Goal: Task Accomplishment & Management: Manage account settings

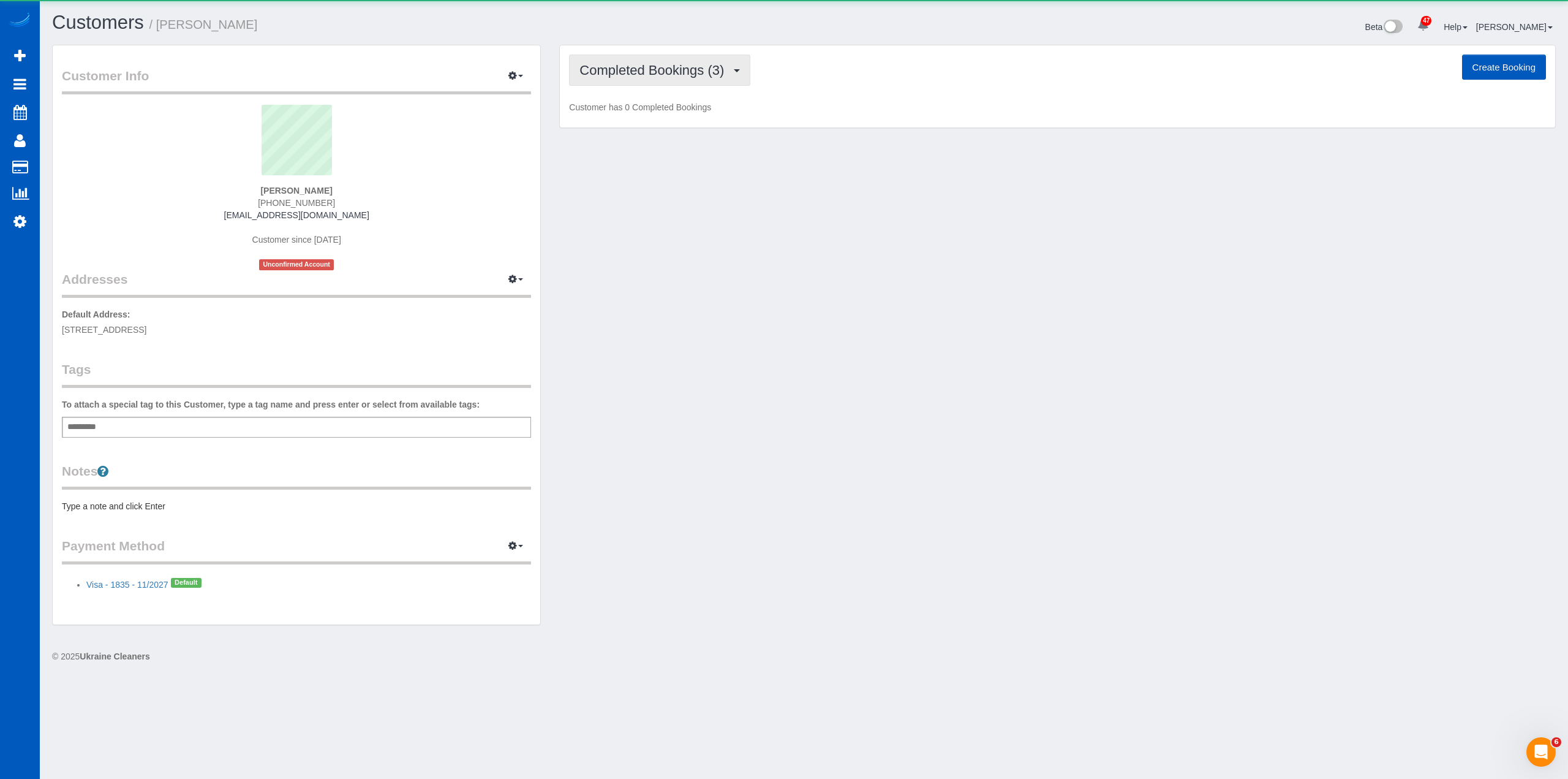
click at [624, 68] on span "Completed Bookings (3)" at bounding box center [654, 70] width 151 height 15
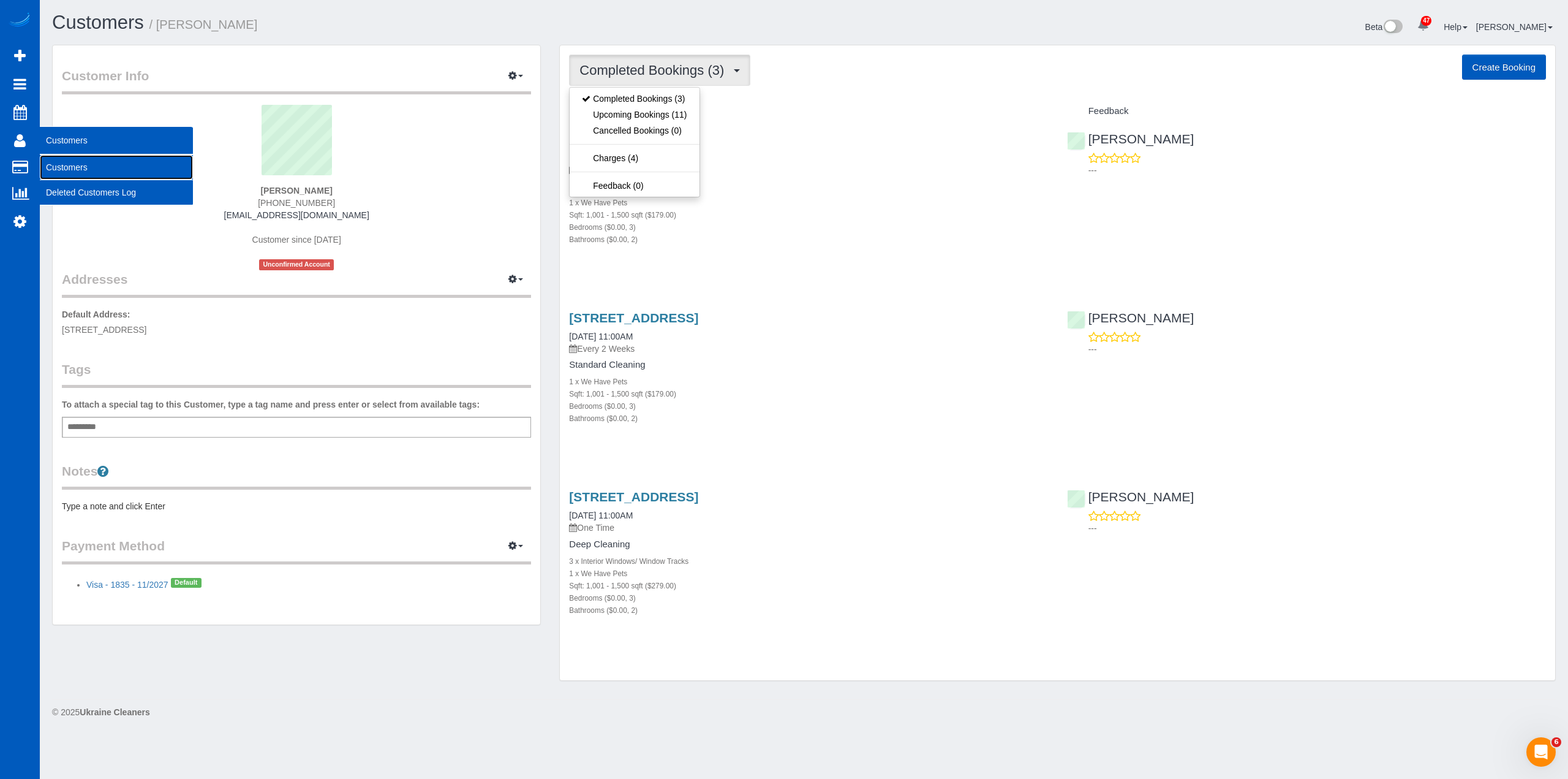
click at [61, 158] on link "Customers" at bounding box center [116, 167] width 153 height 25
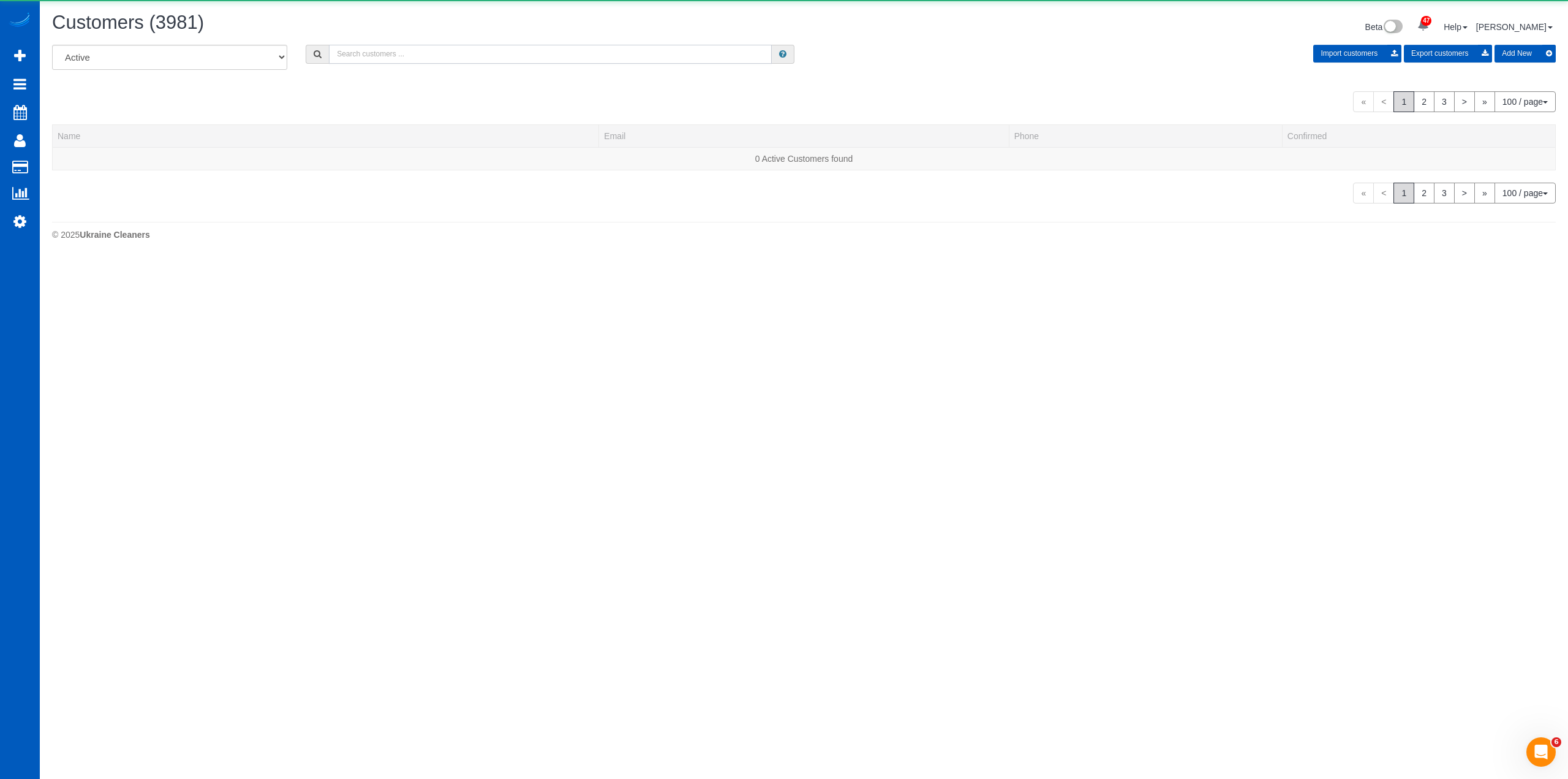
click at [595, 47] on input "text" at bounding box center [551, 54] width 443 height 19
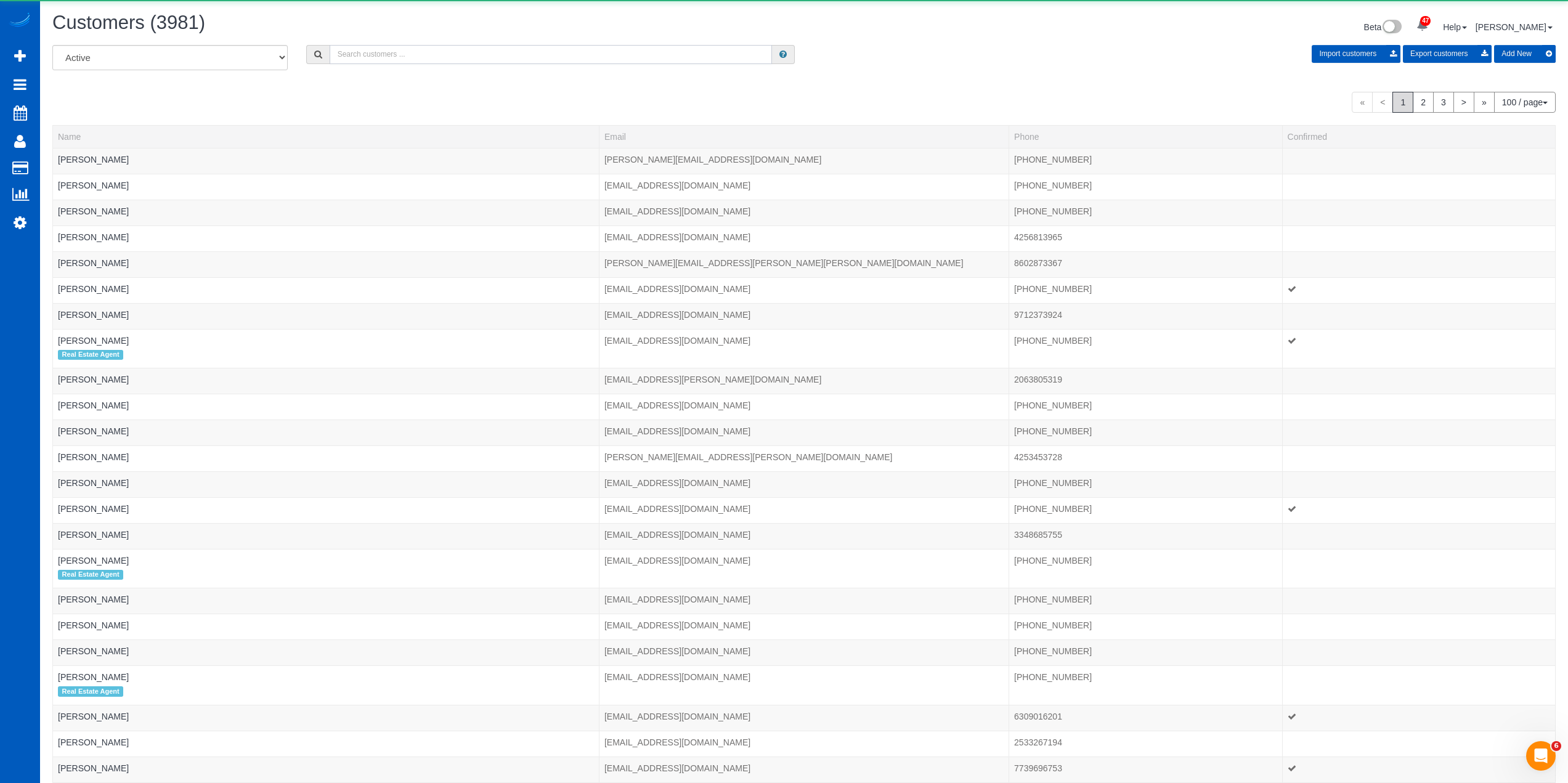
paste input "[PERSON_NAME]"
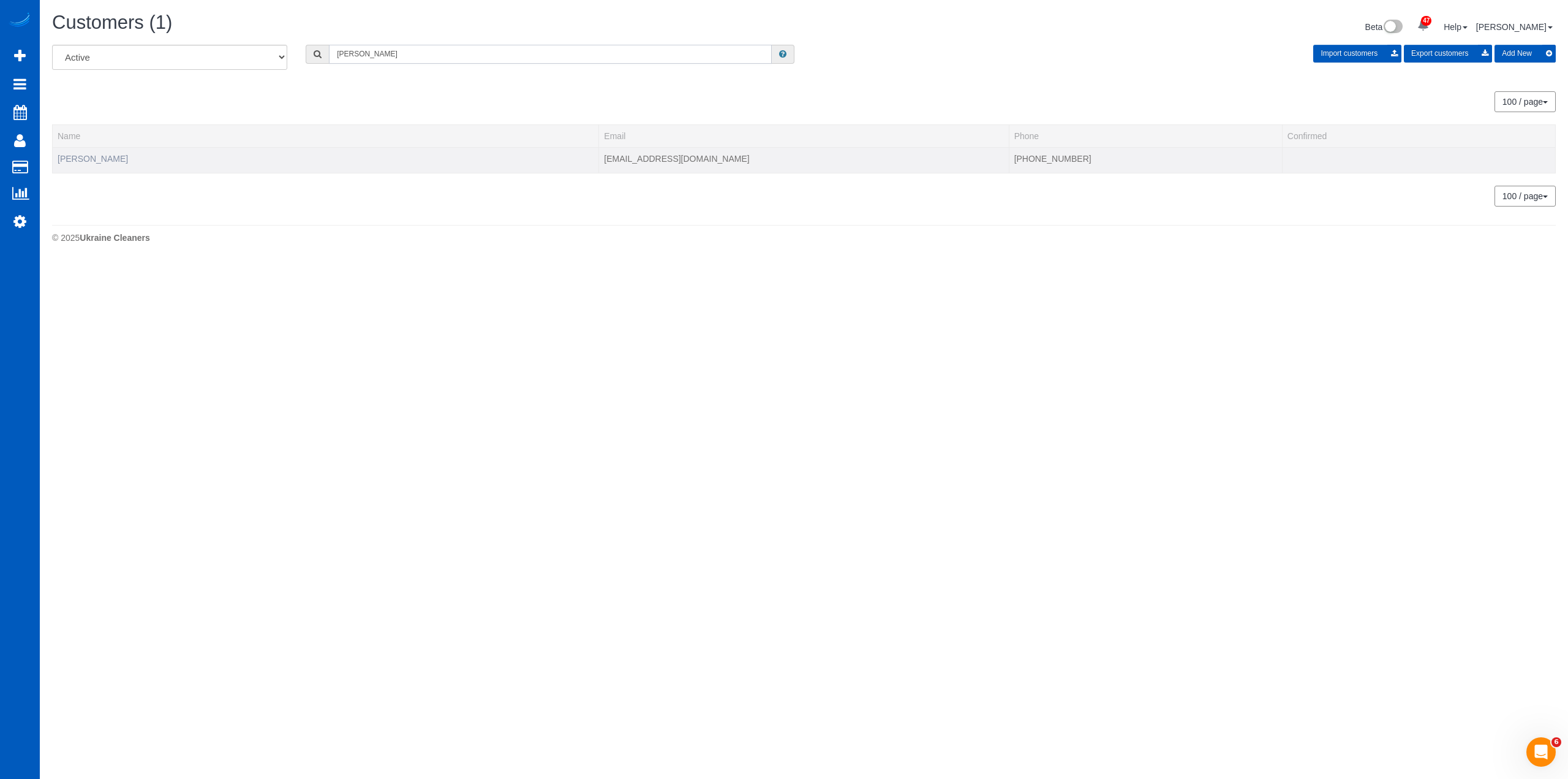
type input "[PERSON_NAME]"
click at [87, 156] on link "[PERSON_NAME]" at bounding box center [93, 158] width 70 height 10
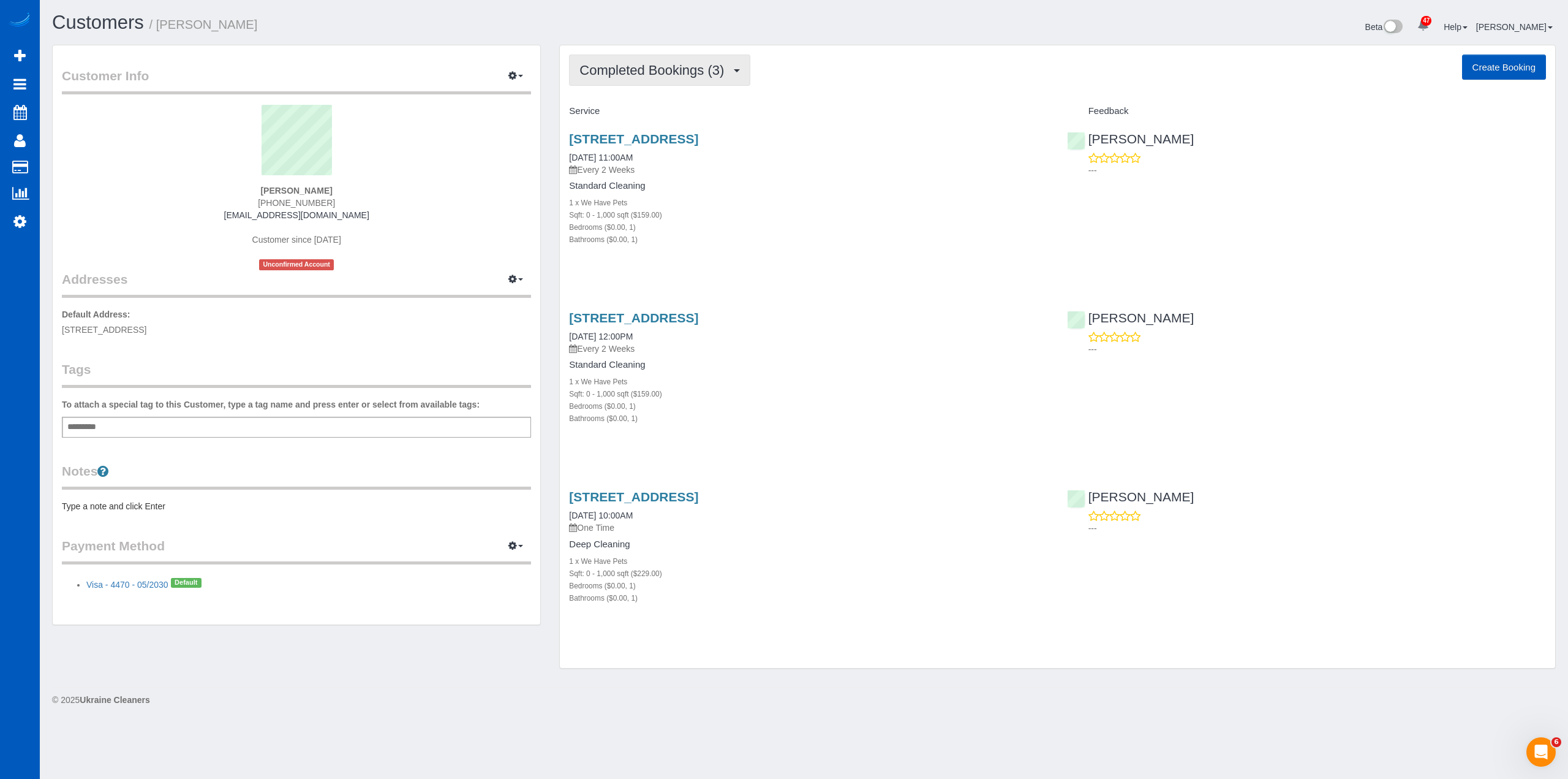
click at [621, 62] on button "Completed Bookings (3)" at bounding box center [660, 70] width 182 height 31
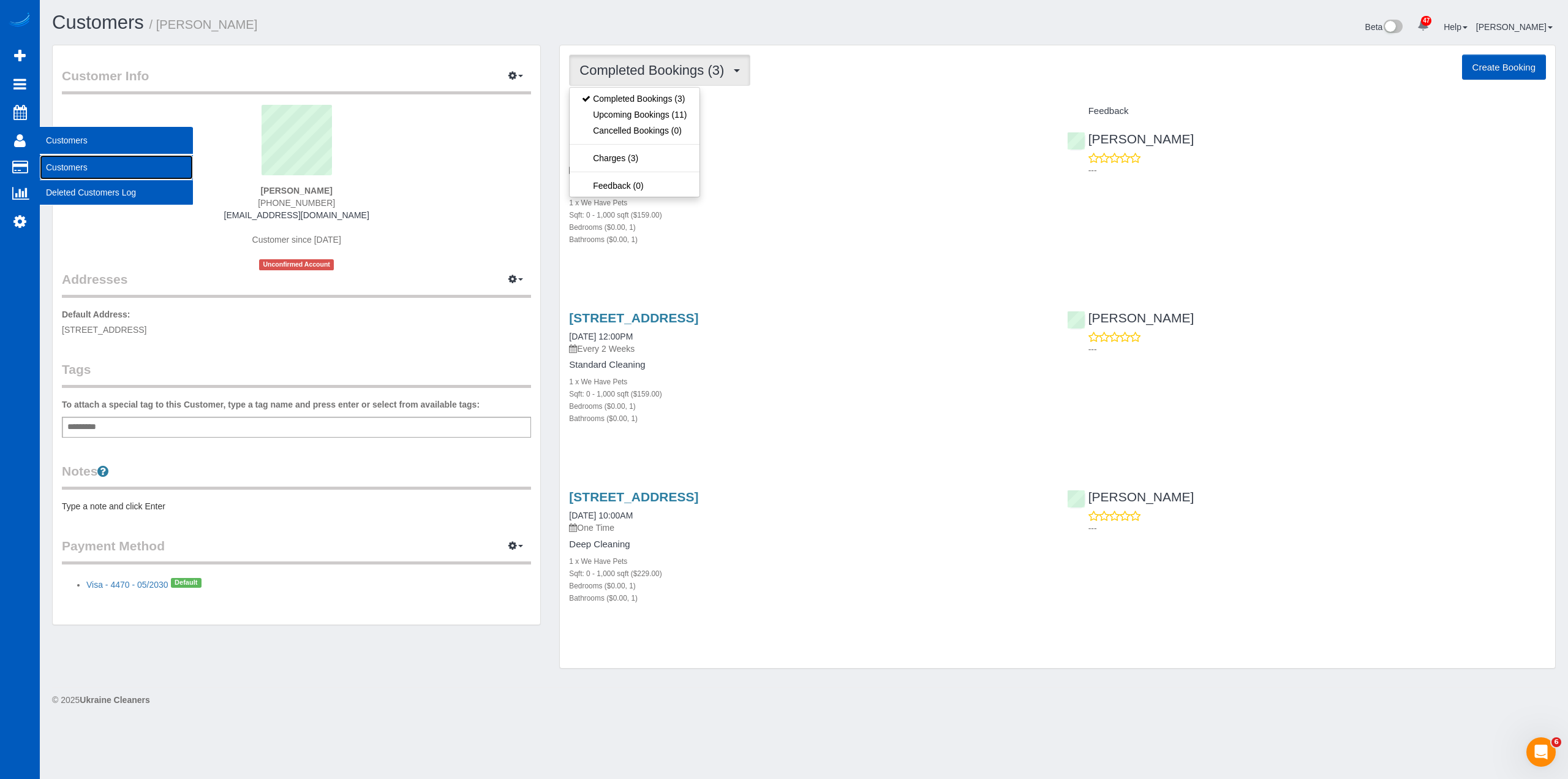
click at [63, 164] on link "Customers" at bounding box center [116, 167] width 153 height 25
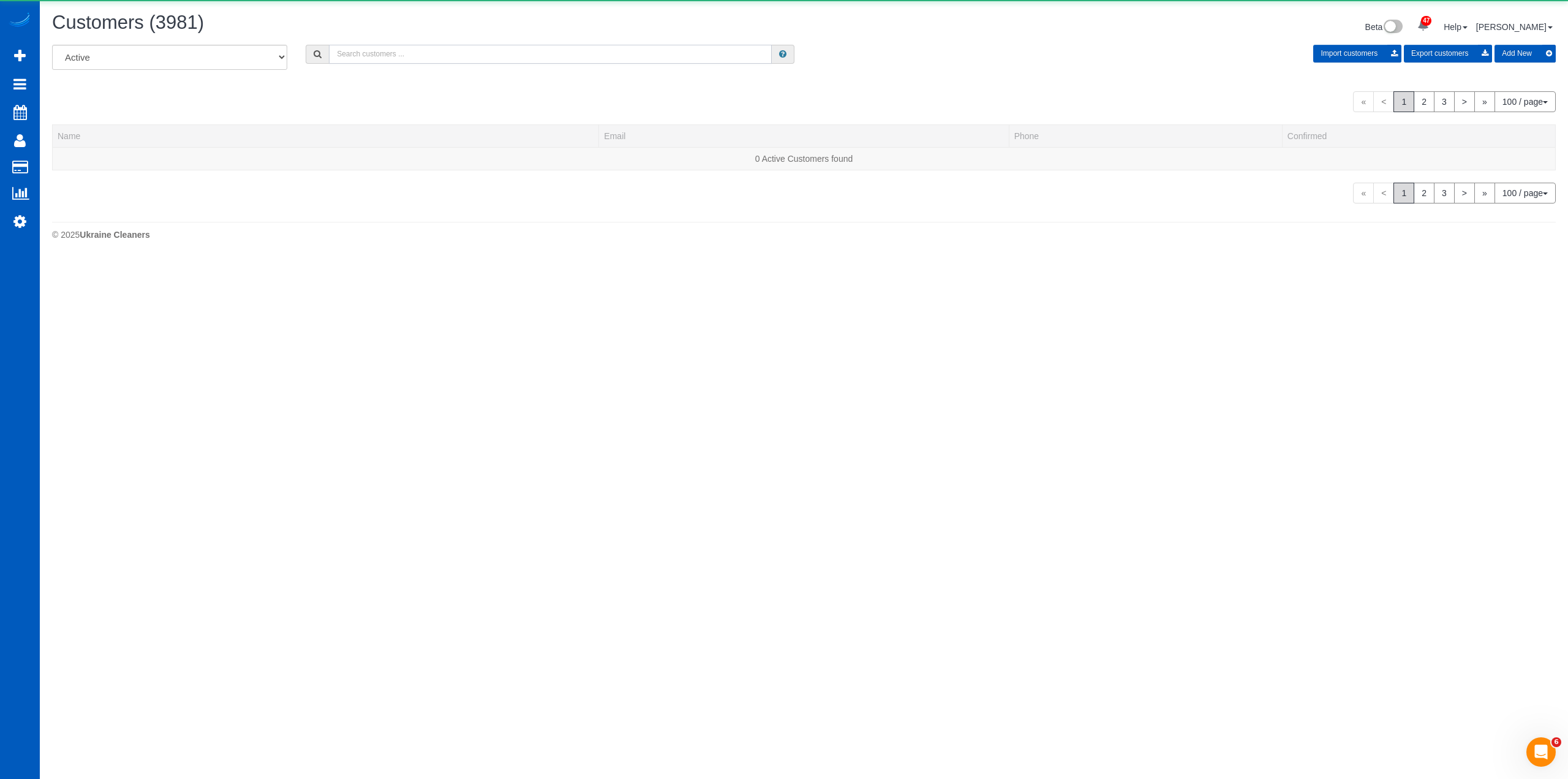
click at [674, 59] on input "text" at bounding box center [551, 54] width 443 height 19
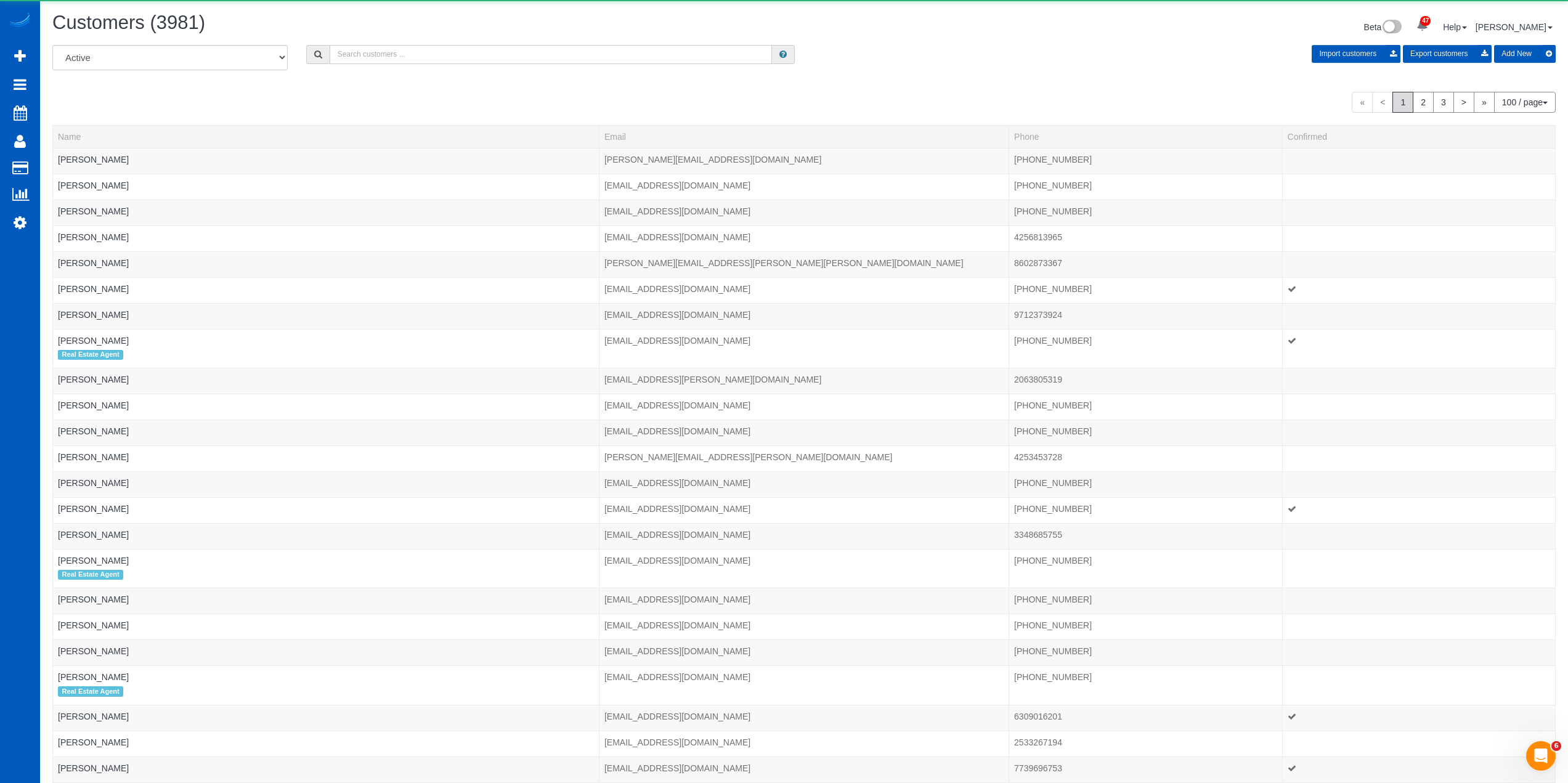
paste input "Mary Leventhal"
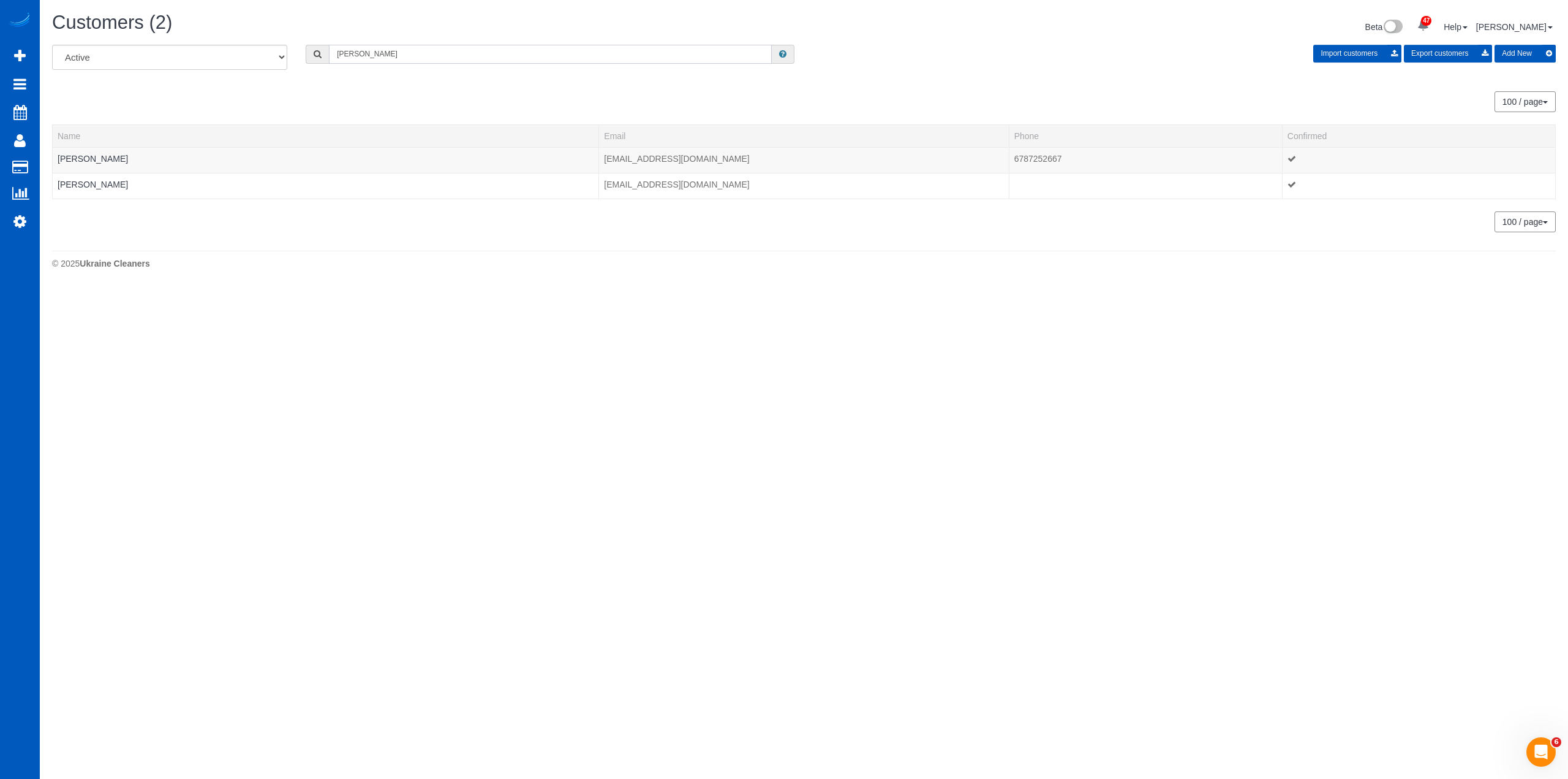
drag, startPoint x: 289, startPoint y: 71, endPoint x: 226, endPoint y: 77, distance: 63.3
click at [226, 77] on div "All Active Archived Mary Leventhal Import customers Export customers Add New" at bounding box center [803, 62] width 1522 height 35
paste input "Cat Rogalla"
click at [394, 56] on input "Cat Rogalla" at bounding box center [551, 54] width 443 height 19
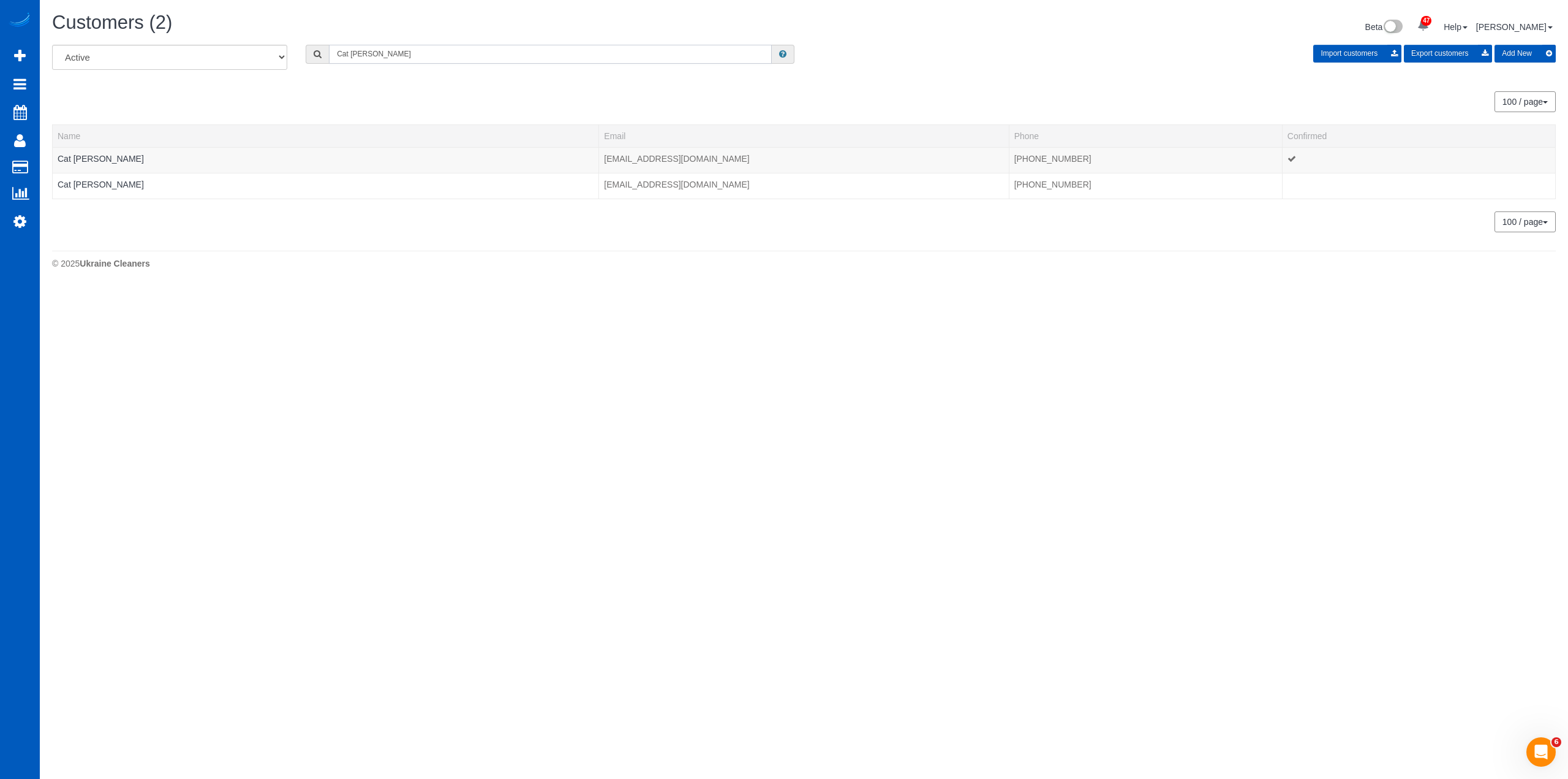
click at [394, 56] on input "Cat Rogalla" at bounding box center [551, 54] width 443 height 19
paste input "Jill Yoman"
type input "Jill Yoman"
click at [77, 158] on link "Jill Yoman" at bounding box center [93, 158] width 70 height 10
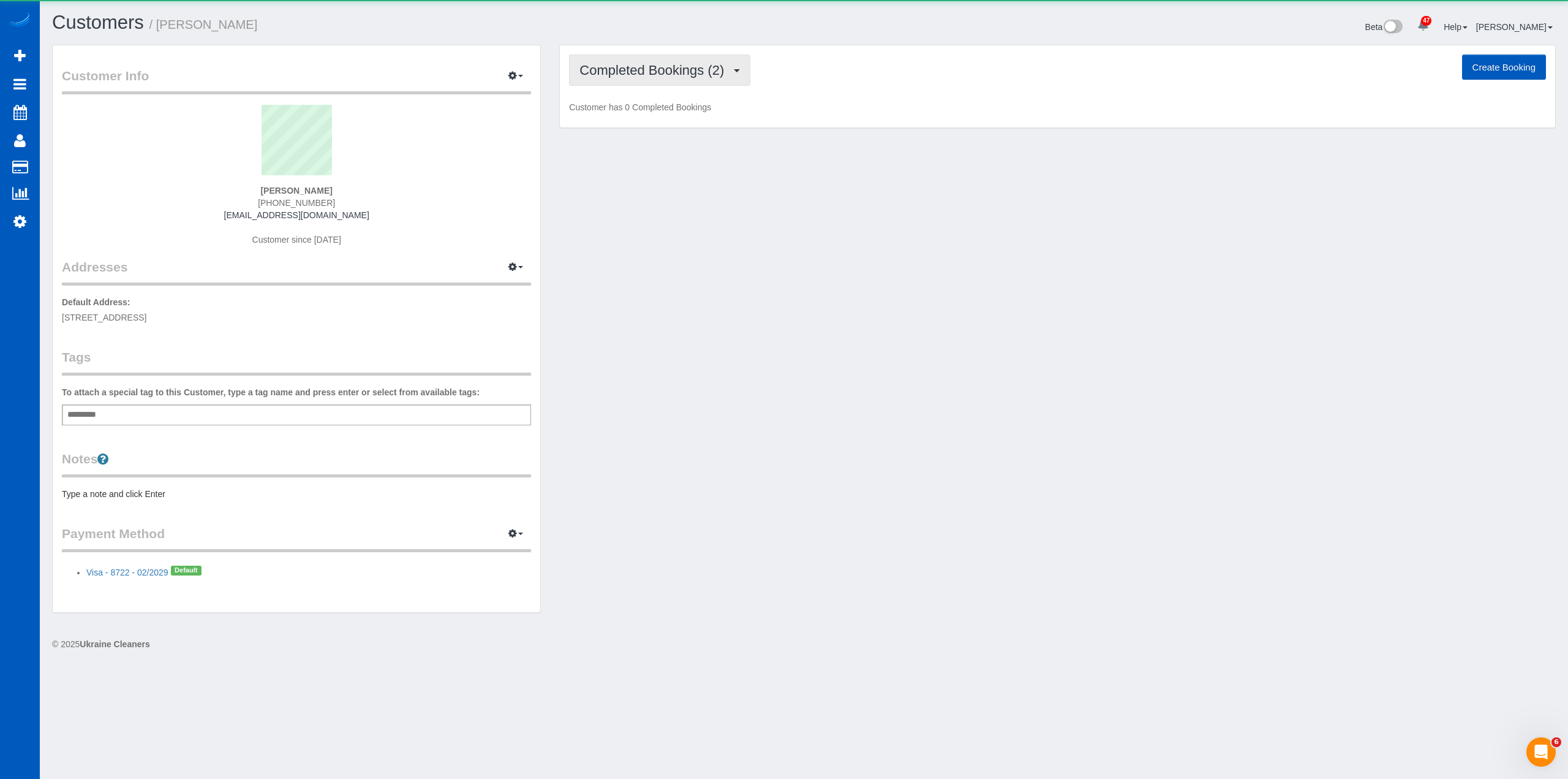
click at [628, 75] on span "Completed Bookings (2)" at bounding box center [654, 70] width 151 height 15
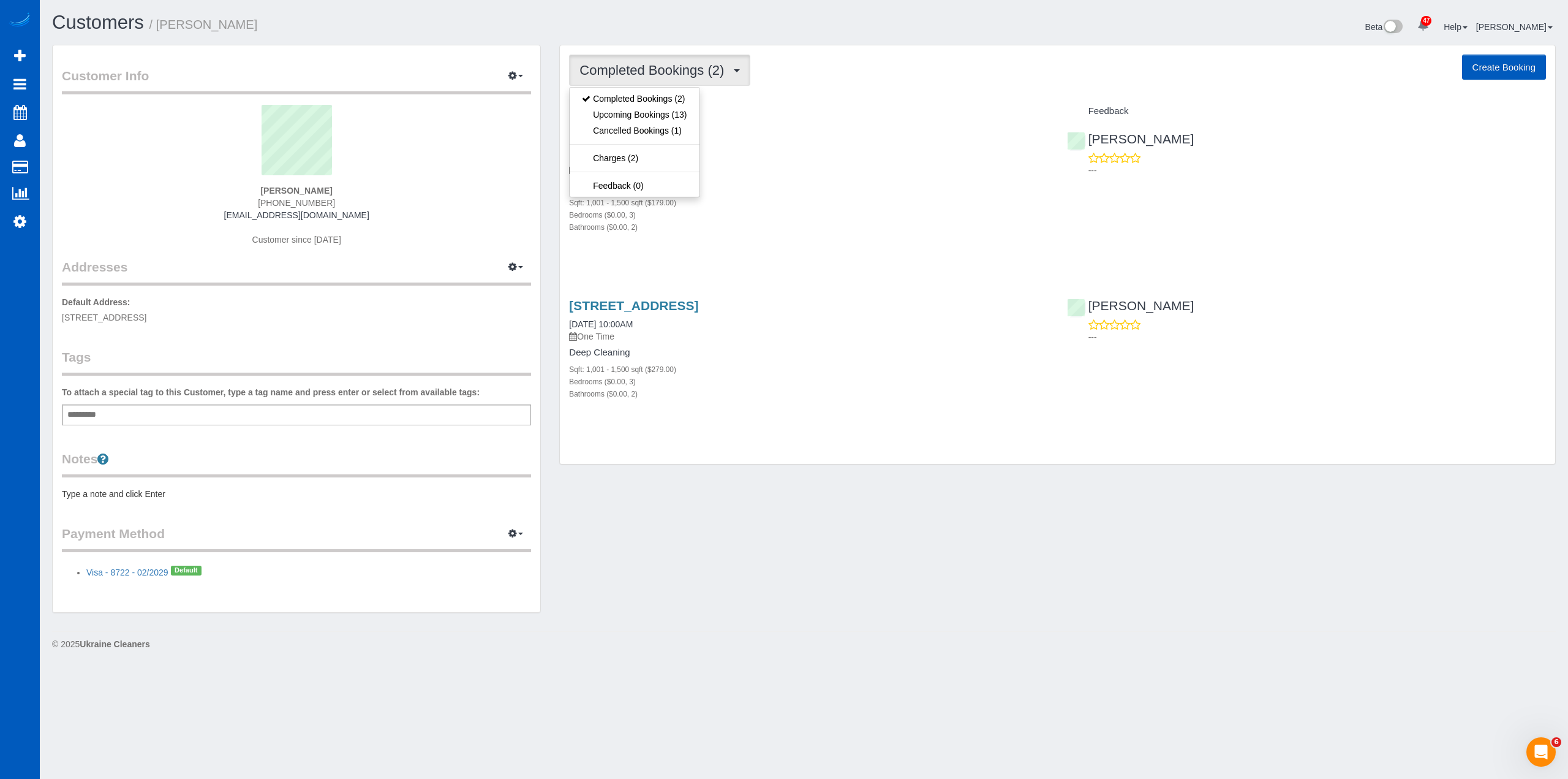
click at [512, 45] on div "Customer Info Edit Contact Info Send Message Email Preferences Special Sales Ta…" at bounding box center [296, 329] width 487 height 567
click at [710, 71] on span "Completed Bookings (2)" at bounding box center [654, 70] width 151 height 15
click at [660, 112] on link "Upcoming Bookings (13)" at bounding box center [634, 114] width 129 height 16
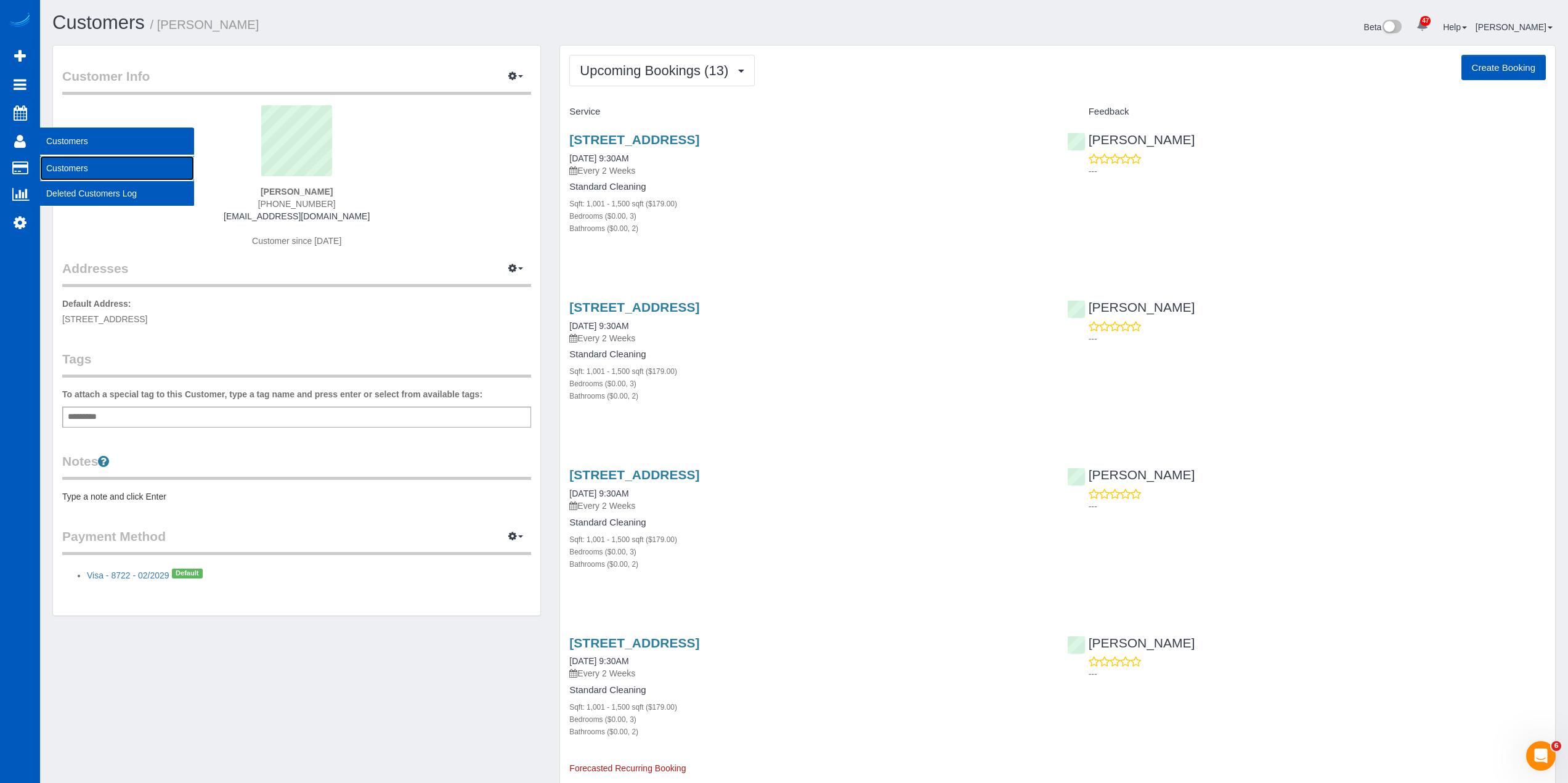
click at [70, 170] on link "Customers" at bounding box center [117, 168] width 154 height 25
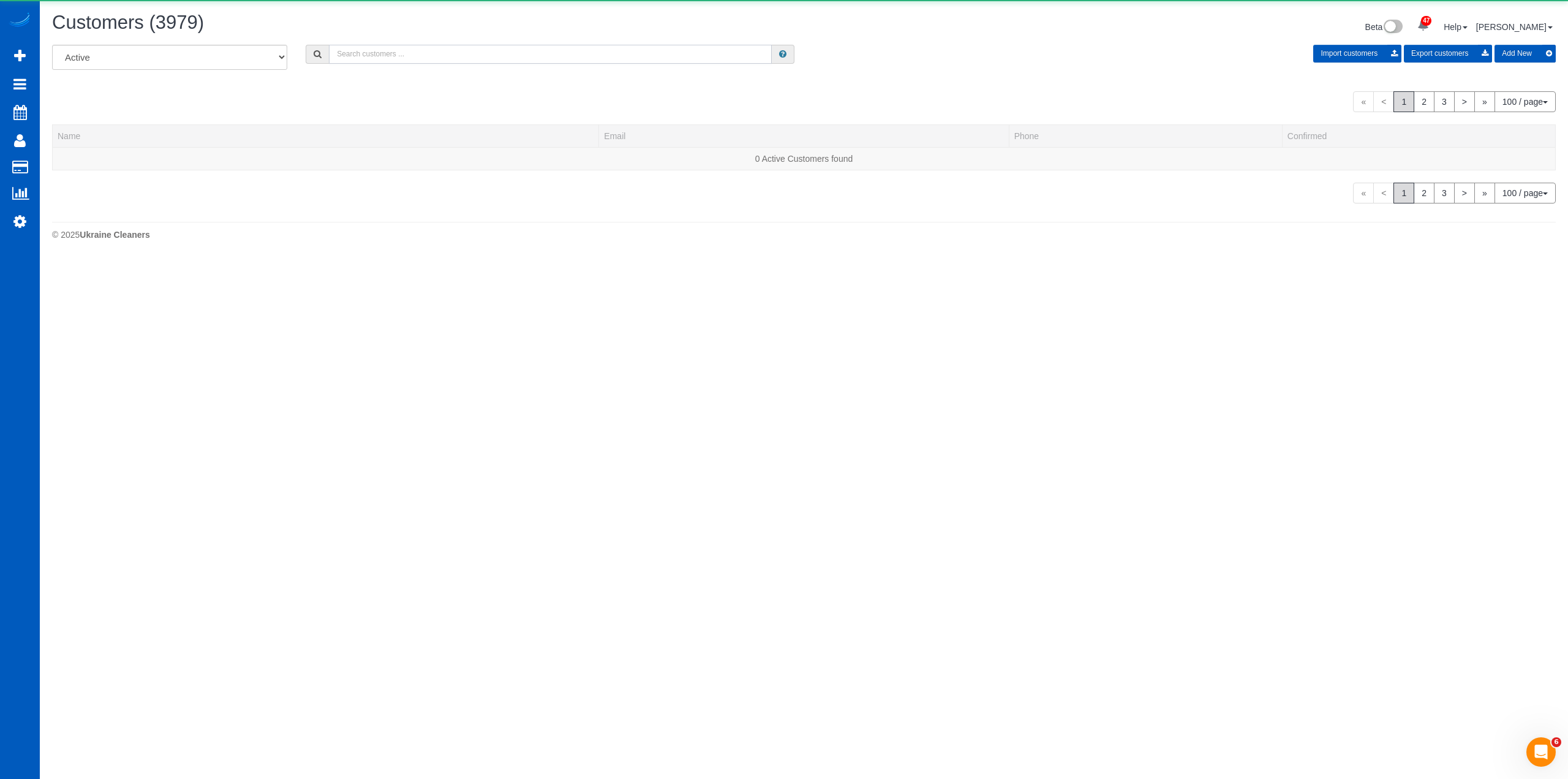
click at [700, 46] on input "text" at bounding box center [551, 54] width 443 height 19
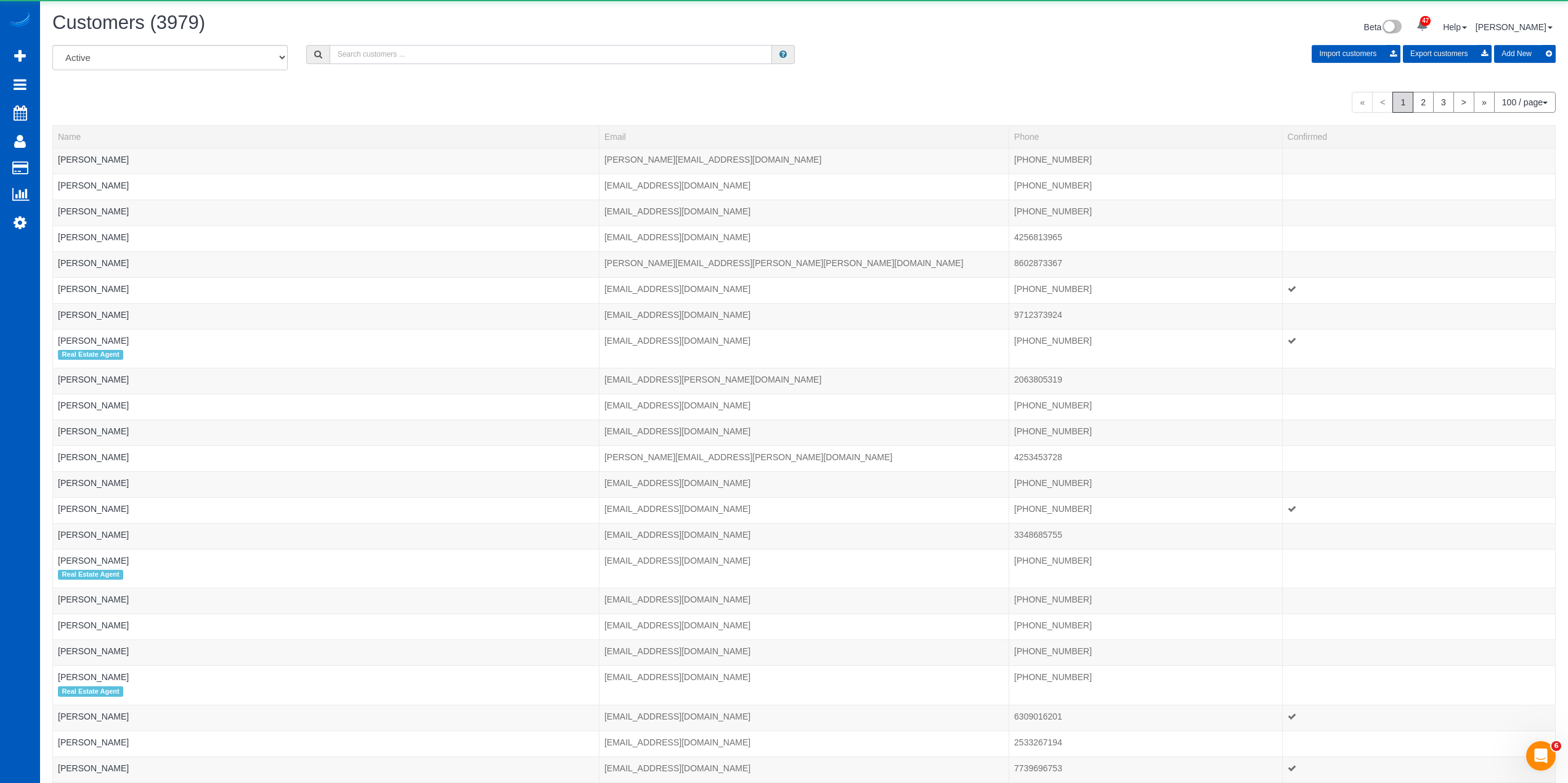
paste input "Lois Weihl"
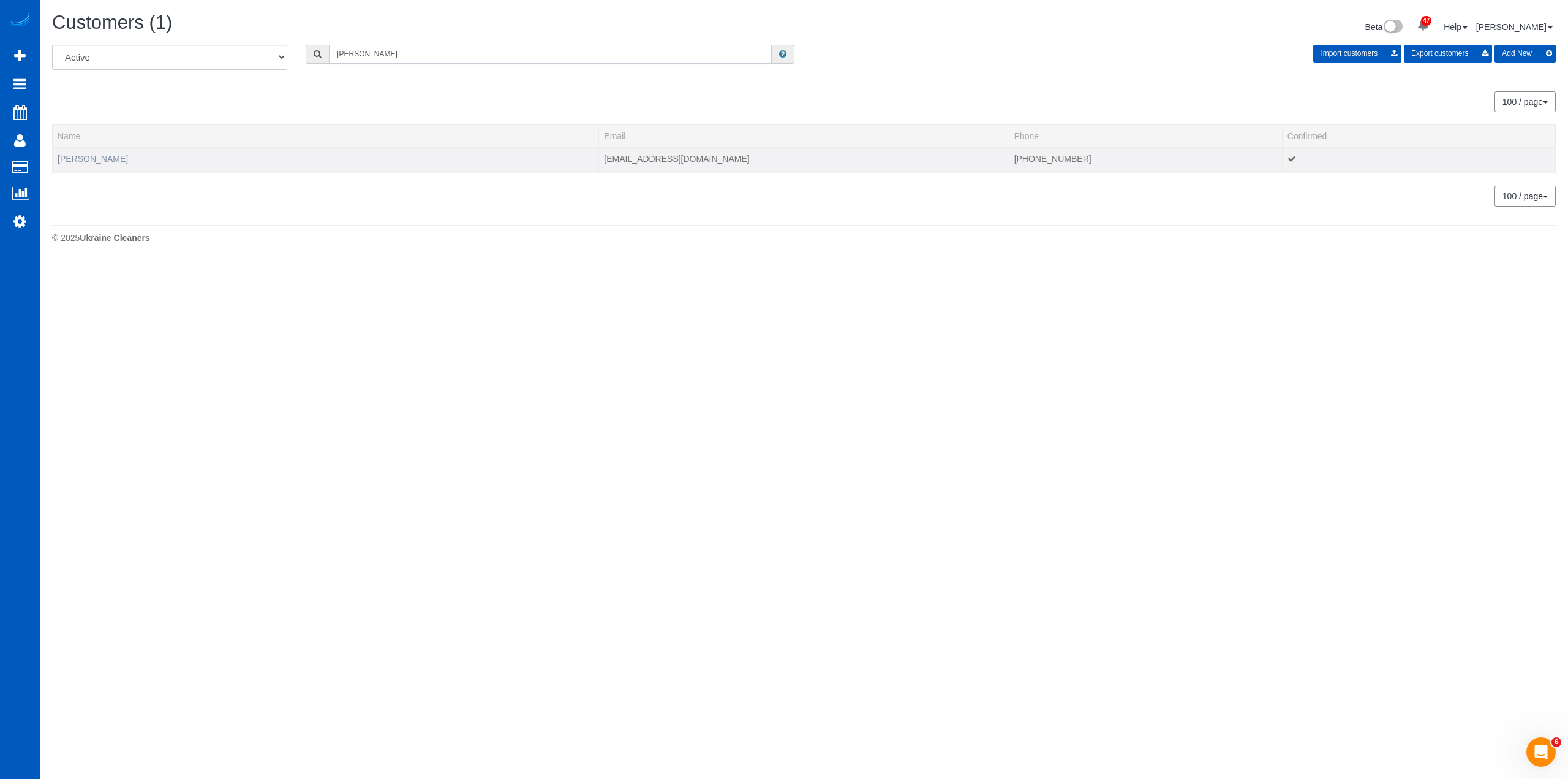
type input "Lois Weihl"
click at [82, 154] on link "Lois Weihl" at bounding box center [93, 158] width 70 height 10
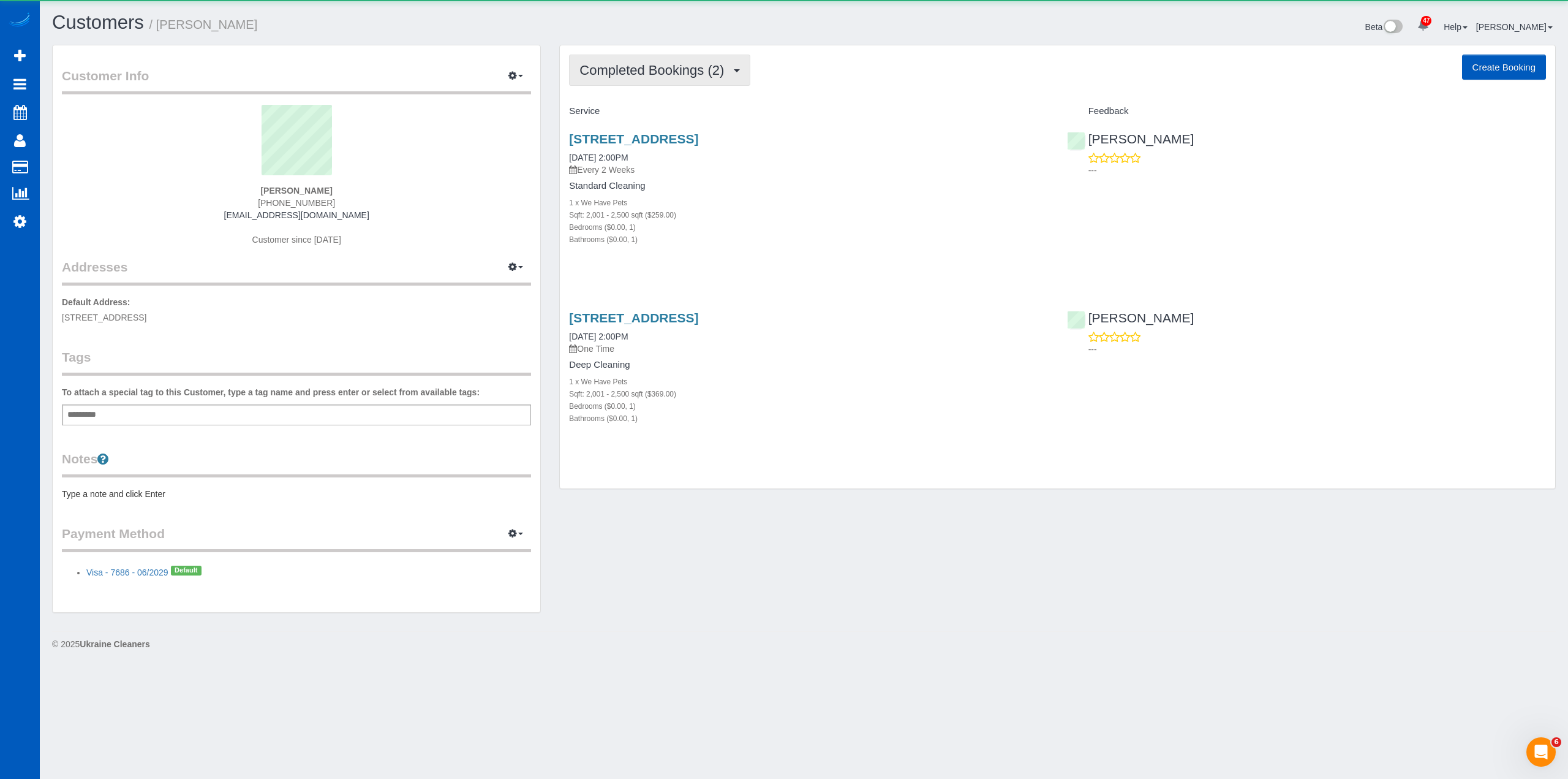
click at [697, 71] on span "Completed Bookings (2)" at bounding box center [654, 70] width 151 height 15
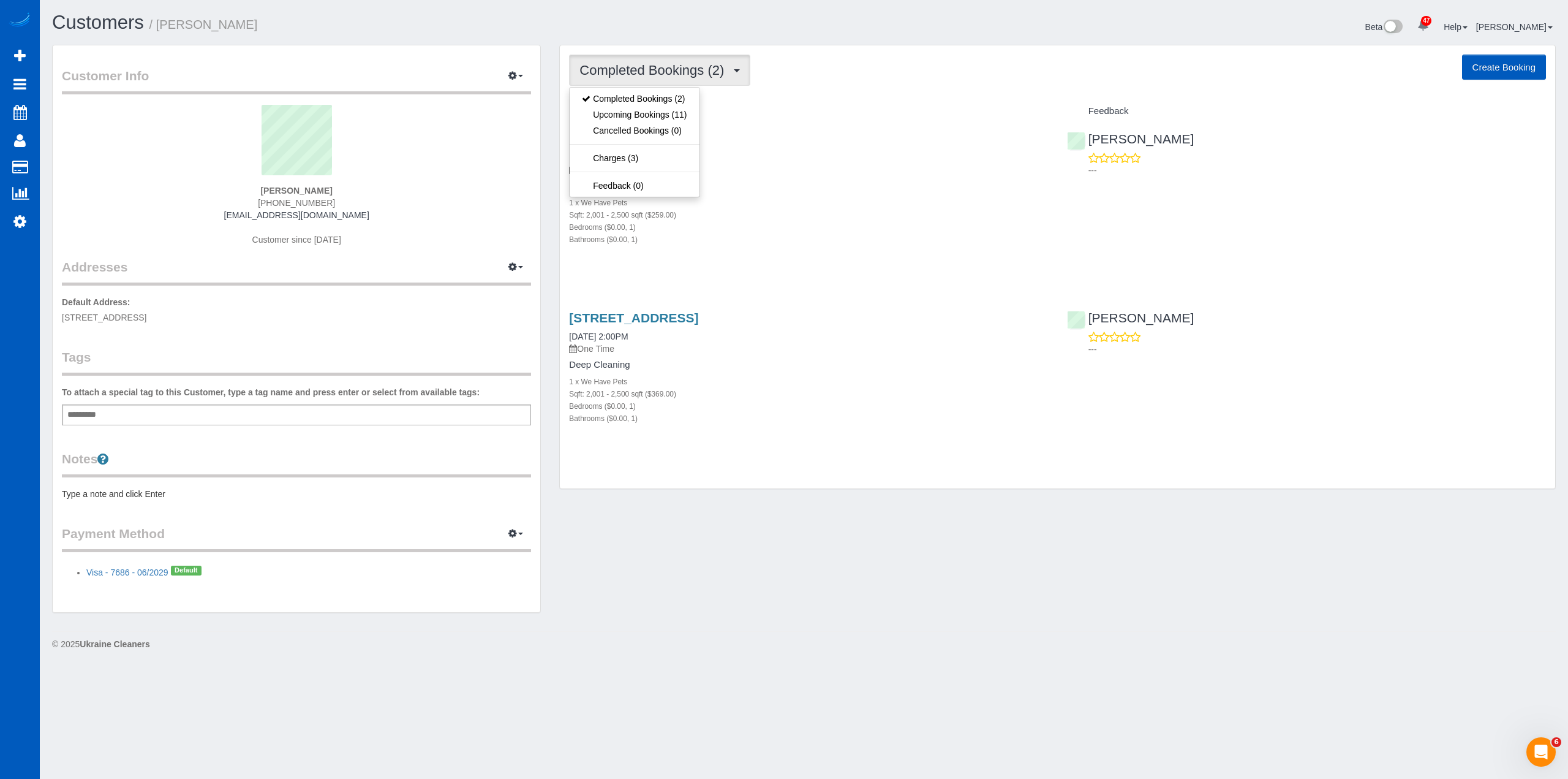
click at [416, 52] on div "Customer Info Edit Contact Info Send Message Email Preferences Special Sales Ta…" at bounding box center [296, 329] width 487 height 567
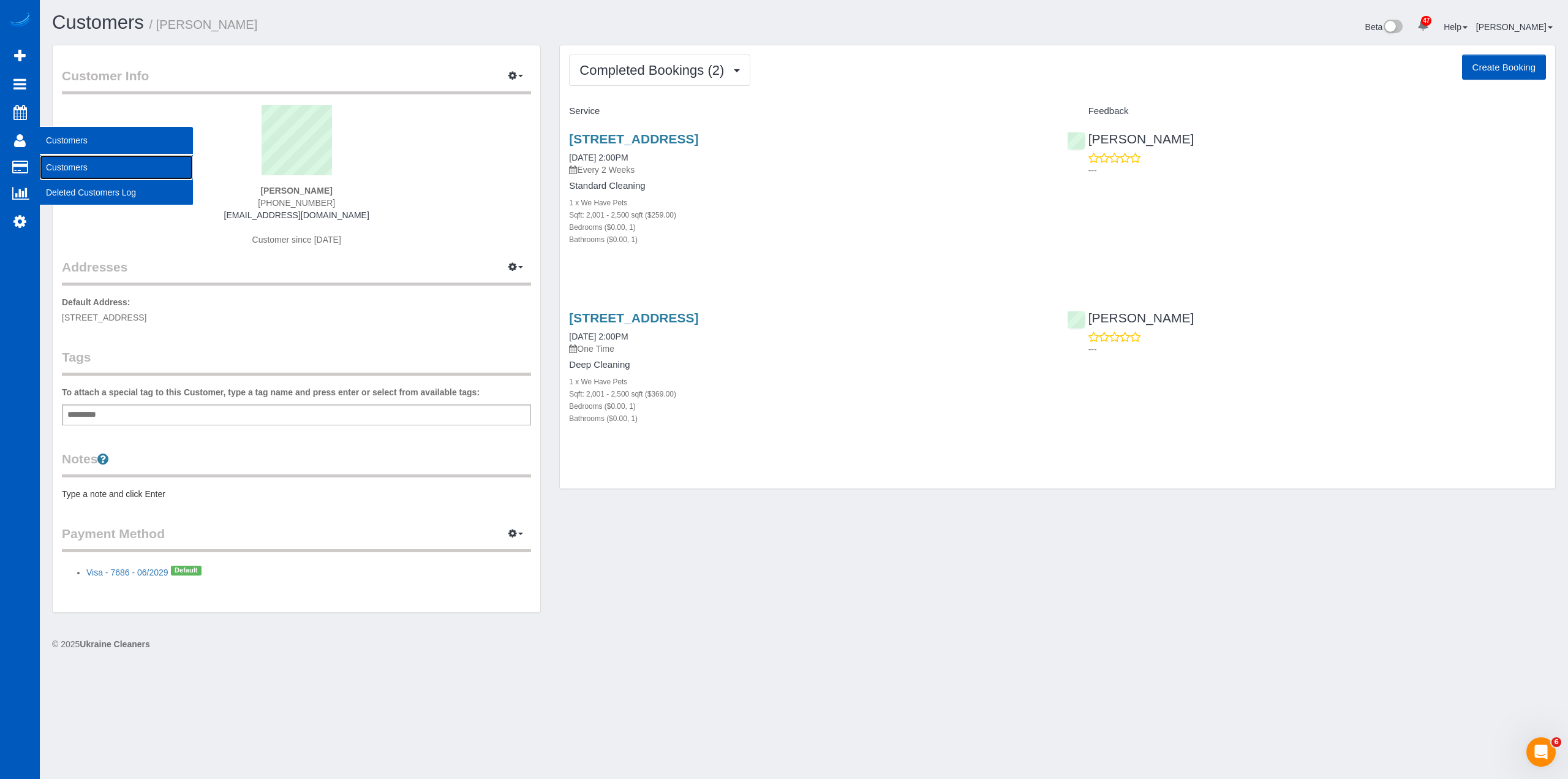
click at [62, 157] on link "Customers" at bounding box center [116, 167] width 153 height 25
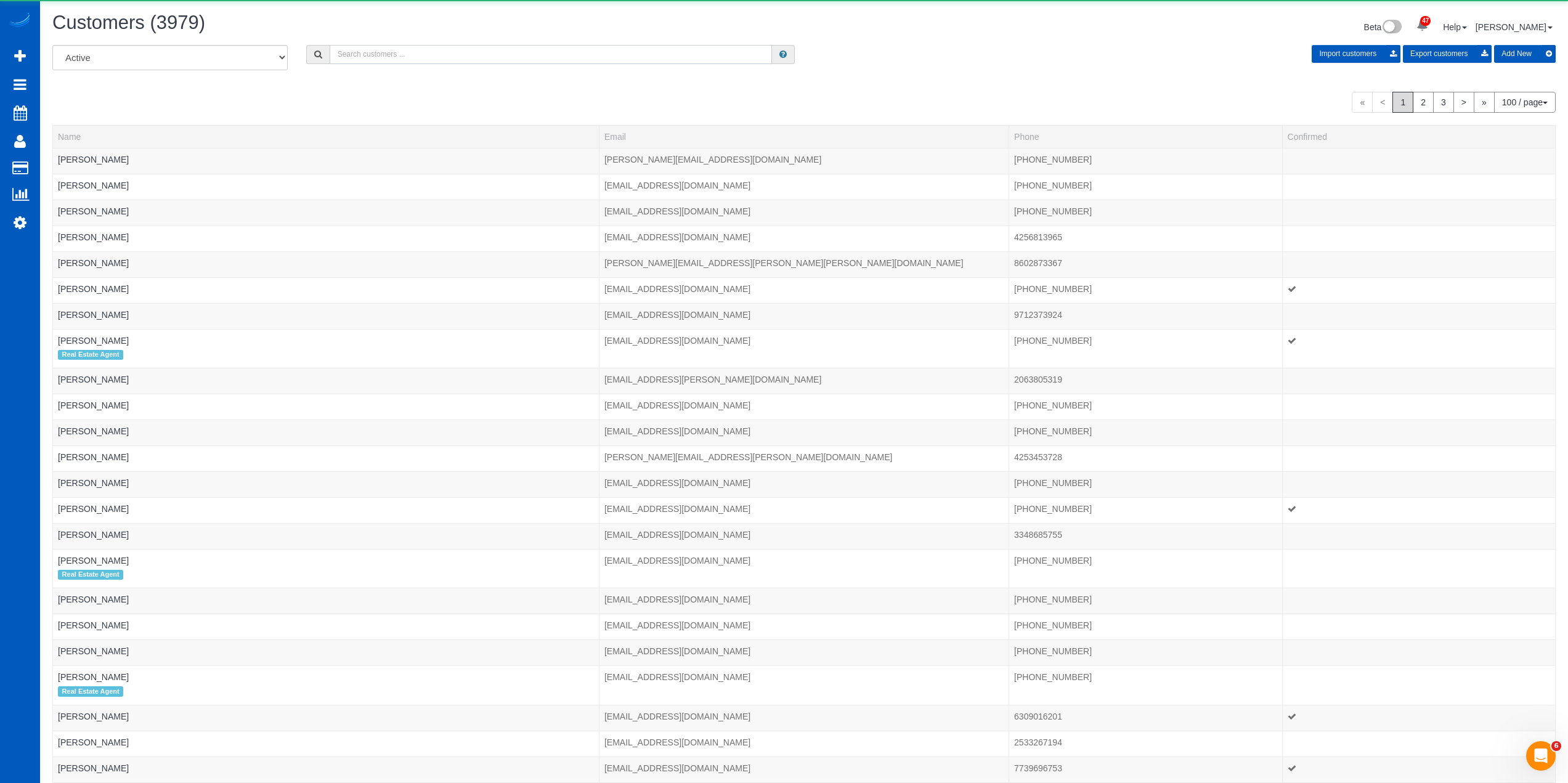
click at [401, 48] on input "text" at bounding box center [550, 54] width 442 height 19
paste input "Gwen Kingsley"
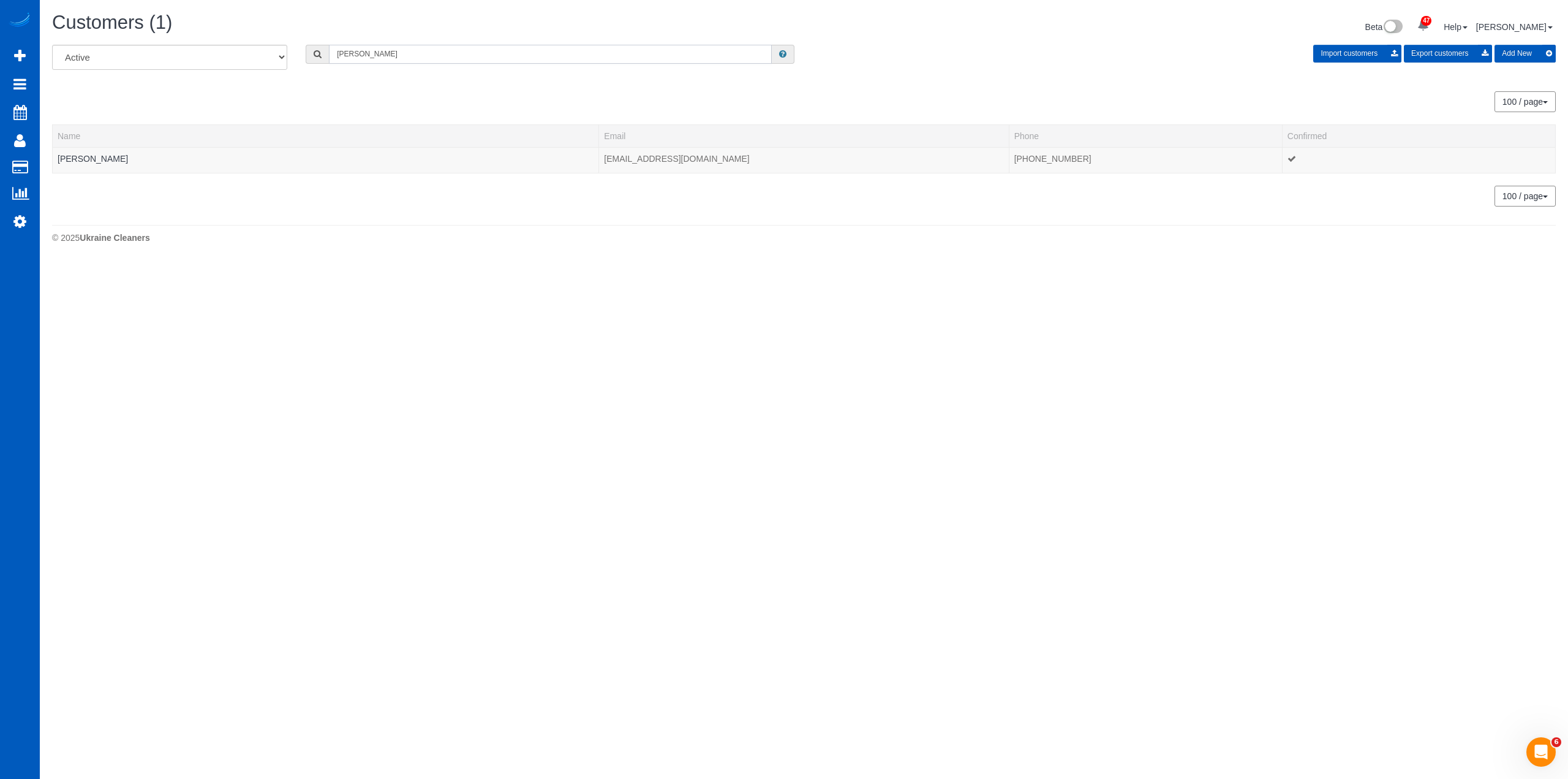
drag, startPoint x: 395, startPoint y: 53, endPoint x: 254, endPoint y: 53, distance: 141.0
click at [254, 53] on div "All Active Archived Gwen Kingsley Import customers Export customers Add New" at bounding box center [803, 62] width 1522 height 35
paste input "Kathleen Selb"
click at [506, 62] on input "[PERSON_NAME]" at bounding box center [551, 54] width 443 height 19
click at [506, 62] on input "Kathleen Selby" at bounding box center [551, 54] width 443 height 19
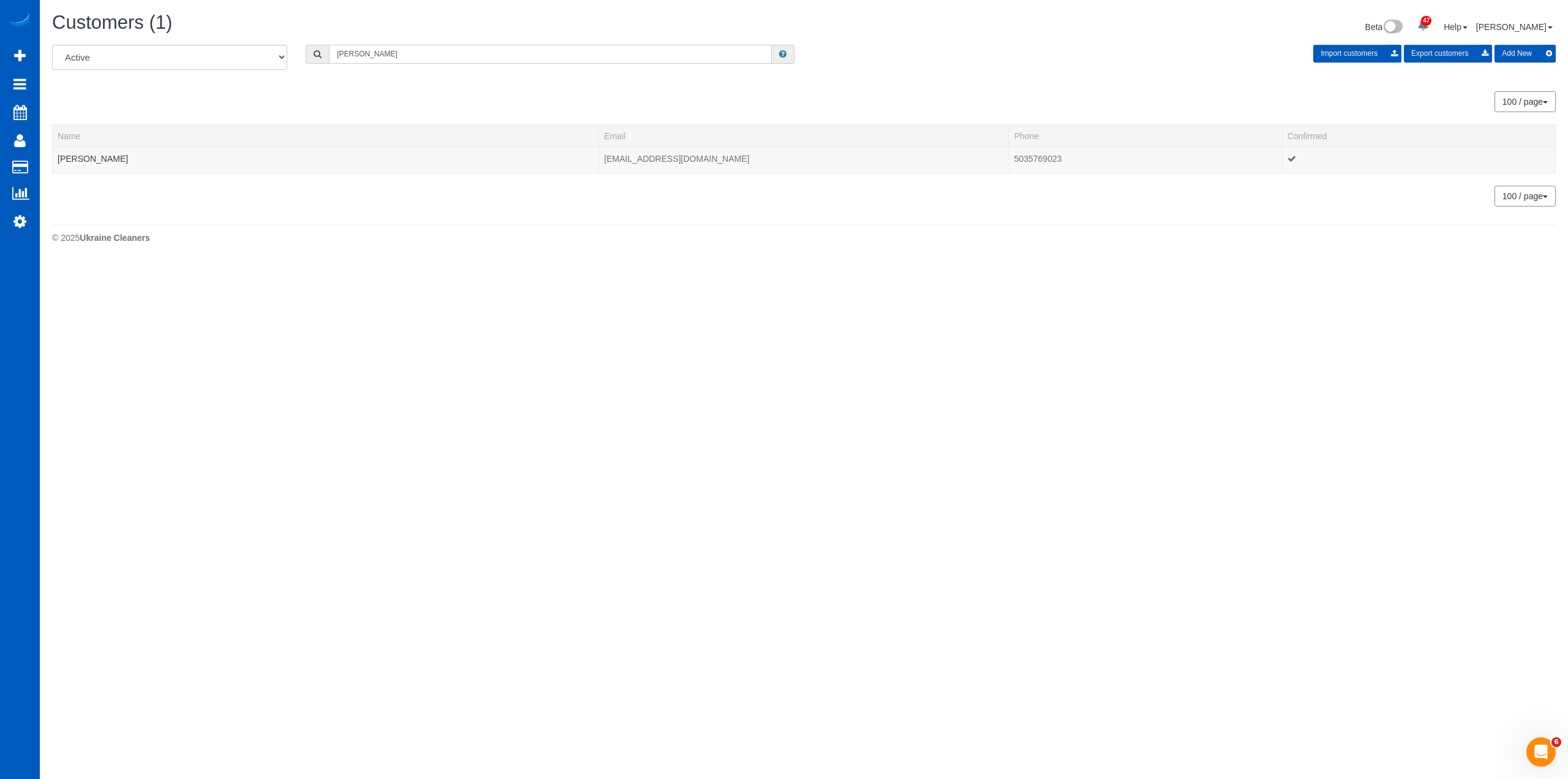
click at [506, 62] on input "Kathleen Selby" at bounding box center [551, 54] width 443 height 19
paste input "[PERSON_NAME]"
type input "Sara Safdie"
click at [78, 154] on link "Sara Safdie" at bounding box center [93, 158] width 70 height 10
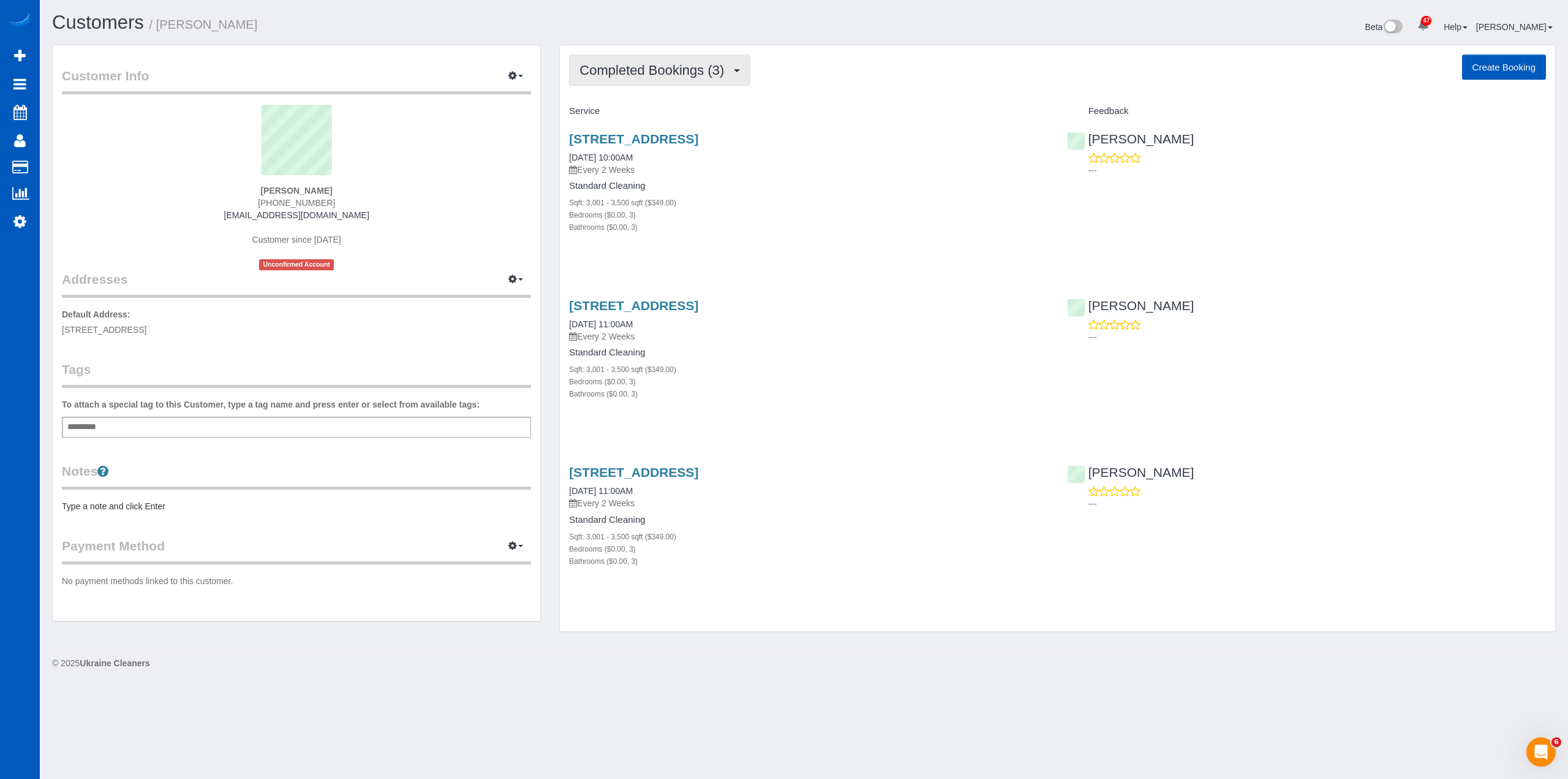
click at [646, 82] on button "Completed Bookings (3)" at bounding box center [660, 70] width 182 height 31
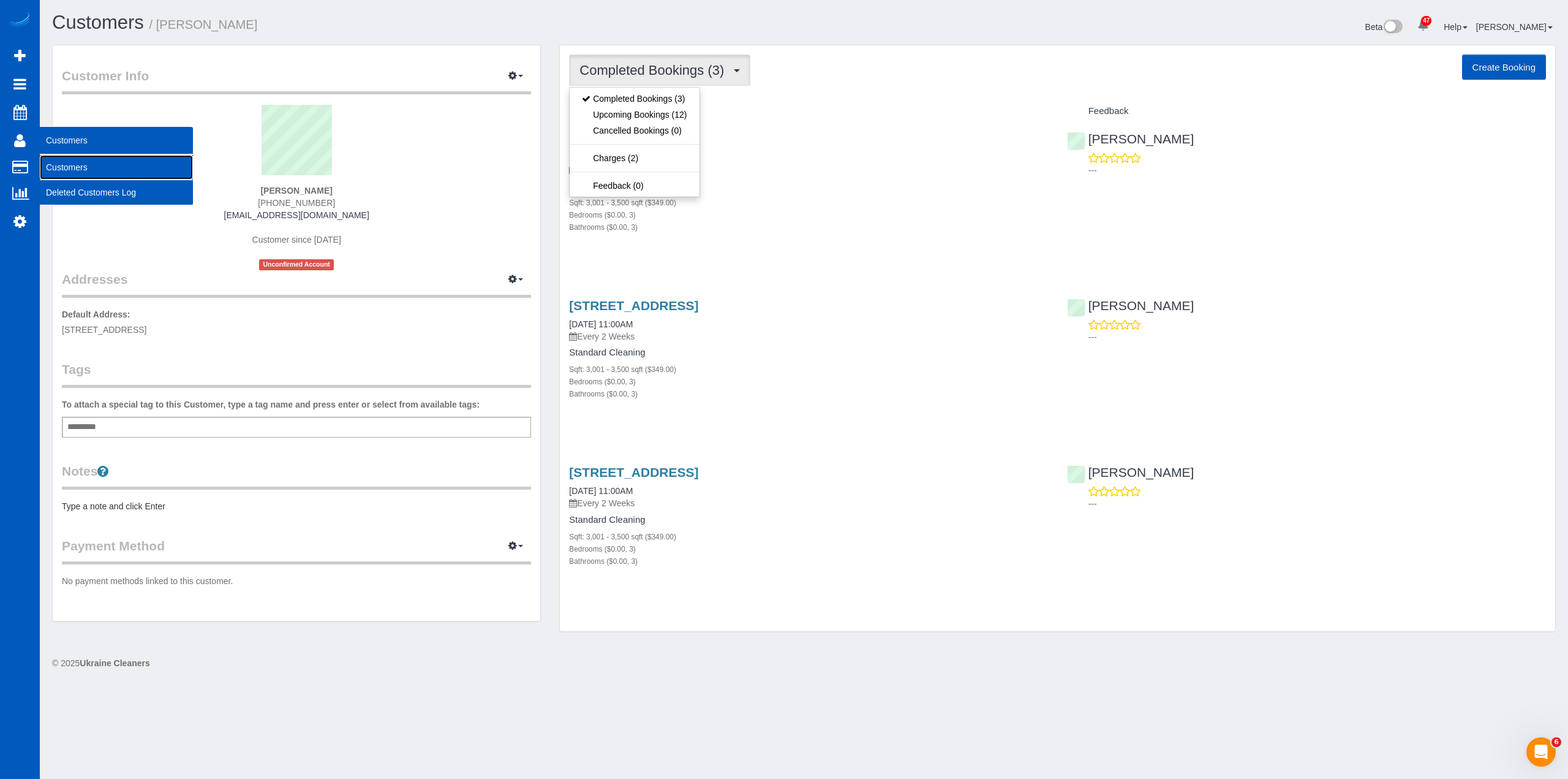
click at [56, 161] on link "Customers" at bounding box center [116, 167] width 153 height 25
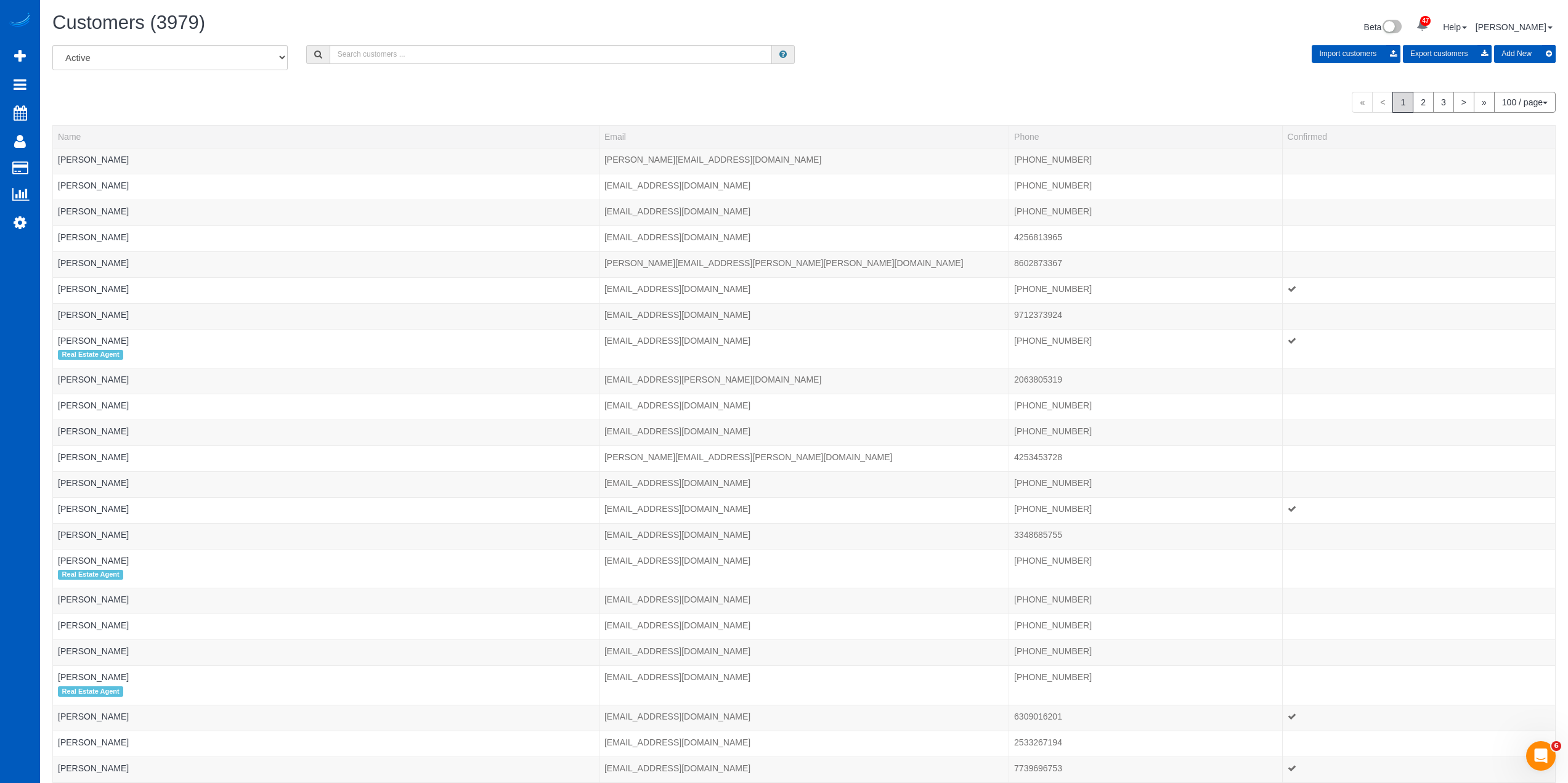
click at [558, 43] on div "Customers (3979) Beta 47 Your Notifications You have 0 alerts × You have 2 to c…" at bounding box center [803, 28] width 1521 height 33
click at [560, 51] on input "text" at bounding box center [550, 54] width 442 height 19
paste input "Alison Hight"
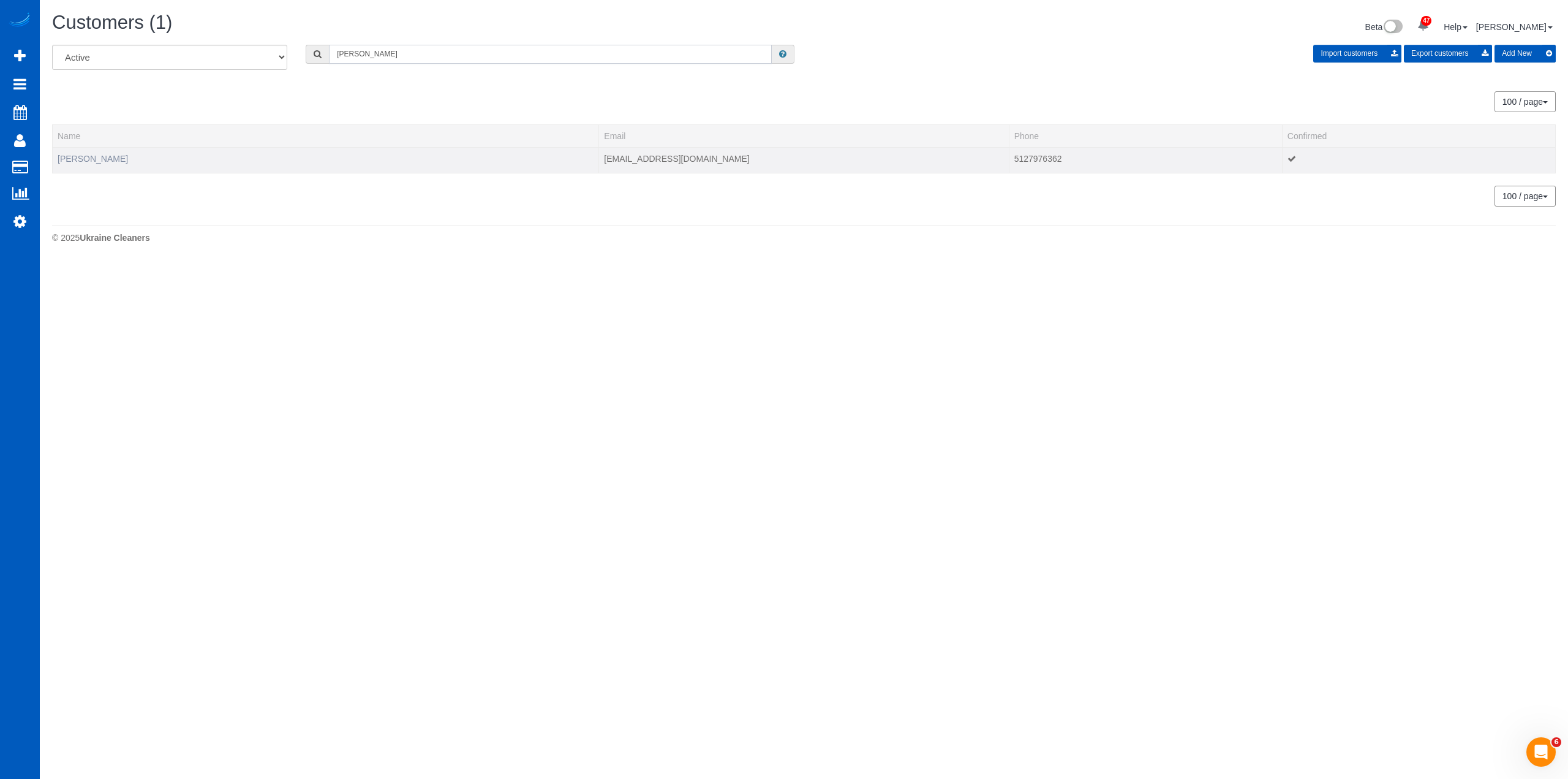
type input "Alison Hight"
click at [87, 158] on link "Alison Hight" at bounding box center [93, 158] width 70 height 10
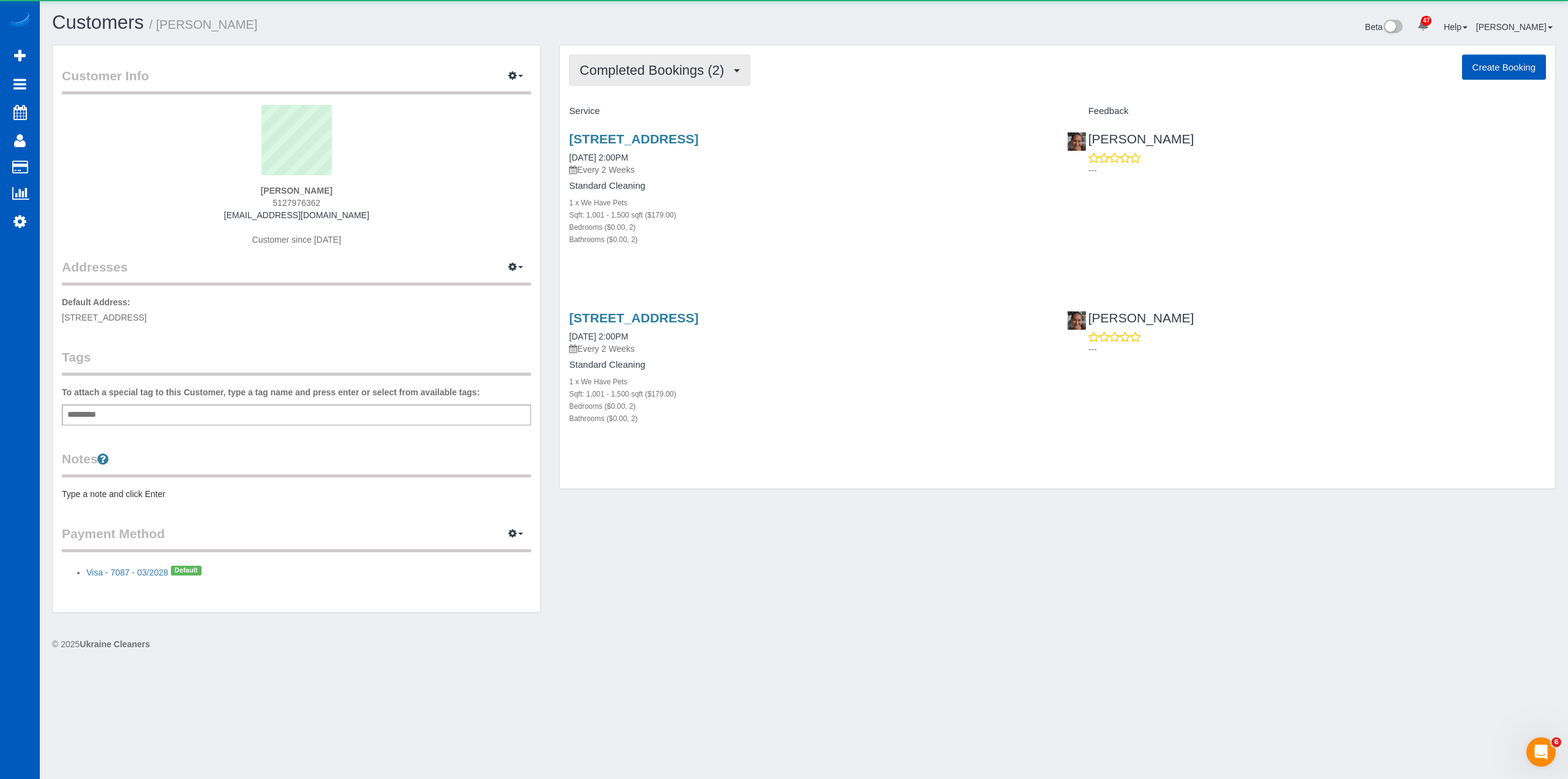
click at [698, 63] on span "Completed Bookings (2)" at bounding box center [654, 70] width 151 height 15
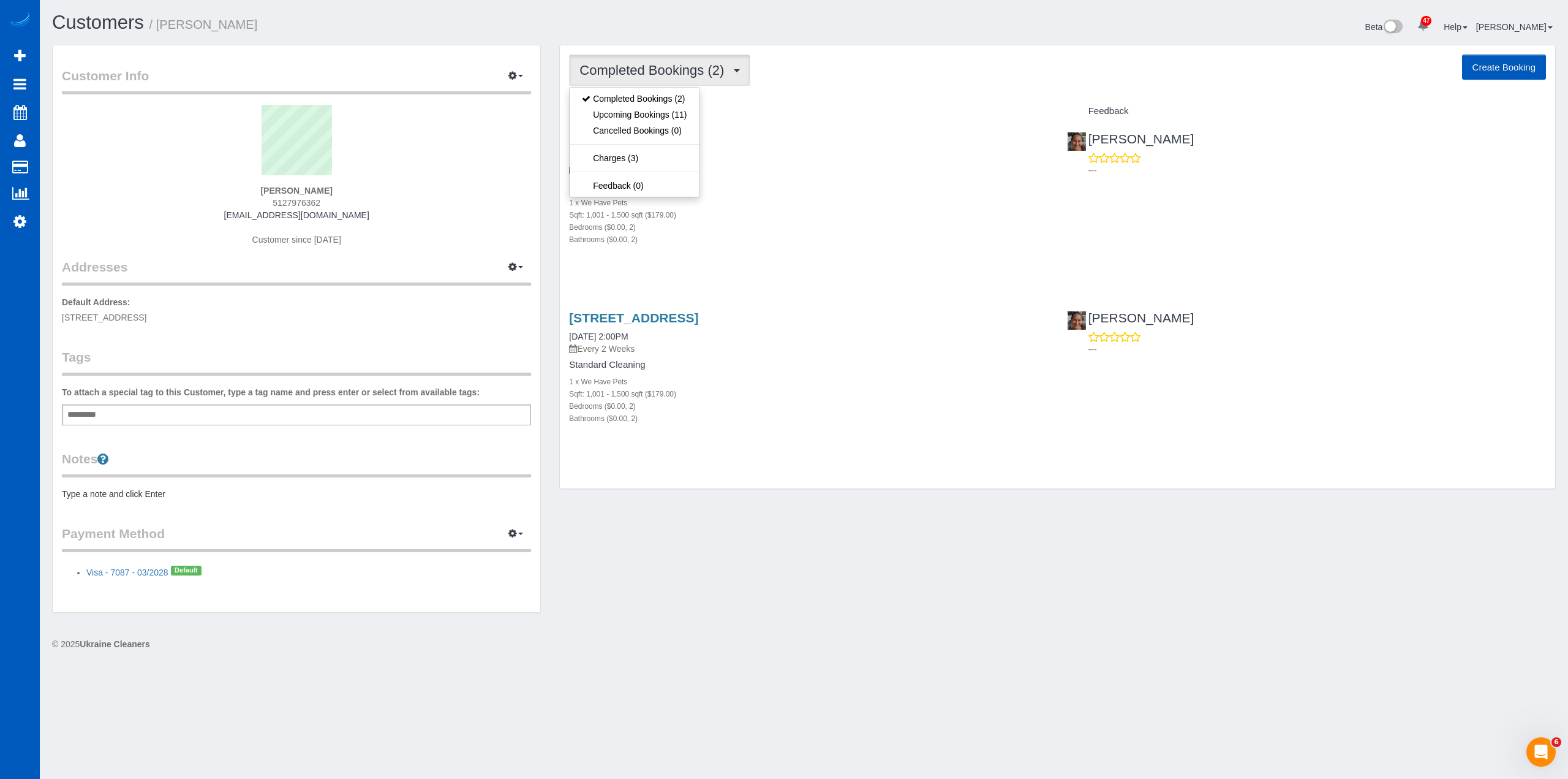
click at [809, 60] on div "Completed Bookings (2) Completed Bookings (2) Upcoming Bookings (11) Cancelled …" at bounding box center [1057, 70] width 977 height 31
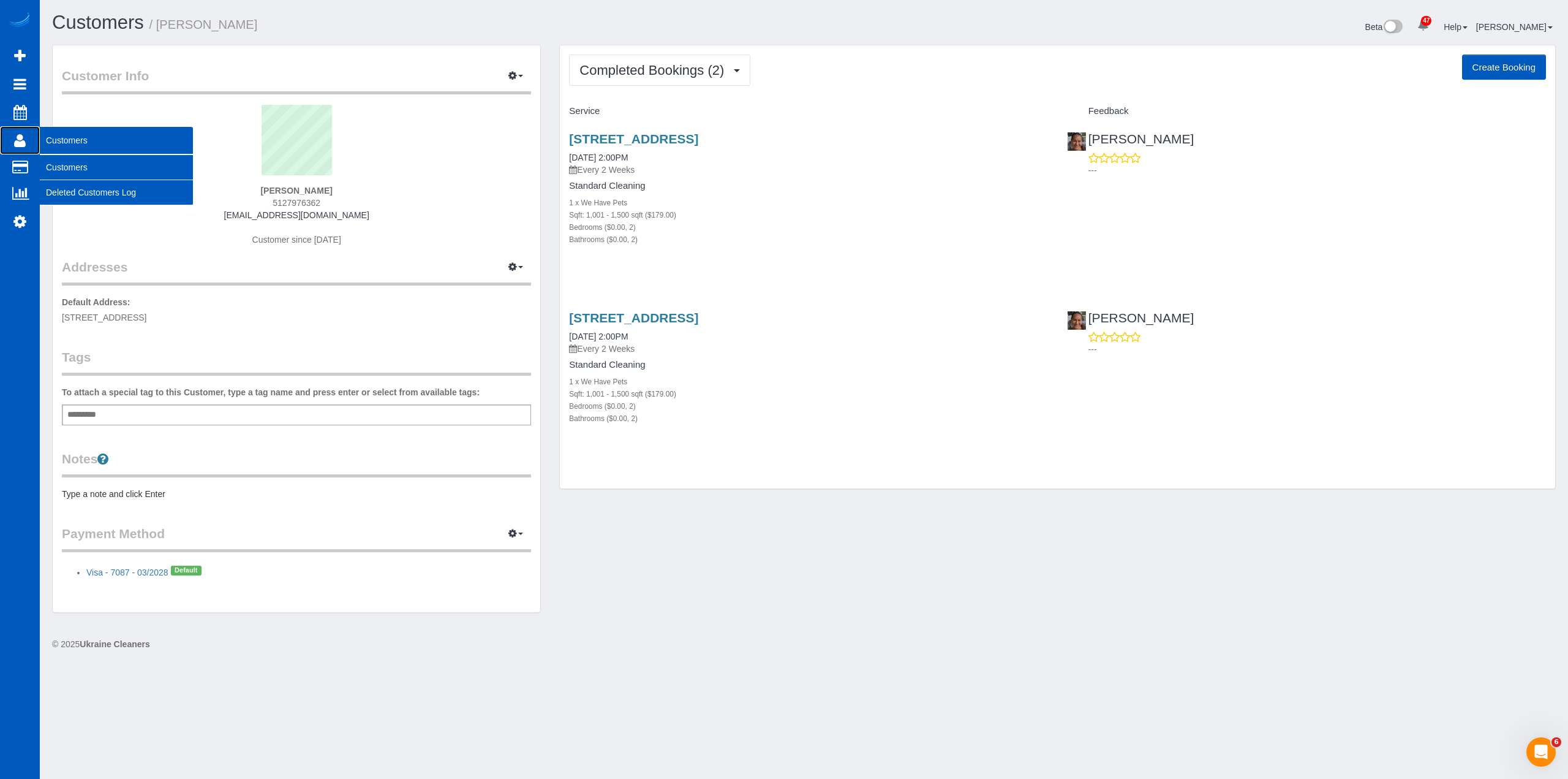
click at [27, 144] on link "Customers" at bounding box center [20, 140] width 40 height 28
click at [65, 166] on link "Customers" at bounding box center [116, 167] width 153 height 25
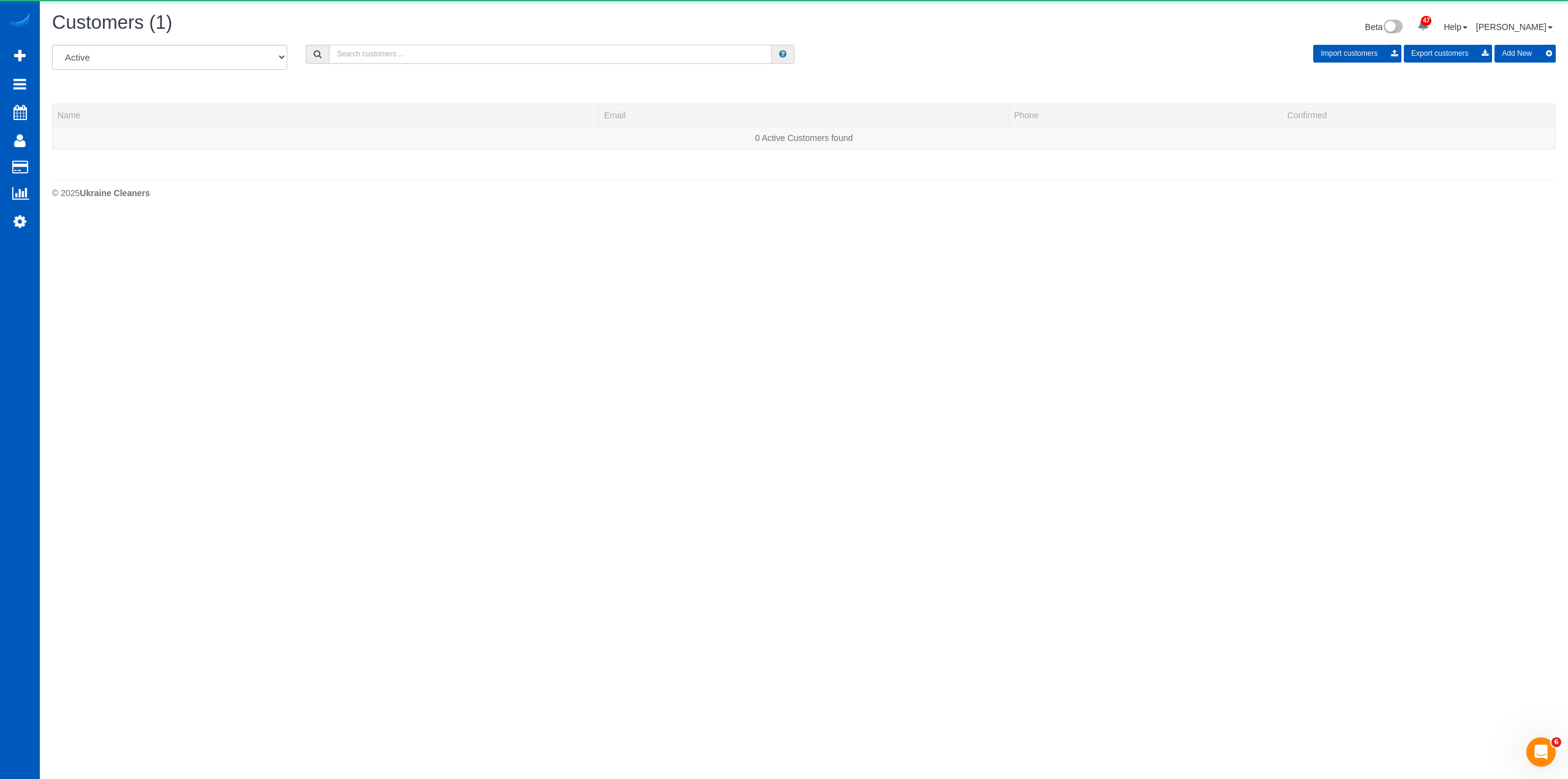
click at [499, 58] on input "text" at bounding box center [551, 54] width 443 height 19
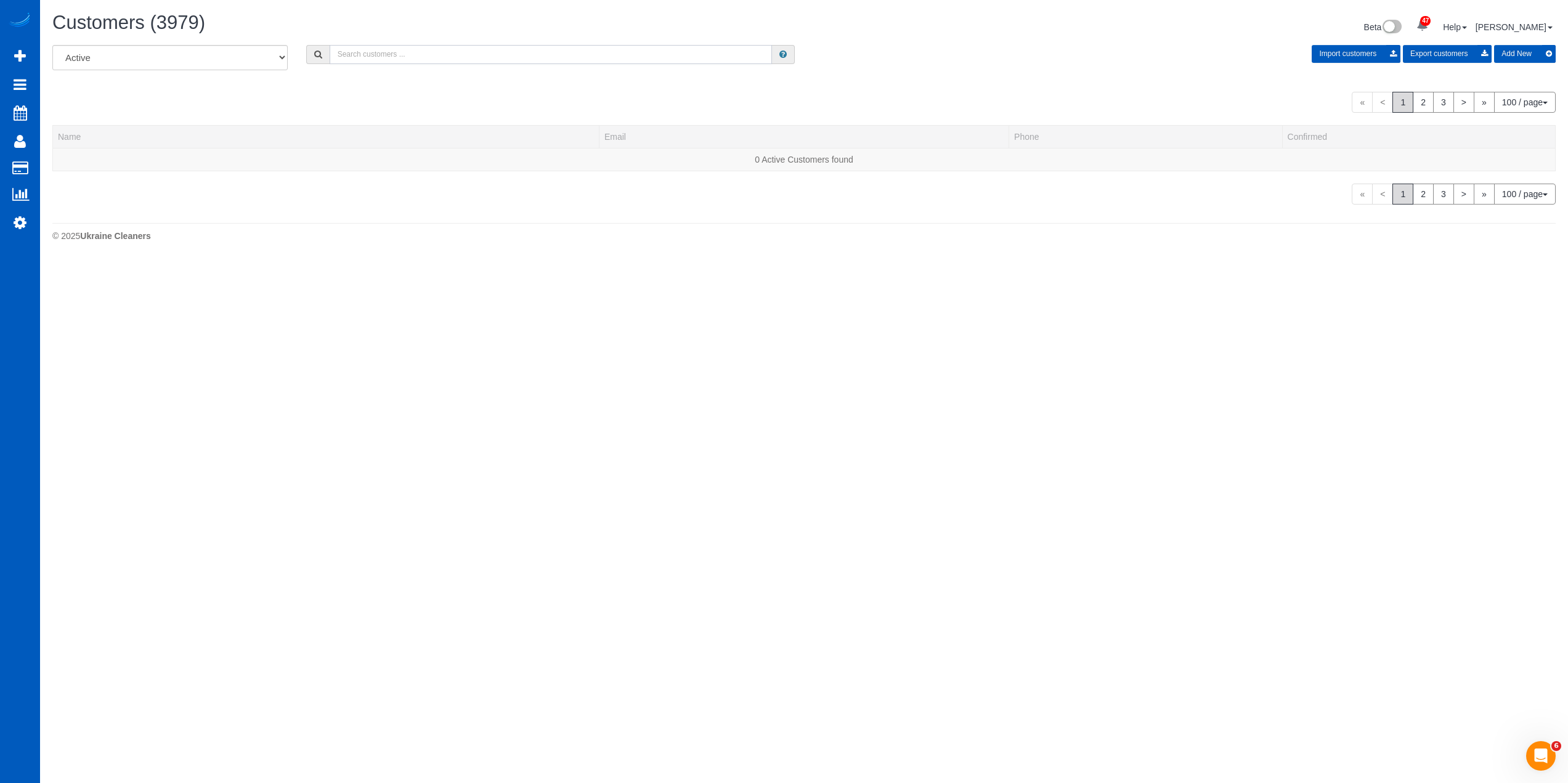
paste input "Teresia Kamau"
type input "Teresia Kamau"
click at [102, 157] on link "Teresia Kamau" at bounding box center [94, 159] width 71 height 10
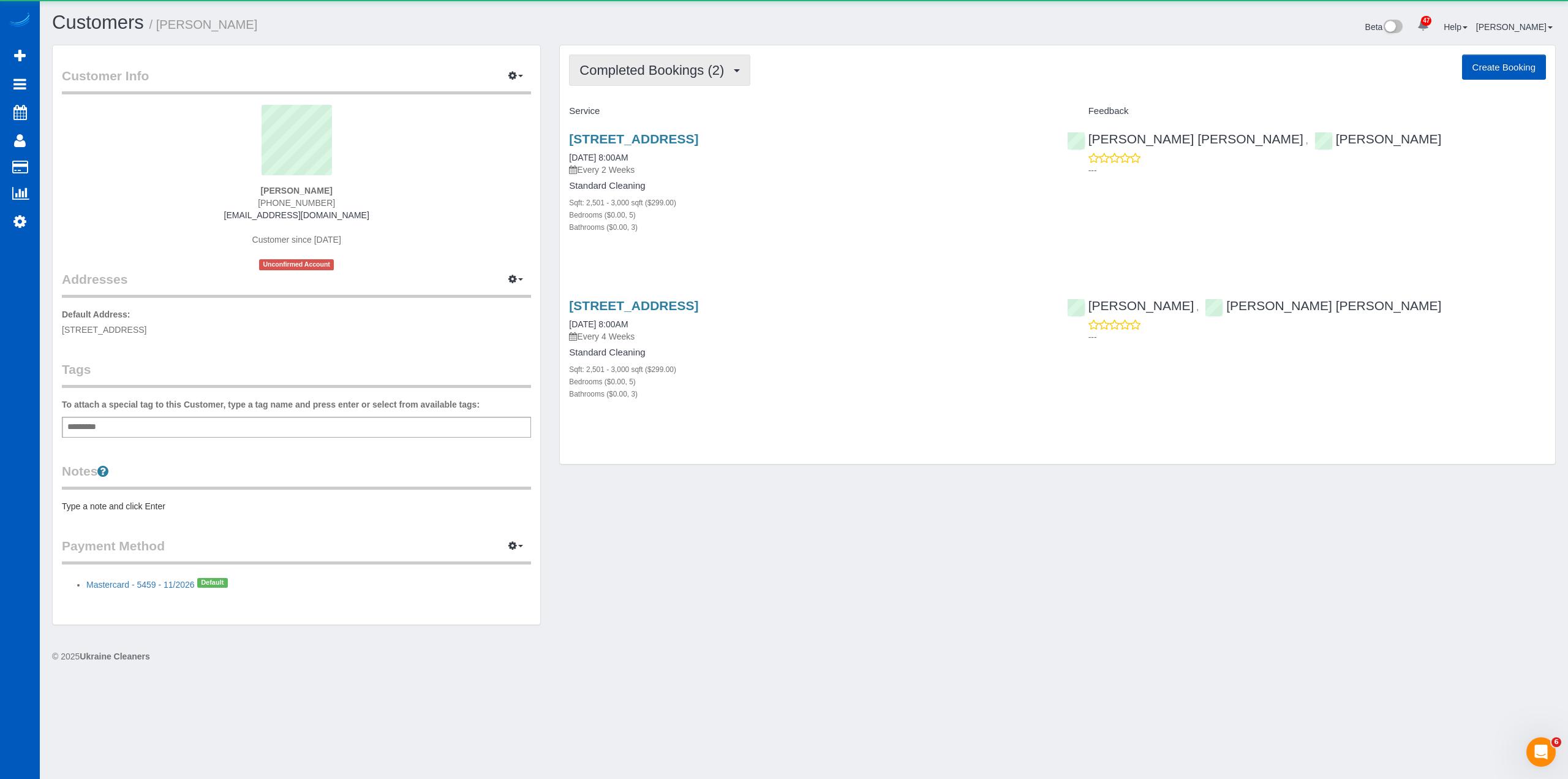
click at [672, 75] on span "Completed Bookings (2)" at bounding box center [654, 70] width 151 height 15
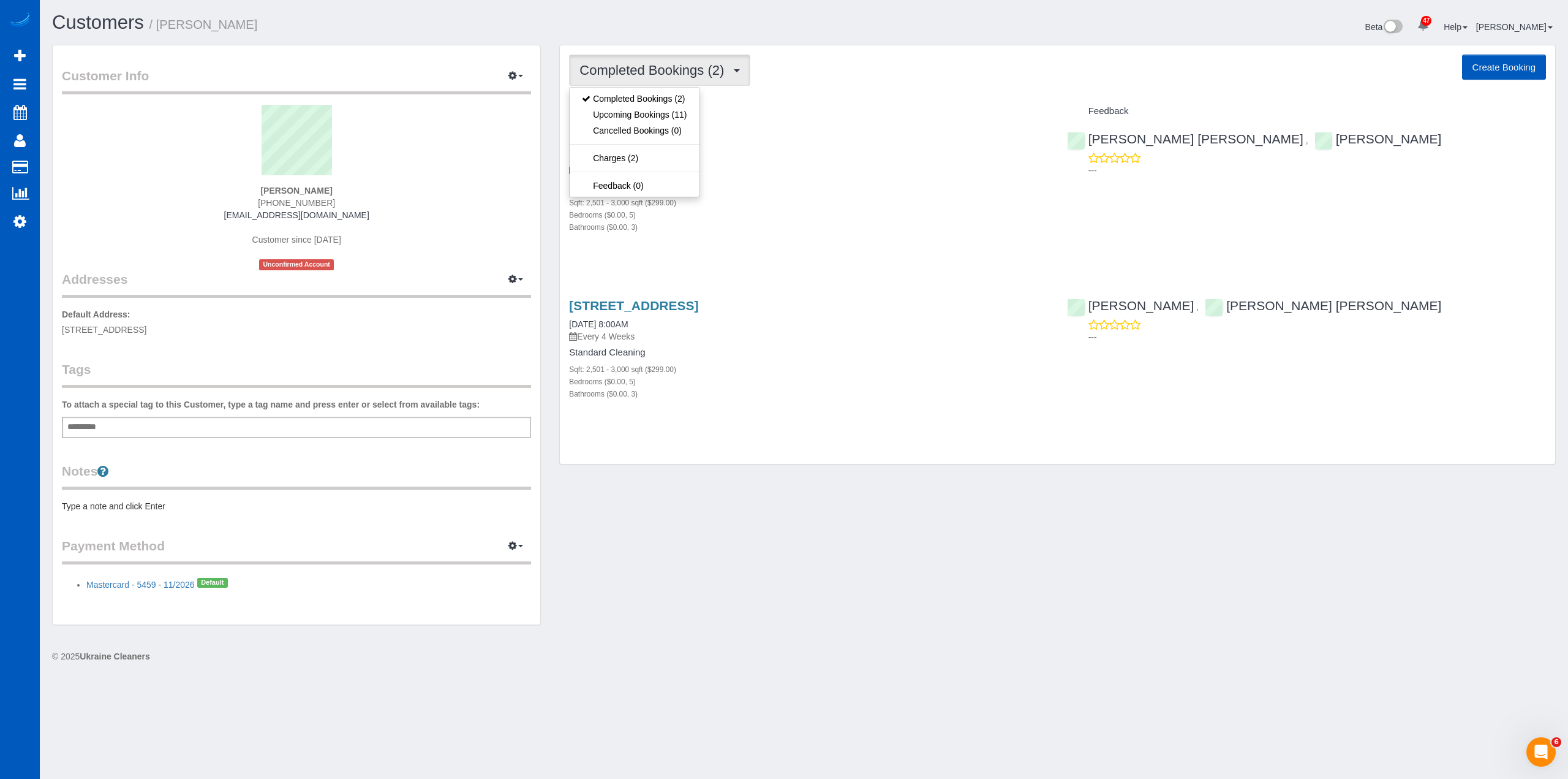
click at [449, 43] on div "Customers / Teresia Kamau Beta 47 Your Notifications You have 0 alerts × You ha…" at bounding box center [803, 28] width 1522 height 33
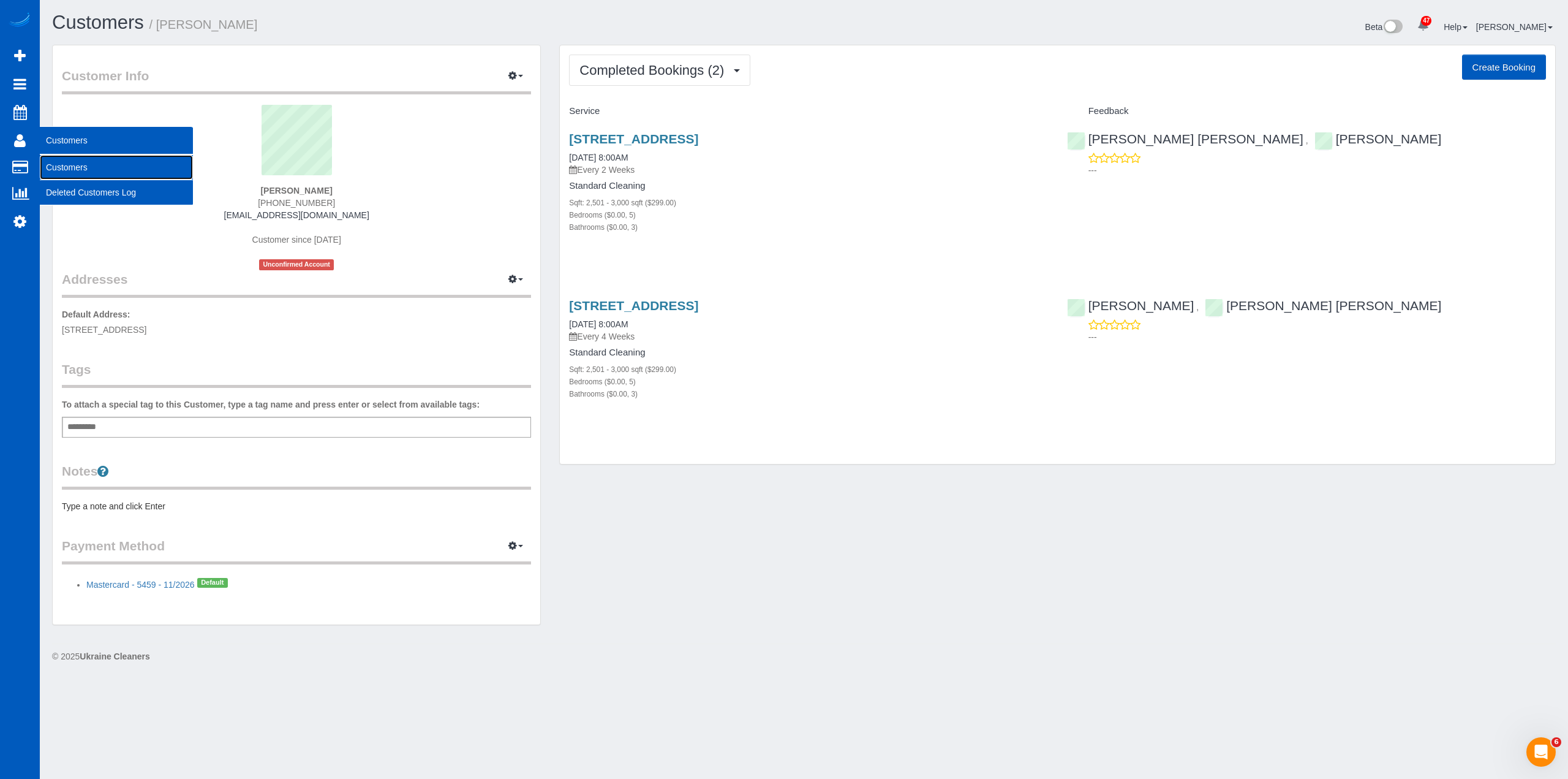
drag, startPoint x: 68, startPoint y: 166, endPoint x: 77, endPoint y: 160, distance: 10.8
click at [68, 166] on link "Customers" at bounding box center [116, 167] width 153 height 25
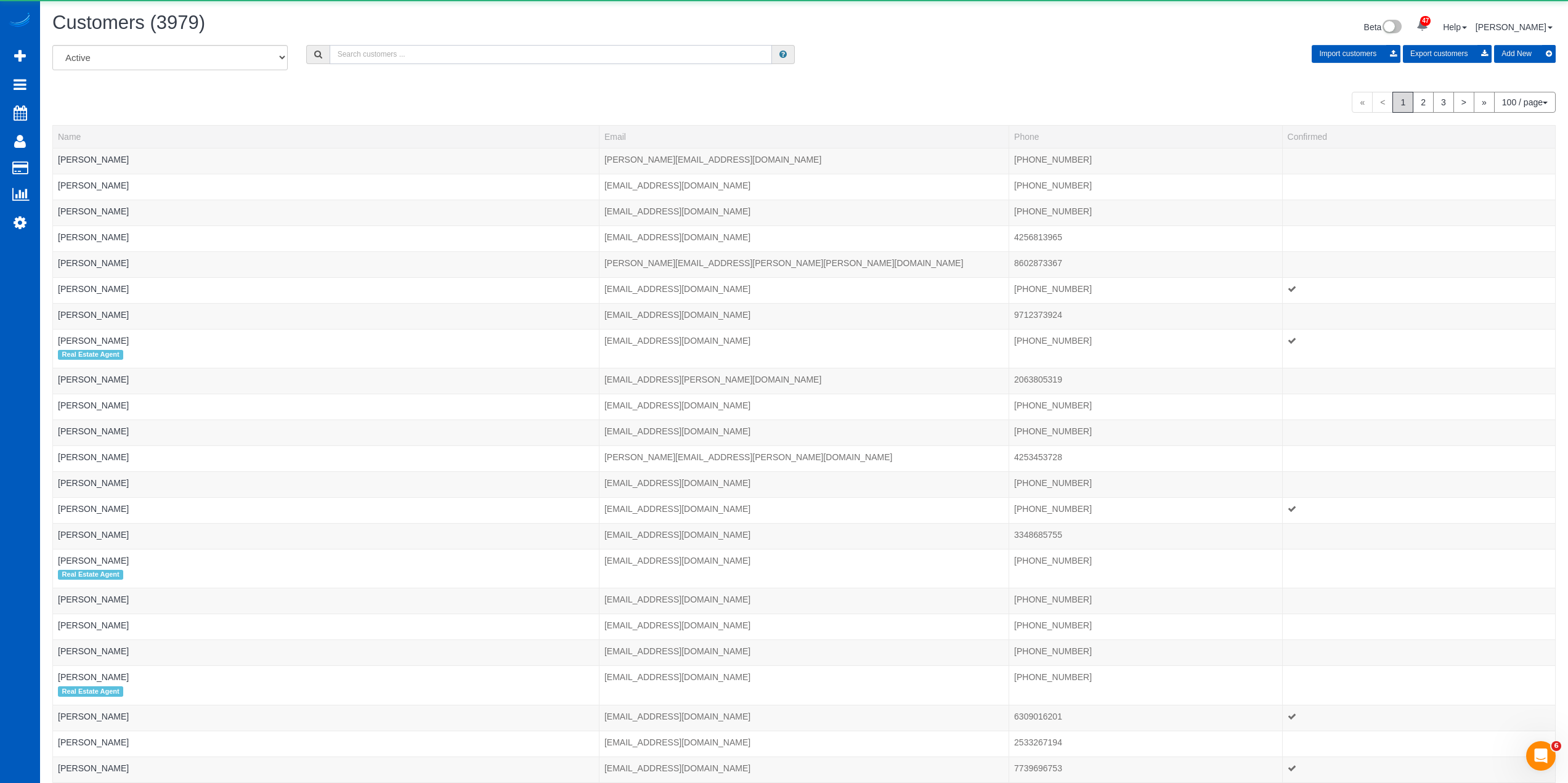
click at [503, 54] on input "text" at bounding box center [550, 54] width 442 height 19
paste input "Rebecca Bretzer"
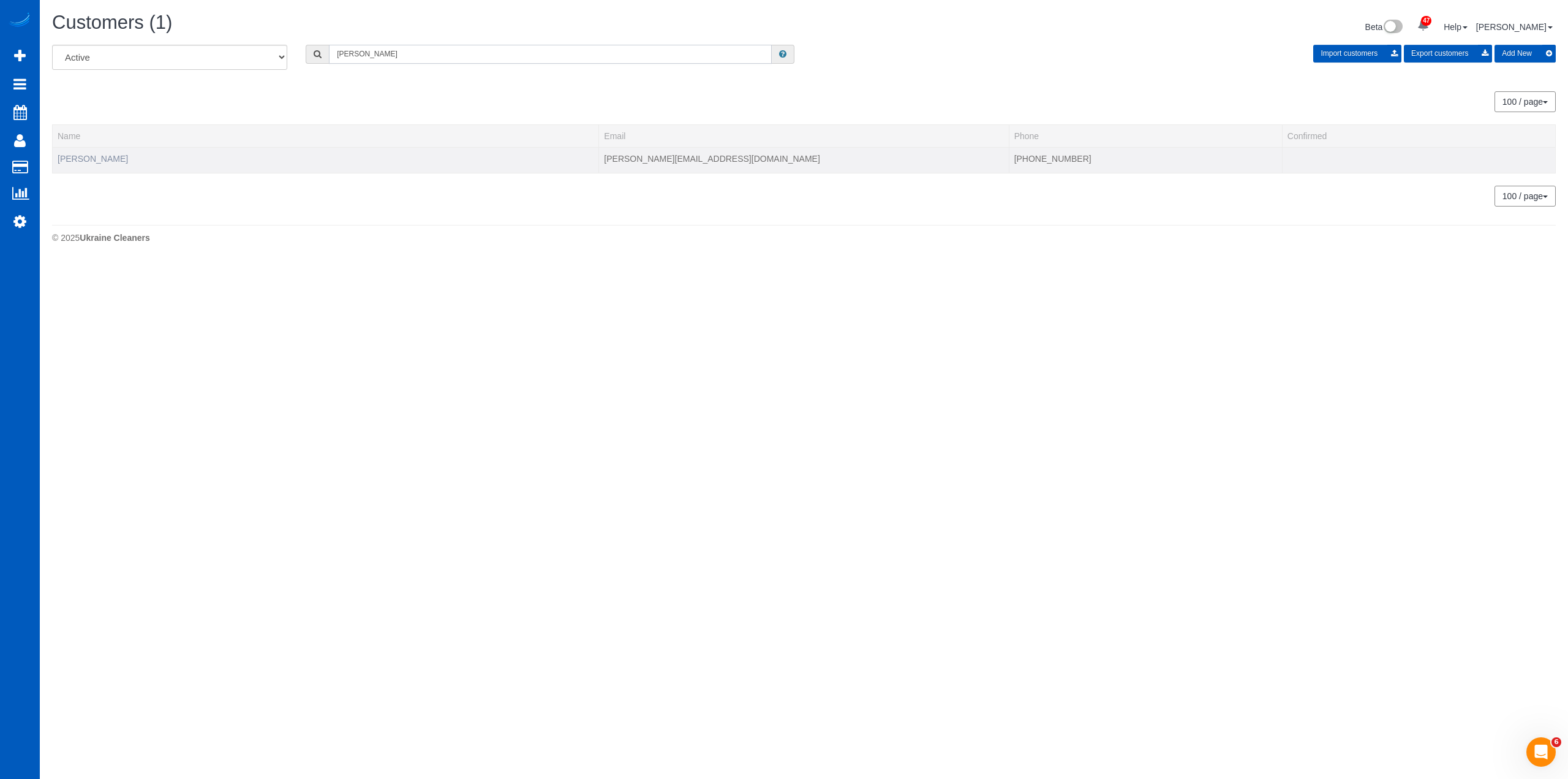
type input "Rebecca Bretzer"
click at [90, 162] on link "Rebecca Bretzer" at bounding box center [93, 158] width 70 height 10
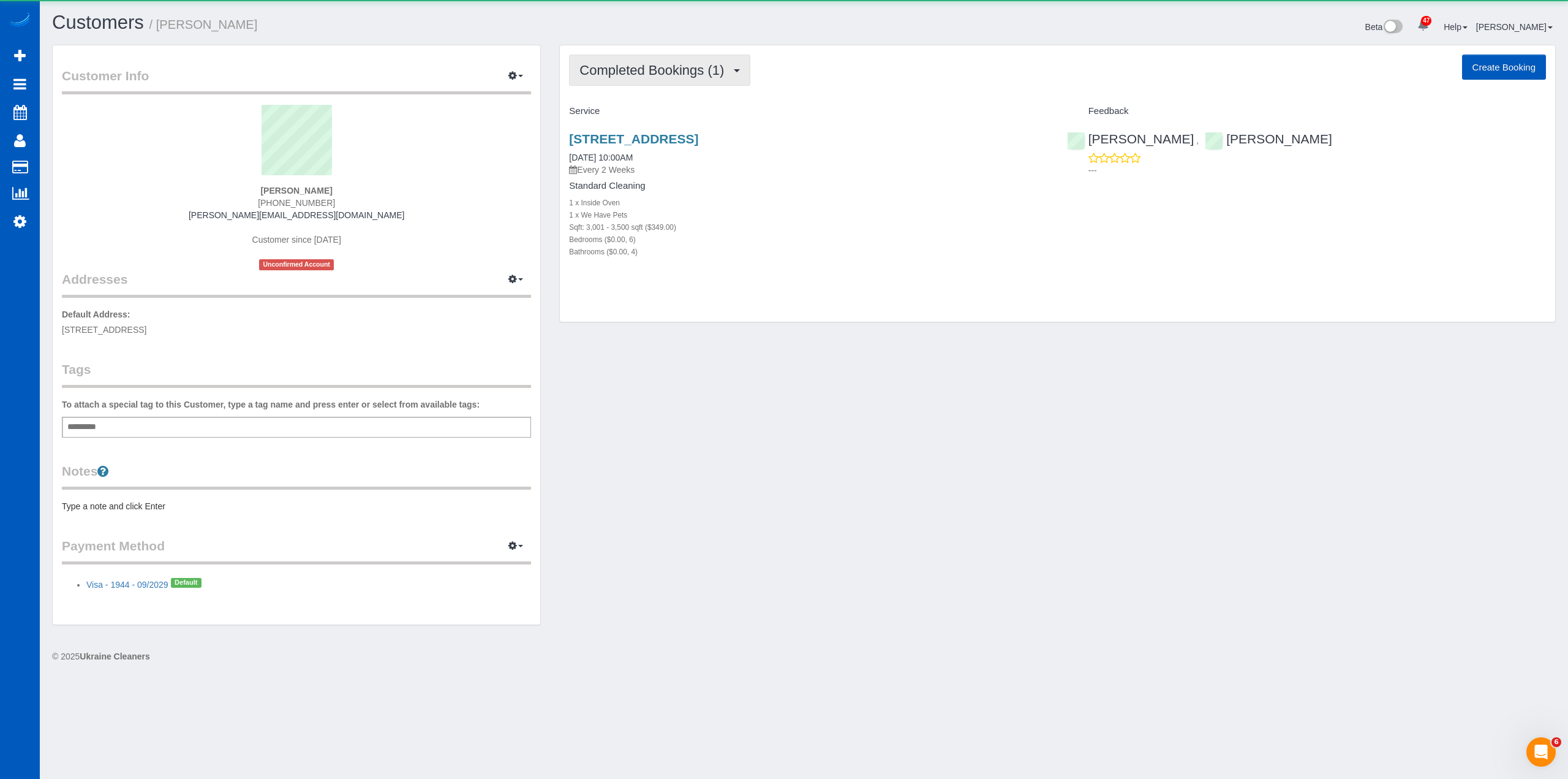
click at [710, 70] on span "Completed Bookings (1)" at bounding box center [654, 70] width 151 height 15
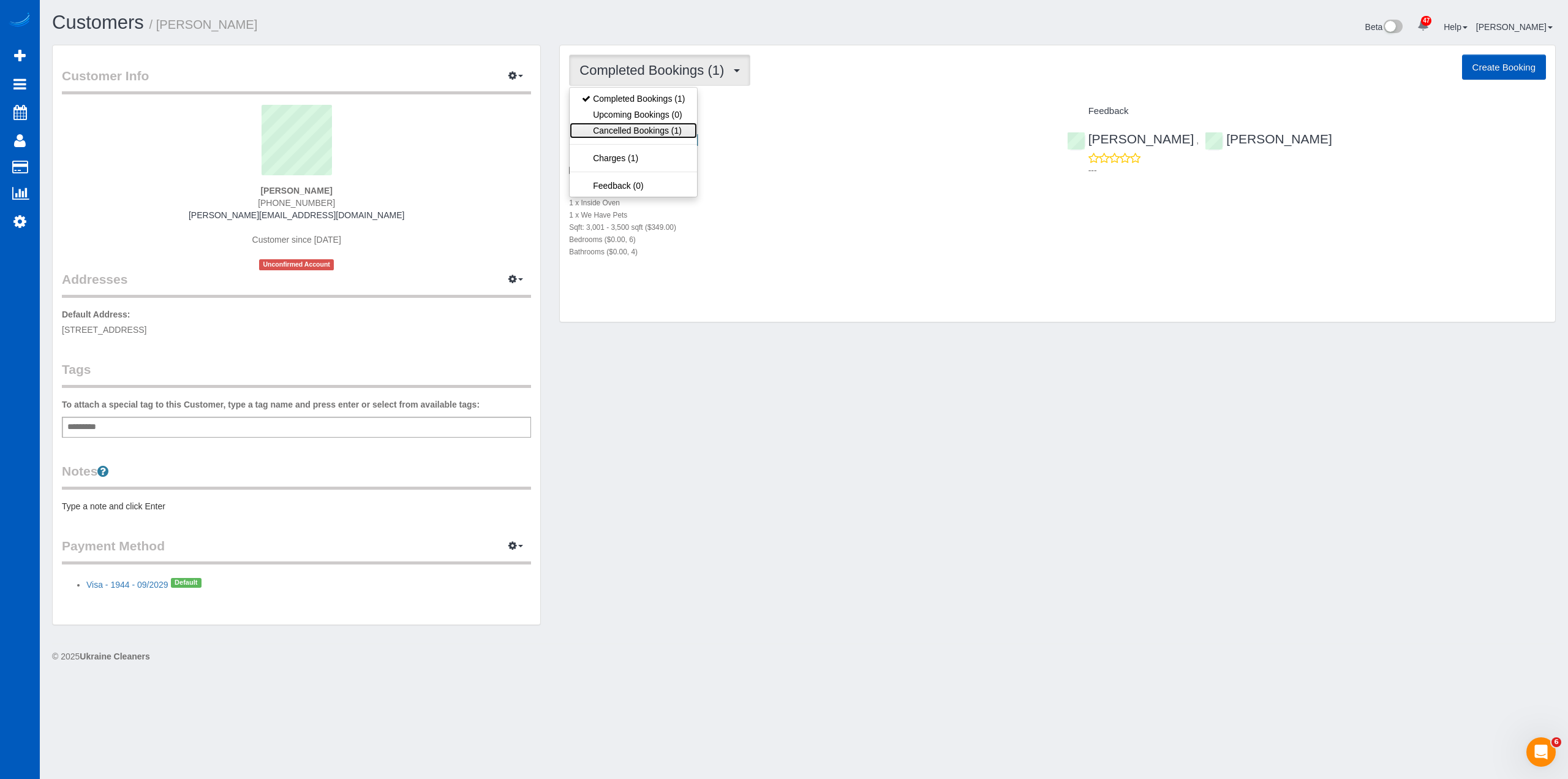
click at [657, 123] on link "Cancelled Bookings (1)" at bounding box center [634, 130] width 128 height 16
click at [690, 144] on link "6631 W Alamo Dr, Denver, CO 80123" at bounding box center [634, 138] width 129 height 14
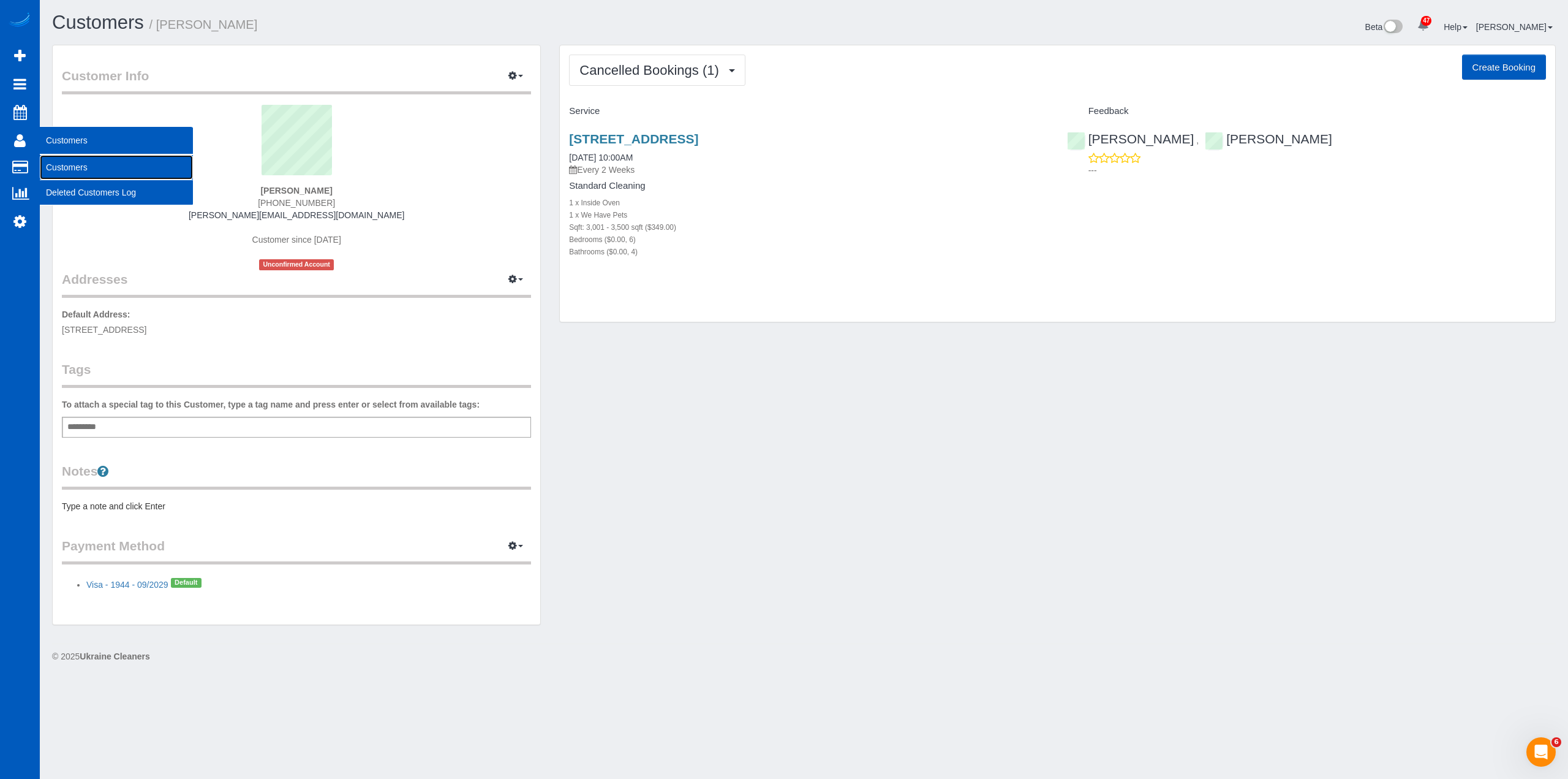
click at [61, 162] on link "Customers" at bounding box center [116, 167] width 153 height 25
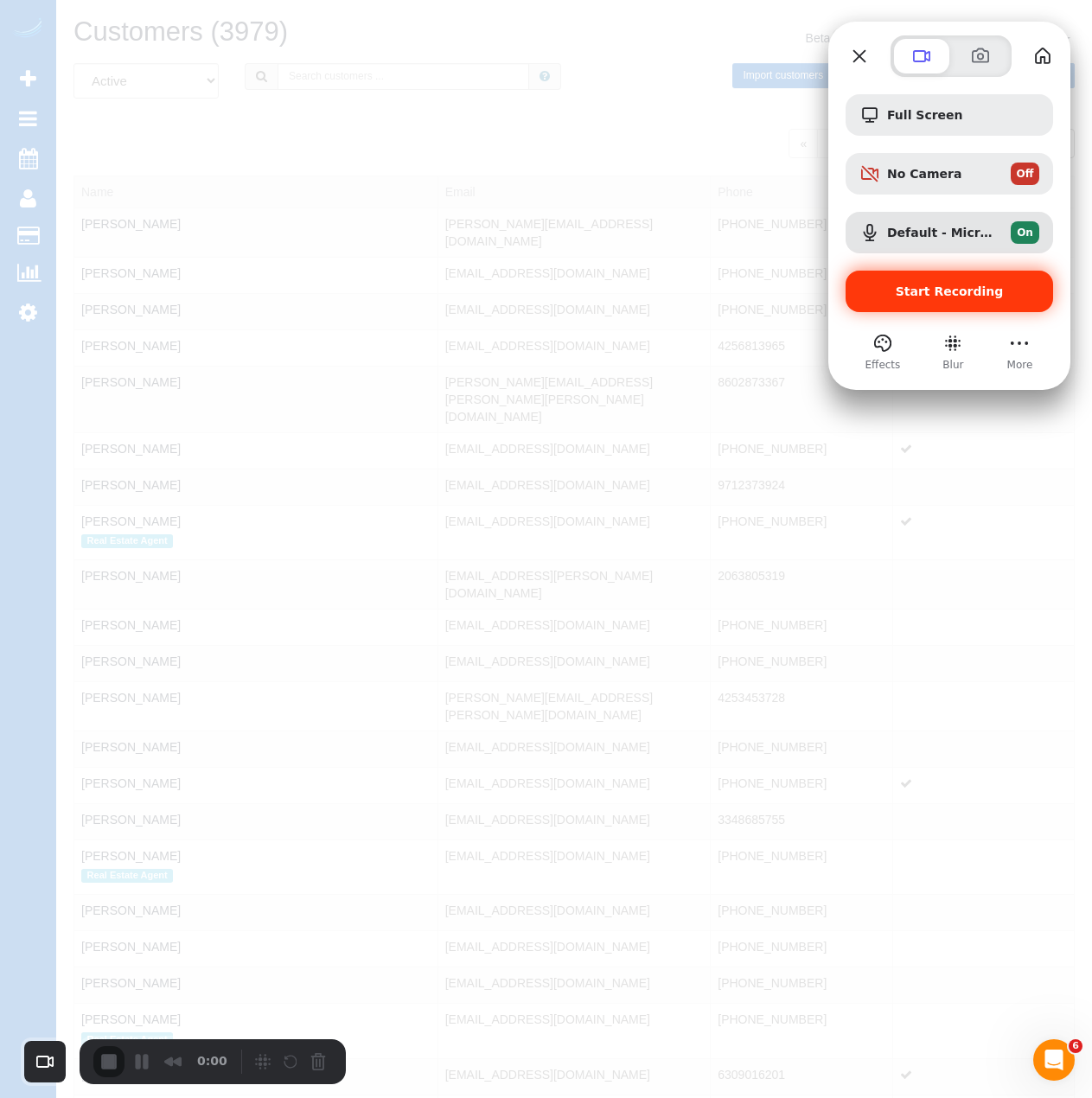
click at [946, 291] on span "Start Recording" at bounding box center [948, 291] width 108 height 14
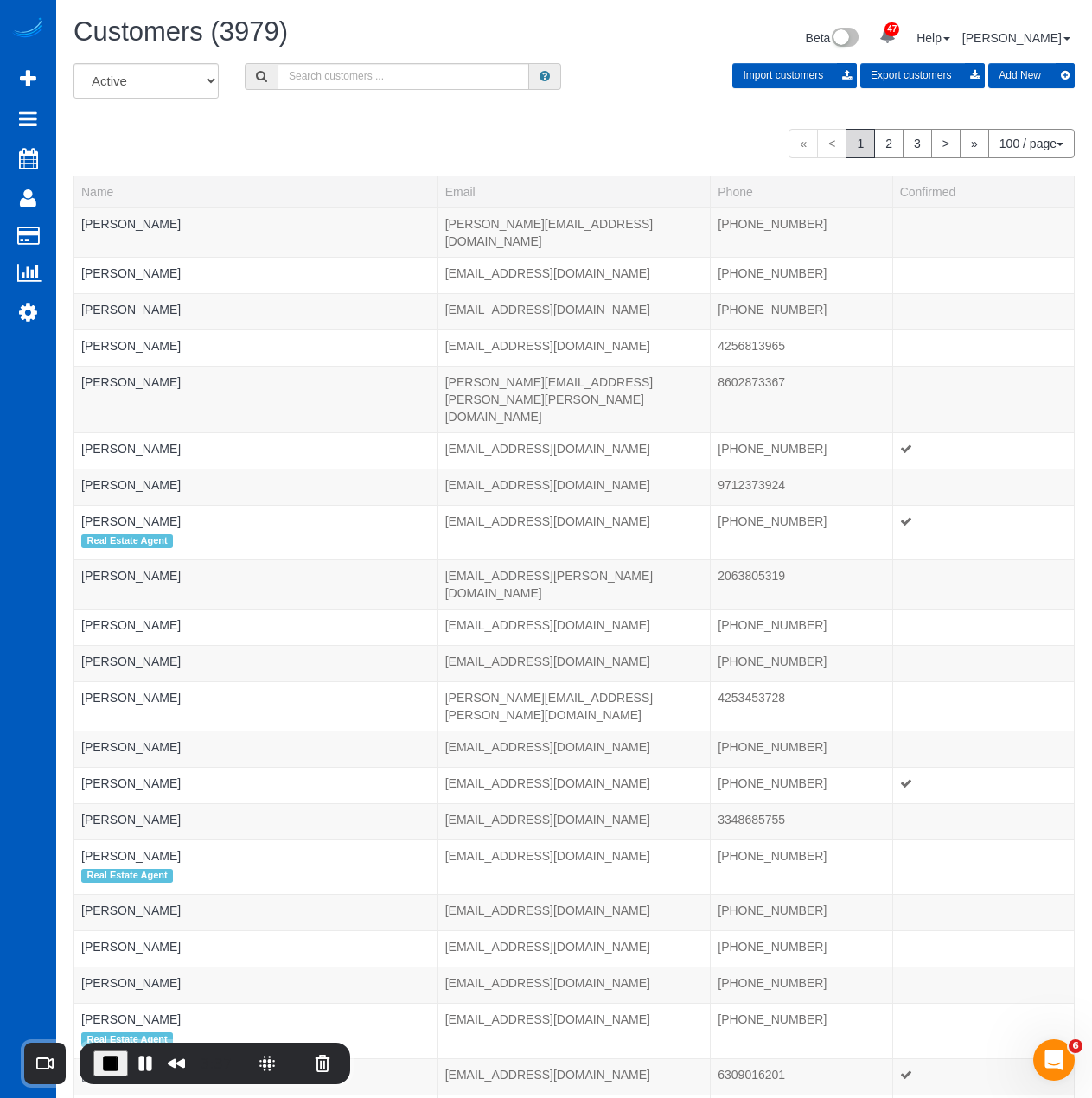
click at [330, 90] on div "All Active Archived Import customers Export customers Add New" at bounding box center [573, 87] width 1026 height 49
click at [379, 77] on input "text" at bounding box center [403, 76] width 251 height 27
paste input "Kathleen Selby"
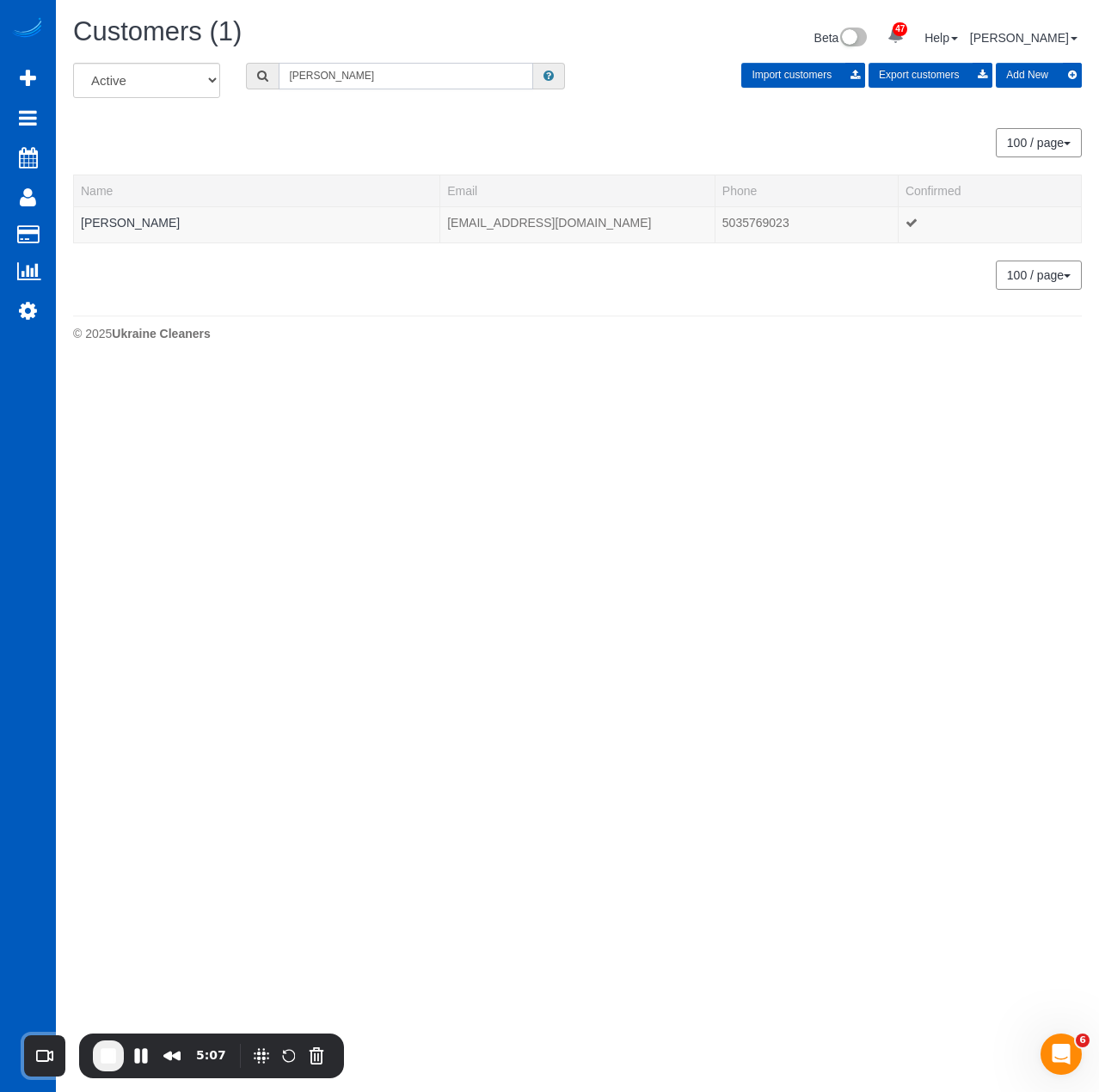
drag, startPoint x: 432, startPoint y: 69, endPoint x: 196, endPoint y: 69, distance: 236.0
click at [195, 63] on div "All Active Archived Kathleen Selby Import customers Export customers Add New" at bounding box center [577, 87] width 1035 height 49
paste input "Sara Safdie"
click at [452, 86] on input "Sara Safdie" at bounding box center [405, 76] width 255 height 27
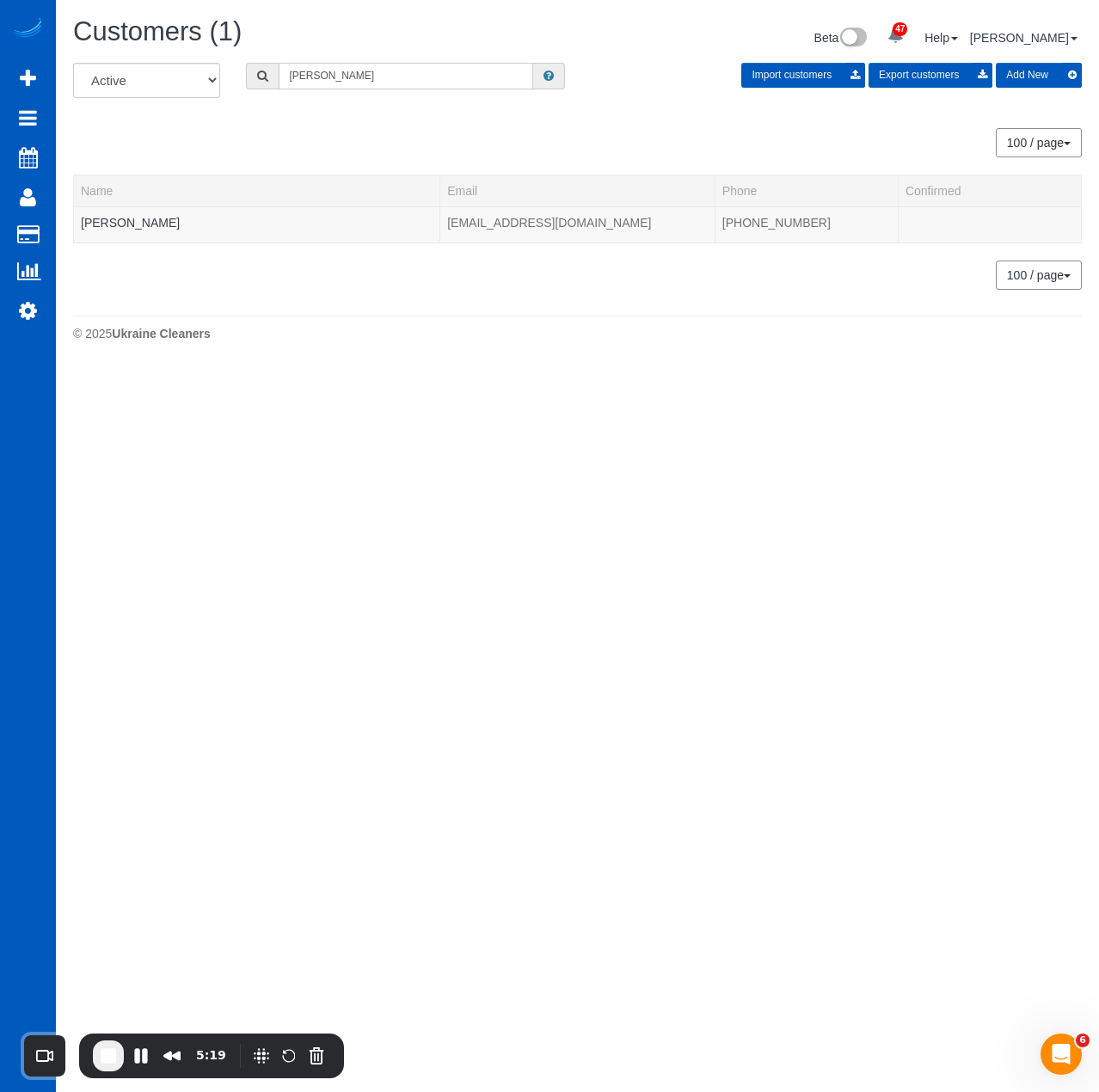
click at [452, 86] on input "Sara Safdie" at bounding box center [405, 76] width 255 height 27
paste input "Alison Hight"
drag, startPoint x: 399, startPoint y: 68, endPoint x: 253, endPoint y: 68, distance: 146.0
click at [213, 67] on div "All Active Archived Alison Hight Import customers Export customers Add New" at bounding box center [577, 87] width 1035 height 49
paste input "Teresia Kamau"
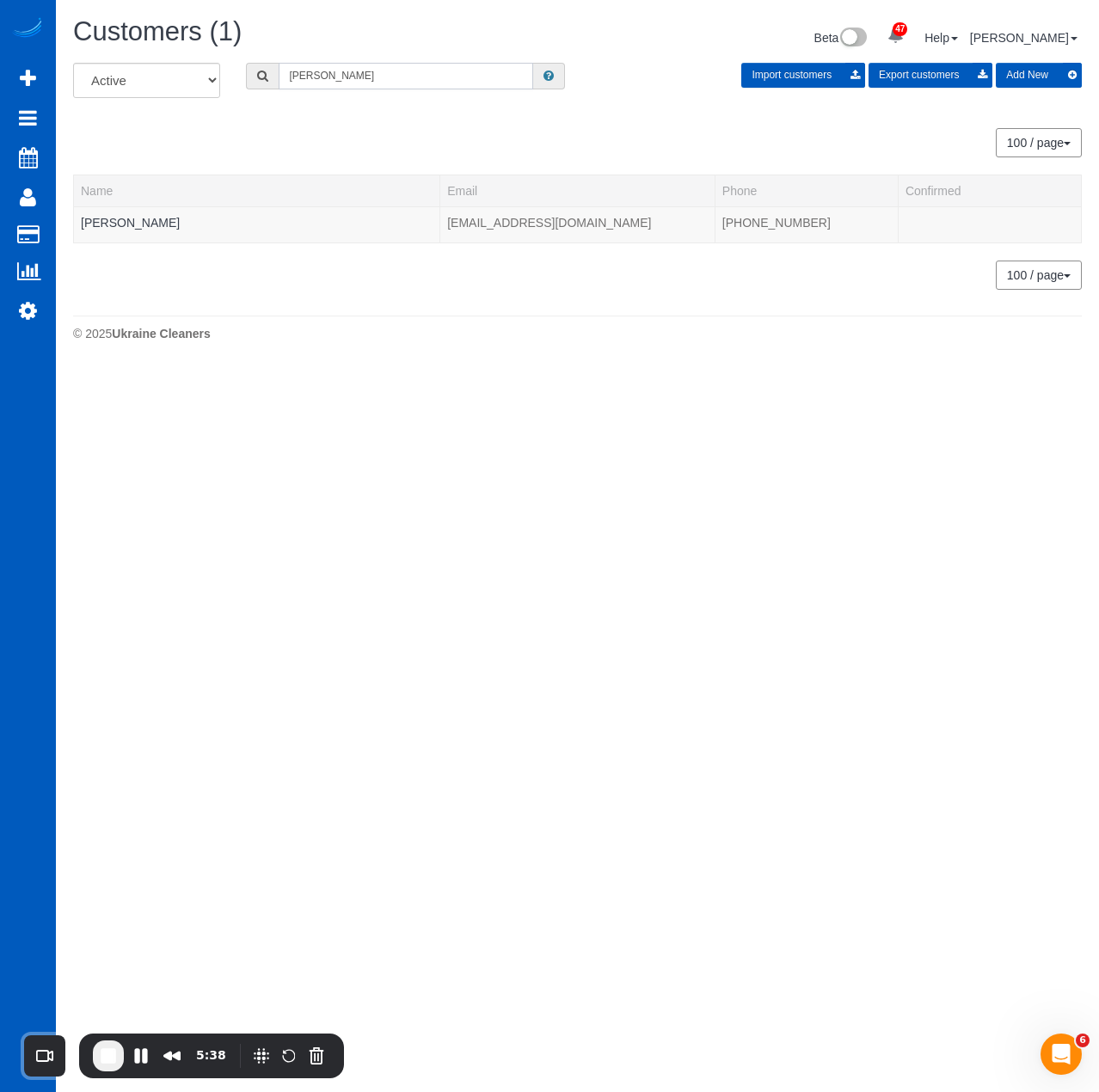
drag, startPoint x: 423, startPoint y: 76, endPoint x: 184, endPoint y: 82, distance: 239.1
click at [184, 82] on div "All Active Archived Teresia Kamau Import customers Export customers Add New" at bounding box center [577, 87] width 1035 height 49
paste input "Rebecca Bretzer"
click at [470, 84] on input "Rebecca Bretzer" at bounding box center [405, 76] width 255 height 27
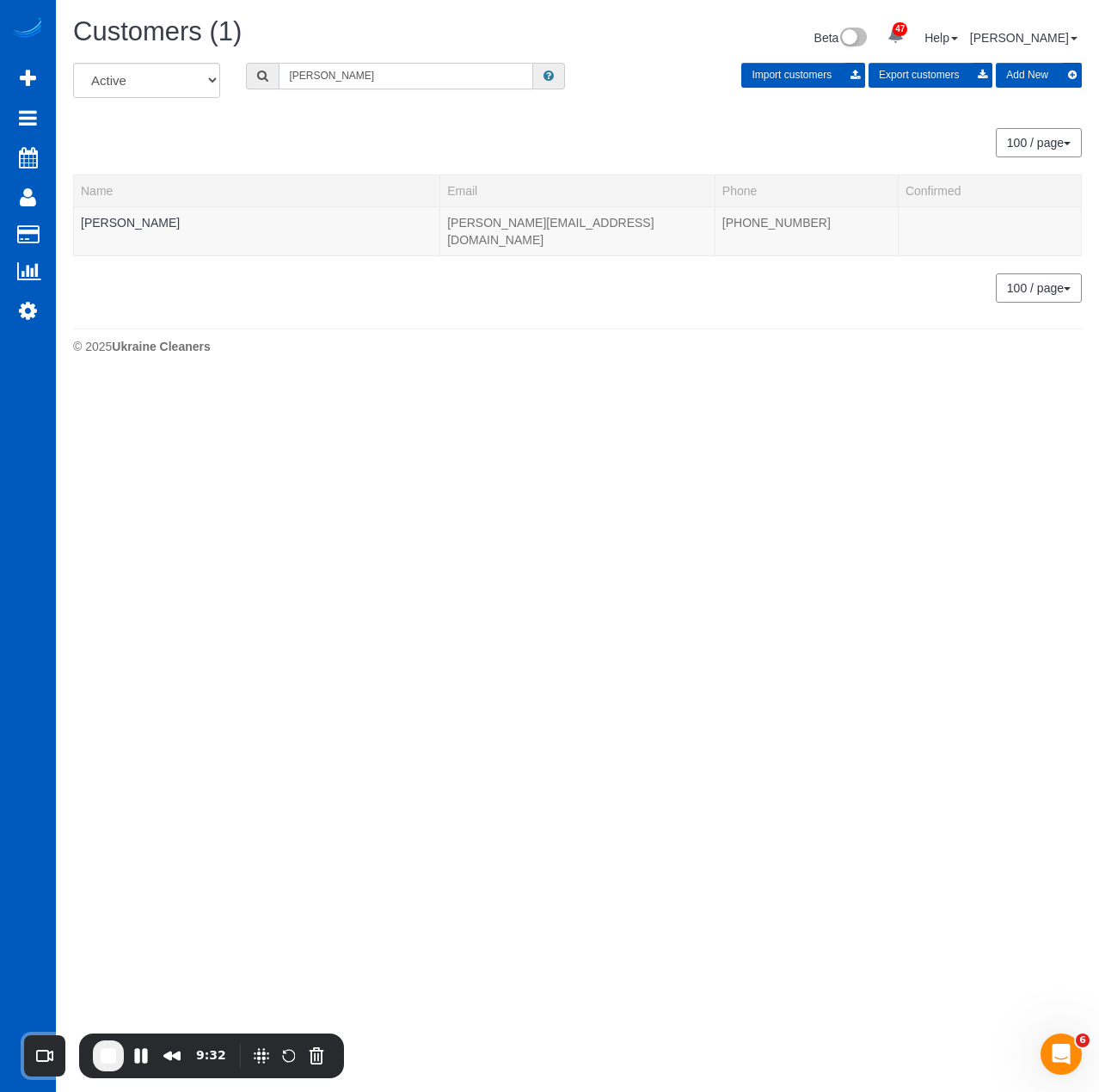
click at [470, 84] on input "Rebecca Bretzer" at bounding box center [405, 76] width 255 height 27
paste input "Brad Howard"
type input "Brad Howard"
click at [142, 221] on link "Brad Howard" at bounding box center [131, 222] width 99 height 14
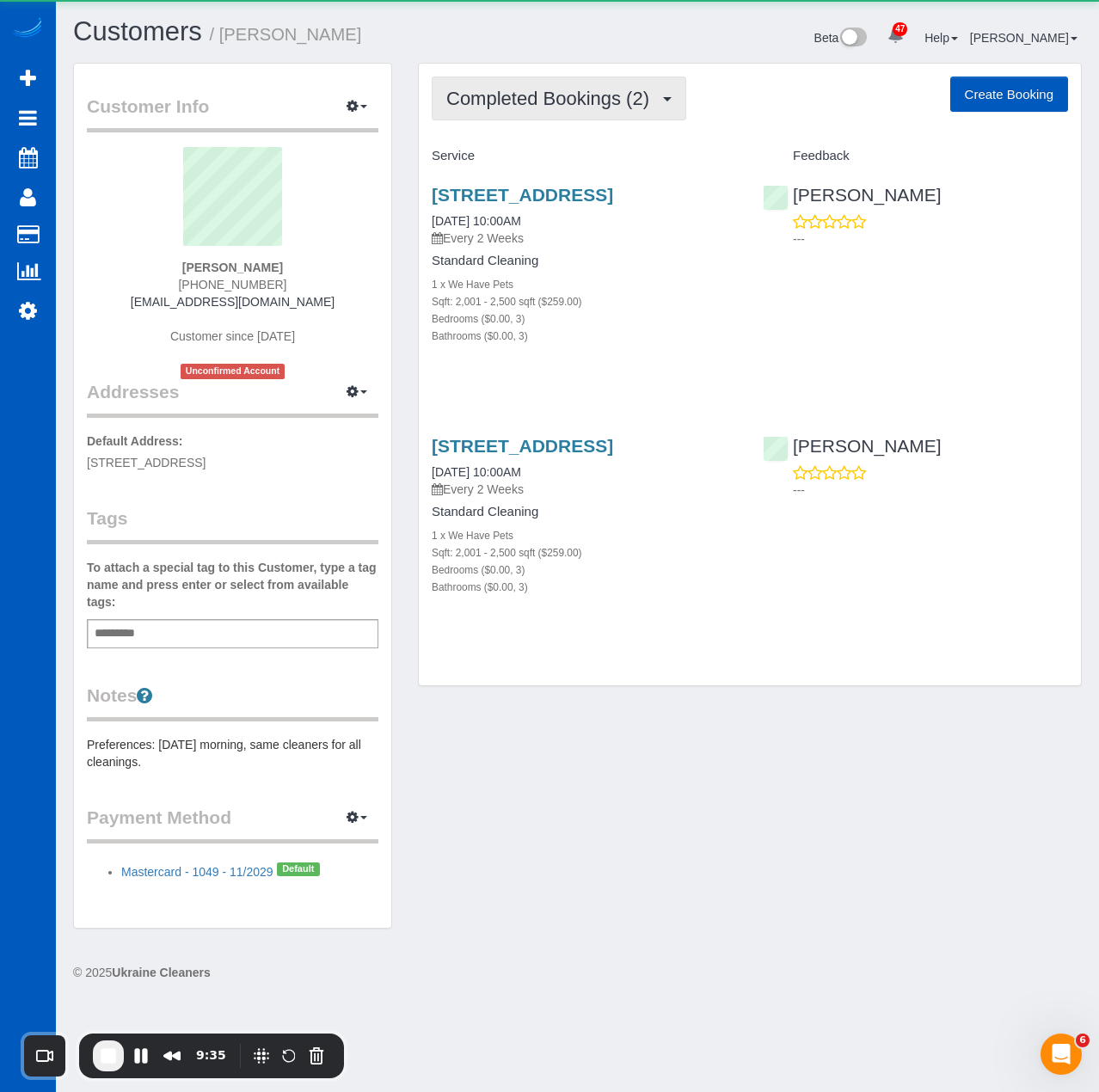
click at [541, 104] on span "Completed Bookings (2)" at bounding box center [552, 98] width 212 height 21
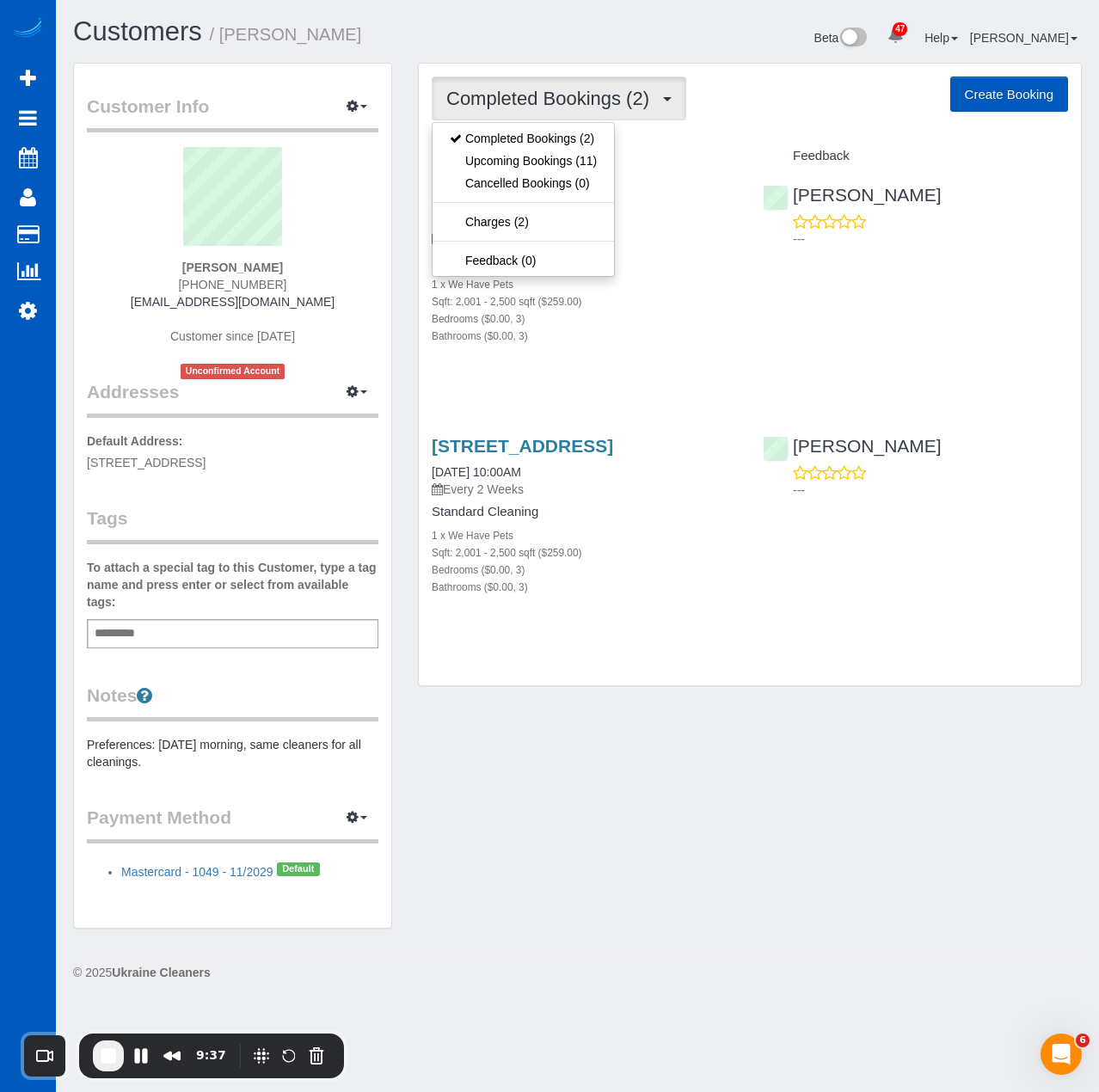
click at [549, 22] on h1 "Customers / Brad Howard" at bounding box center [318, 31] width 492 height 29
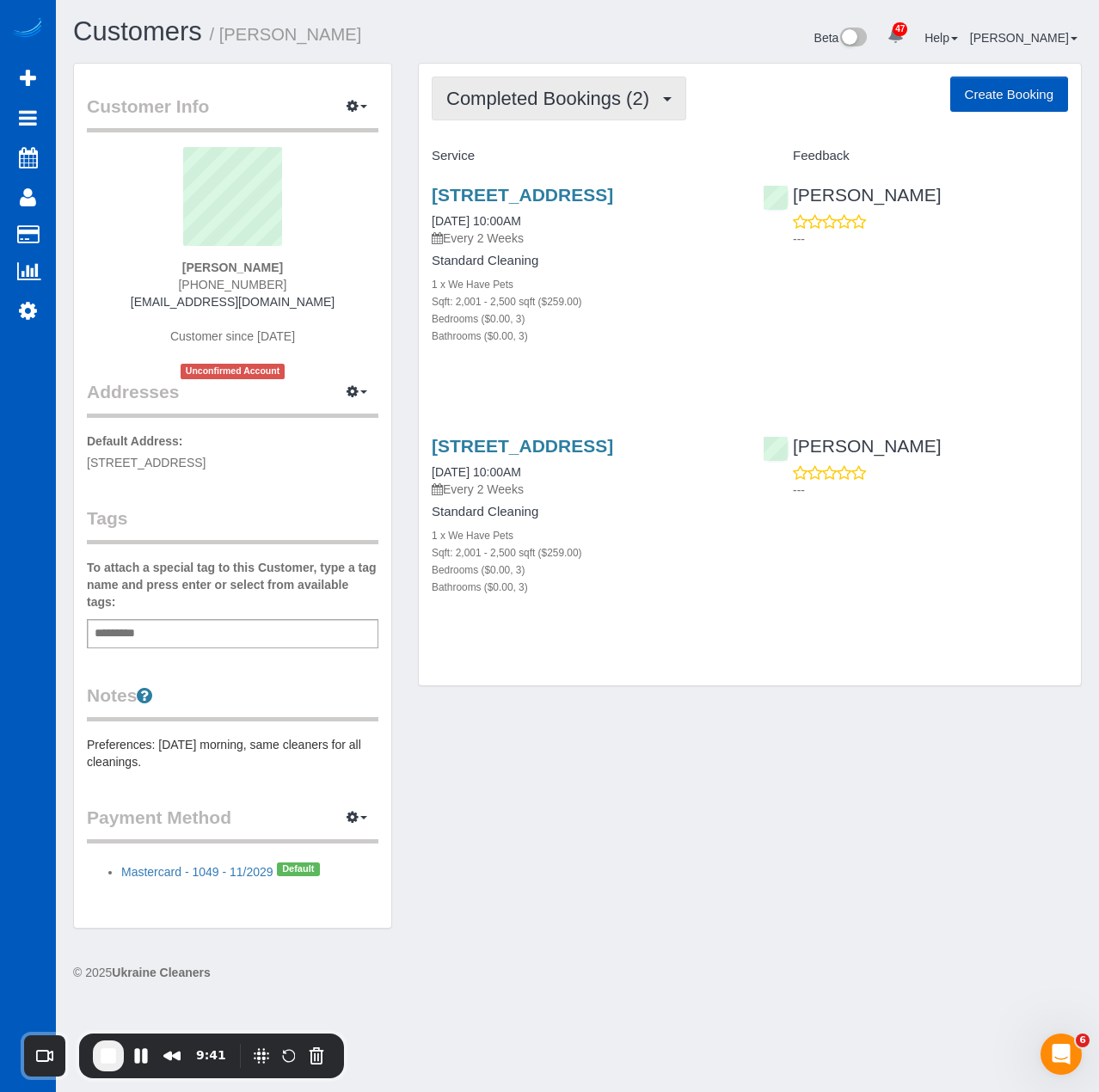
click at [581, 89] on span "Completed Bookings (2)" at bounding box center [552, 98] width 212 height 21
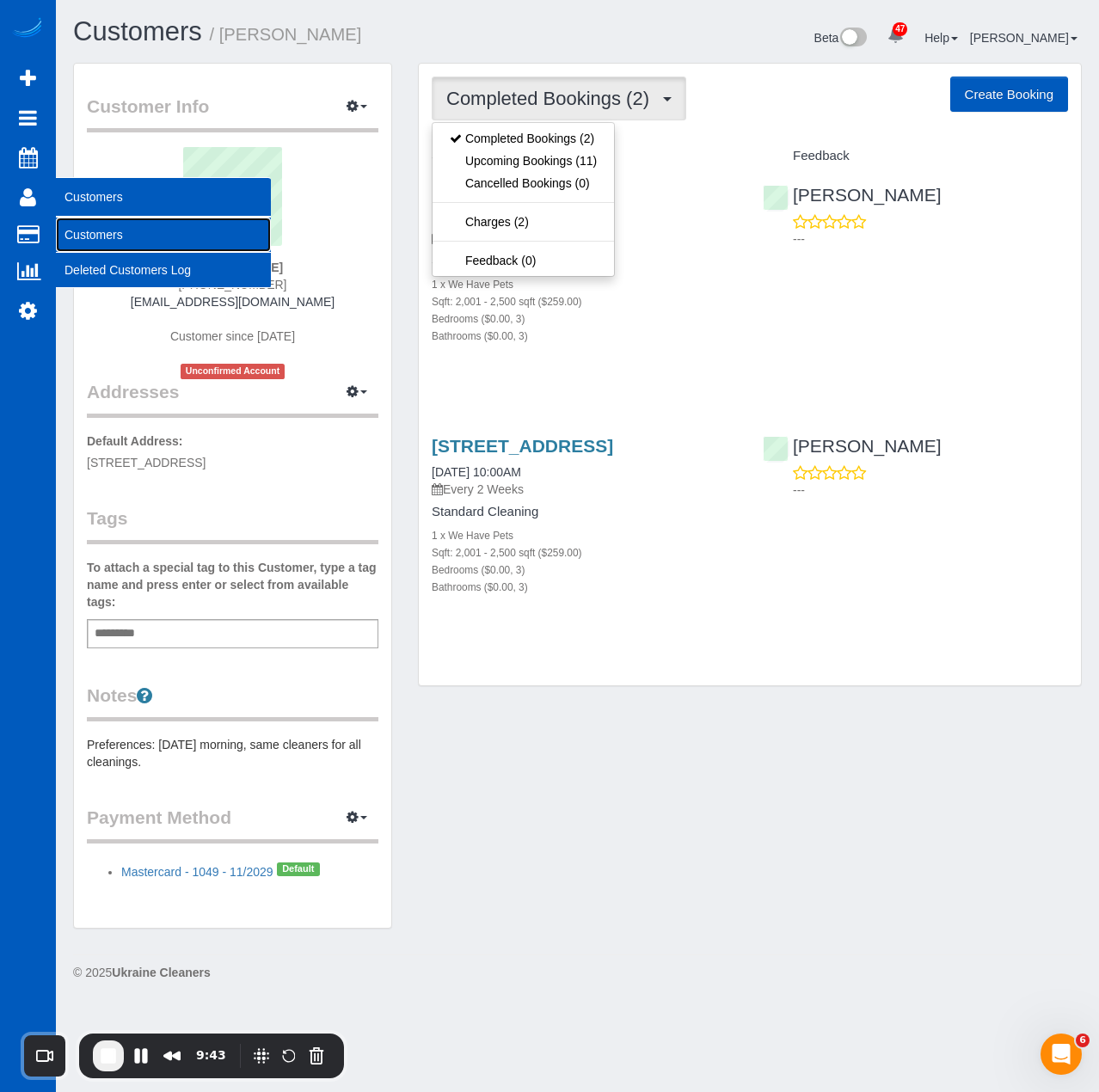
click at [103, 237] on link "Customers" at bounding box center [163, 234] width 215 height 35
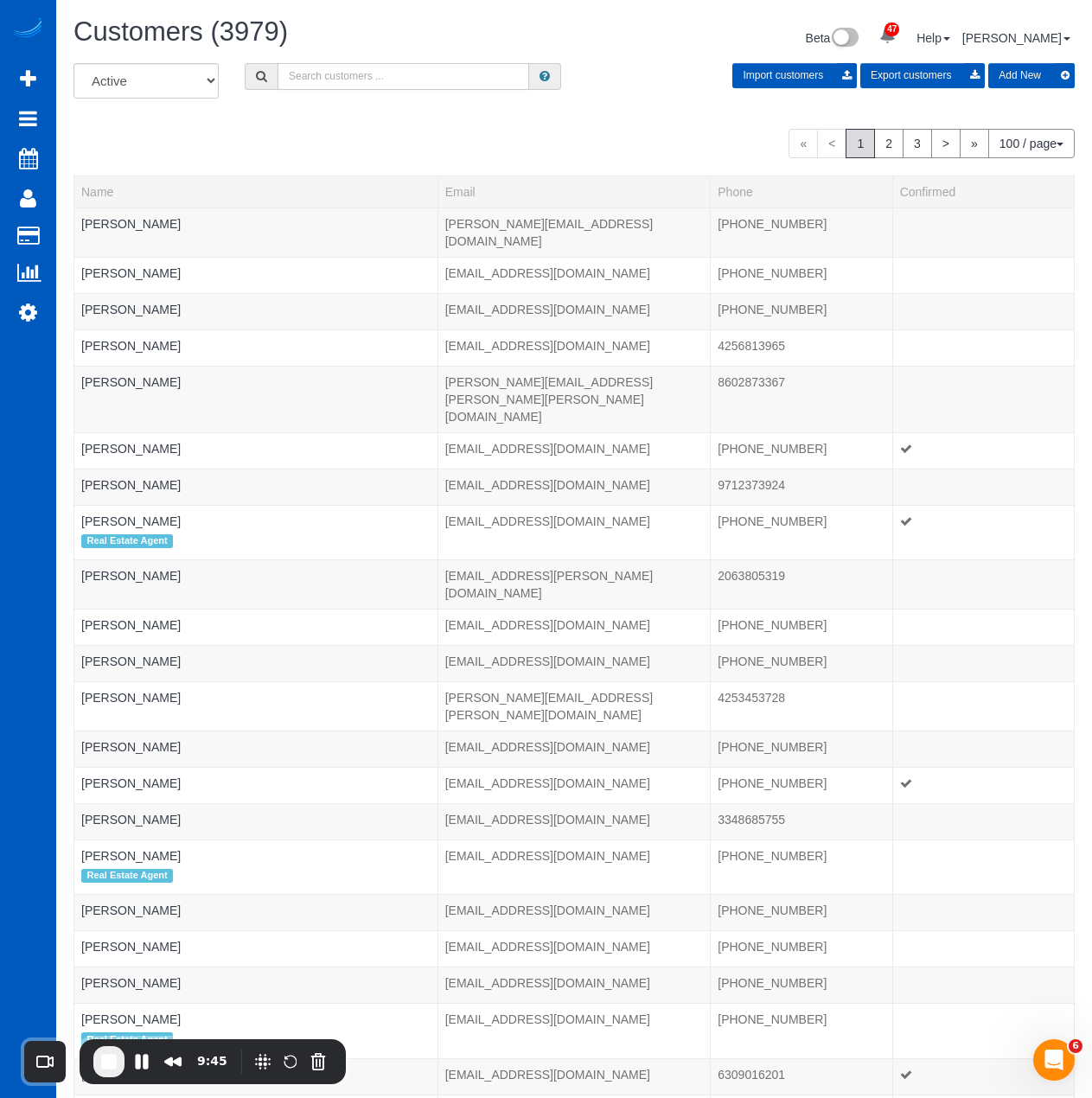
click at [478, 73] on input "text" at bounding box center [403, 76] width 251 height 27
paste input "Nate Dettori"
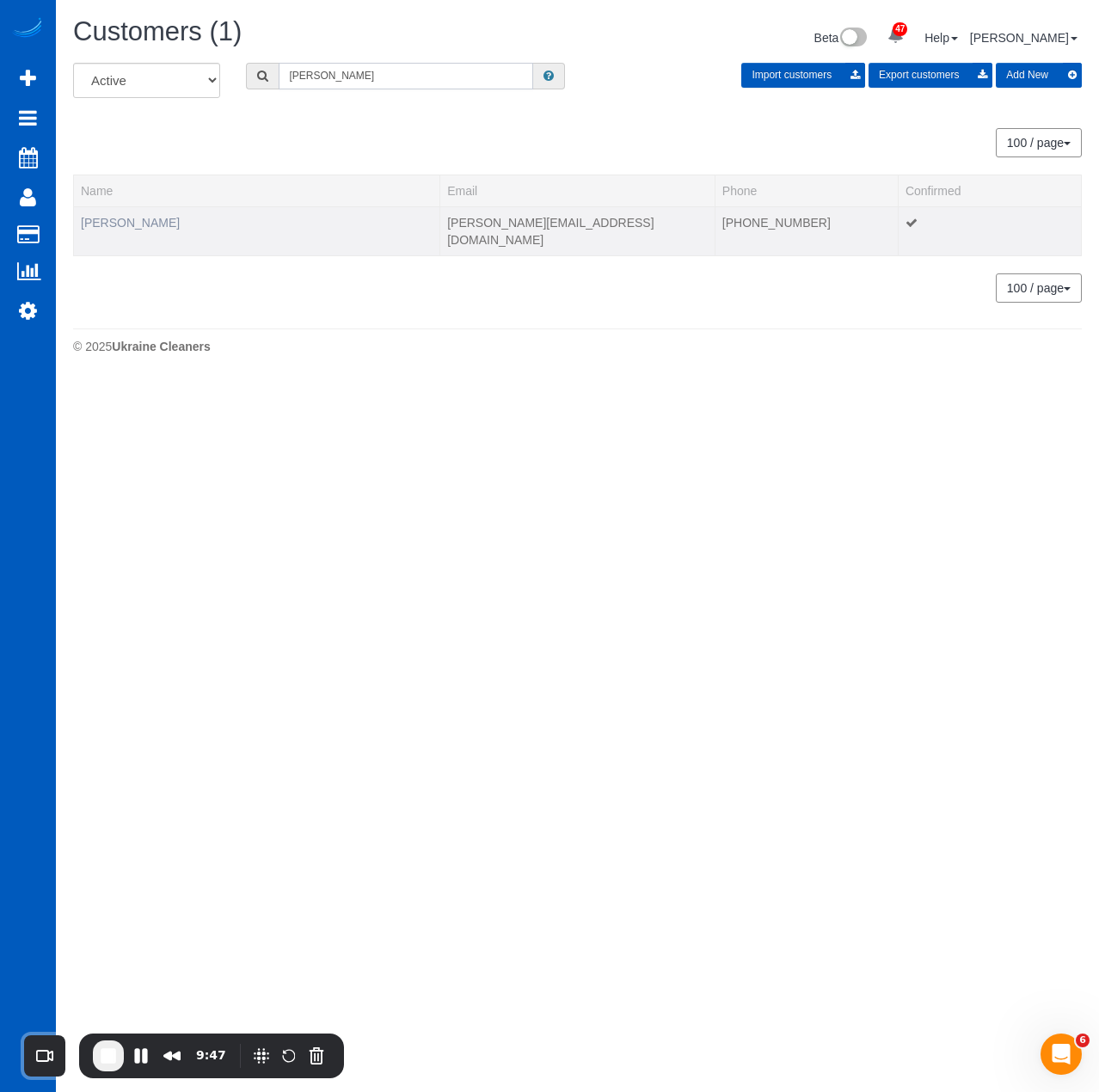
type input "Nate Dettori"
click at [127, 224] on link "Nate Dettori" at bounding box center [131, 222] width 99 height 14
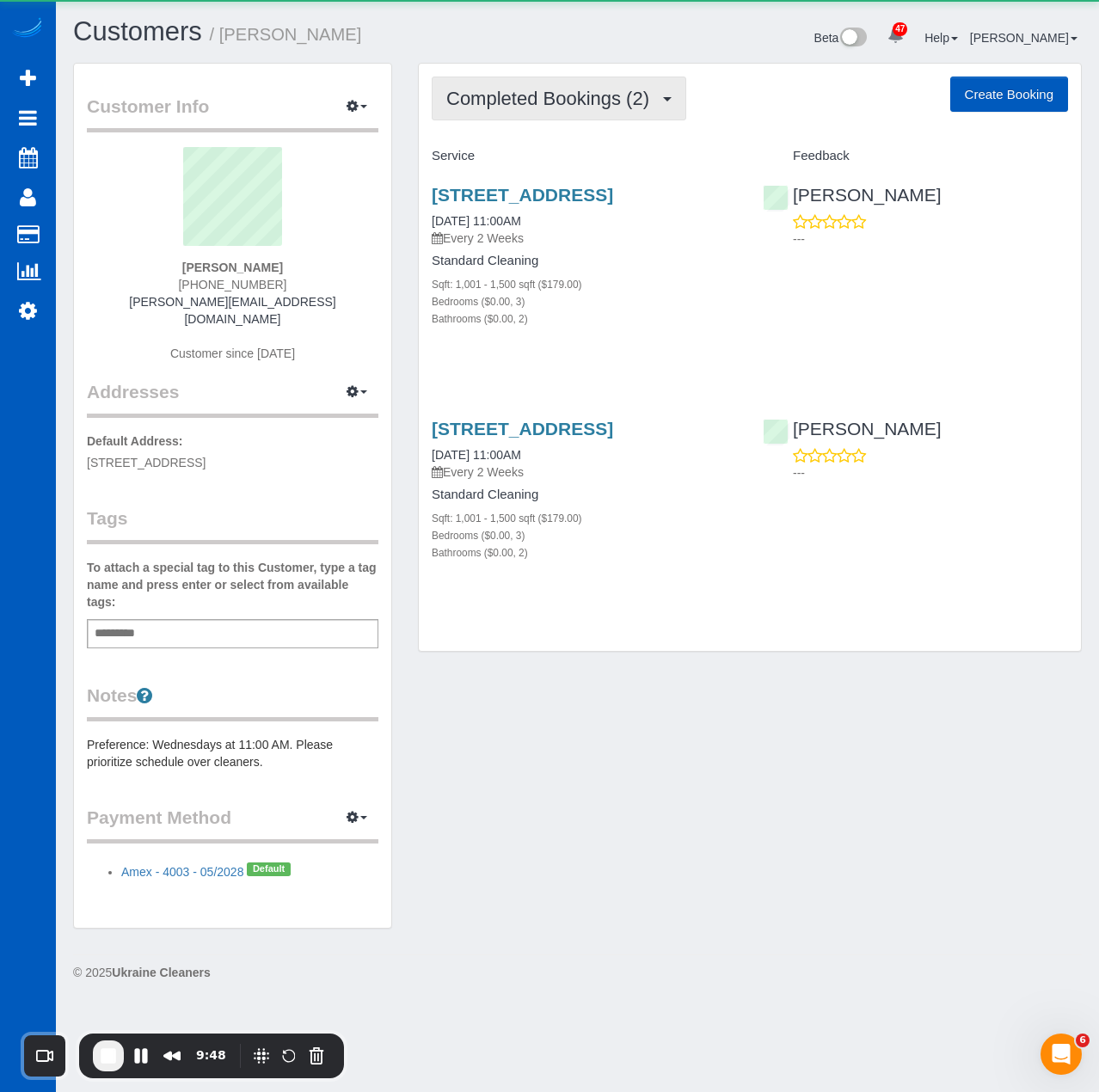
click at [556, 85] on button "Completed Bookings (2)" at bounding box center [558, 98] width 255 height 44
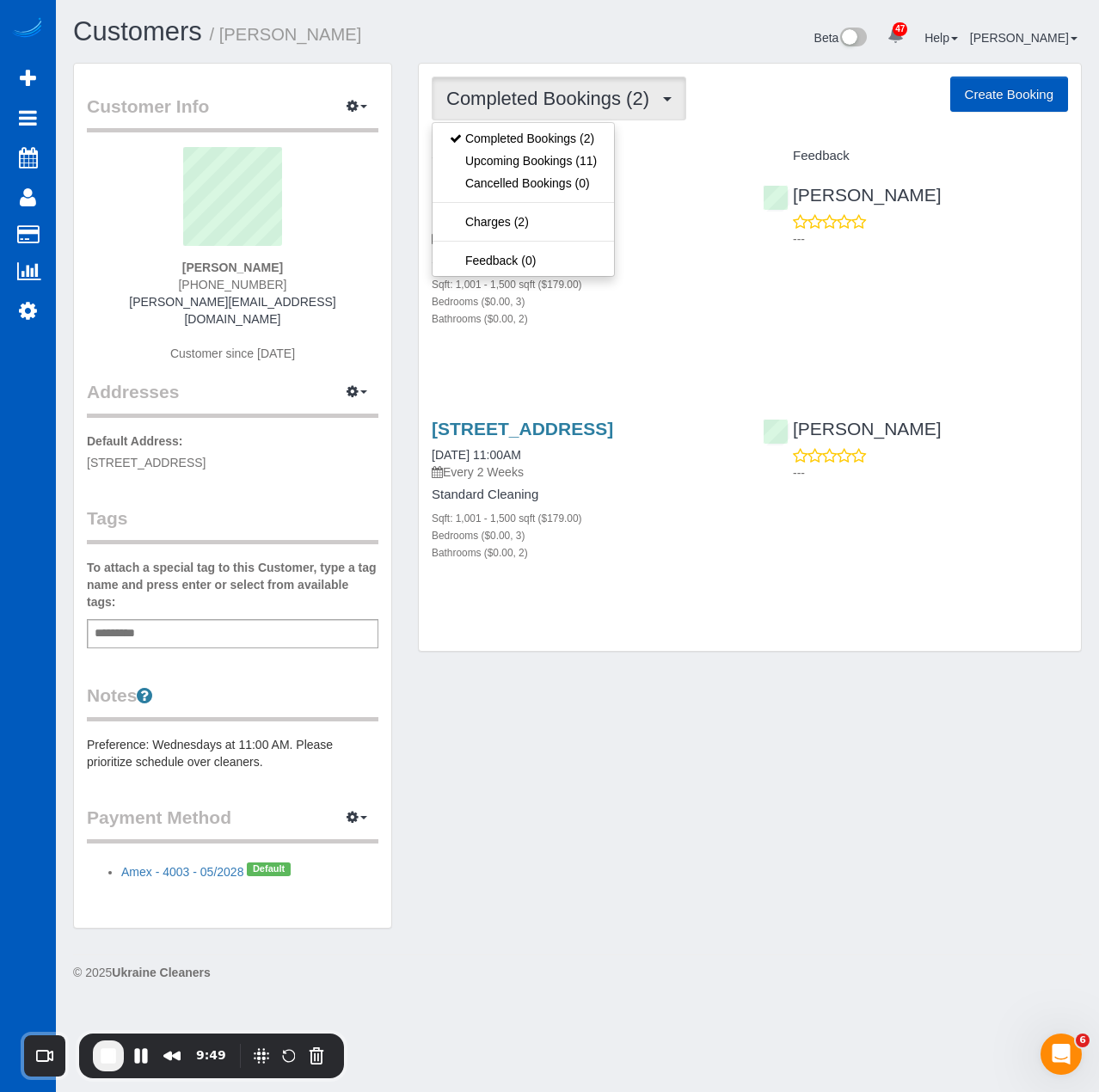
click at [462, 36] on h1 "Customers / Nate Dettori" at bounding box center [318, 31] width 492 height 29
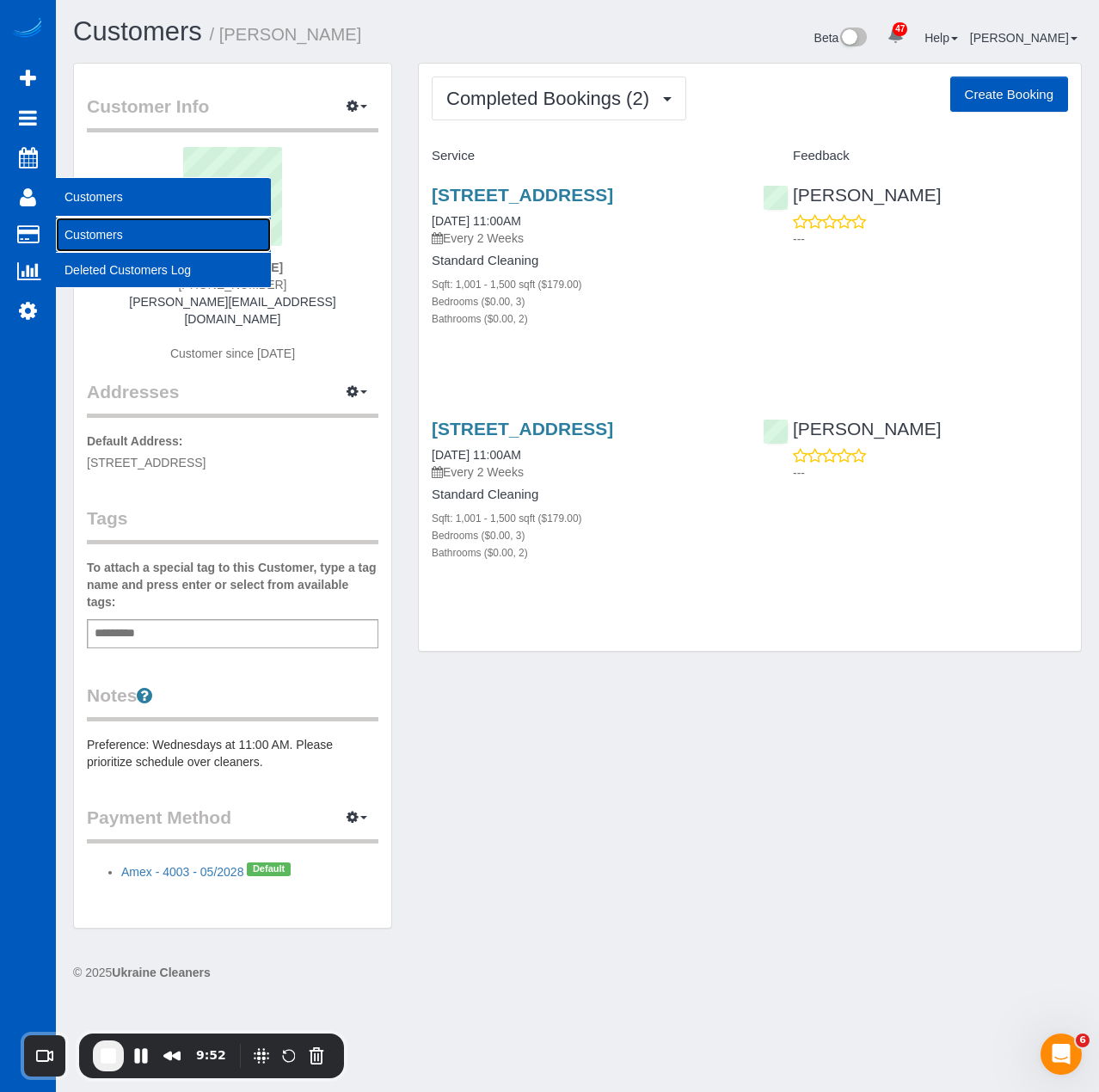
click at [87, 226] on link "Customers" at bounding box center [163, 234] width 215 height 35
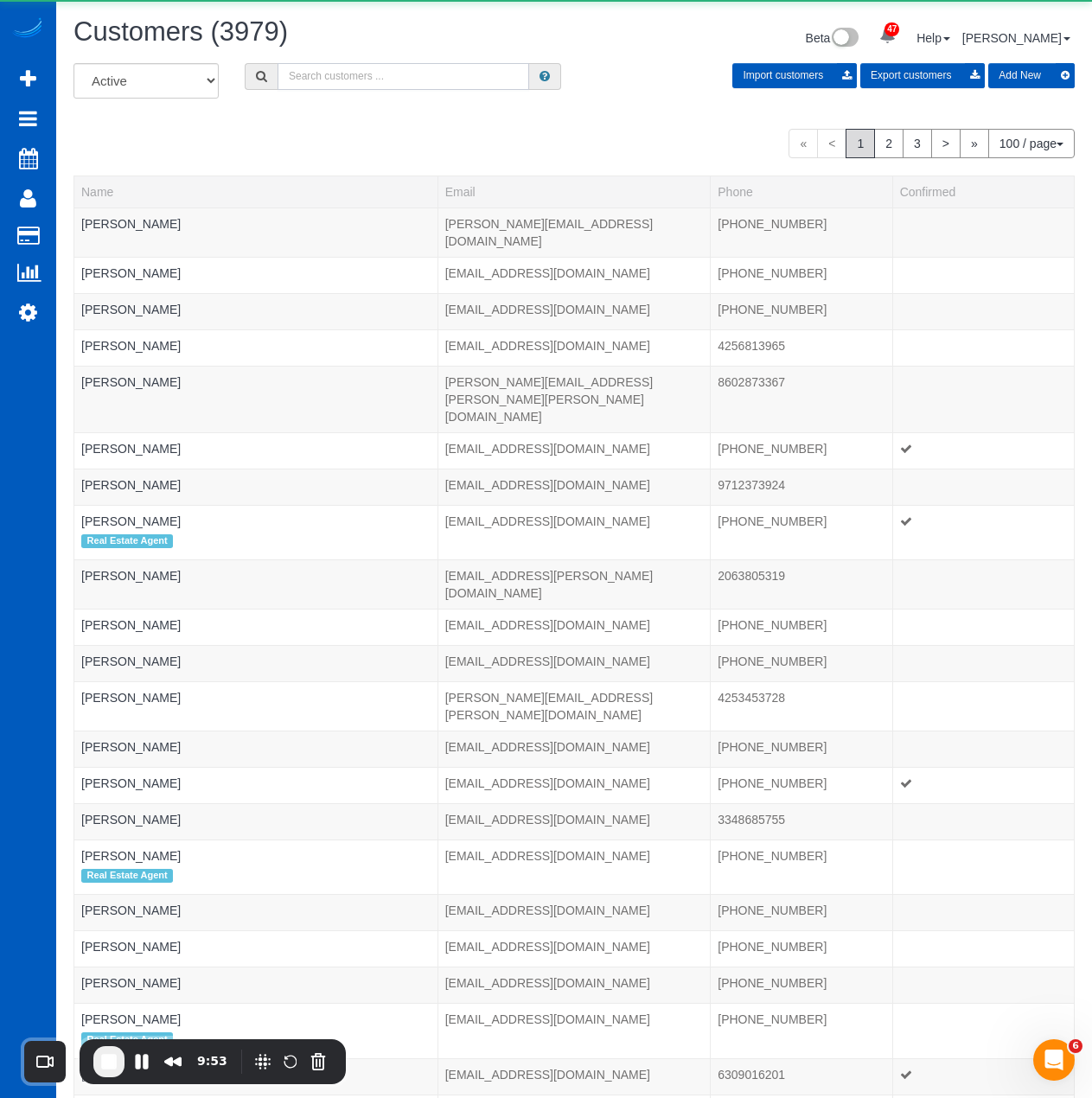
click at [487, 82] on input "text" at bounding box center [403, 76] width 251 height 27
paste input "David Jones"
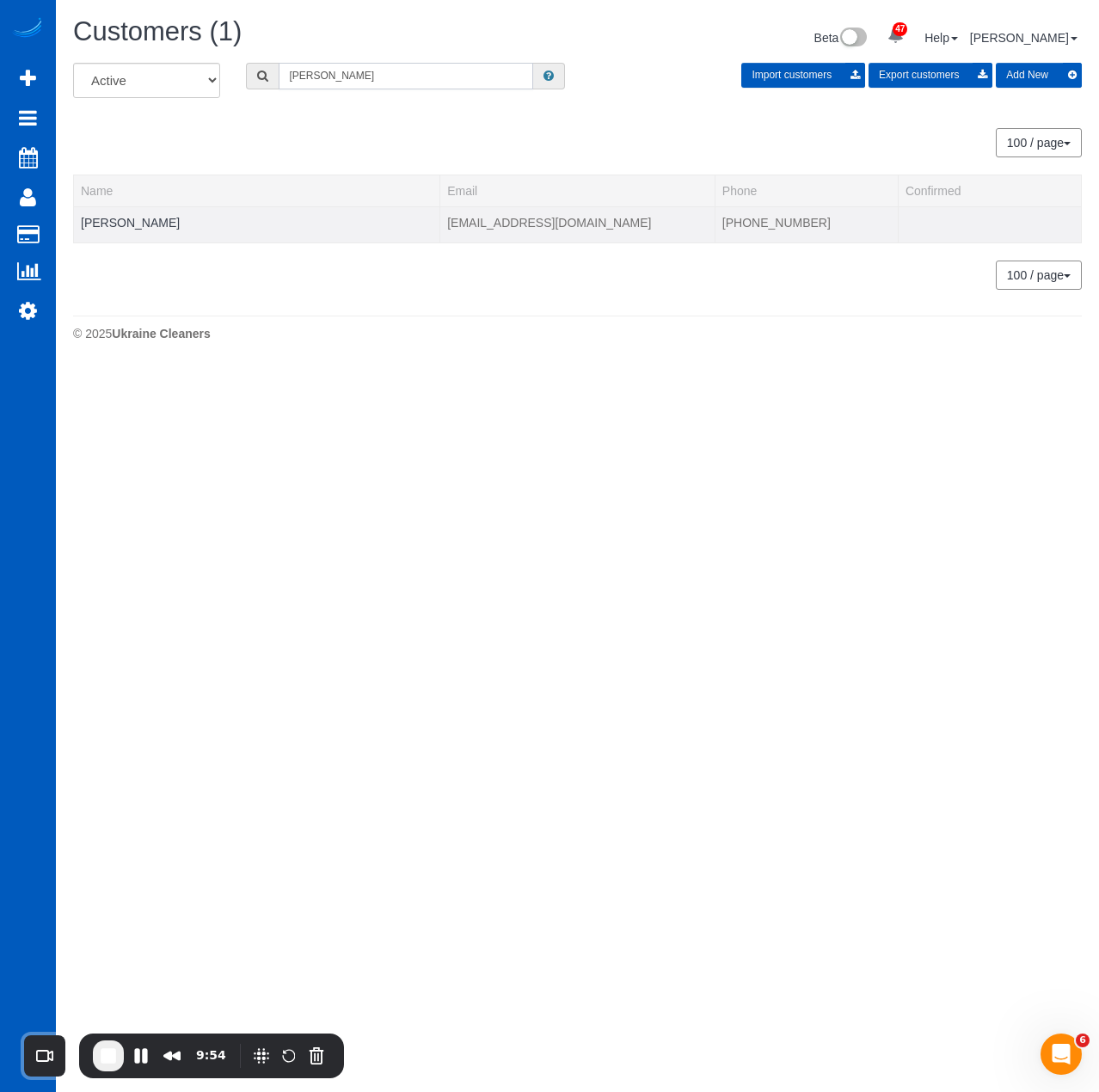
type input "David Jones"
click at [122, 213] on td "David Jones" at bounding box center [257, 224] width 366 height 36
click at [126, 217] on link "David Jones" at bounding box center [131, 222] width 99 height 14
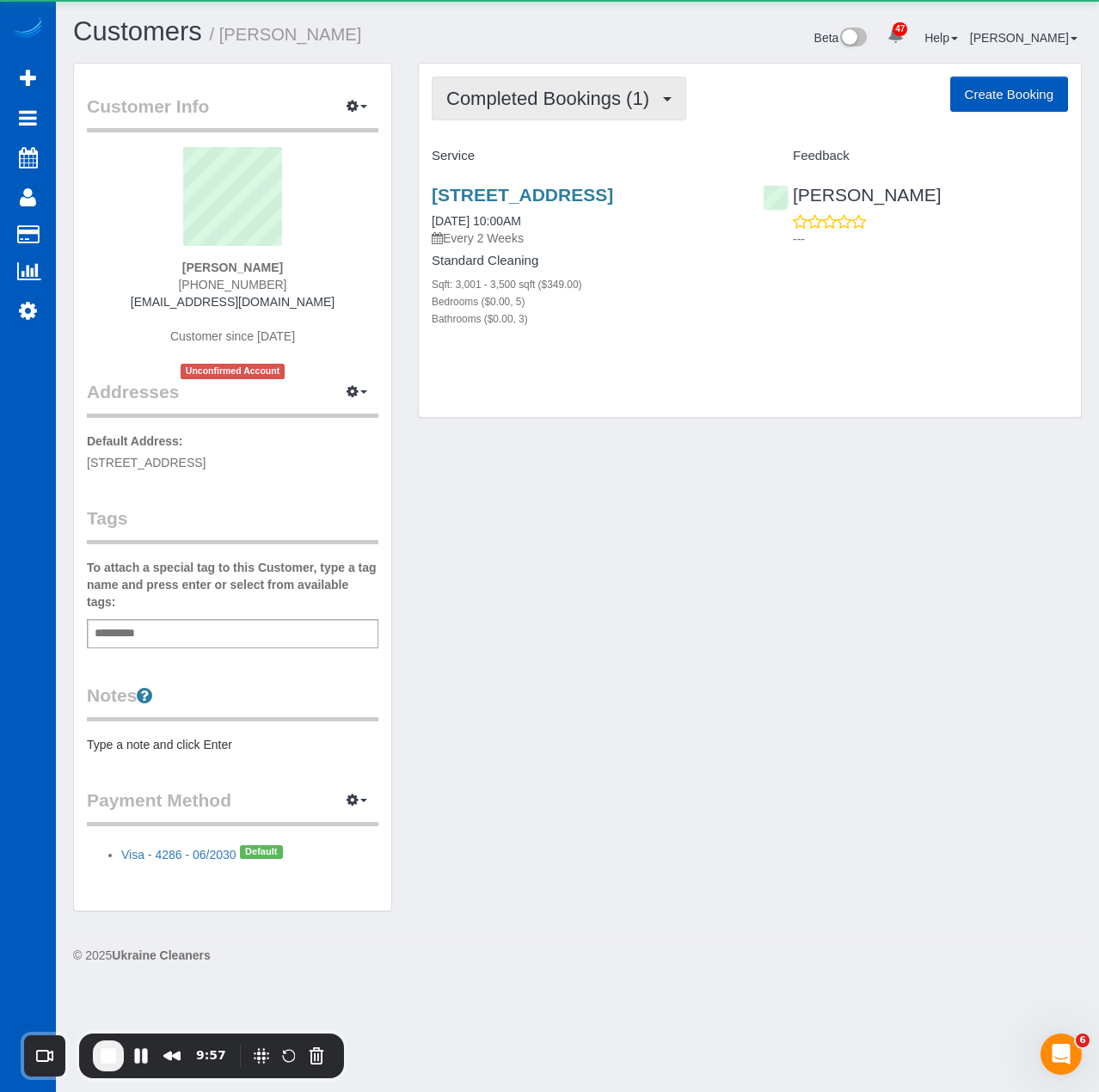
click at [530, 90] on span "Completed Bookings (1)" at bounding box center [552, 98] width 212 height 21
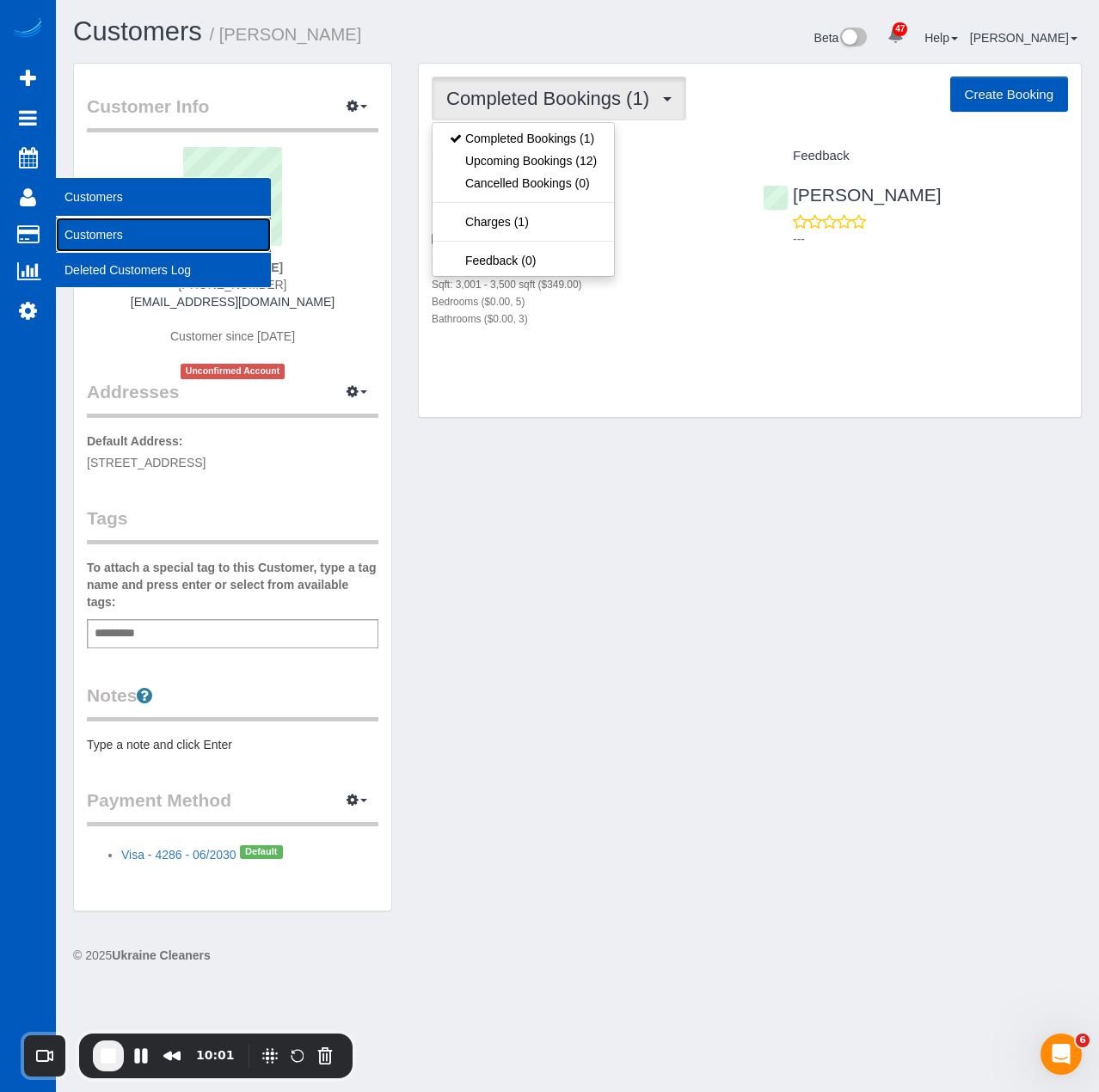
drag, startPoint x: 82, startPoint y: 240, endPoint x: 88, endPoint y: 232, distance: 10.0
click at [82, 240] on link "Customers" at bounding box center [163, 234] width 215 height 35
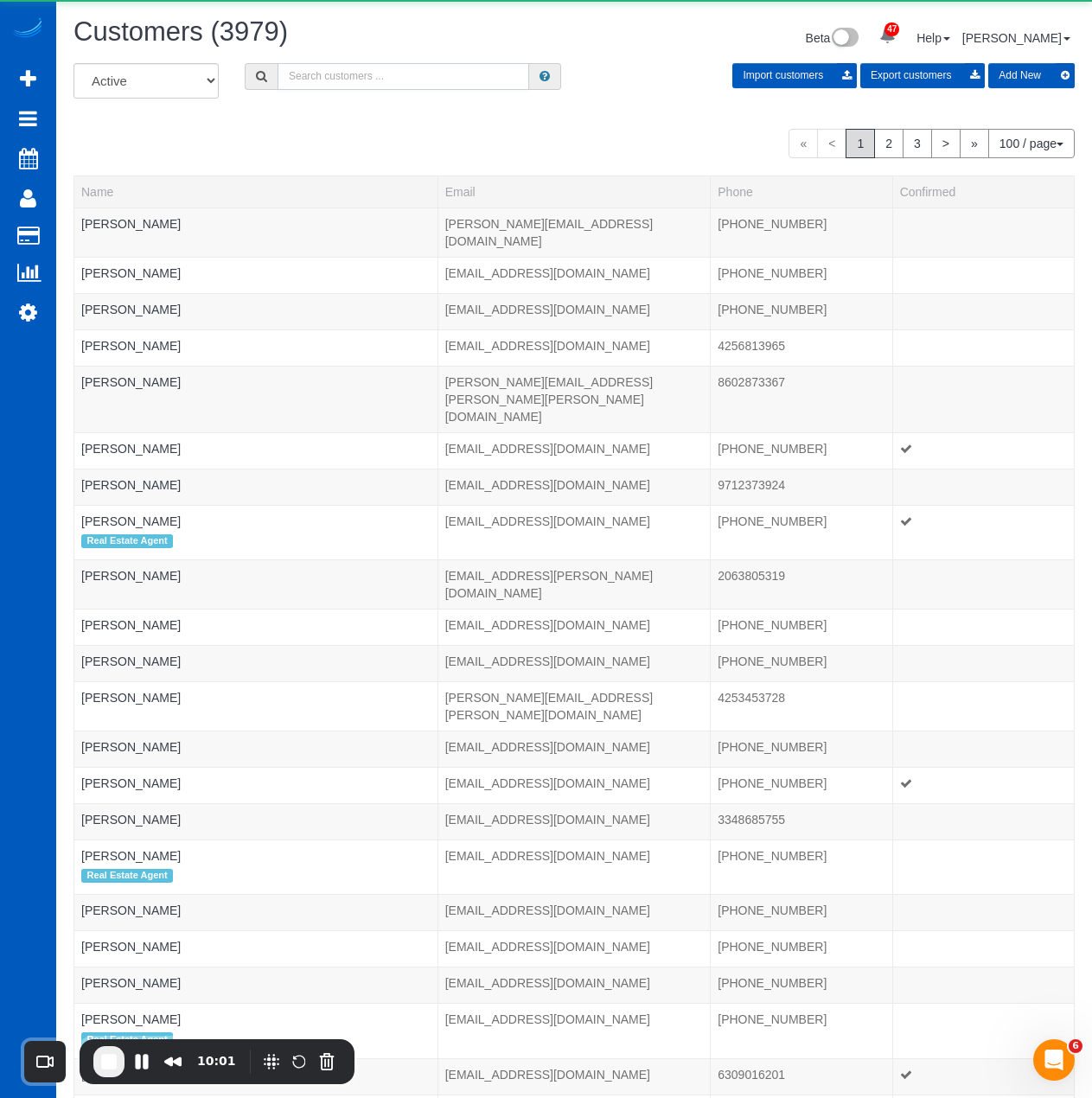
click at [469, 86] on input "text" at bounding box center [403, 76] width 251 height 27
paste input "Jole Sankey"
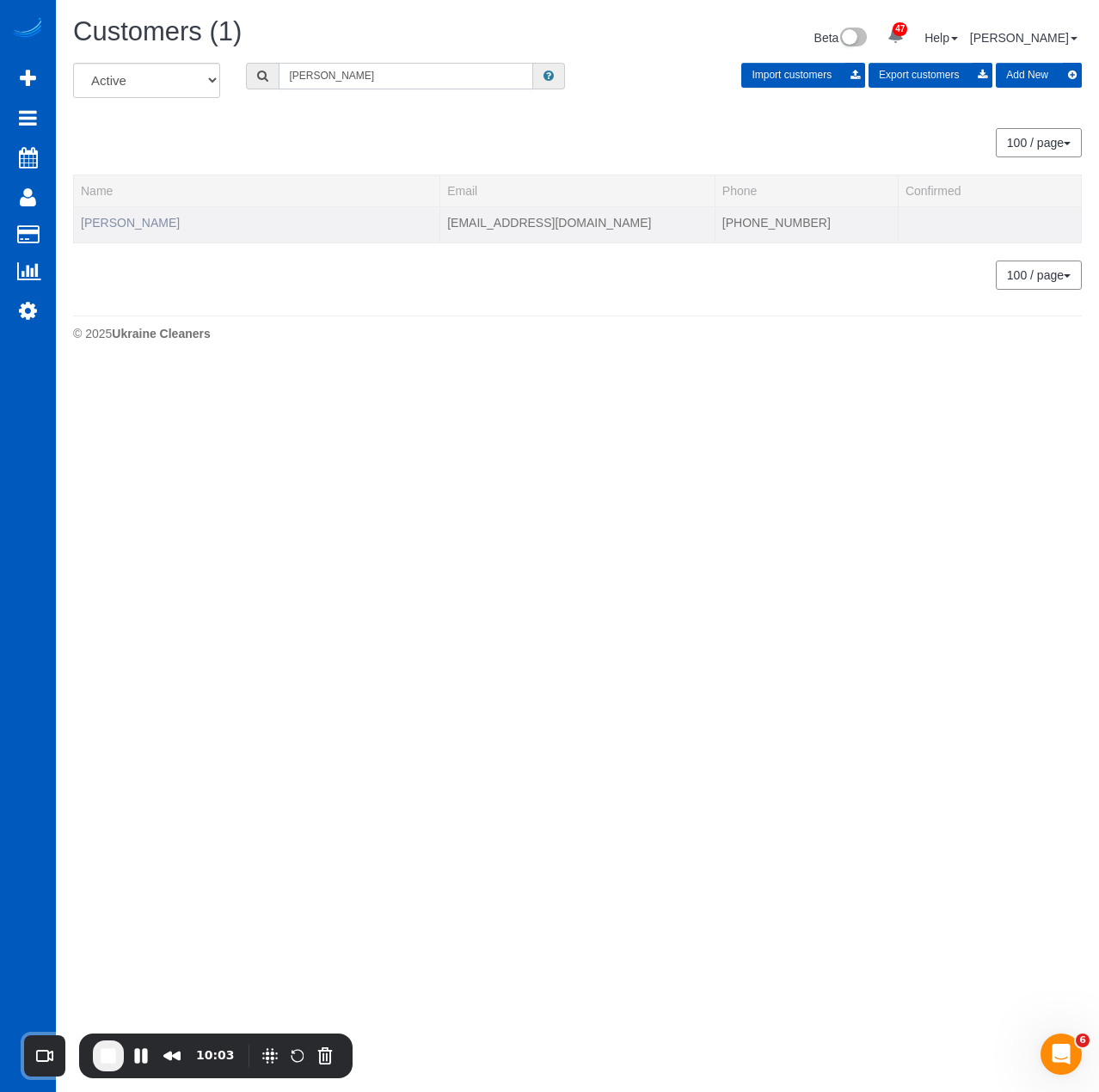
type input "Jole Sankey"
click at [127, 227] on link "Jole Sankey" at bounding box center [131, 222] width 99 height 14
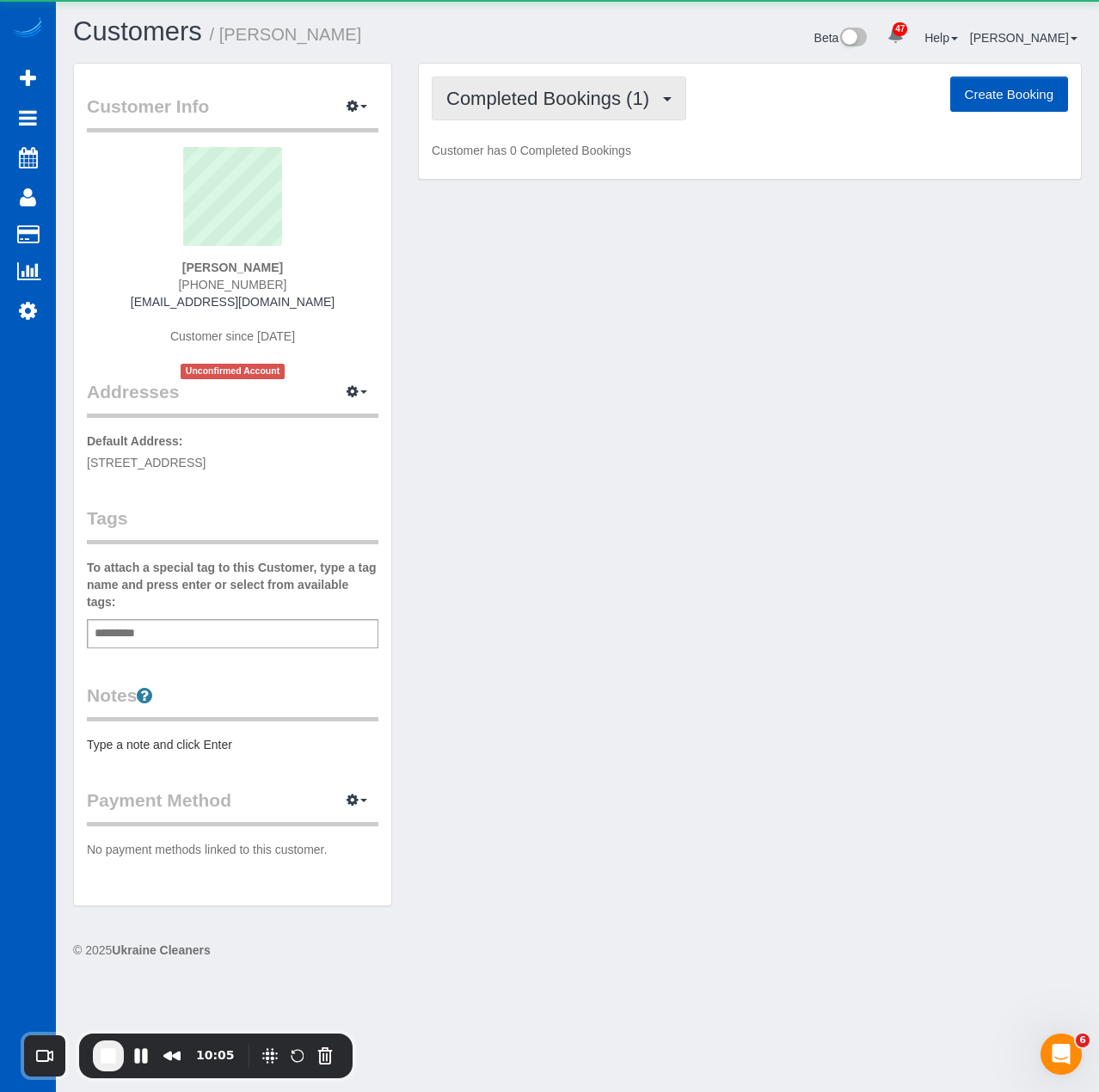
click at [501, 104] on span "Completed Bookings (1)" at bounding box center [552, 98] width 212 height 21
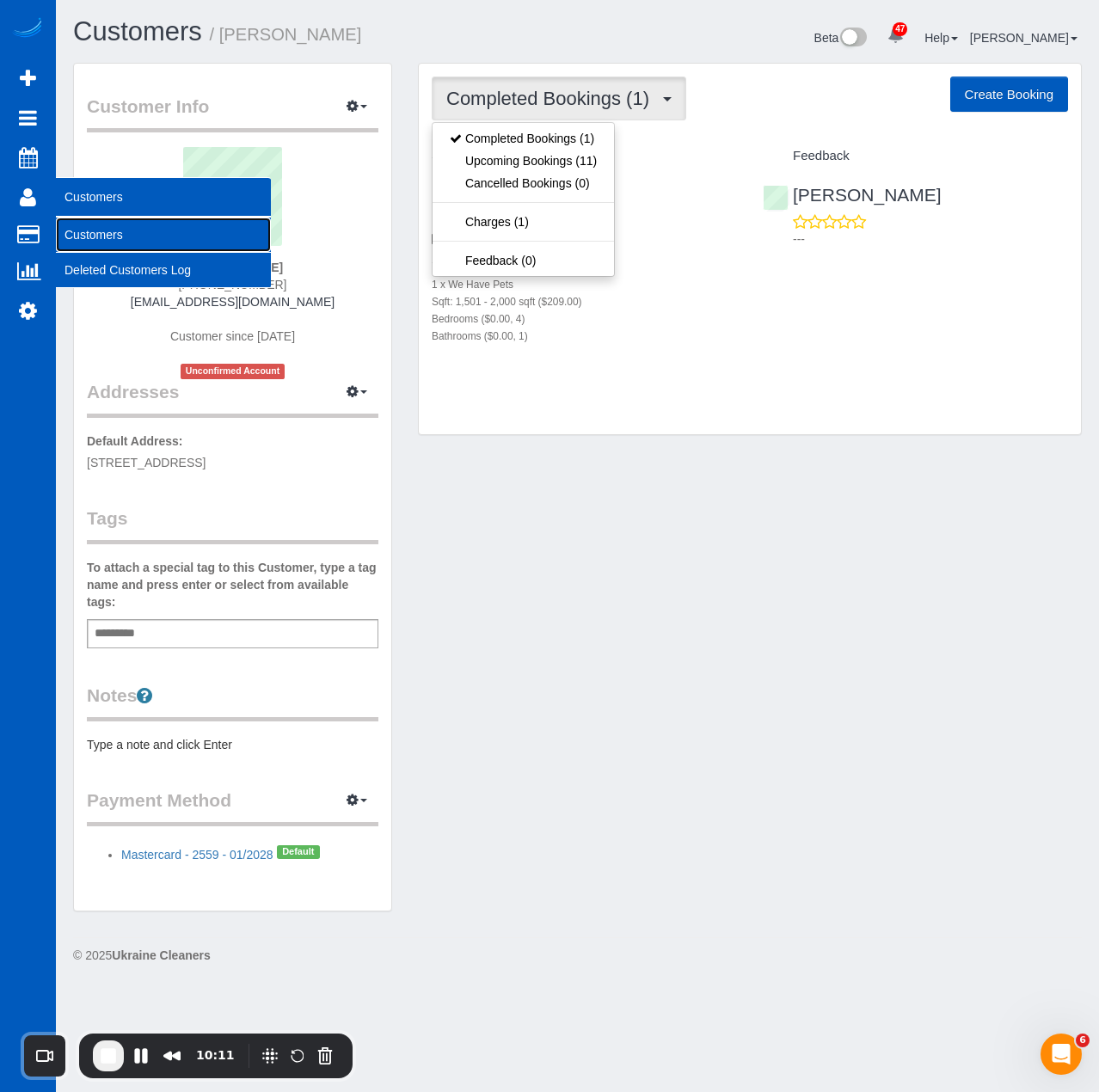
click at [114, 237] on link "Customers" at bounding box center [163, 234] width 215 height 35
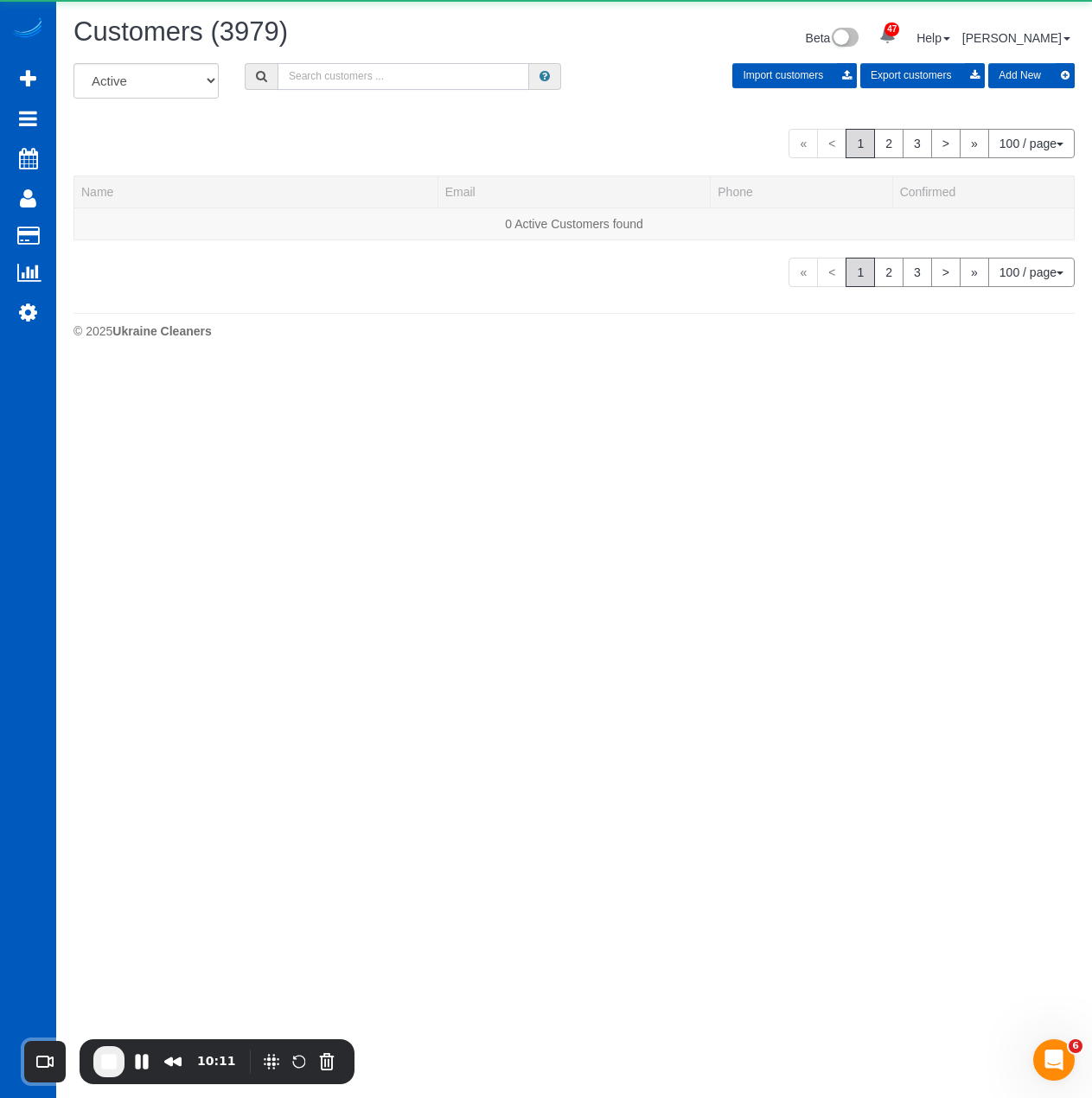
click at [455, 84] on input "text" at bounding box center [403, 76] width 251 height 27
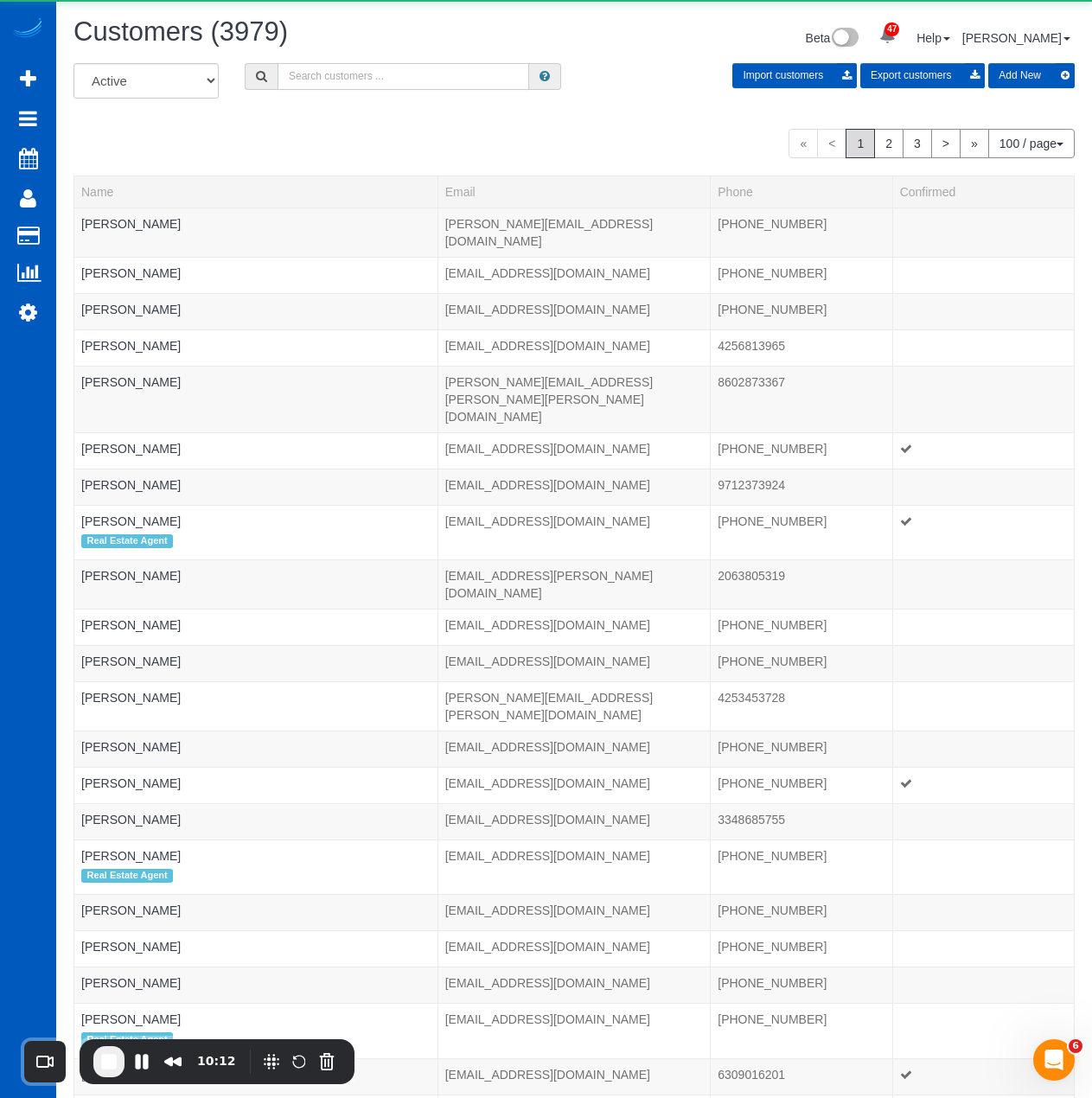
paste input "Tom Miller"
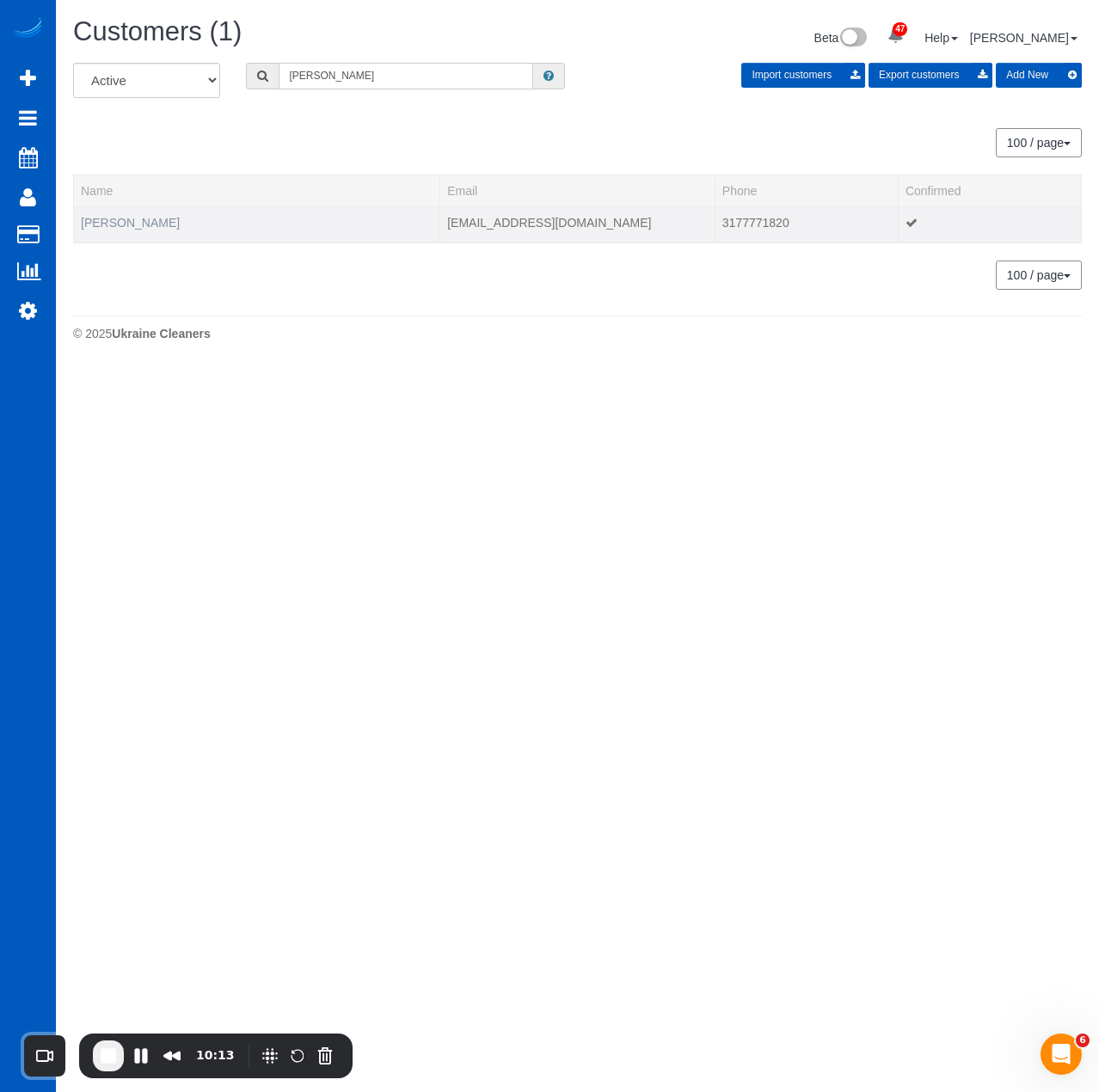
type input "Tom Miller"
click at [126, 221] on link "Tom Miller" at bounding box center [131, 222] width 99 height 14
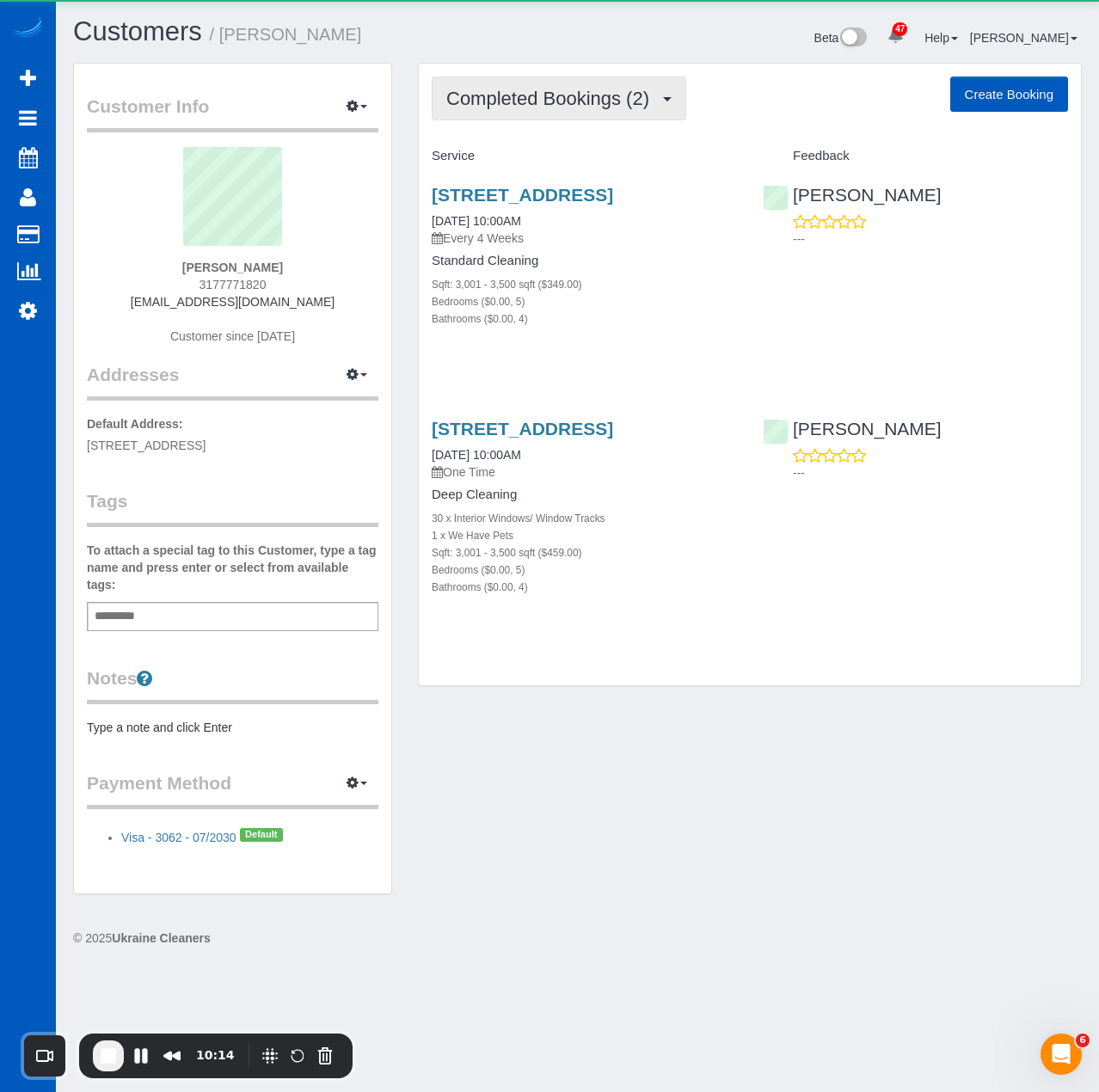
click at [475, 111] on button "Completed Bookings (2)" at bounding box center [558, 98] width 255 height 44
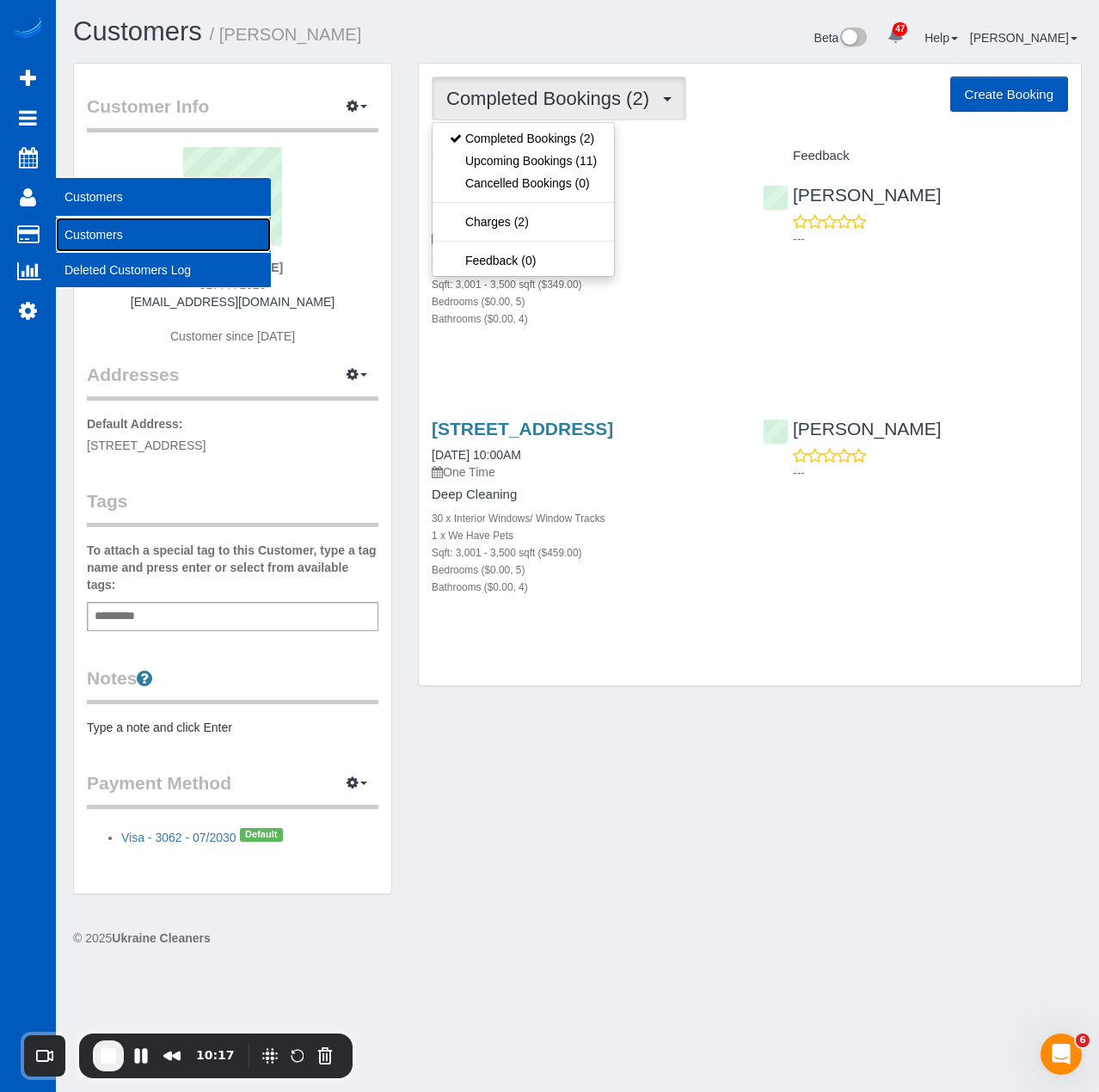
click at [115, 245] on link "Customers" at bounding box center [163, 234] width 215 height 35
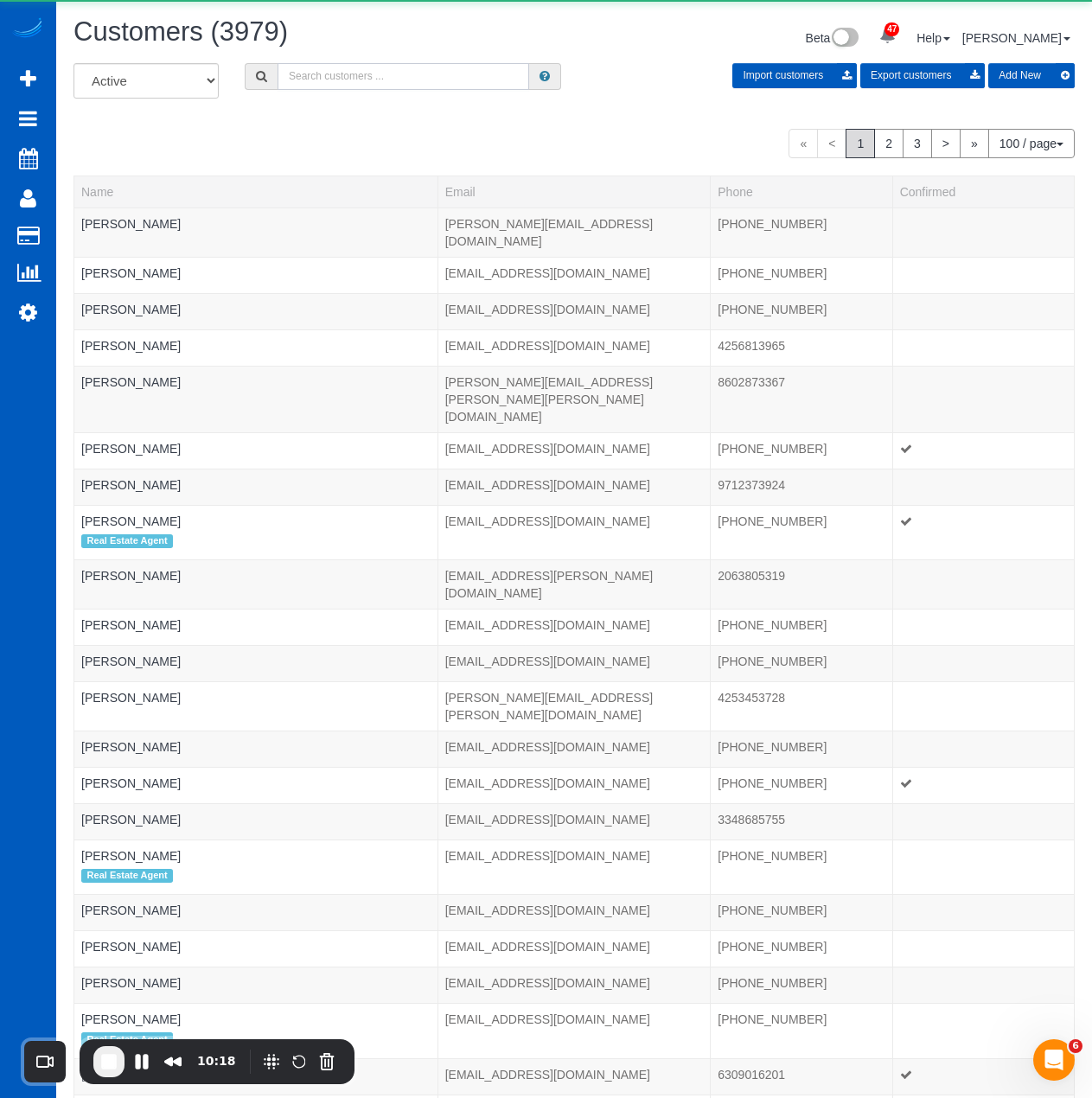
click at [467, 76] on input "text" at bounding box center [403, 76] width 251 height 27
paste input "Janet Collar"
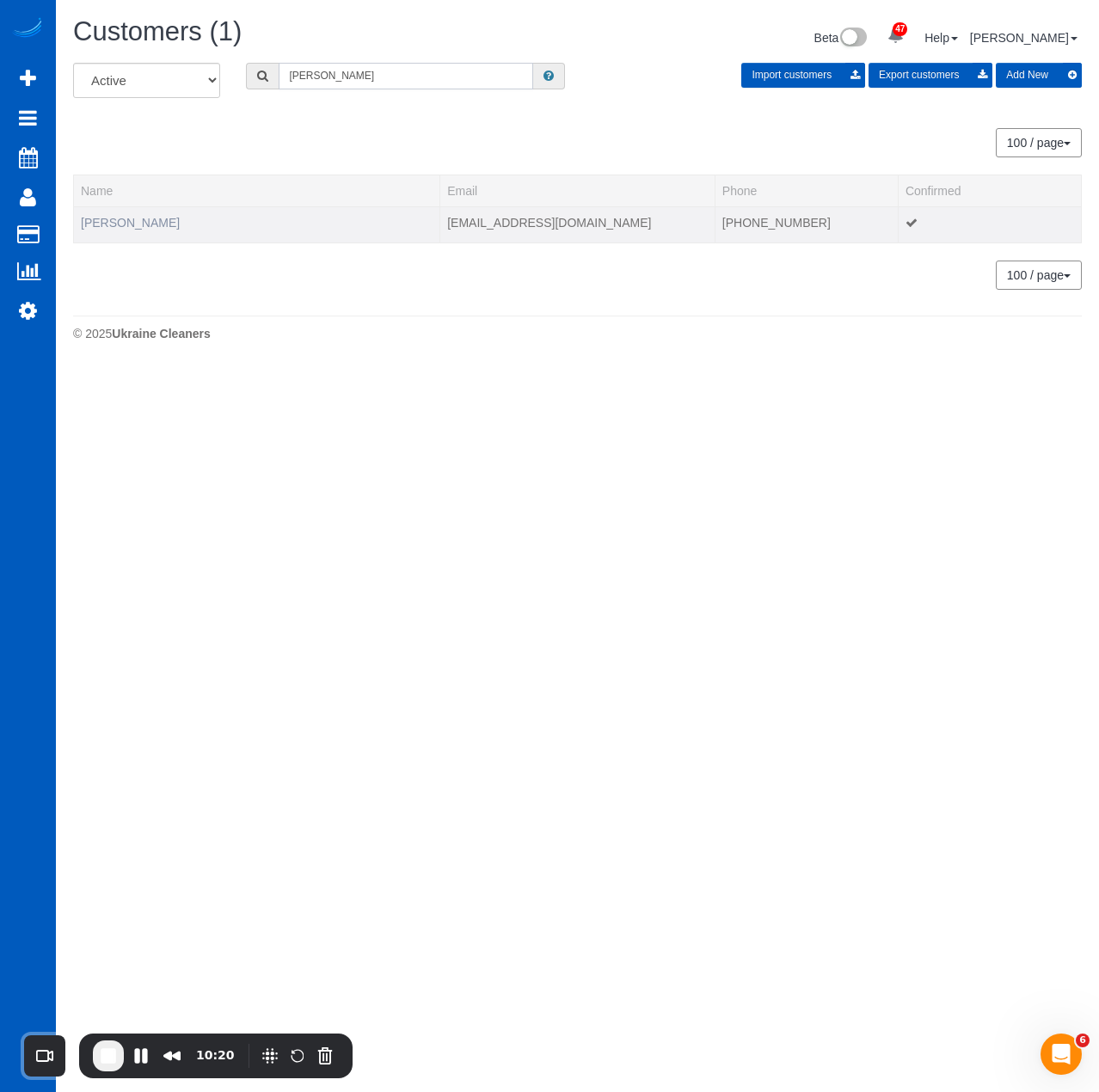
type input "Janet Collar"
click at [131, 216] on link "Janet Collar" at bounding box center [131, 222] width 99 height 14
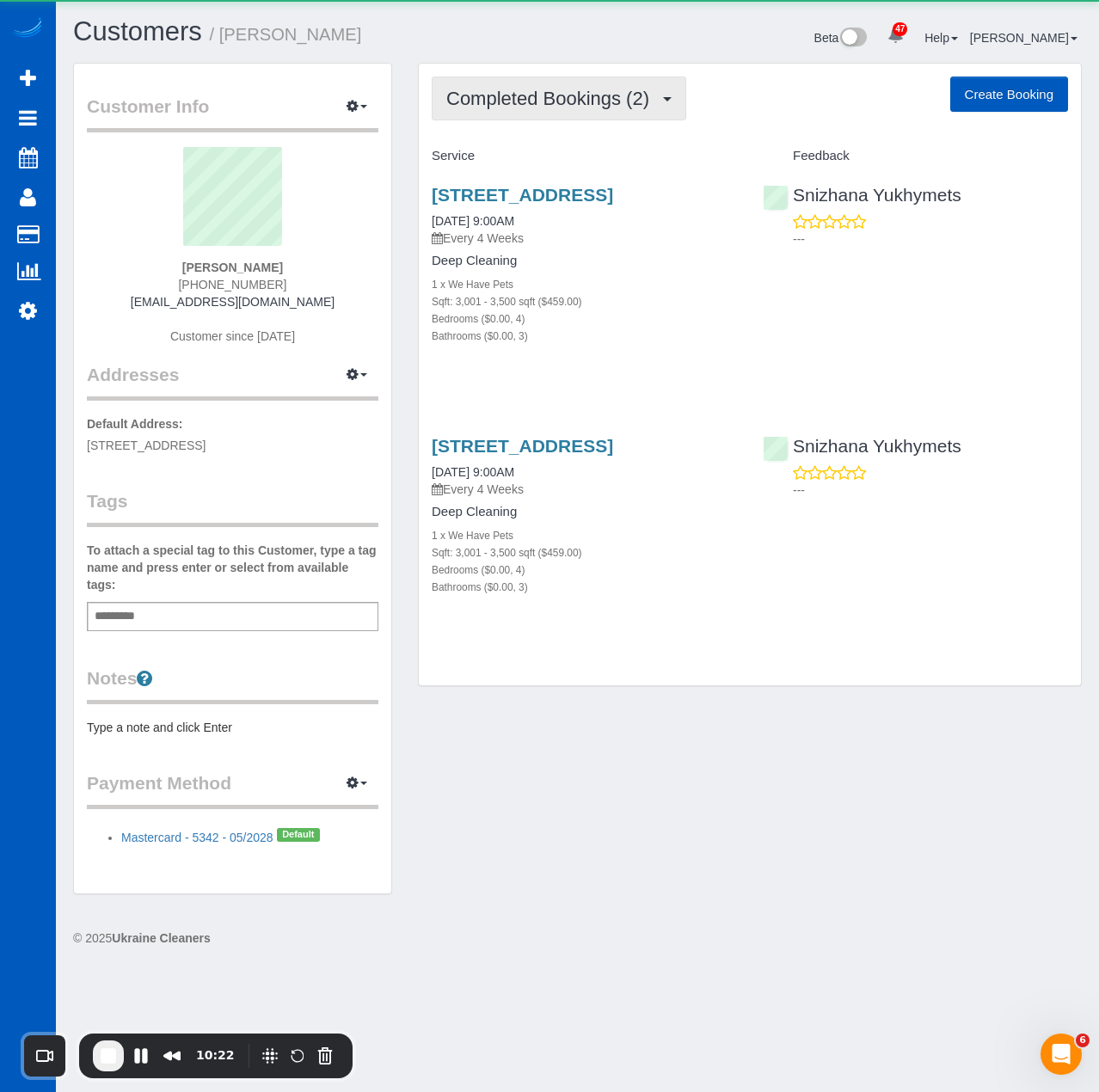
click at [542, 83] on button "Completed Bookings (2)" at bounding box center [558, 98] width 255 height 44
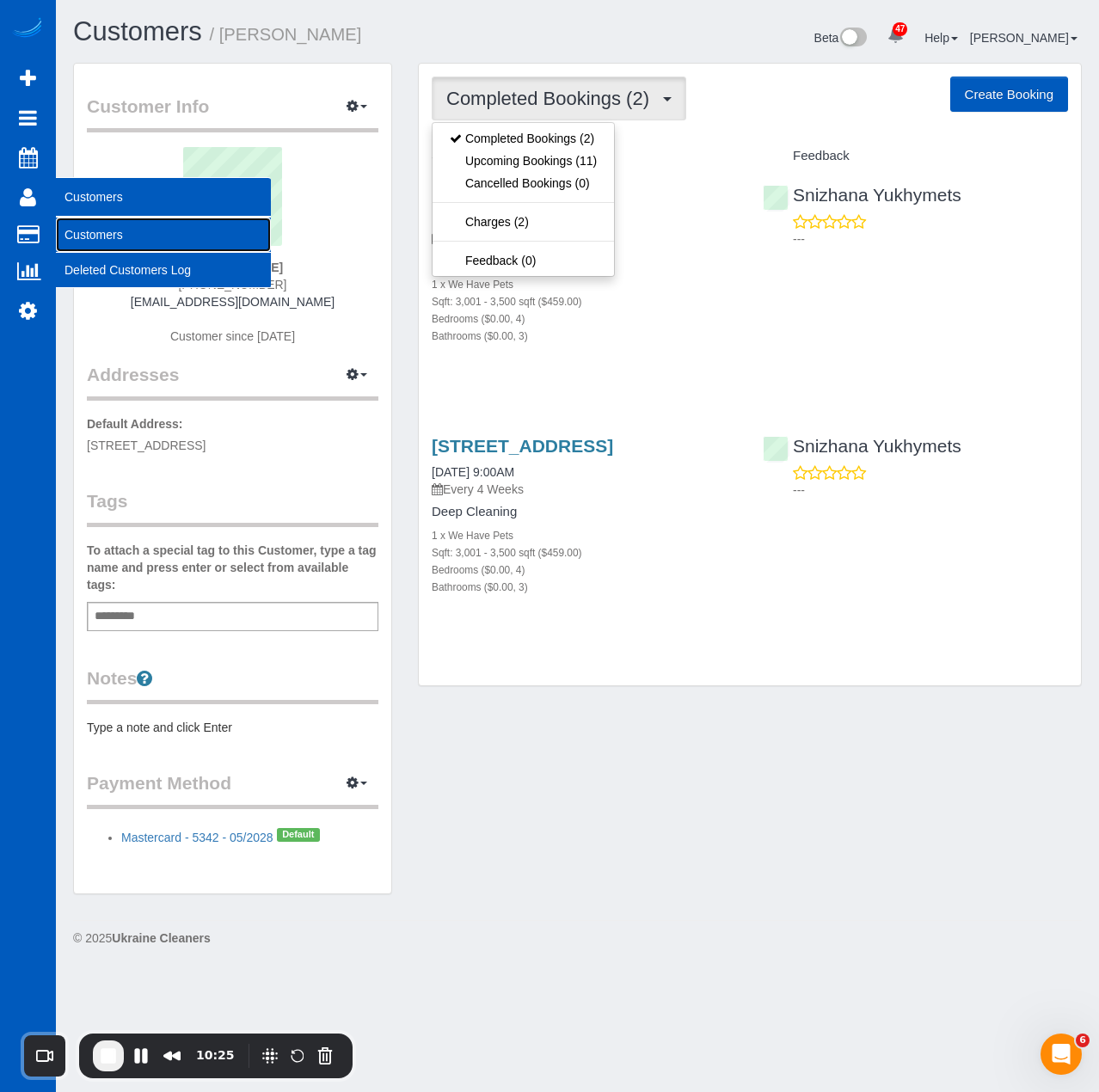
click at [102, 230] on link "Customers" at bounding box center [163, 234] width 215 height 35
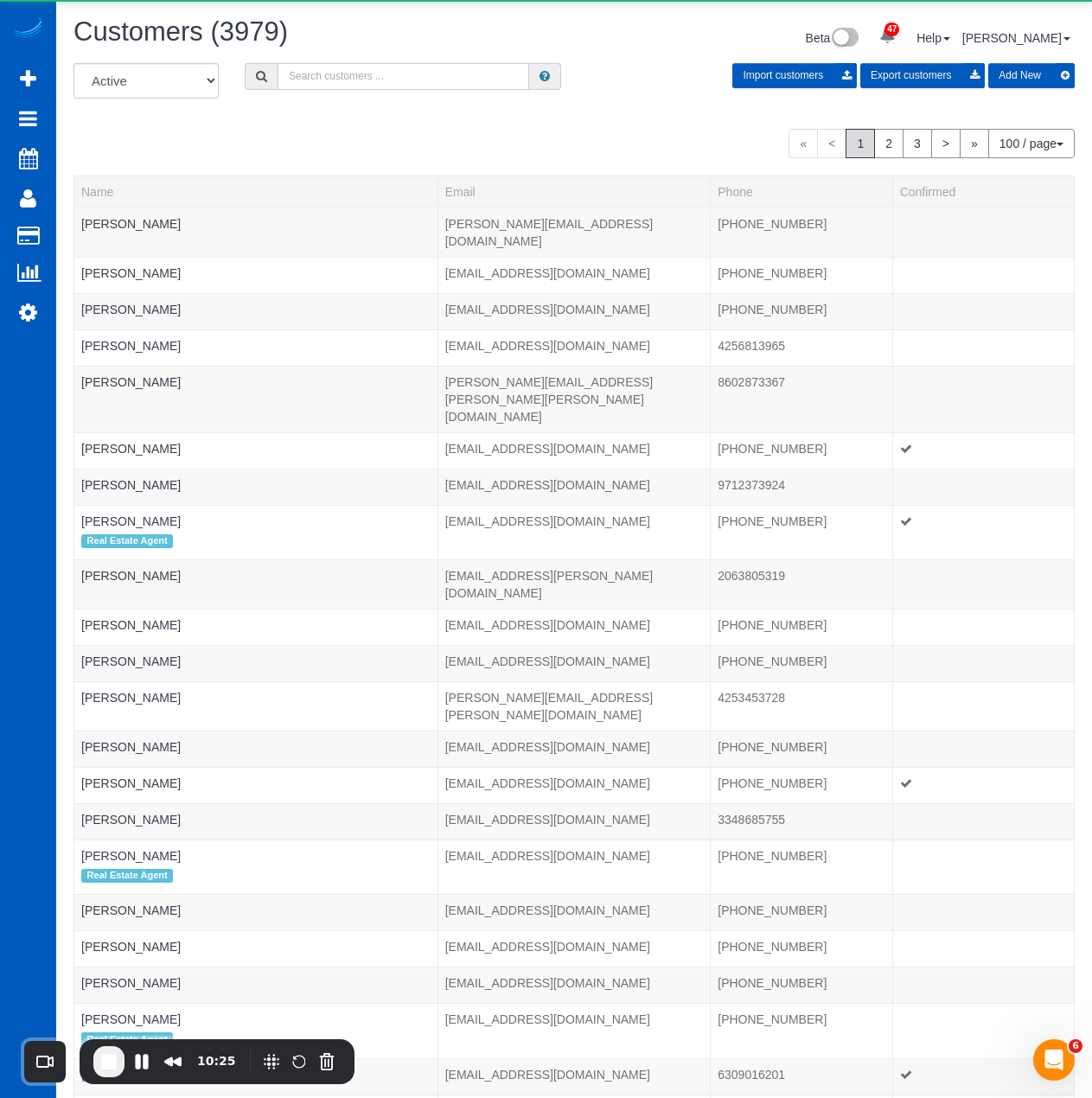
click at [402, 74] on input "text" at bounding box center [403, 76] width 251 height 27
paste input "Aryanna (Anna) Harris"
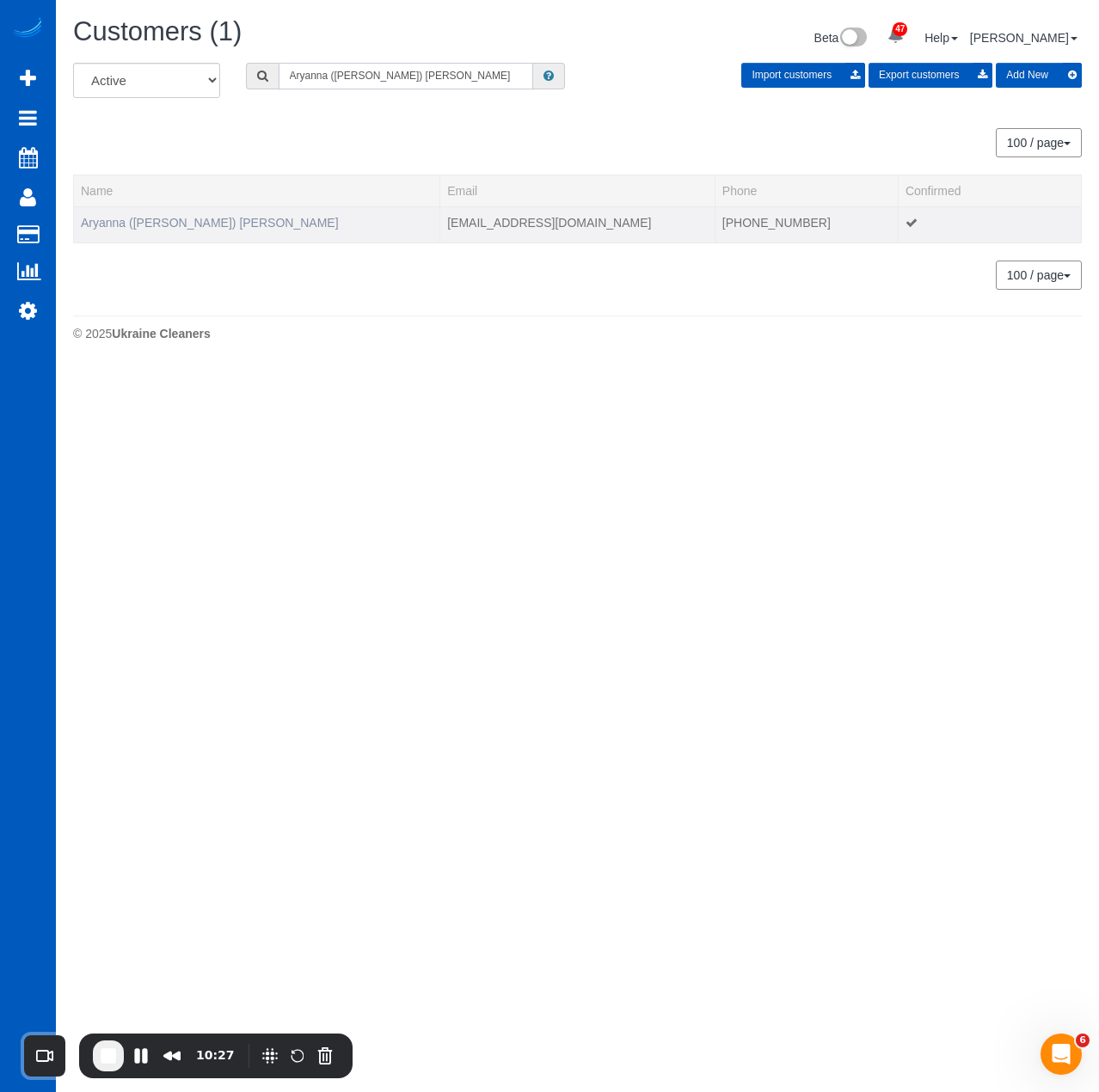
type input "Aryanna (Anna) Harris"
click at [162, 220] on link "Aryanna (Anna) Harris" at bounding box center [210, 222] width 258 height 14
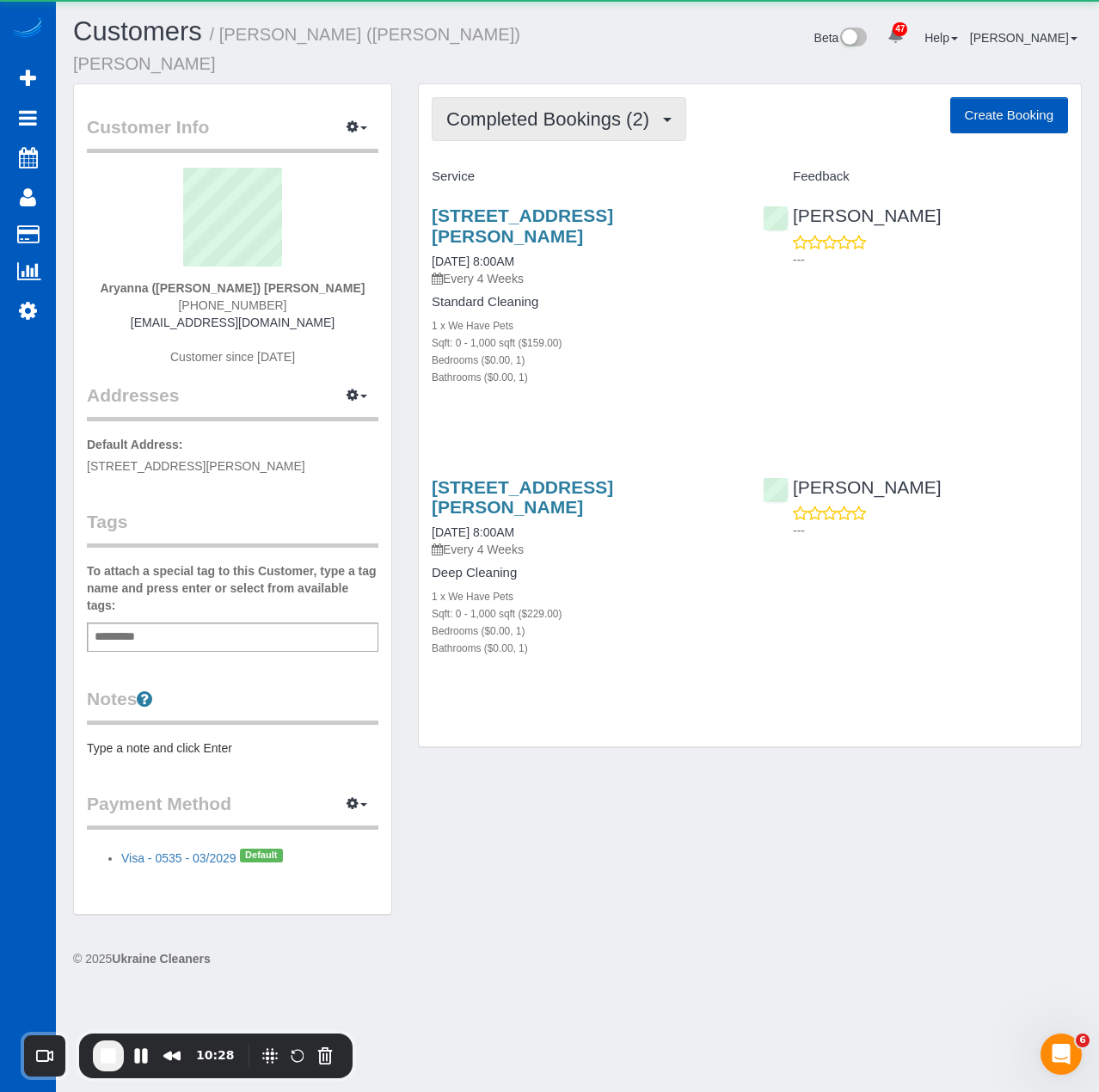
click at [537, 97] on button "Completed Bookings (2)" at bounding box center [558, 119] width 255 height 44
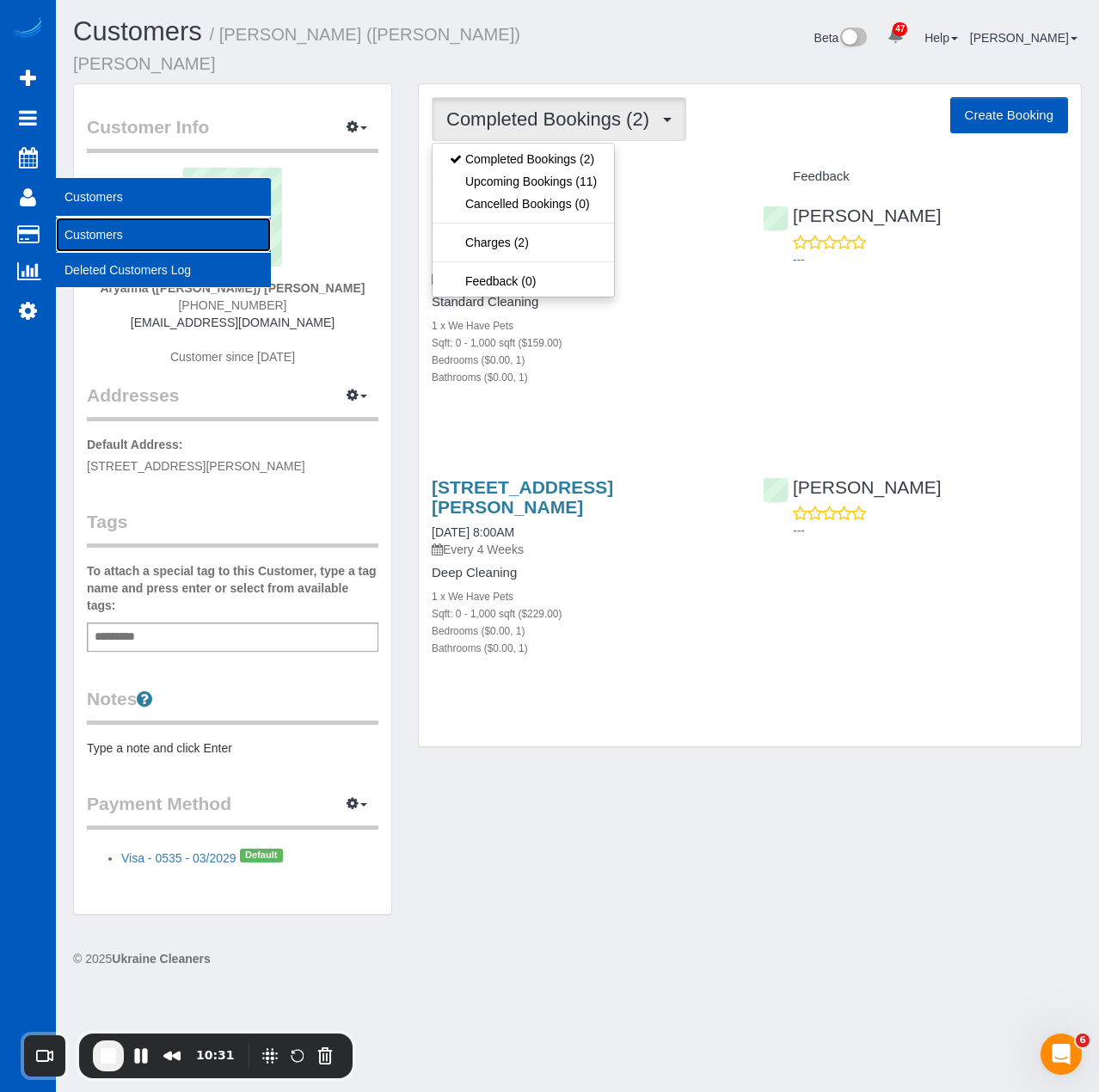
click at [119, 225] on link "Customers" at bounding box center [163, 234] width 215 height 35
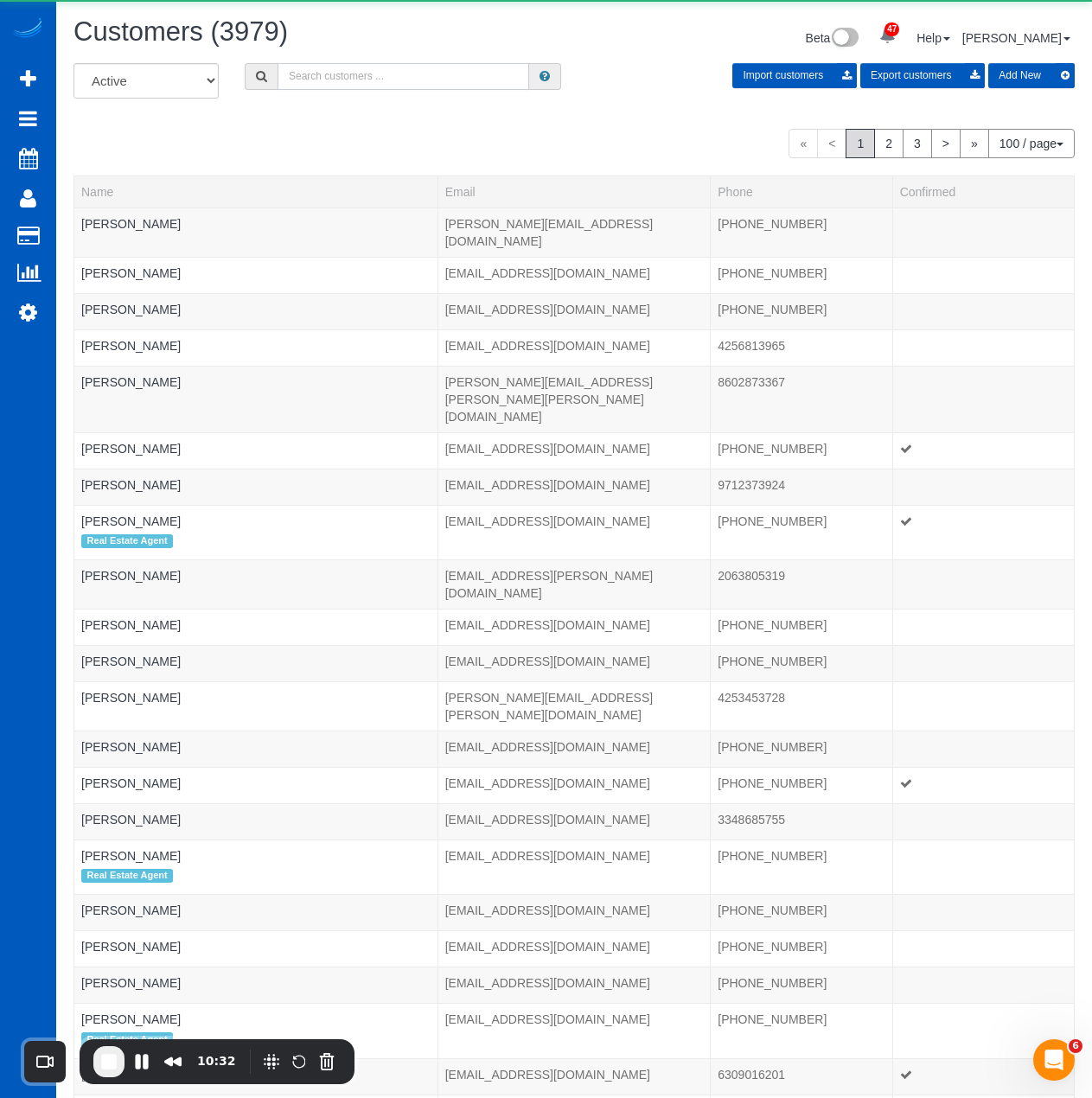
click at [471, 82] on input "text" at bounding box center [403, 76] width 251 height 27
paste input "Virginia Steinmiller"
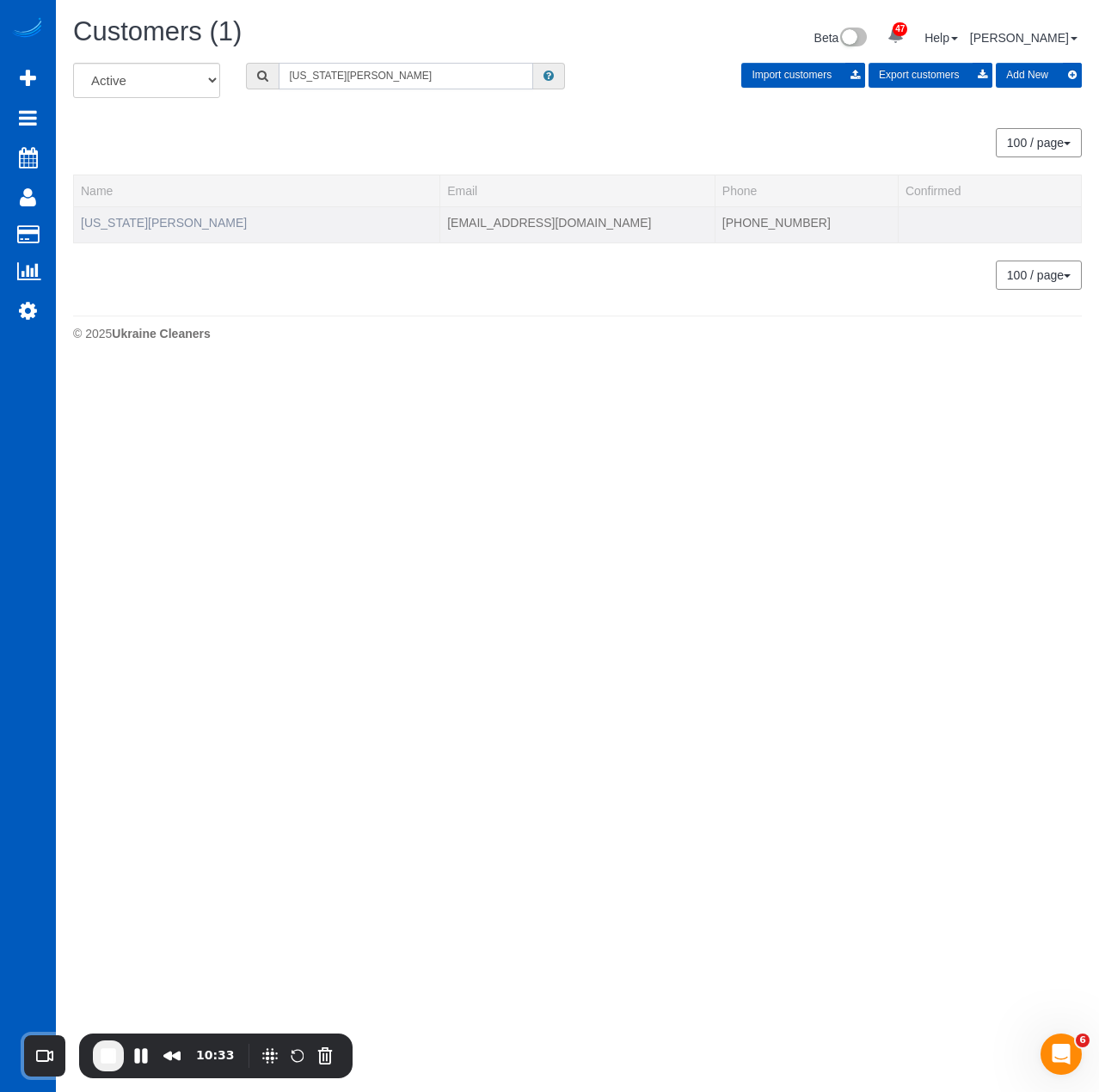
type input "Virginia Steinmiller"
click at [145, 224] on link "Virginia Steinmiller" at bounding box center [164, 222] width 166 height 14
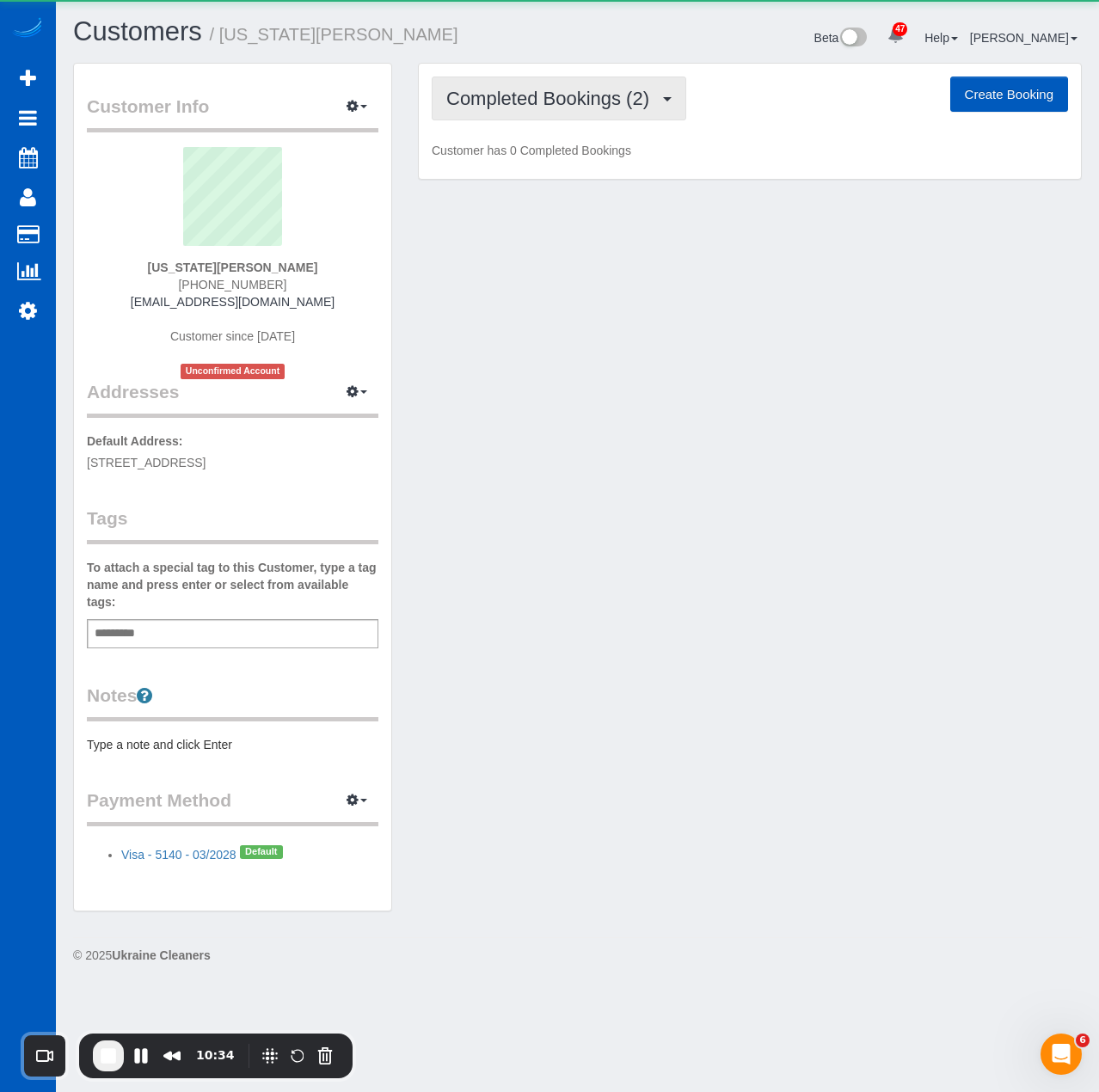
click at [514, 100] on span "Completed Bookings (2)" at bounding box center [552, 98] width 212 height 21
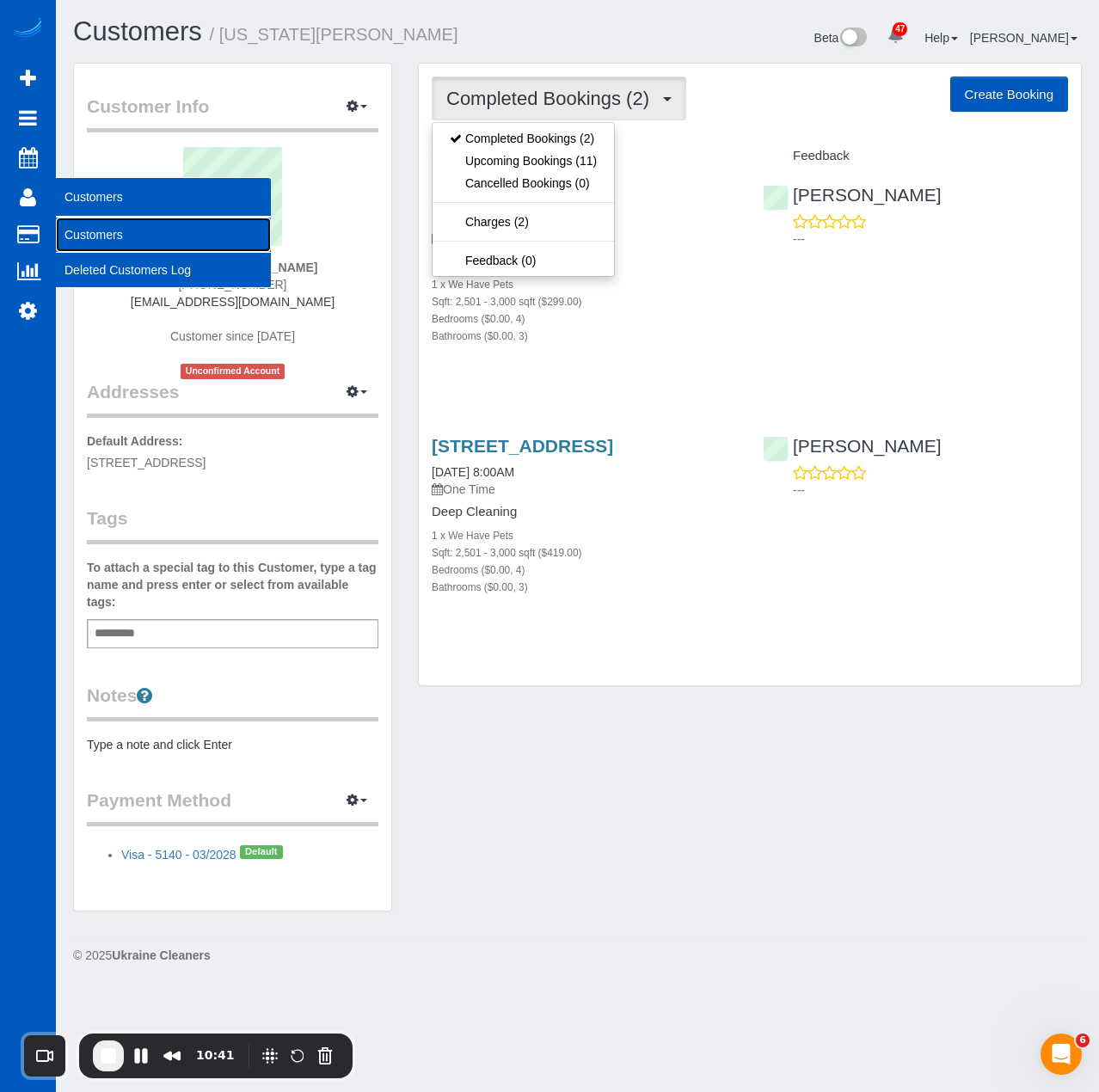
click at [101, 231] on link "Customers" at bounding box center [163, 234] width 215 height 35
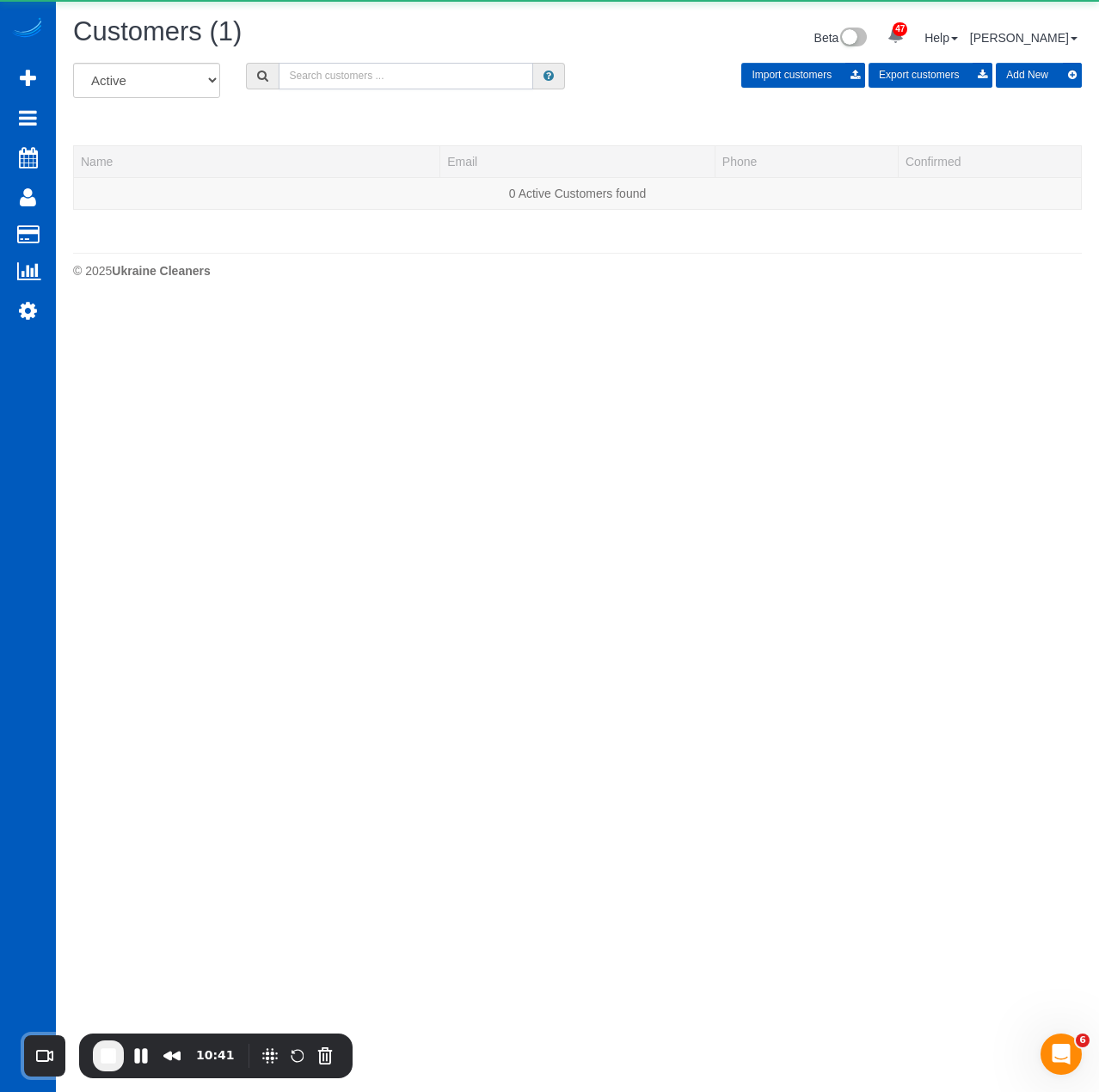
click at [475, 85] on input "text" at bounding box center [405, 76] width 255 height 27
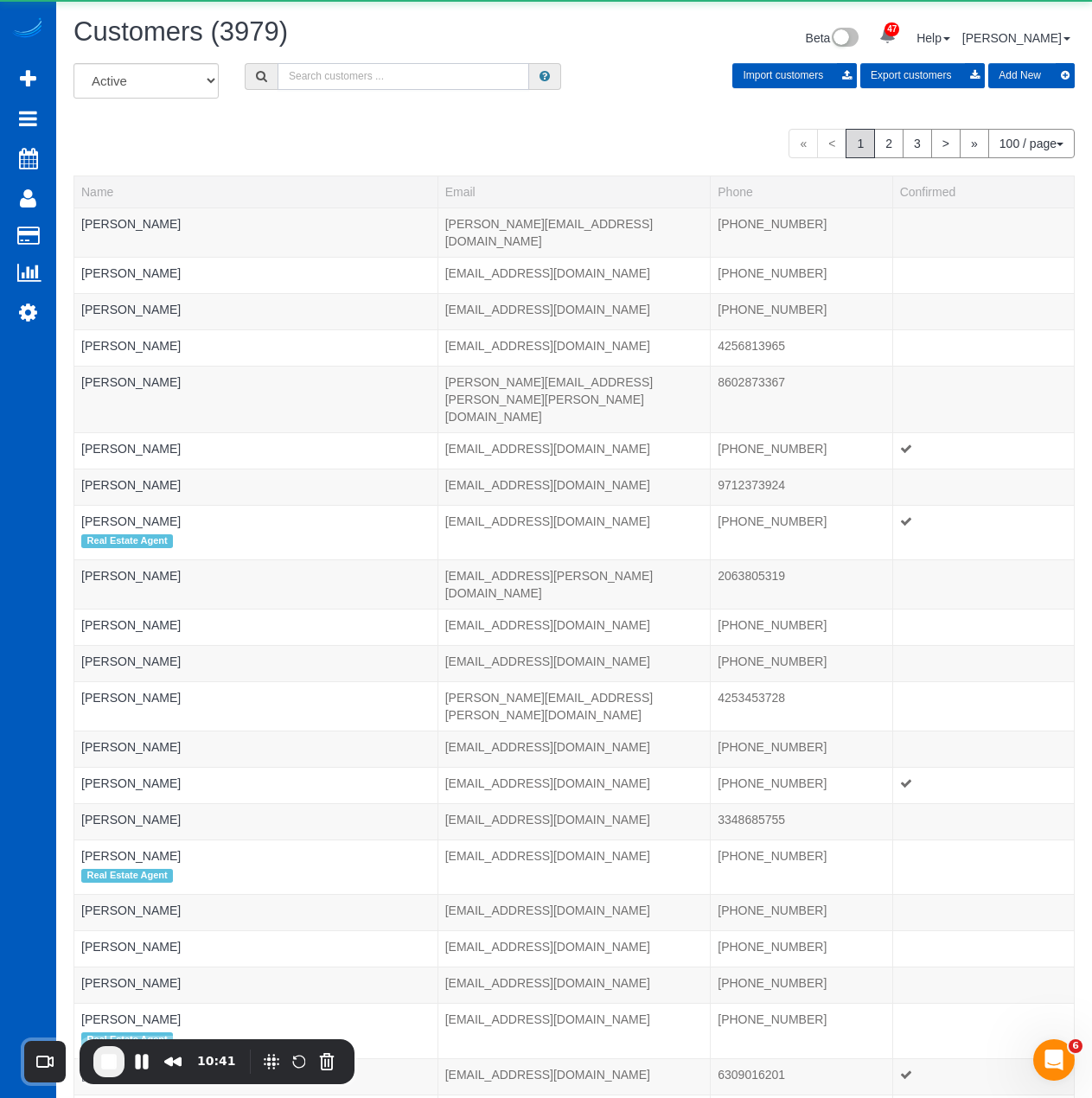
paste input "Pat Hutchins"
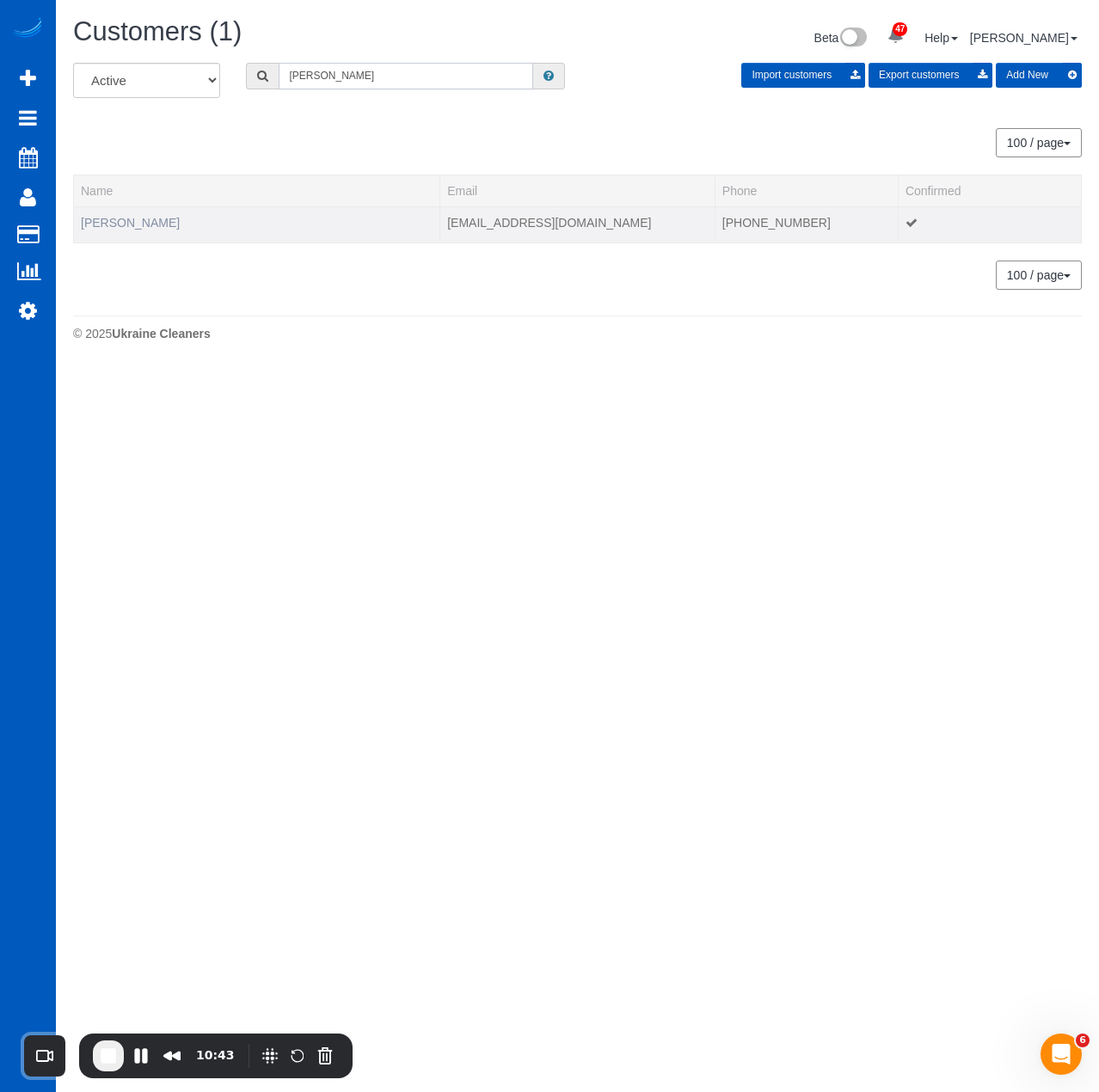
type input "Pat Hutchins"
click at [123, 226] on link "Pat Hutchins" at bounding box center [131, 222] width 99 height 14
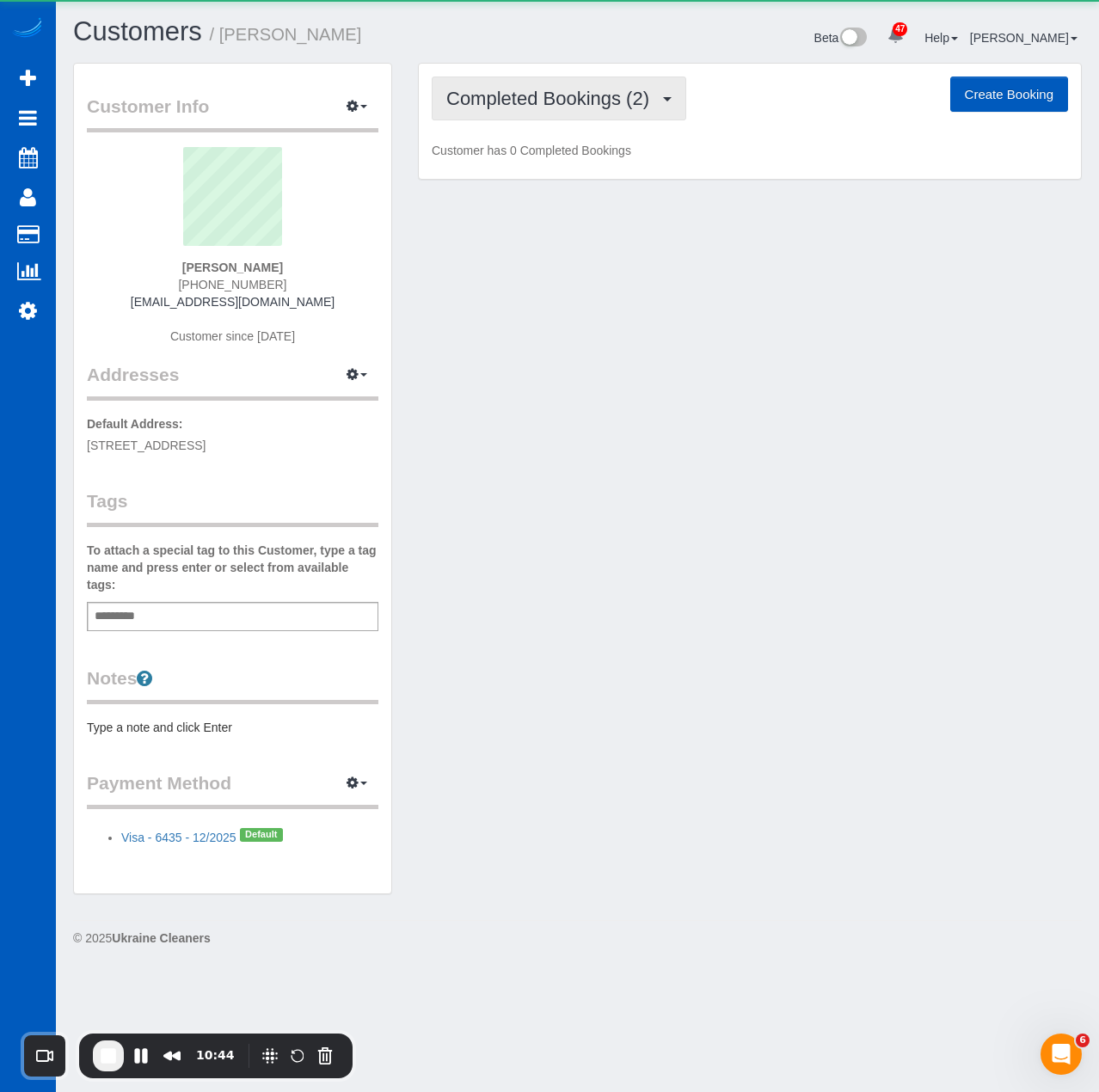
click at [465, 91] on span "Completed Bookings (2)" at bounding box center [552, 98] width 212 height 21
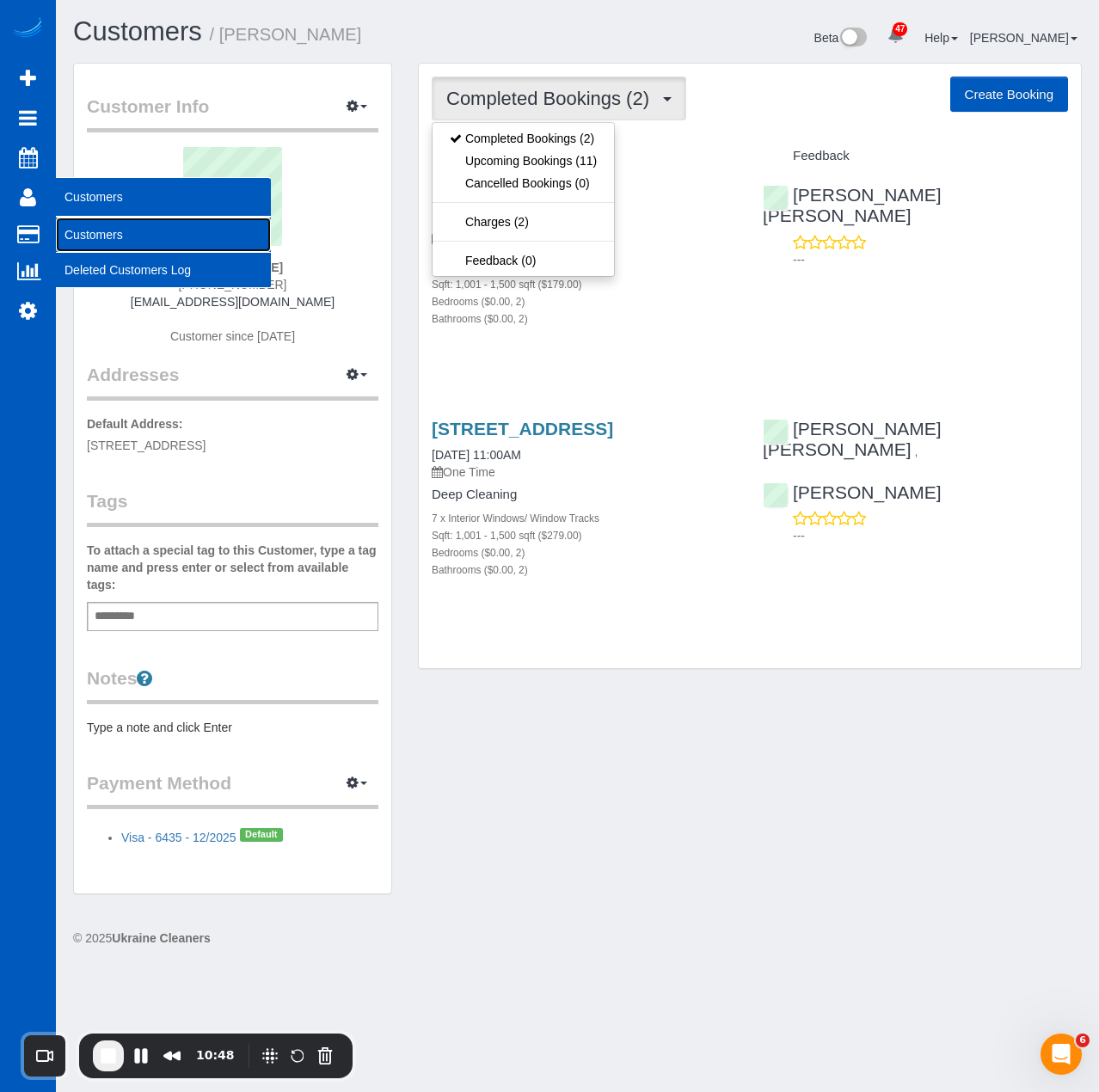
drag, startPoint x: 104, startPoint y: 236, endPoint x: 116, endPoint y: 230, distance: 13.4
click at [104, 236] on link "Customers" at bounding box center [163, 234] width 215 height 35
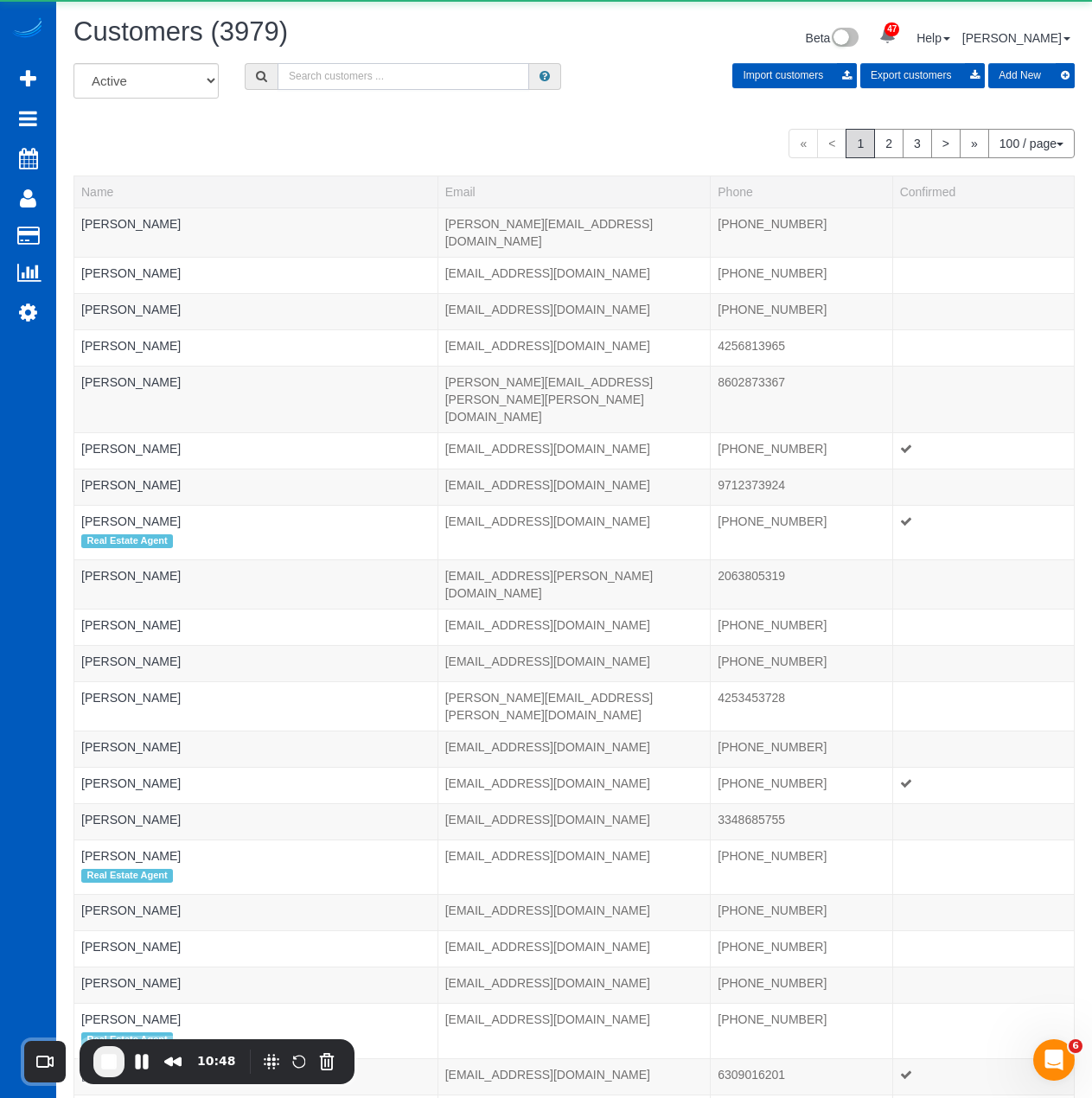
click at [483, 73] on input "text" at bounding box center [403, 76] width 251 height 27
paste input "Derek Noll"
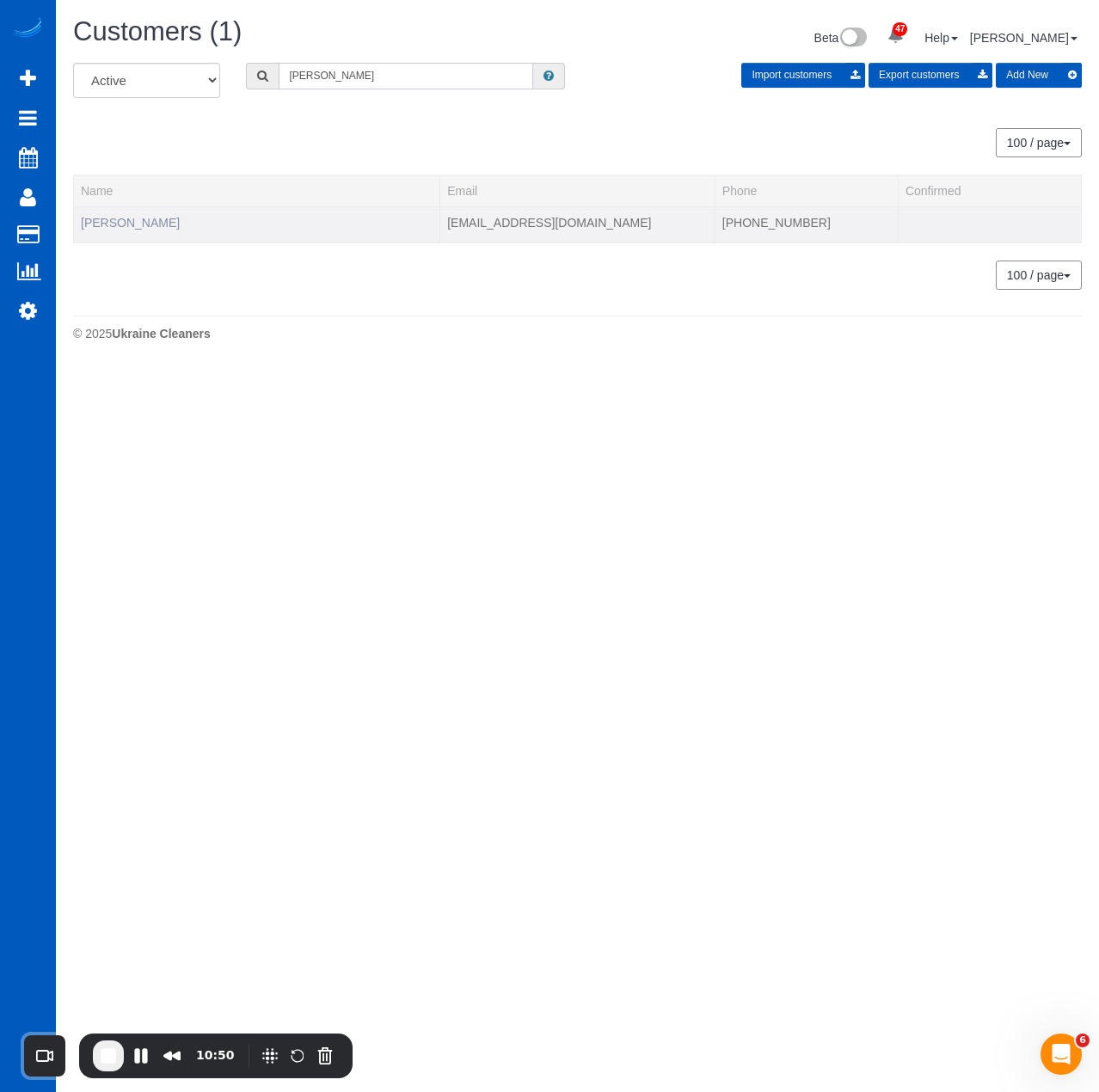
type input "Derek Noll"
click at [107, 221] on link "Derek Noll" at bounding box center [131, 222] width 99 height 14
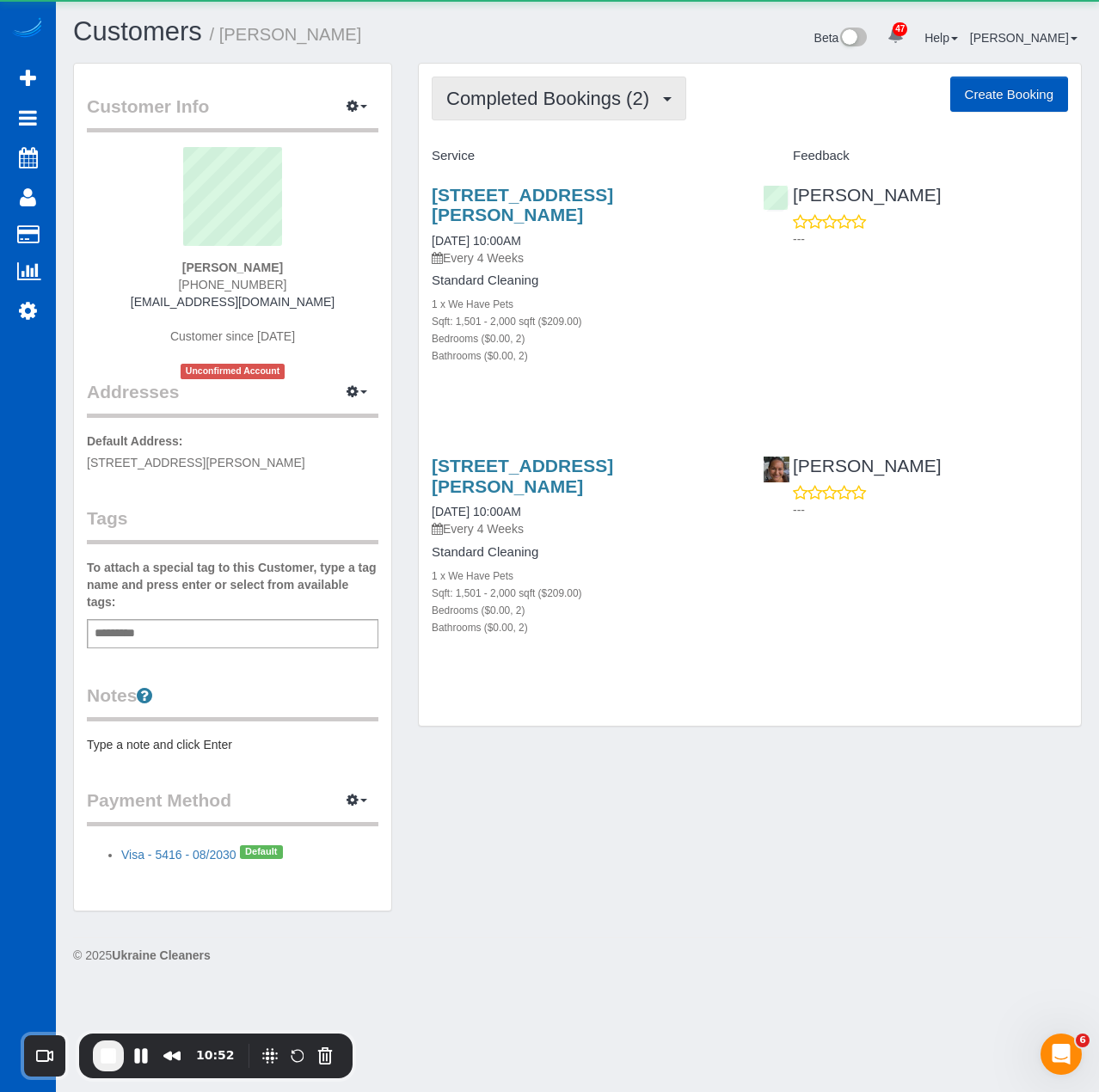
click at [562, 95] on span "Completed Bookings (2)" at bounding box center [552, 98] width 212 height 21
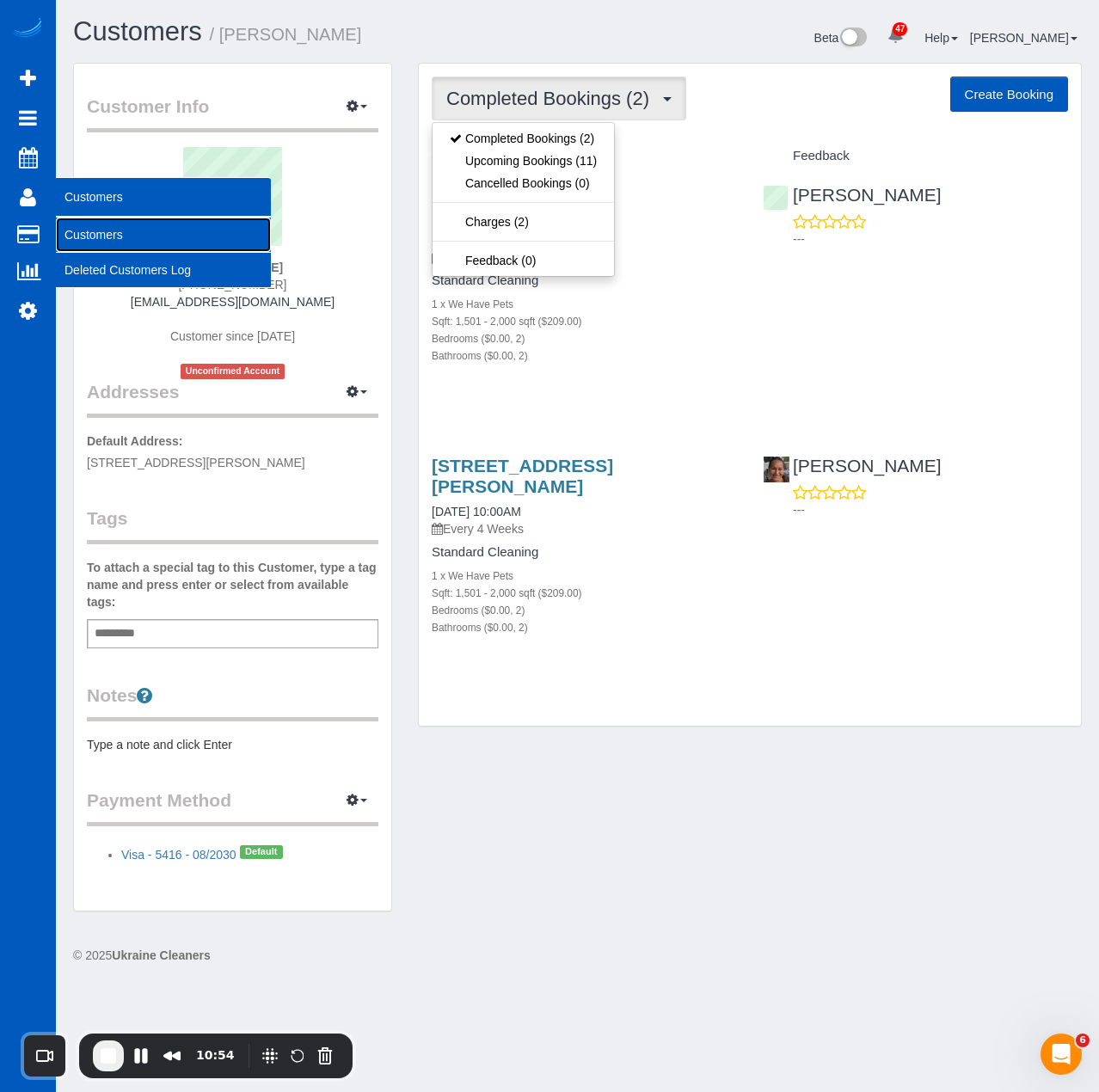
click at [75, 234] on link "Customers" at bounding box center [163, 234] width 215 height 35
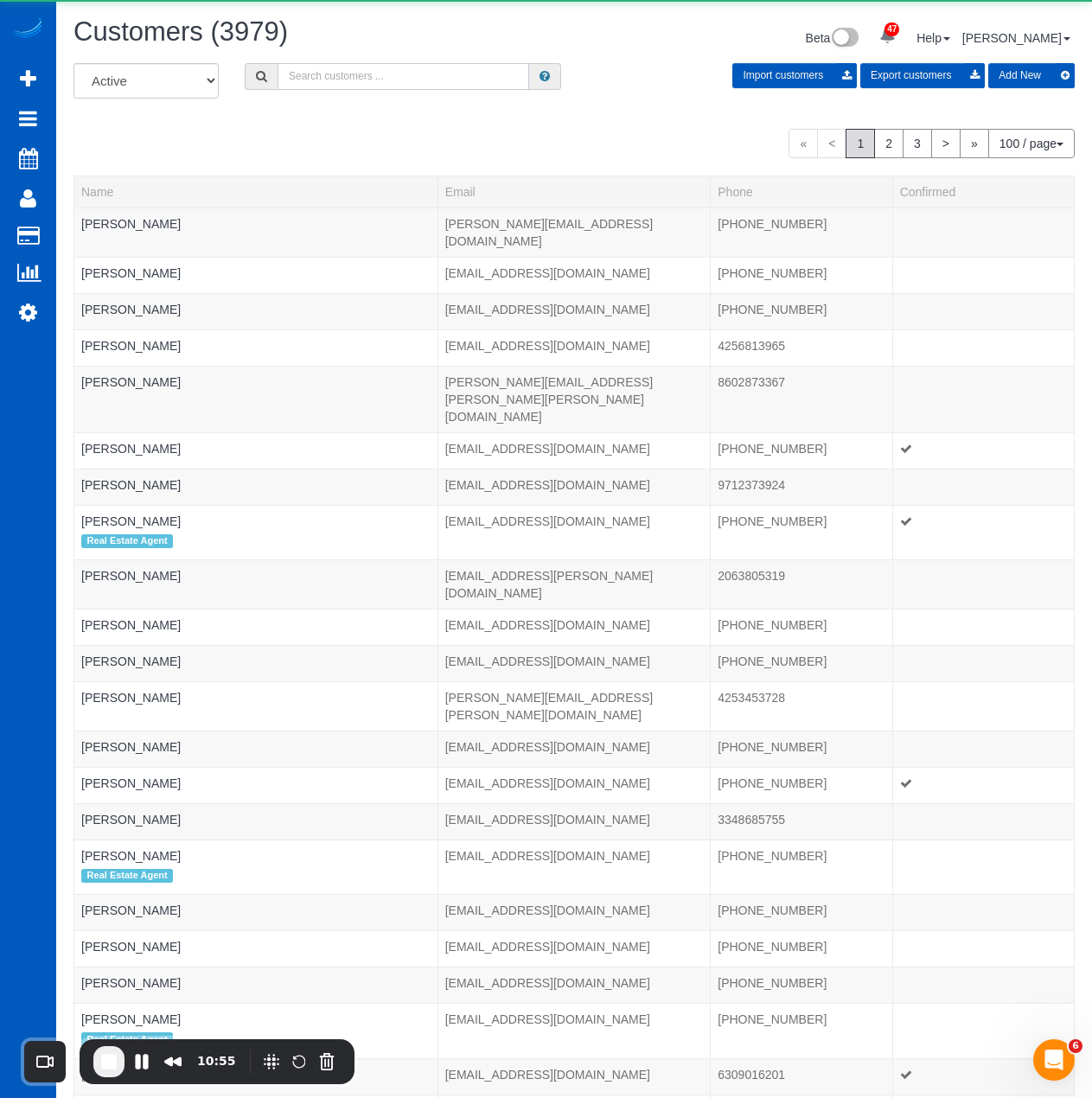
click at [421, 87] on input "text" at bounding box center [403, 76] width 251 height 27
paste input "Frank Harvey"
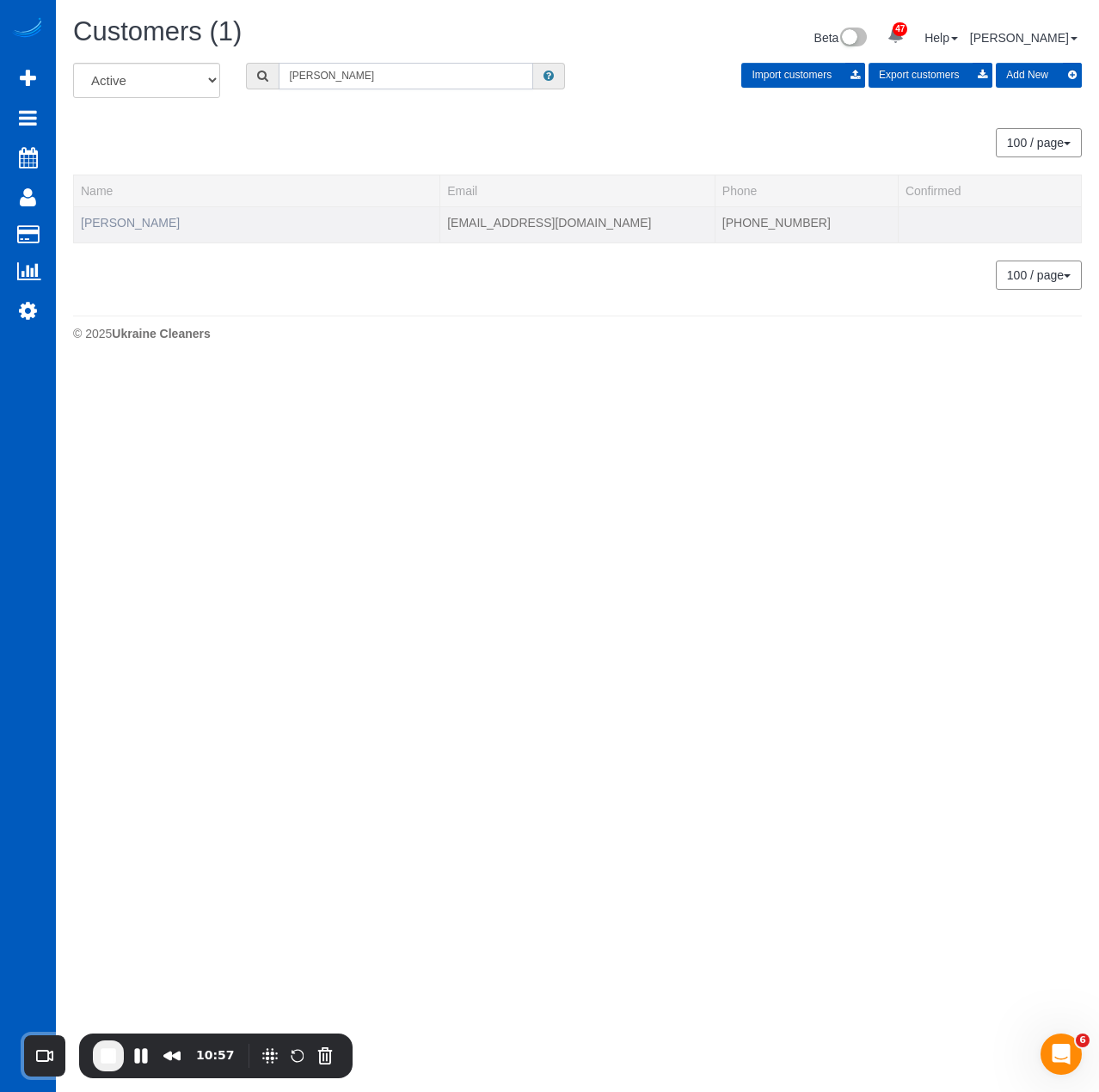
type input "Frank Harvey"
click at [96, 217] on link "Frank Harvey" at bounding box center [131, 222] width 99 height 14
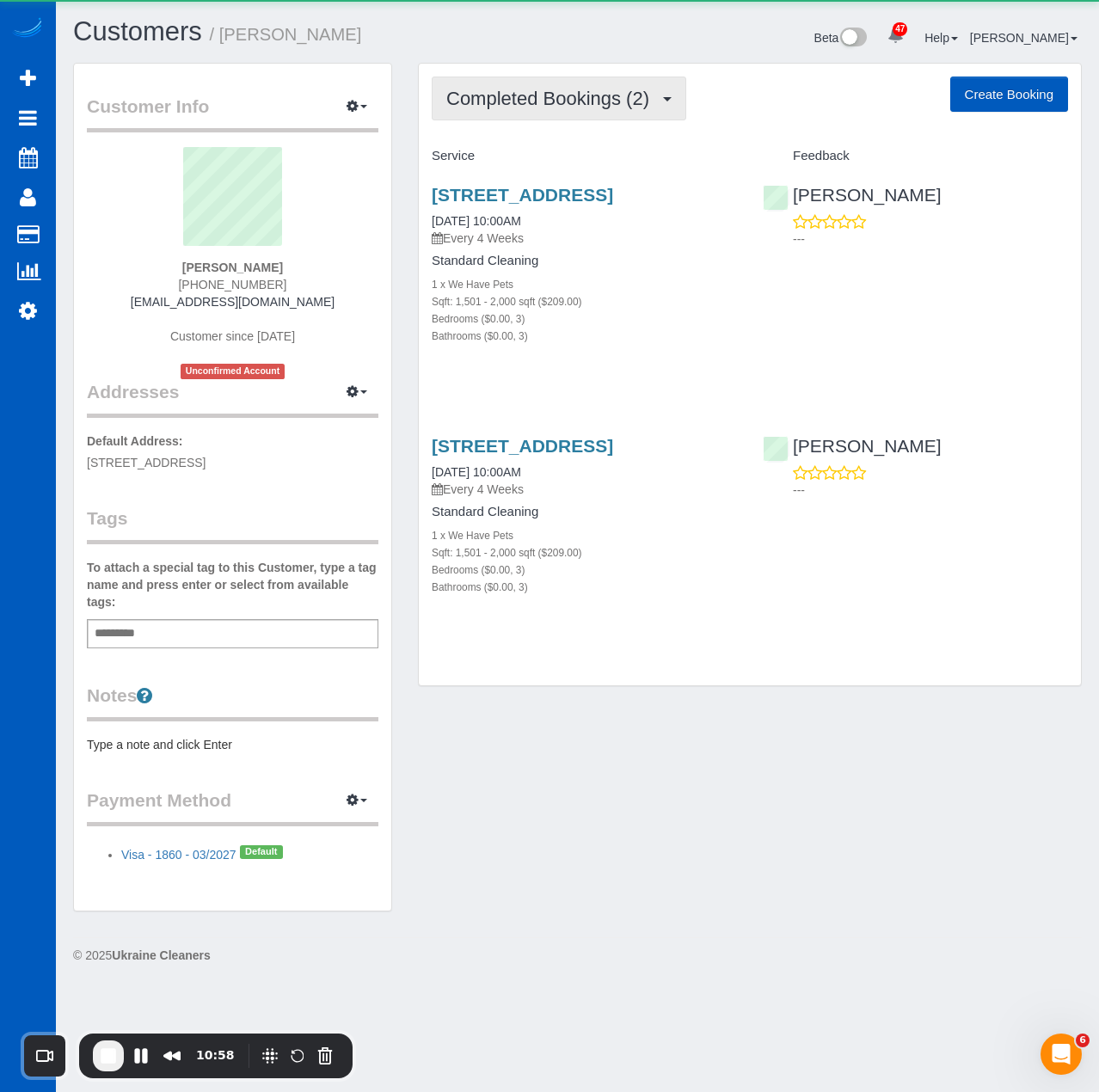
click at [500, 88] on span "Completed Bookings (2)" at bounding box center [552, 98] width 212 height 21
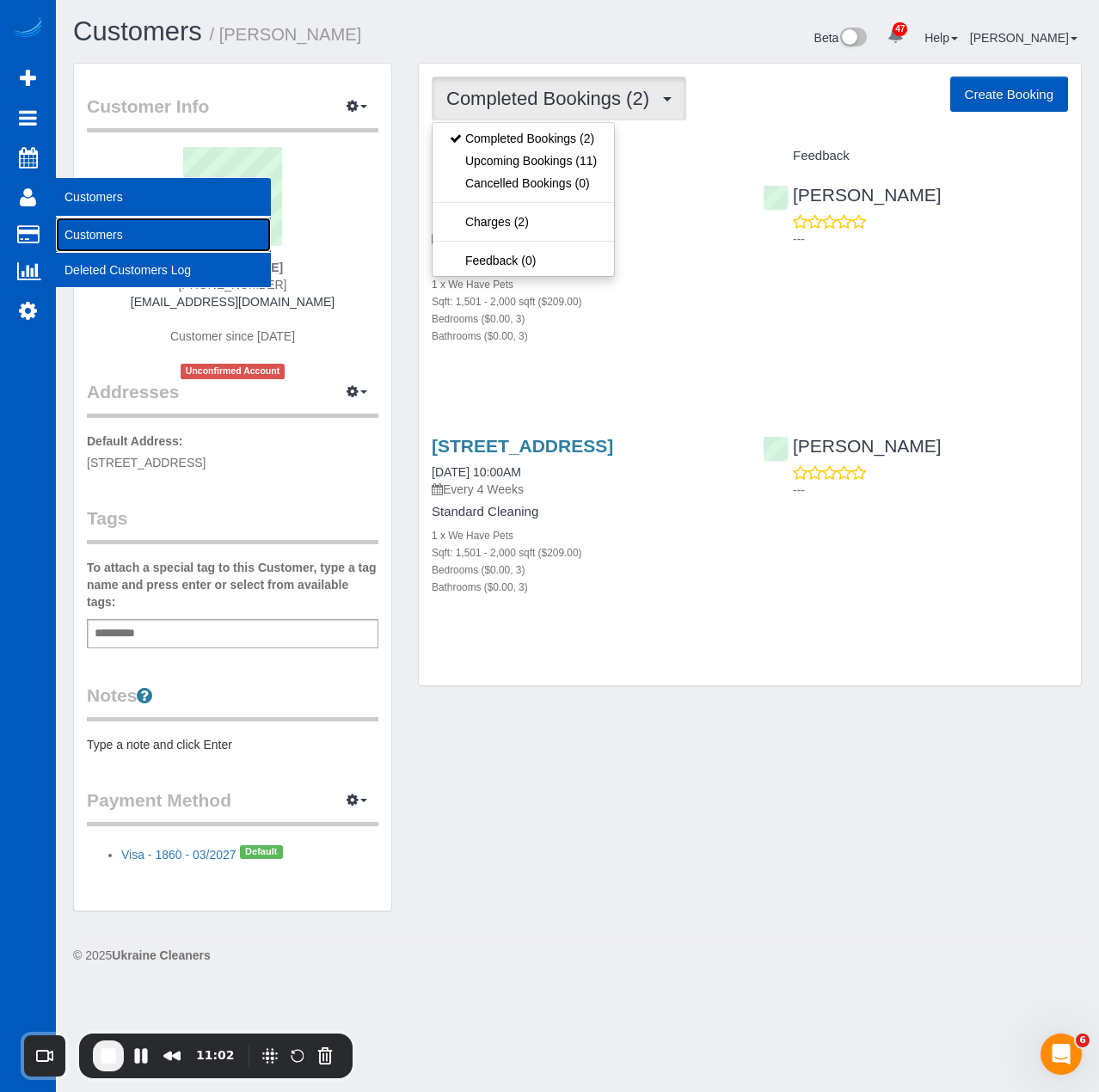
drag, startPoint x: 109, startPoint y: 228, endPoint x: 148, endPoint y: 205, distance: 45.3
click at [109, 228] on link "Customers" at bounding box center [163, 234] width 215 height 35
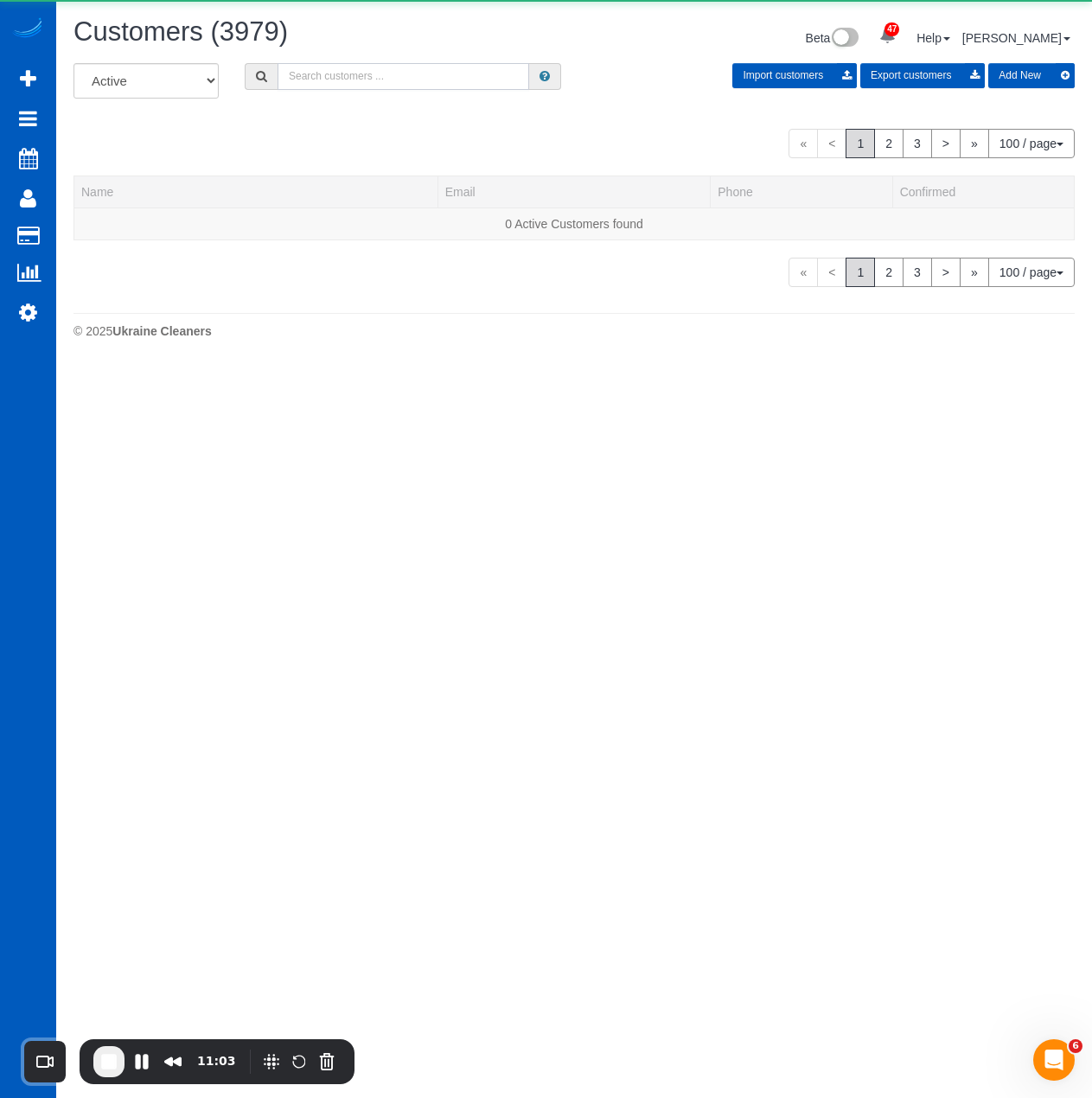
click at [468, 82] on input "text" at bounding box center [403, 76] width 251 height 27
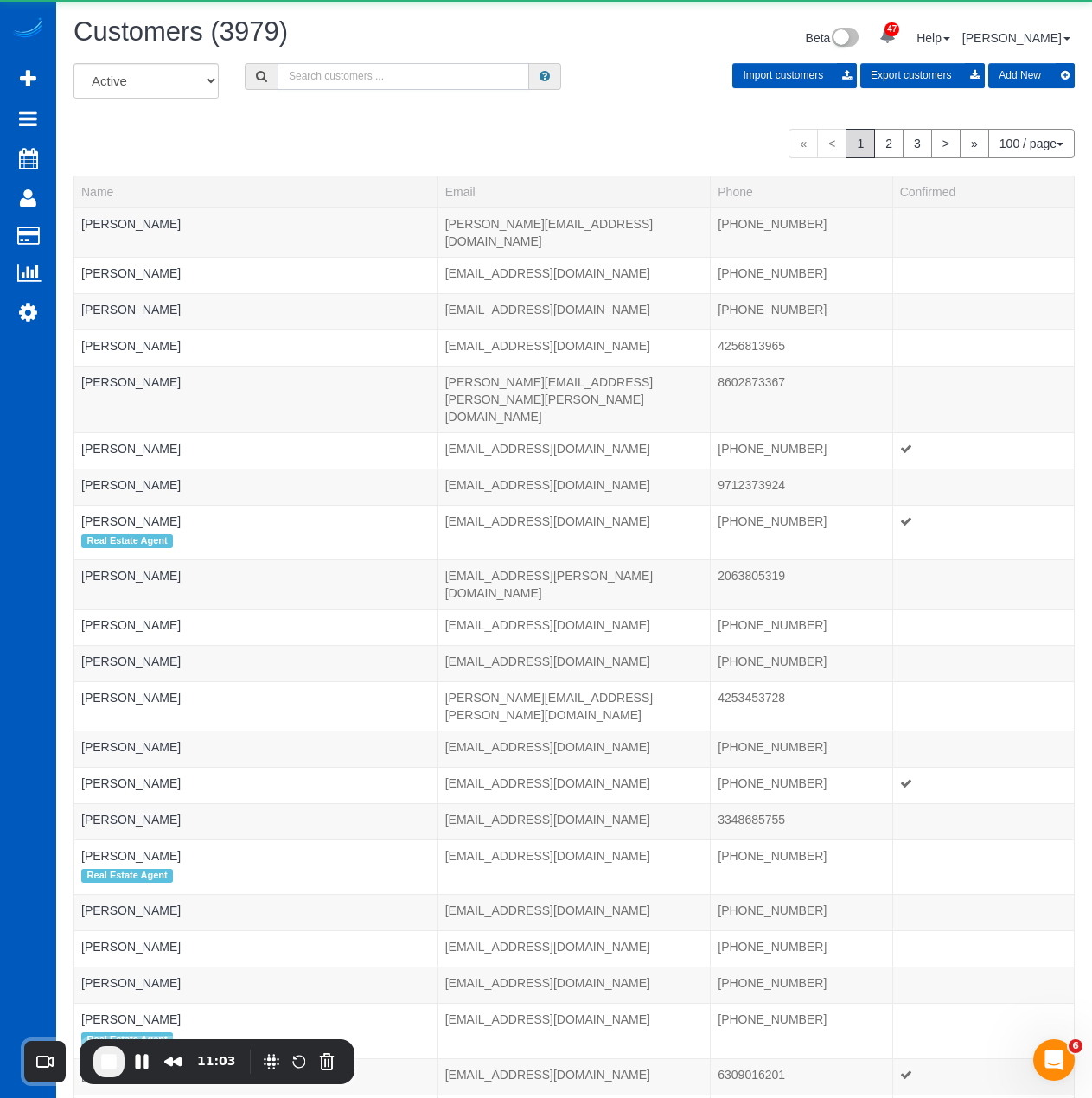
paste input "Lynn Werner"
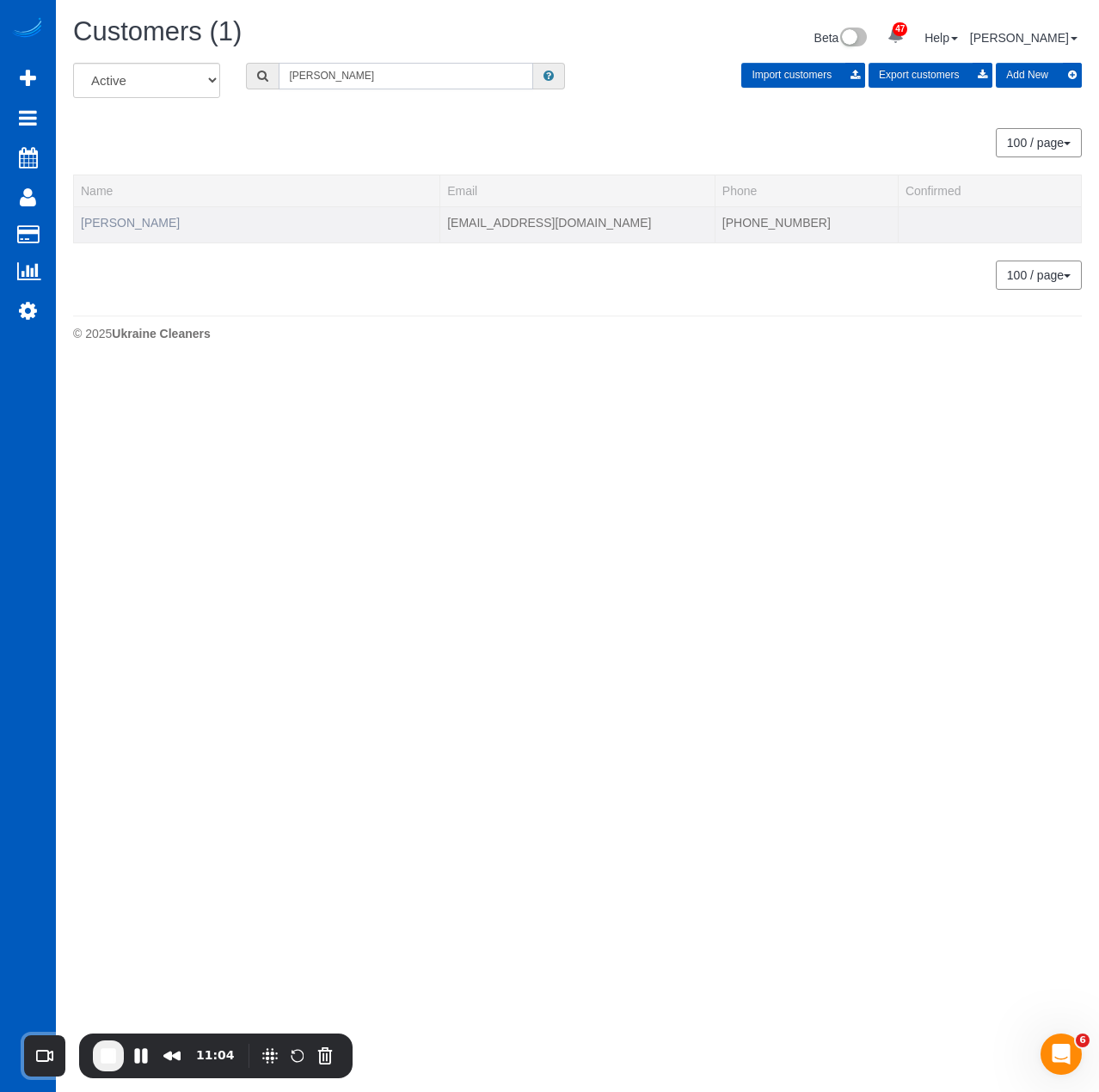
type input "Lynn Werner"
click at [169, 218] on link "Diana Lynn Werner" at bounding box center [131, 222] width 99 height 14
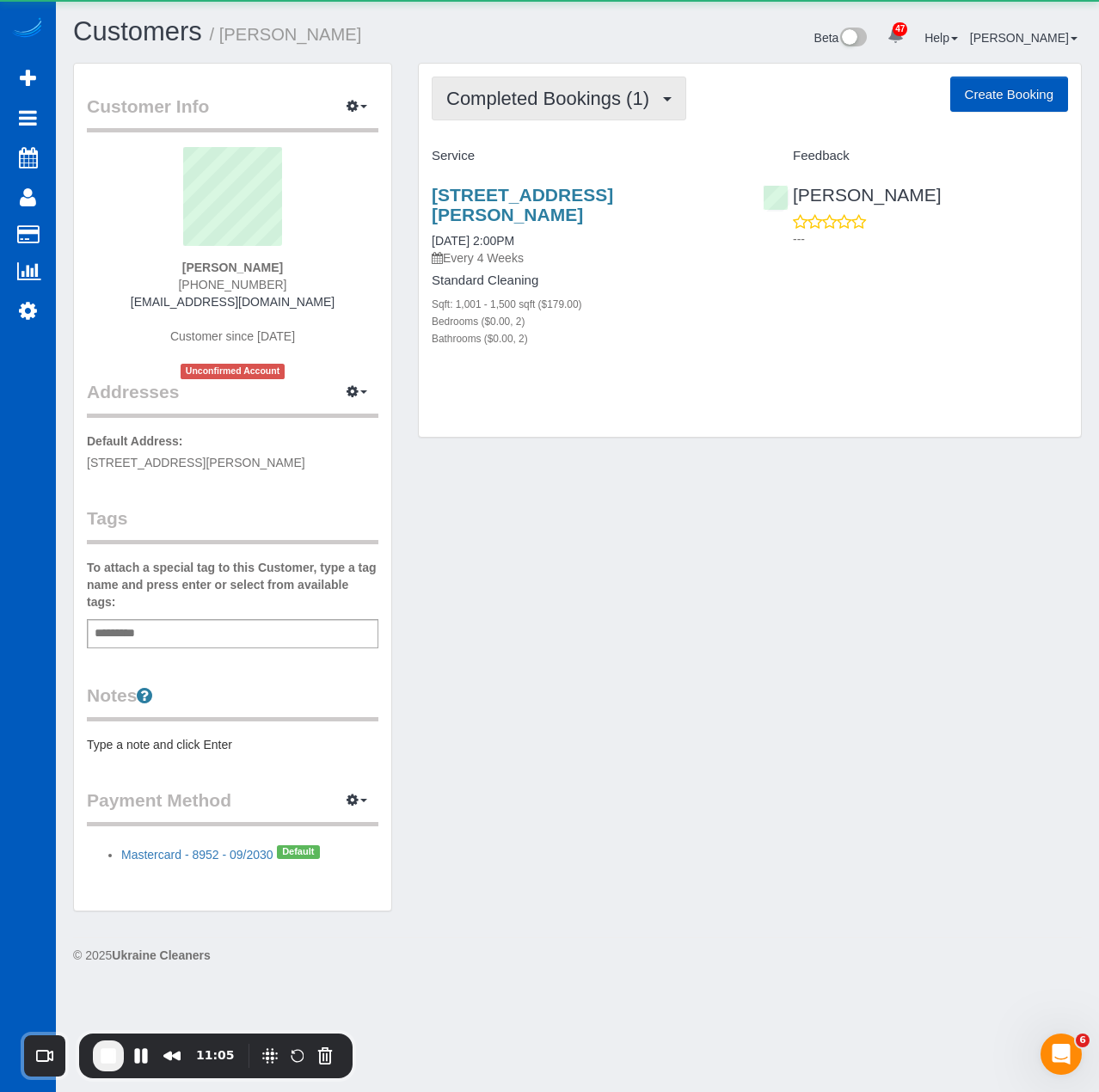
click at [500, 98] on span "Completed Bookings (1)" at bounding box center [552, 98] width 212 height 21
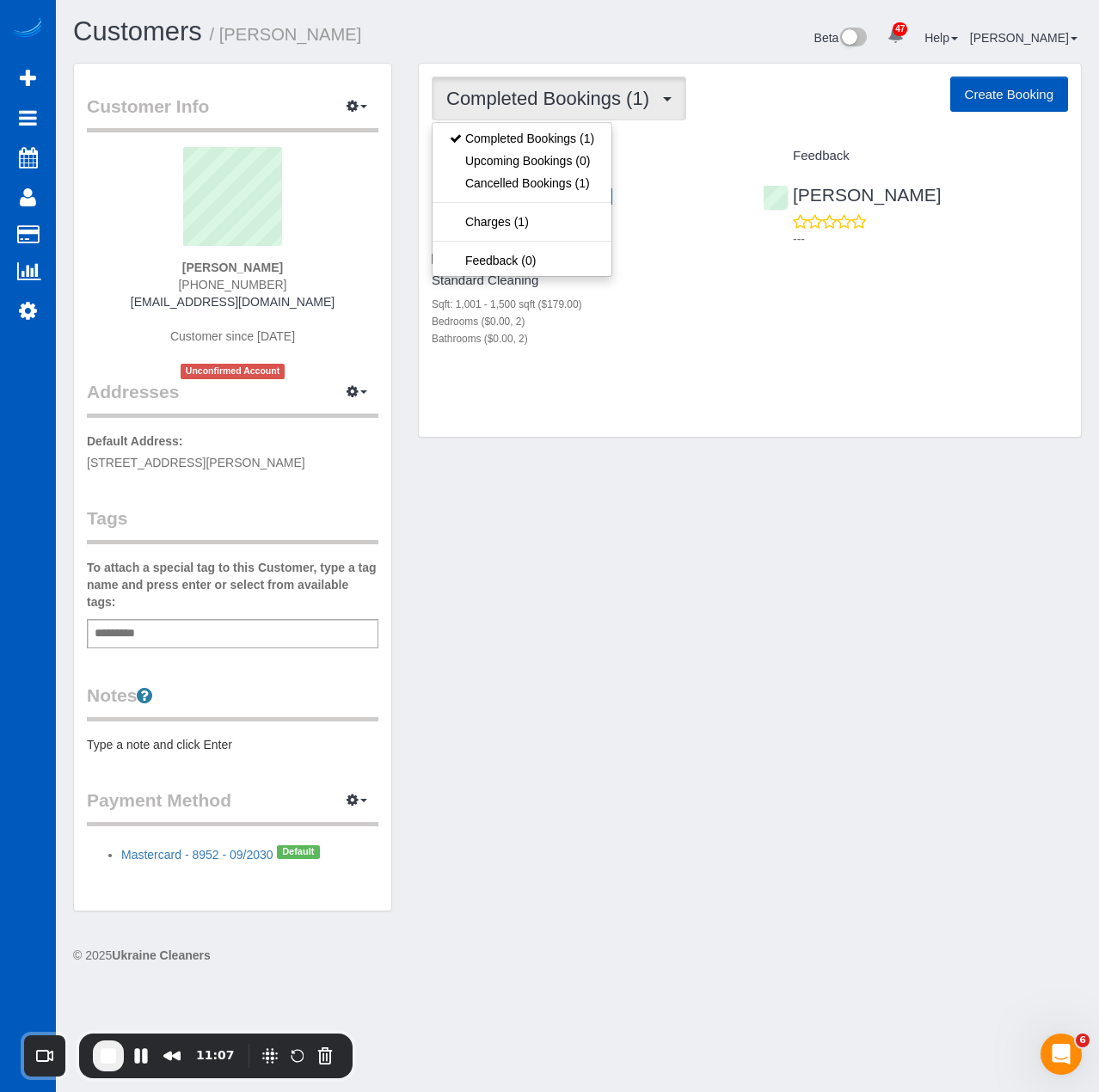
click at [588, 527] on div "Customer Info Edit Contact Info Send Message Email Preferences Special Sales Ta…" at bounding box center [577, 496] width 1035 height 866
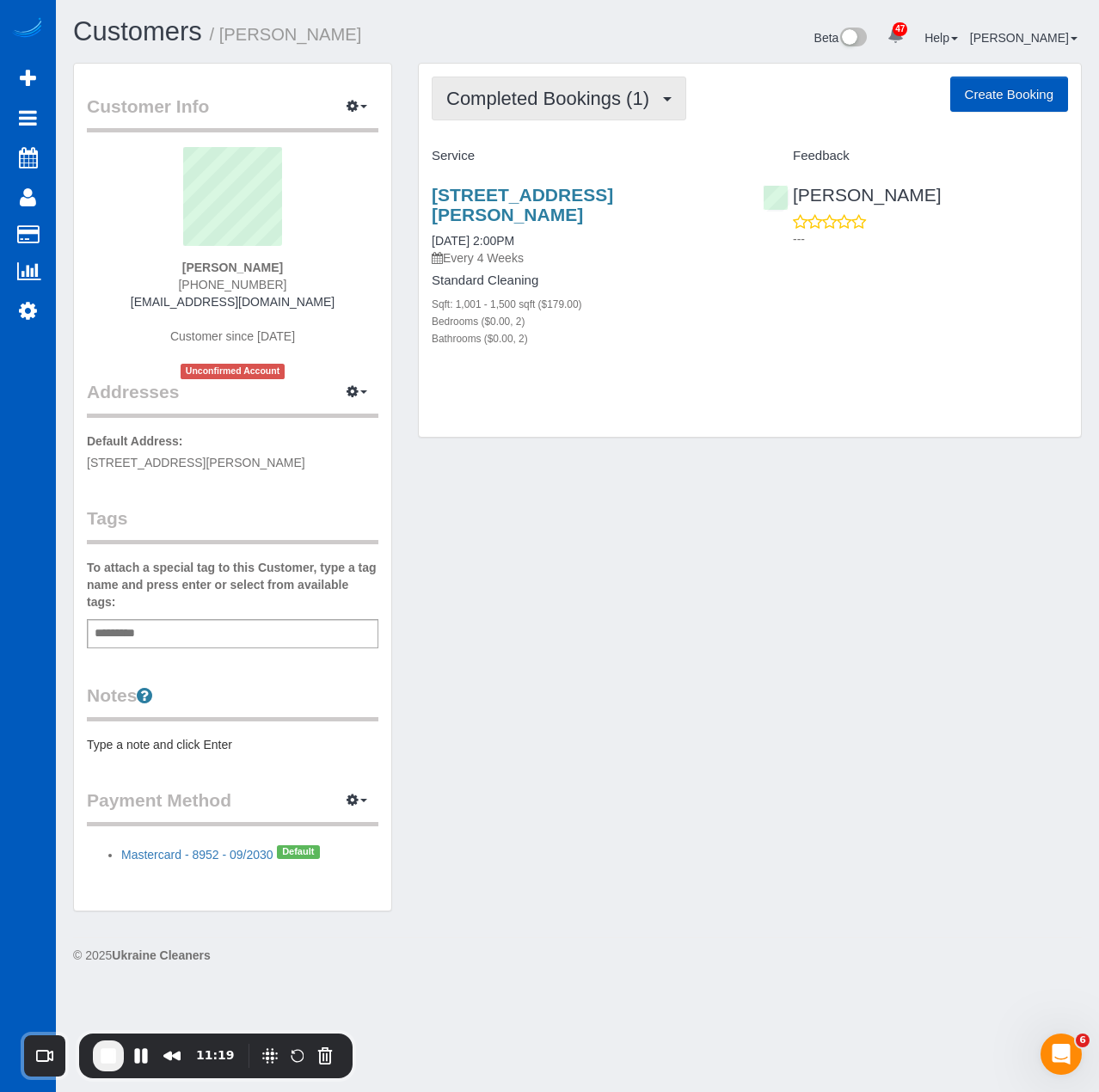
click at [539, 93] on span "Completed Bookings (1)" at bounding box center [552, 98] width 212 height 21
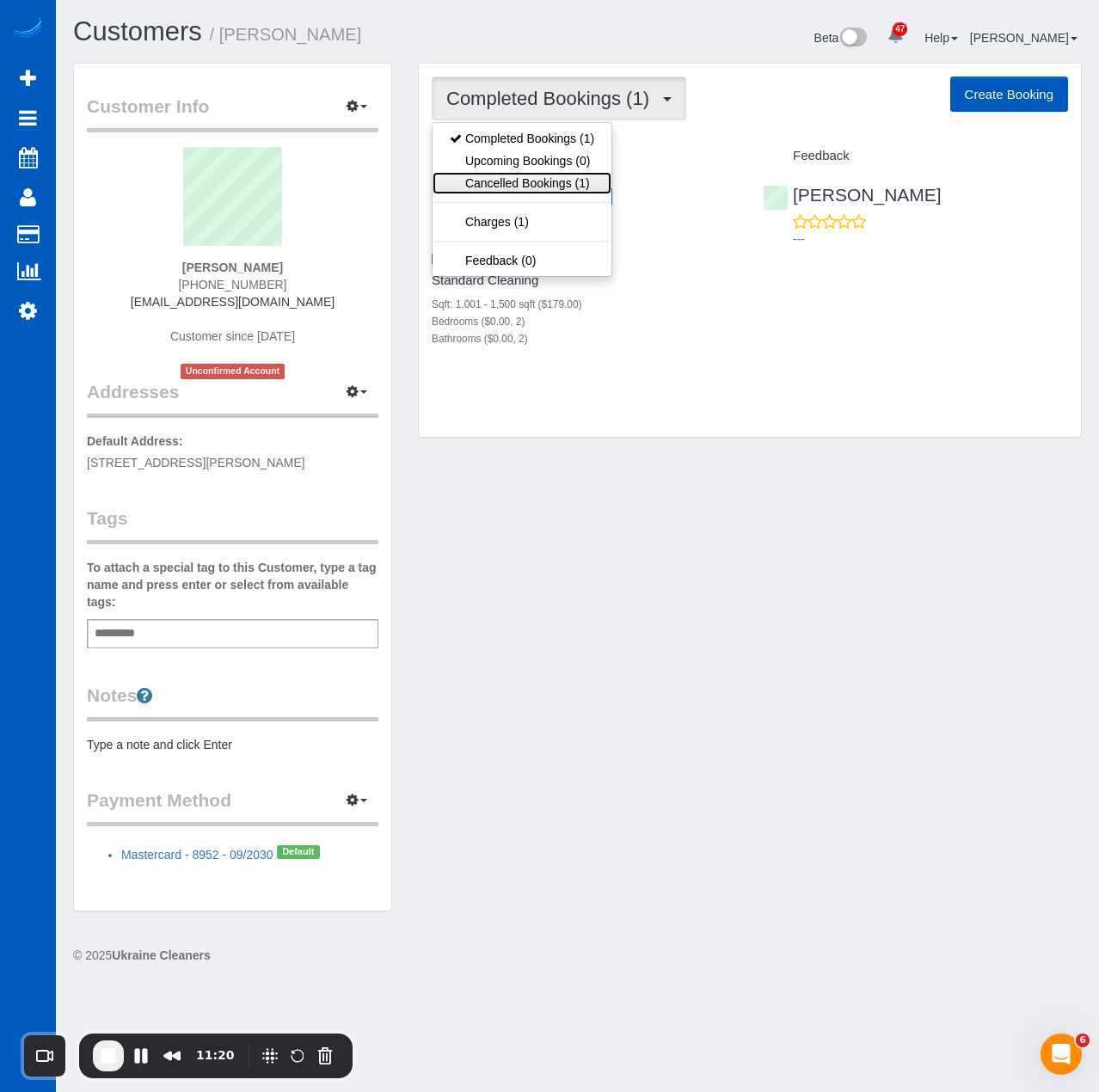
click at [543, 185] on link "Cancelled Bookings (1)" at bounding box center [522, 183] width 179 height 22
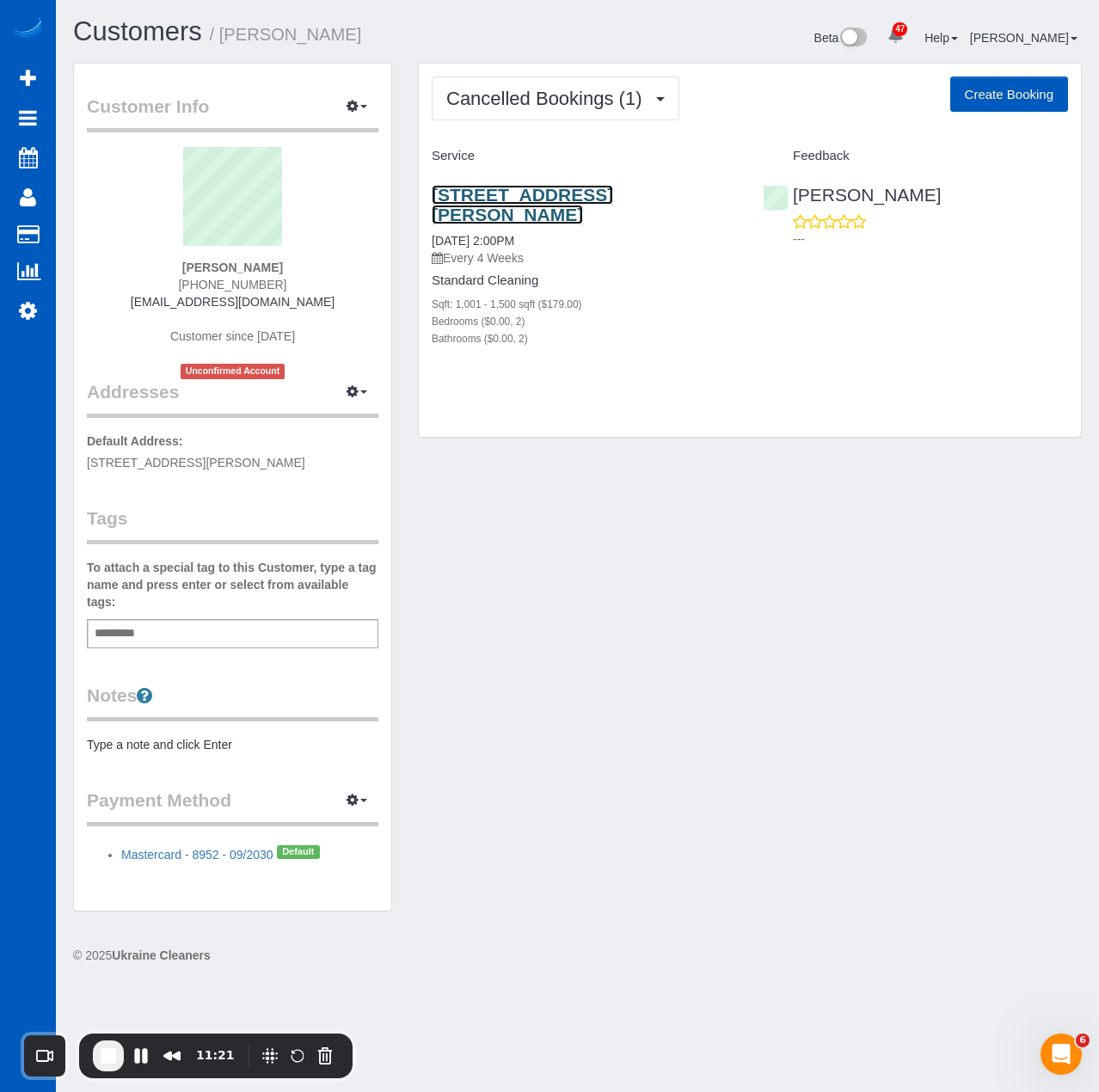
click at [530, 207] on link "9521 Halstead Ln, Apt 2414, Lone Tree, CO 80124" at bounding box center [522, 204] width 181 height 39
click at [633, 66] on div "Cancelled Bookings (1) Completed Bookings (1) Upcoming Bookings (0) Cancelled B…" at bounding box center [750, 250] width 662 height 374
click at [633, 87] on button "Cancelled Bookings (1)" at bounding box center [555, 98] width 247 height 44
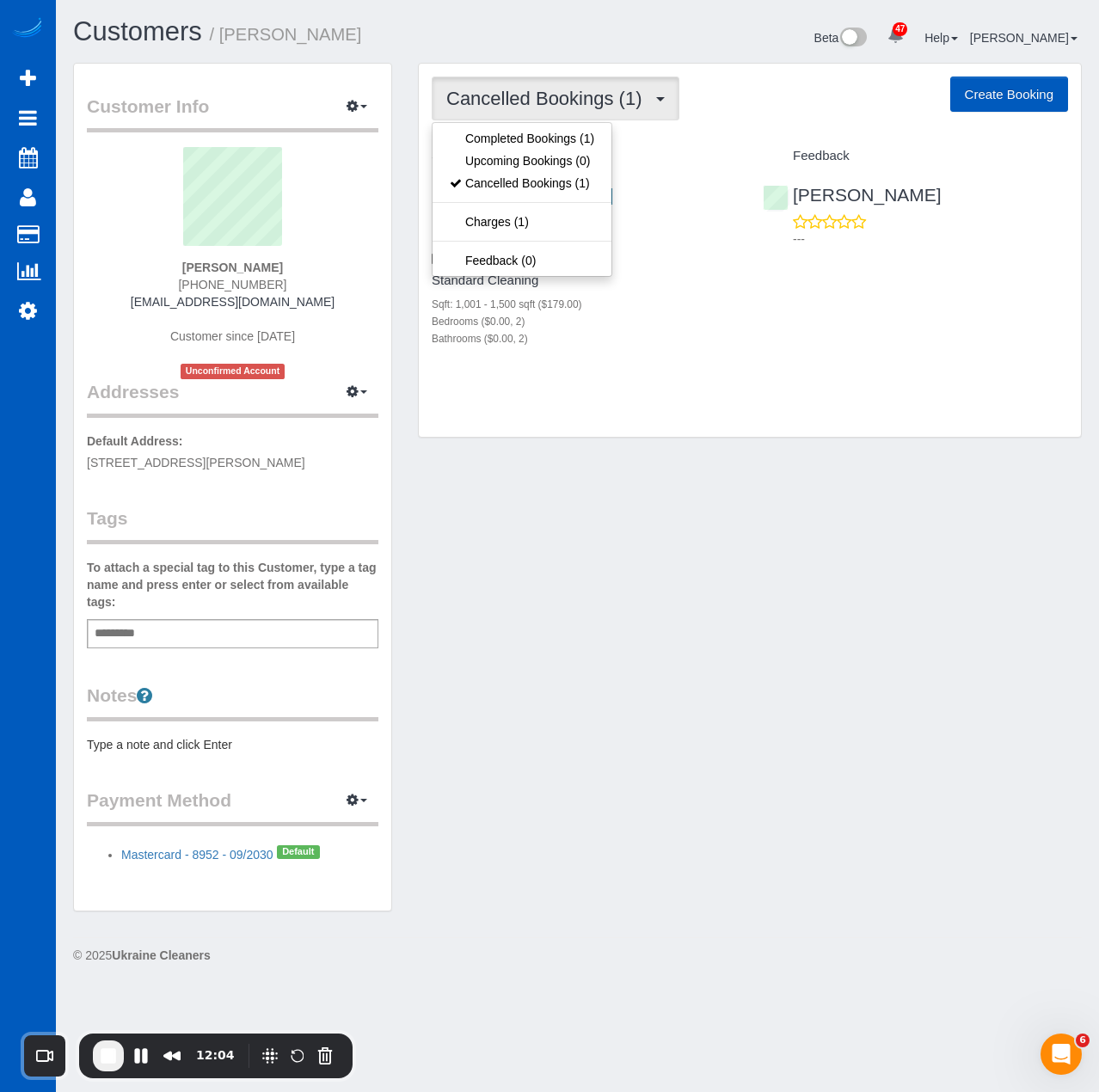
drag, startPoint x: 618, startPoint y: 557, endPoint x: 579, endPoint y: 242, distance: 317.4
click at [615, 515] on div "Customer Info Edit Contact Info Send Message Email Preferences Special Sales Ta…" at bounding box center [577, 496] width 1035 height 866
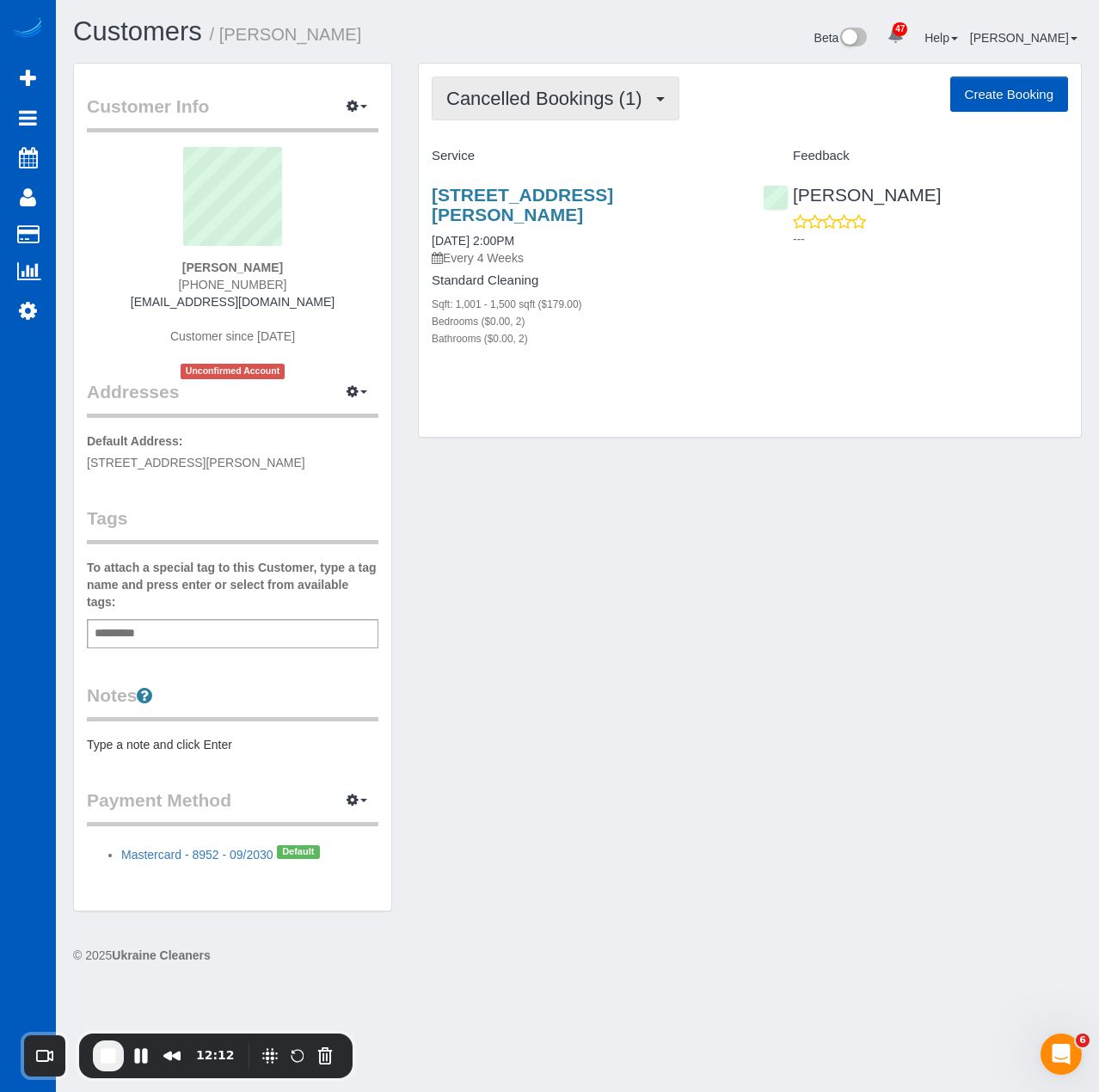
click at [557, 95] on span "Cancelled Bookings (1)" at bounding box center [548, 98] width 204 height 21
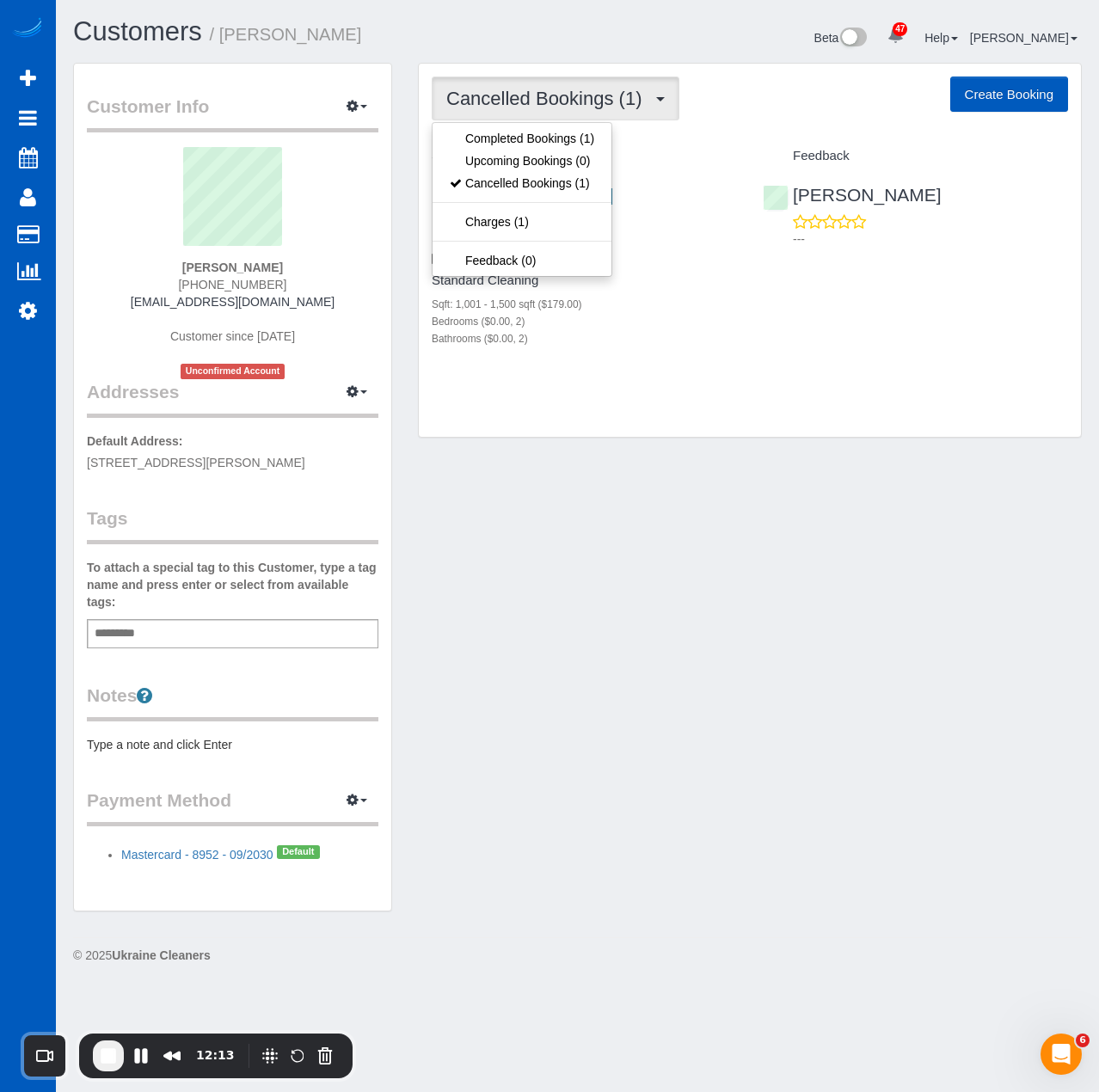
click at [706, 436] on div "Cancelled Bookings (1) Completed Bookings (1) Upcoming Bookings (0) Cancelled B…" at bounding box center [750, 250] width 662 height 374
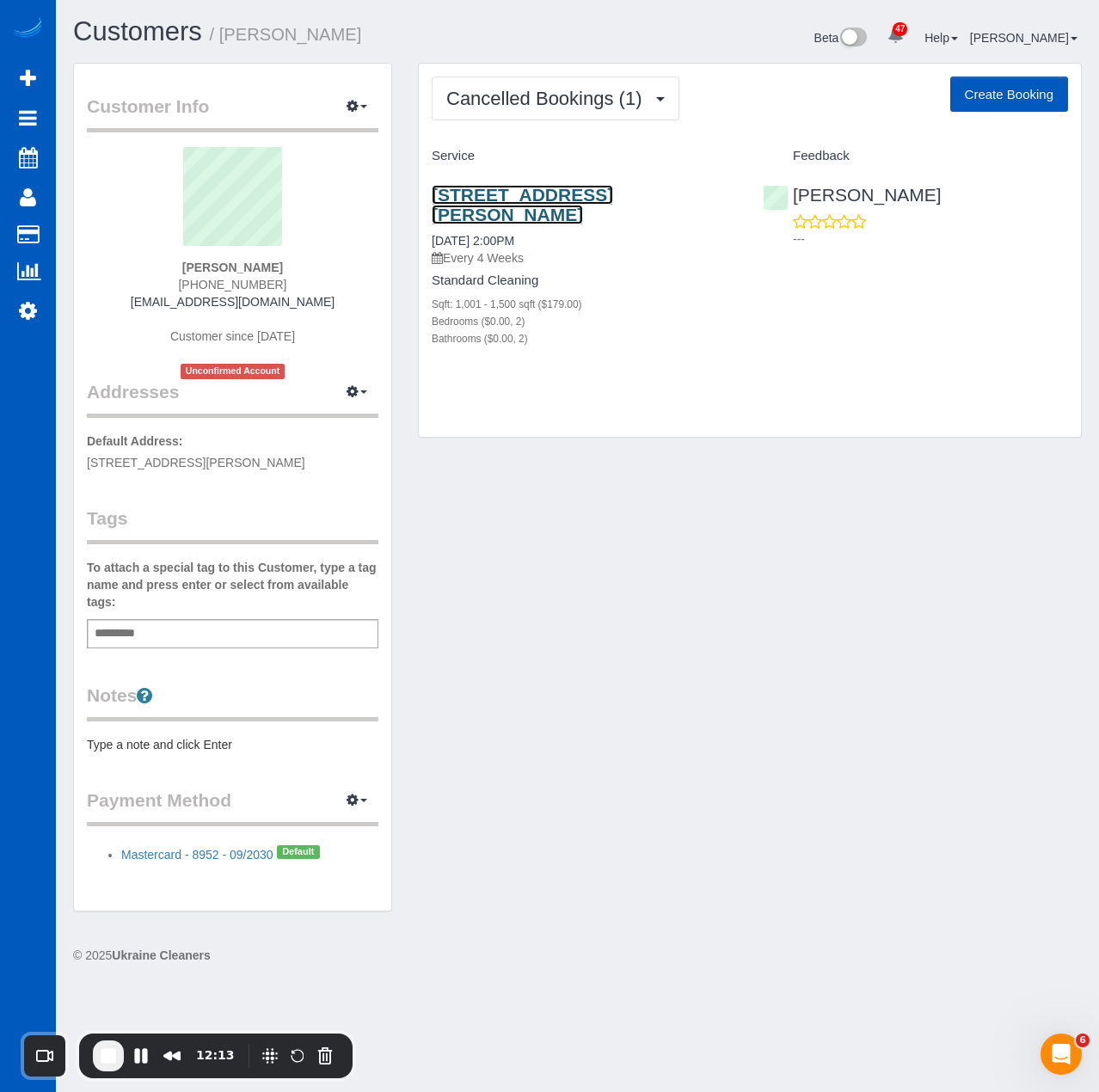
click at [578, 195] on link "9521 Halstead Ln, Apt 2414, Lone Tree, CO 80124" at bounding box center [522, 204] width 181 height 39
click at [715, 697] on div "Customer Info Edit Contact Info Send Message Email Preferences Special Sales Ta…" at bounding box center [577, 496] width 1035 height 866
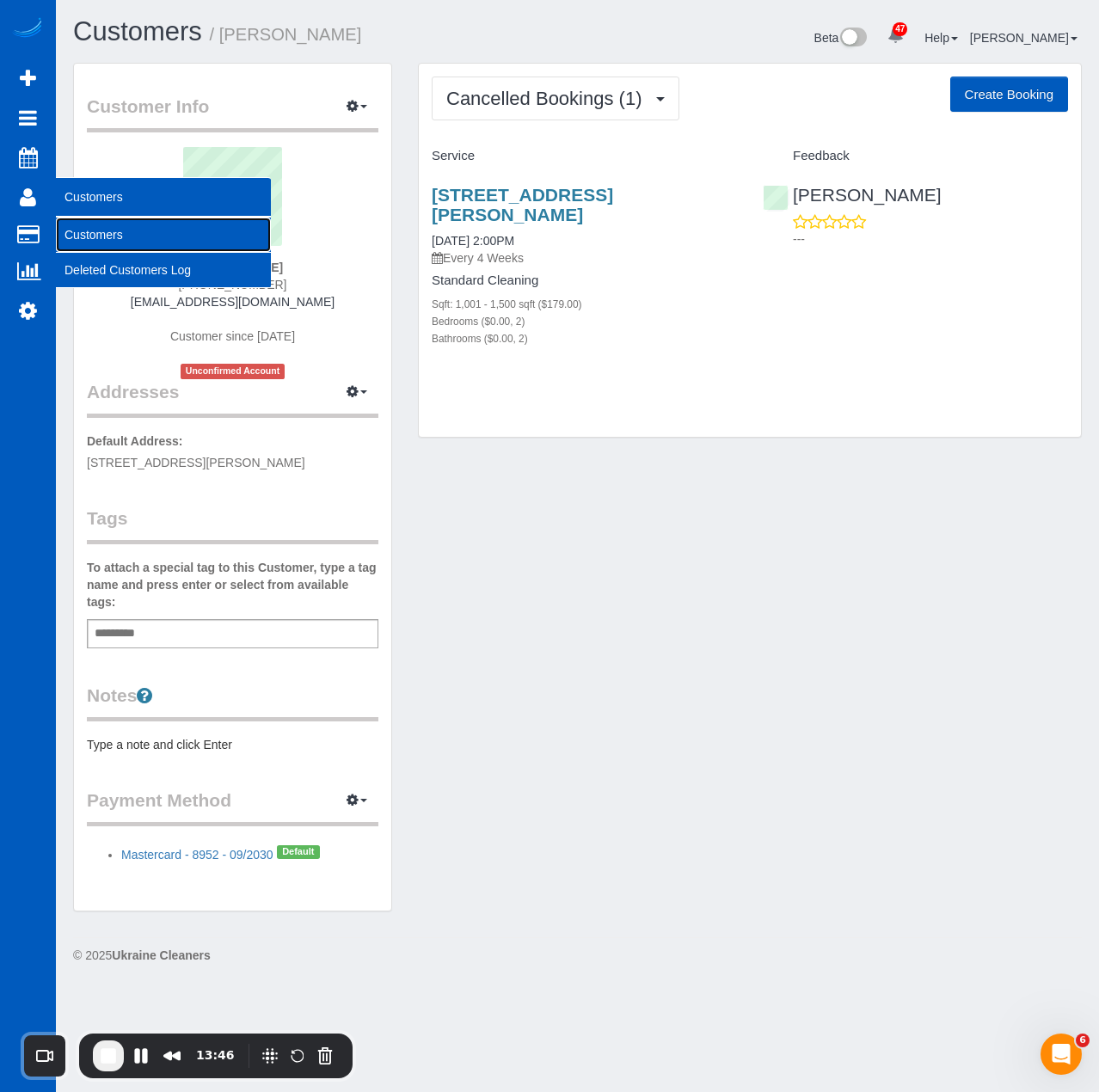
click at [90, 229] on link "Customers" at bounding box center [163, 234] width 215 height 35
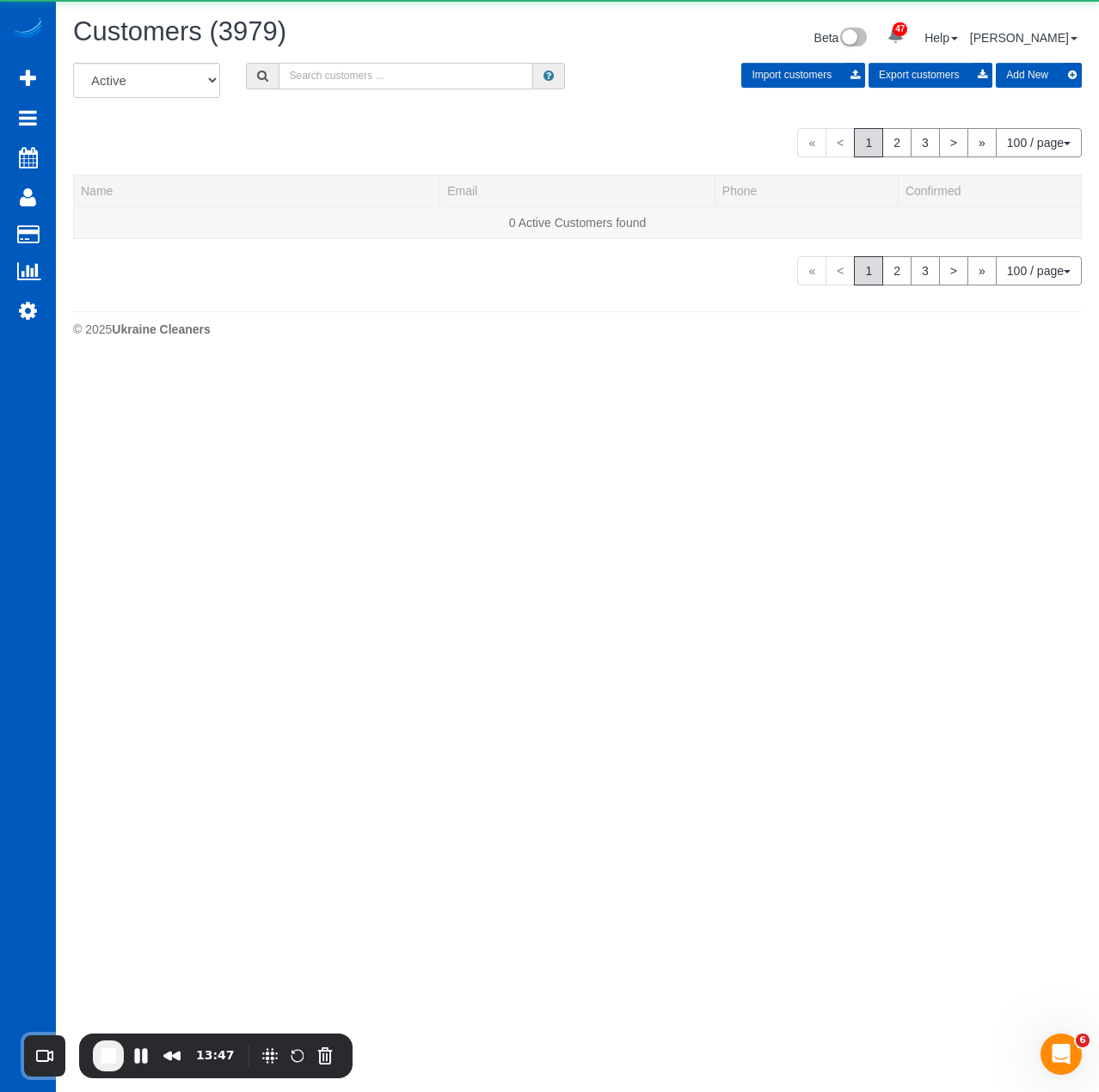
click at [317, 74] on input "text" at bounding box center [405, 76] width 255 height 27
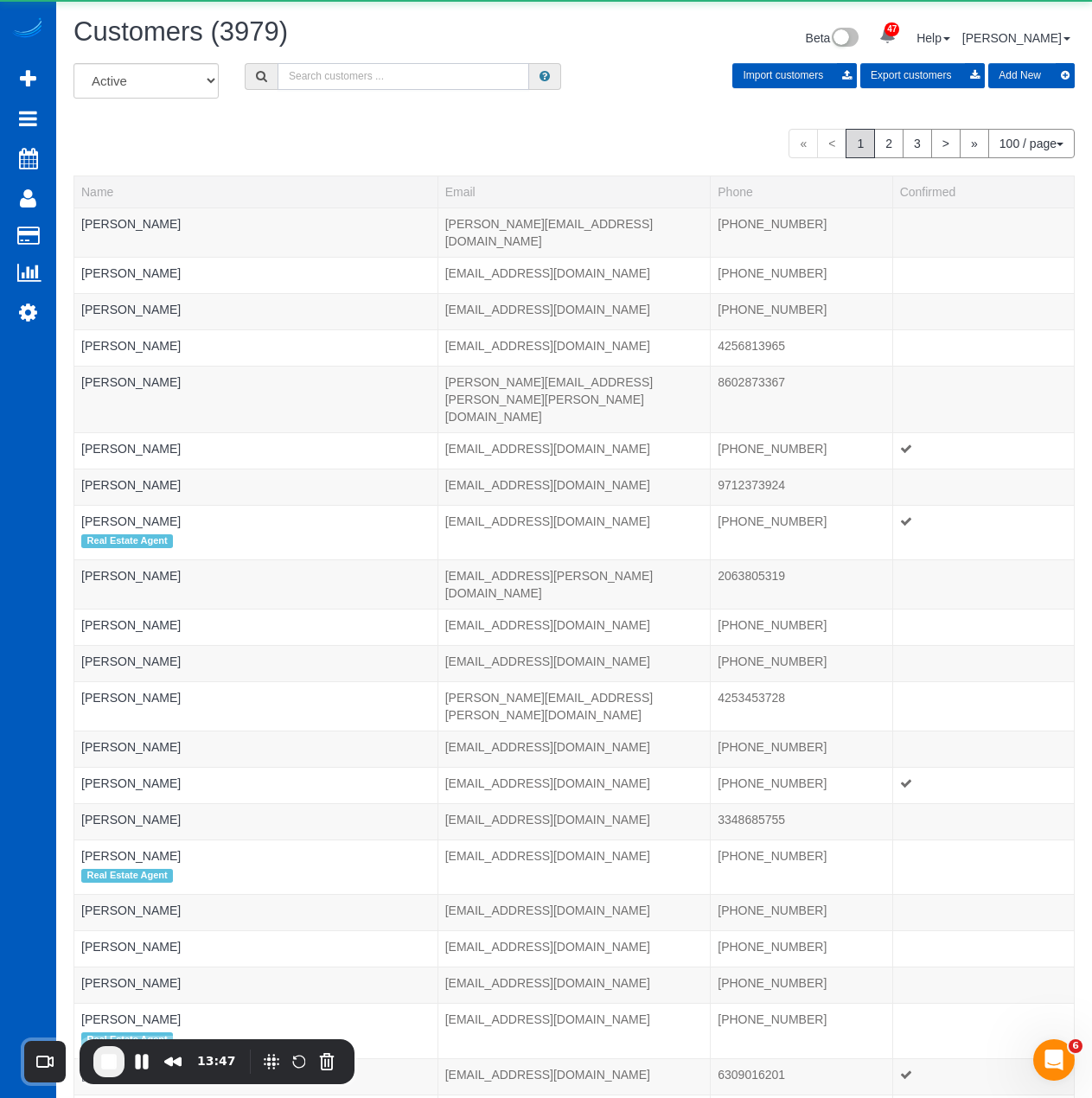
paste input "Linda Lutz-Ryan"
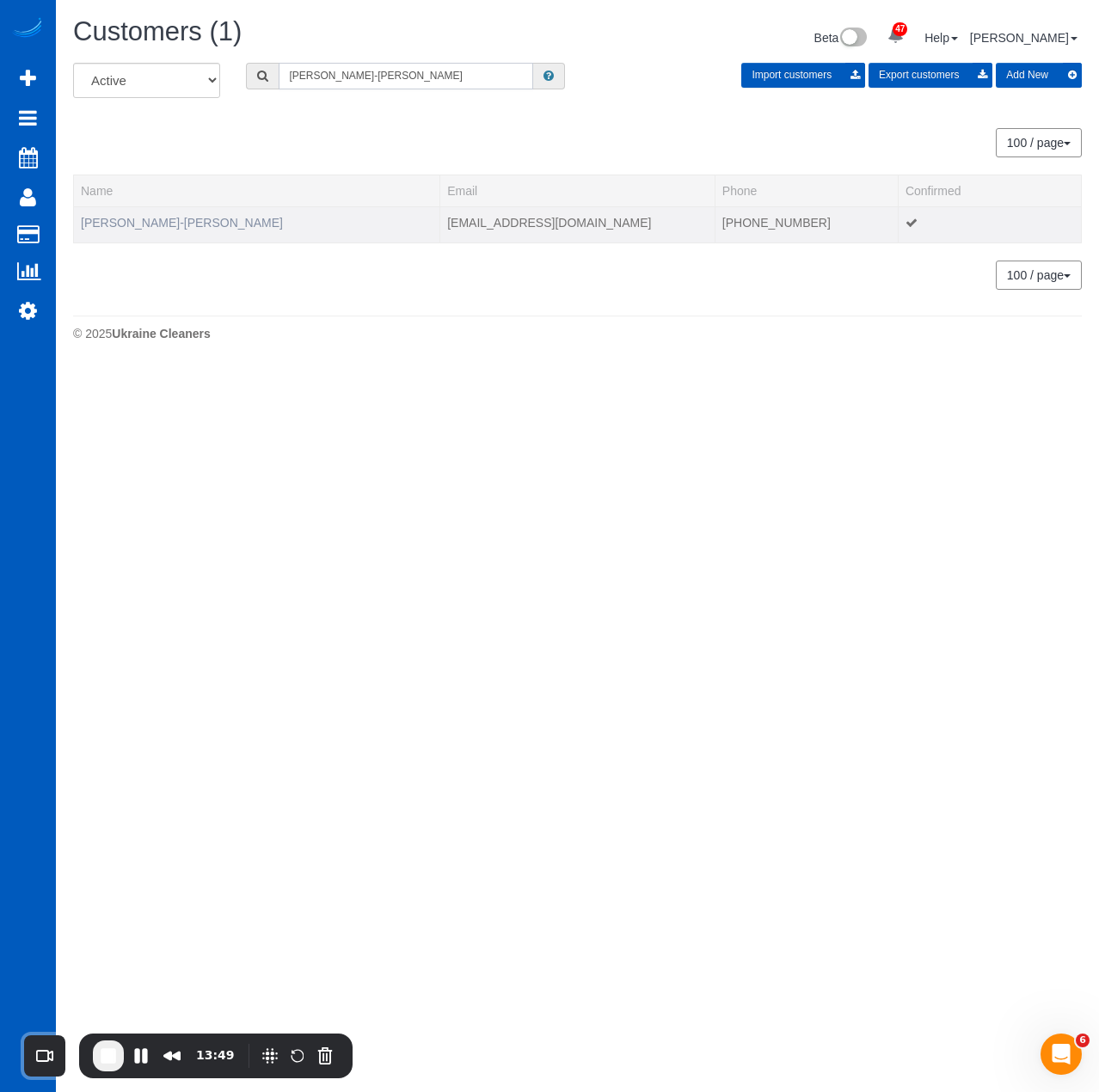
type input "Linda Lutz-Ryan"
click at [147, 224] on link "Linda Lutz-Ryan" at bounding box center [182, 222] width 202 height 14
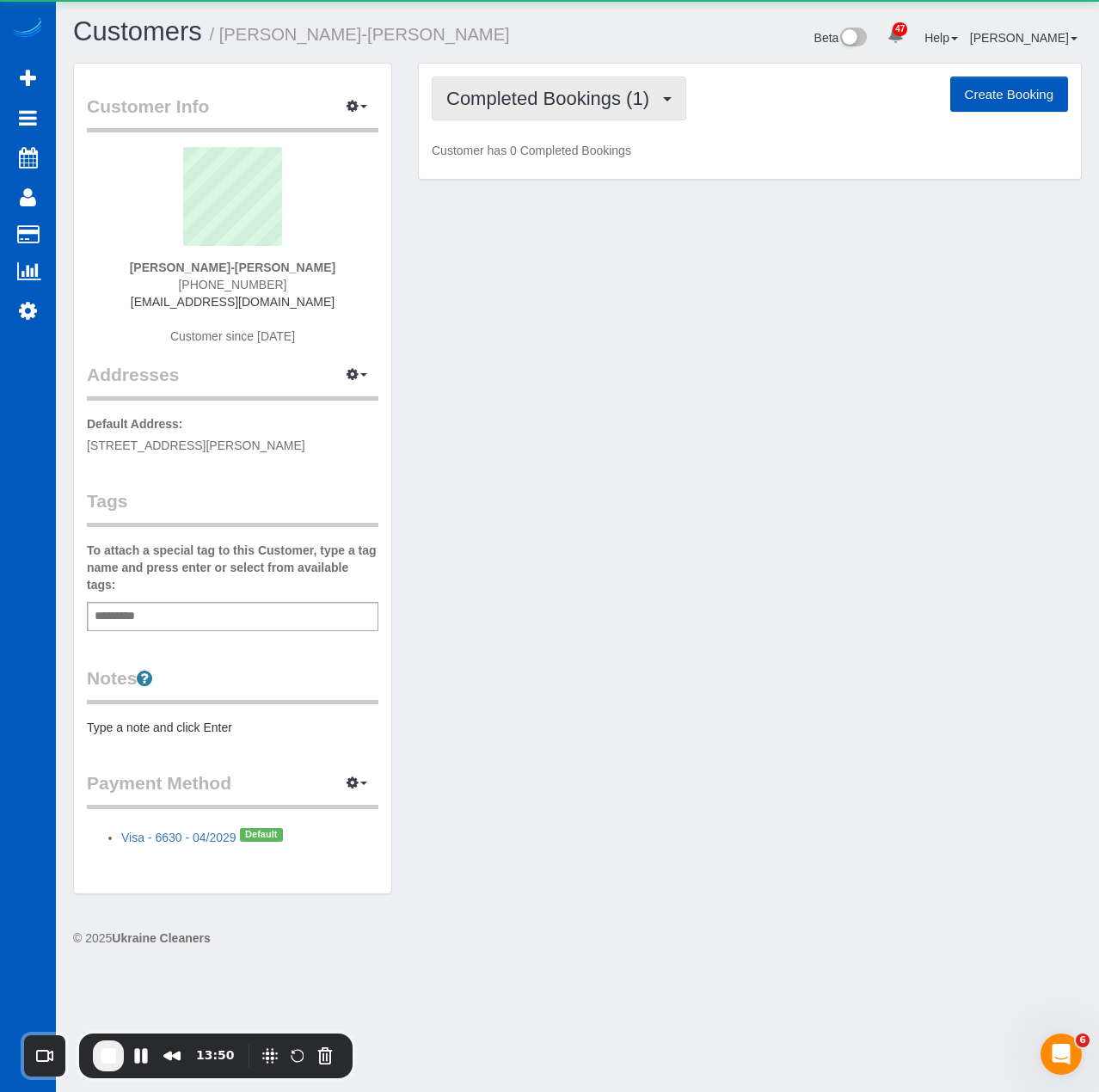
click at [653, 79] on button "Completed Bookings (1)" at bounding box center [558, 98] width 255 height 44
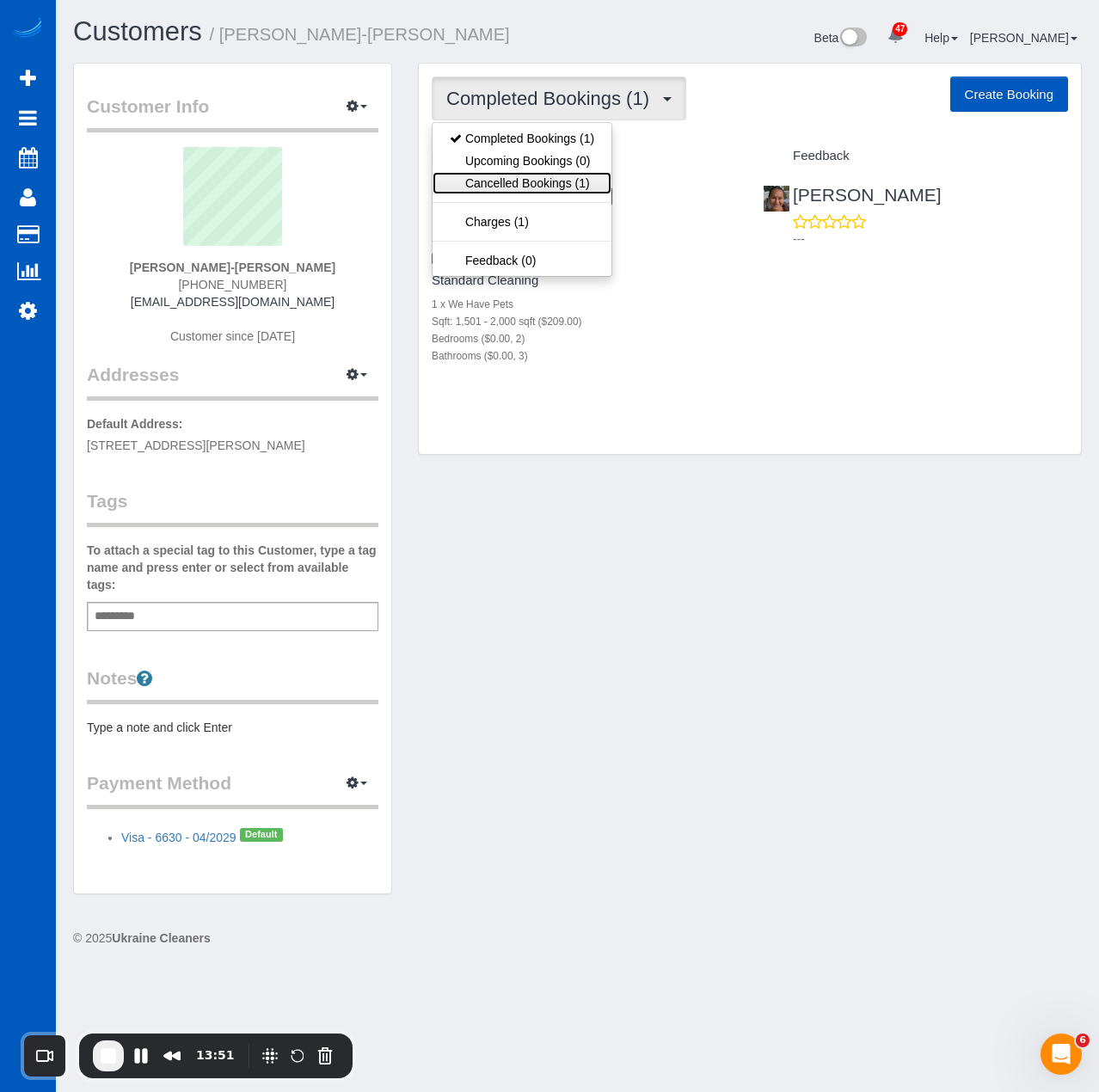
click at [570, 188] on link "Cancelled Bookings (1)" at bounding box center [522, 183] width 179 height 22
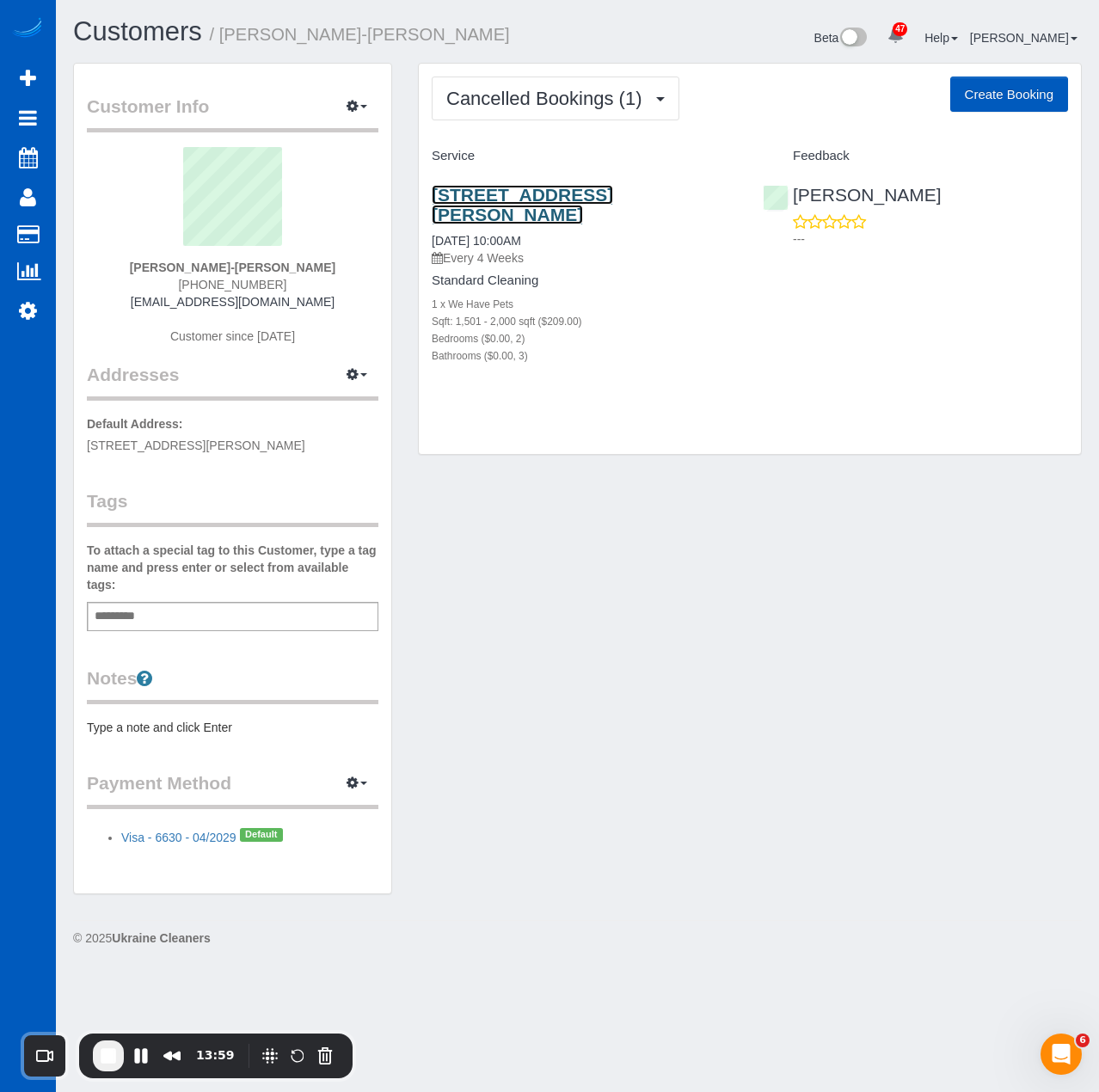
click at [480, 191] on link "5526 S Eaton St, Littleton, CO 80123" at bounding box center [522, 204] width 181 height 39
click at [536, 115] on button "Cancelled Bookings (1)" at bounding box center [555, 98] width 247 height 44
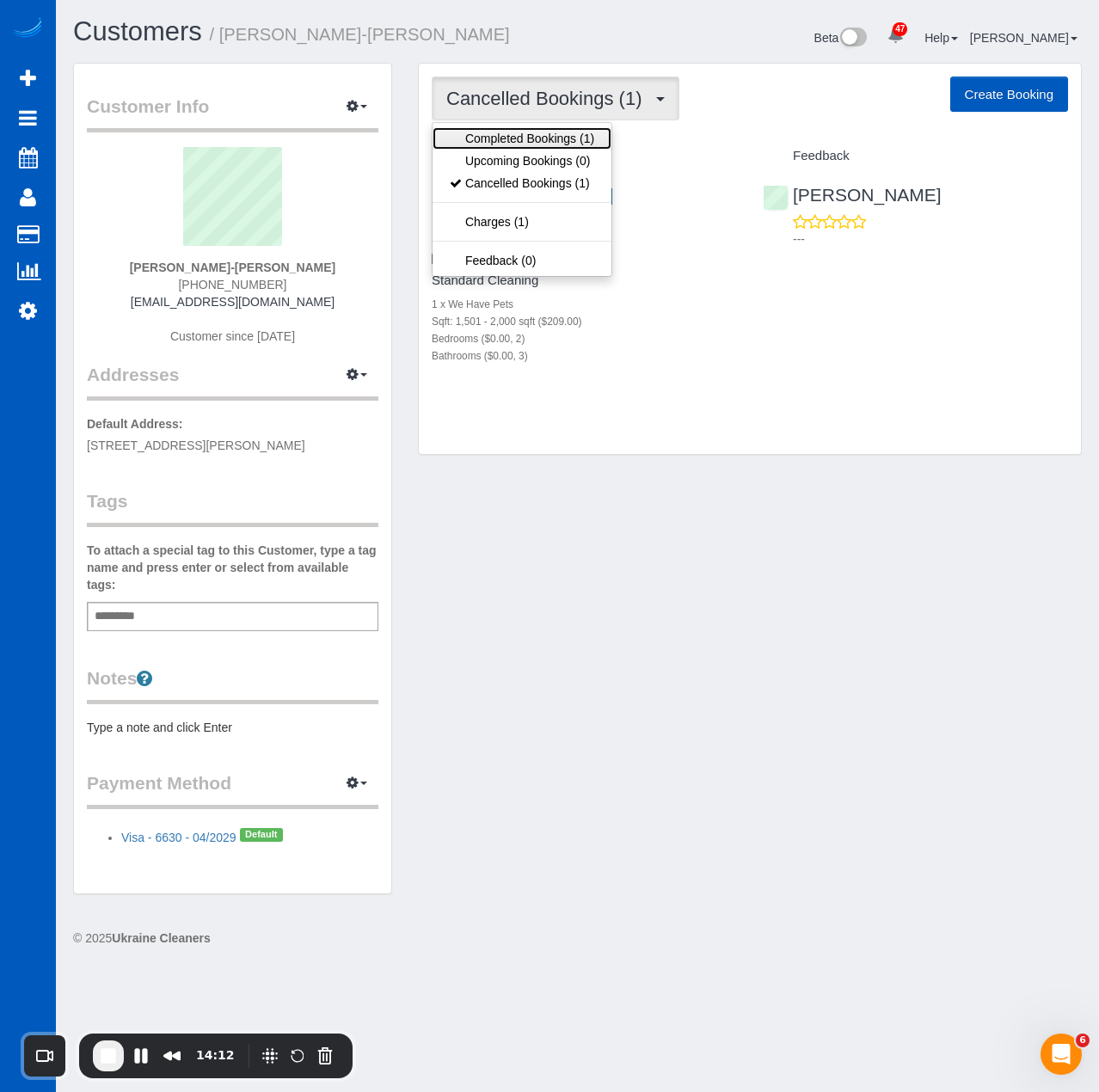
click at [545, 135] on link "Completed Bookings (1)" at bounding box center [522, 138] width 179 height 22
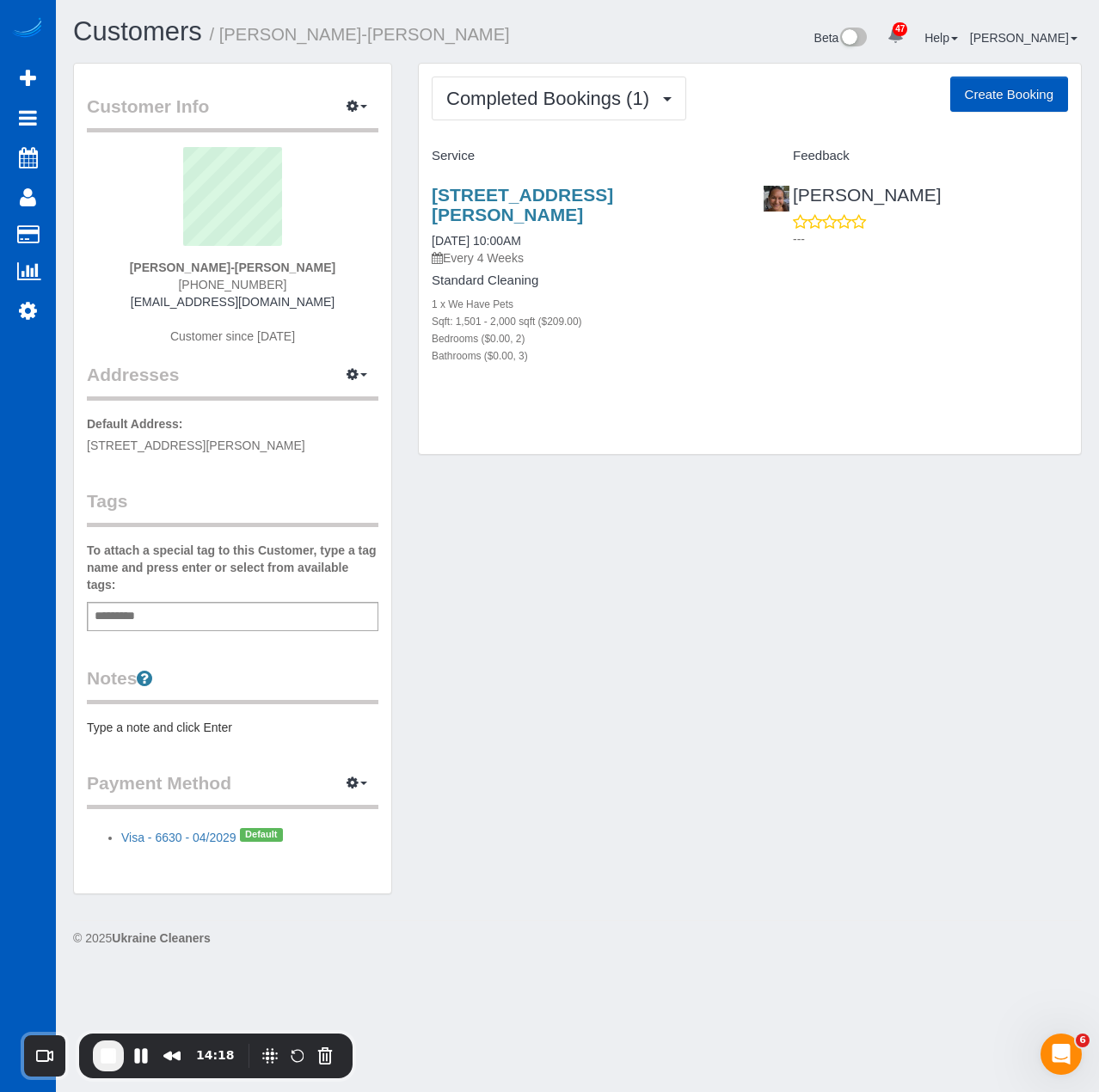
drag, startPoint x: 446, startPoint y: 262, endPoint x: 588, endPoint y: 259, distance: 142.0
click at [588, 259] on p "Every 4 Weeks" at bounding box center [584, 258] width 305 height 17
click at [639, 515] on div "Customer Info Edit Contact Info Send Message Email Preferences Special Sales Ta…" at bounding box center [577, 486] width 1035 height 848
click at [146, 1054] on button "Pause Recording" at bounding box center [140, 1056] width 27 height 27
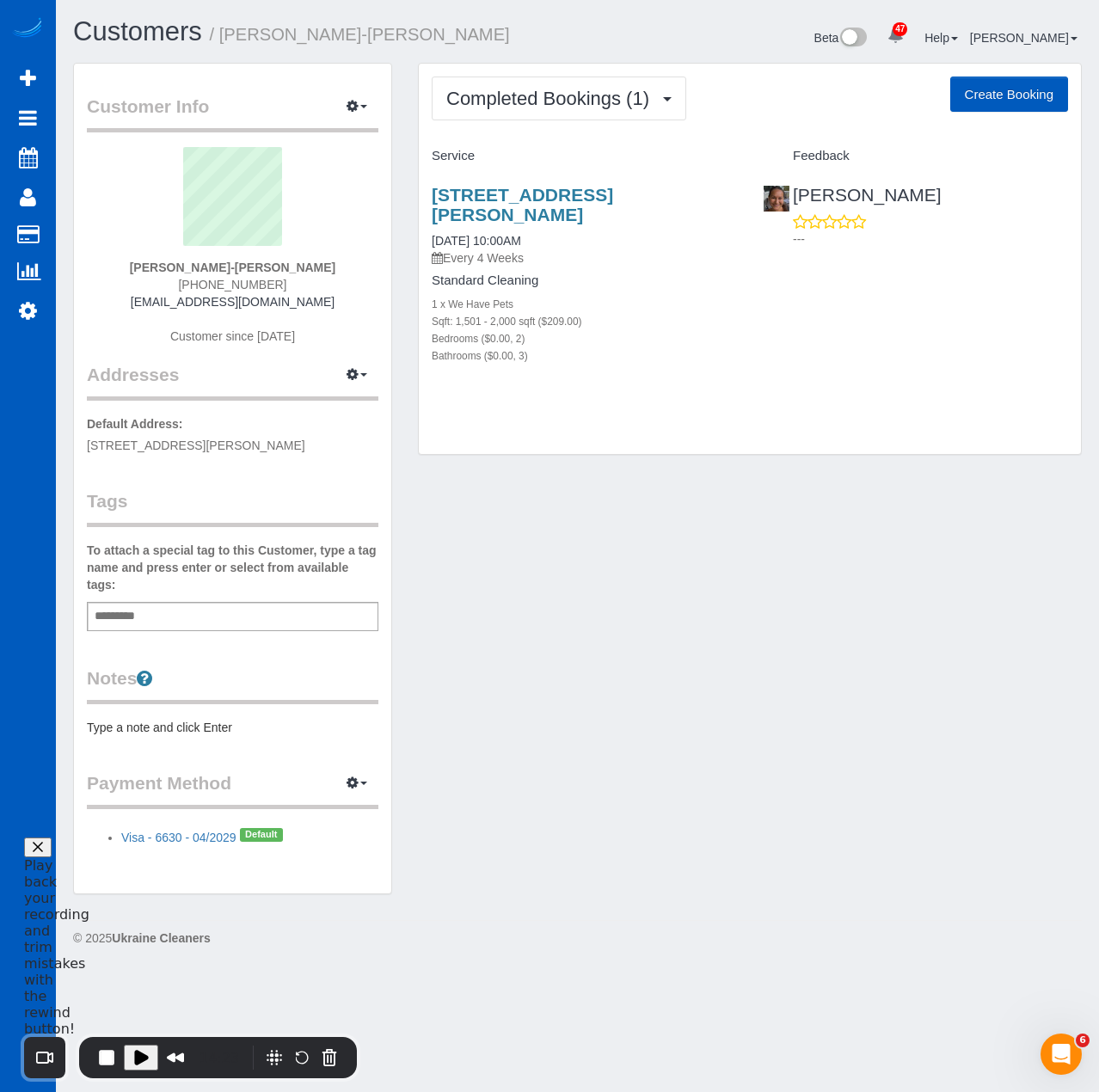
click at [51, 857] on button "Close" at bounding box center [37, 847] width 27 height 20
click at [577, 570] on div "Customer Info Edit Contact Info Send Message Email Preferences Special Sales Ta…" at bounding box center [577, 486] width 1035 height 848
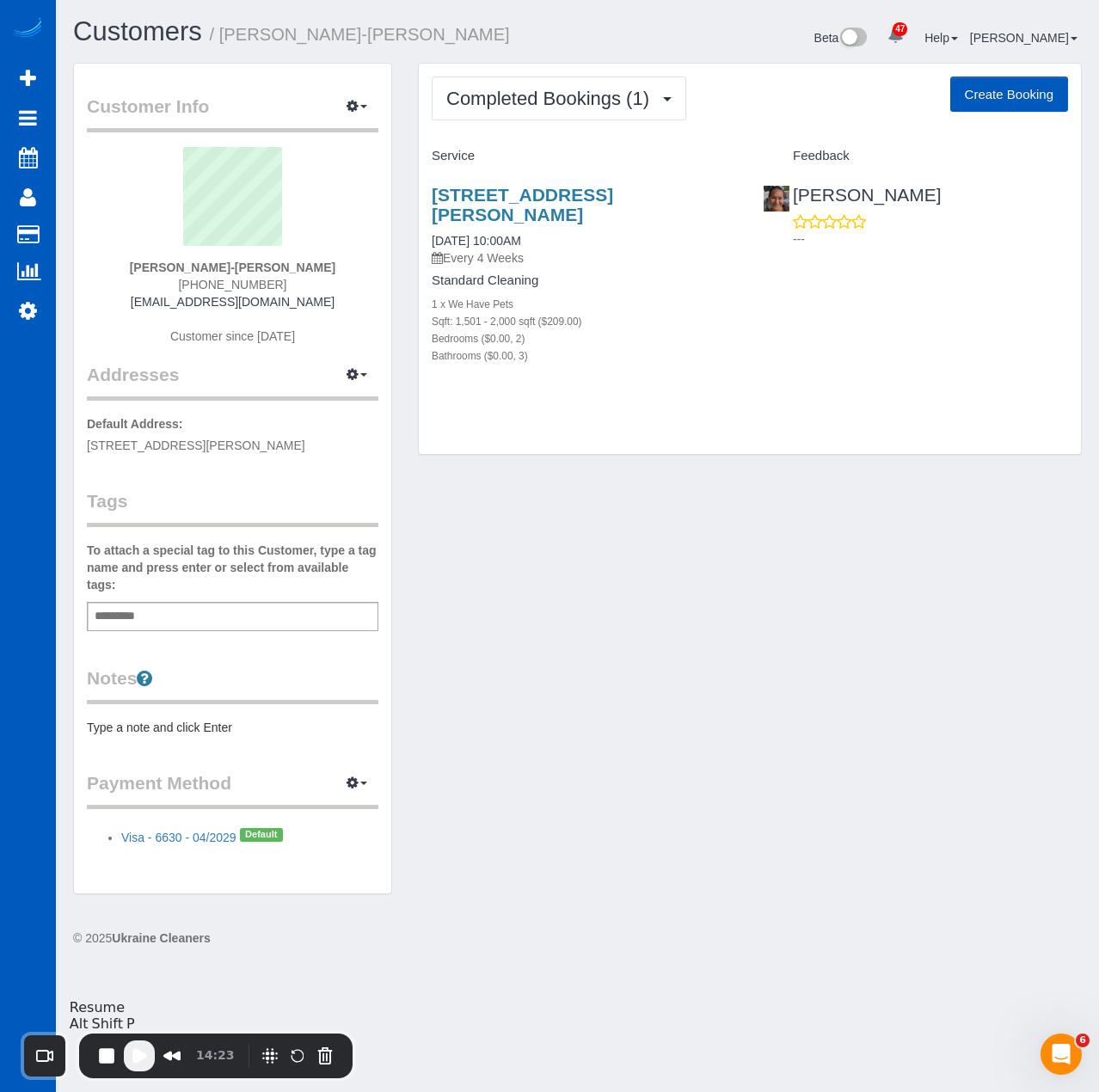
click at [143, 1055] on span "Play Recording" at bounding box center [139, 1056] width 21 height 21
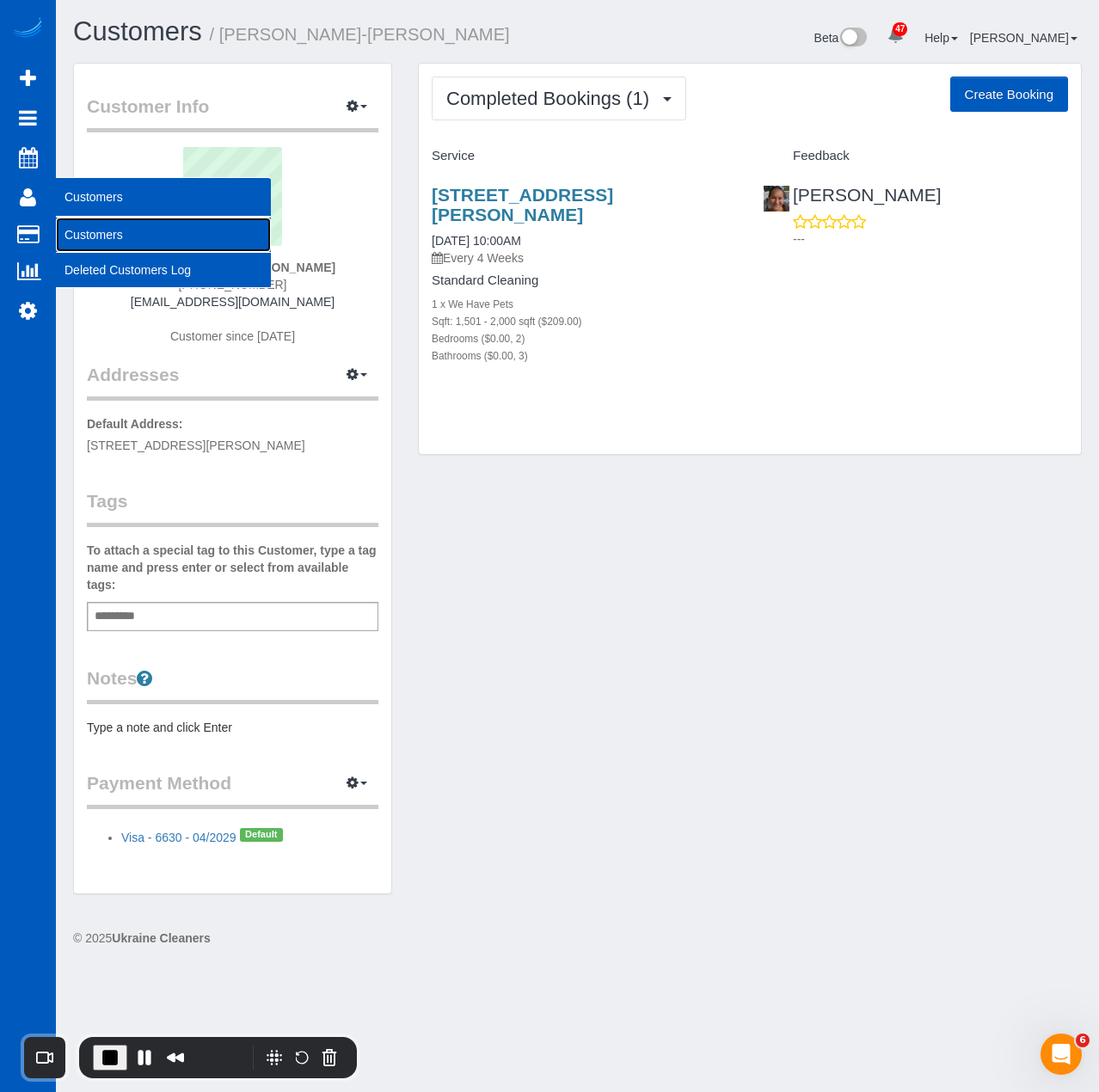
click at [124, 244] on link "Customers" at bounding box center [163, 234] width 215 height 35
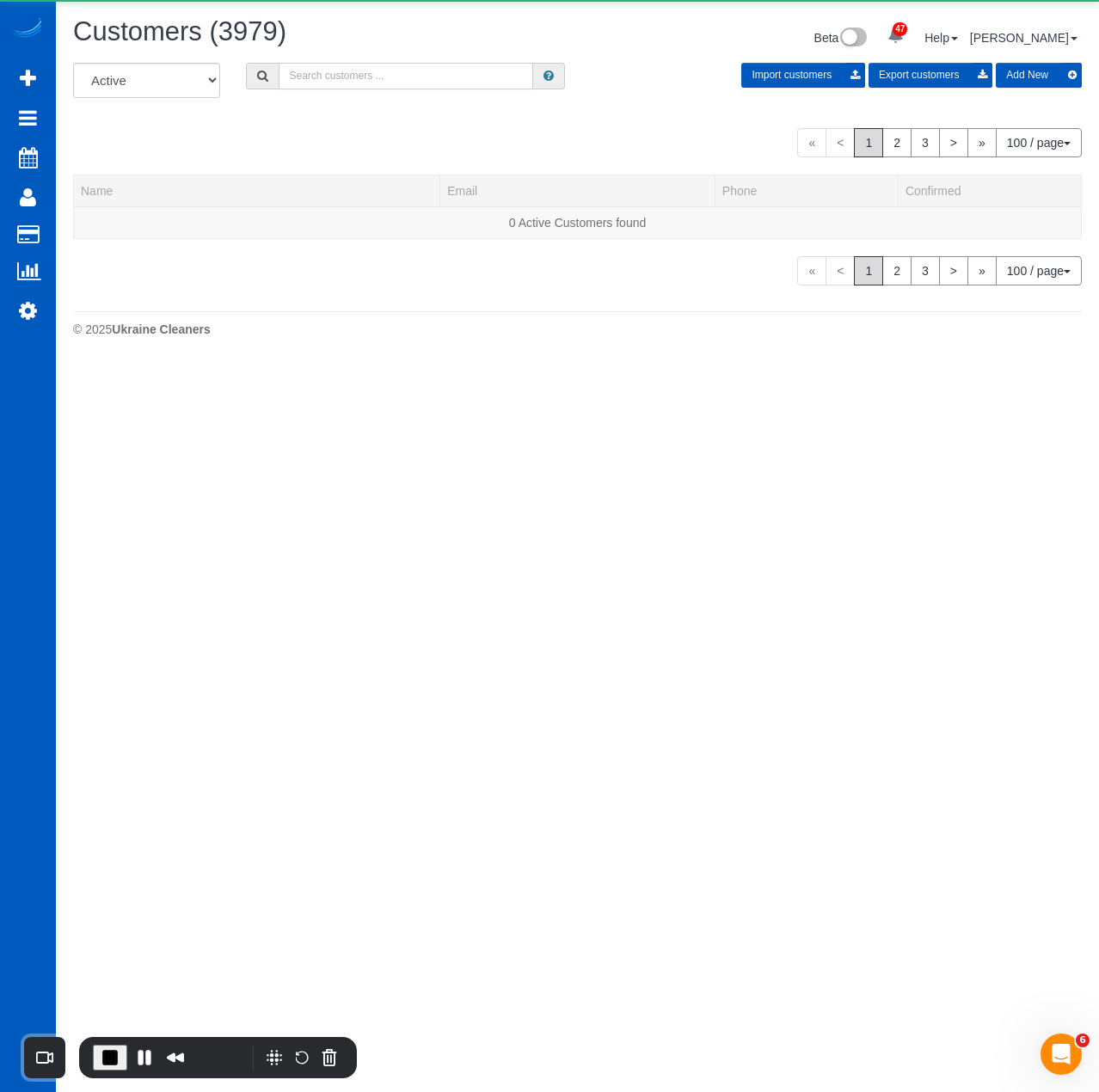
click at [373, 73] on input "text" at bounding box center [405, 76] width 255 height 27
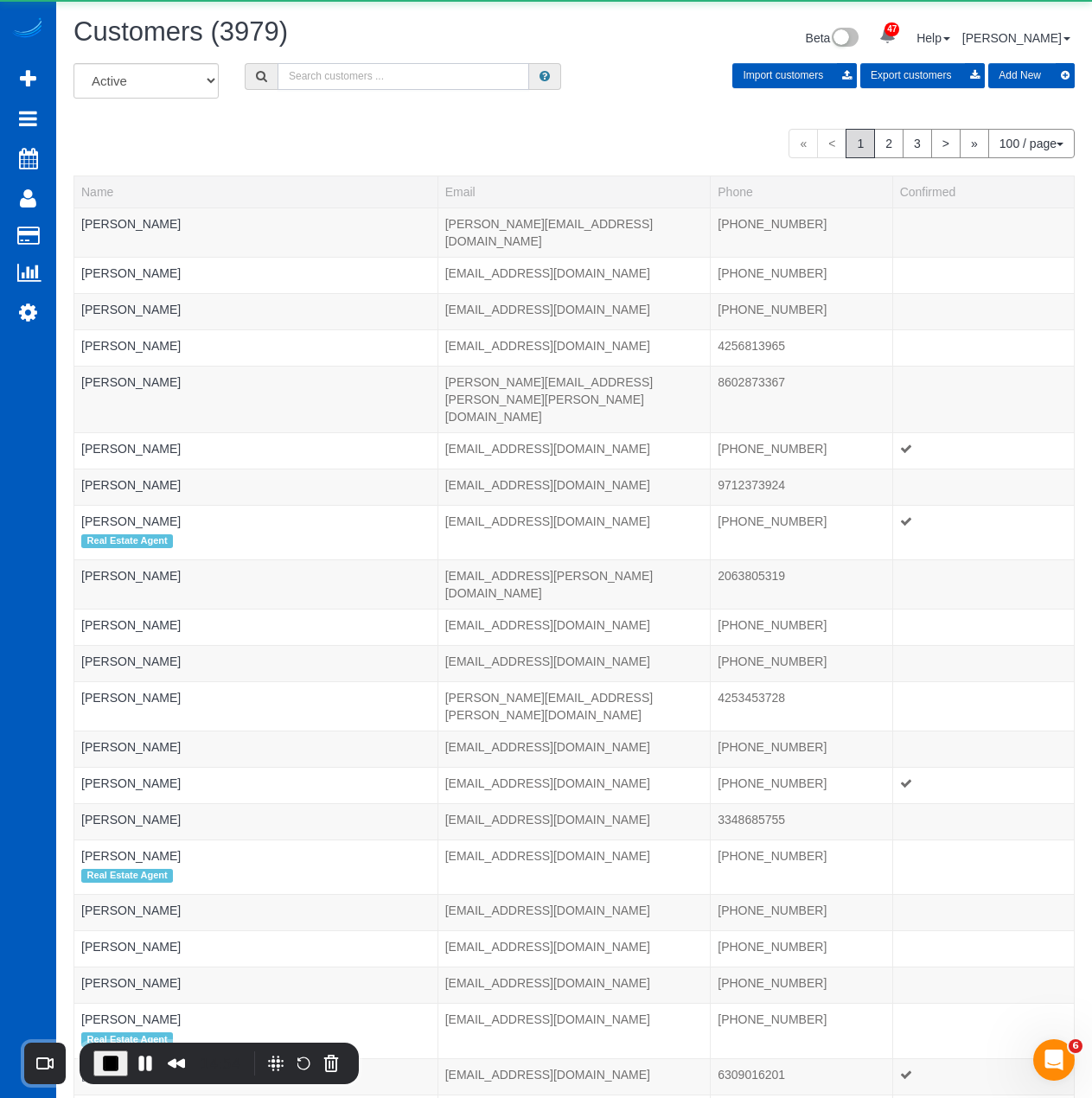
paste input "Elizabeth White"
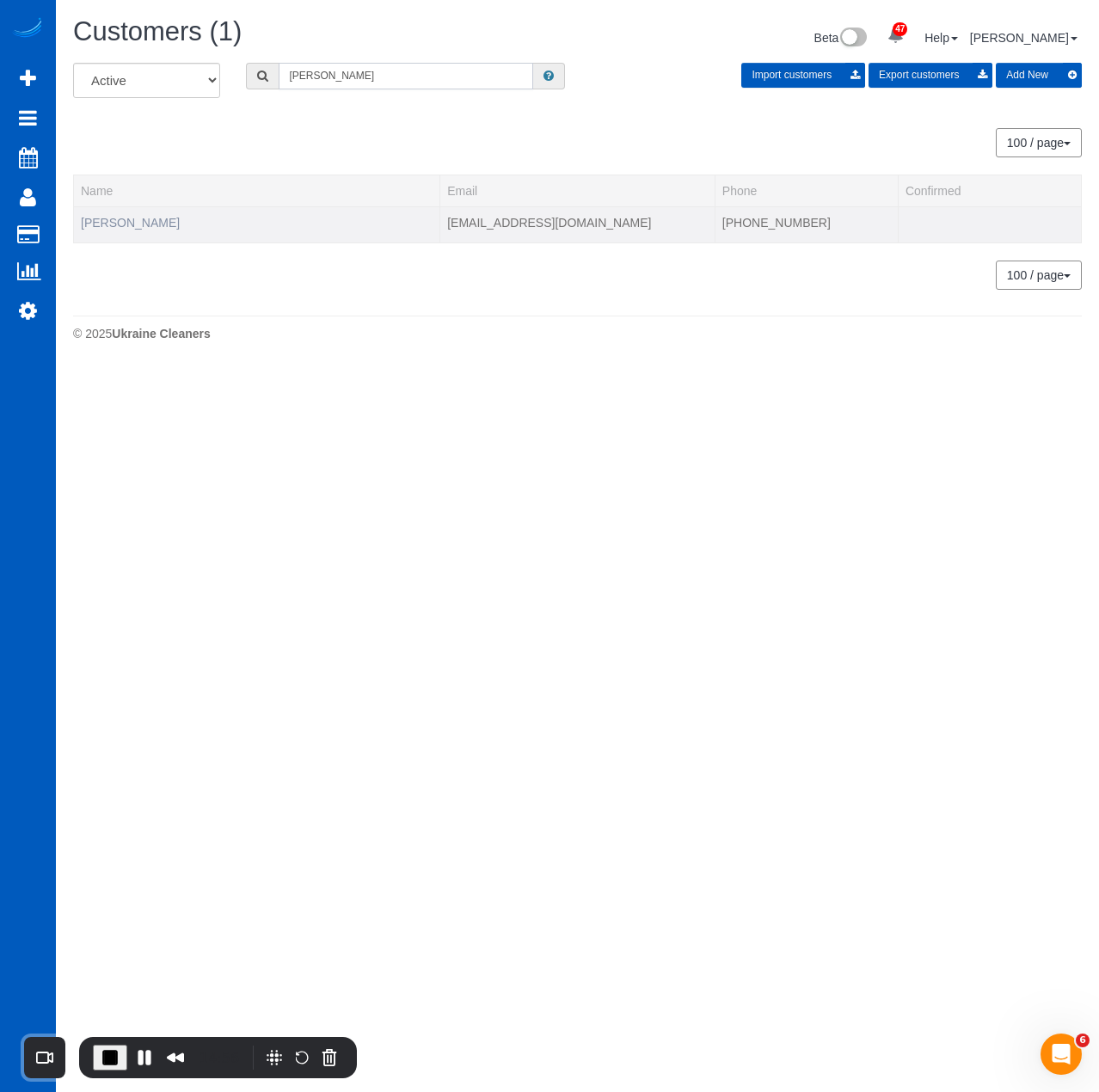
type input "Elizabeth White"
click at [152, 219] on link "Elizabeth White" at bounding box center [131, 222] width 99 height 14
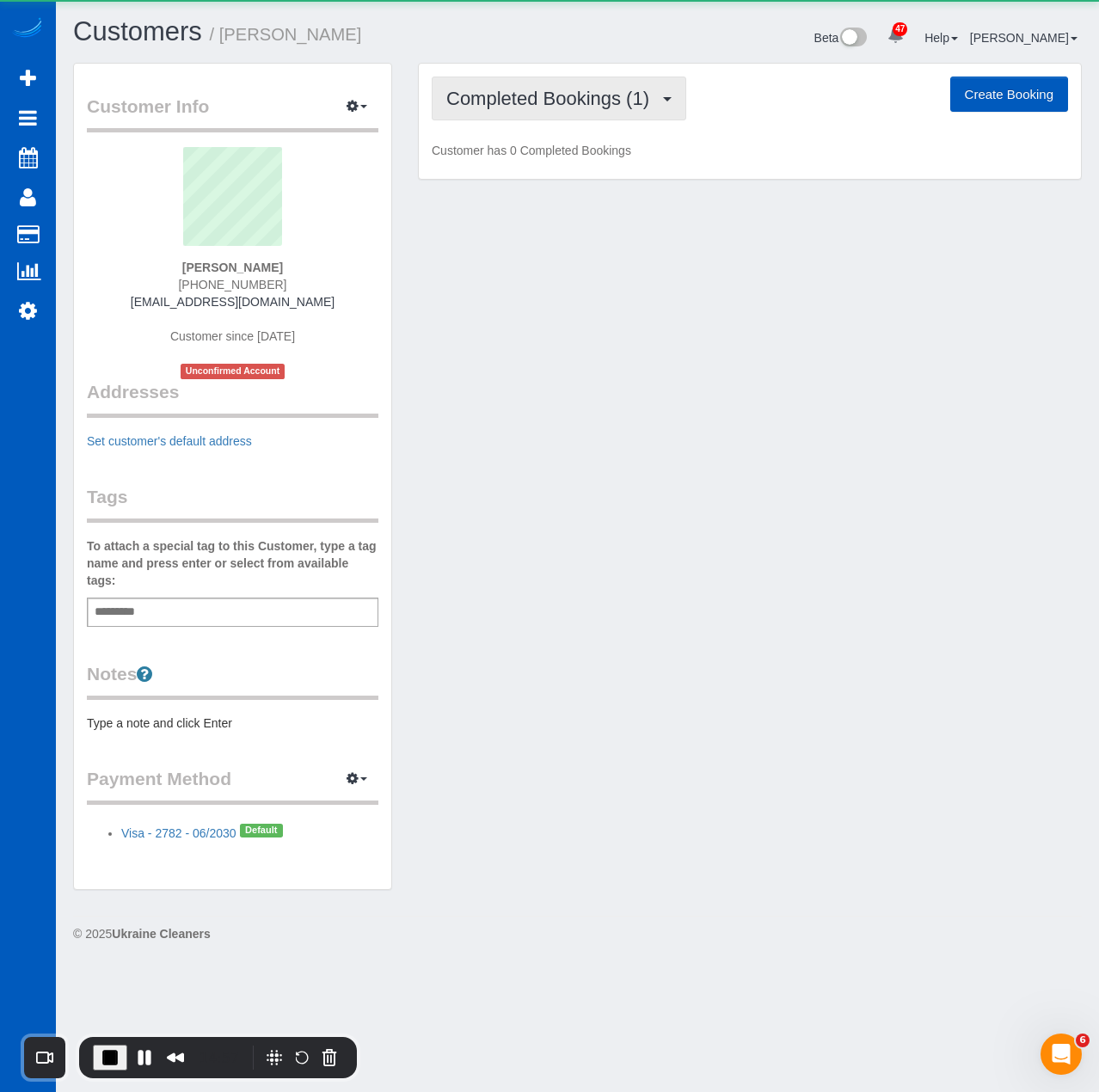
click at [547, 106] on span "Completed Bookings (1)" at bounding box center [552, 98] width 212 height 21
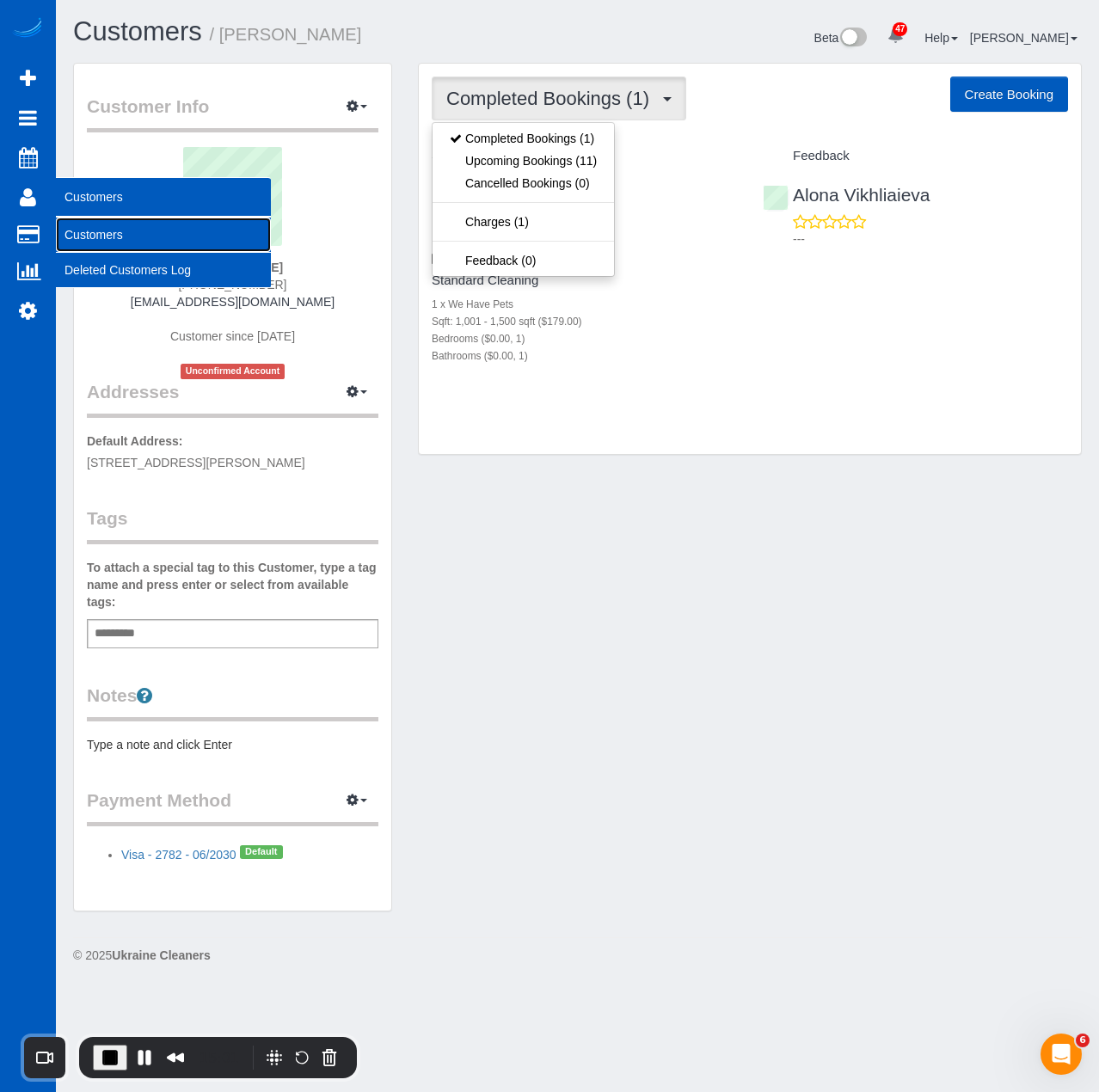
click at [82, 222] on link "Customers" at bounding box center [163, 234] width 215 height 35
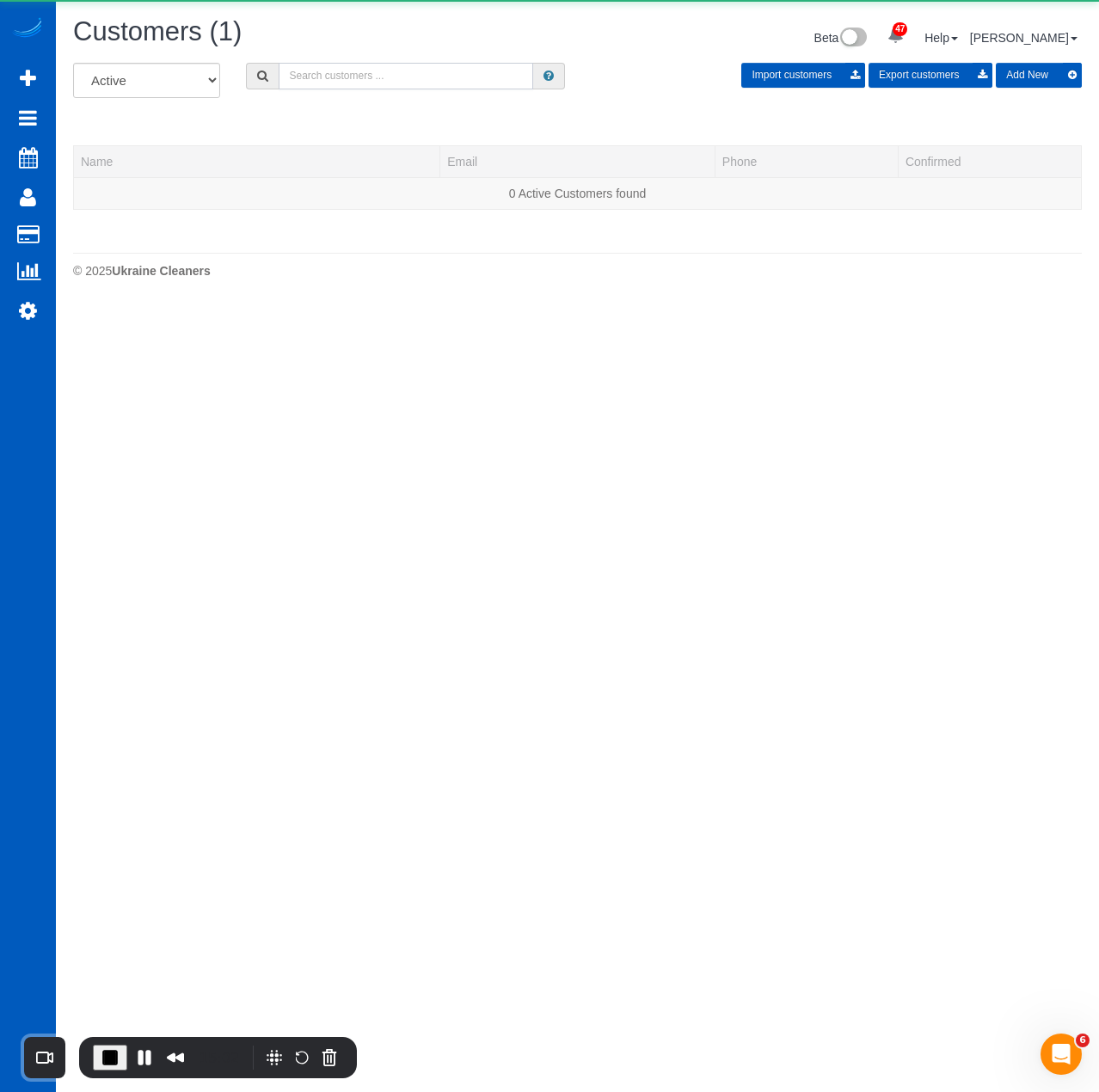
click at [336, 68] on input "text" at bounding box center [405, 76] width 255 height 27
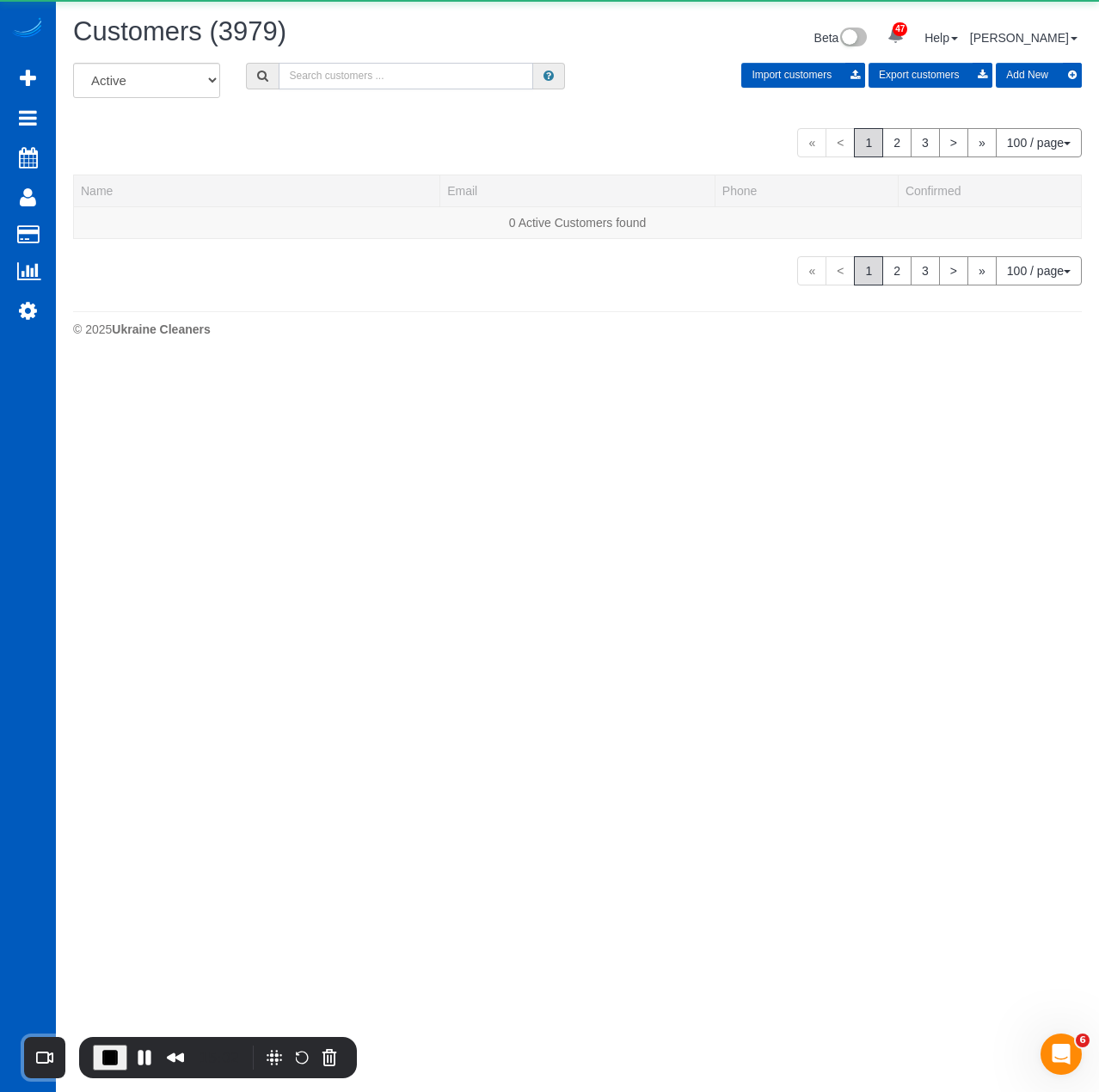
paste input "Elizabeth Howe"
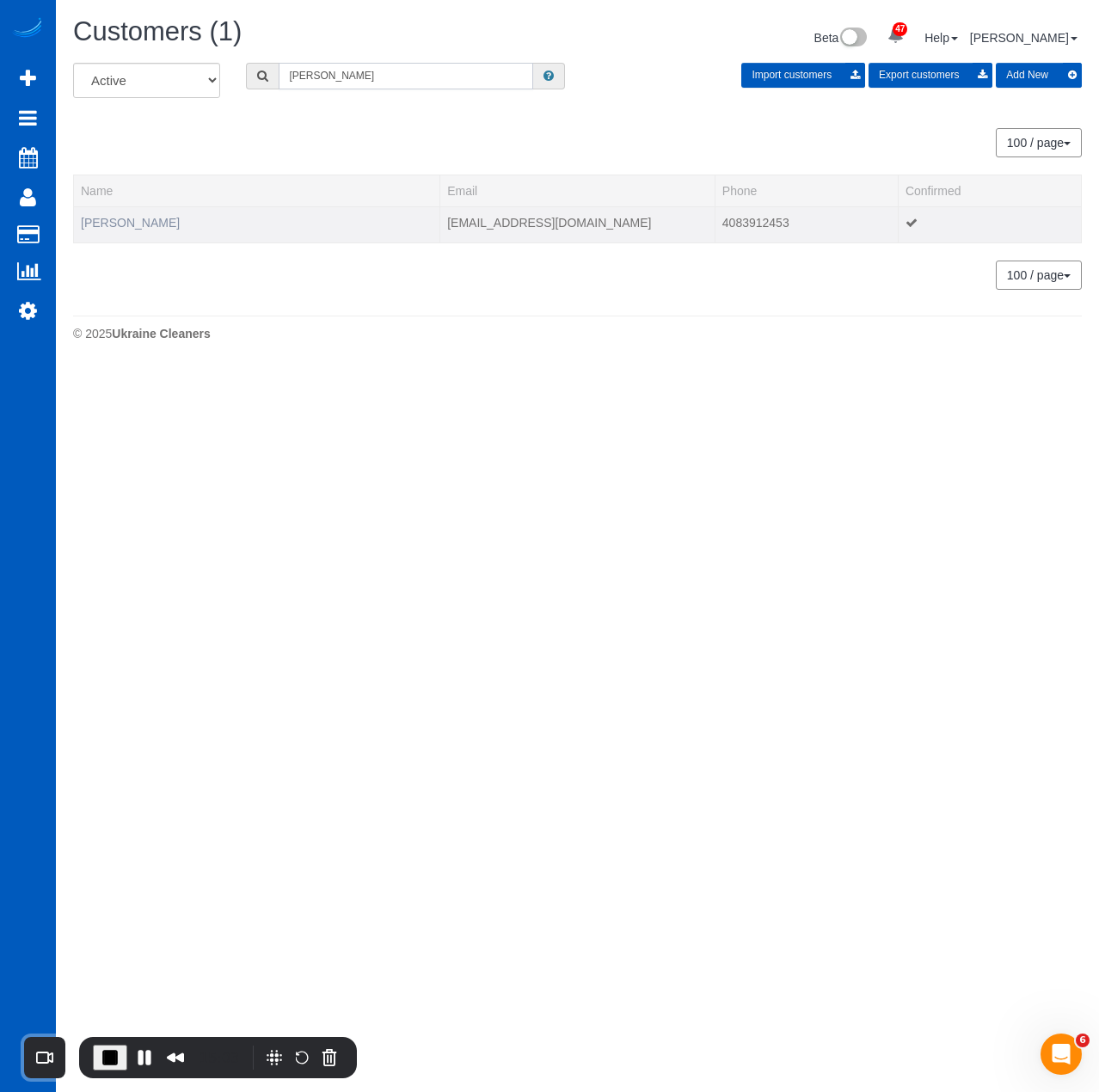
type input "Elizabeth Howe"
click at [142, 219] on link "Elizabeth Howe" at bounding box center [131, 222] width 99 height 14
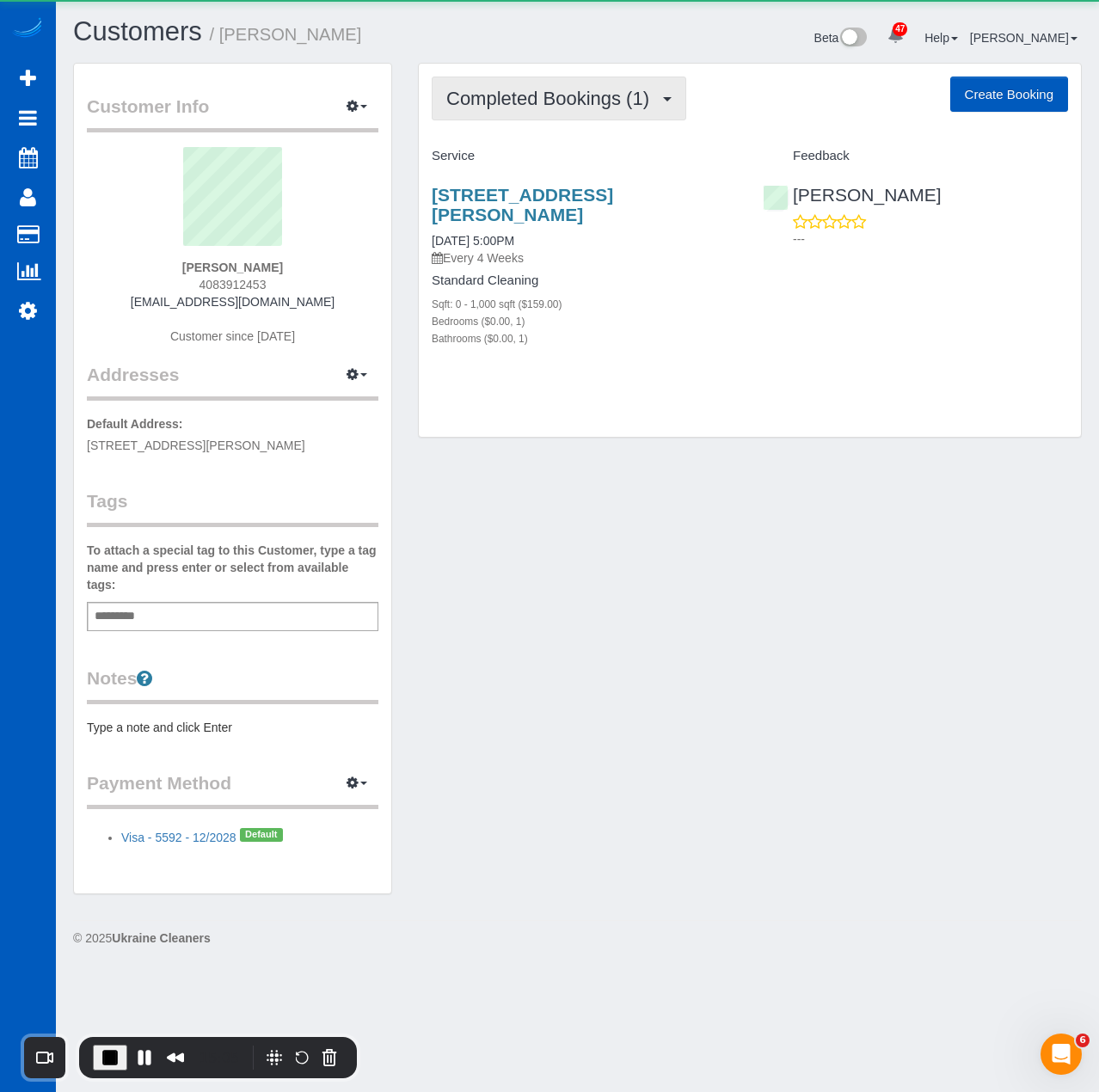
click at [574, 87] on button "Completed Bookings (1)" at bounding box center [558, 98] width 255 height 44
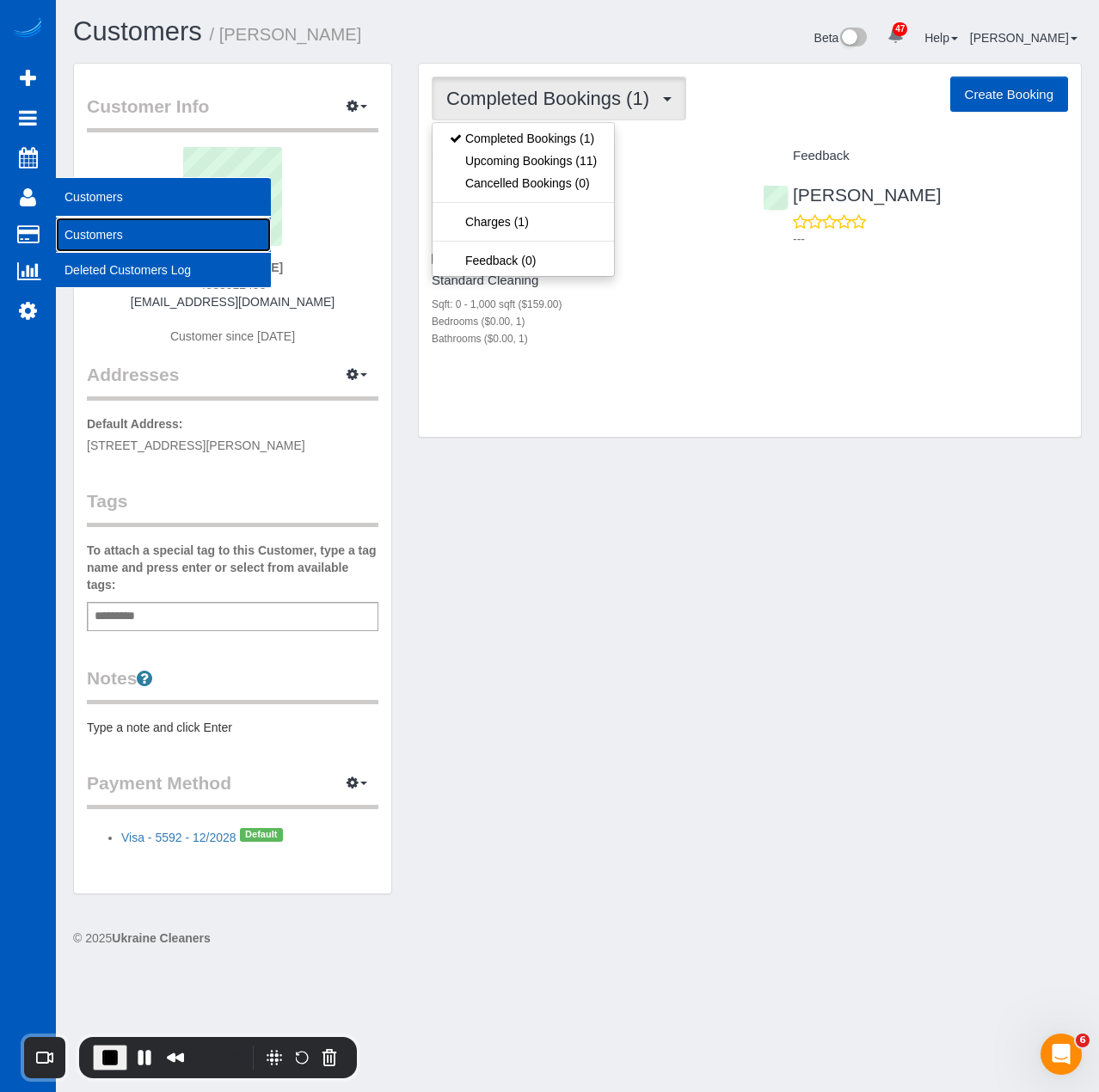
click at [82, 230] on link "Customers" at bounding box center [163, 234] width 215 height 35
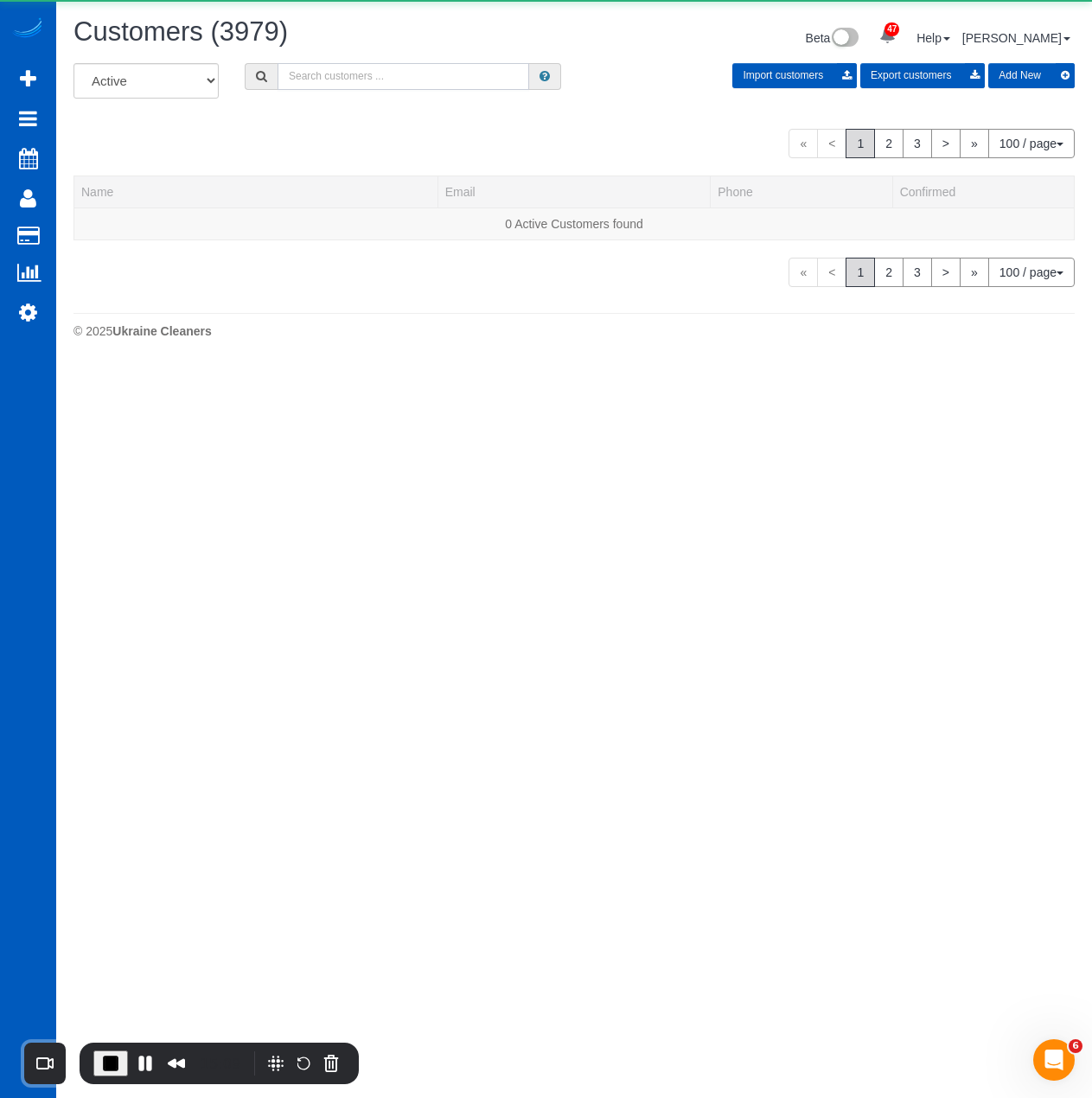
click at [432, 70] on input "text" at bounding box center [403, 76] width 251 height 27
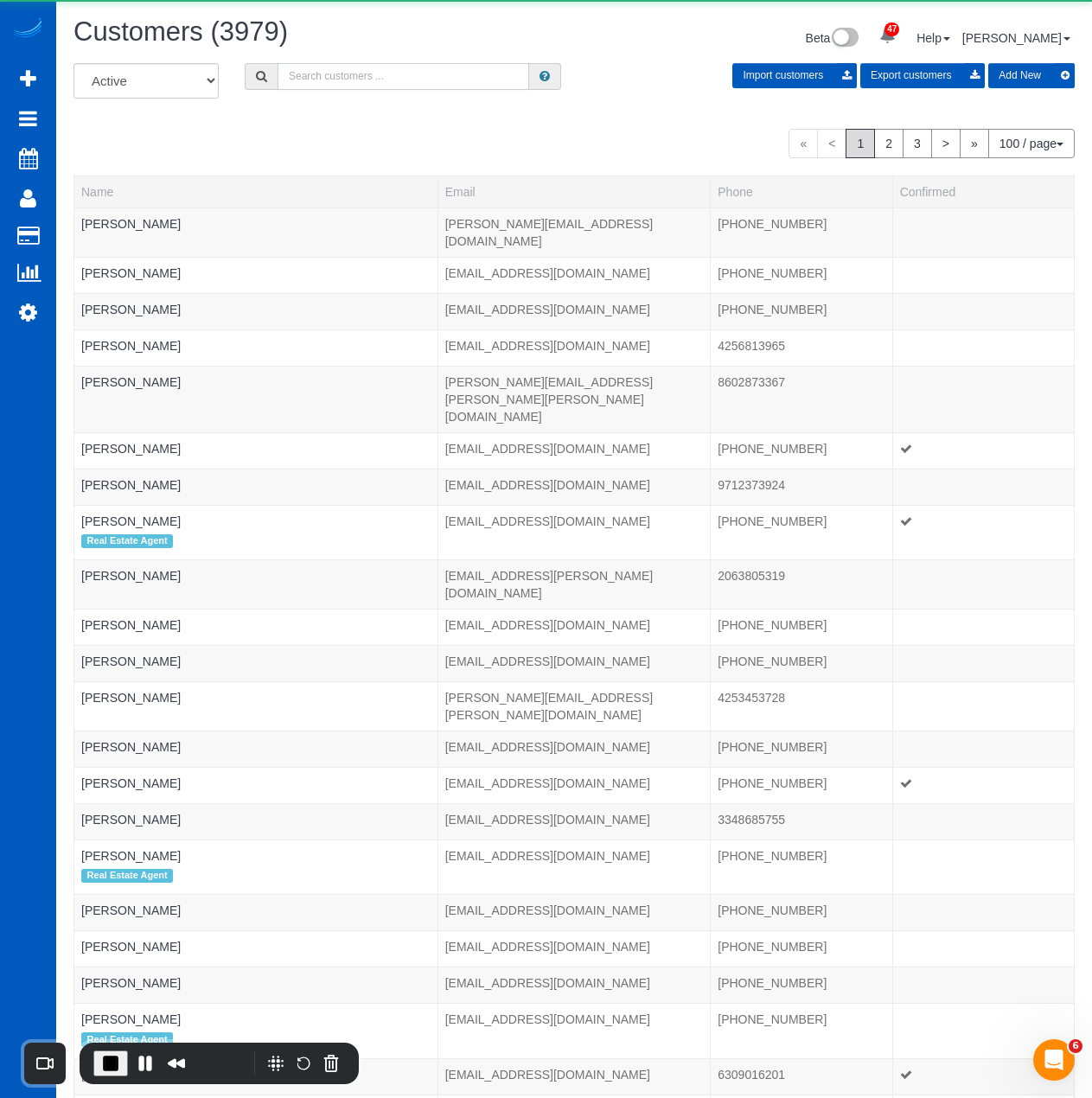
paste input "[PERSON_NAME]"
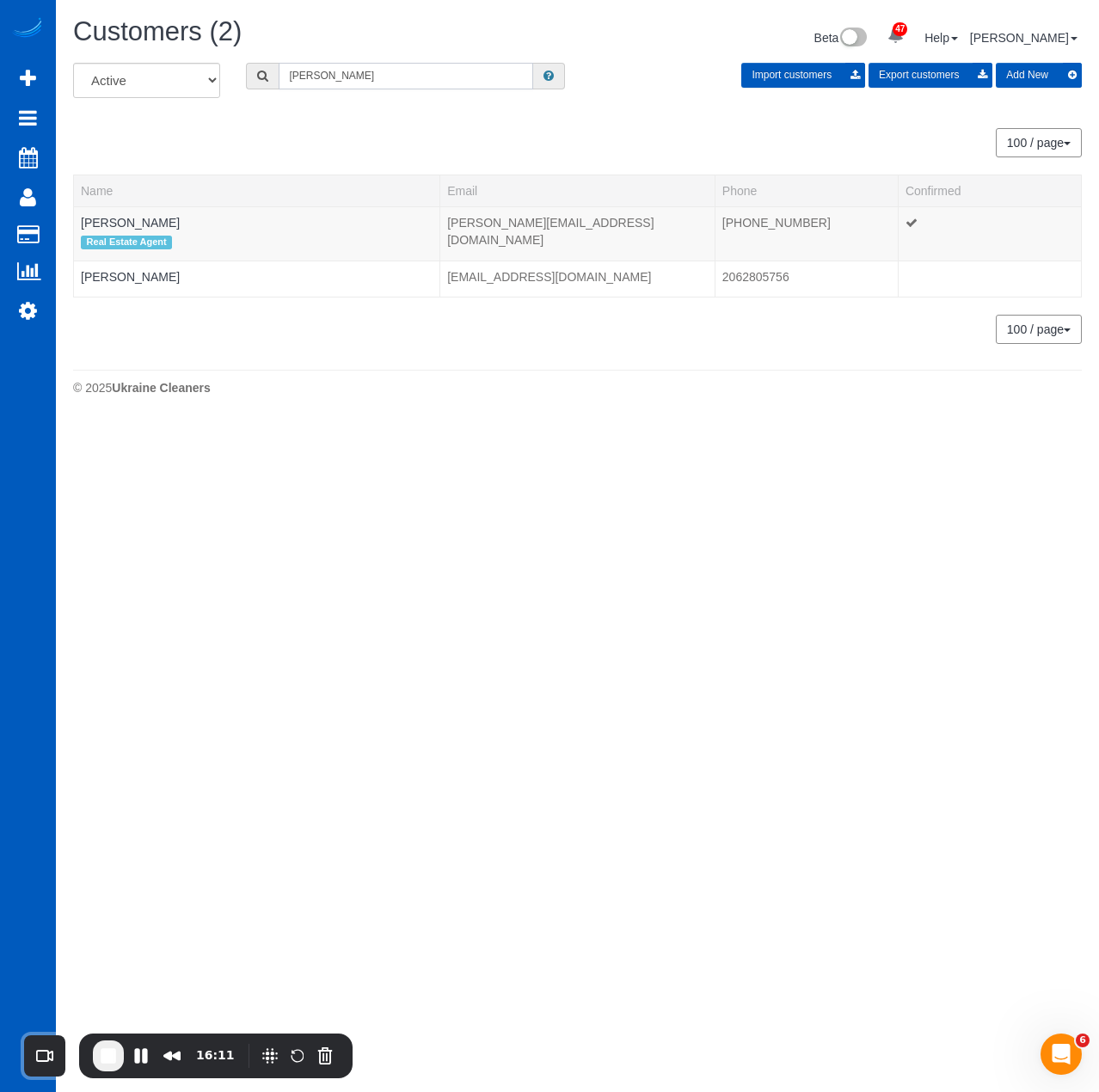
click at [373, 72] on input "[PERSON_NAME]" at bounding box center [405, 76] width 255 height 27
paste input "Miki Rai"
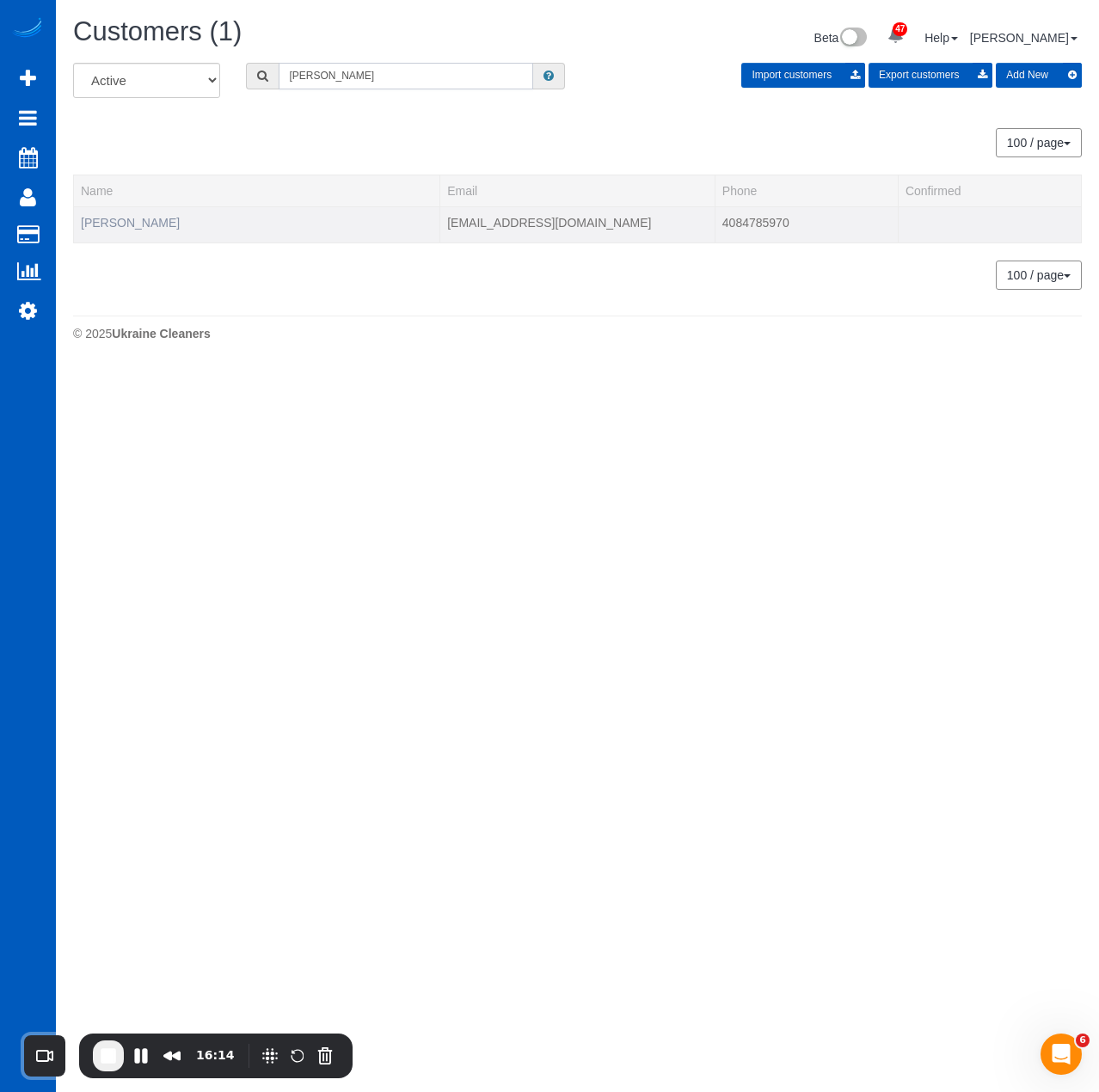
type input "Miki Rai"
click at [117, 217] on link "Miki Rai" at bounding box center [131, 222] width 99 height 14
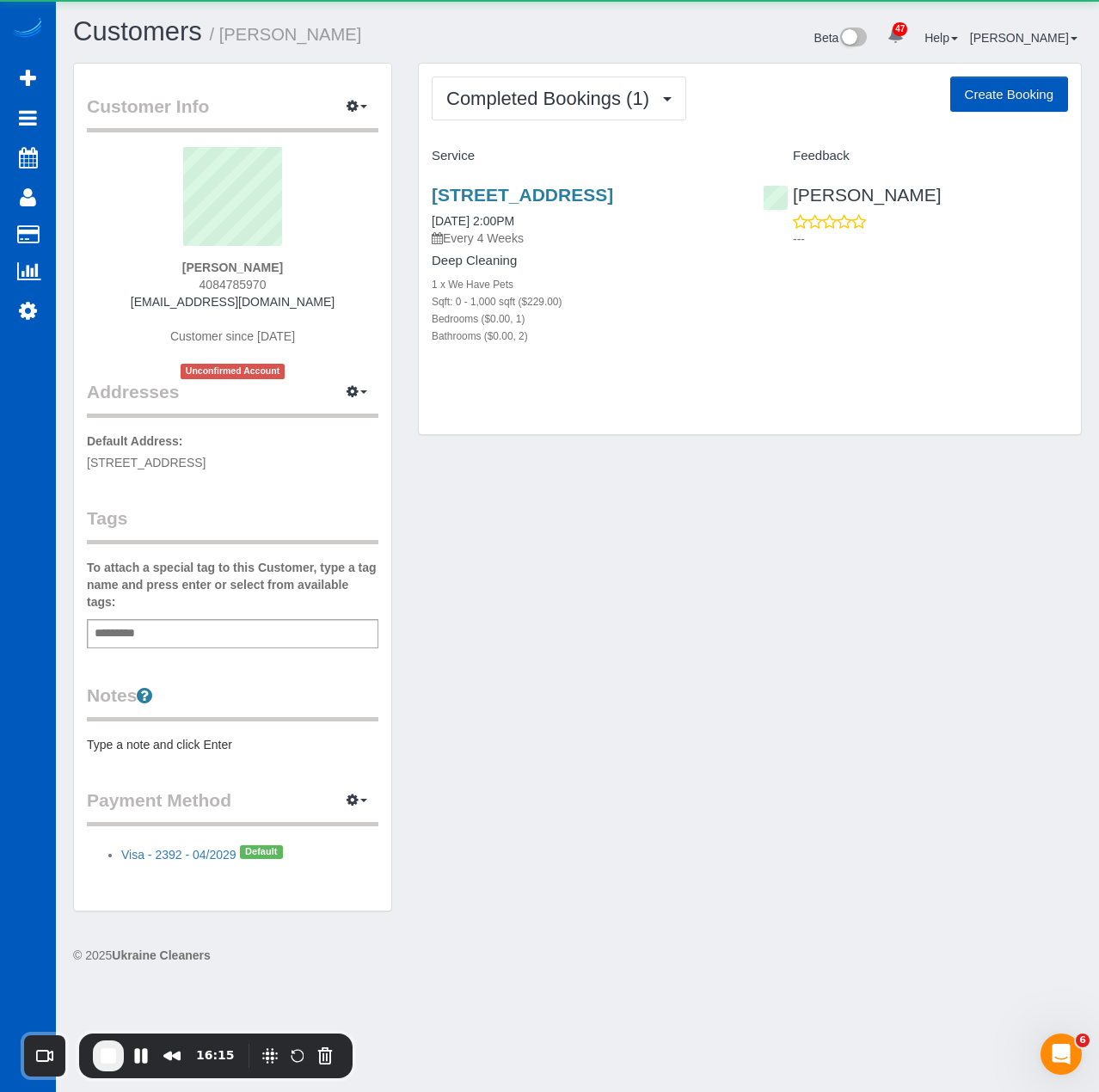
click at [625, 64] on div "Completed Bookings (1) Completed Bookings (1) Upcoming Bookings (11) Cancelled …" at bounding box center [750, 249] width 662 height 371
click at [614, 106] on span "Completed Bookings (1)" at bounding box center [552, 98] width 212 height 21
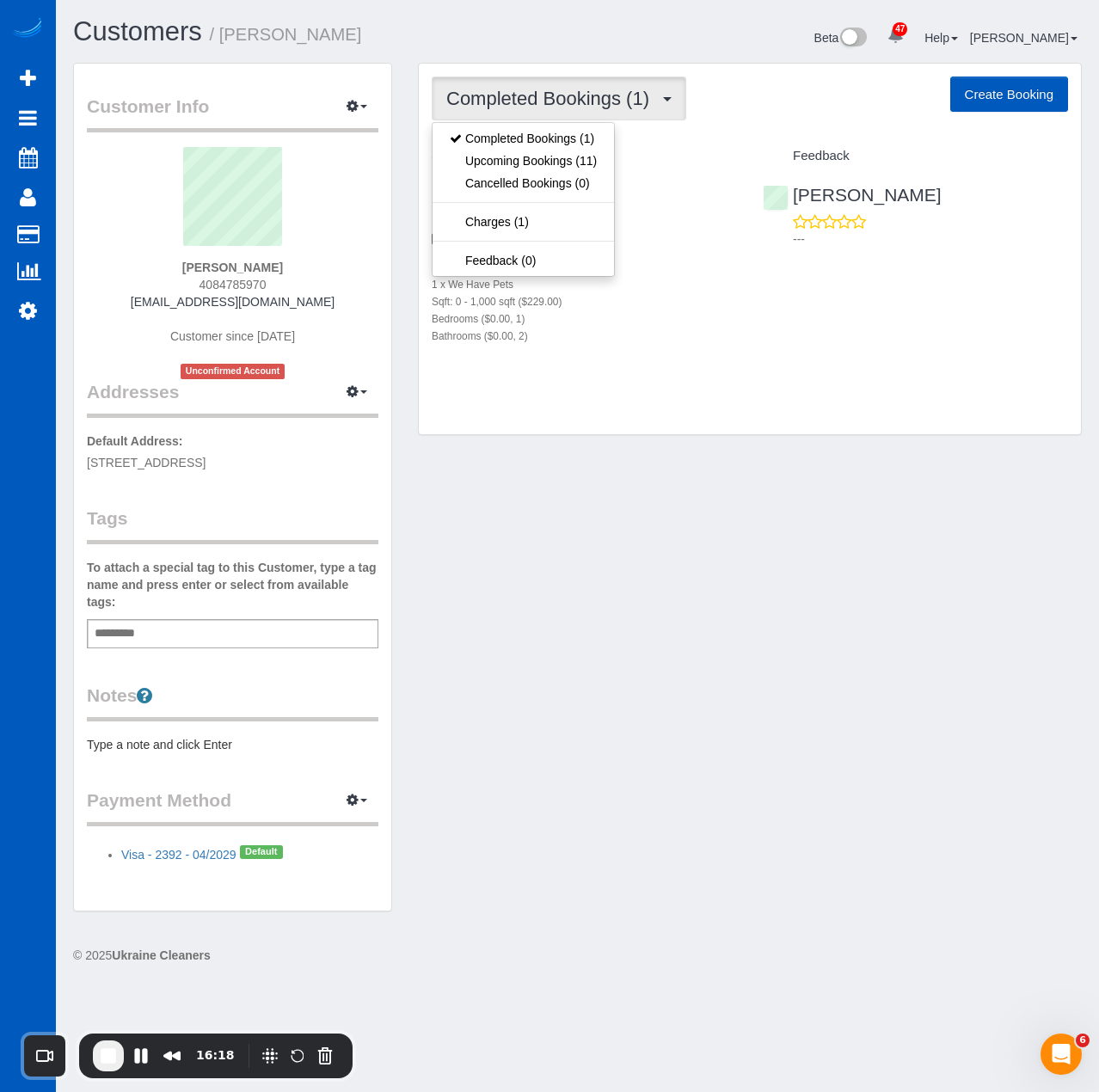
click at [619, 554] on div "Customer Info Edit Contact Info Send Message Email Preferences Special Sales Ta…" at bounding box center [577, 496] width 1035 height 866
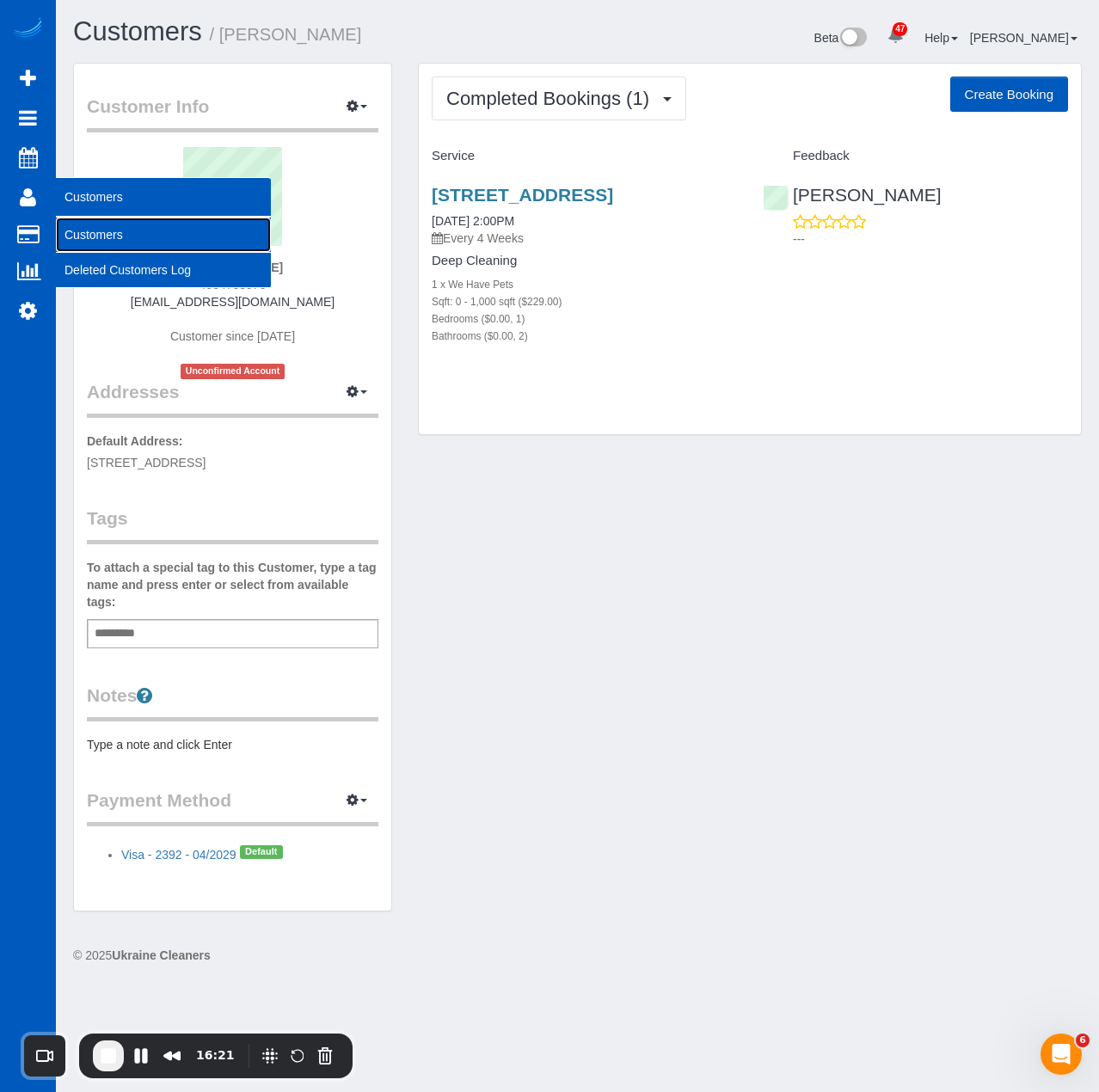
drag, startPoint x: 97, startPoint y: 242, endPoint x: 156, endPoint y: 217, distance: 64.1
click at [97, 242] on link "Customers" at bounding box center [163, 234] width 215 height 35
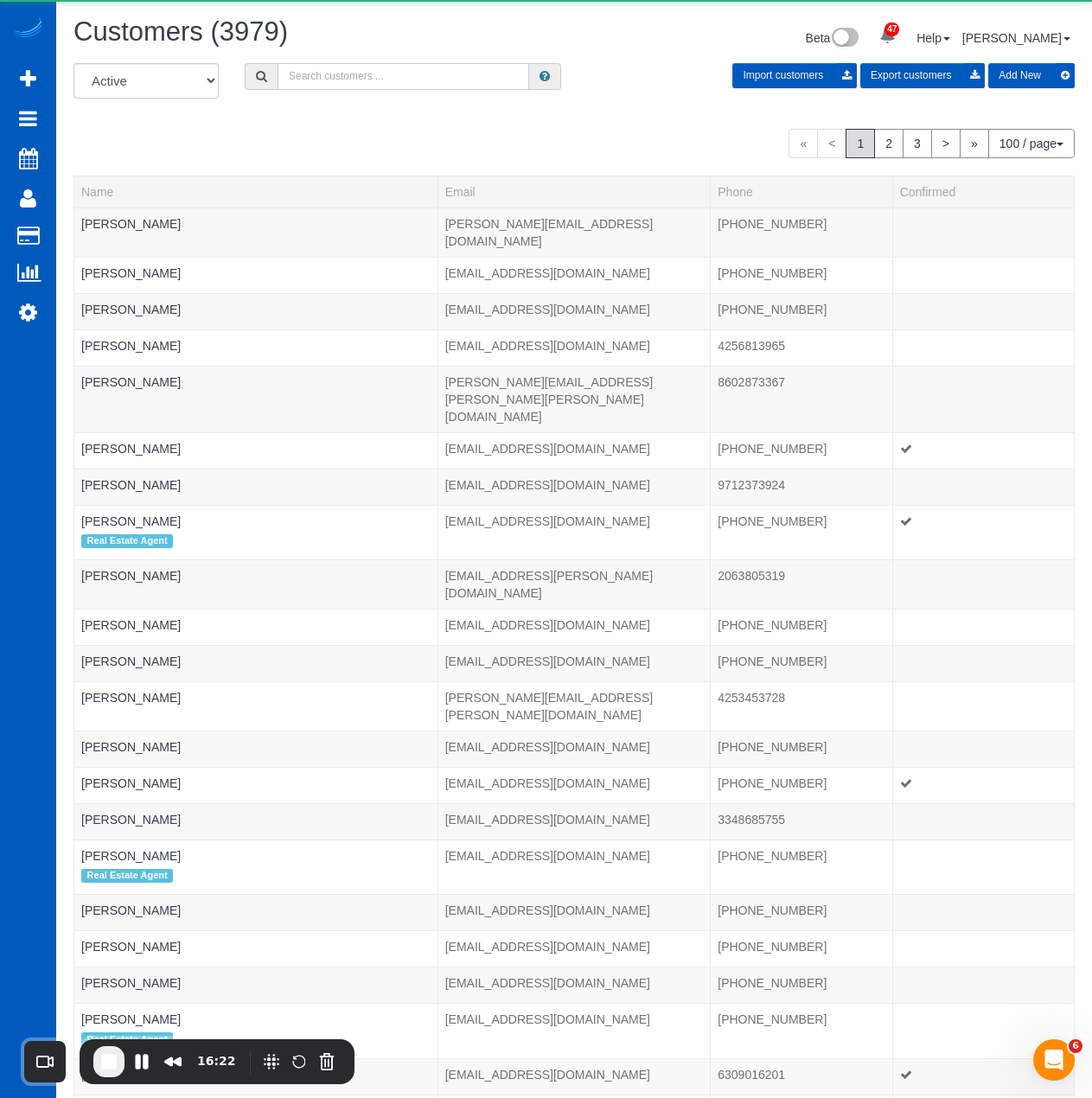
click at [461, 80] on input "text" at bounding box center [403, 76] width 251 height 27
paste input "Lavinia Moisiuc"
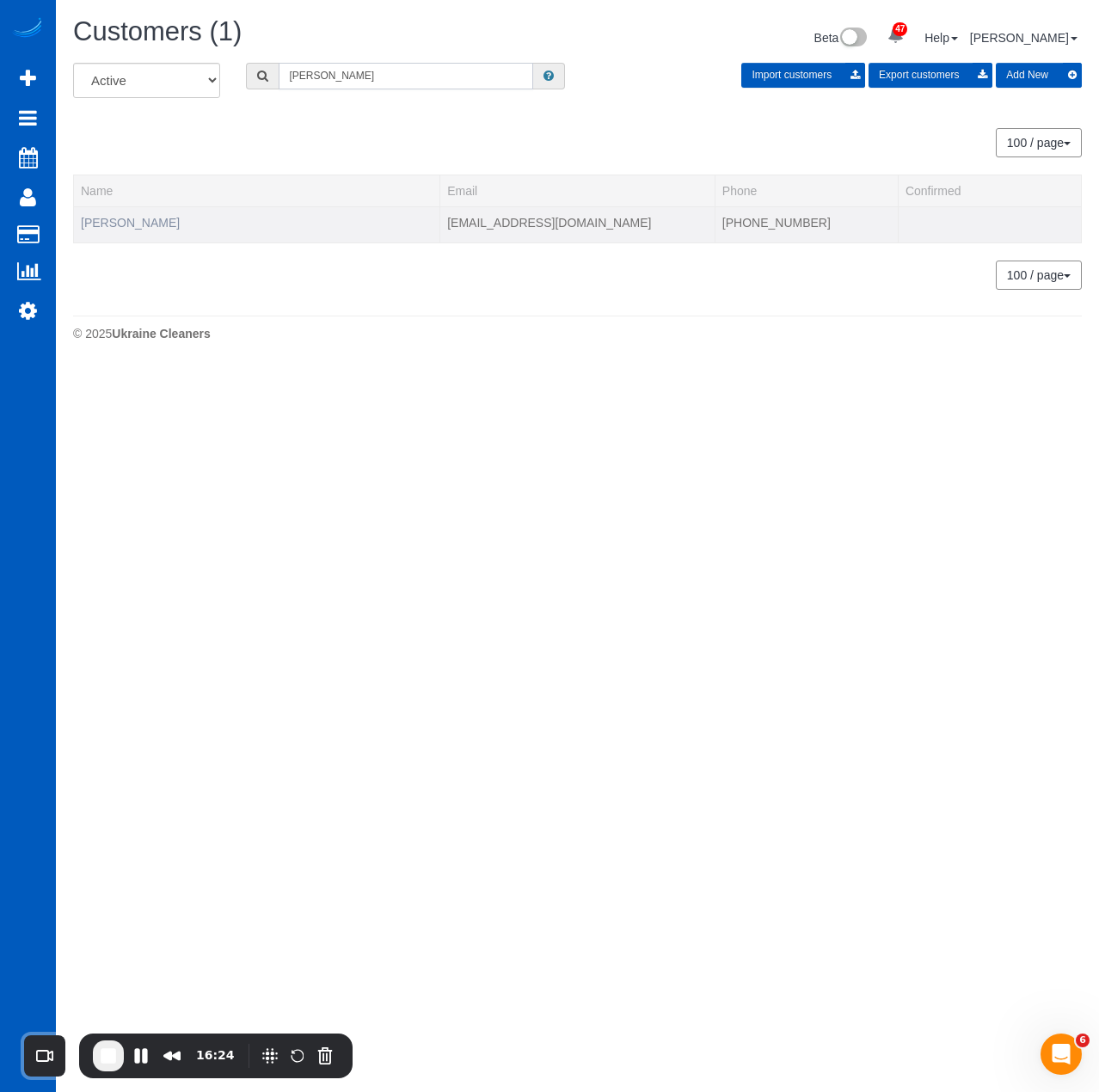
type input "Lavinia Moisiuc"
click at [132, 224] on link "Lavinia Moisiuc" at bounding box center [131, 222] width 99 height 14
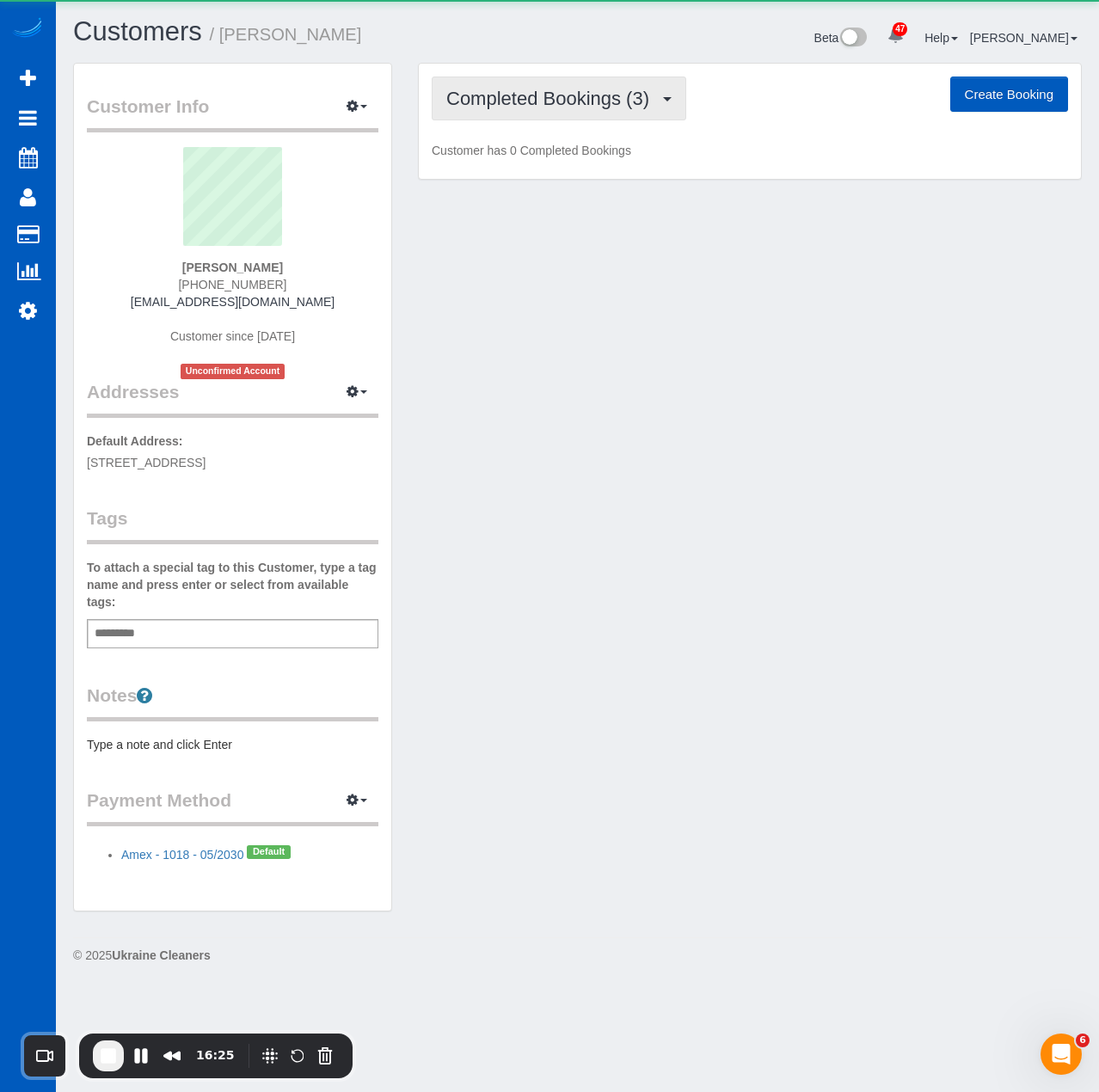
click at [510, 91] on span "Completed Bookings (3)" at bounding box center [552, 98] width 212 height 21
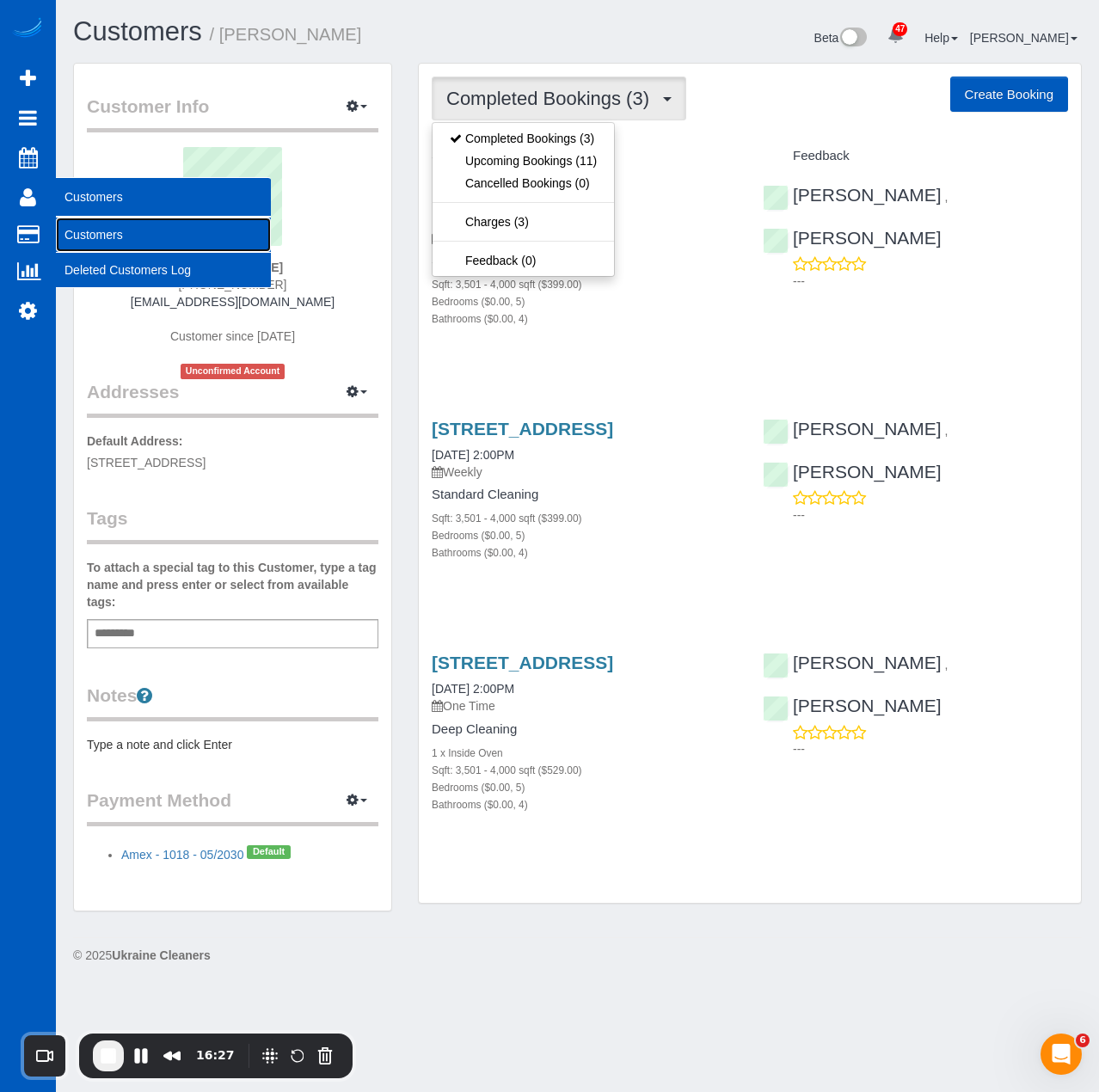
click at [122, 242] on link "Customers" at bounding box center [163, 234] width 215 height 35
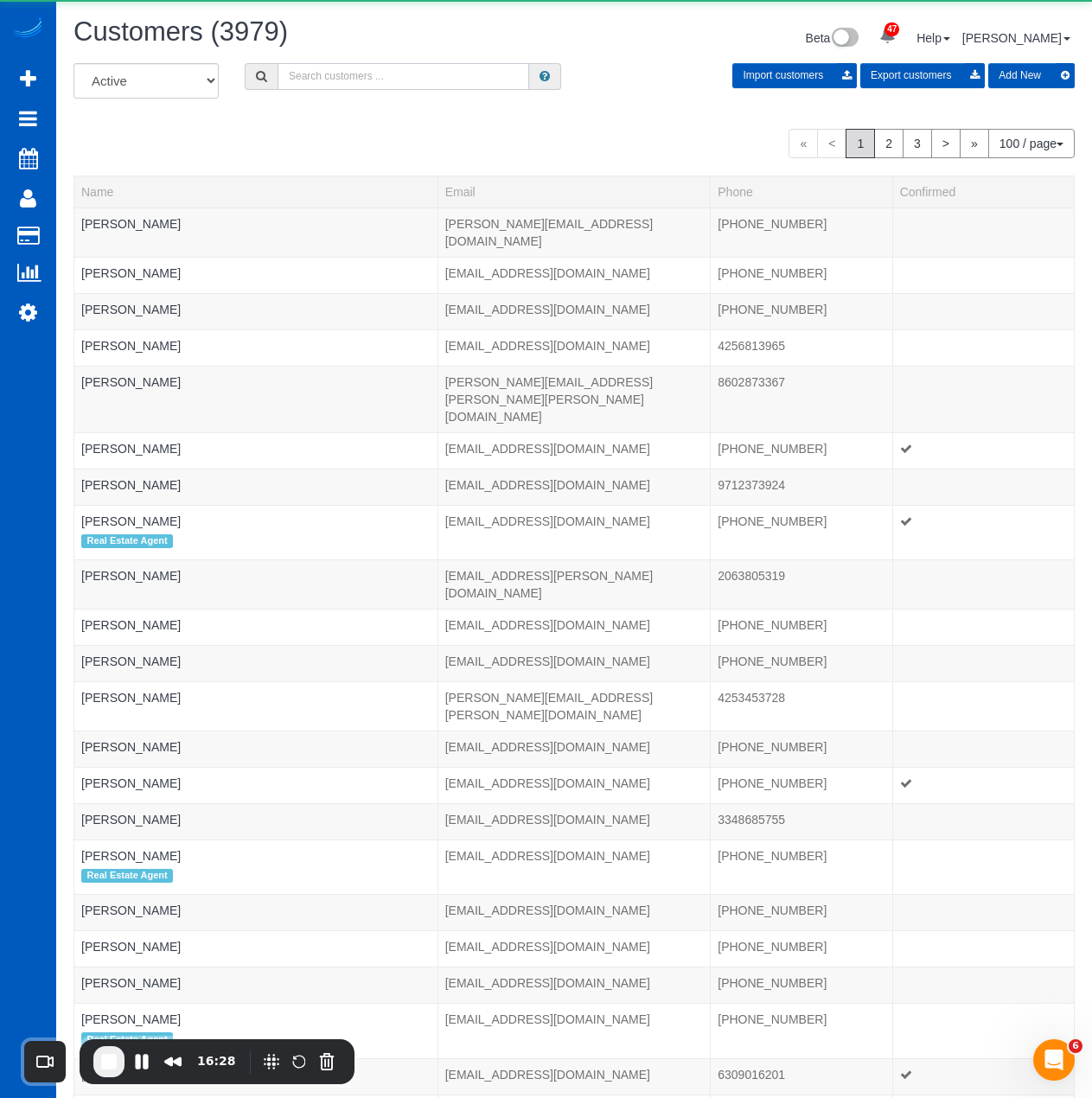
click at [509, 69] on input "text" at bounding box center [403, 76] width 251 height 27
paste input "Hekoti (Cody) Chapman"
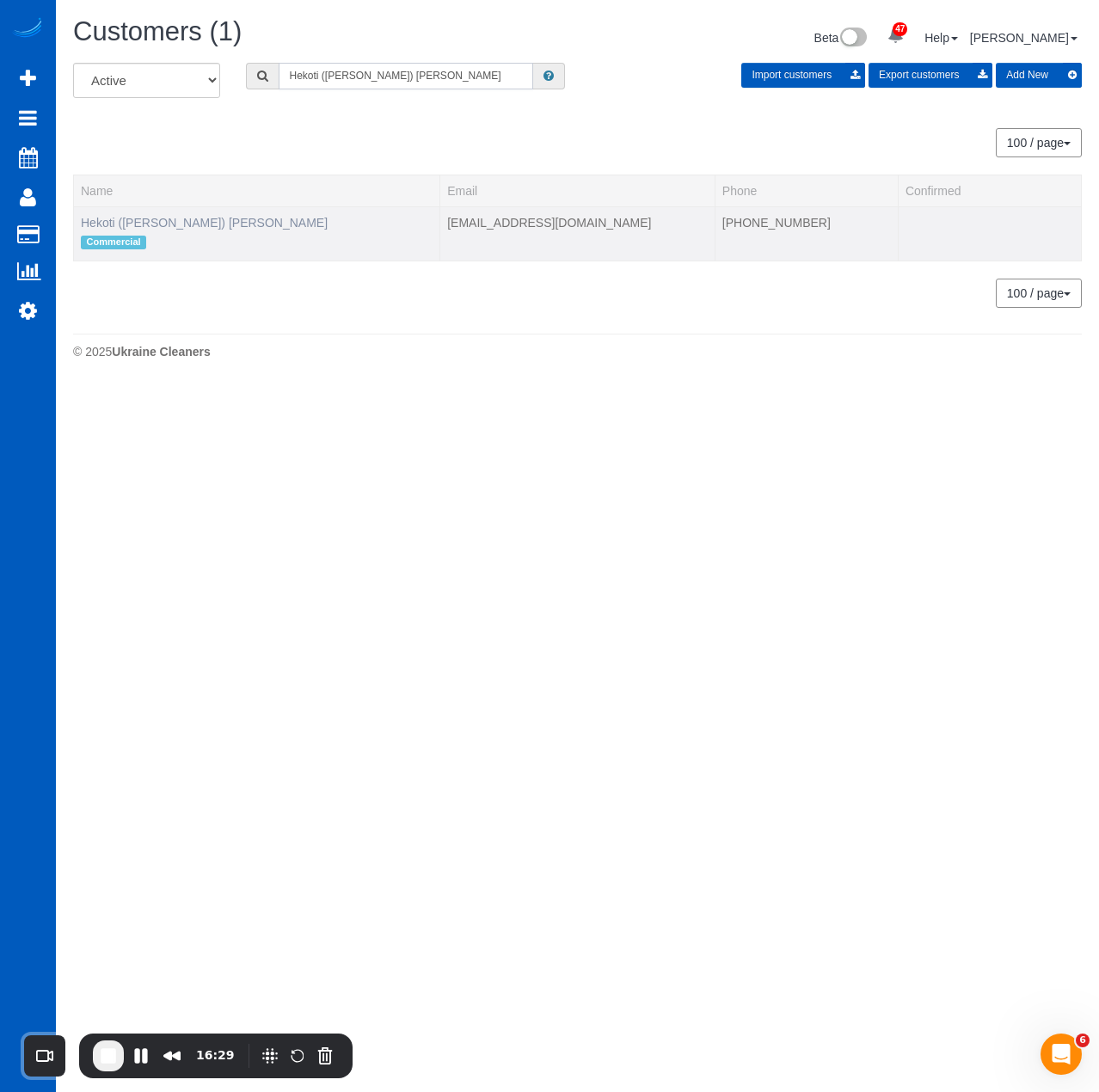
type input "Hekoti (Cody) Chapman"
click at [180, 216] on link "Hekoti (Cody) Chapman" at bounding box center [204, 222] width 247 height 14
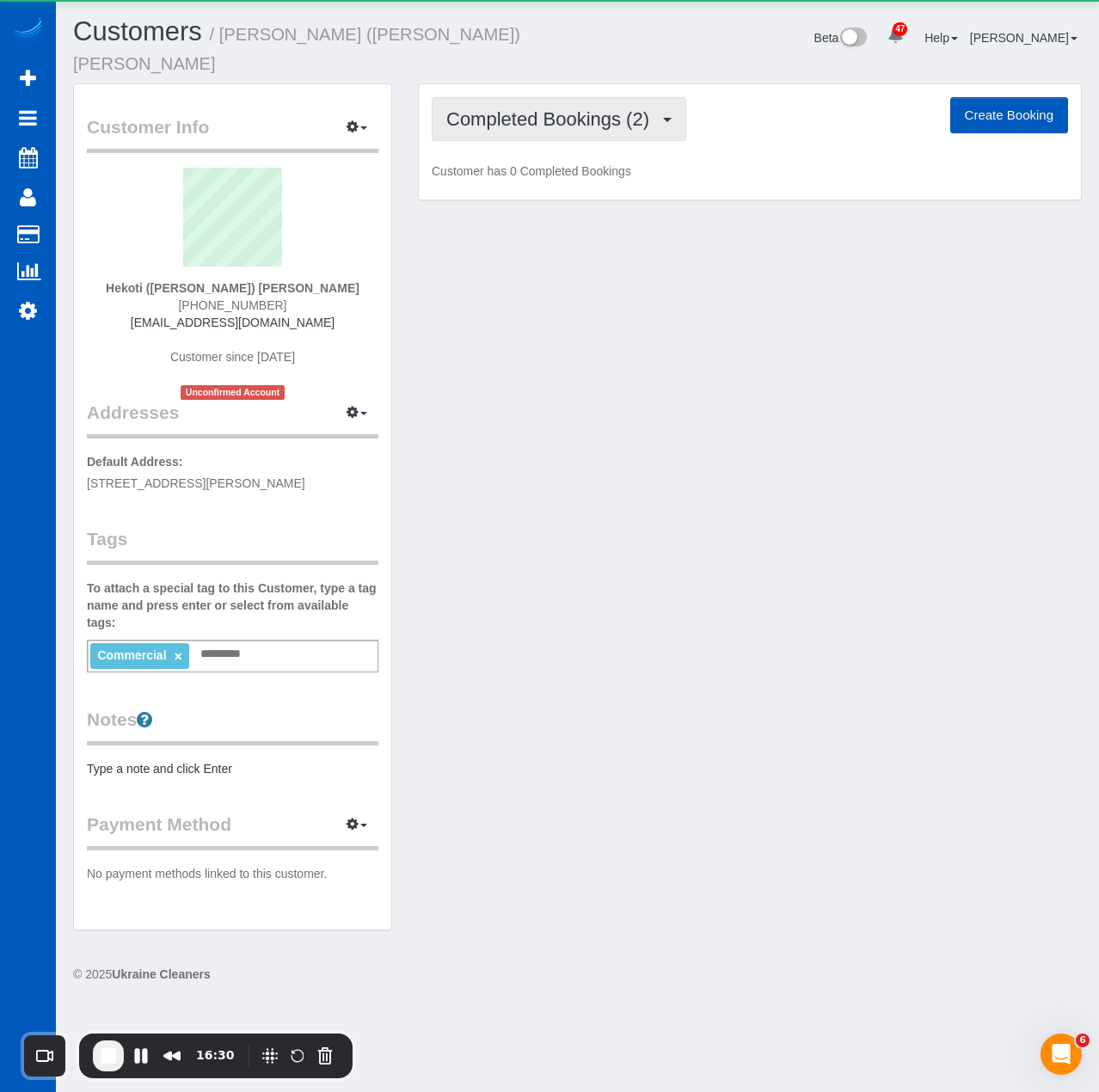
click at [538, 108] on span "Completed Bookings (2)" at bounding box center [552, 119] width 212 height 21
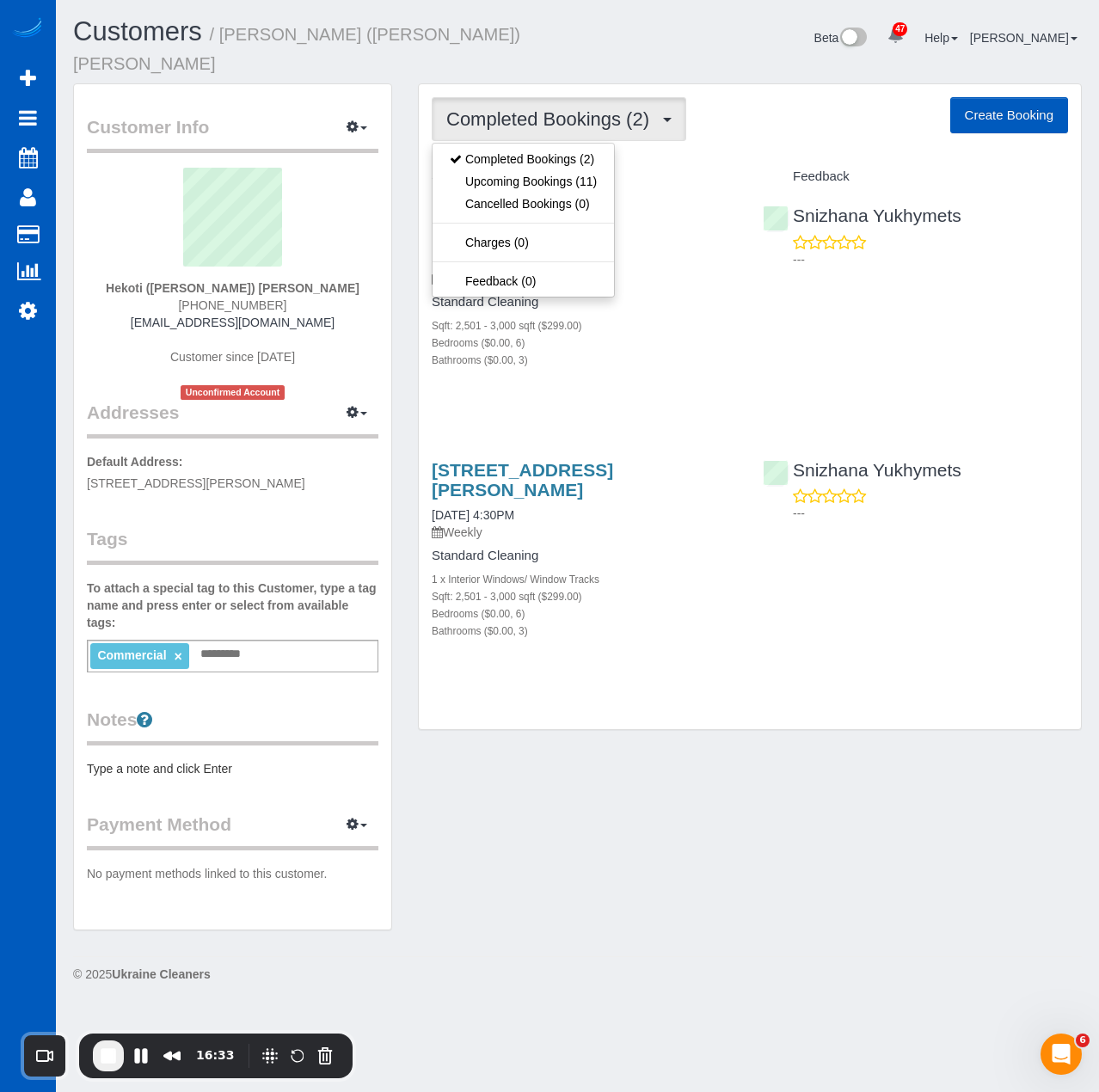
click at [730, 809] on div "Customer Info Edit Contact Info Send Message Email Preferences Special Sales Ta…" at bounding box center [577, 515] width 1035 height 864
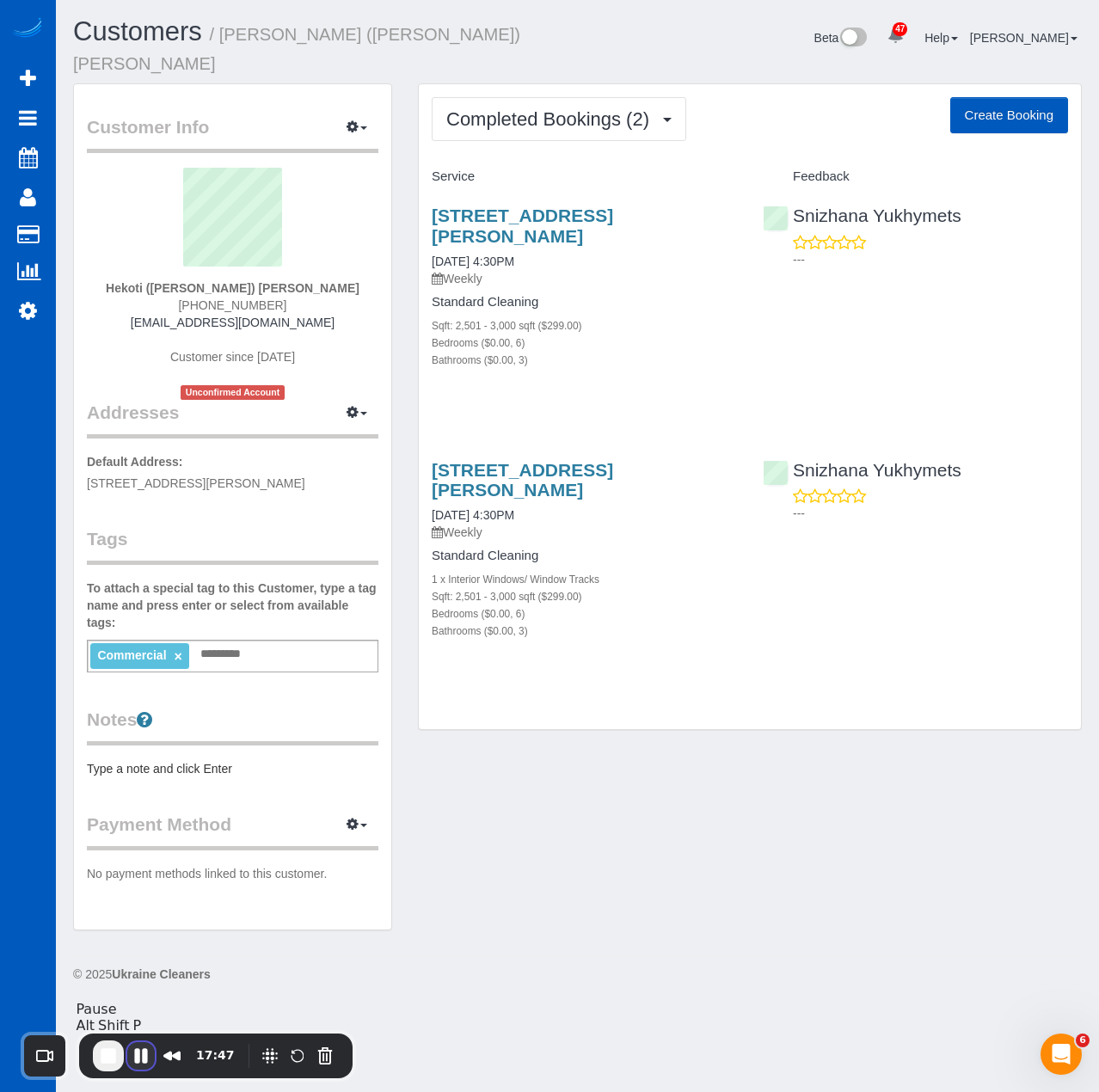
click at [146, 1057] on button "Pause Recording" at bounding box center [140, 1056] width 27 height 27
click at [131, 1051] on span "Play Recording" at bounding box center [141, 1057] width 21 height 21
click at [594, 783] on div "Customer Info Edit Contact Info Send Message Email Preferences Special Sales Ta…" at bounding box center [577, 515] width 1035 height 864
click at [105, 1056] on span "End Recording" at bounding box center [108, 1056] width 21 height 21
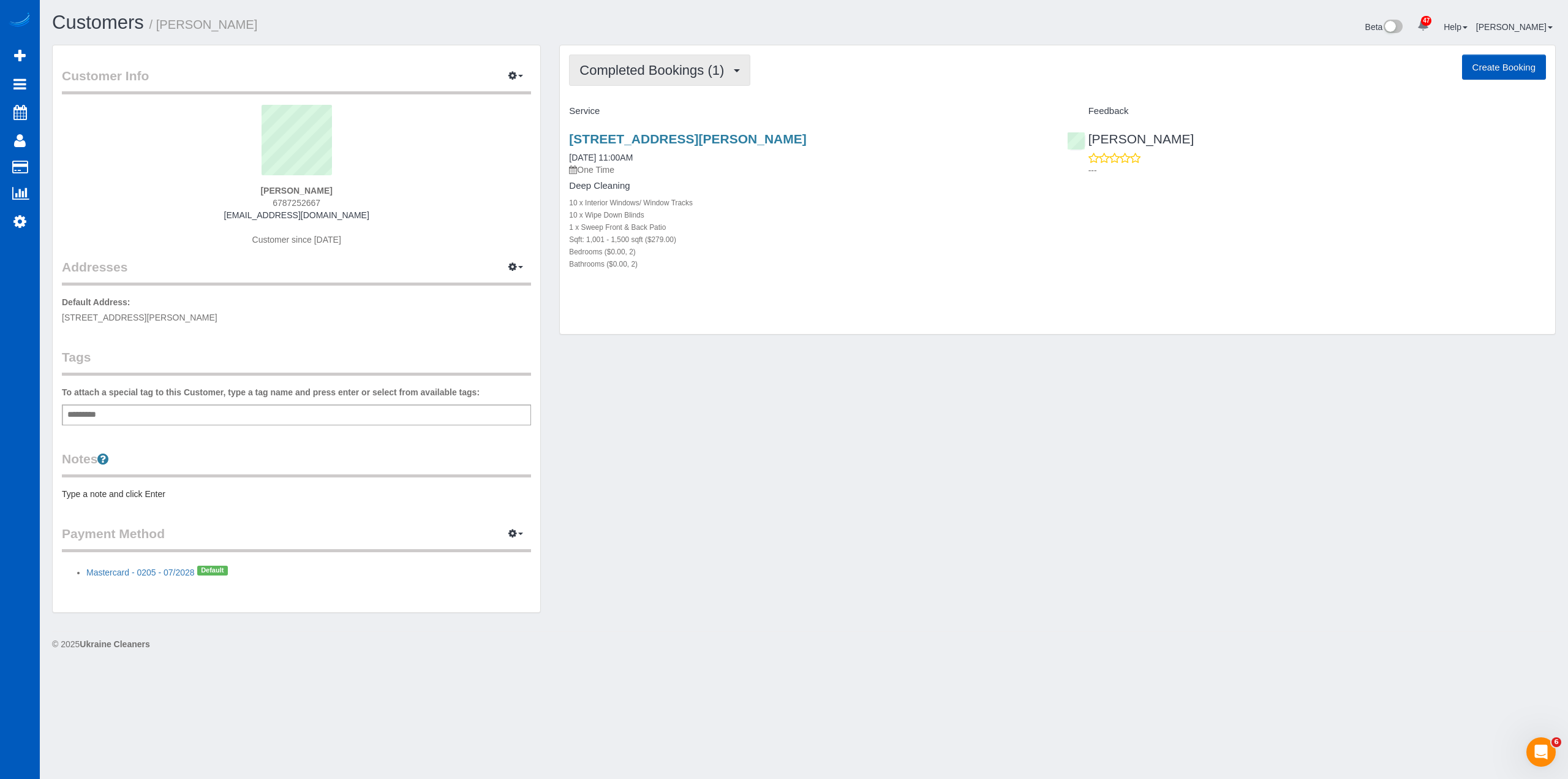
click at [686, 67] on span "Completed Bookings (1)" at bounding box center [654, 70] width 151 height 15
click at [716, 411] on div "Customer Info Edit Contact Info Send Message Email Preferences Special Sales Ta…" at bounding box center [803, 335] width 1522 height 580
drag, startPoint x: 643, startPoint y: 71, endPoint x: 644, endPoint y: 94, distance: 23.0
click at [643, 72] on span "Completed Bookings (1)" at bounding box center [654, 70] width 151 height 15
click at [648, 128] on link "Cancelled Bookings (1)" at bounding box center [634, 130] width 128 height 16
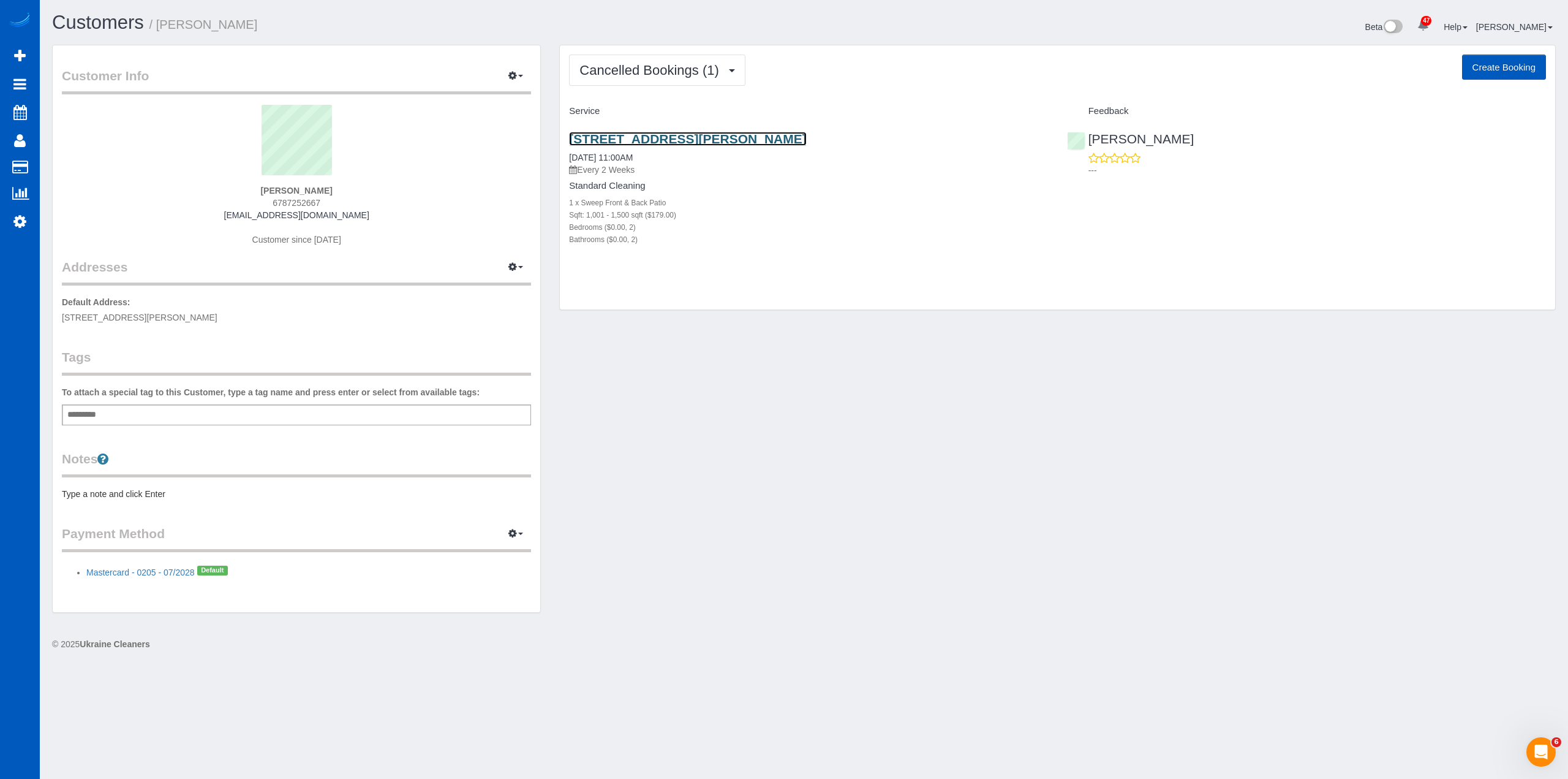
click at [640, 135] on link "3475 Marion Ct, Buford, GA 30519" at bounding box center [688, 138] width 237 height 14
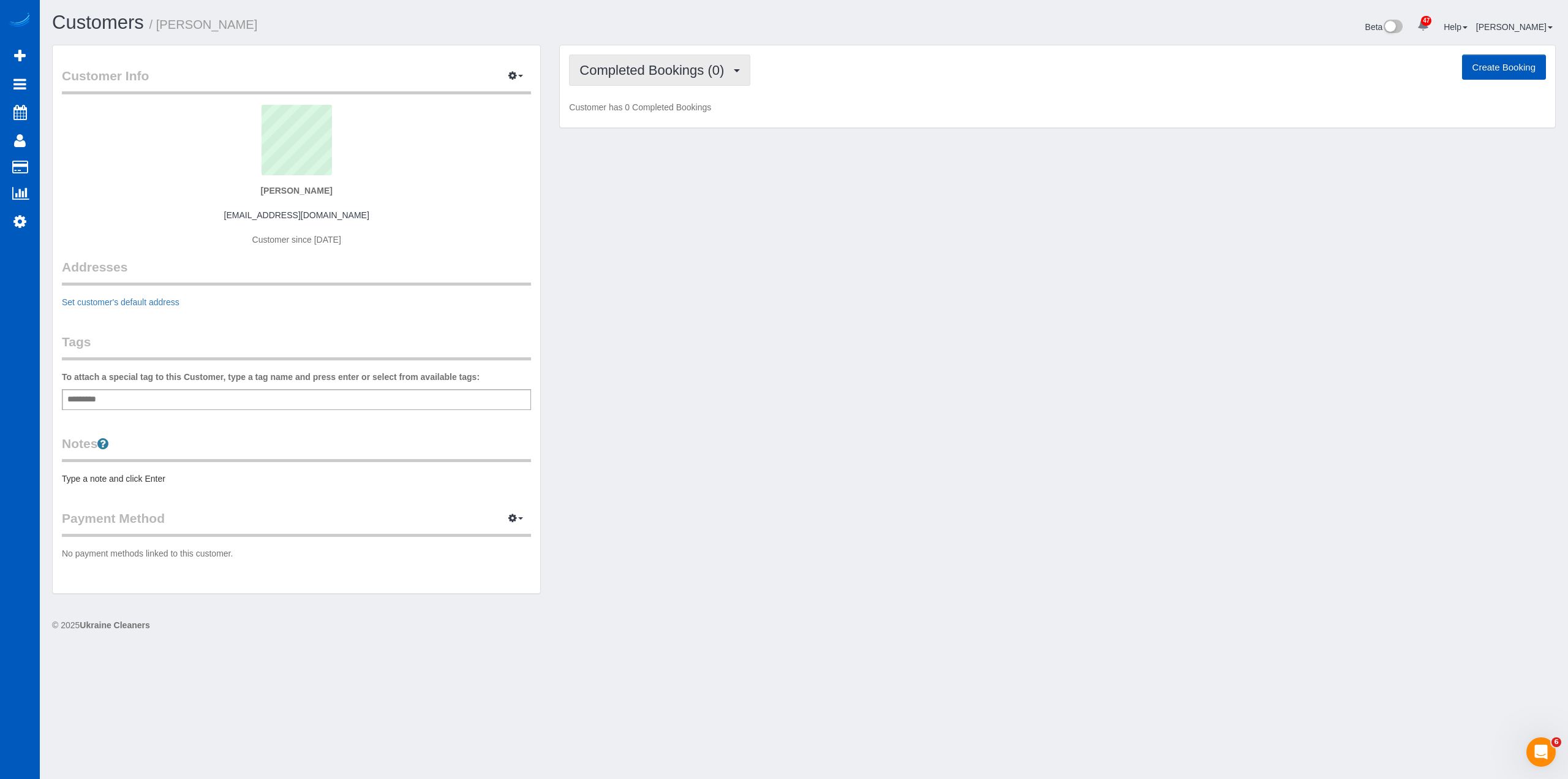
click at [665, 80] on button "Completed Bookings (0)" at bounding box center [660, 70] width 182 height 31
click at [655, 340] on div "Customer Info Edit Contact Info Send Message Email Preferences Special Sales Ta…" at bounding box center [803, 325] width 1522 height 561
click at [517, 75] on icon "button" at bounding box center [513, 75] width 9 height 7
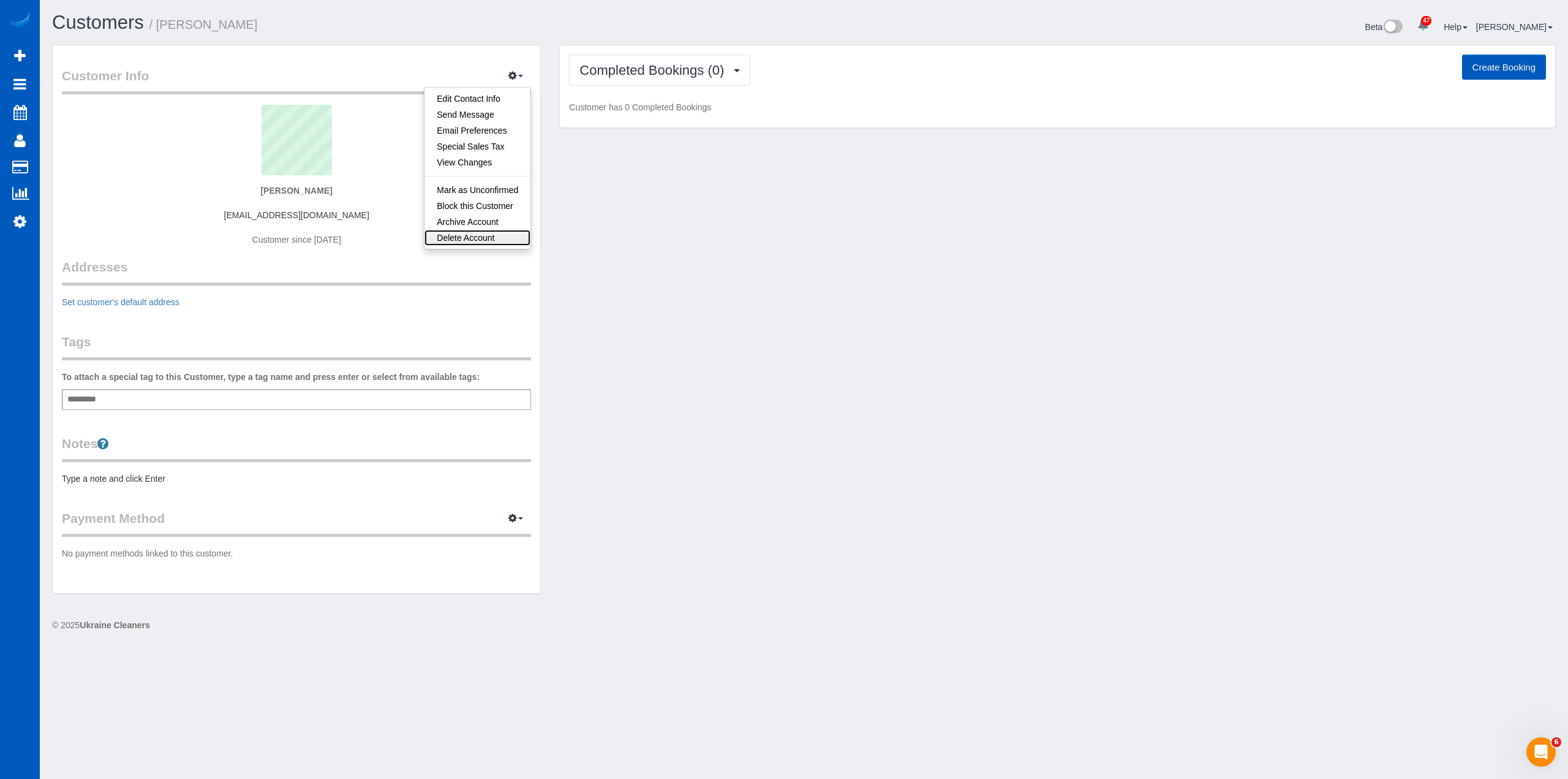
click at [482, 233] on link "Delete Account" at bounding box center [477, 237] width 106 height 16
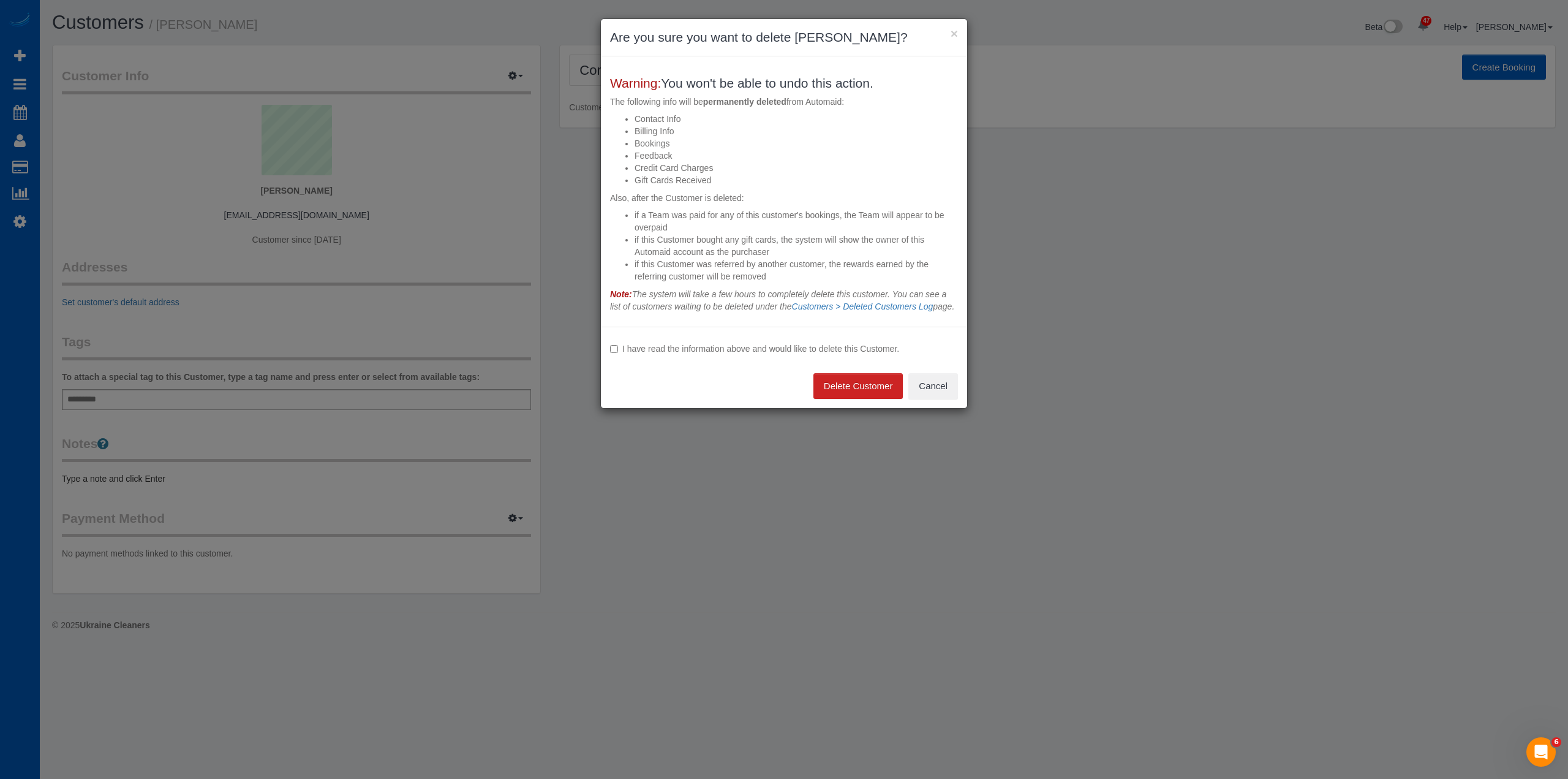
click at [820, 355] on label "I have read the information above and would like to delete this Customer." at bounding box center [784, 349] width 348 height 12
click at [841, 397] on button "Delete Customer" at bounding box center [858, 386] width 90 height 26
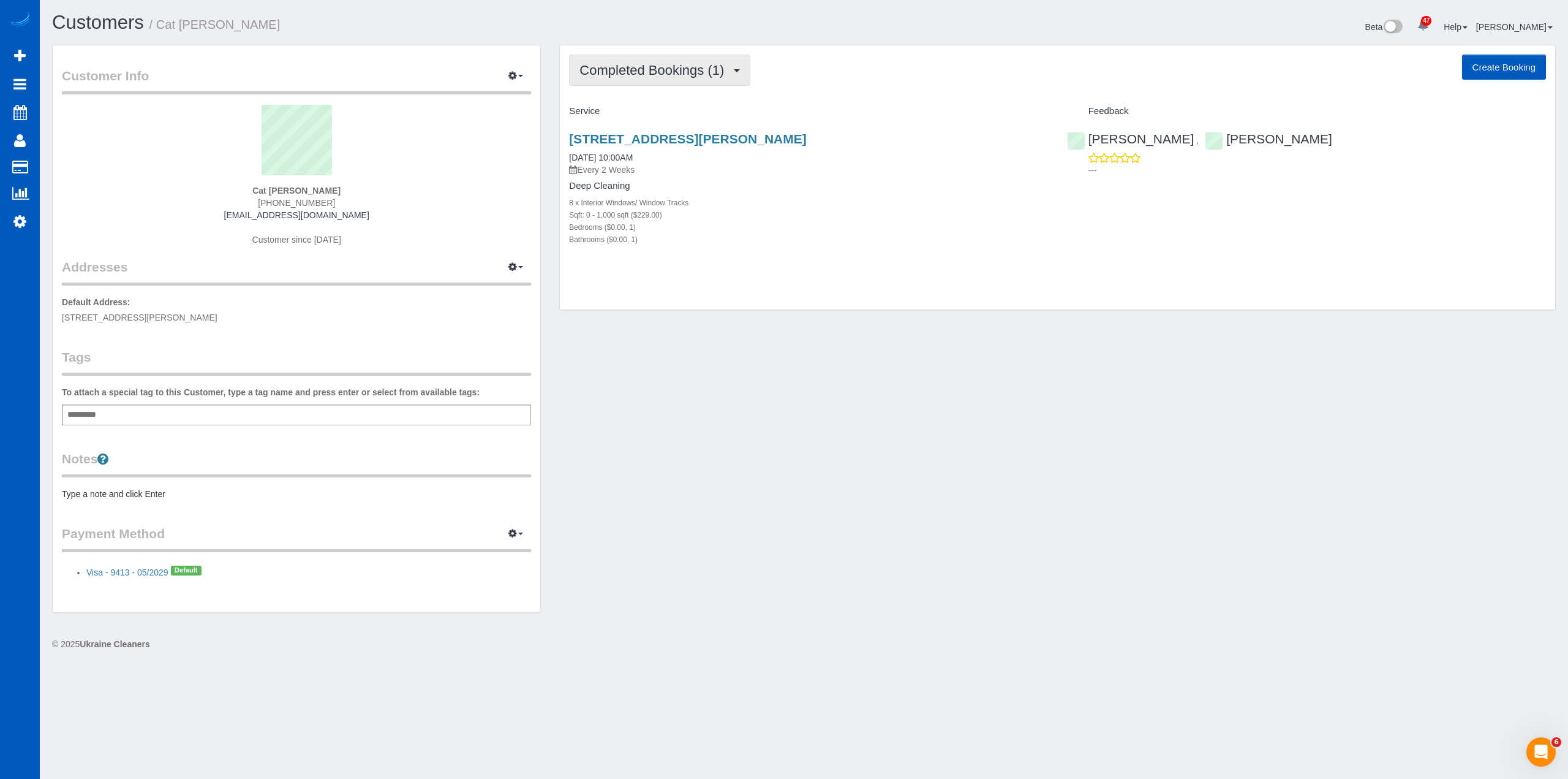
click at [671, 73] on span "Completed Bookings (1)" at bounding box center [654, 70] width 151 height 15
click at [827, 436] on div "Customer Info Edit Contact Info Send Message Email Preferences Special Sales Ta…" at bounding box center [803, 335] width 1522 height 580
click at [693, 77] on span "Completed Bookings (1)" at bounding box center [654, 70] width 151 height 15
click at [664, 128] on link "Cancelled Bookings (1)" at bounding box center [634, 130] width 128 height 16
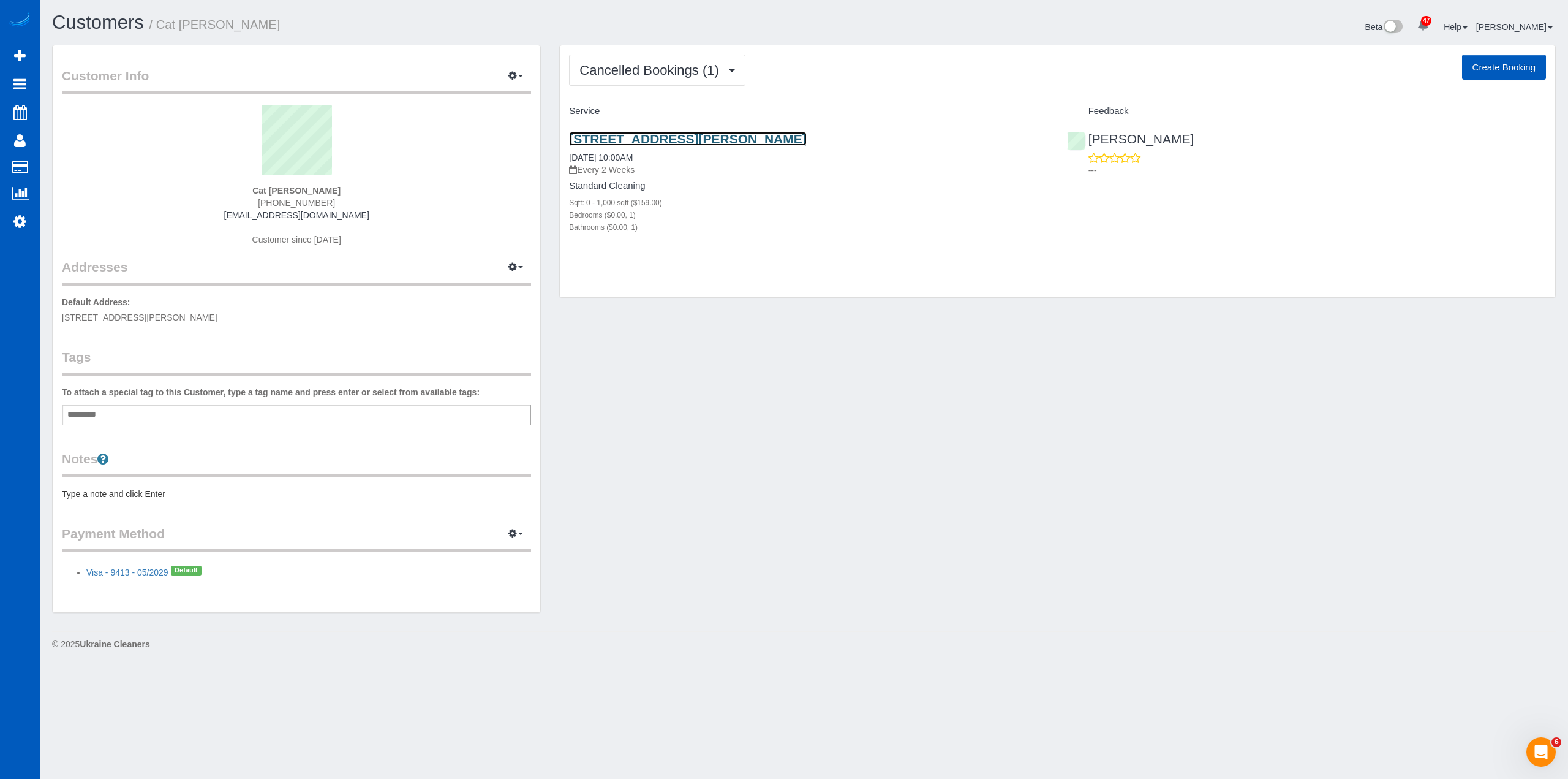
click at [665, 140] on link "1607 Gilpin St, 7, Denver, CO 80218" at bounding box center [688, 138] width 237 height 14
click at [687, 72] on span "Cancelled Bookings (1)" at bounding box center [652, 70] width 145 height 15
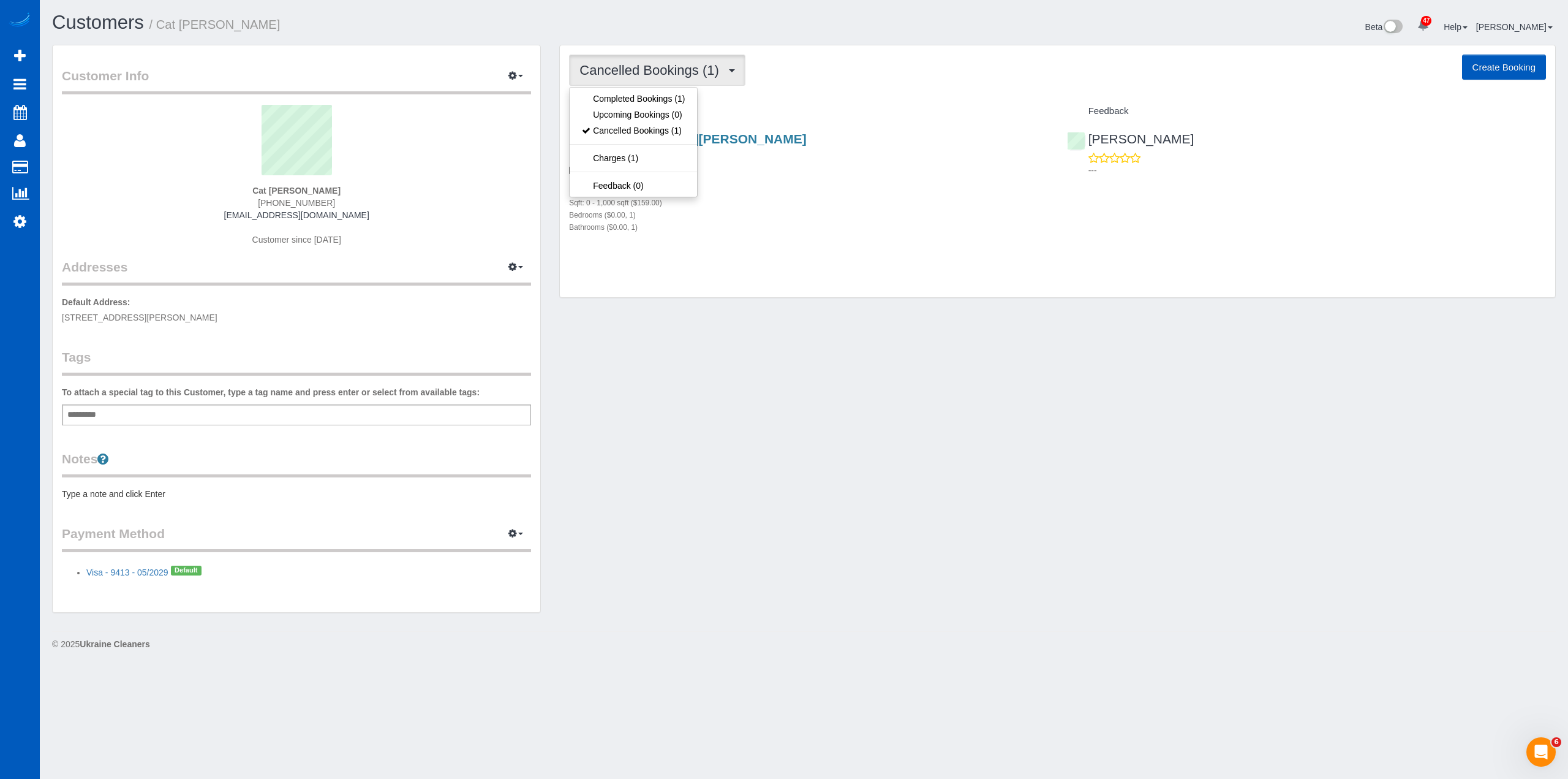
click at [745, 420] on div "Customer Info Edit Contact Info Send Message Email Preferences Special Sales Ta…" at bounding box center [803, 335] width 1522 height 580
click at [699, 75] on span "Cancelled Bookings (1)" at bounding box center [652, 70] width 145 height 15
click at [797, 43] on div "Customers / Cat Rogalla Beta 47 Your Notifications You have 0 alerts × You have…" at bounding box center [803, 28] width 1522 height 33
click at [751, 486] on div "Customer Info Edit Contact Info Send Message Email Preferences Special Sales Ta…" at bounding box center [803, 335] width 1522 height 580
click at [683, 313] on div "Customer Info Edit Contact Info Send Message Email Preferences Special Sales Ta…" at bounding box center [803, 335] width 1522 height 580
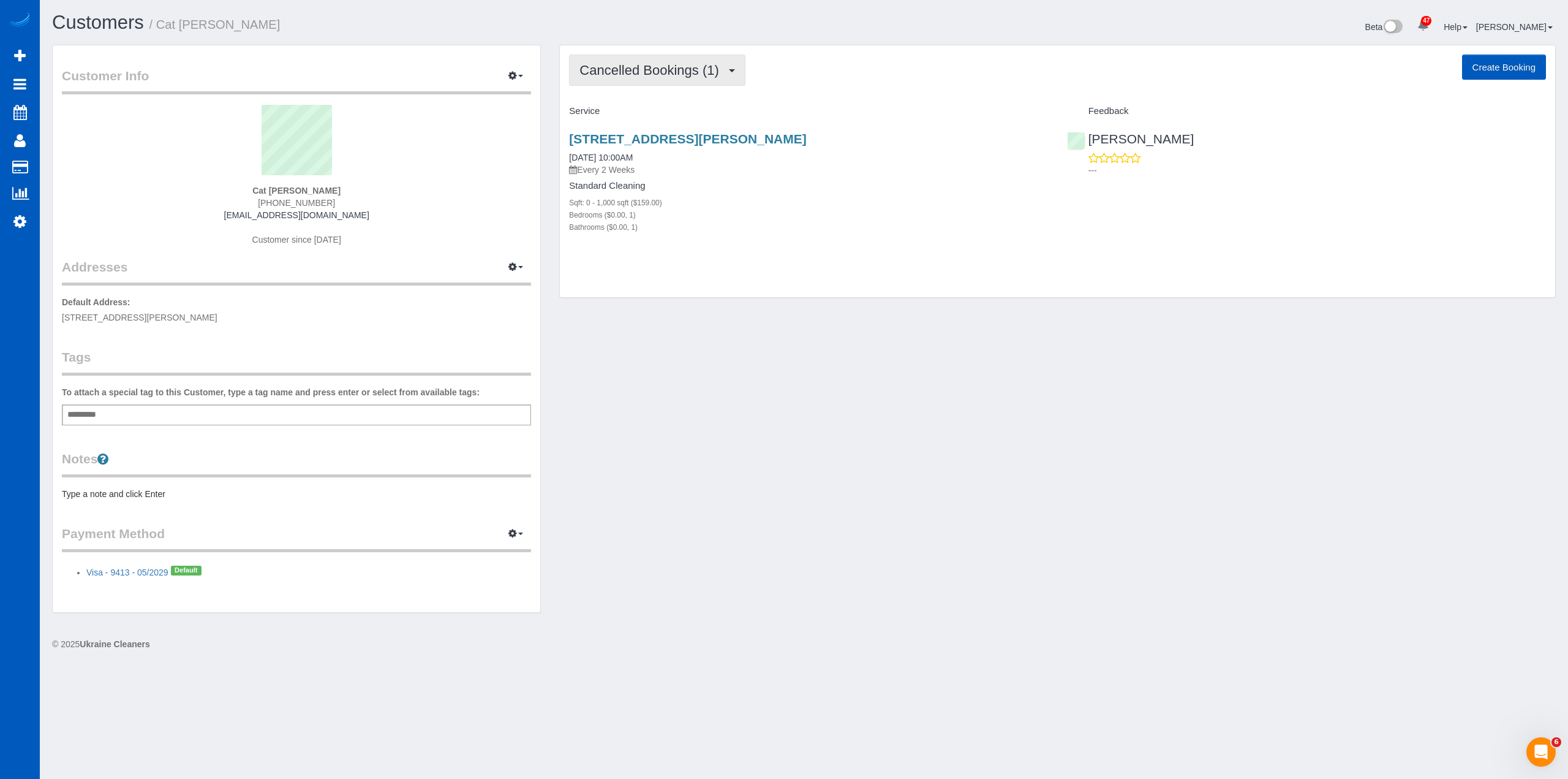
click at [700, 70] on span "Cancelled Bookings (1)" at bounding box center [652, 70] width 145 height 15
click at [645, 102] on link "Completed Bookings (1)" at bounding box center [634, 98] width 128 height 16
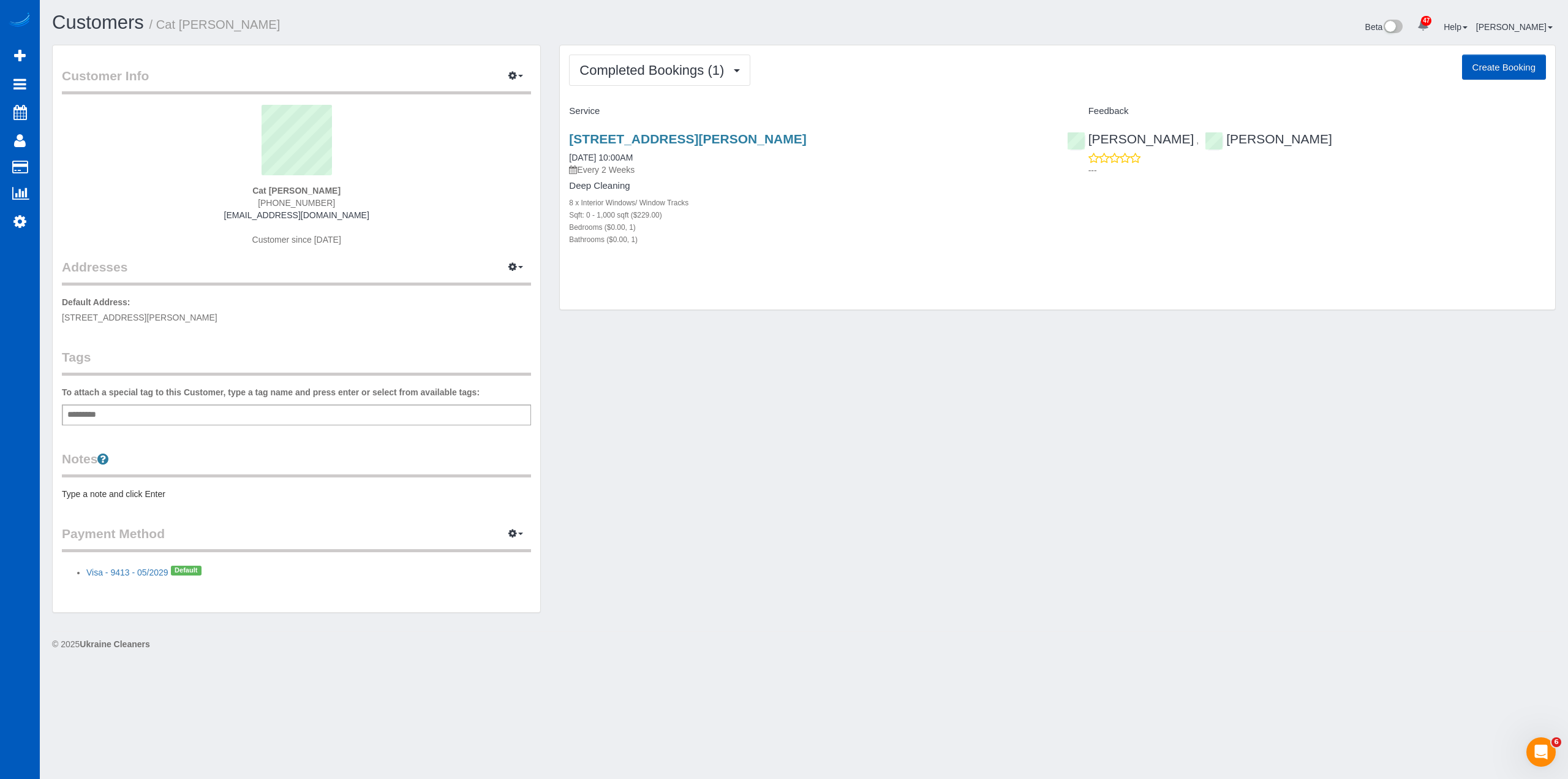
click at [710, 363] on div "Customer Info Edit Contact Info Send Message Email Preferences Special Sales Ta…" at bounding box center [803, 335] width 1522 height 580
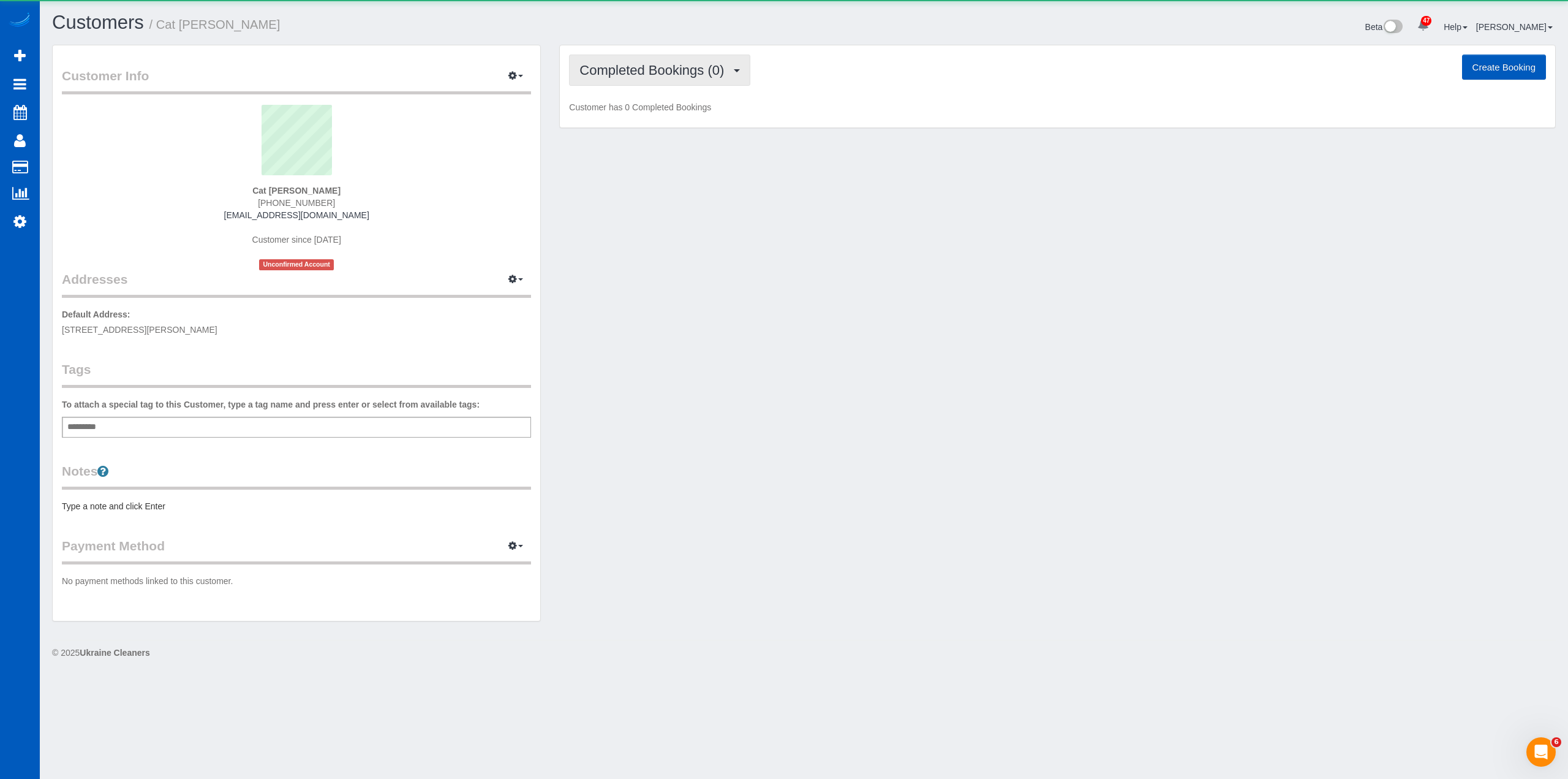
click at [650, 73] on span "Completed Bookings (0)" at bounding box center [654, 70] width 151 height 15
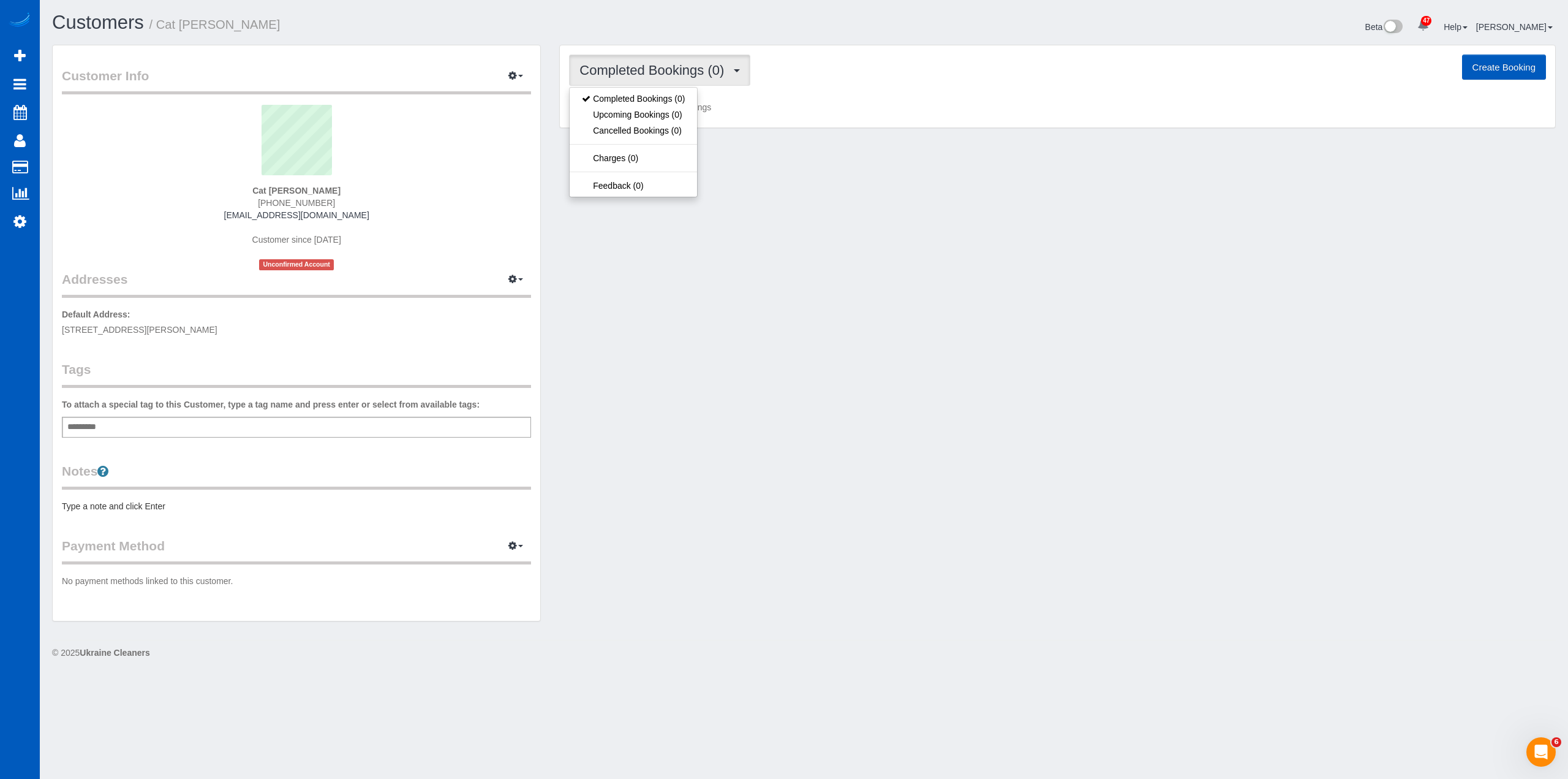
drag, startPoint x: 898, startPoint y: 249, endPoint x: 700, endPoint y: 135, distance: 228.5
click at [896, 247] on div "Customer Info Edit Contact Info Send Message Email Preferences Special Sales Ta…" at bounding box center [803, 339] width 1522 height 589
click at [515, 74] on icon "button" at bounding box center [513, 75] width 9 height 7
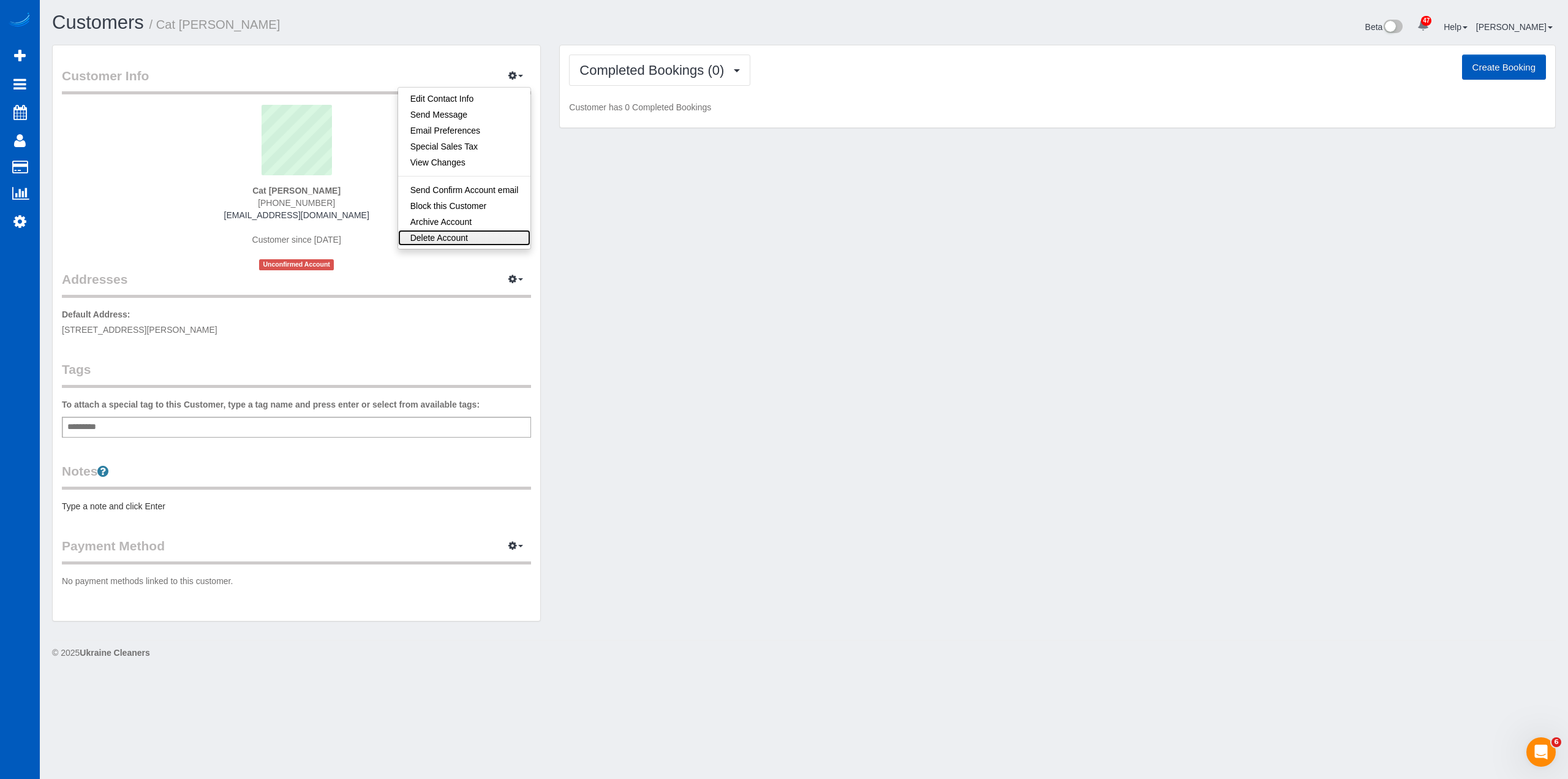
click at [446, 233] on link "Delete Account" at bounding box center [465, 237] width 133 height 16
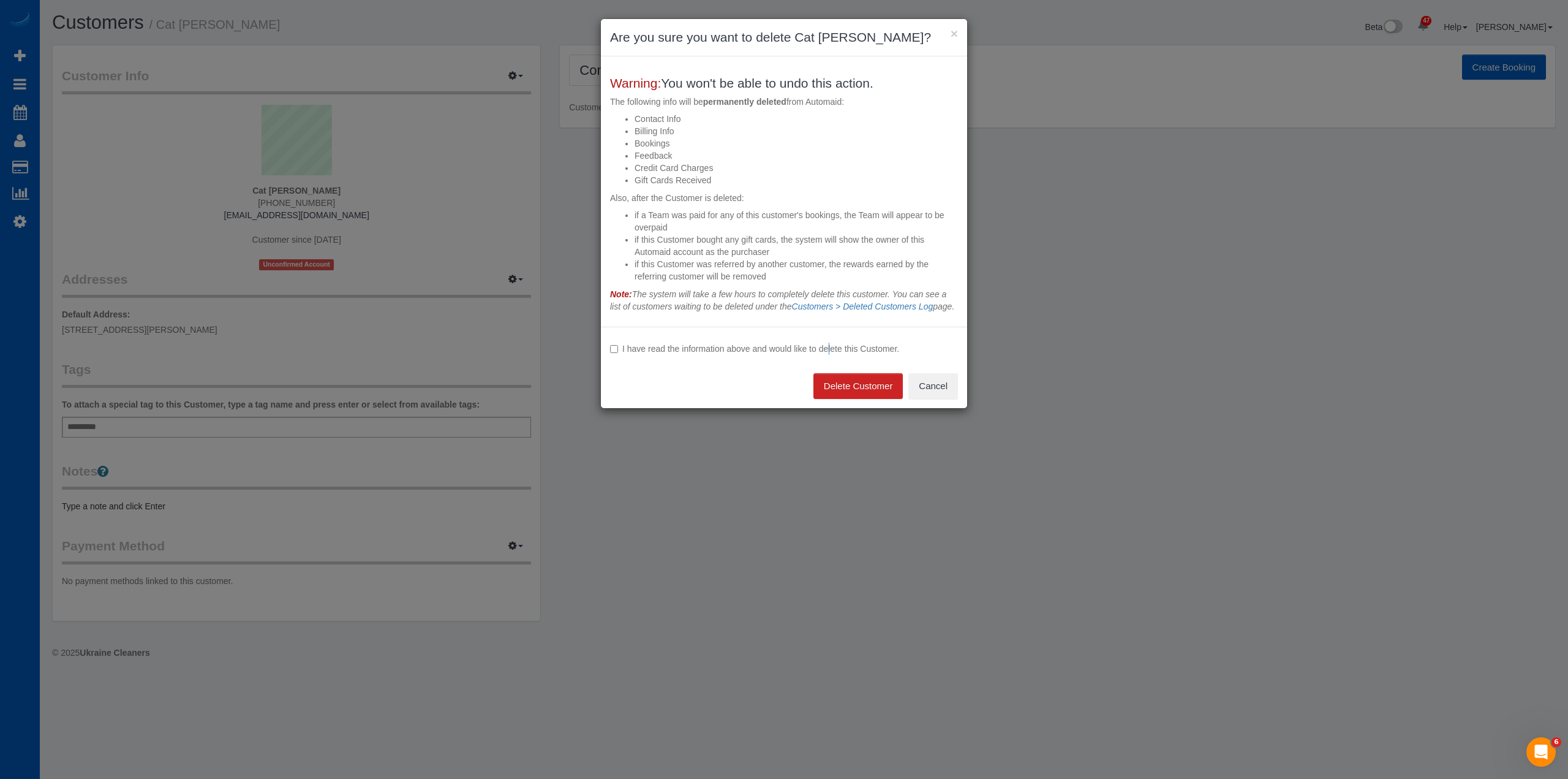
drag, startPoint x: 811, startPoint y: 361, endPoint x: 826, endPoint y: 379, distance: 23.4
click at [811, 355] on label "I have read the information above and would like to delete this Customer." at bounding box center [784, 349] width 348 height 12
click at [839, 398] on button "Delete Customer" at bounding box center [858, 386] width 90 height 26
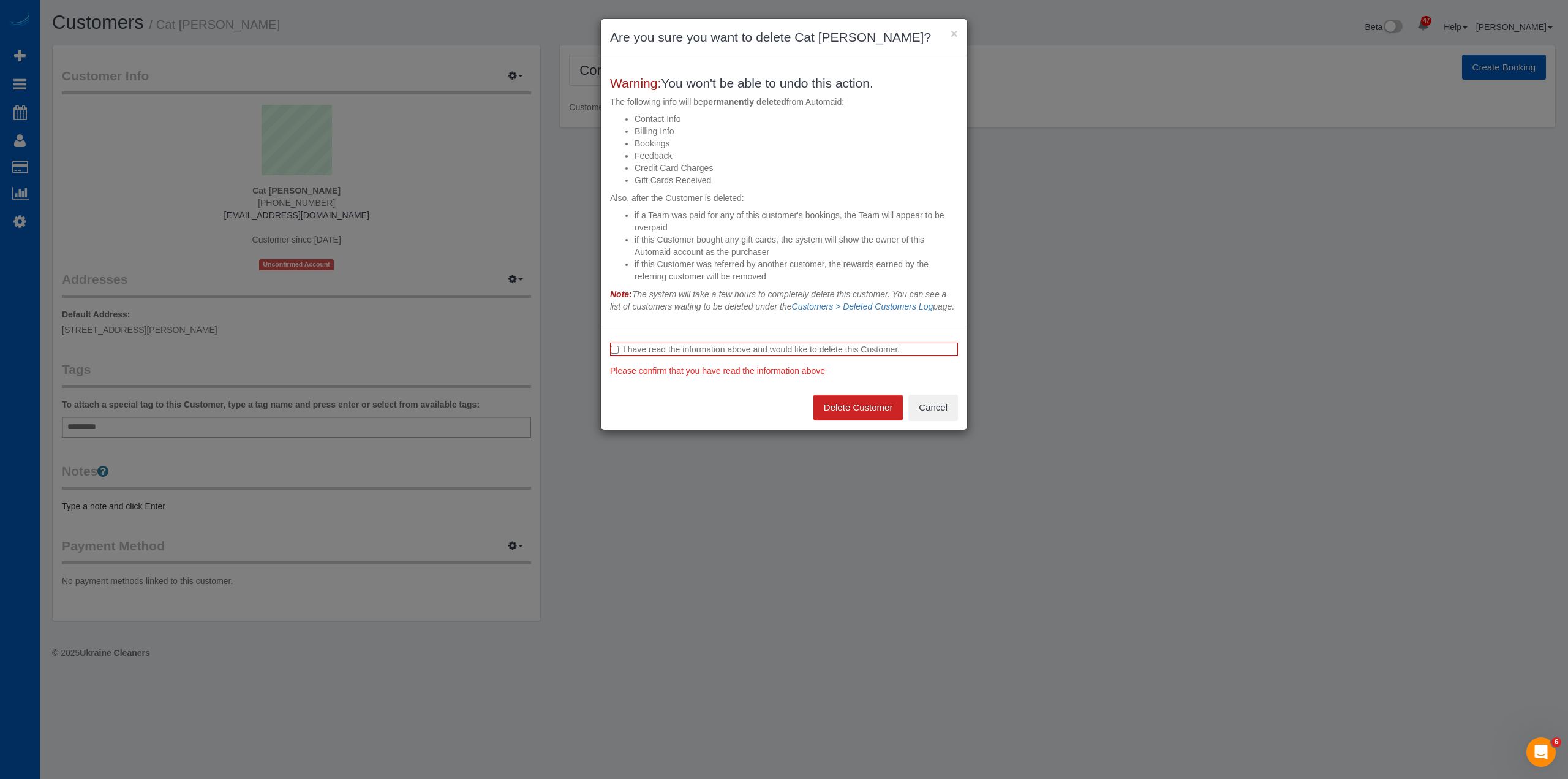
click at [677, 356] on label "I have read the information above and would like to delete this Customer." at bounding box center [784, 349] width 348 height 13
click at [866, 420] on button "Delete Customer" at bounding box center [858, 407] width 90 height 26
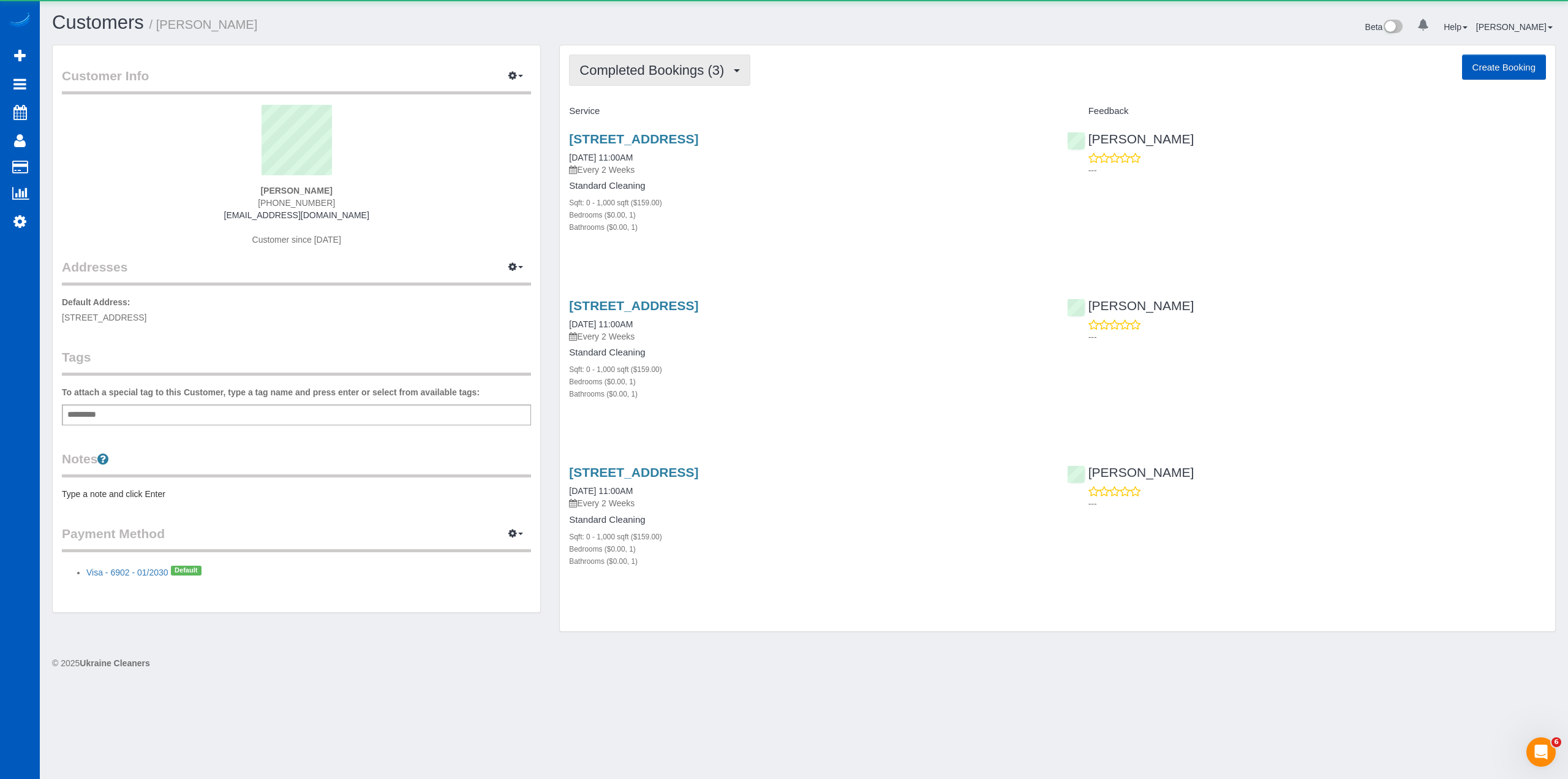
click at [684, 64] on span "Completed Bookings (3)" at bounding box center [654, 70] width 151 height 15
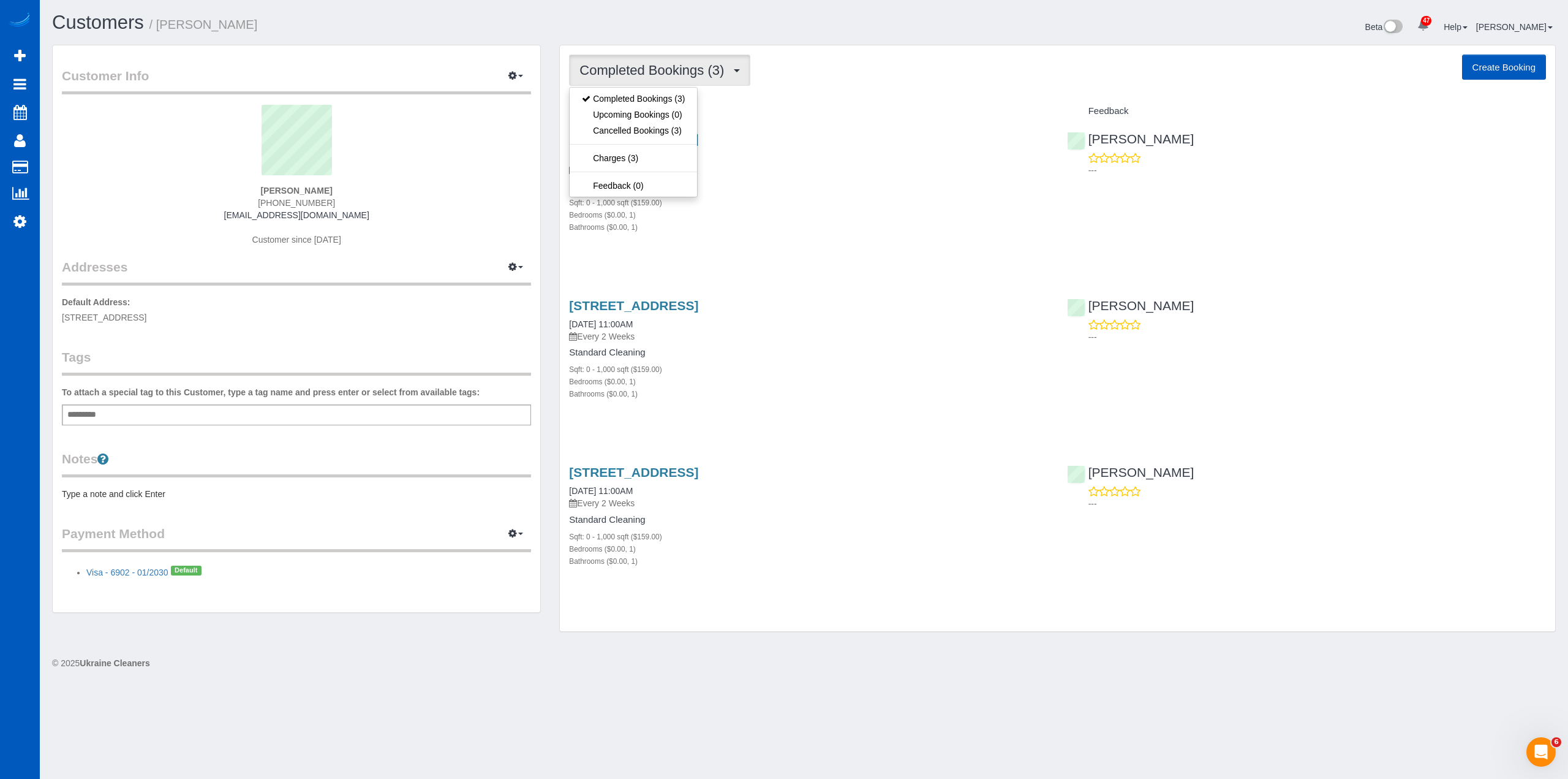
click at [934, 49] on div "Completed Bookings (3) Completed Bookings (3) Upcoming Bookings (0) Cancelled B…" at bounding box center [1057, 338] width 995 height 586
click at [662, 85] on button "Completed Bookings (3)" at bounding box center [660, 70] width 182 height 31
click at [659, 126] on link "Cancelled Bookings (3)" at bounding box center [634, 130] width 128 height 16
click at [637, 59] on button "Cancelled Bookings (3)" at bounding box center [657, 70] width 176 height 31
click at [646, 92] on link "Completed Bookings (3)" at bounding box center [634, 98] width 128 height 16
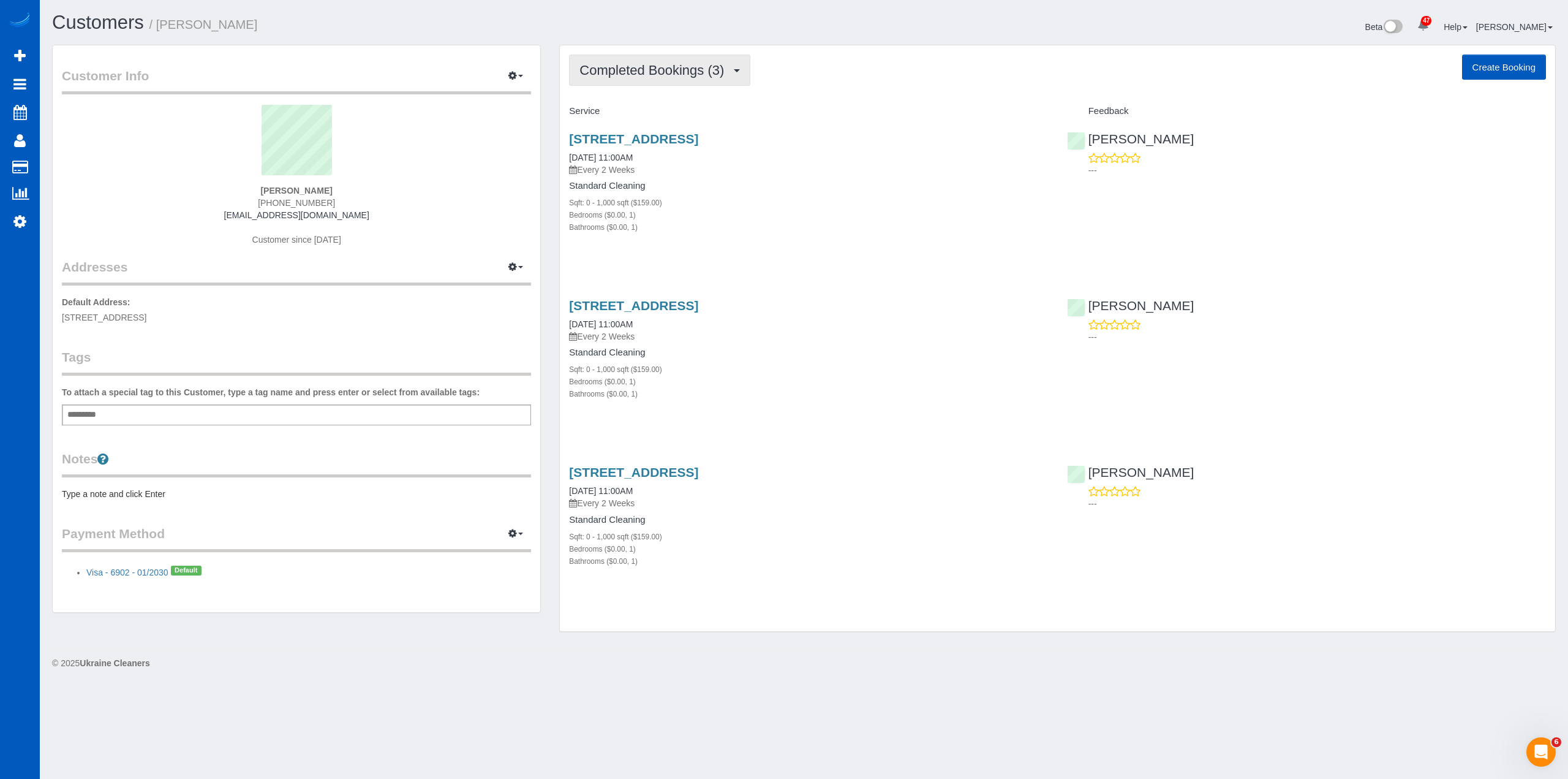
click at [696, 63] on span "Completed Bookings (3)" at bounding box center [654, 70] width 151 height 15
click at [626, 129] on link "Cancelled Bookings (3)" at bounding box center [634, 130] width 128 height 16
click at [635, 140] on link "[STREET_ADDRESS]" at bounding box center [634, 138] width 129 height 14
click at [394, 4] on div "Customers / [PERSON_NAME] Beta 47 Your Notifications You have 0 alerts × You ha…" at bounding box center [804, 343] width 1528 height 687
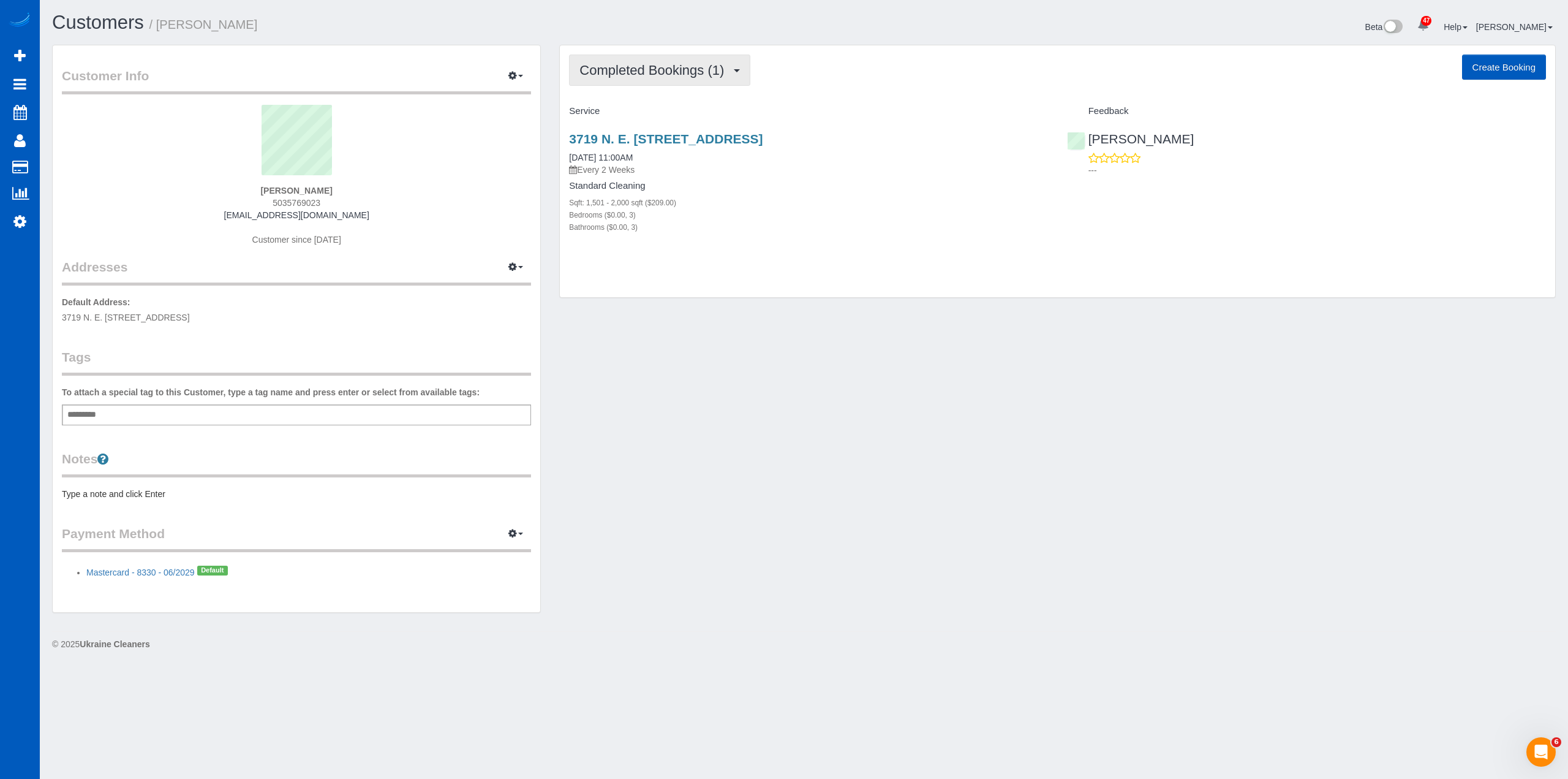
click at [727, 78] on button "Completed Bookings (1)" at bounding box center [660, 70] width 182 height 31
click at [660, 132] on link "Cancelled Bookings (2)" at bounding box center [634, 130] width 128 height 16
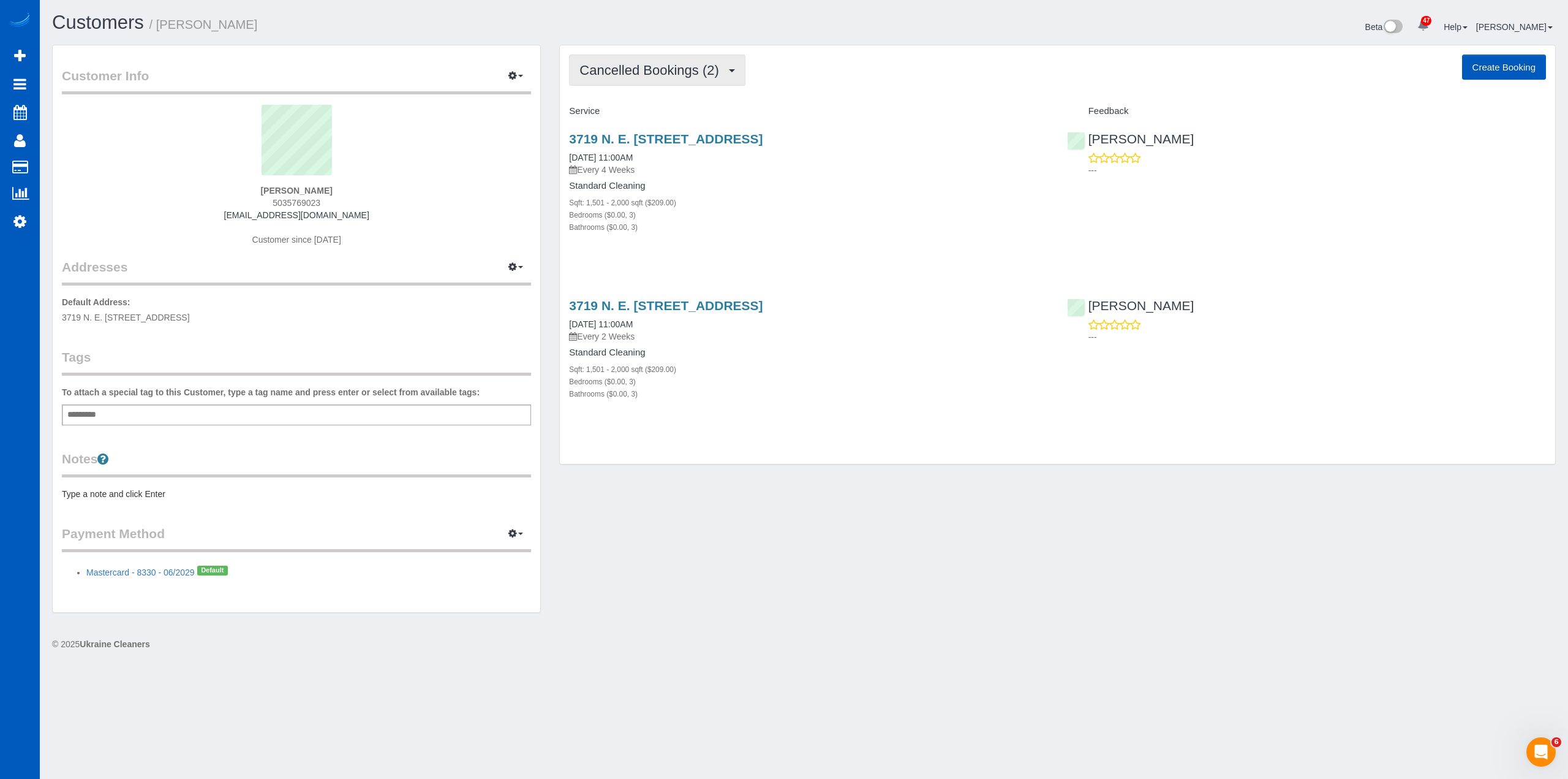
drag, startPoint x: 661, startPoint y: 64, endPoint x: 661, endPoint y: 74, distance: 10.0
click at [661, 64] on span "Cancelled Bookings (2)" at bounding box center [652, 70] width 145 height 15
click at [659, 135] on link "Cancelled Bookings (2)" at bounding box center [634, 130] width 128 height 16
click at [681, 132] on link "3719 N. E. [STREET_ADDRESS]" at bounding box center [666, 138] width 194 height 14
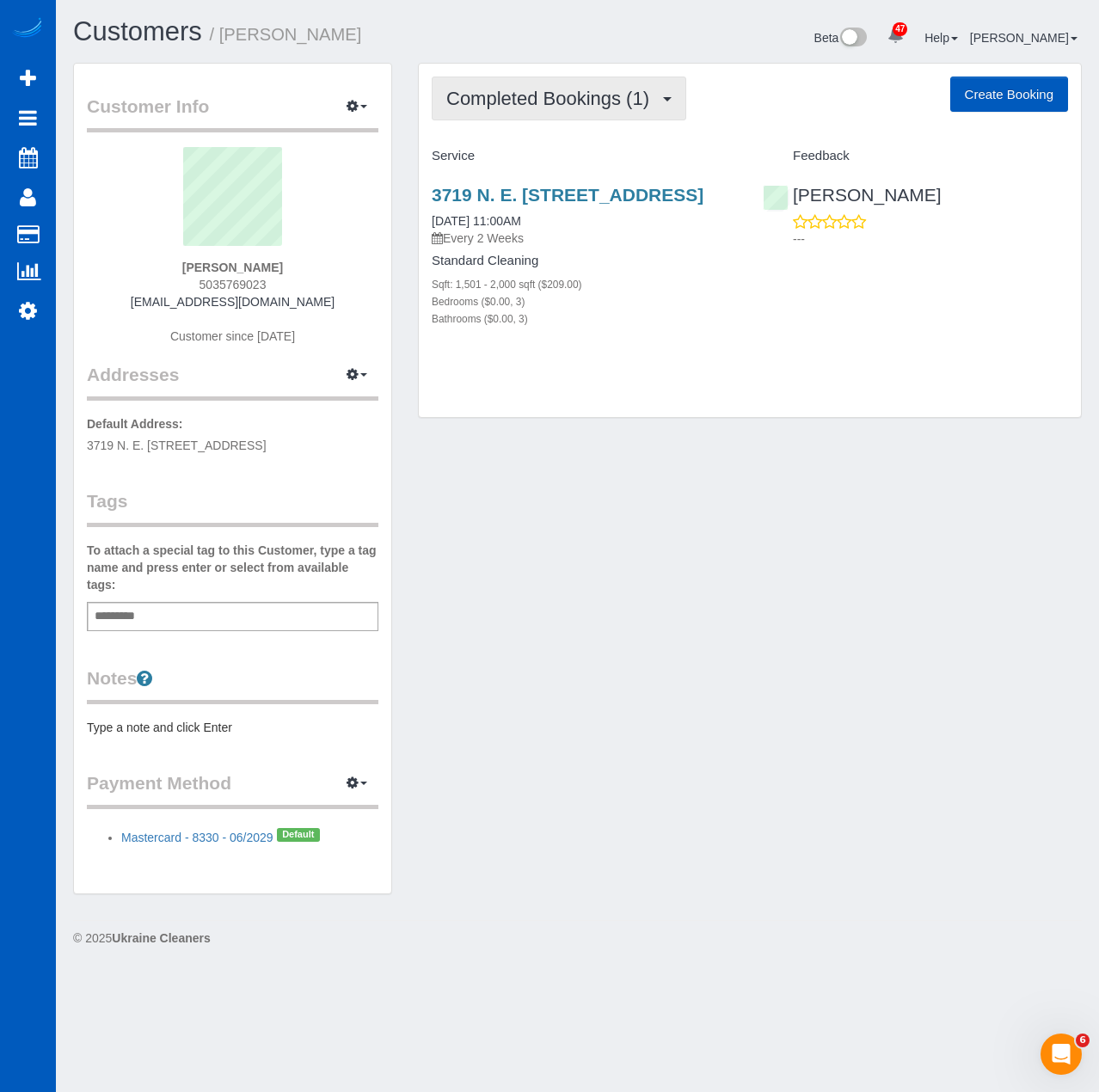
click at [554, 110] on button "Completed Bookings (1)" at bounding box center [558, 98] width 255 height 44
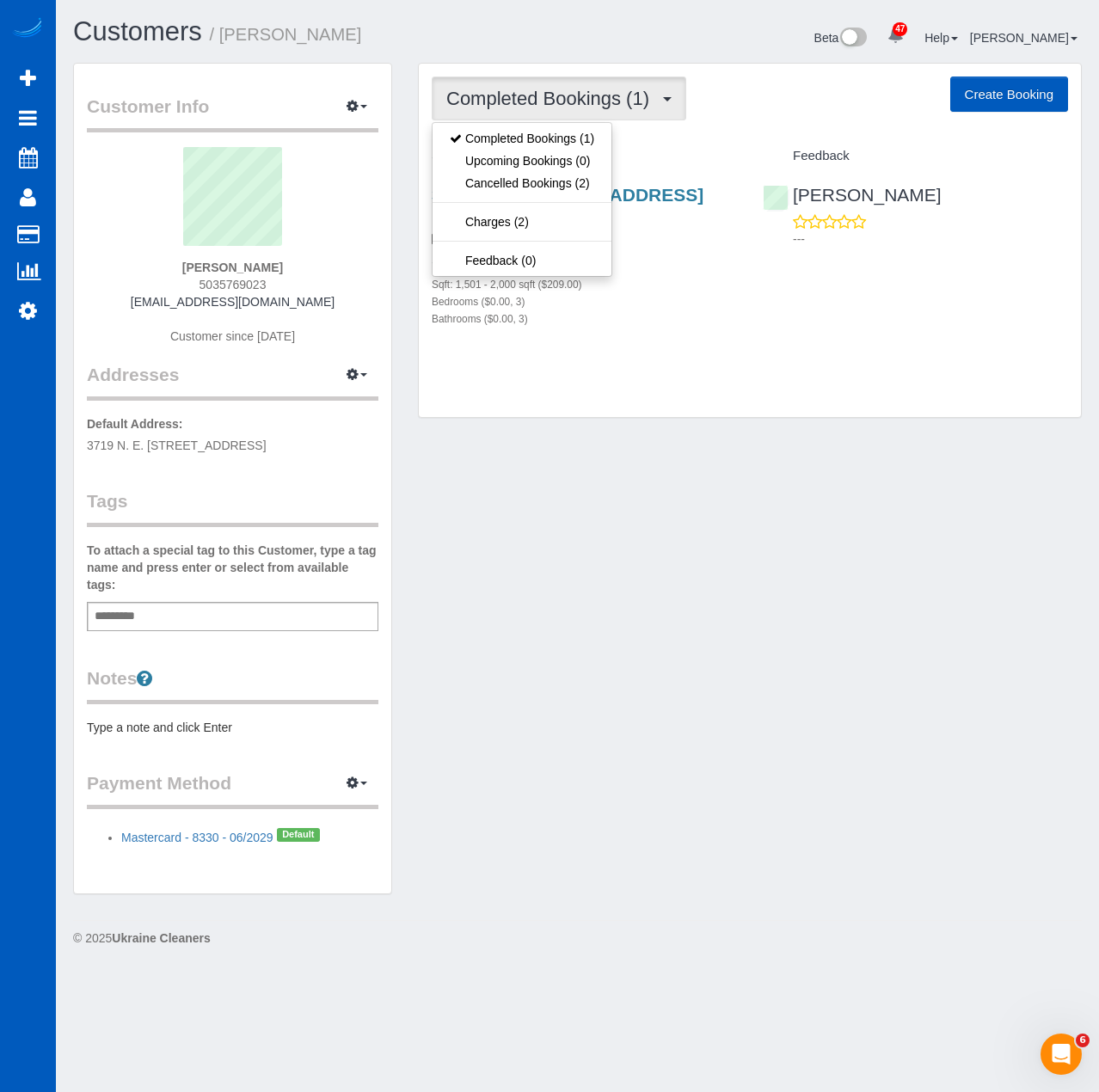
click at [574, 544] on div "Customer Info Edit Contact Info Send Message Email Preferences Special Sales Ta…" at bounding box center [577, 486] width 1035 height 848
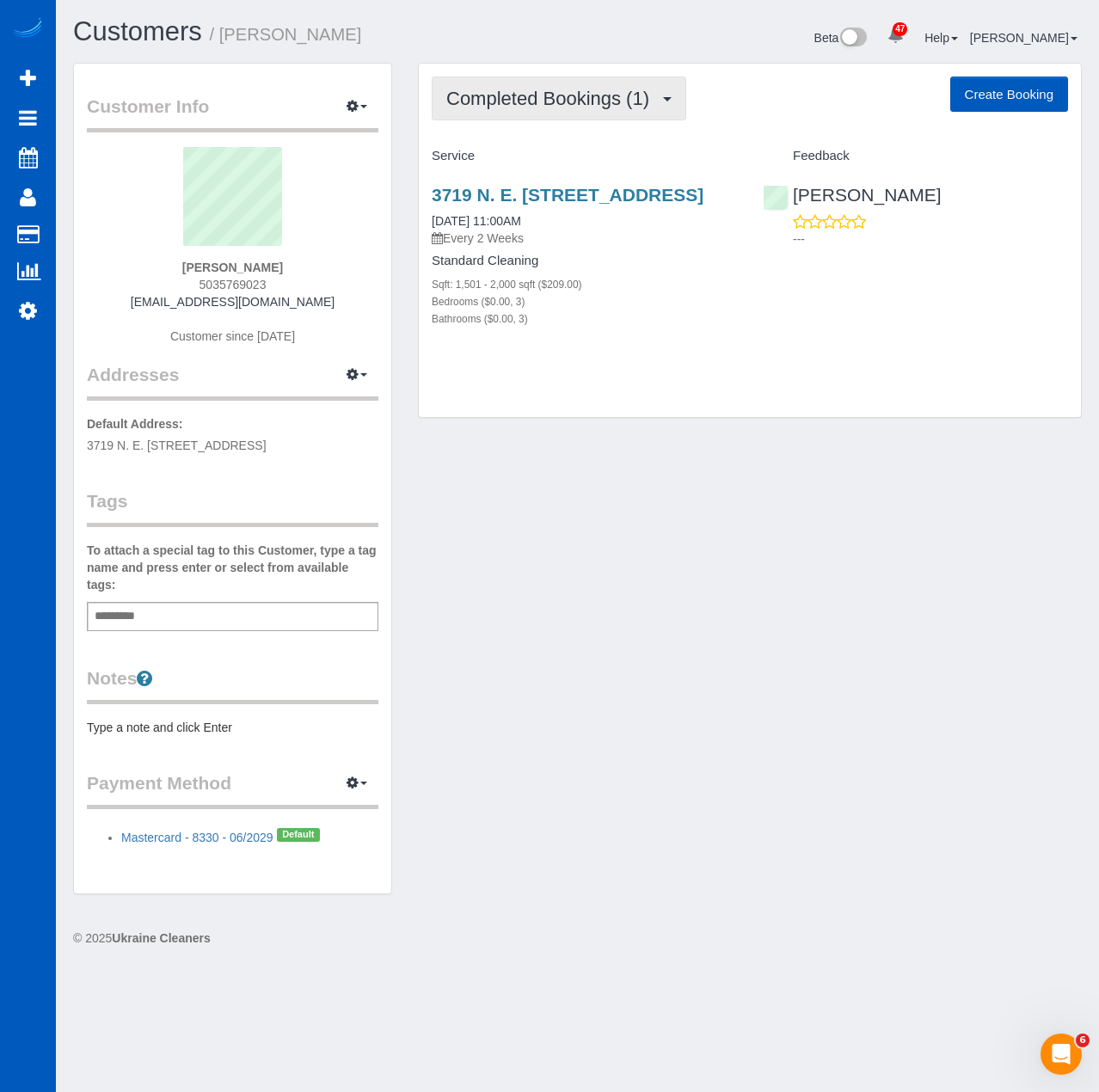
click at [613, 103] on span "Completed Bookings (1)" at bounding box center [552, 98] width 212 height 21
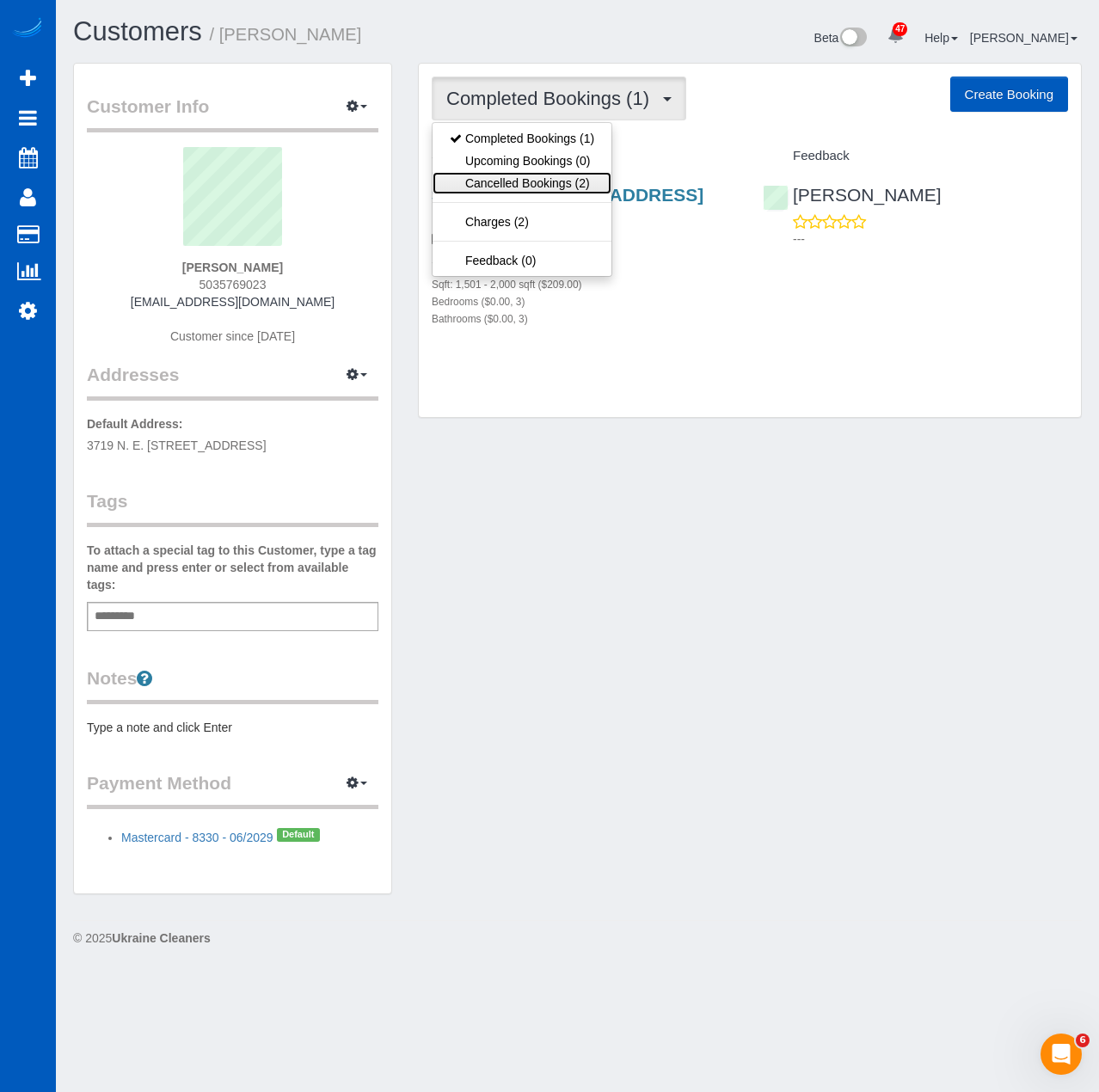
click at [547, 186] on link "Cancelled Bookings (2)" at bounding box center [522, 183] width 179 height 22
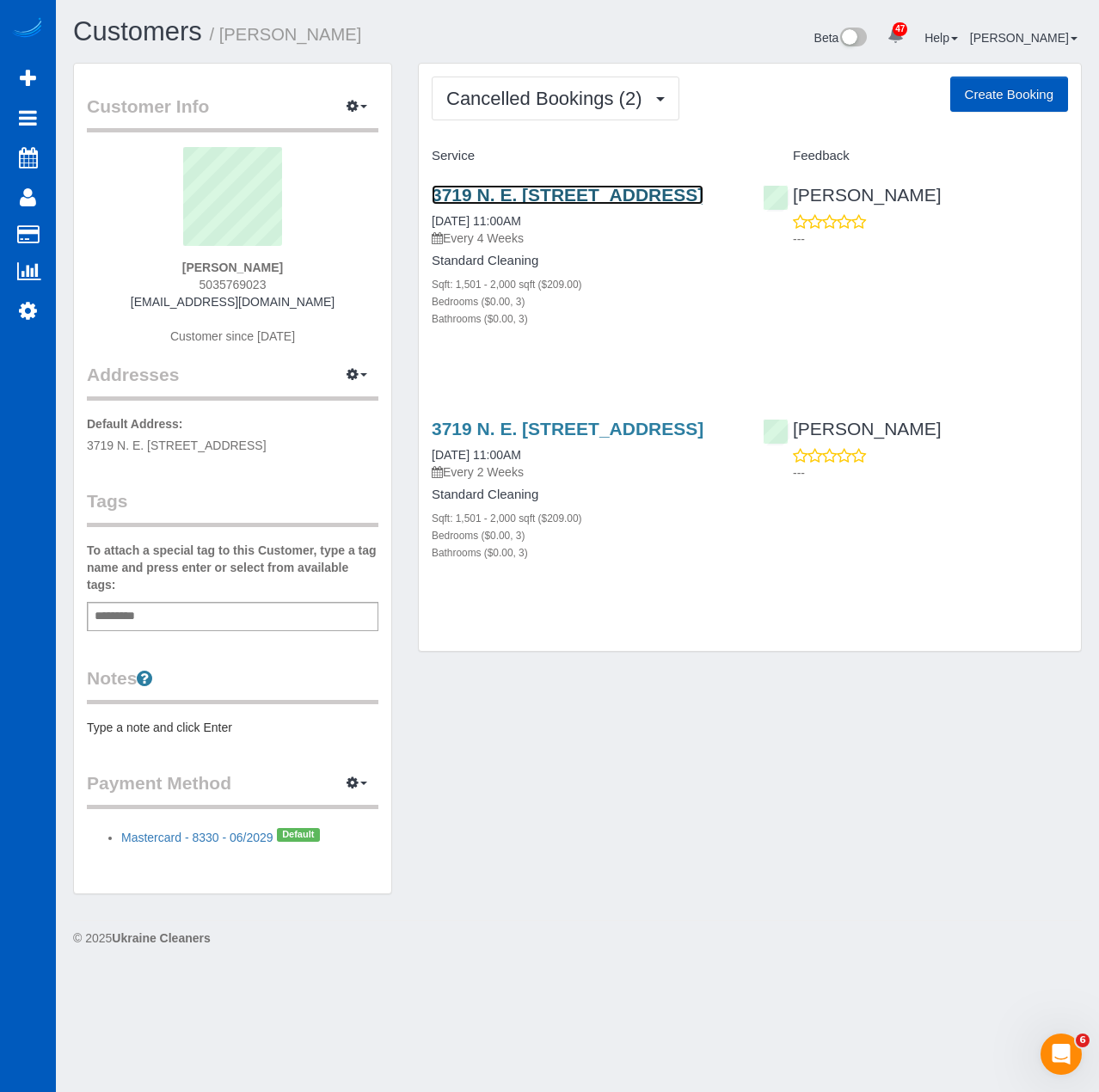
click at [519, 201] on link "3719 N. E. 157th Ave, Vancouver, WA 98682" at bounding box center [567, 194] width 272 height 20
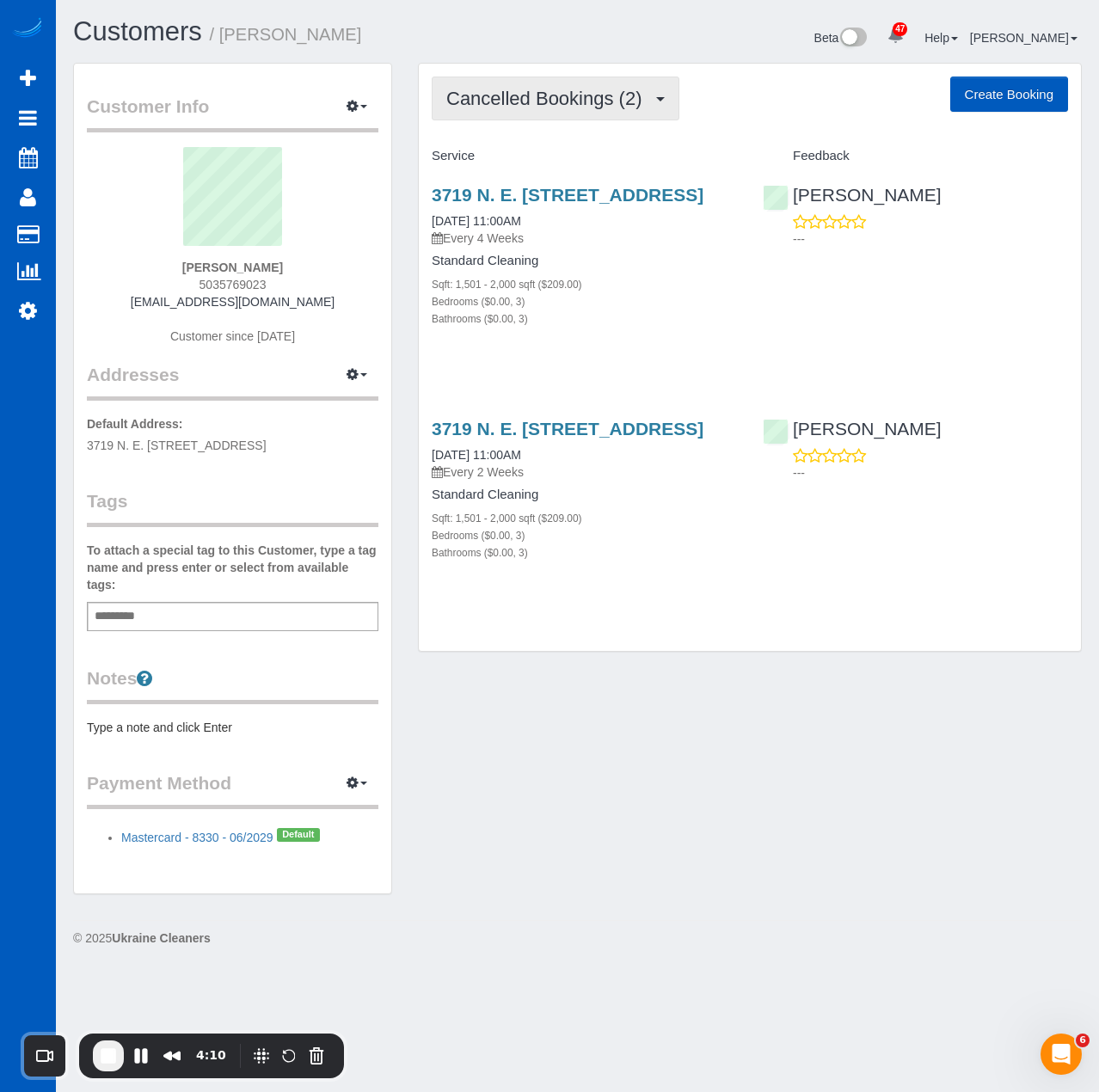
drag, startPoint x: 602, startPoint y: 97, endPoint x: 614, endPoint y: 165, distance: 69.1
click at [602, 98] on span "Cancelled Bookings (2)" at bounding box center [548, 98] width 204 height 21
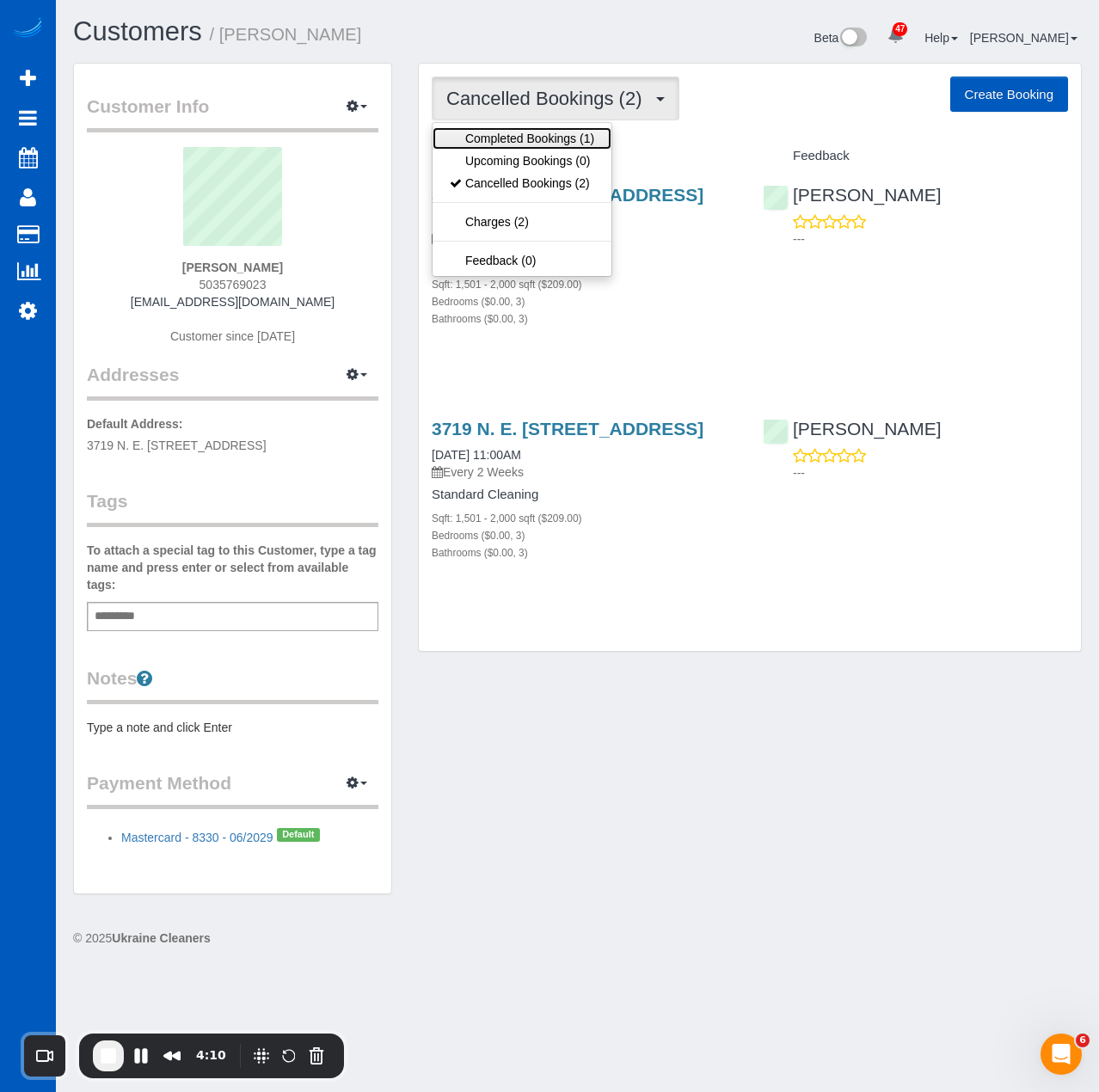
click at [558, 138] on link "Completed Bookings (1)" at bounding box center [522, 138] width 179 height 22
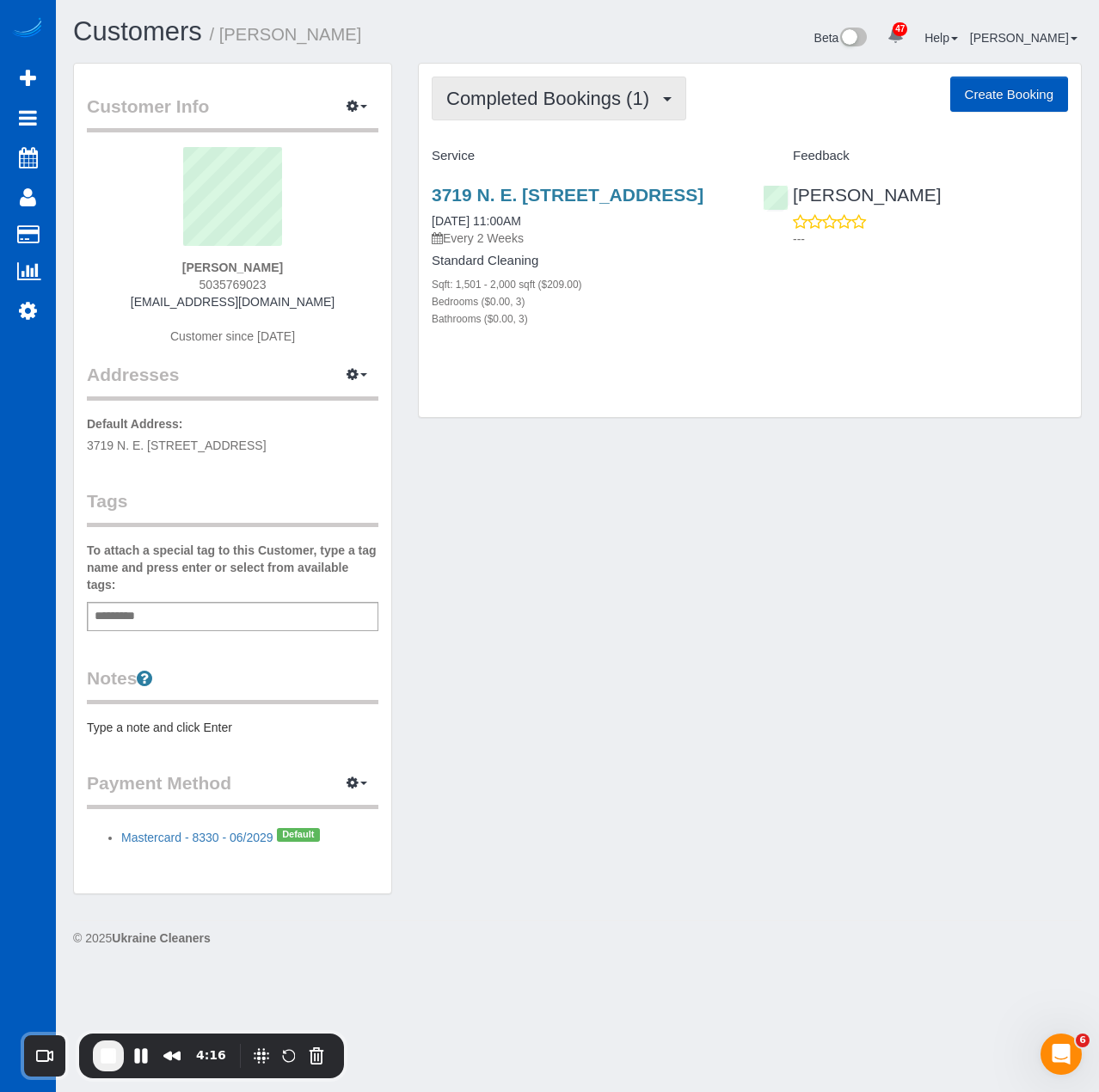
click at [650, 90] on span "Completed Bookings (1)" at bounding box center [552, 98] width 212 height 21
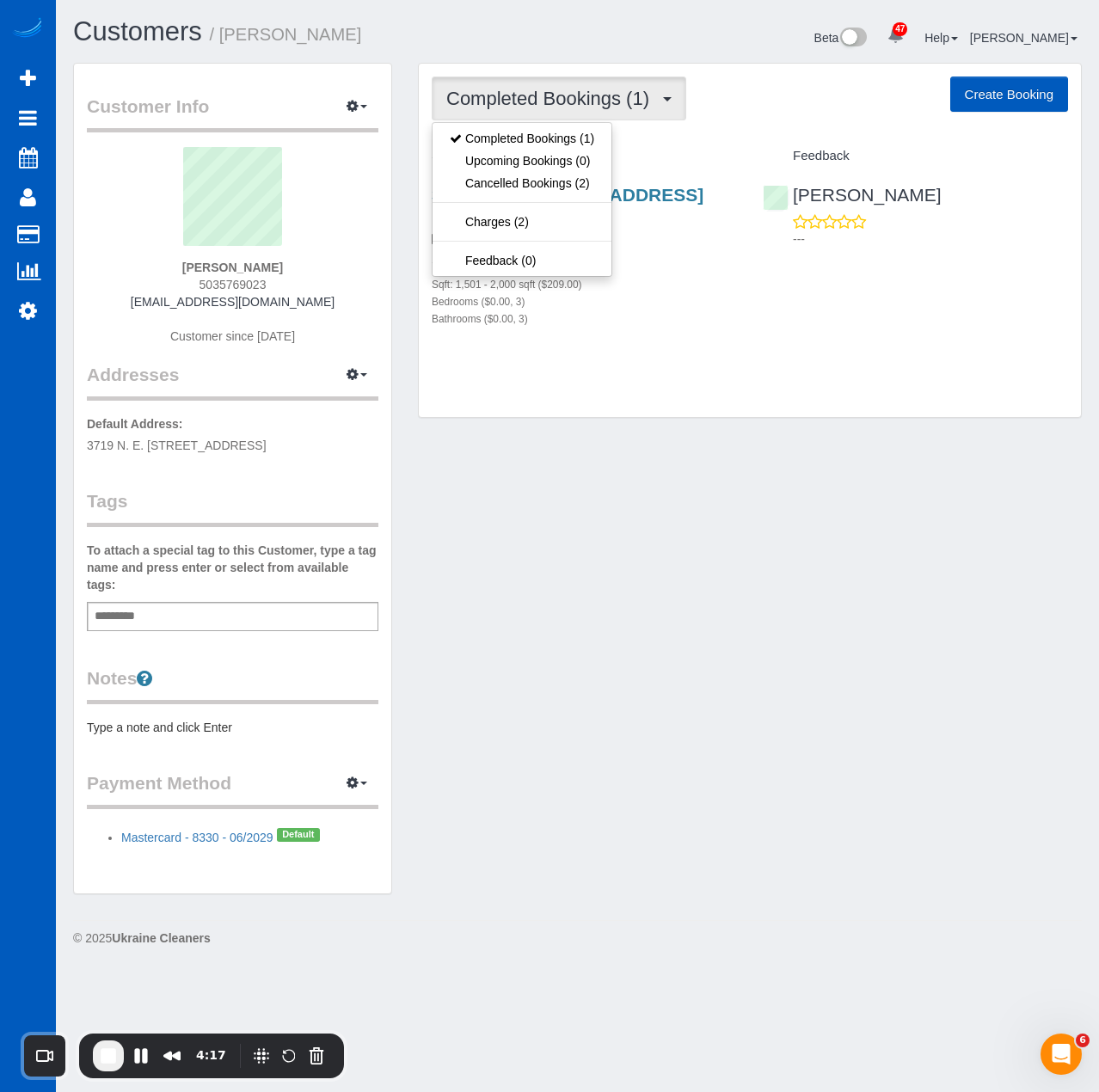
drag, startPoint x: 683, startPoint y: 383, endPoint x: 677, endPoint y: 366, distance: 18.0
click at [683, 382] on div "Completed Bookings (1) Completed Bookings (1) Upcoming Bookings (0) Cancelled B…" at bounding box center [750, 241] width 662 height 355
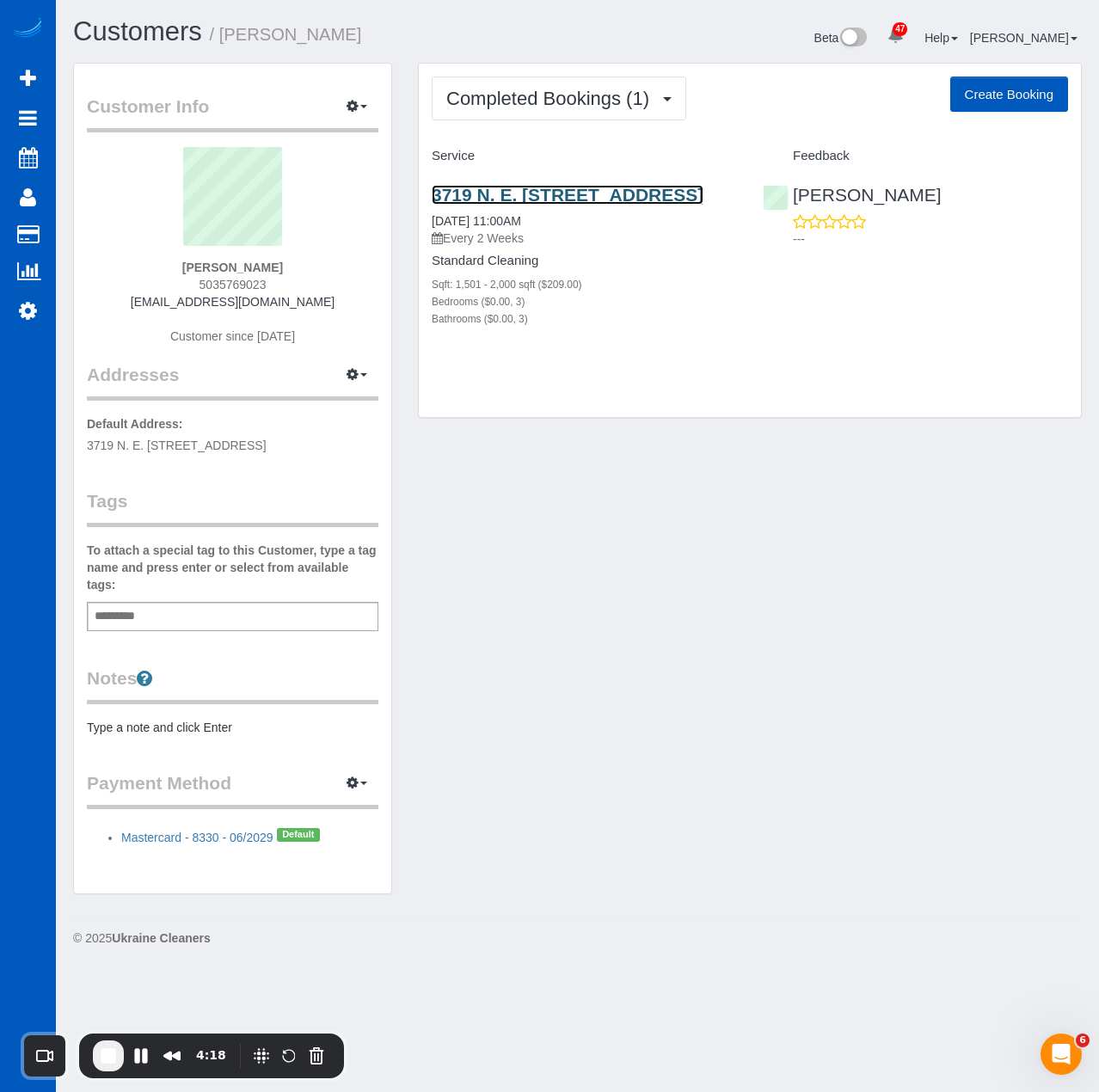
click at [476, 204] on link "3719 N. E. 157th Ave, Vancouver, WA 98682" at bounding box center [567, 194] width 272 height 20
click at [610, 102] on span "Completed Bookings (1)" at bounding box center [552, 98] width 212 height 21
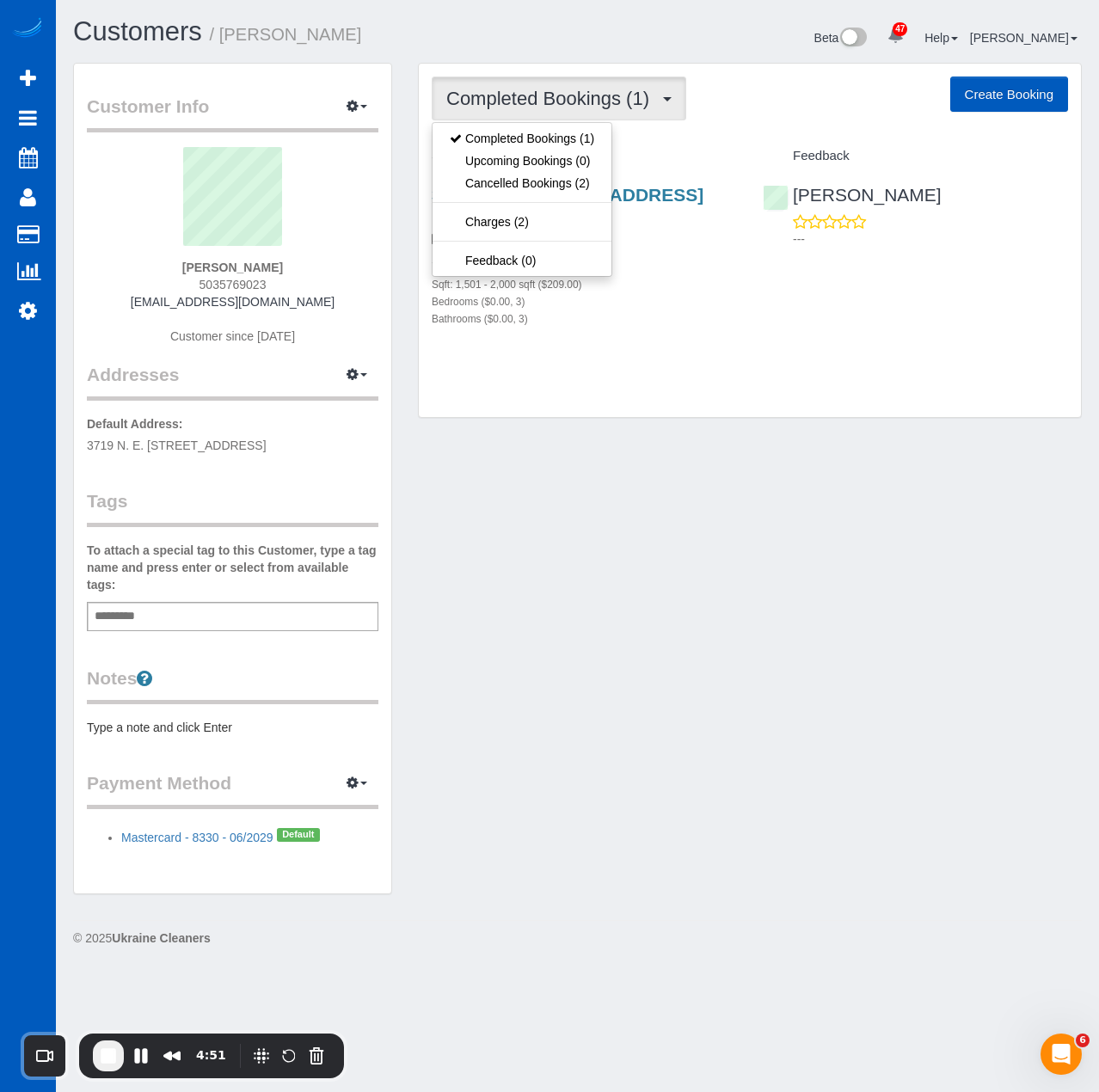
click at [717, 583] on div "Customer Info Edit Contact Info Send Message Email Preferences Special Sales Ta…" at bounding box center [577, 486] width 1035 height 848
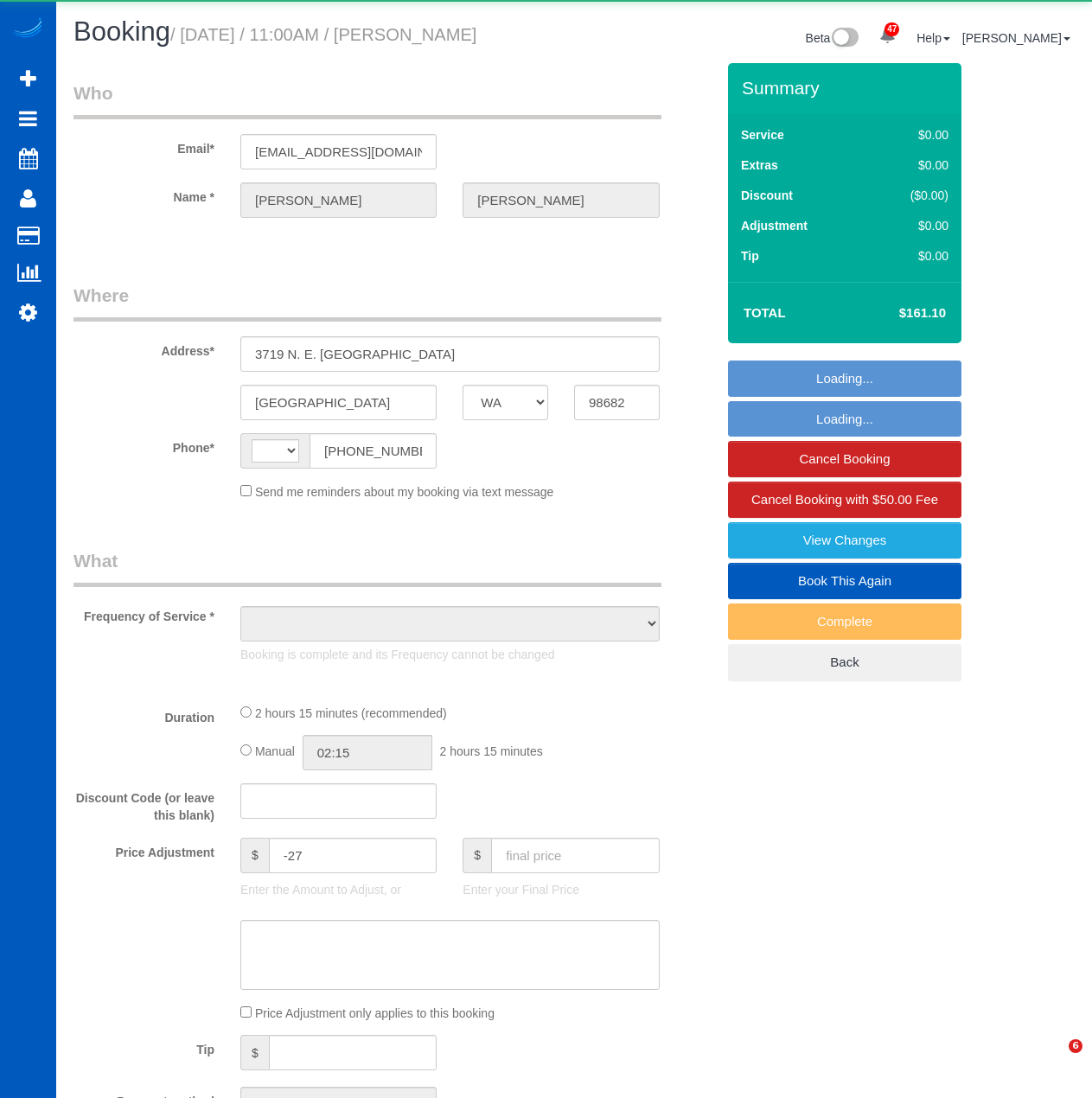
select select "WA"
select select "string:US"
select select "object:1130"
select select "string:fspay-43e65a61-2bec-4f7c-a915-3e191f57285b"
select select "199"
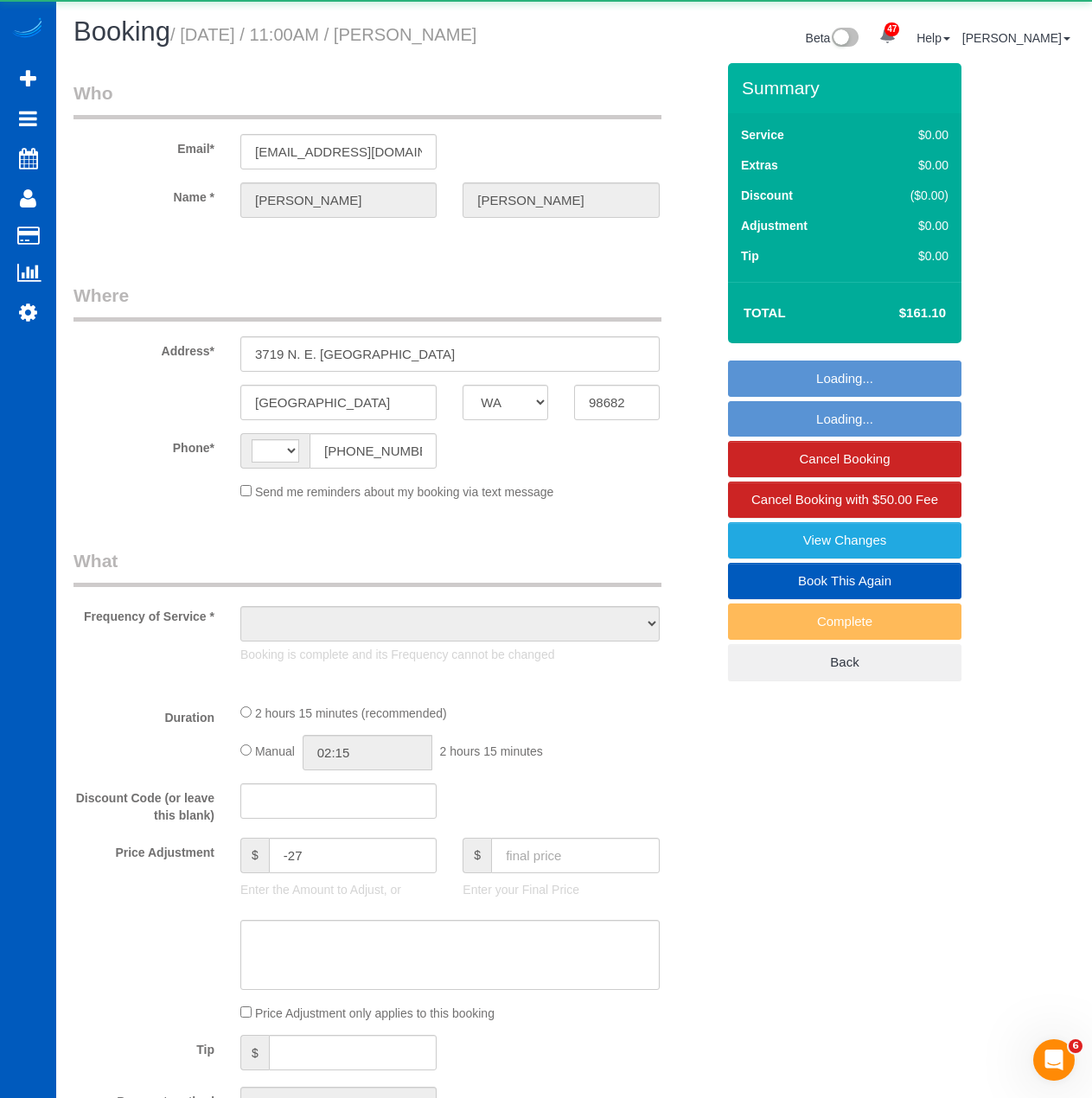
select select "1501"
select select "3"
select select "spot1"
select select "number:8"
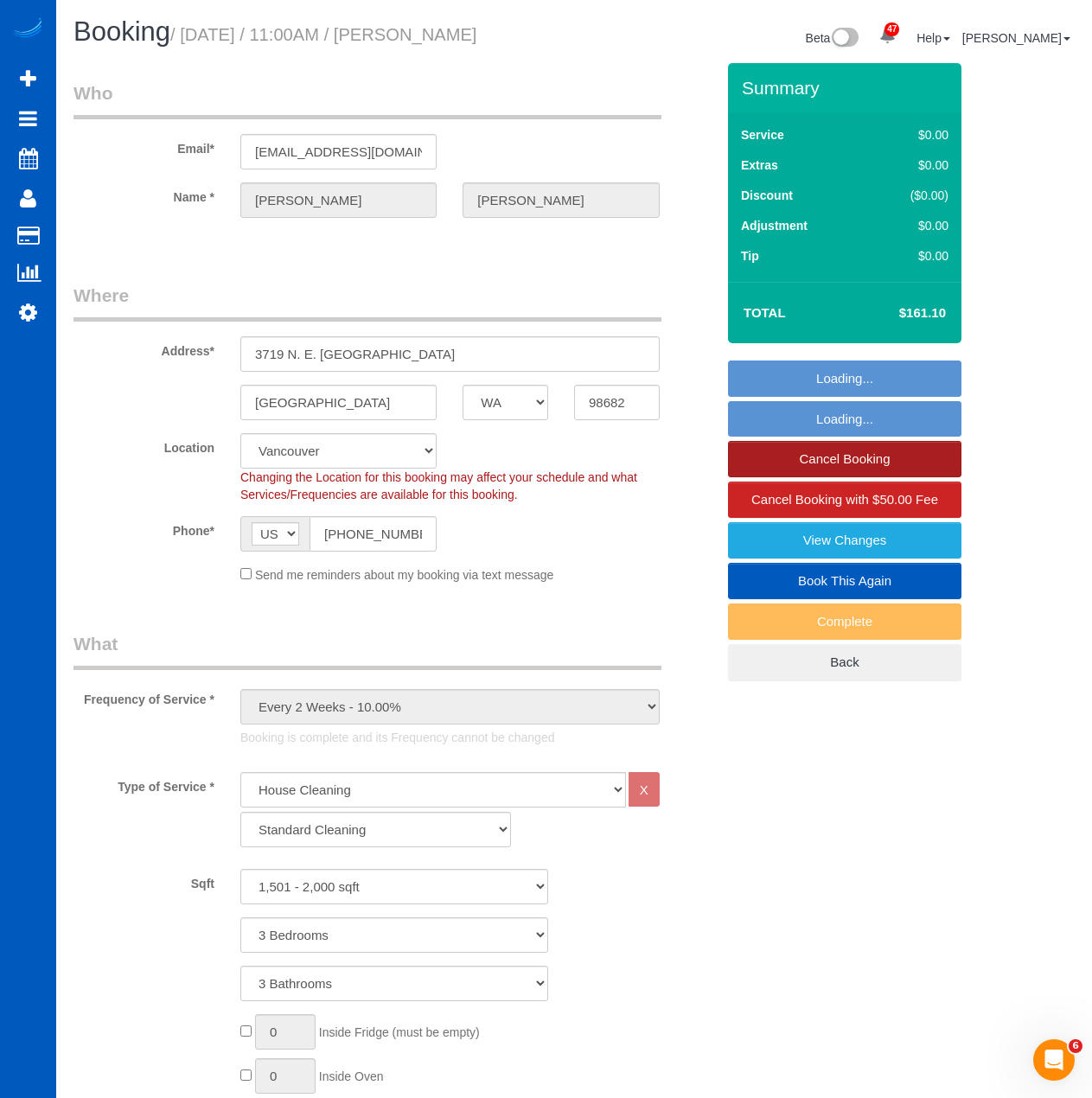
select select "1501"
select select "3"
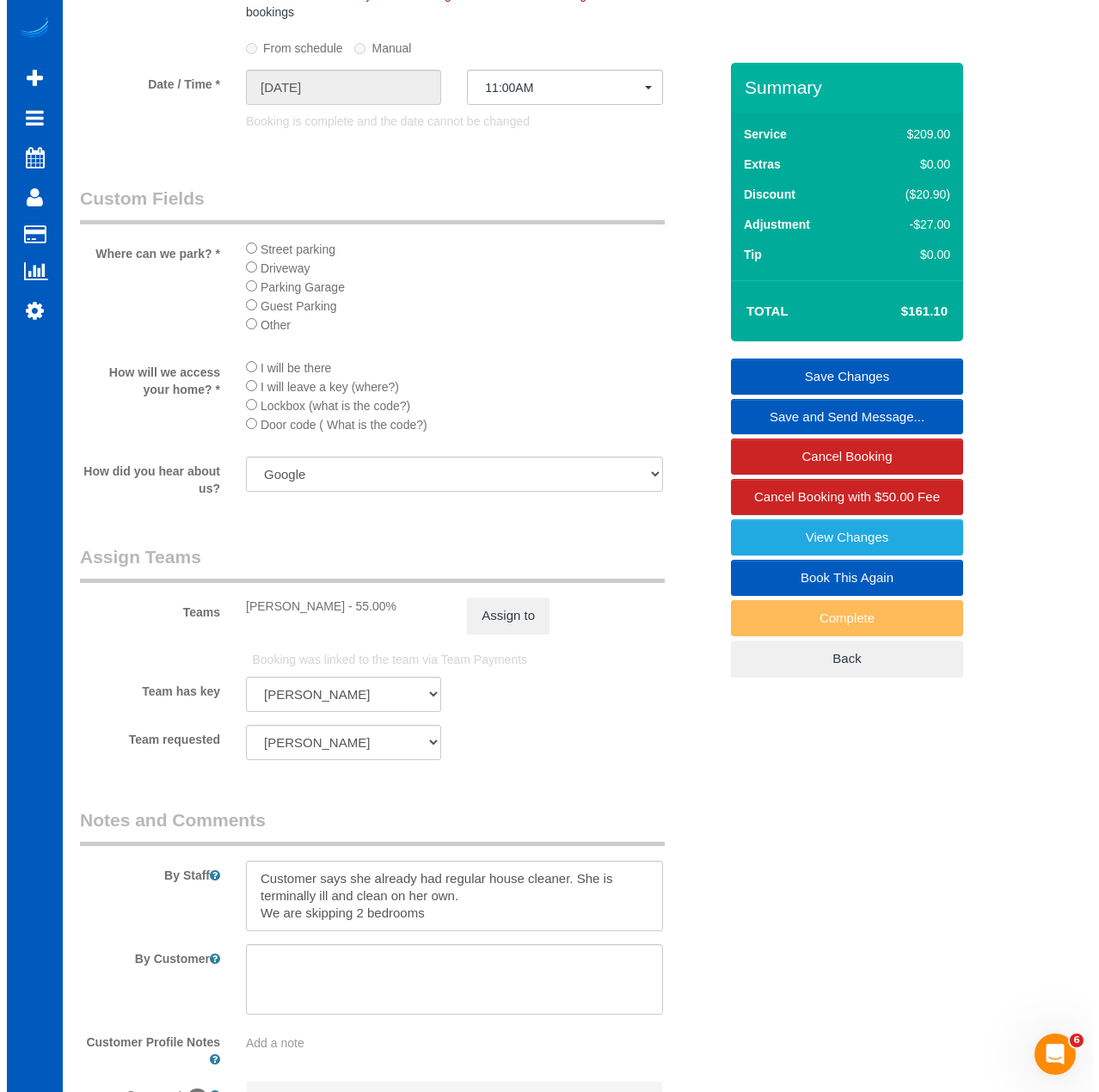
scroll to position [1892, 0]
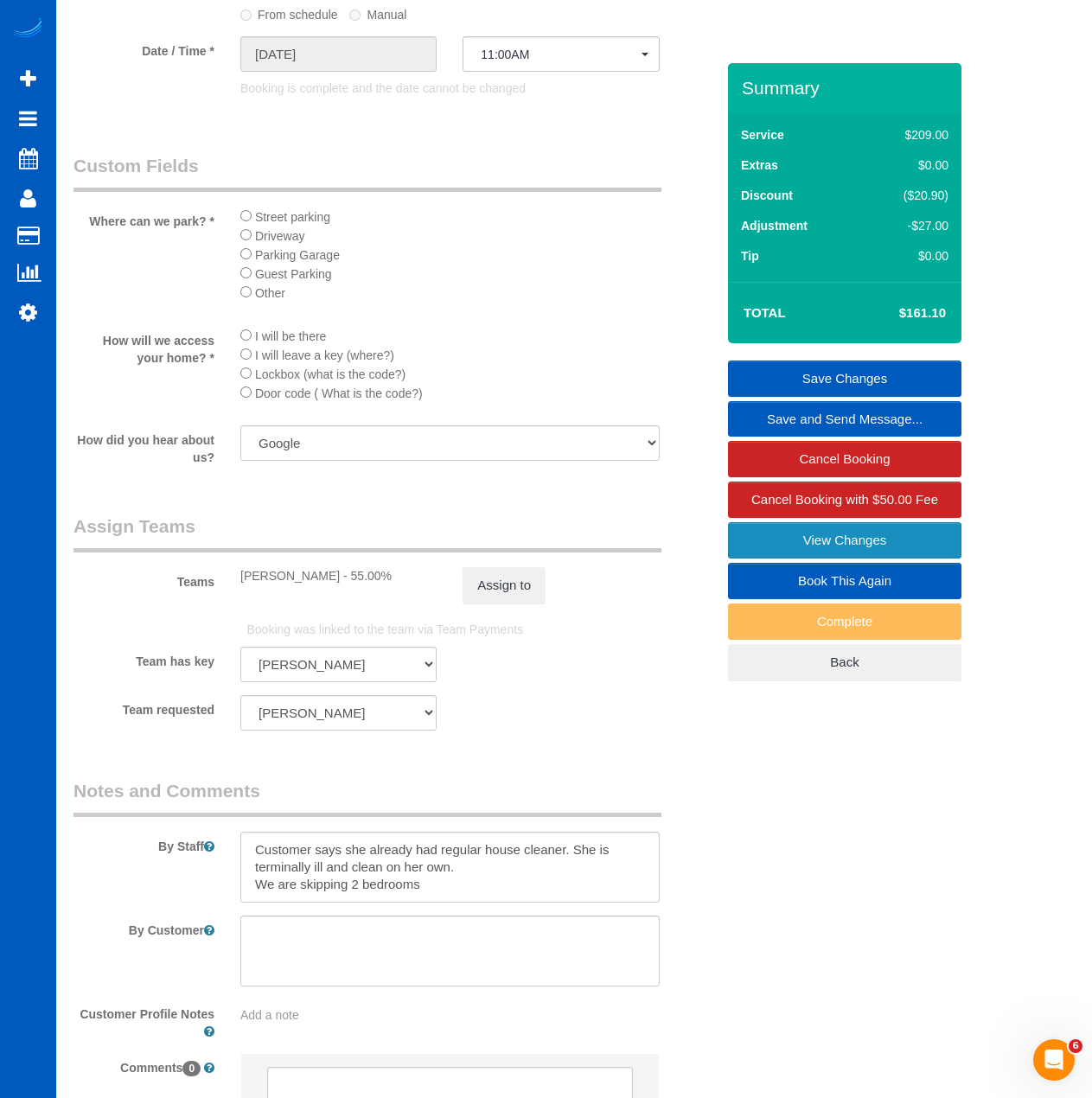
click at [887, 526] on link "View Changes" at bounding box center [844, 540] width 234 height 37
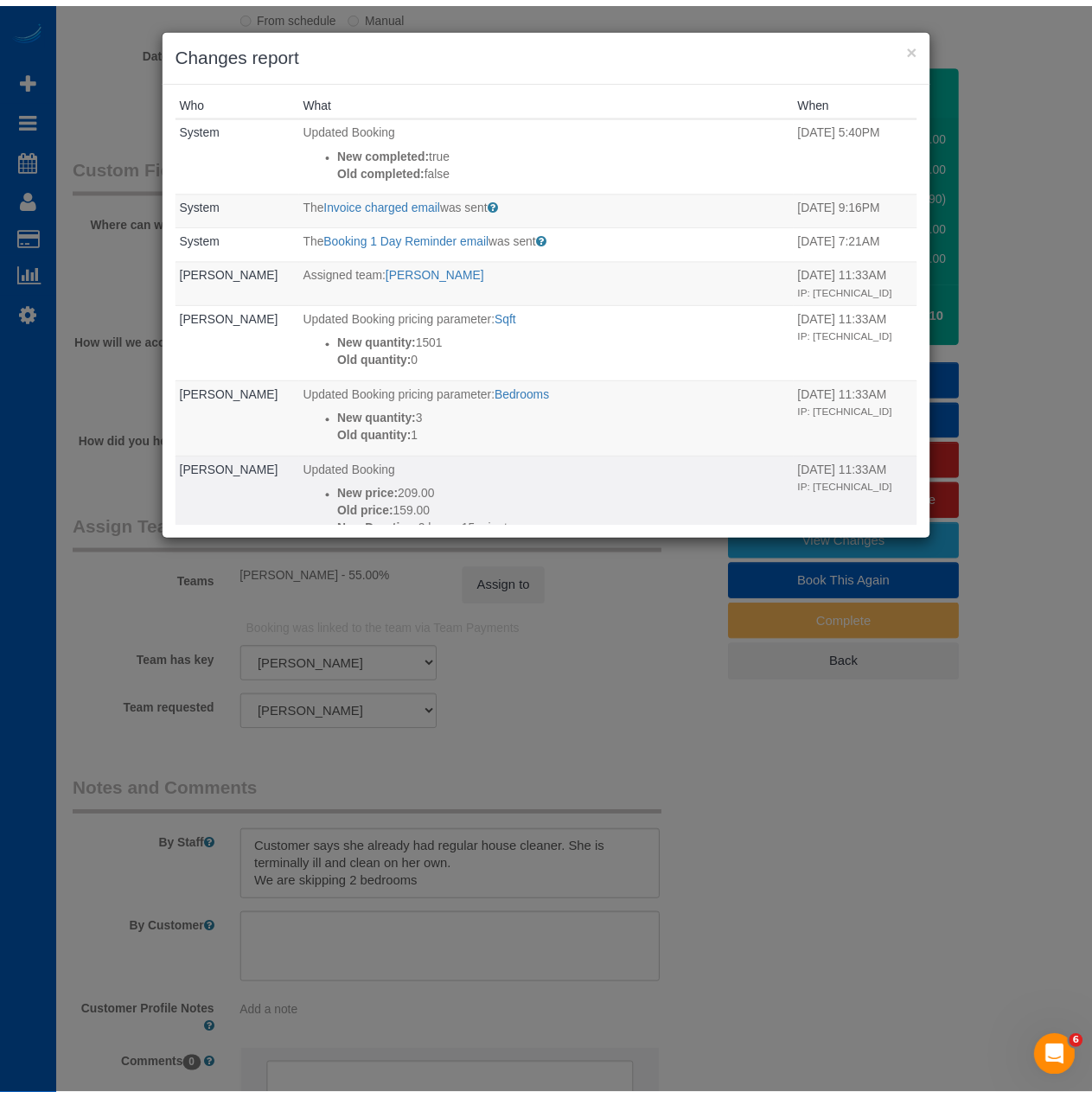
scroll to position [0, 0]
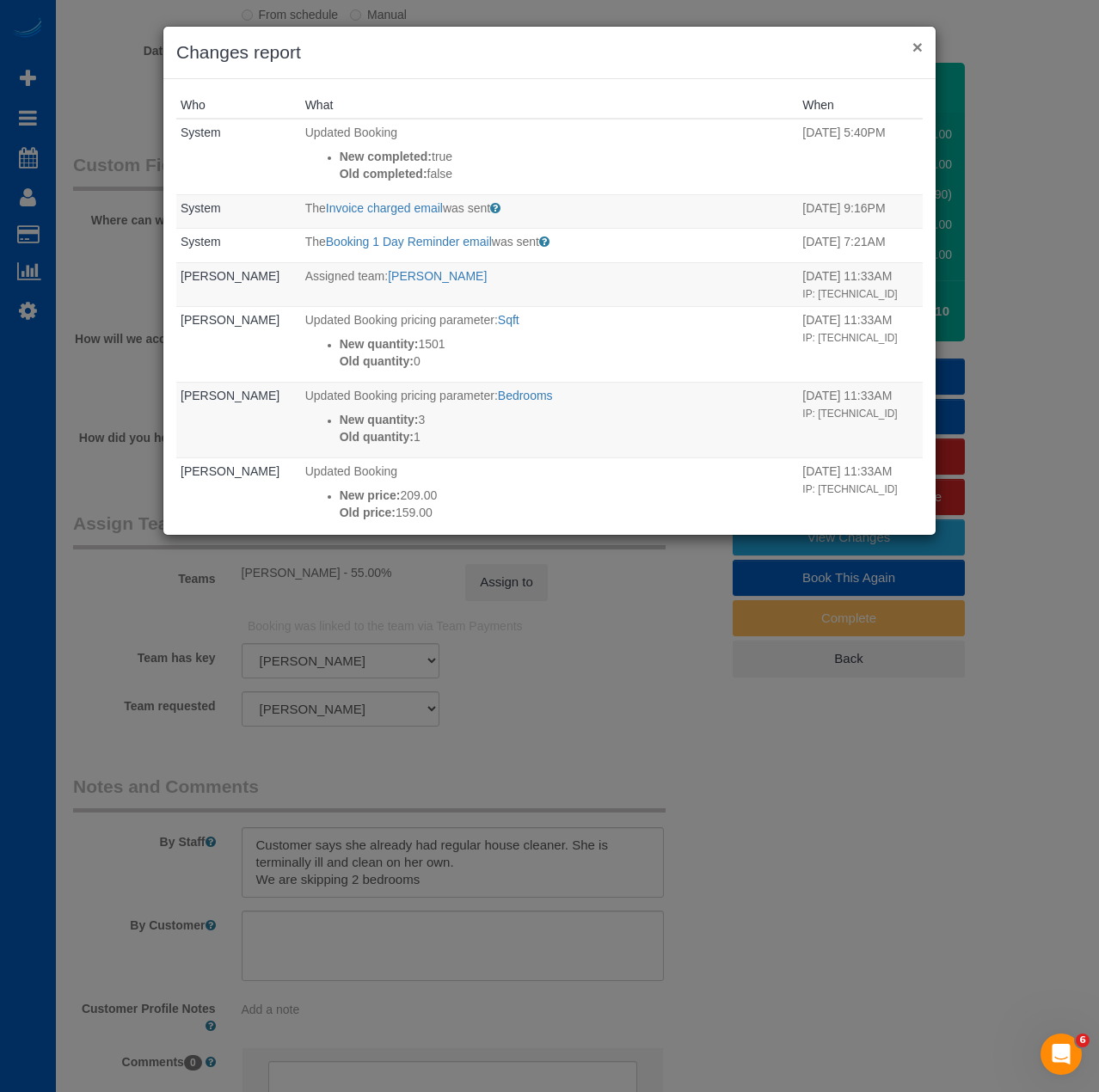
click at [916, 43] on button "×" at bounding box center [917, 47] width 10 height 18
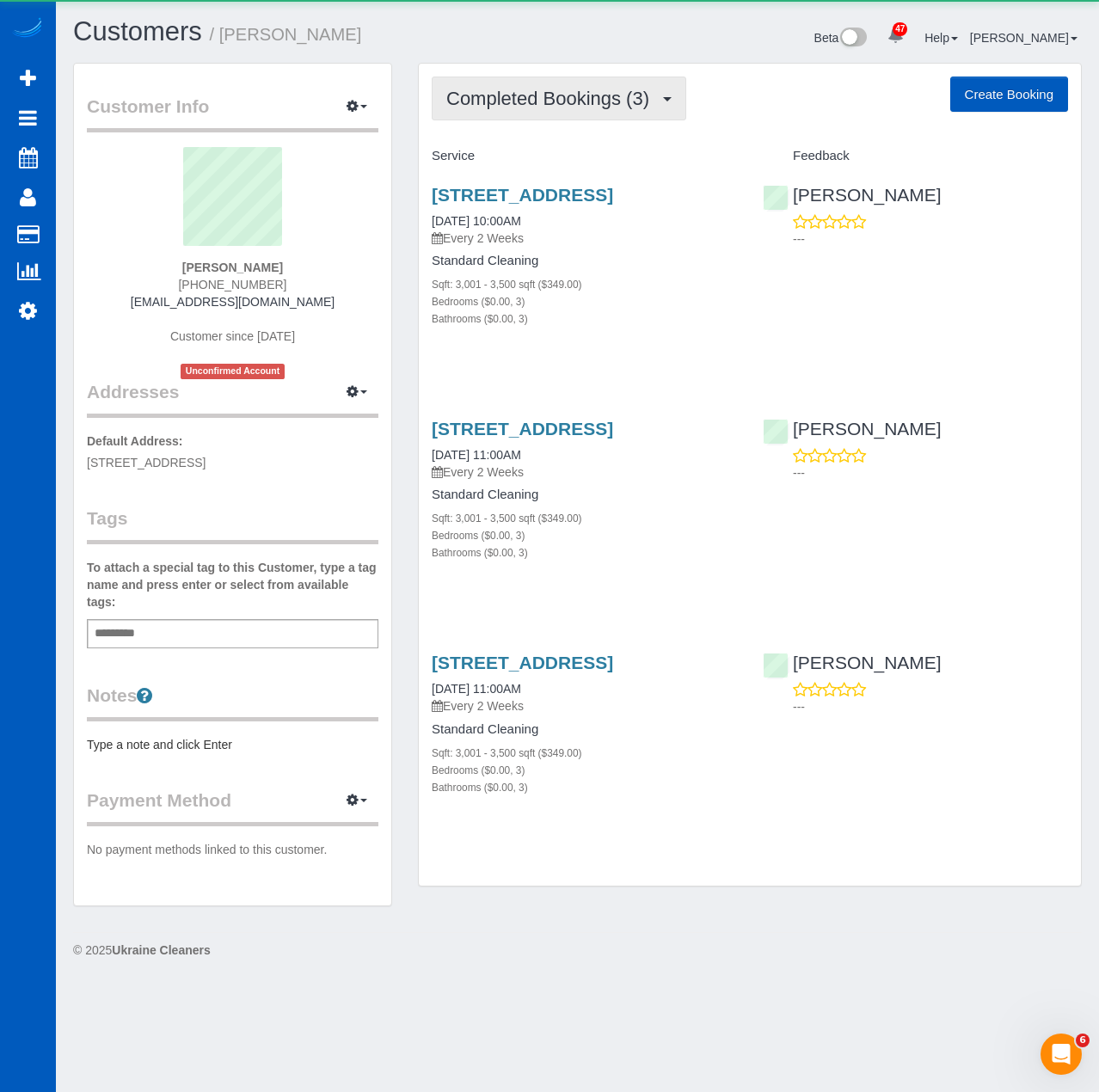
click at [579, 91] on span "Completed Bookings (3)" at bounding box center [552, 98] width 212 height 21
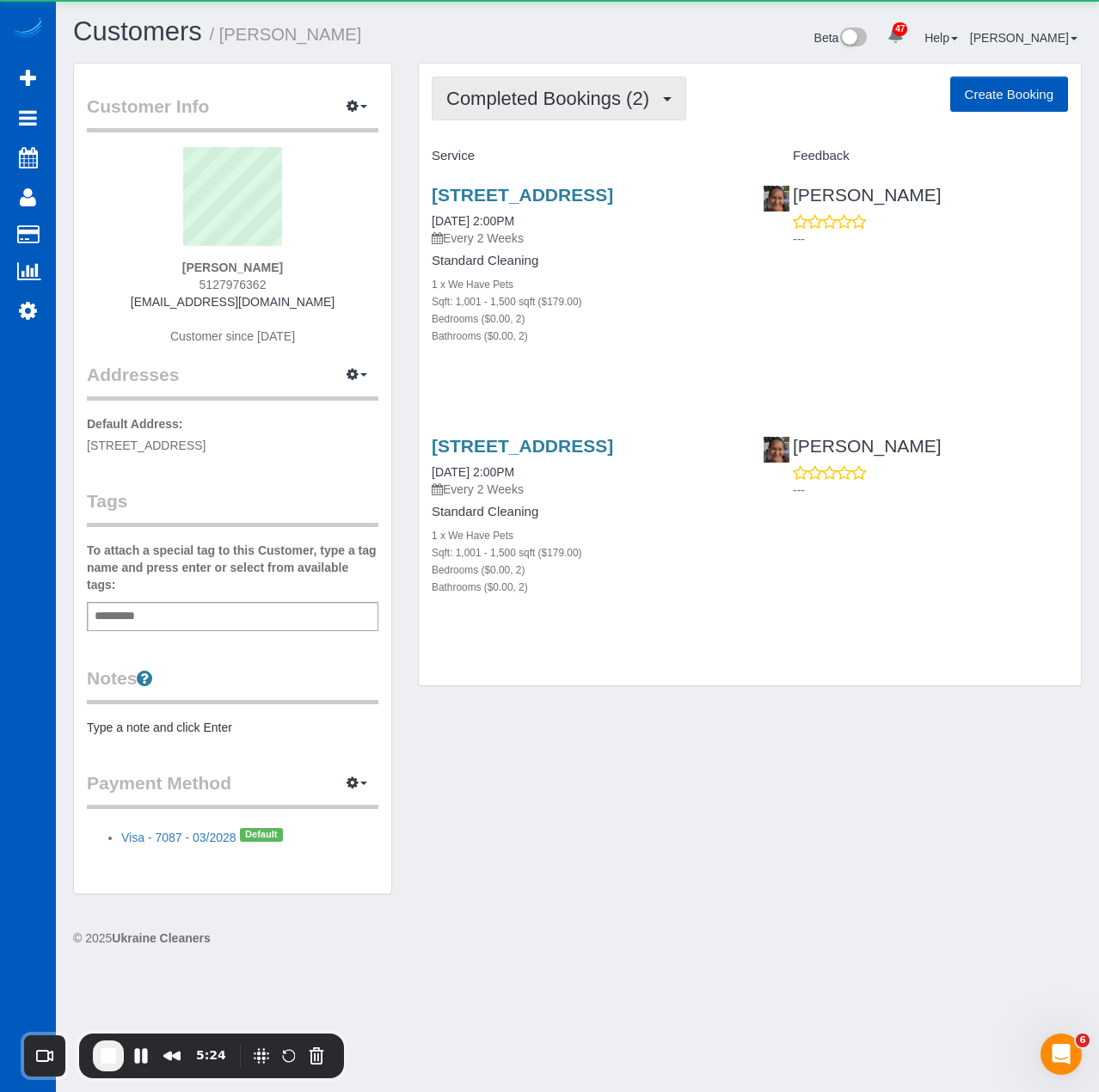
click at [581, 94] on span "Completed Bookings (2)" at bounding box center [552, 98] width 212 height 21
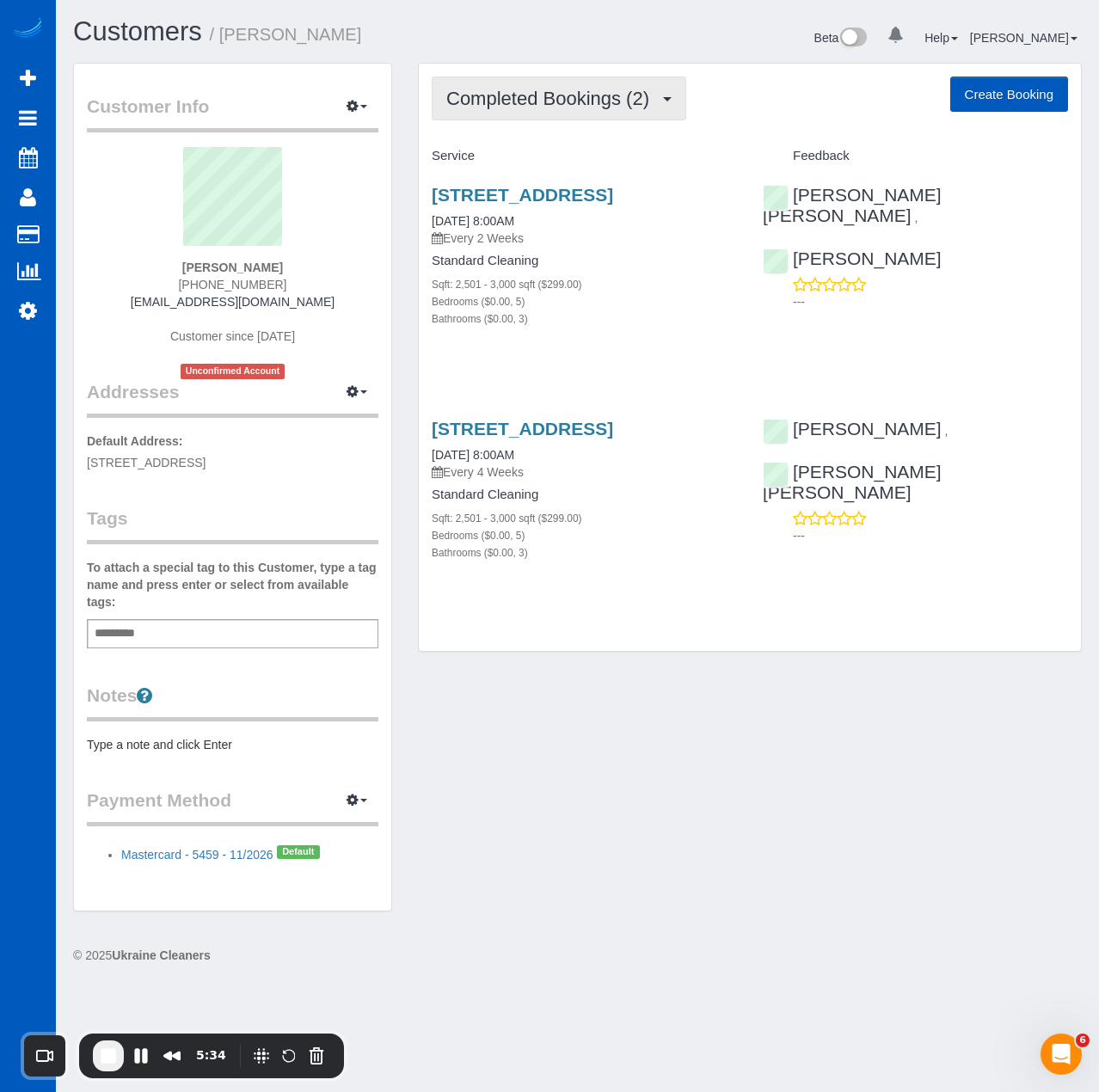
click at [515, 101] on span "Completed Bookings (2)" at bounding box center [552, 98] width 212 height 21
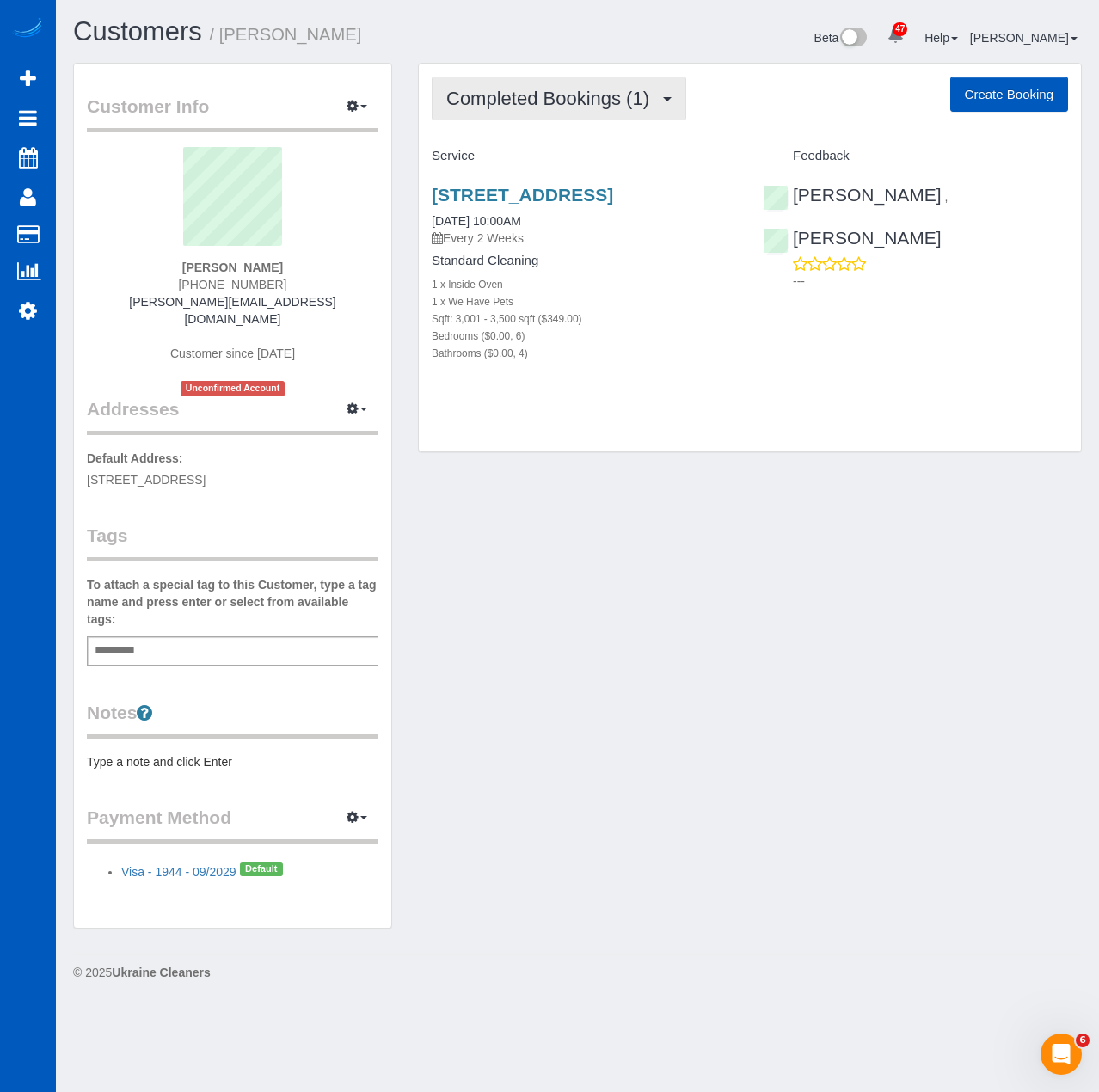
click at [544, 108] on span "Completed Bookings (1)" at bounding box center [552, 98] width 212 height 21
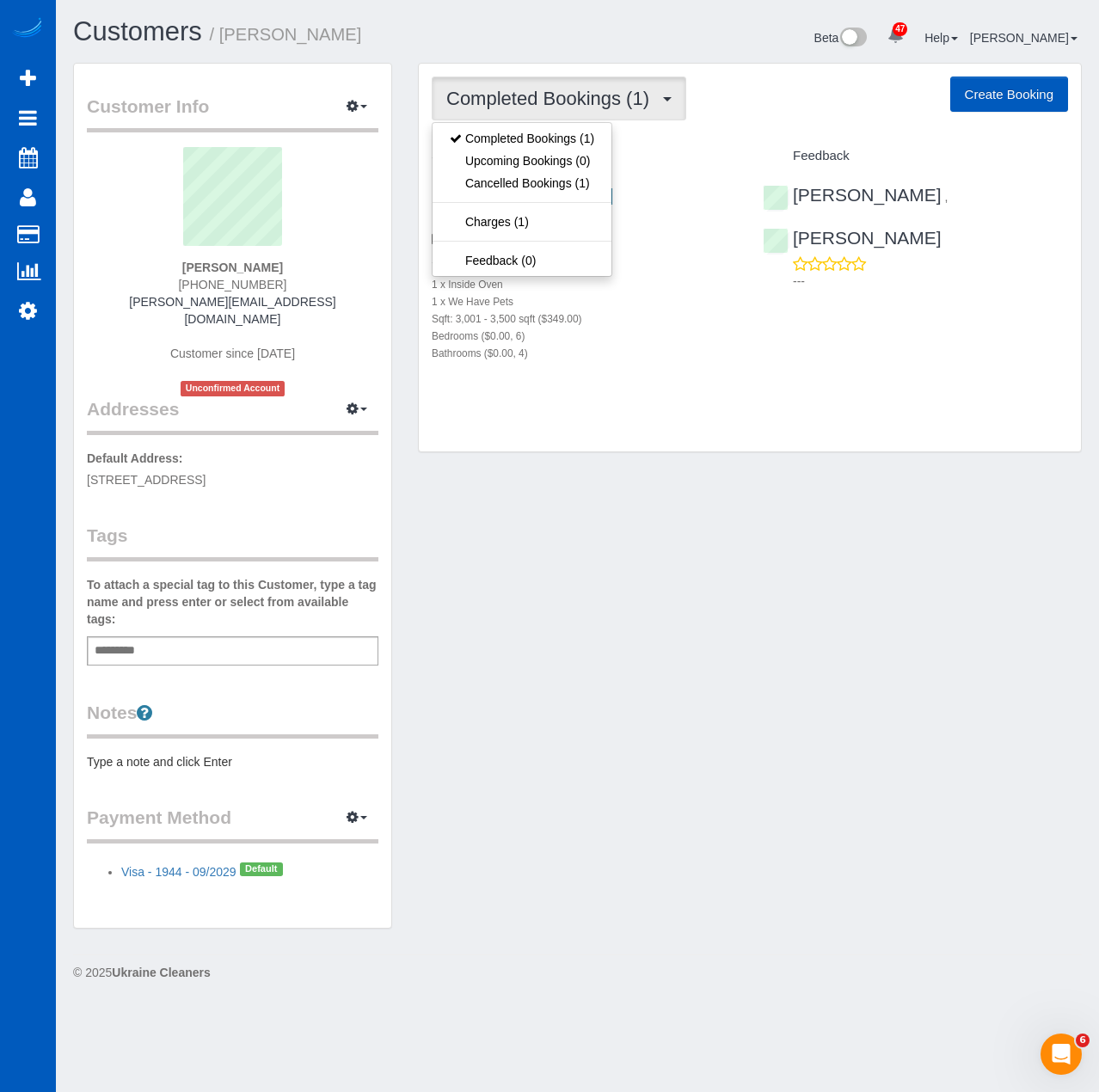
drag, startPoint x: 544, startPoint y: 108, endPoint x: 568, endPoint y: 129, distance: 31.9
click at [565, 120] on div "Completed Bookings (1) Completed Bookings (1) Upcoming Bookings (0) Cancelled B…" at bounding box center [558, 98] width 255 height 44
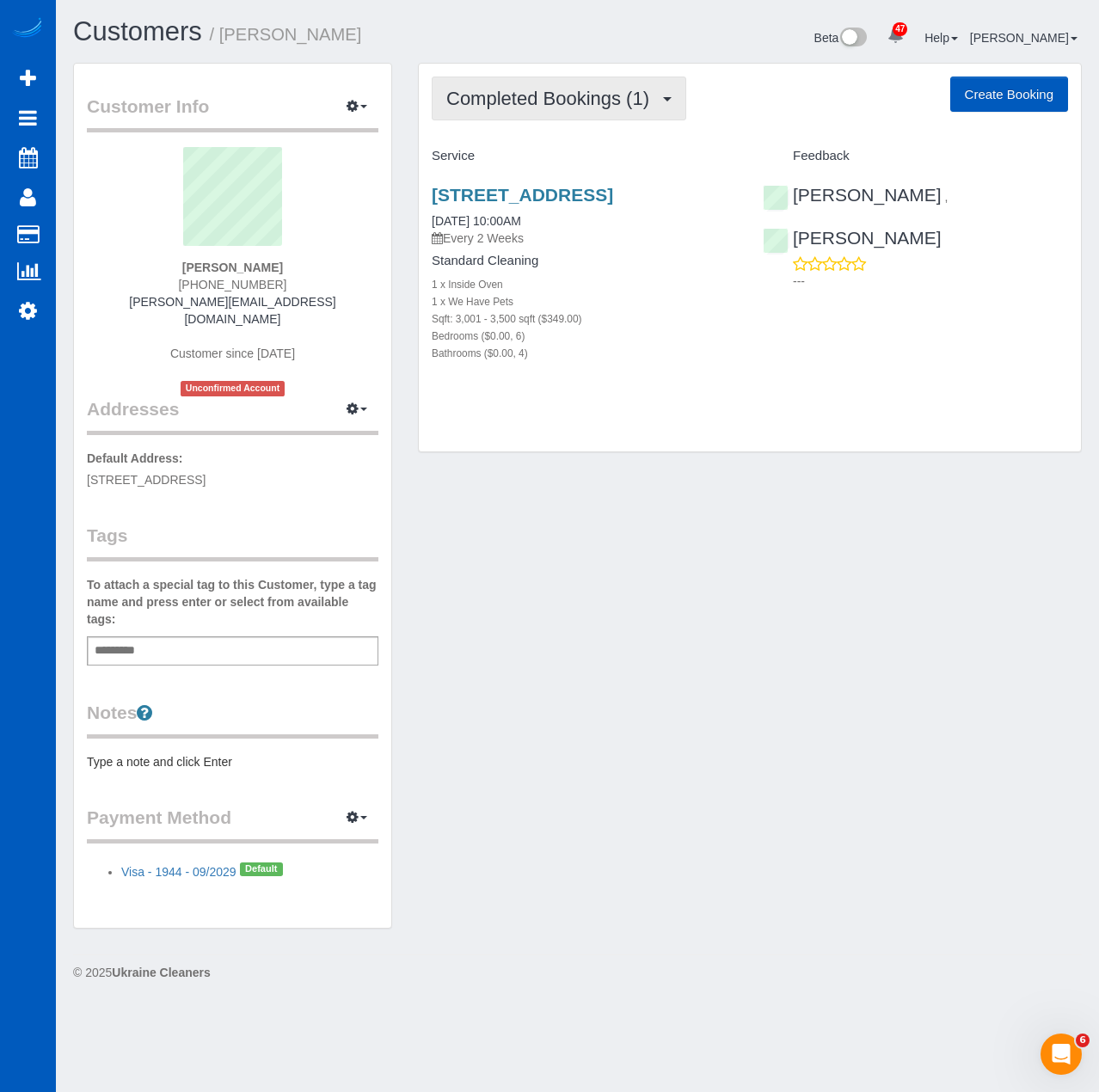
click at [577, 104] on span "Completed Bookings (1)" at bounding box center [552, 98] width 212 height 21
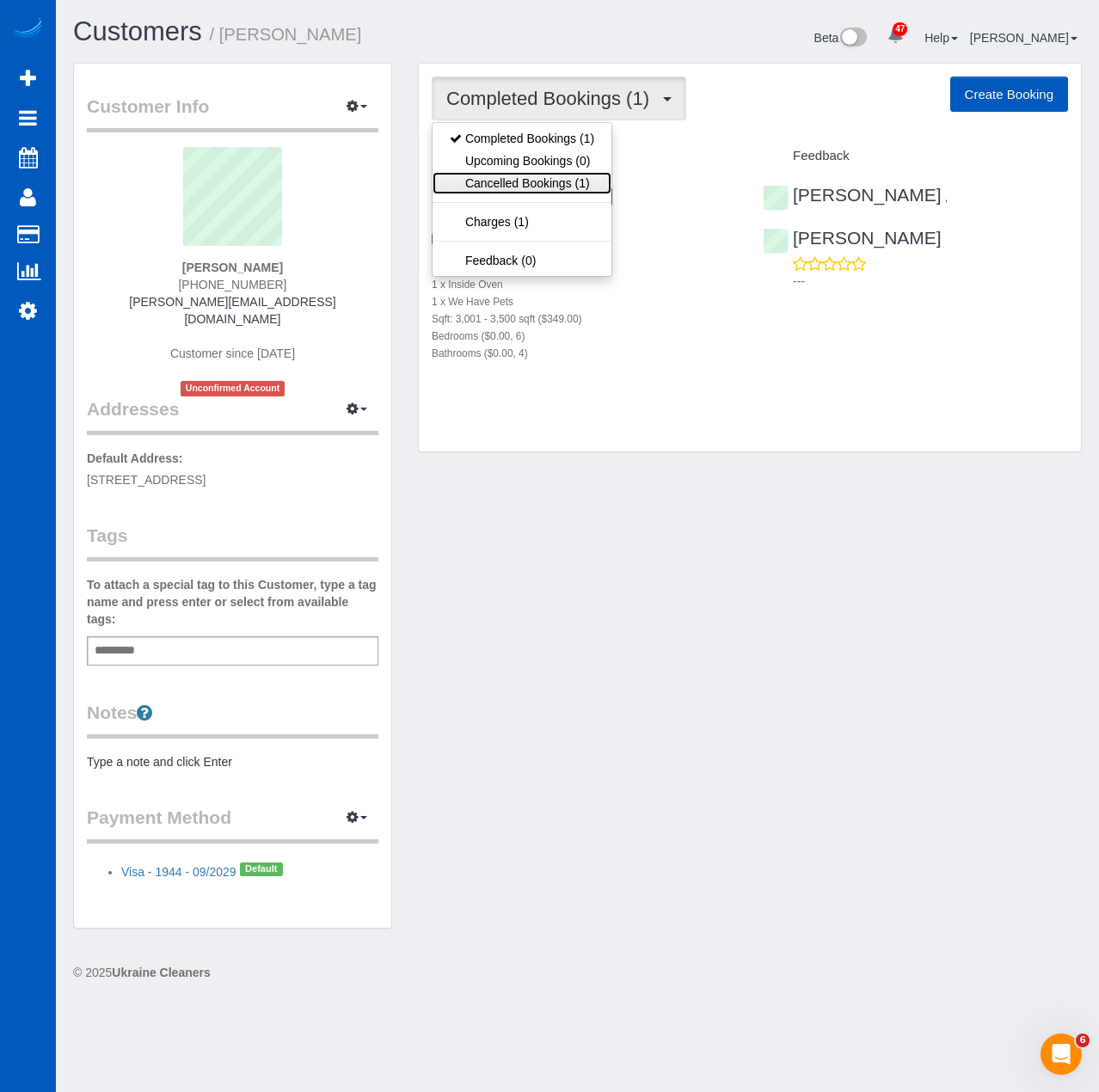
click at [569, 180] on link "Cancelled Bookings (1)" at bounding box center [522, 183] width 179 height 22
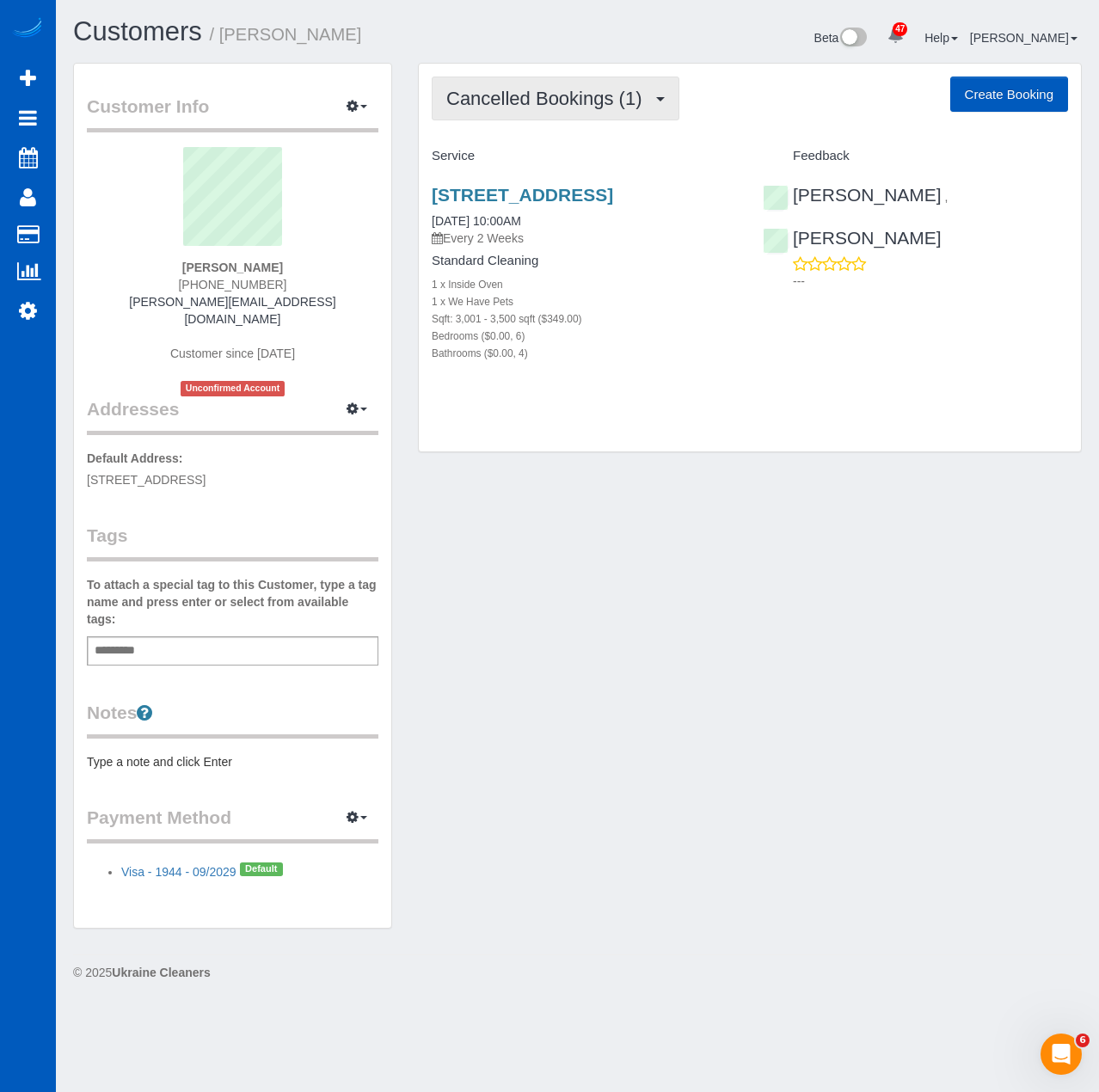
click at [560, 91] on span "Cancelled Bookings (1)" at bounding box center [548, 98] width 204 height 21
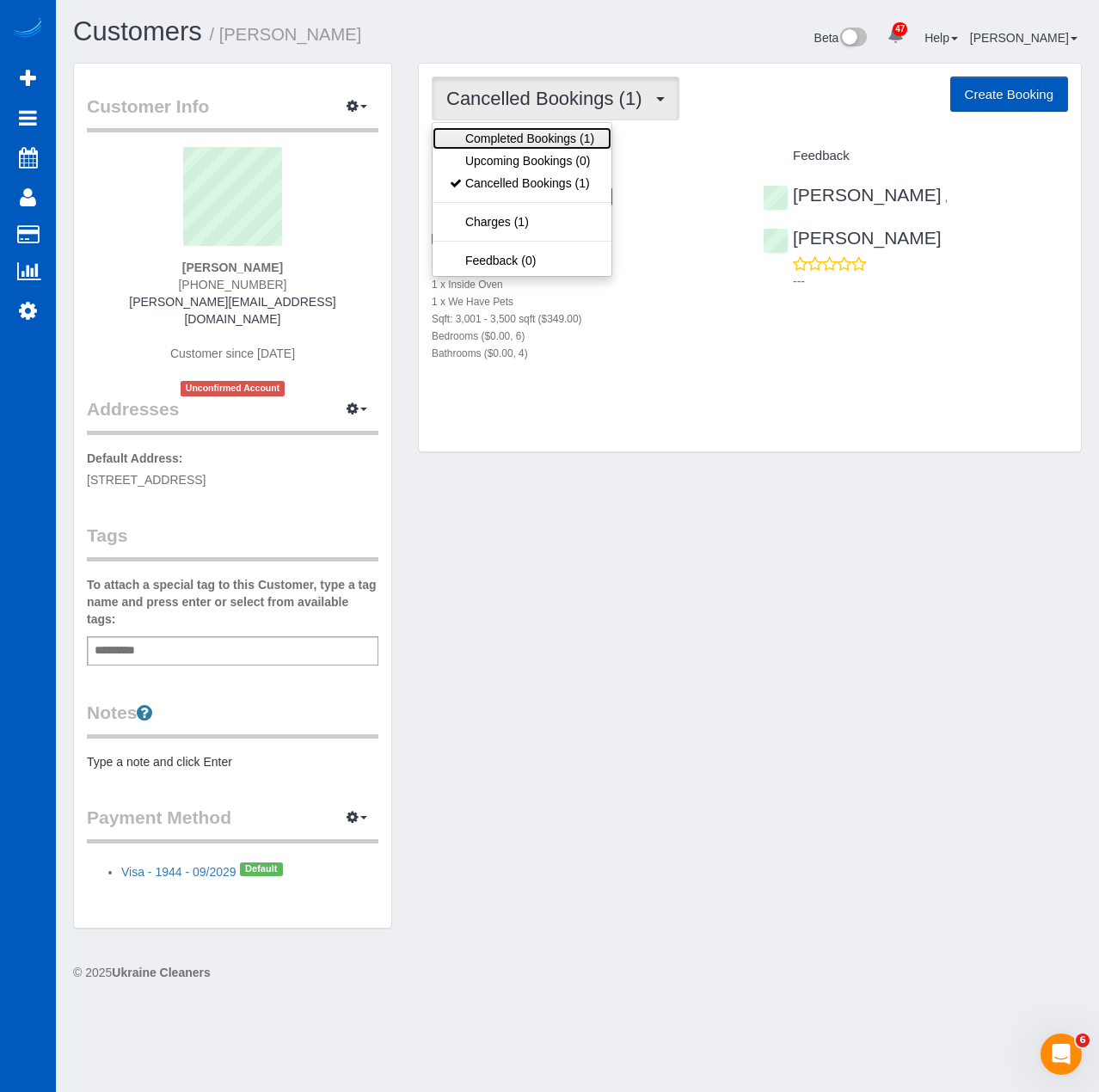
click at [556, 141] on link "Completed Bookings (1)" at bounding box center [522, 138] width 179 height 22
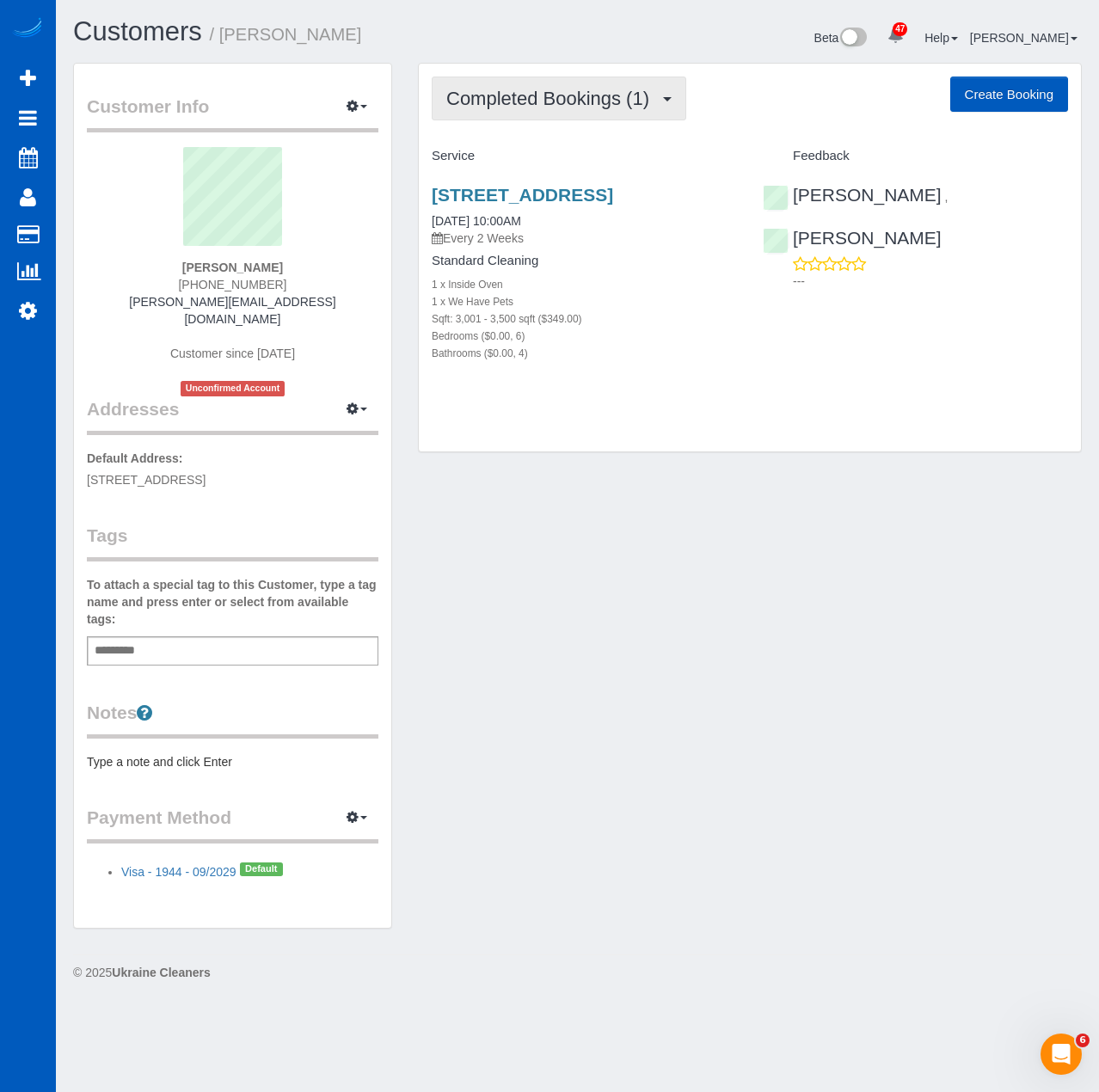
click at [555, 105] on span "Completed Bookings (1)" at bounding box center [552, 98] width 212 height 21
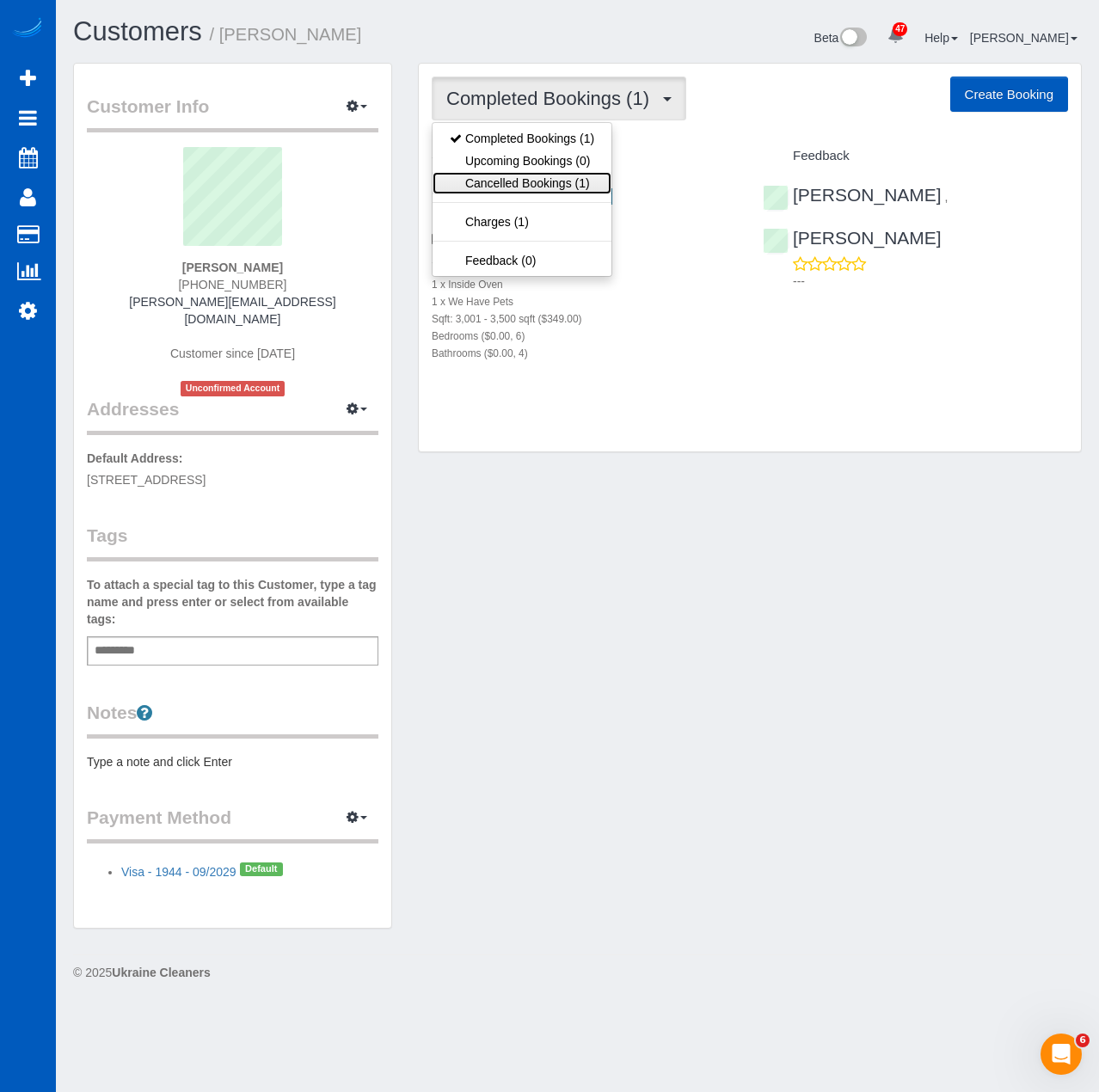
click at [543, 189] on link "Cancelled Bookings (1)" at bounding box center [522, 183] width 179 height 22
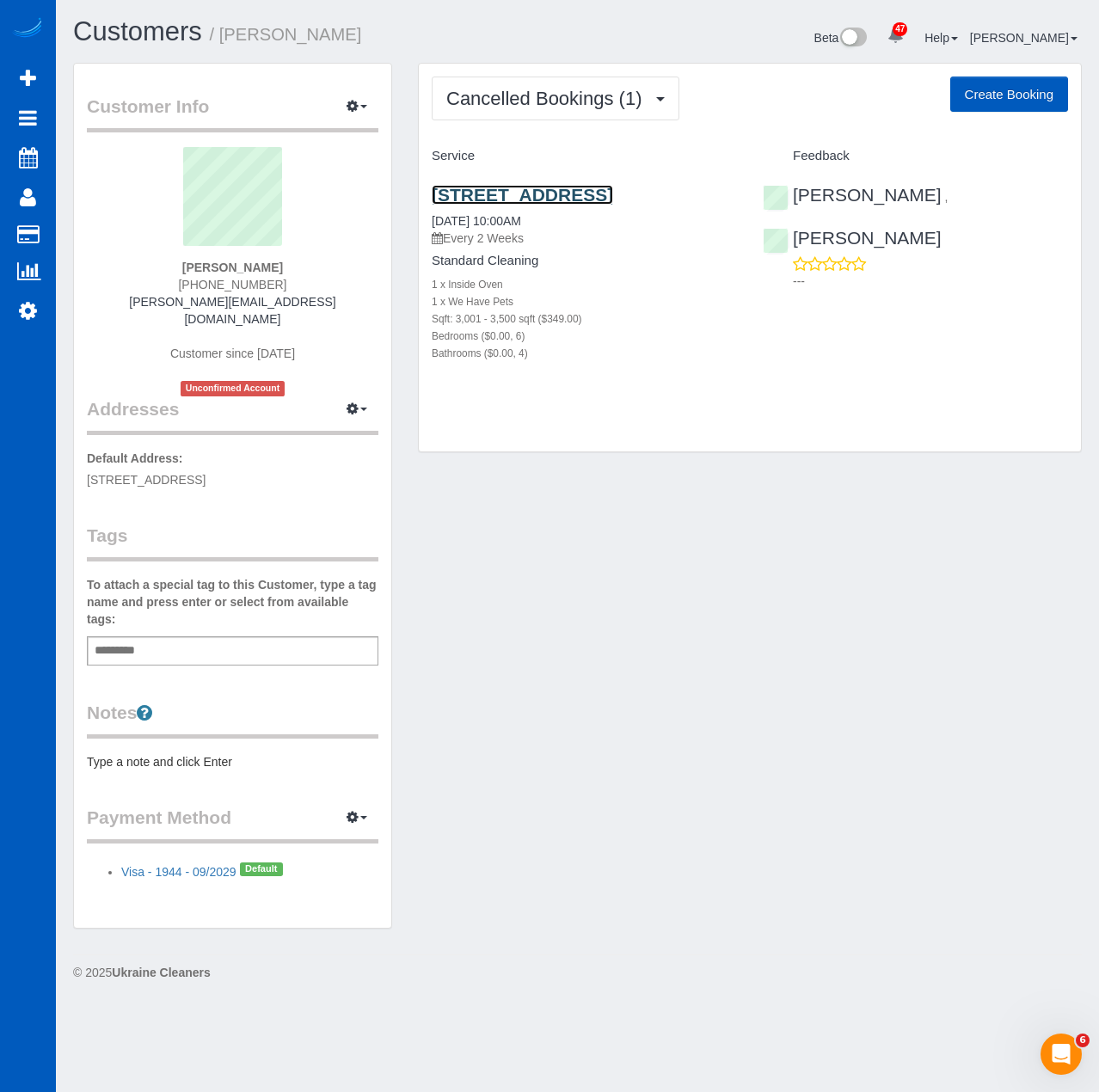
click at [543, 189] on link "6631 W Alamo Dr, Denver, CO 80123" at bounding box center [522, 194] width 181 height 20
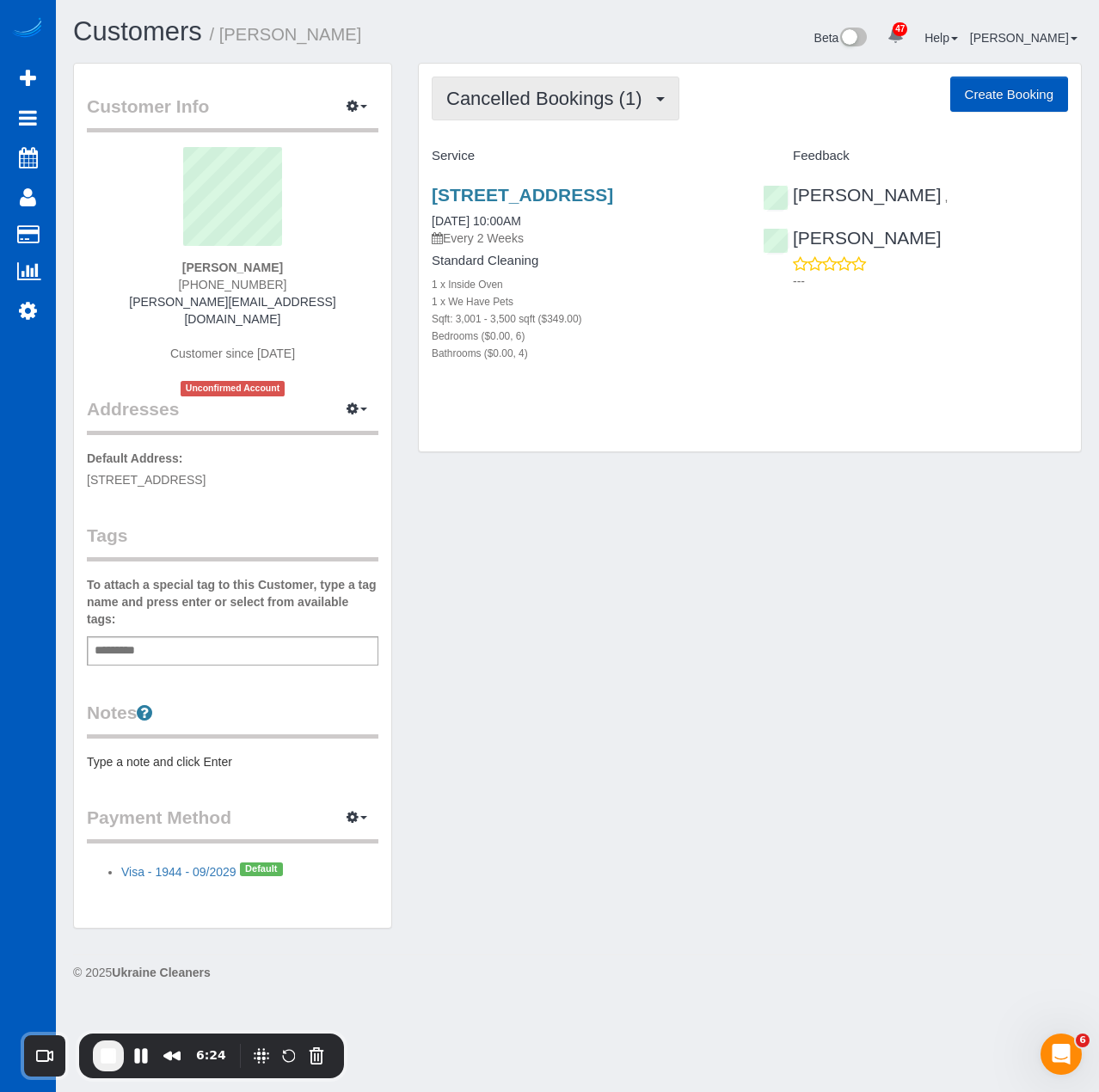
click at [506, 82] on button "Cancelled Bookings (1)" at bounding box center [555, 98] width 247 height 44
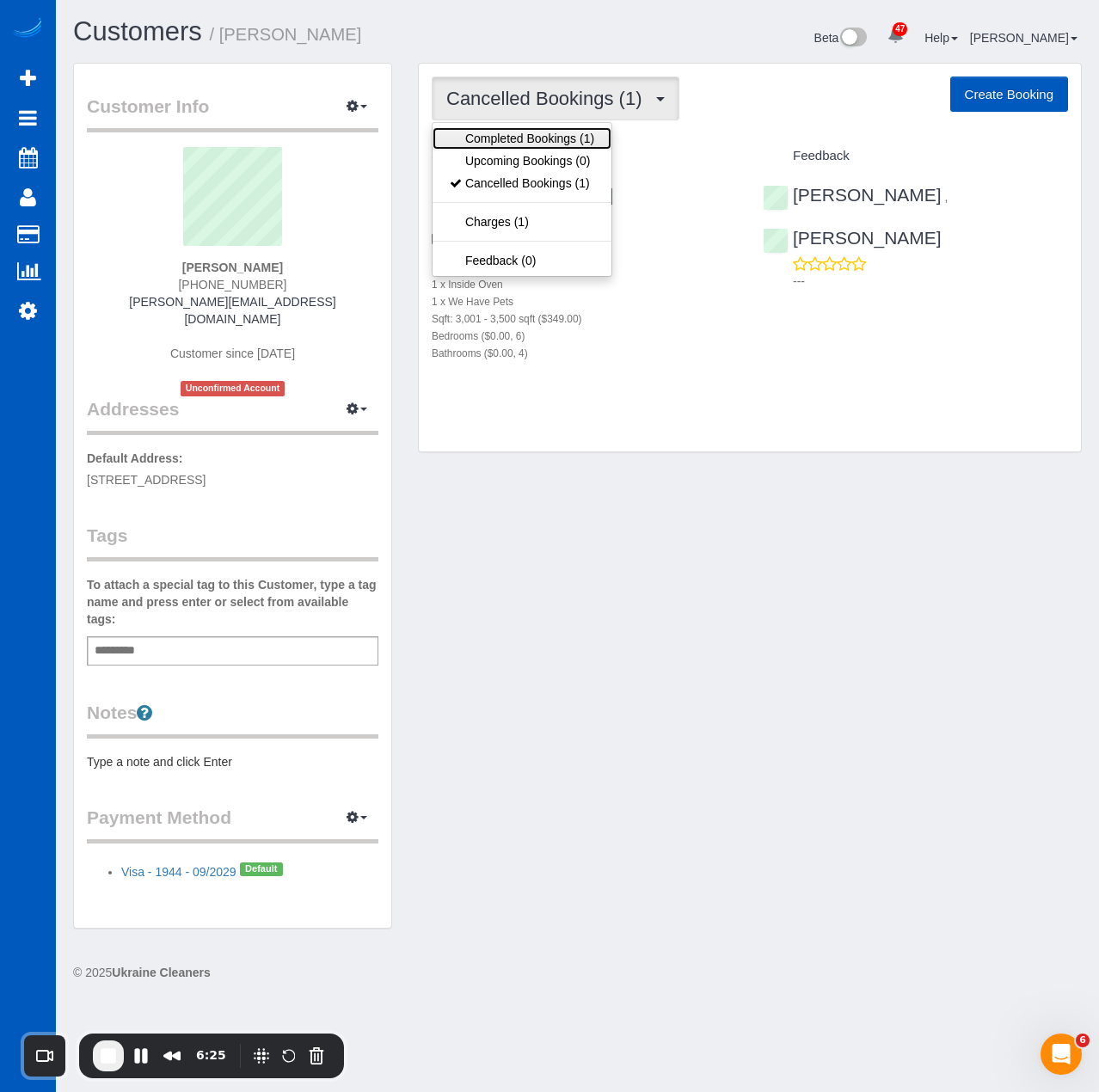
click at [526, 145] on link "Completed Bookings (1)" at bounding box center [522, 138] width 179 height 22
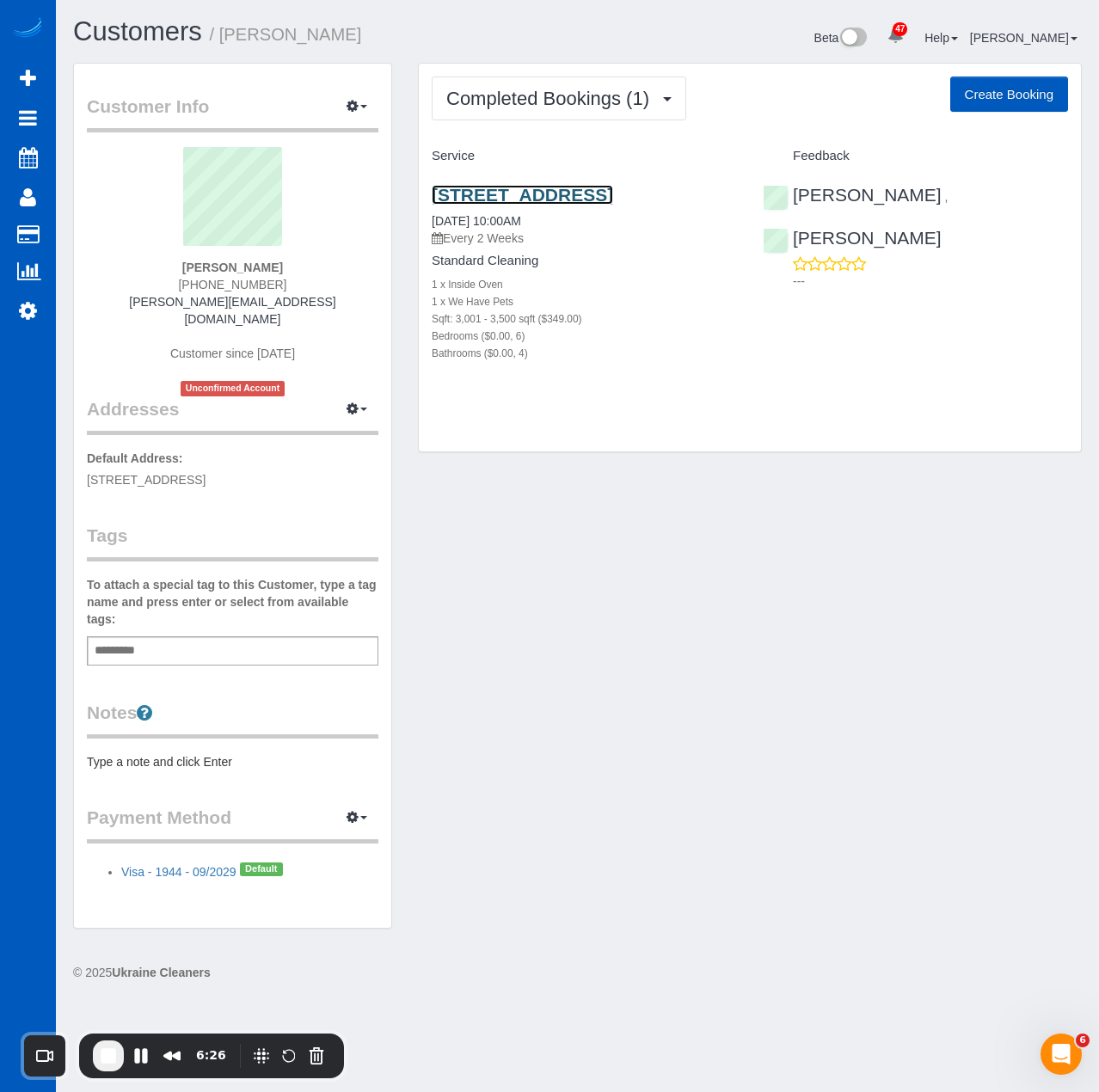
click at [472, 202] on link "6631 W Alamo Dr, Denver, CO 80123" at bounding box center [522, 194] width 181 height 20
click at [559, 94] on span "Completed Bookings (1)" at bounding box center [552, 98] width 212 height 21
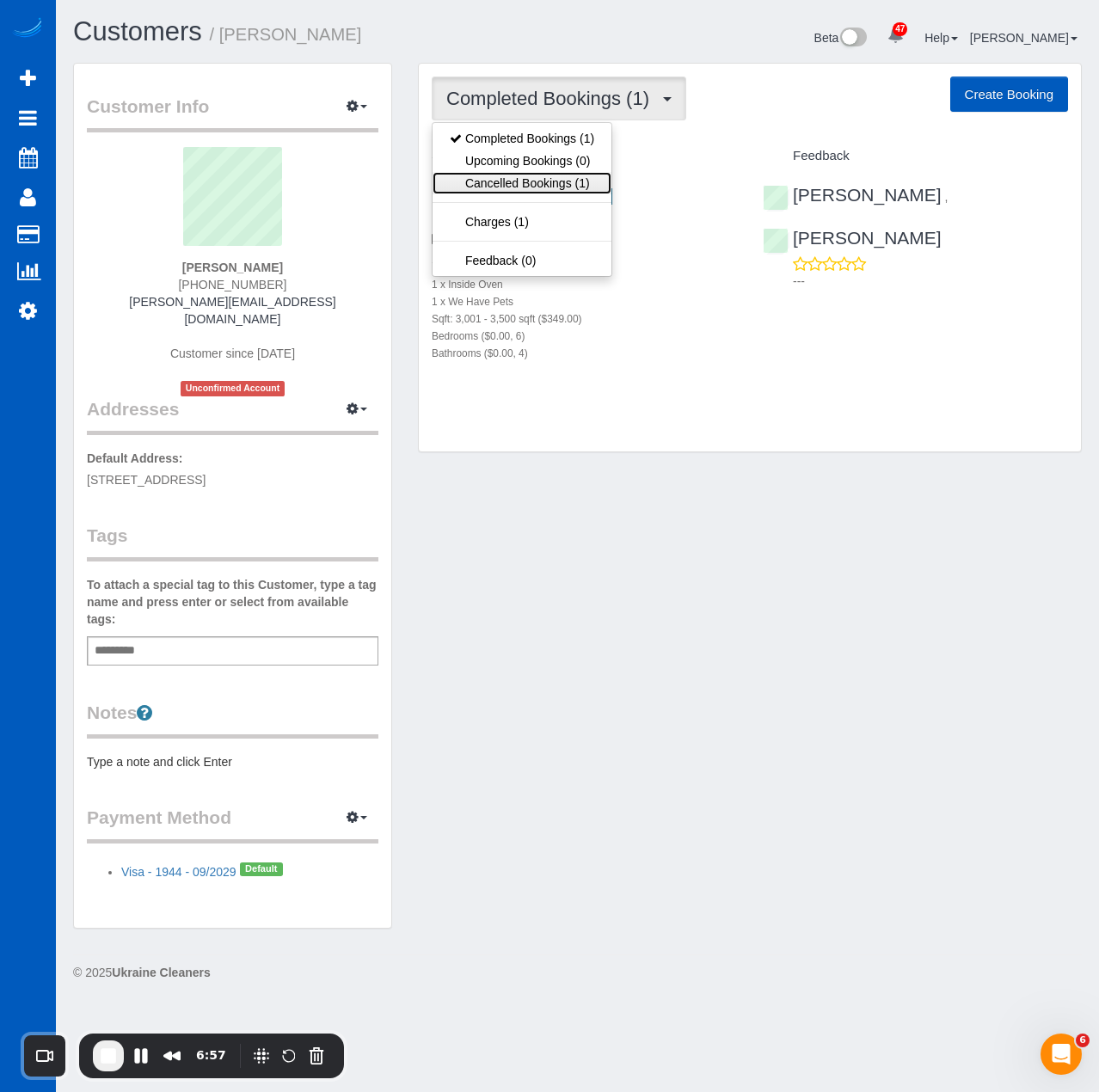
click at [568, 175] on link "Cancelled Bookings (1)" at bounding box center [522, 183] width 179 height 22
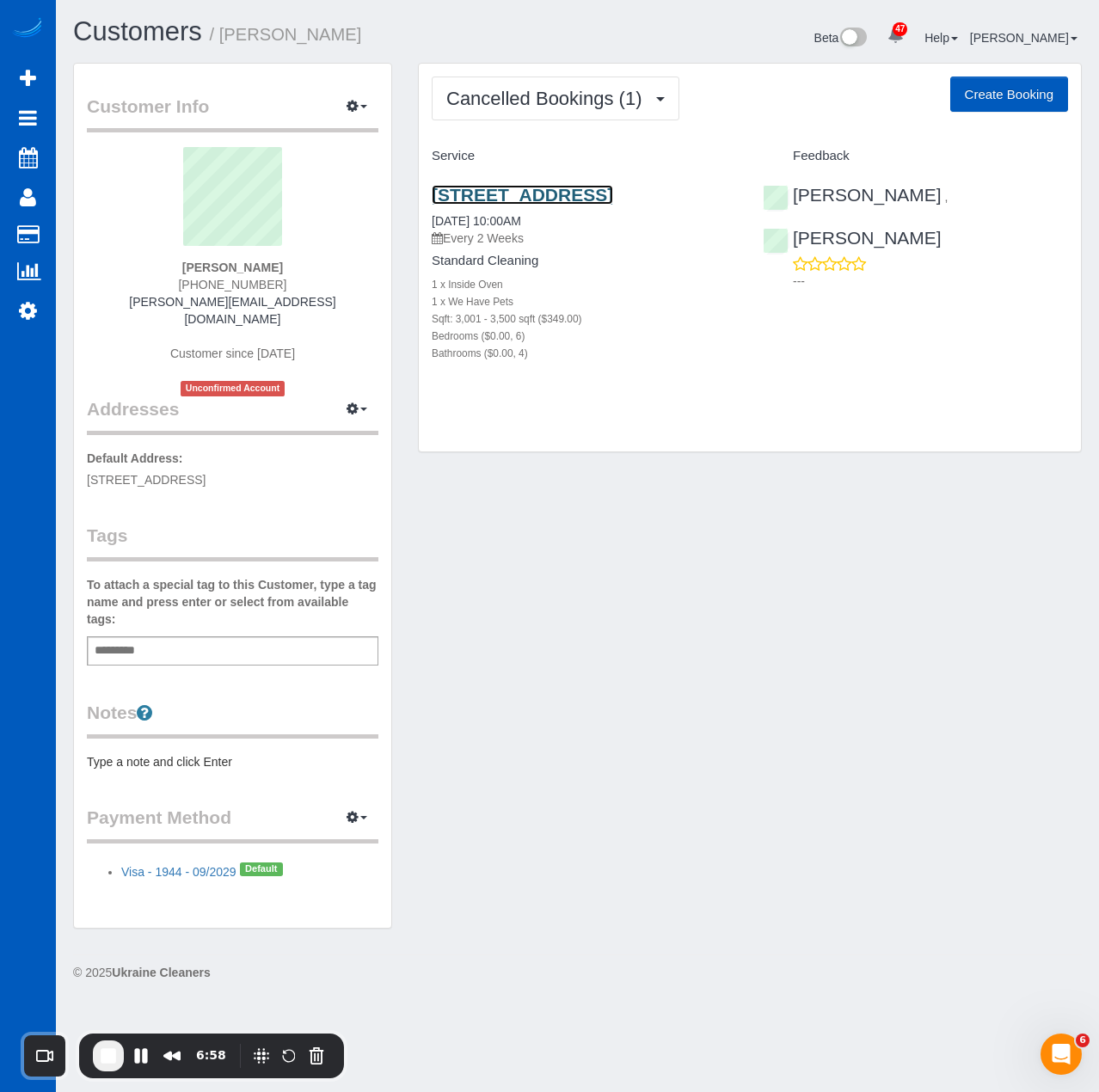
click at [558, 200] on link "6631 W Alamo Dr, Denver, CO 80123" at bounding box center [522, 194] width 181 height 20
click at [492, 586] on div "Customer Info Edit Contact Info Send Message Email Preferences Special Sales Ta…" at bounding box center [577, 504] width 1035 height 883
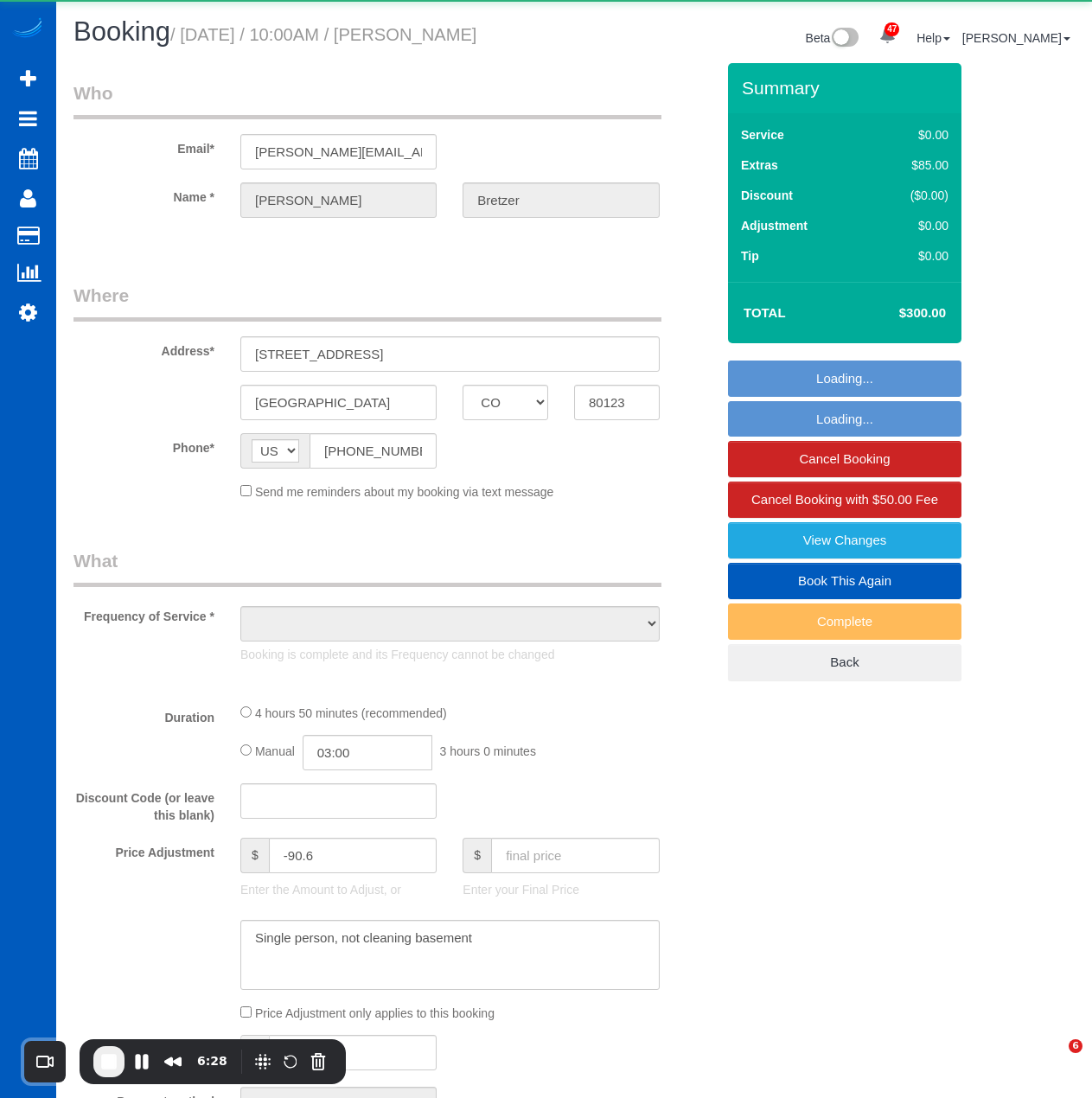
select select "CO"
select select "object:1098"
select select "199"
select select "3001"
select select "6"
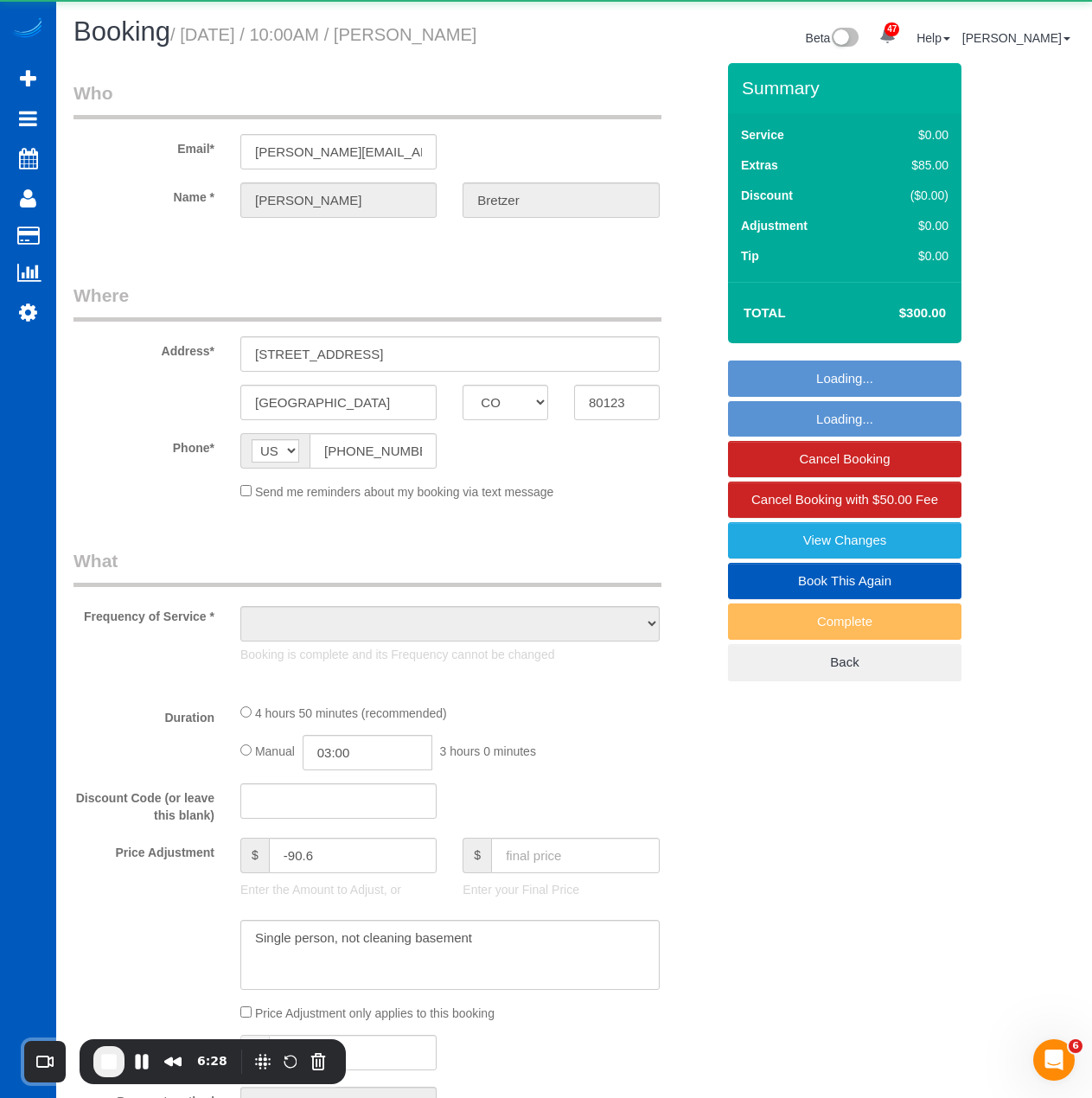
select select "4"
select select "spot1"
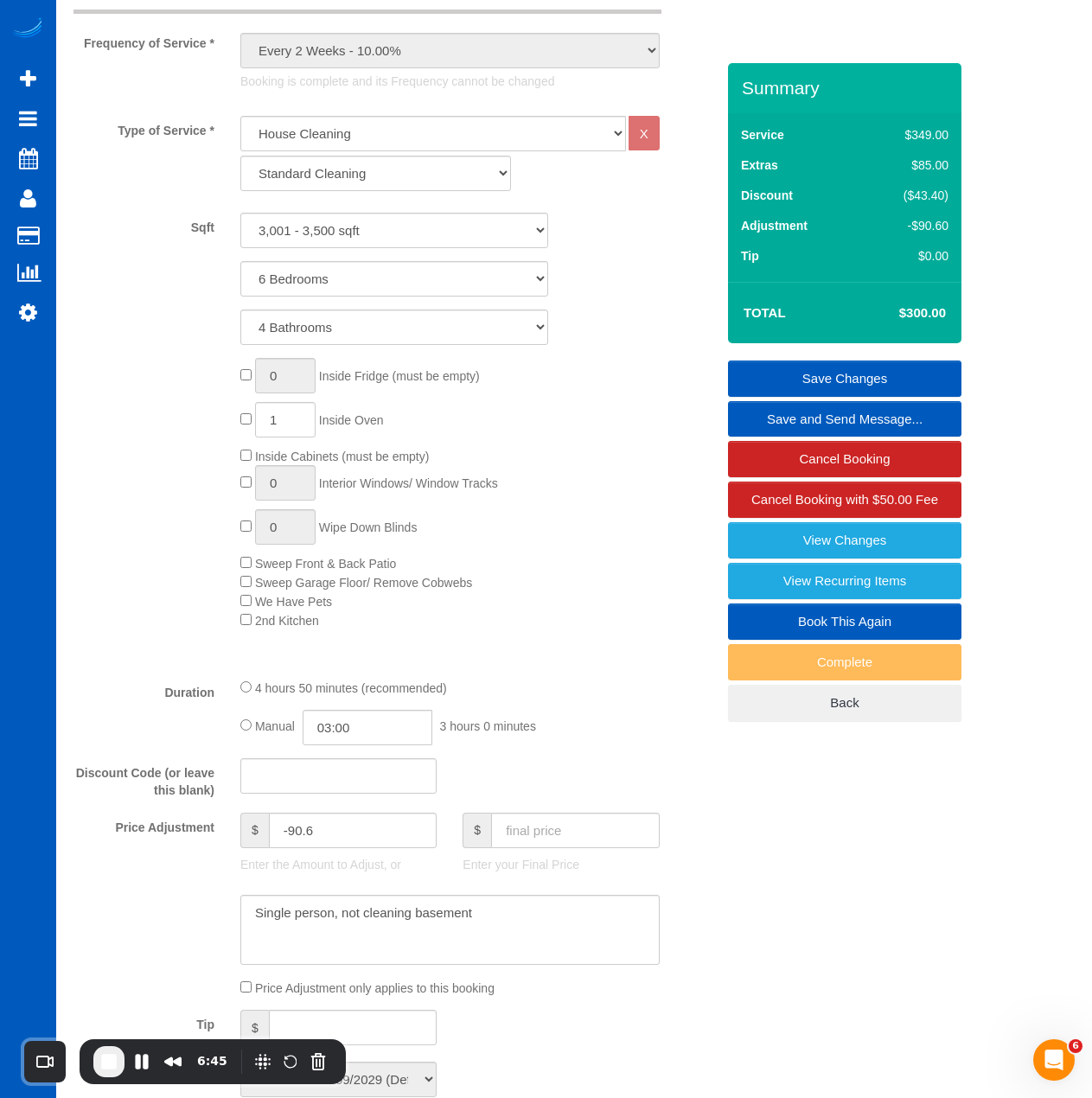
scroll to position [615, 0]
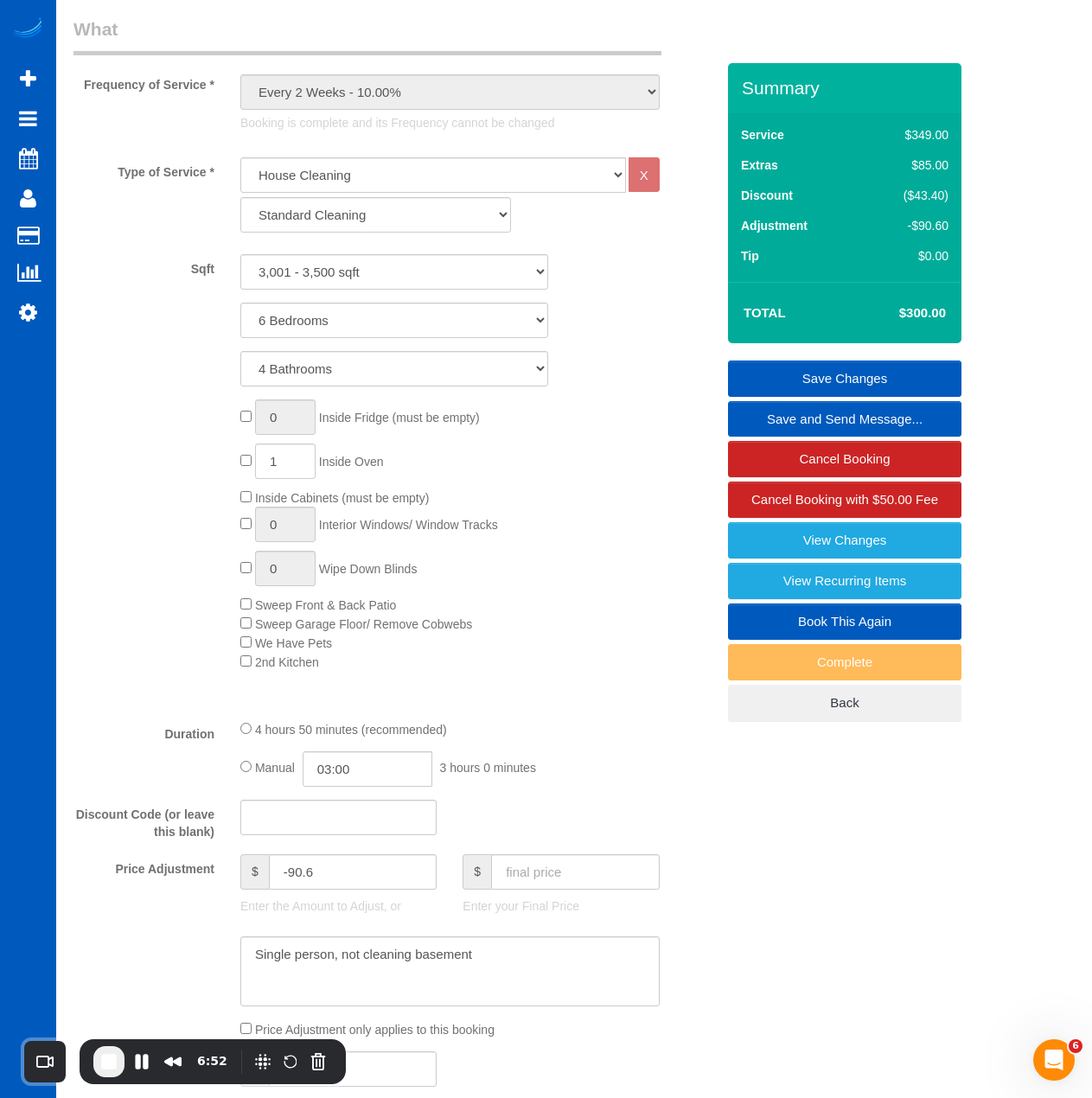
drag, startPoint x: 898, startPoint y: 341, endPoint x: 1007, endPoint y: 333, distance: 109.3
click at [1007, 333] on div "Who Email* [PERSON_NAME][EMAIL_ADDRESS][DOMAIN_NAME] Name * [PERSON_NAME] Where…" at bounding box center [573, 967] width 1001 height 3038
click at [621, 434] on div "0 Inside Fridge (must be empty) 1 Inside Oven Inside Cabinets (must be empty) 0…" at bounding box center [477, 535] width 500 height 271
type input "0"
click at [611, 738] on fieldset "What Frequency of Service * One Time Weekly - 15.00% Every 2 Weeks - 10.00% Eve…" at bounding box center [394, 585] width 642 height 1136
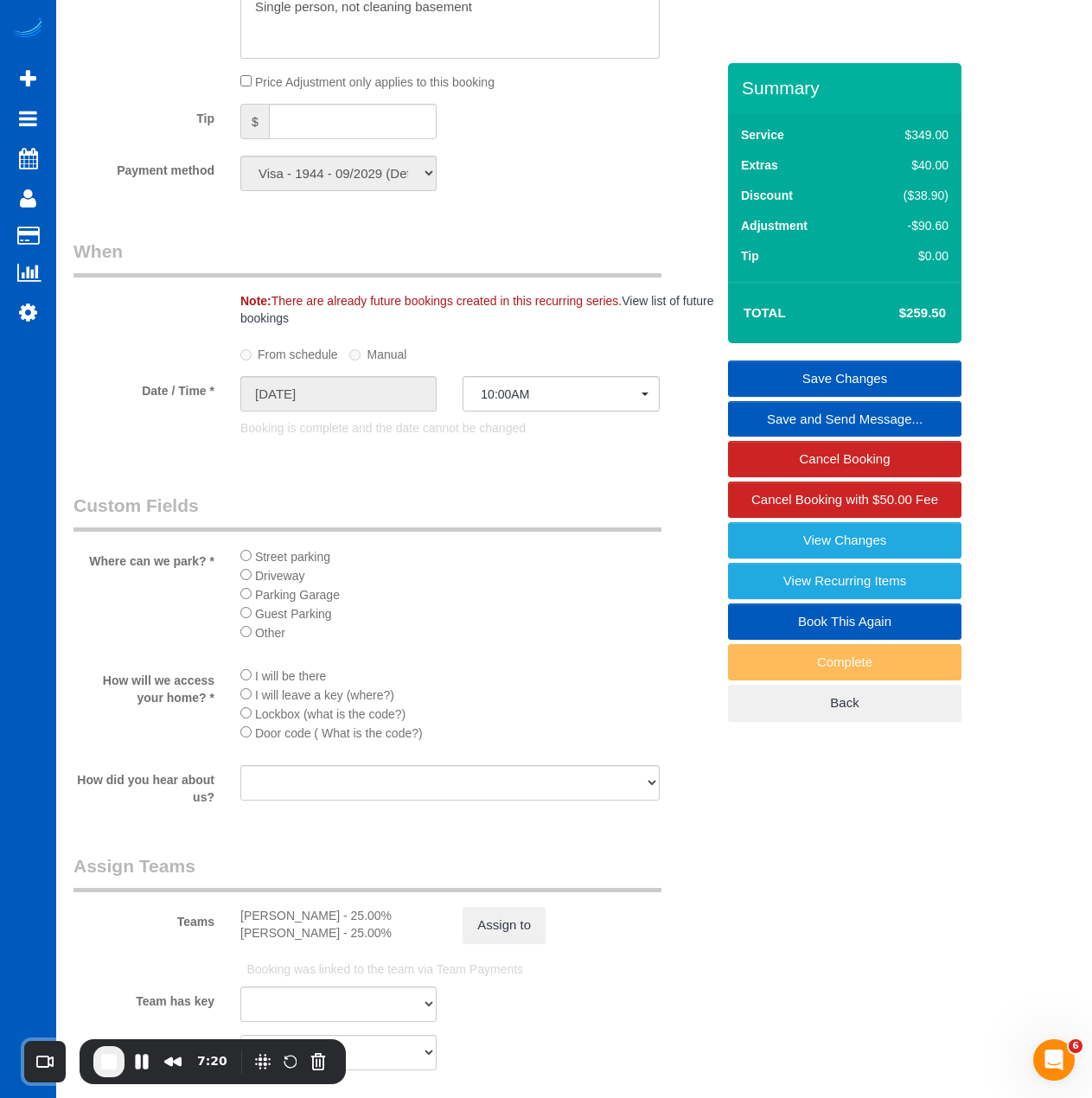
scroll to position [1825, 0]
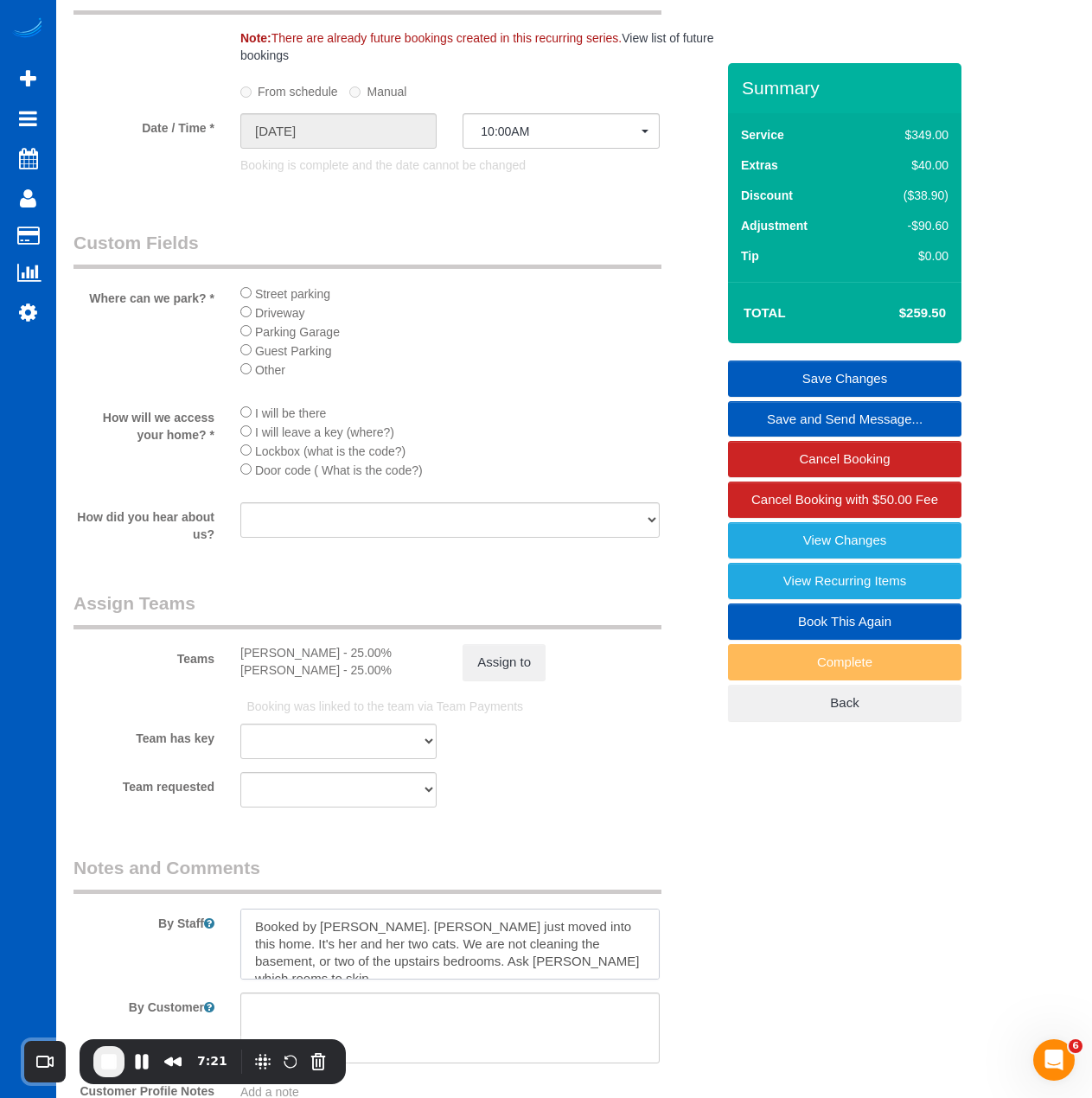
drag, startPoint x: 321, startPoint y: 966, endPoint x: 272, endPoint y: 973, distance: 49.5
click at [272, 973] on textarea at bounding box center [449, 944] width 419 height 71
click at [557, 441] on li "I will leave a key (where?)" at bounding box center [449, 432] width 419 height 19
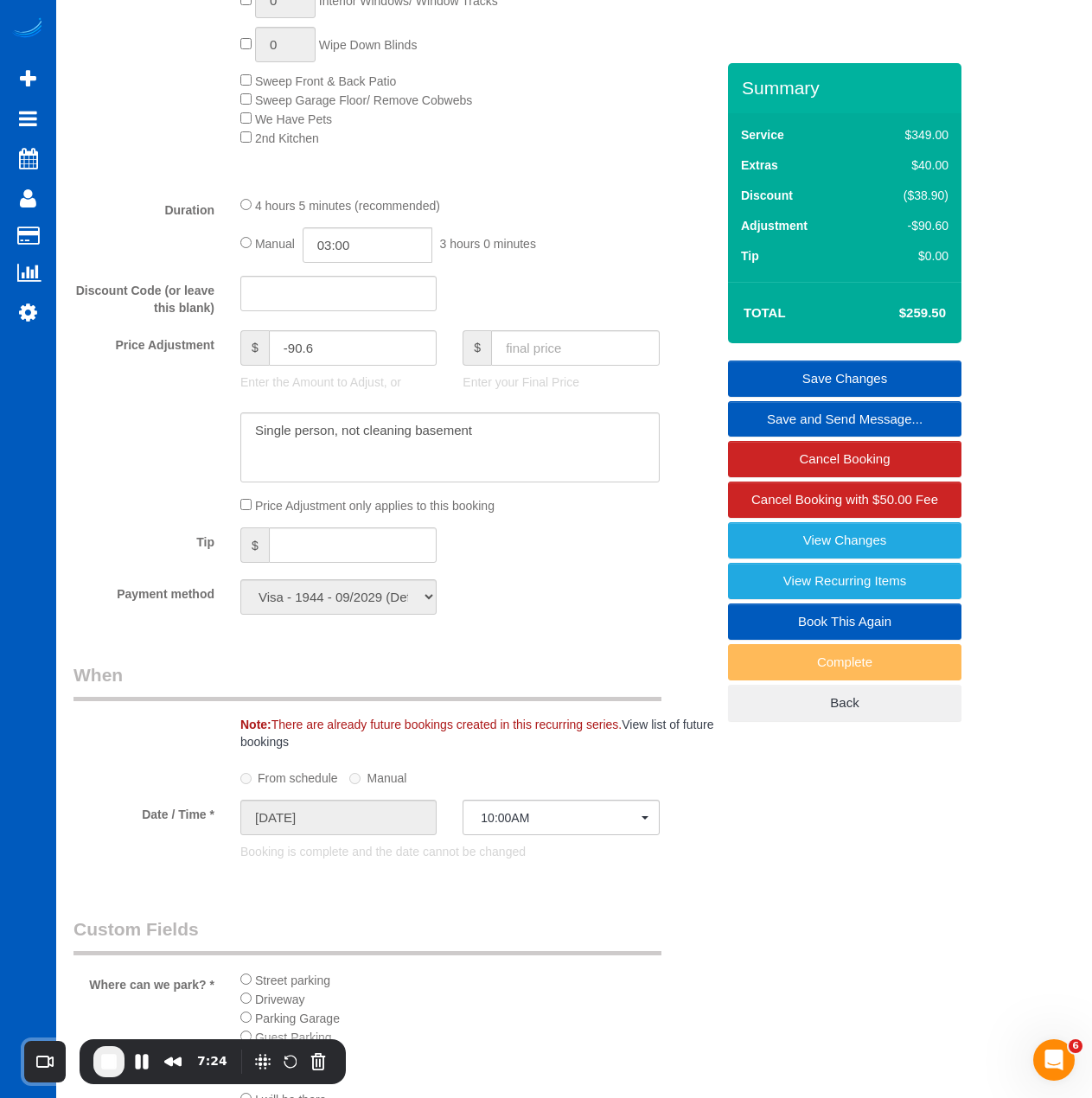
scroll to position [1134, 0]
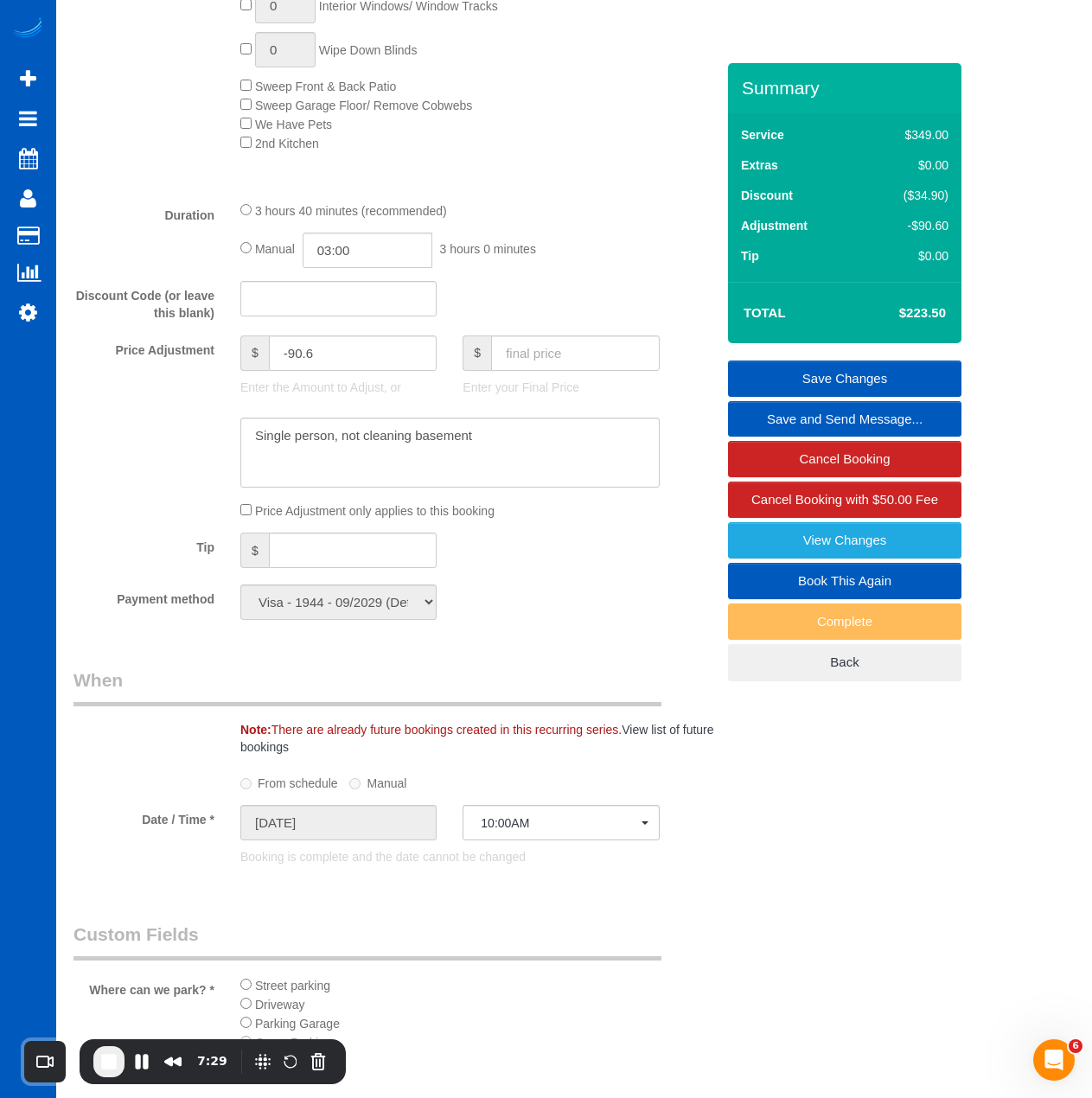
drag, startPoint x: 916, startPoint y: 159, endPoint x: 948, endPoint y: 159, distance: 32.0
click at [948, 152] on td "$349.00" at bounding box center [907, 137] width 90 height 30
click at [664, 252] on div "3 hours 40 minutes (recommended) Manual 03:00 3 hours 0 minutes" at bounding box center [449, 235] width 445 height 68
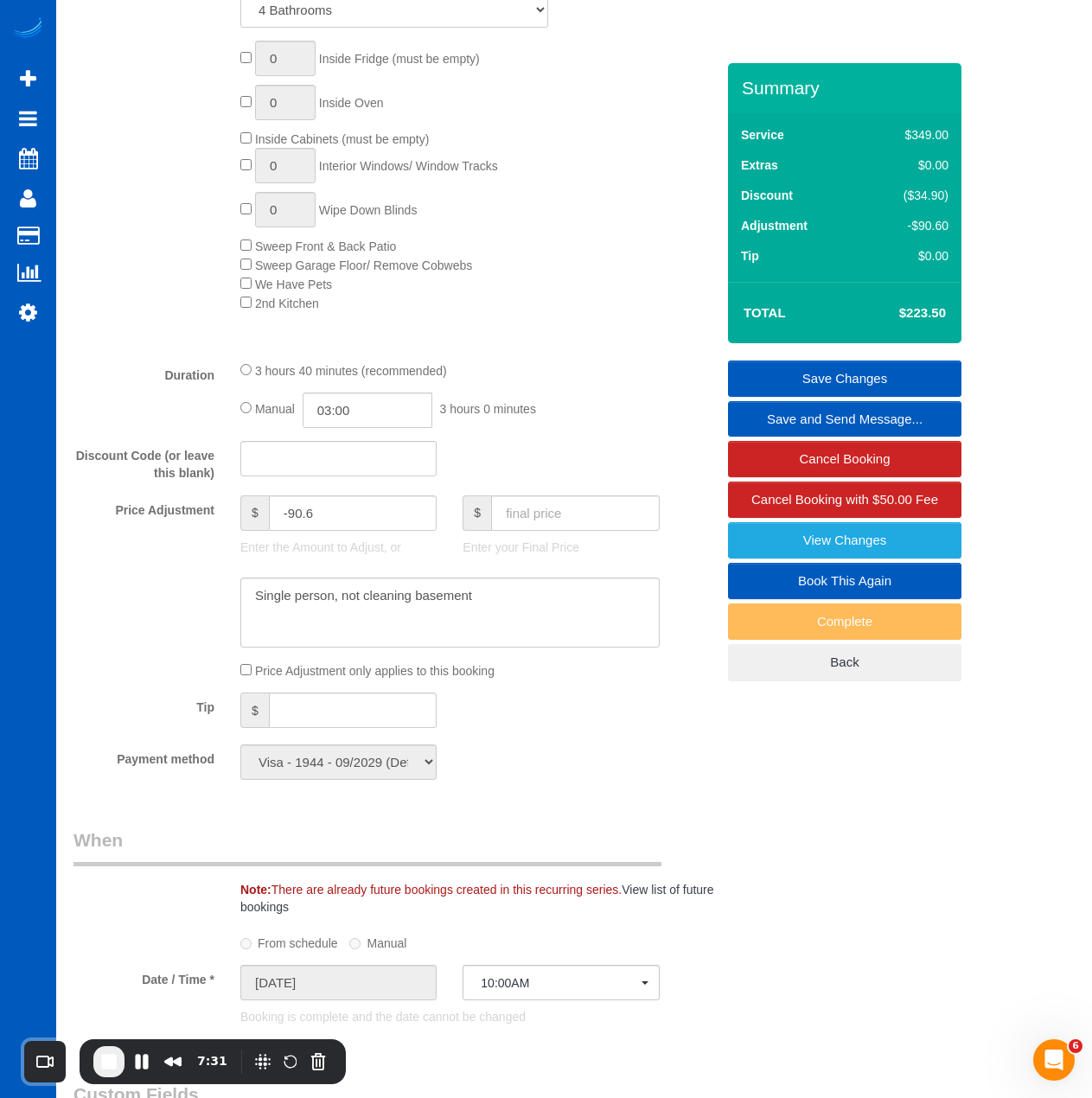
scroll to position [874, 0]
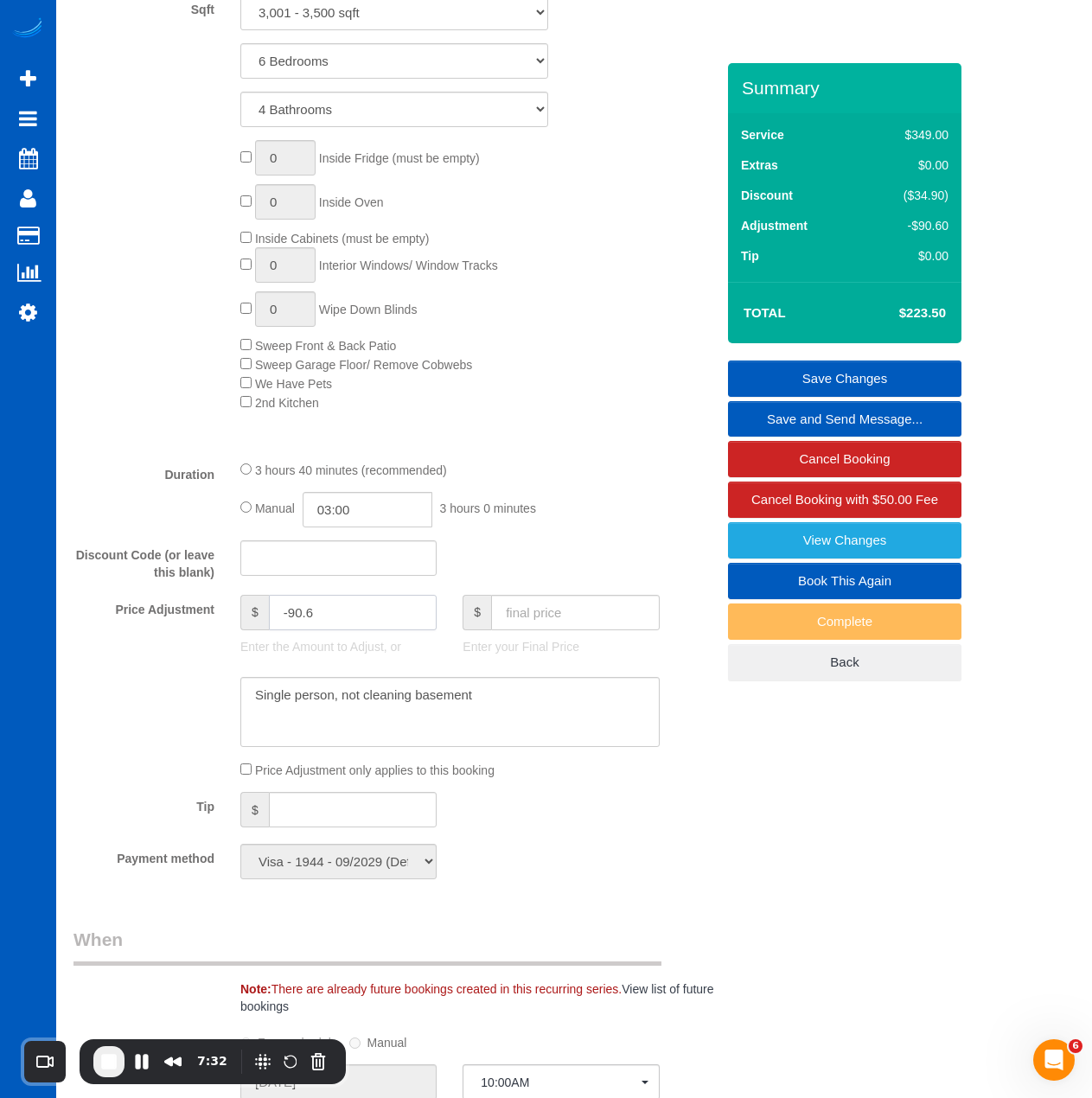
click at [181, 632] on div "Price Adjustment $ -90.6 Enter the Amount to Adjust, or $ Enter your Final Price" at bounding box center [393, 630] width 667 height 69
click at [598, 558] on fieldset "What Frequency of Service * One Time Weekly - 15.00% Every 2 Weeks - 10.00% Eve…" at bounding box center [394, 325] width 642 height 1136
type input "0"
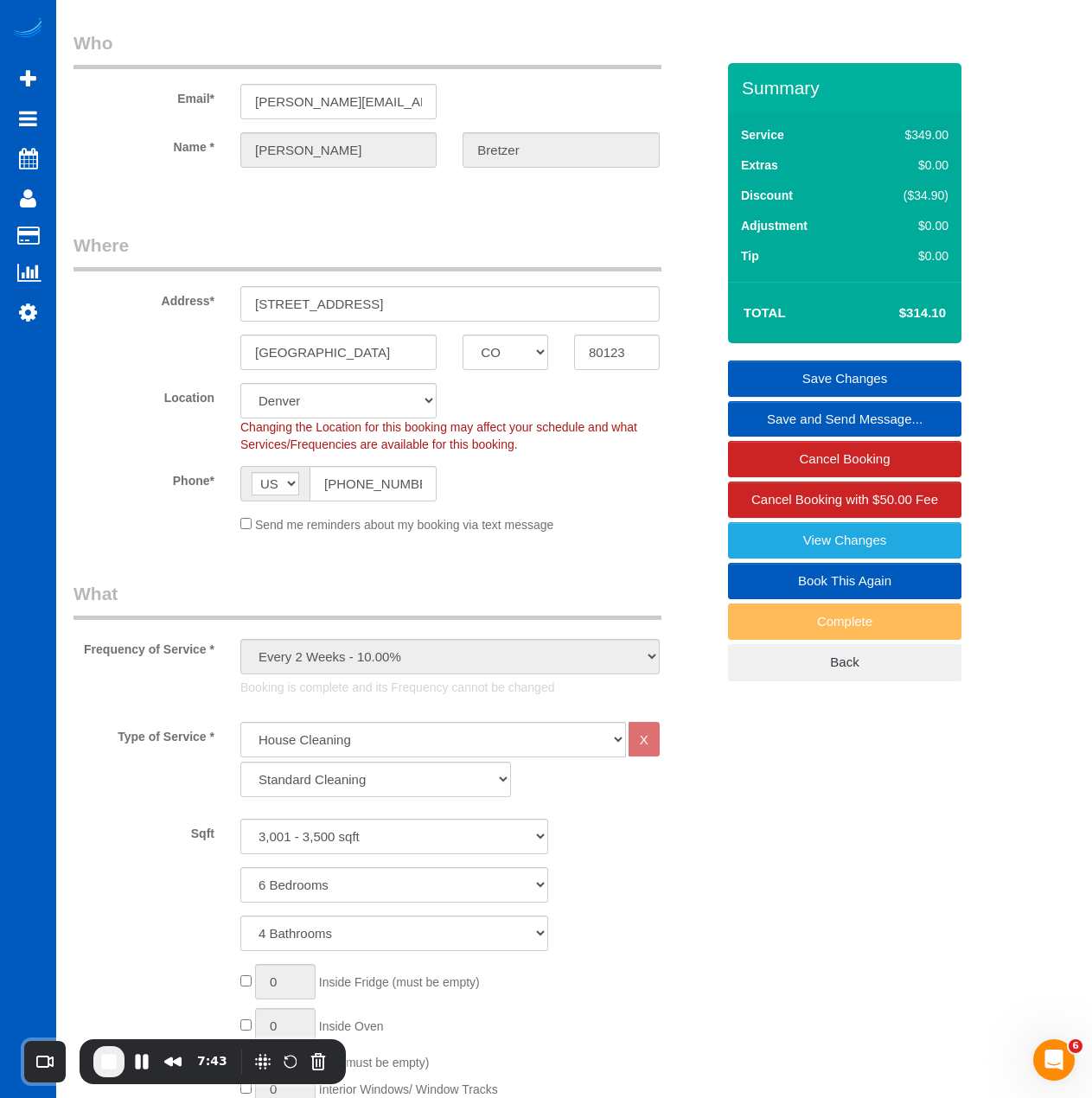
scroll to position [0, 0]
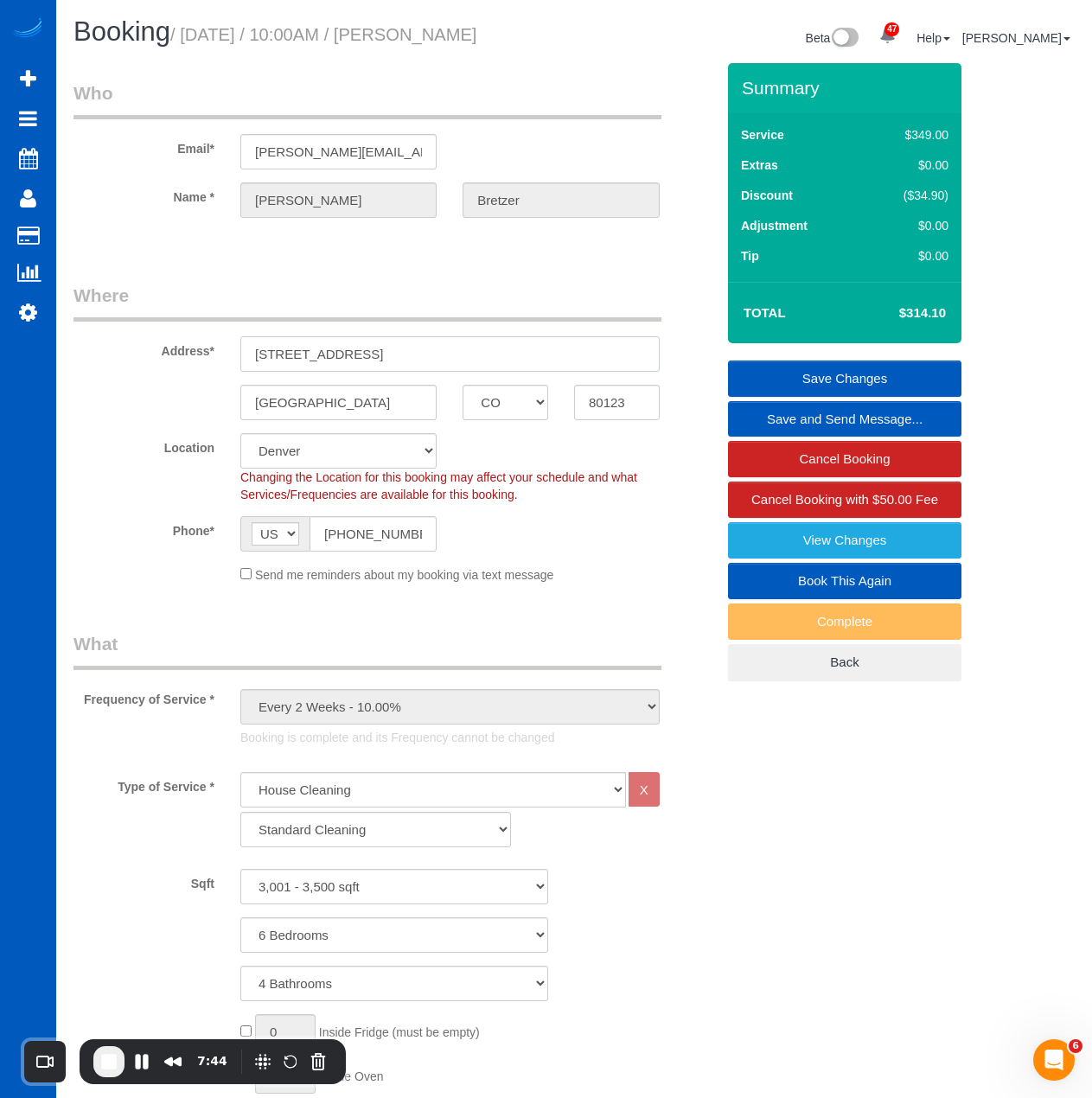
click at [339, 372] on input "6631 W Alamo Dr" at bounding box center [449, 354] width 419 height 36
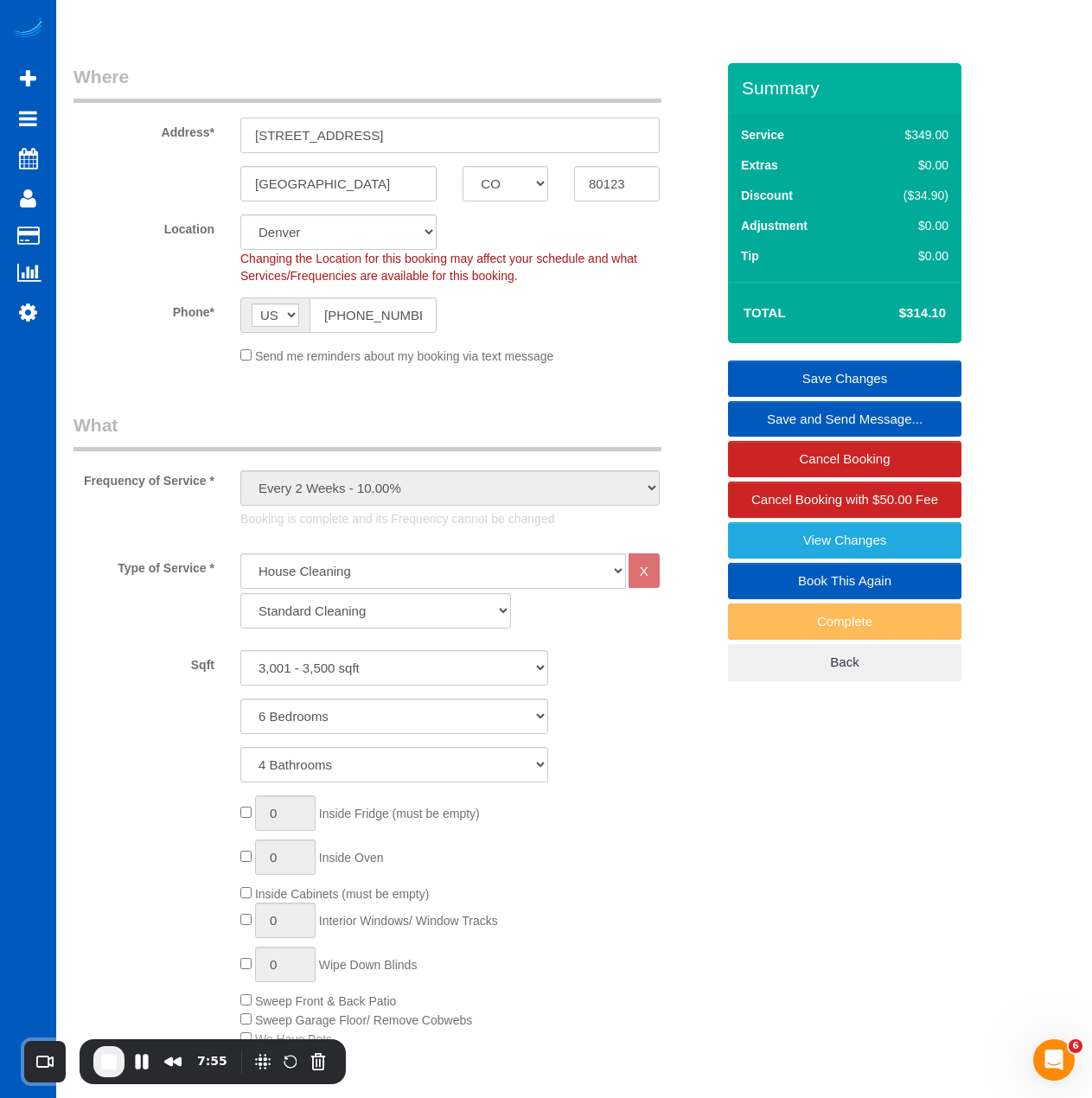
scroll to position [345, 0]
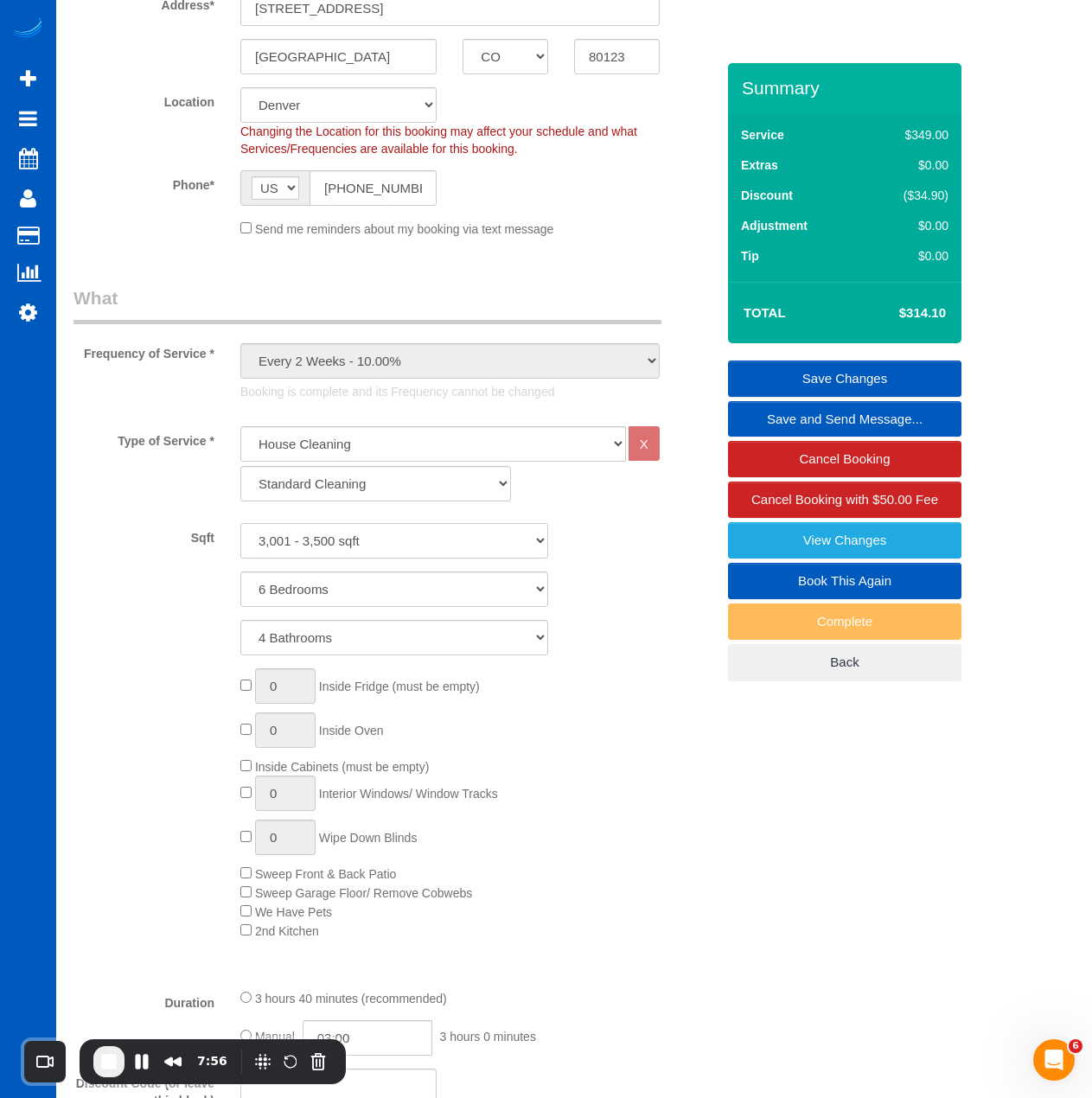
click at [296, 554] on select "0 - 1,000 sqft 1,001 - 1,500 sqft 1,501 - 2,000 sqft 2,001 - 2,500 sqft 2,501 -…" at bounding box center [394, 541] width 308 height 36
select select "2001"
click at [240, 543] on select "0 - 1,000 sqft 1,001 - 1,500 sqft 1,501 - 2,000 sqft 2,001 - 2,500 sqft 2,501 -…" at bounding box center [394, 541] width 308 height 36
click at [319, 607] on select "1 Bedroom 2 Bedrooms 3 Bedrooms 4 Bedrooms 5 Bedrooms 6 Bedrooms 7 Bedrooms" at bounding box center [394, 589] width 308 height 36
select select "4"
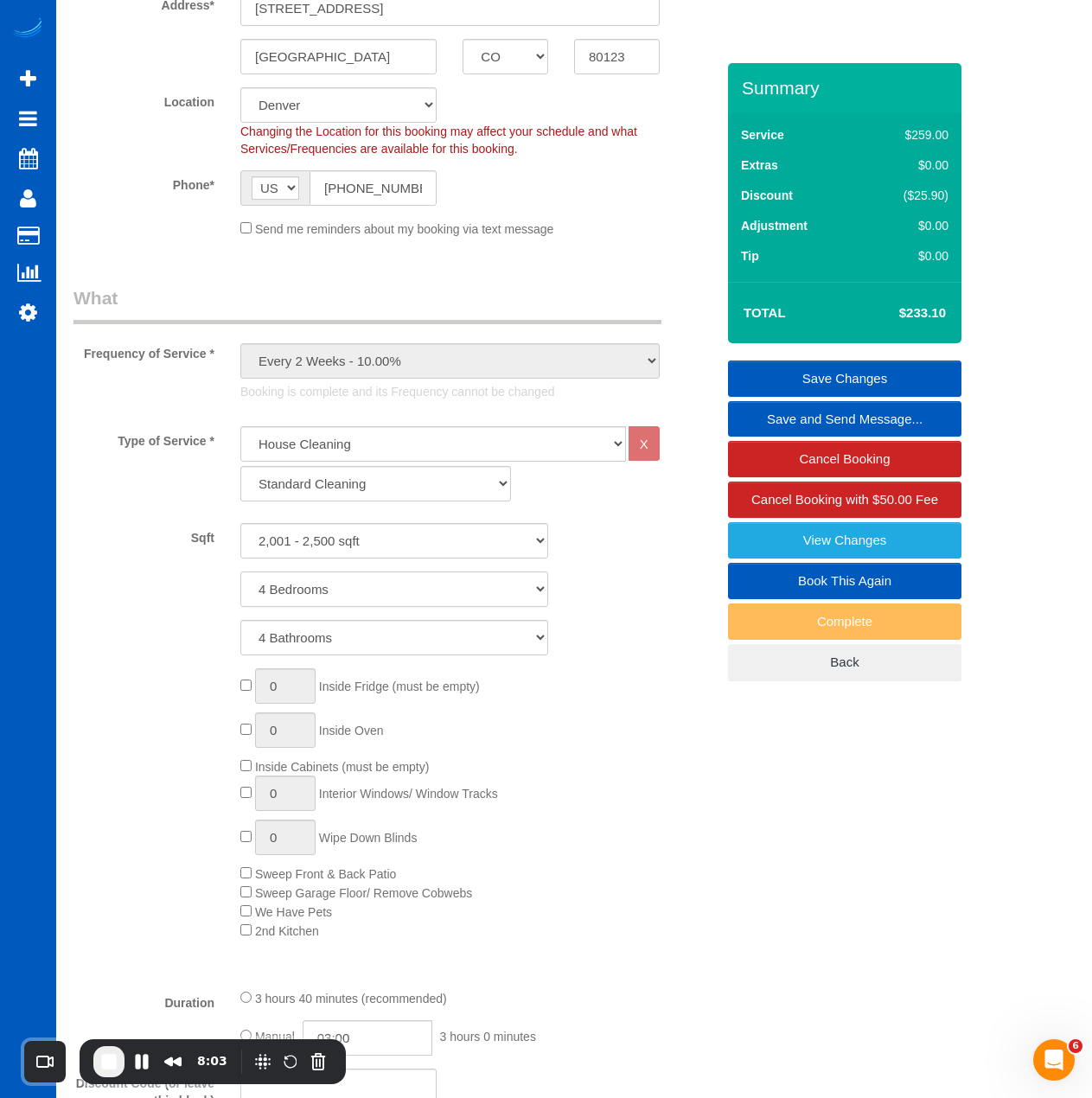
click at [240, 591] on select "1 Bedroom 2 Bedrooms 3 Bedrooms 4 Bedrooms 5 Bedrooms 6 Bedrooms 7 Bedrooms" at bounding box center [394, 589] width 308 height 36
click at [646, 585] on div "Sqft 0 - 1,000 sqft 1,001 - 1,500 sqft 1,501 - 2,000 sqft 2,001 - 2,500 sqft 2,…" at bounding box center [394, 588] width 642 height 132
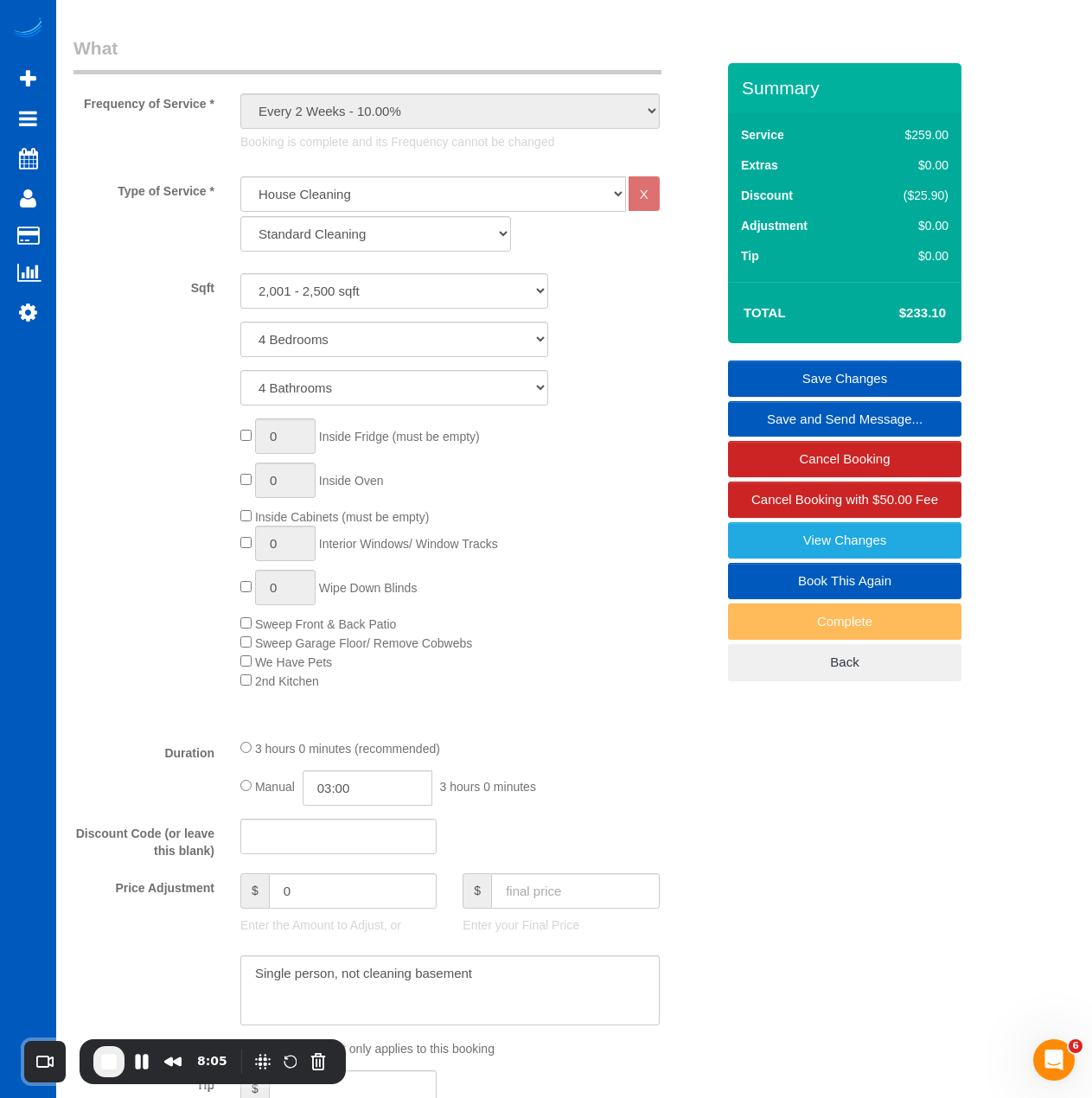
scroll to position [692, 0]
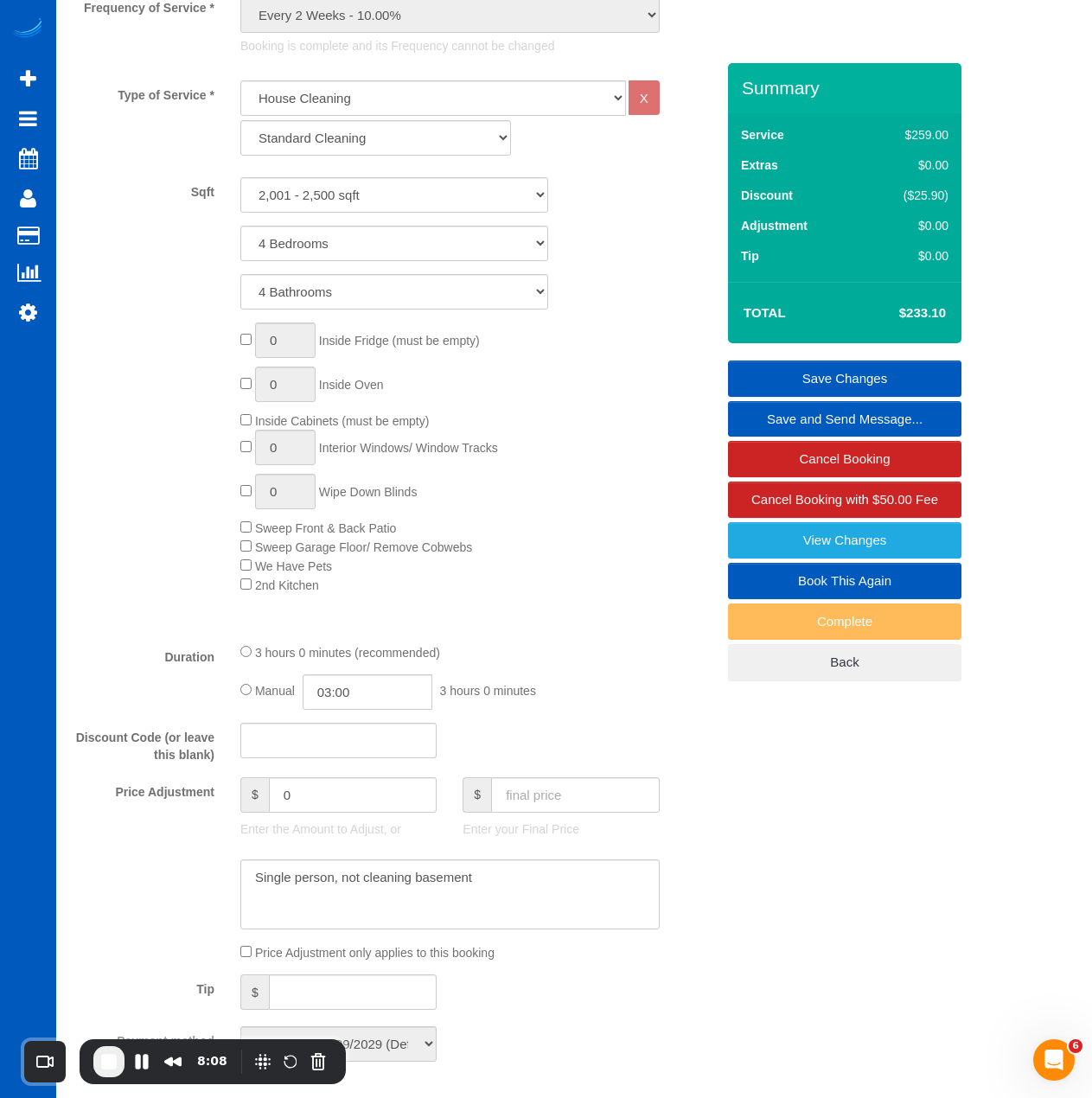
drag, startPoint x: 908, startPoint y: 335, endPoint x: 949, endPoint y: 332, distance: 41.1
click at [949, 332] on td "$233.10" at bounding box center [896, 313] width 113 height 43
click at [912, 321] on h4 "$233.10" at bounding box center [896, 313] width 99 height 15
drag, startPoint x: 977, startPoint y: 336, endPoint x: 953, endPoint y: 340, distance: 24.3
click at [953, 340] on div "Total $233.10" at bounding box center [844, 312] width 234 height 61
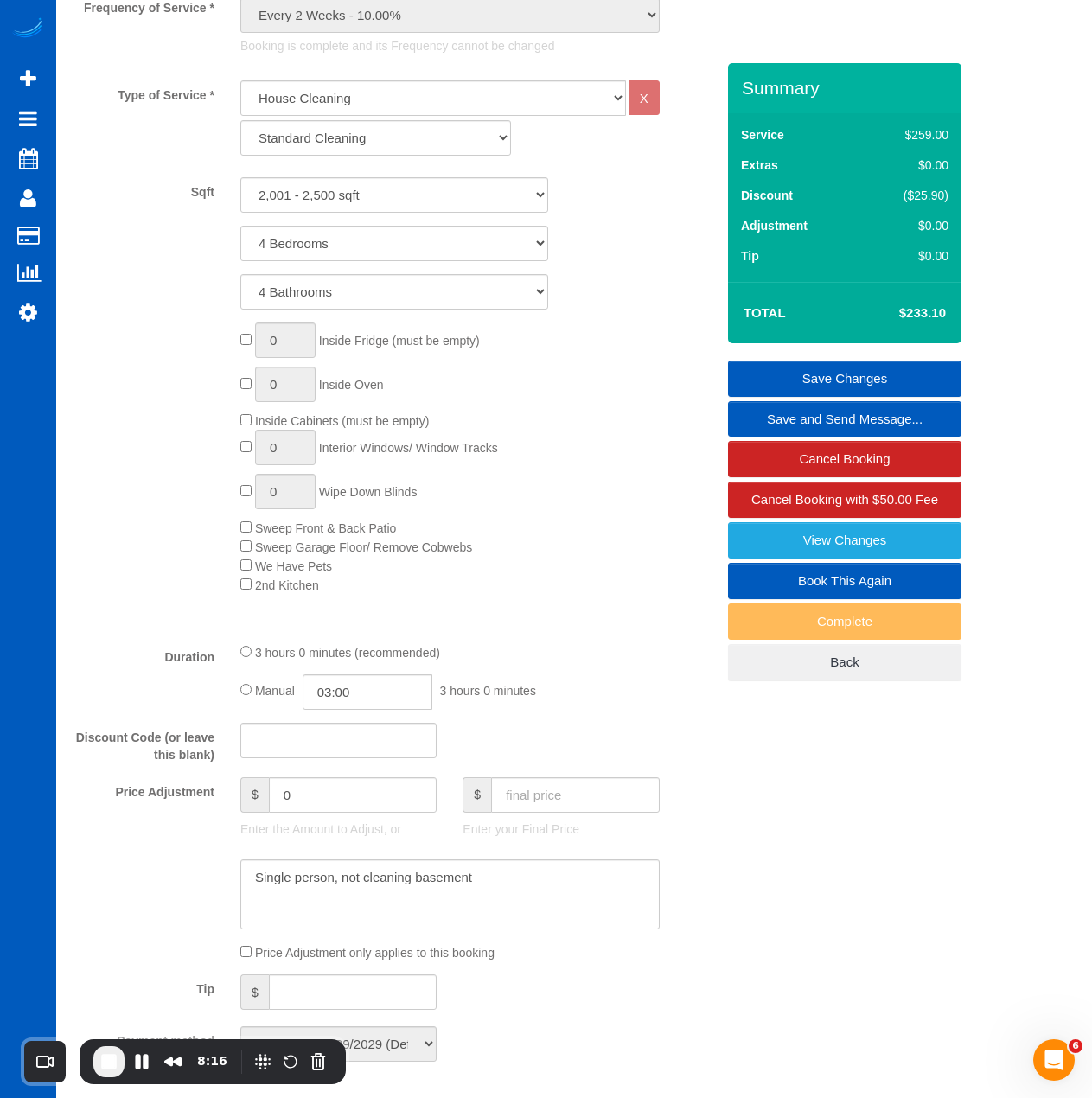
click at [560, 371] on div "0 Inside Fridge (must be empty) 0 Inside Oven Inside Cabinets (must be empty) 0…" at bounding box center [477, 458] width 500 height 271
drag, startPoint x: 880, startPoint y: 344, endPoint x: 947, endPoint y: 340, distance: 67.1
click at [947, 335] on td "$233.10" at bounding box center [896, 313] width 113 height 43
click at [950, 316] on td "$233.10" at bounding box center [896, 313] width 113 height 43
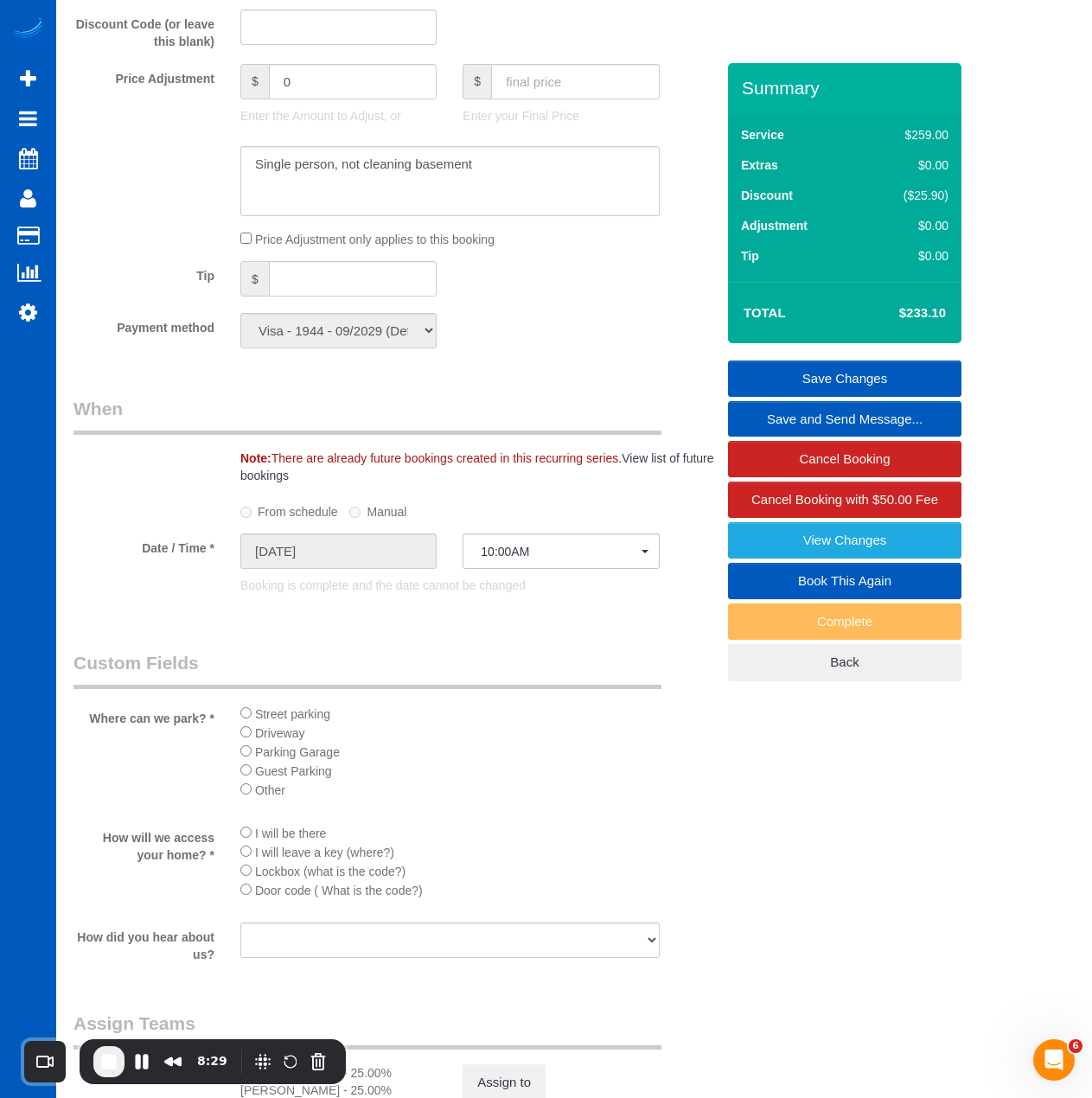
scroll to position [1470, 0]
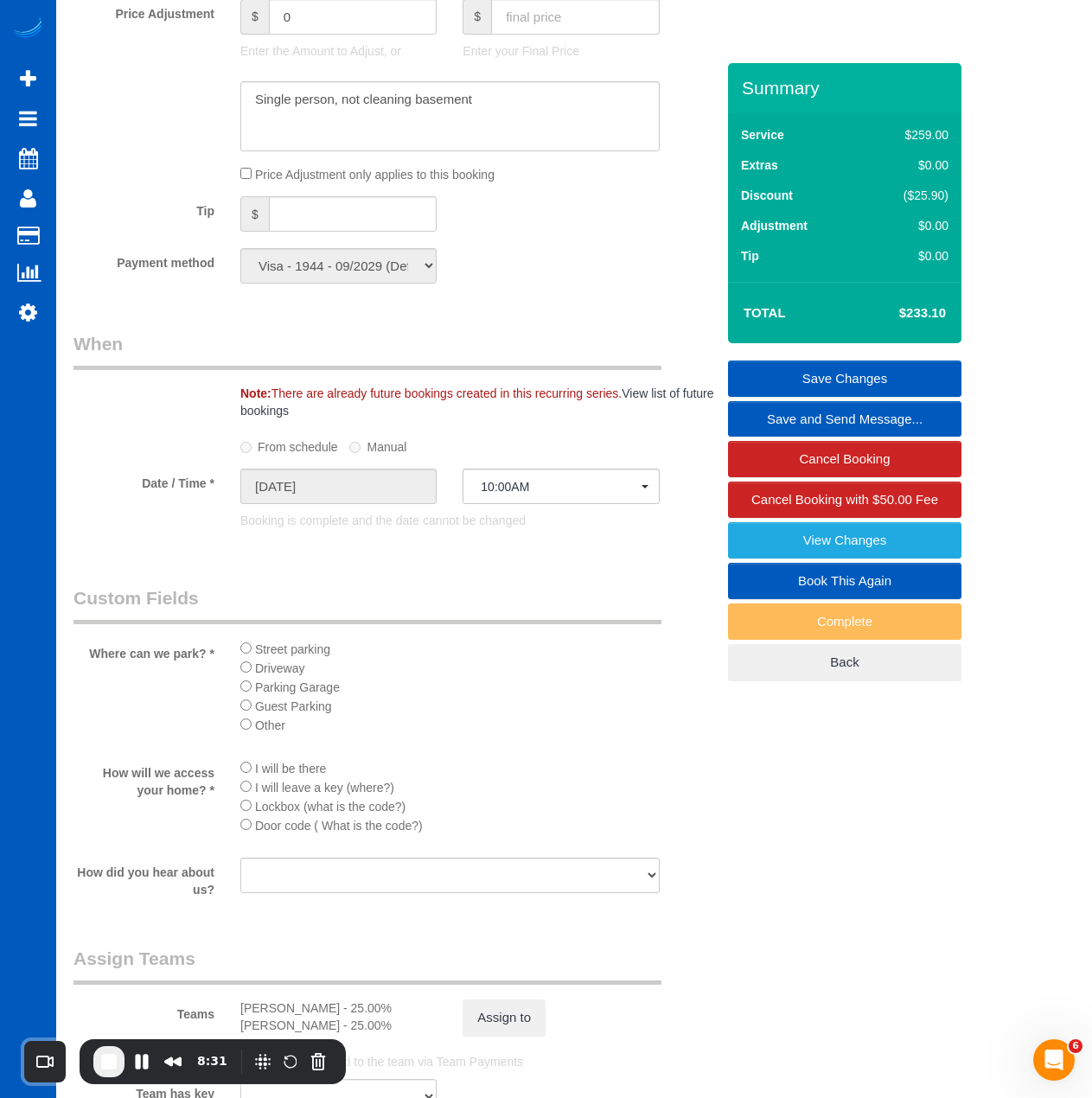
drag, startPoint x: 894, startPoint y: 326, endPoint x: 982, endPoint y: 322, distance: 88.1
click at [982, 322] on div "Who Email* rebecca_weisz@yahoo.com Name * Rebecca Bretzer Where Address* 6631 W…" at bounding box center [573, 112] width 1001 height 3038
click at [576, 283] on div "Payment method Visa - 1944 - 09/2029 (Default) Add Credit Card ─────────────── …" at bounding box center [393, 266] width 667 height 36
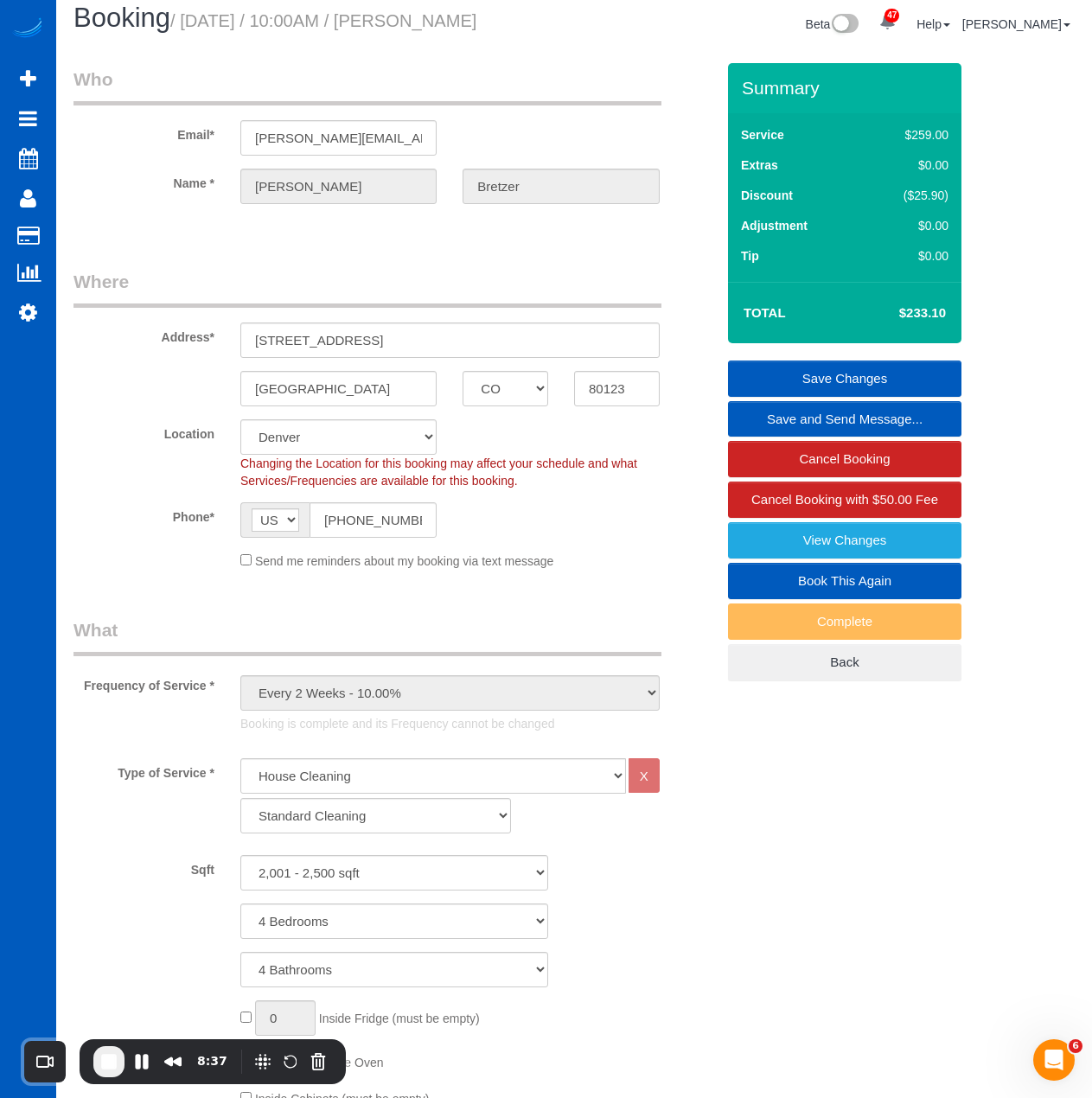
scroll to position [0, 0]
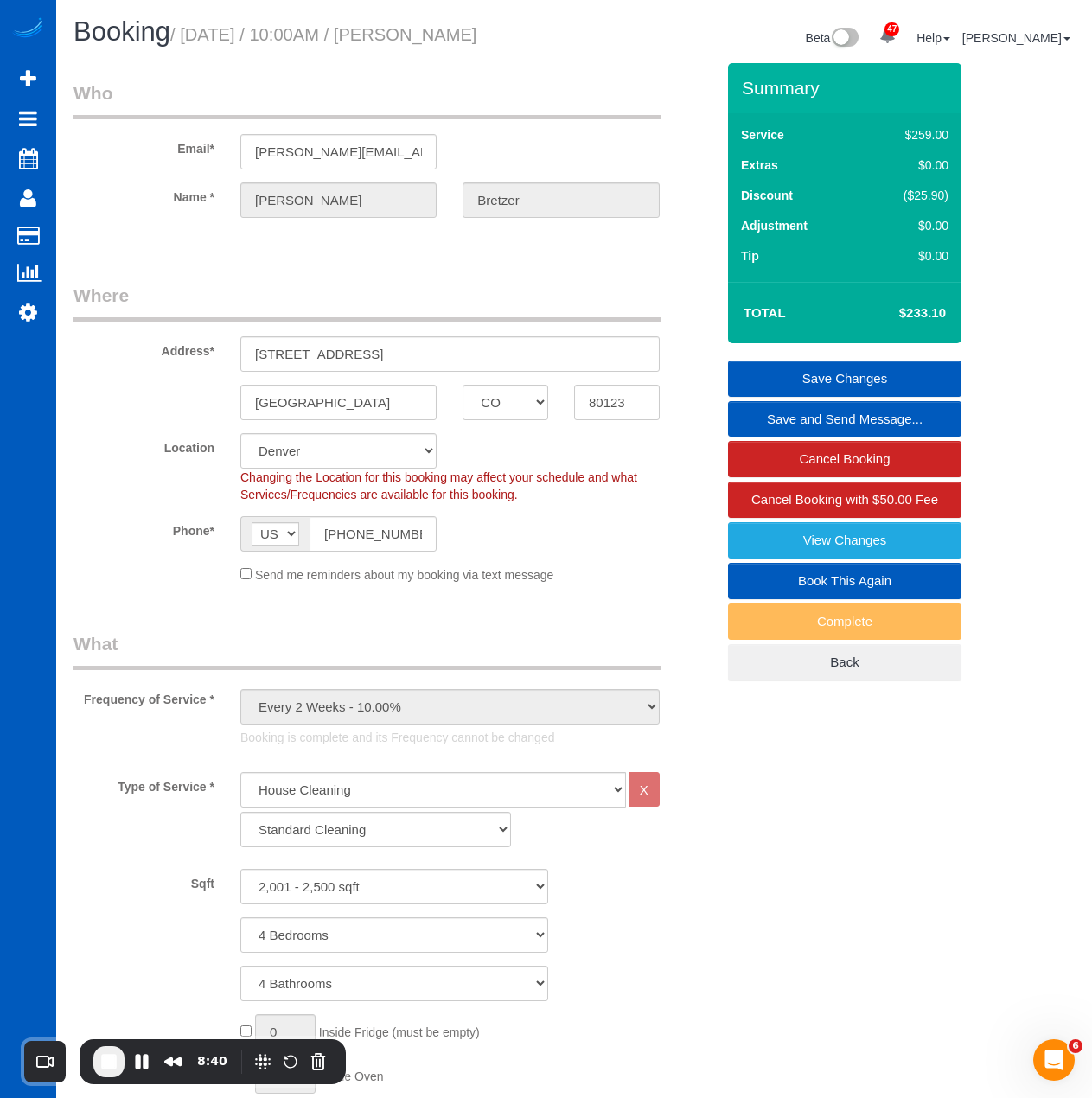
click at [349, 54] on div "Booking / September 22, 2025 / 10:00AM / Rebecca Bretzer" at bounding box center [316, 36] width 513 height 38
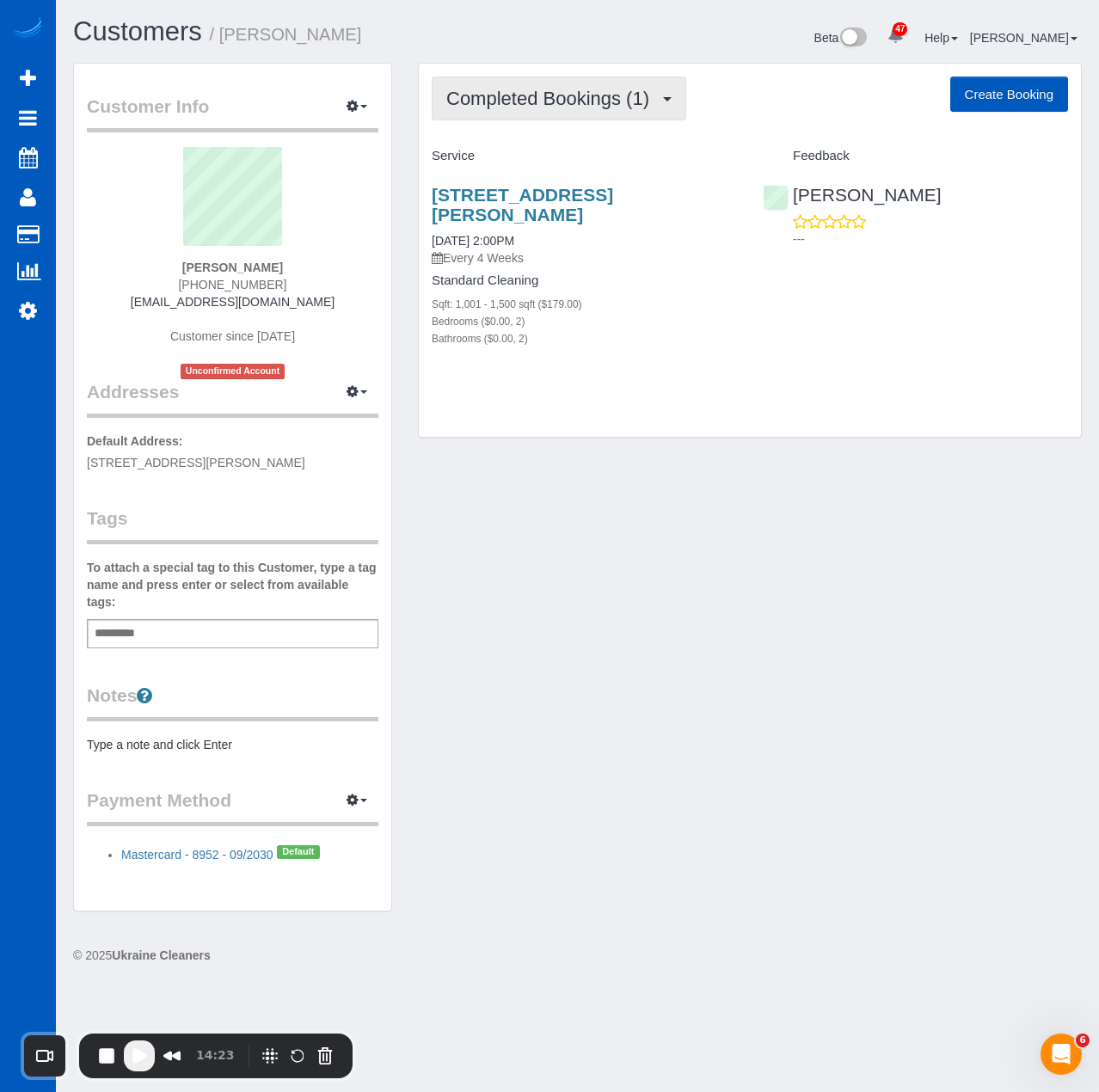
click at [652, 115] on button "Completed Bookings (1)" at bounding box center [558, 98] width 255 height 44
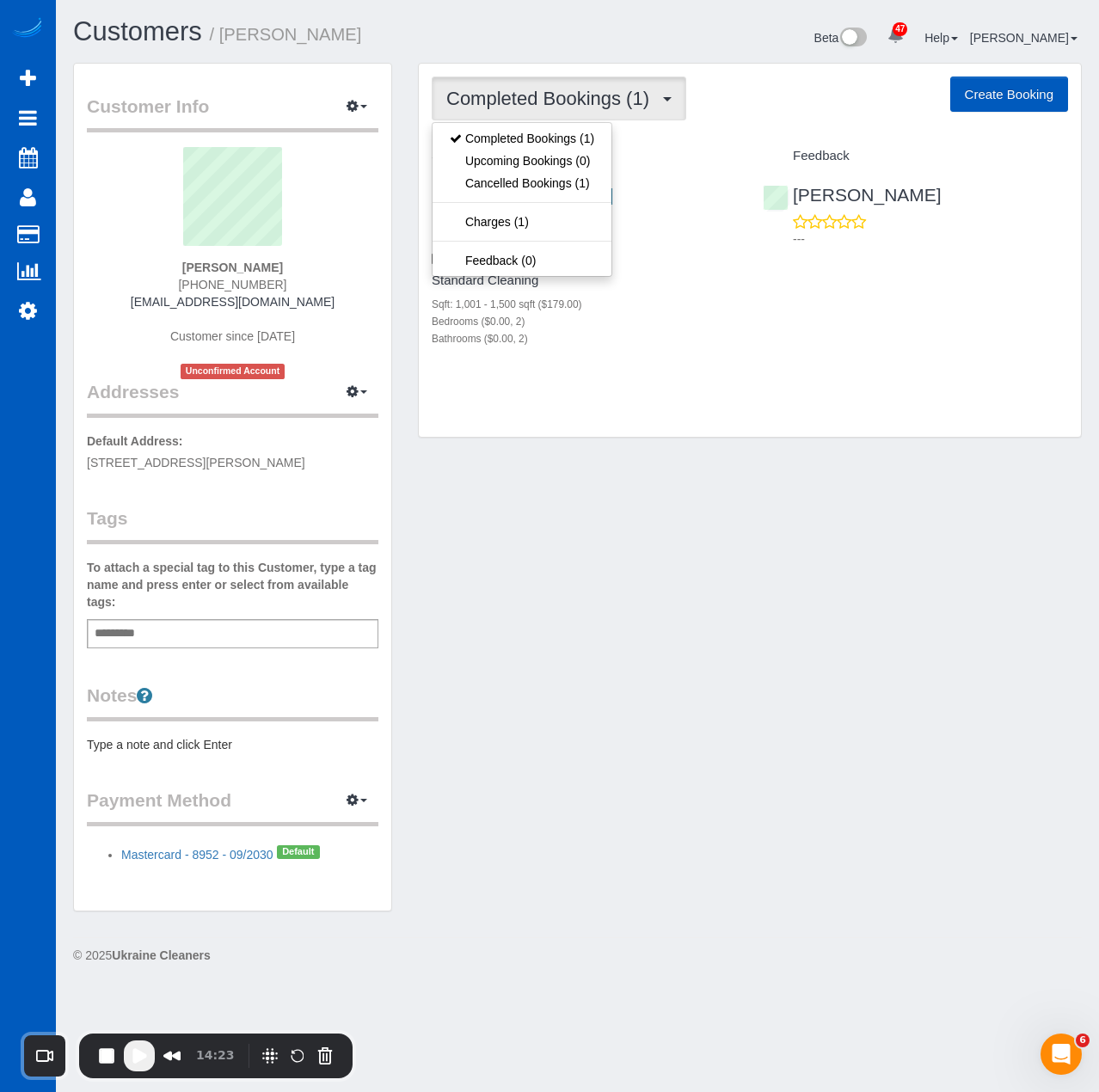
click at [655, 464] on div "Customer Info Edit Contact Info Send Message Email Preferences Special Sales Ta…" at bounding box center [577, 496] width 1035 height 866
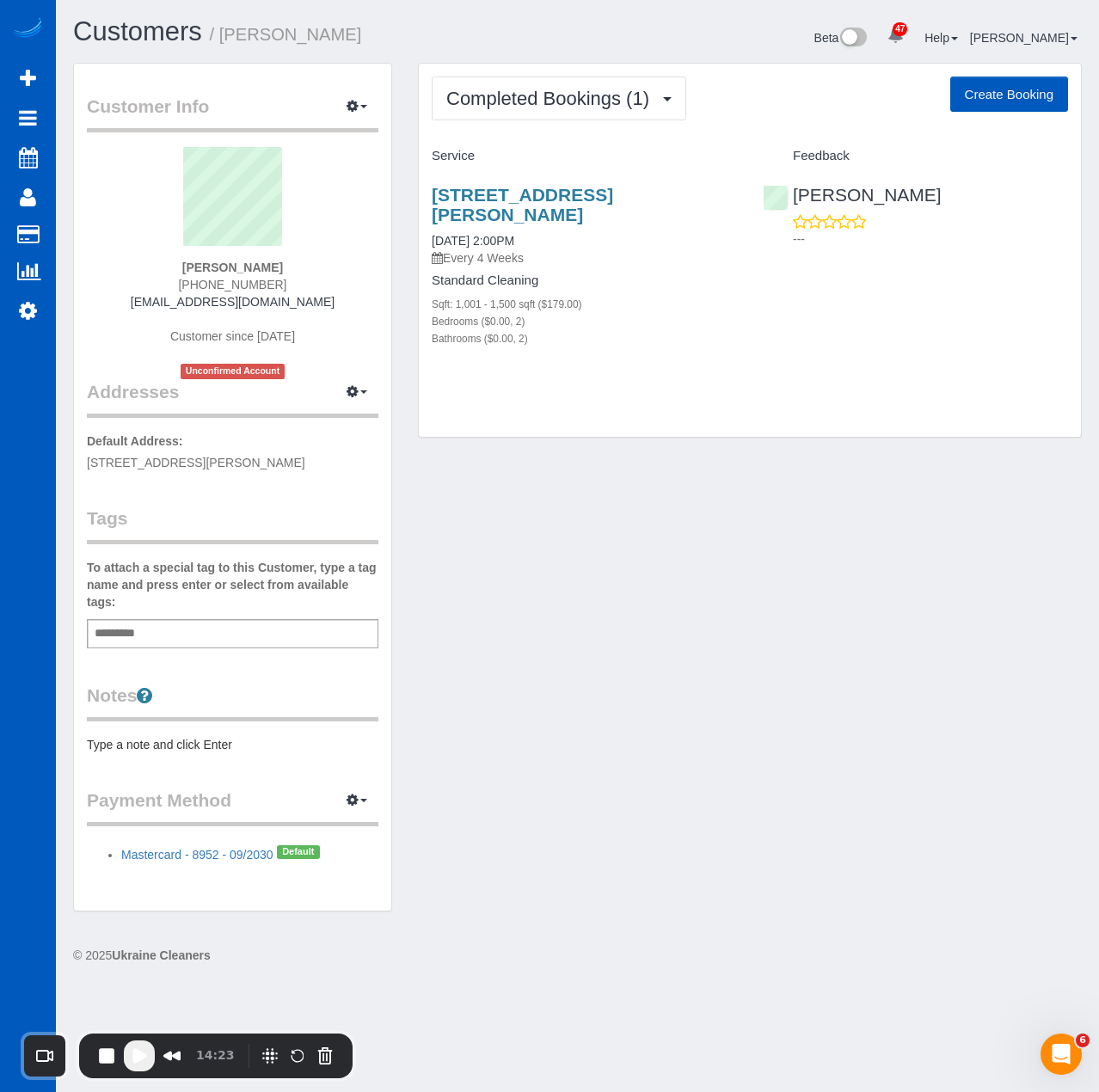
click at [241, 452] on p "Default Address: [STREET_ADDRESS][PERSON_NAME]" at bounding box center [232, 451] width 291 height 38
click at [241, 452] on p "Default Address: 9521 Halstead Ln, Apt 2414, Lone Tree, CO 80124" at bounding box center [232, 451] width 291 height 38
click at [232, 462] on span "9521 Halstead Ln, Apt 2414, Lone Tree, CO 80124" at bounding box center [196, 462] width 218 height 14
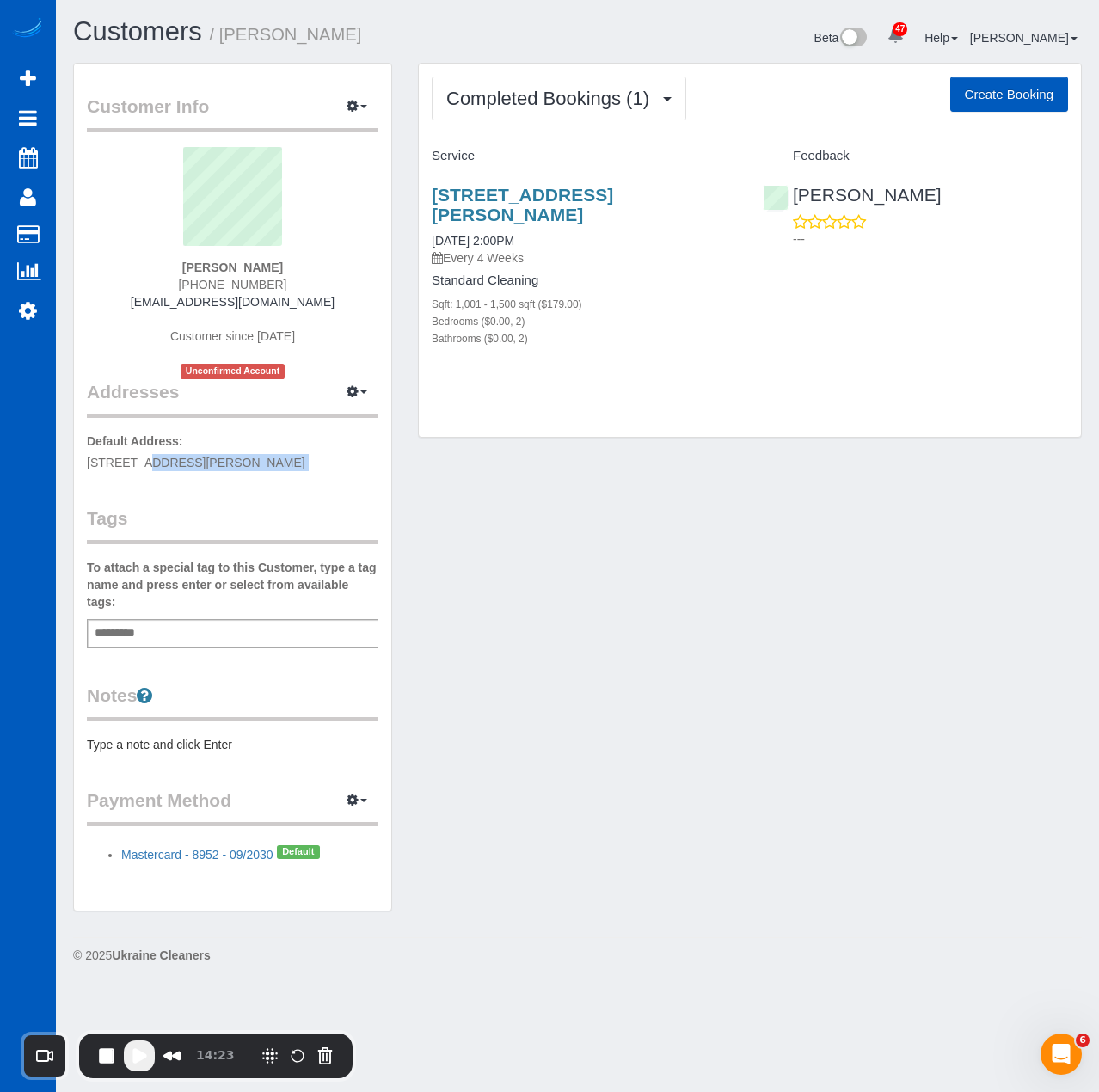
click at [232, 462] on span "9521 Halstead Ln, Apt 2414, Lone Tree, CO 80124" at bounding box center [196, 462] width 218 height 14
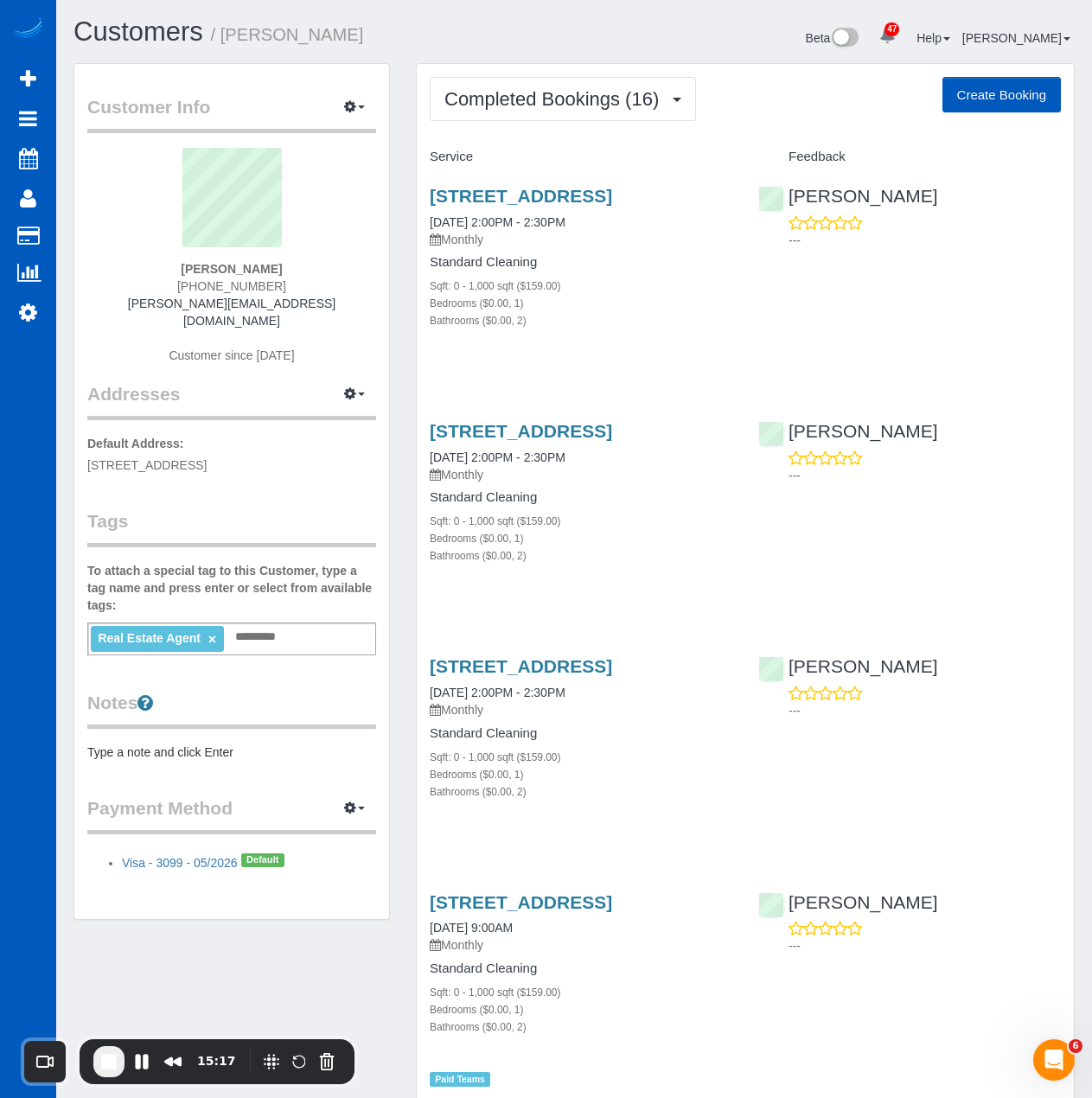
click at [650, 109] on span "Completed Bookings (16)" at bounding box center [556, 99] width 223 height 22
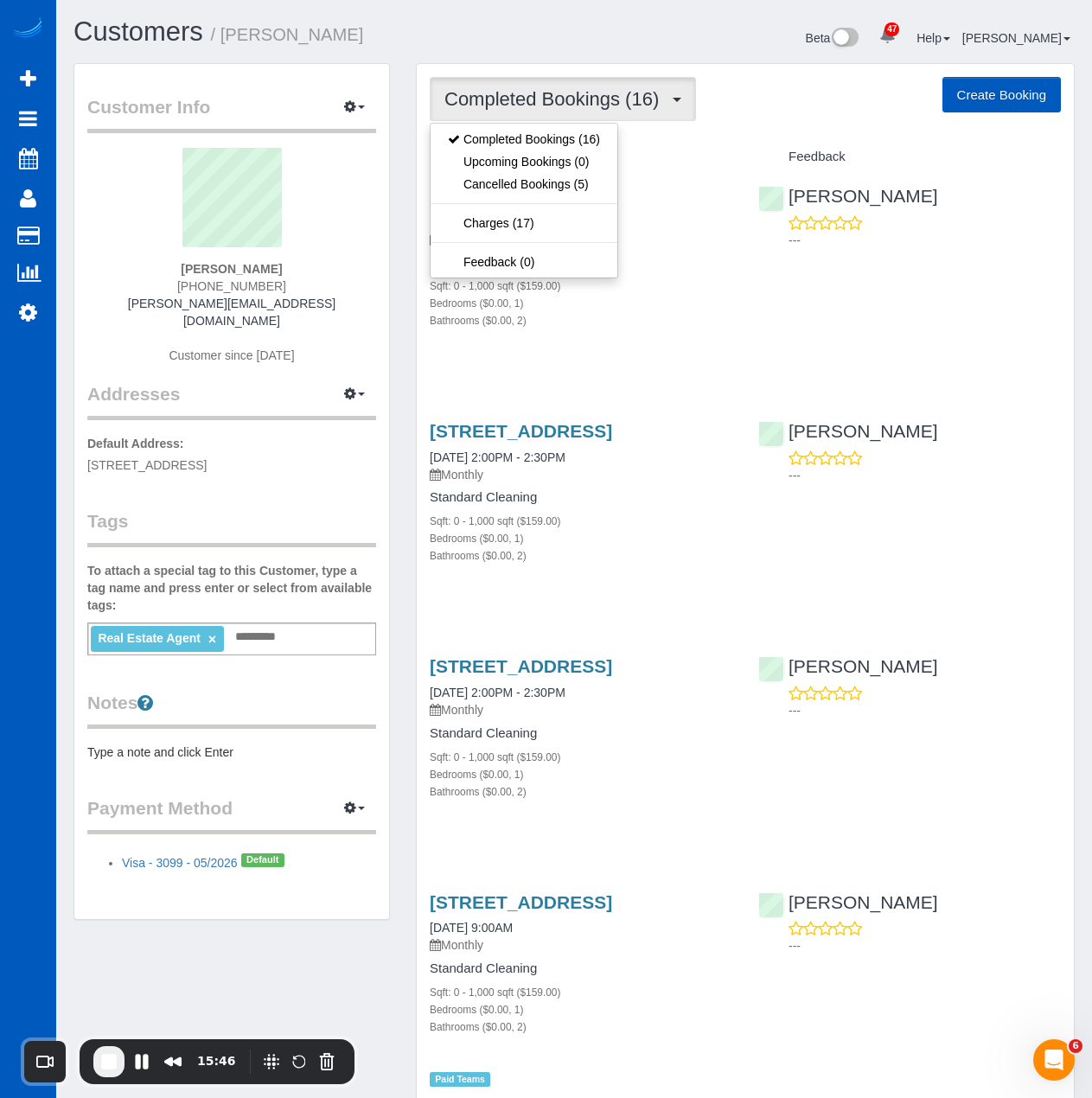
click at [738, 363] on div "[STREET_ADDRESS] [DATE] 2:00PM - 2:30PM Monthly Standard Cleaning Sqft: 0 - 1,0…" at bounding box center [581, 267] width 328 height 192
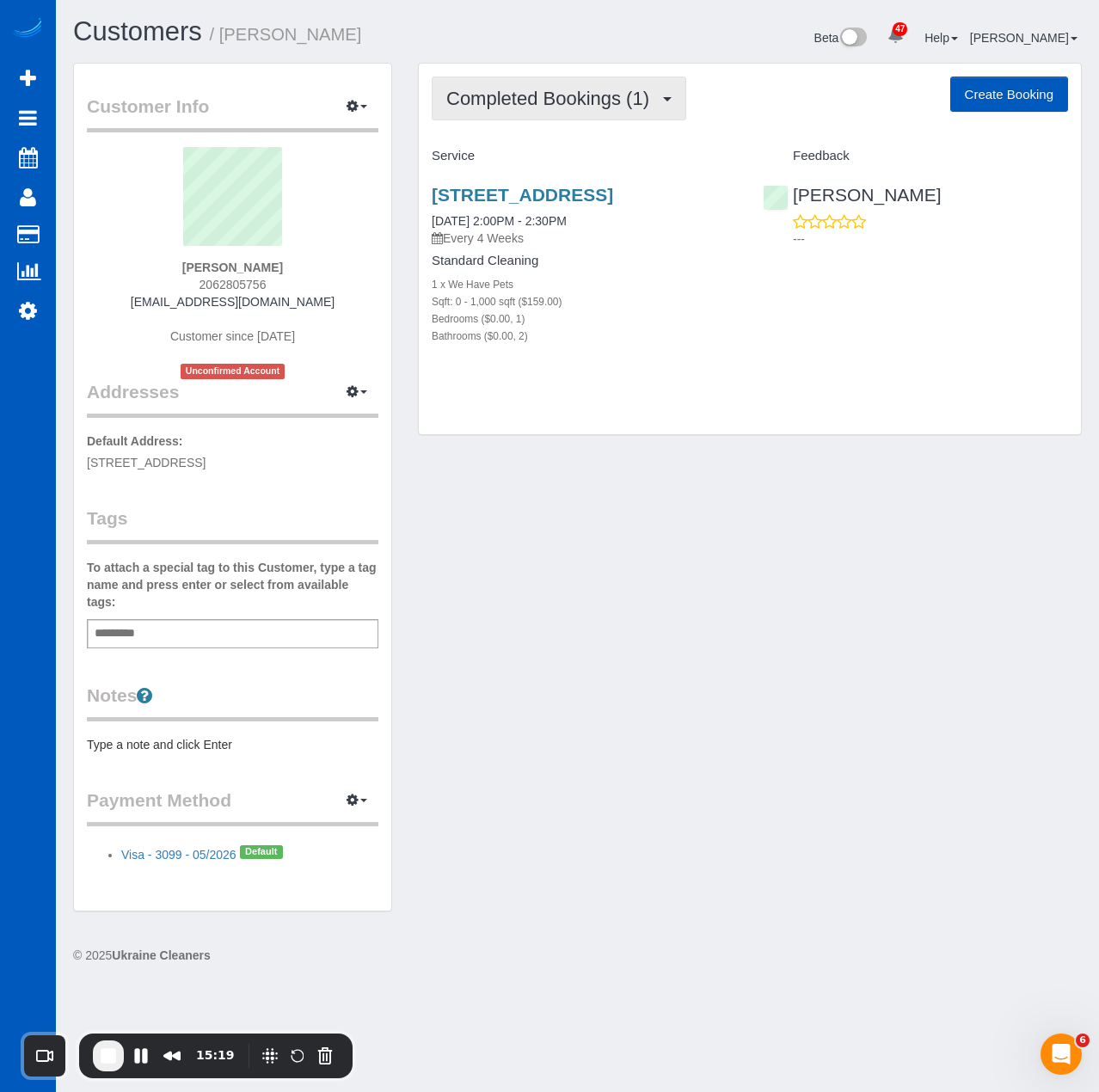
click at [563, 94] on span "Completed Bookings (1)" at bounding box center [552, 98] width 212 height 21
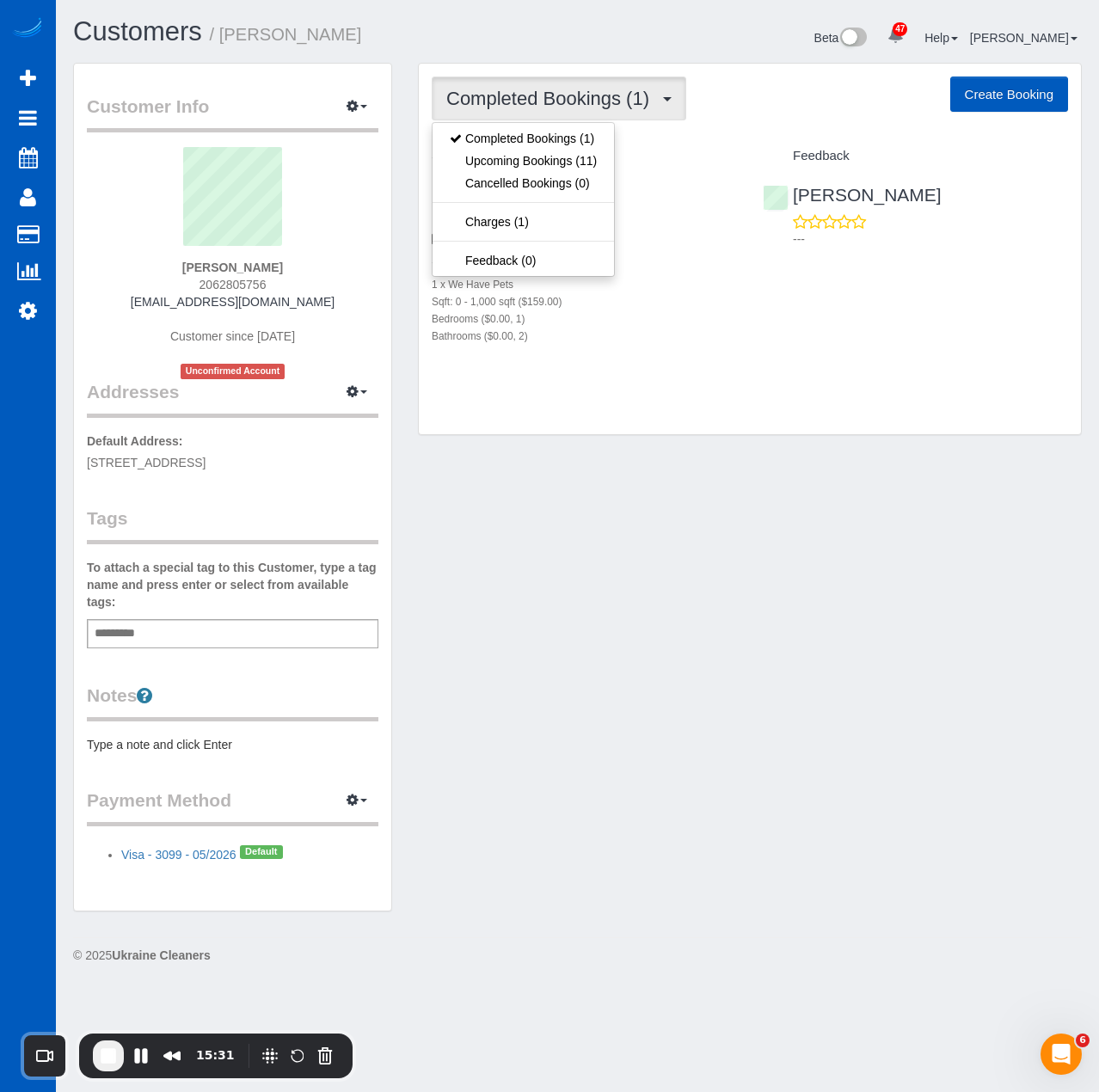
click at [580, 429] on div "Completed Bookings (1) Completed Bookings (1) Upcoming Bookings (11) Cancelled …" at bounding box center [750, 249] width 662 height 371
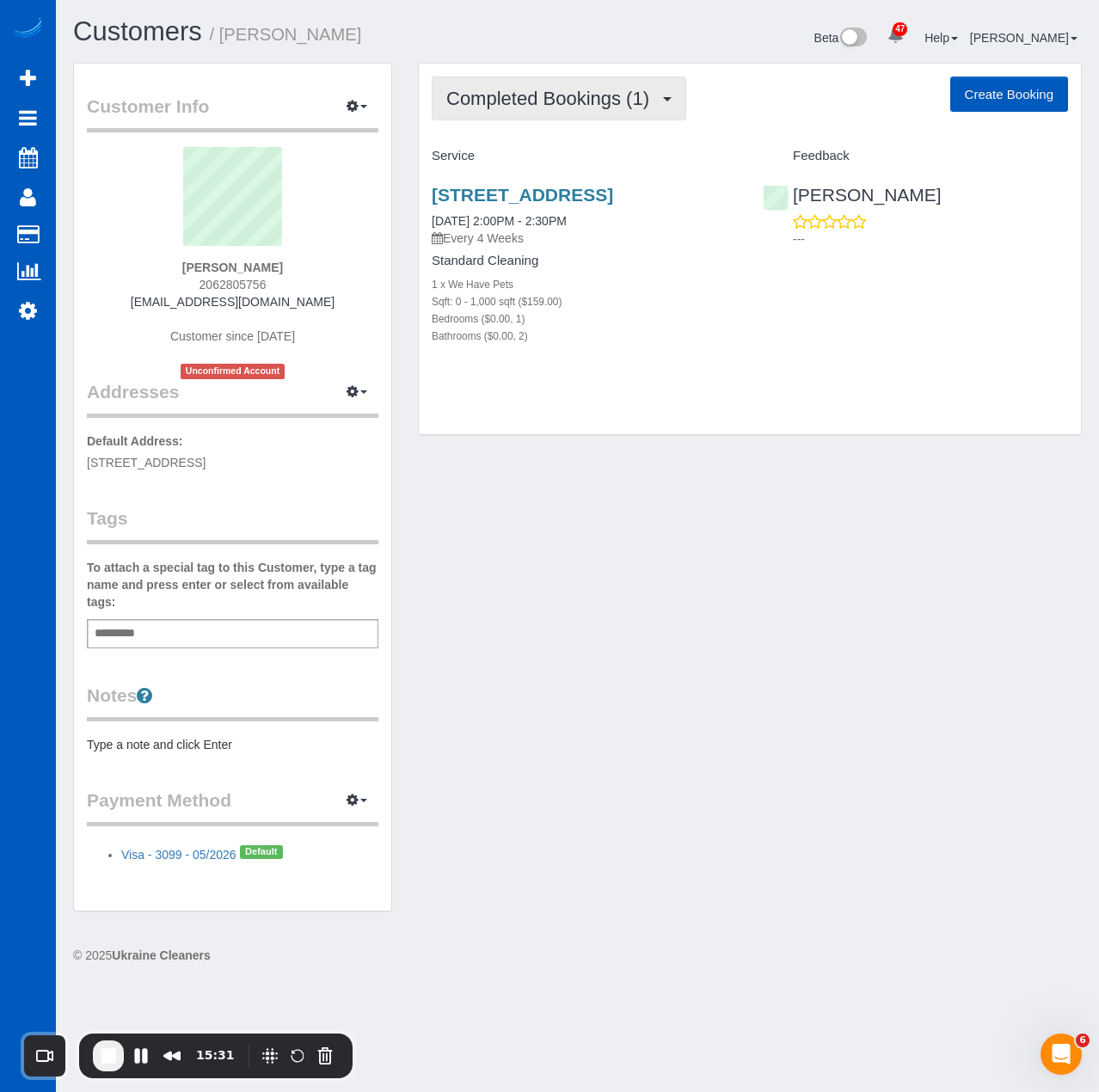
click at [595, 83] on button "Completed Bookings (1)" at bounding box center [558, 98] width 255 height 44
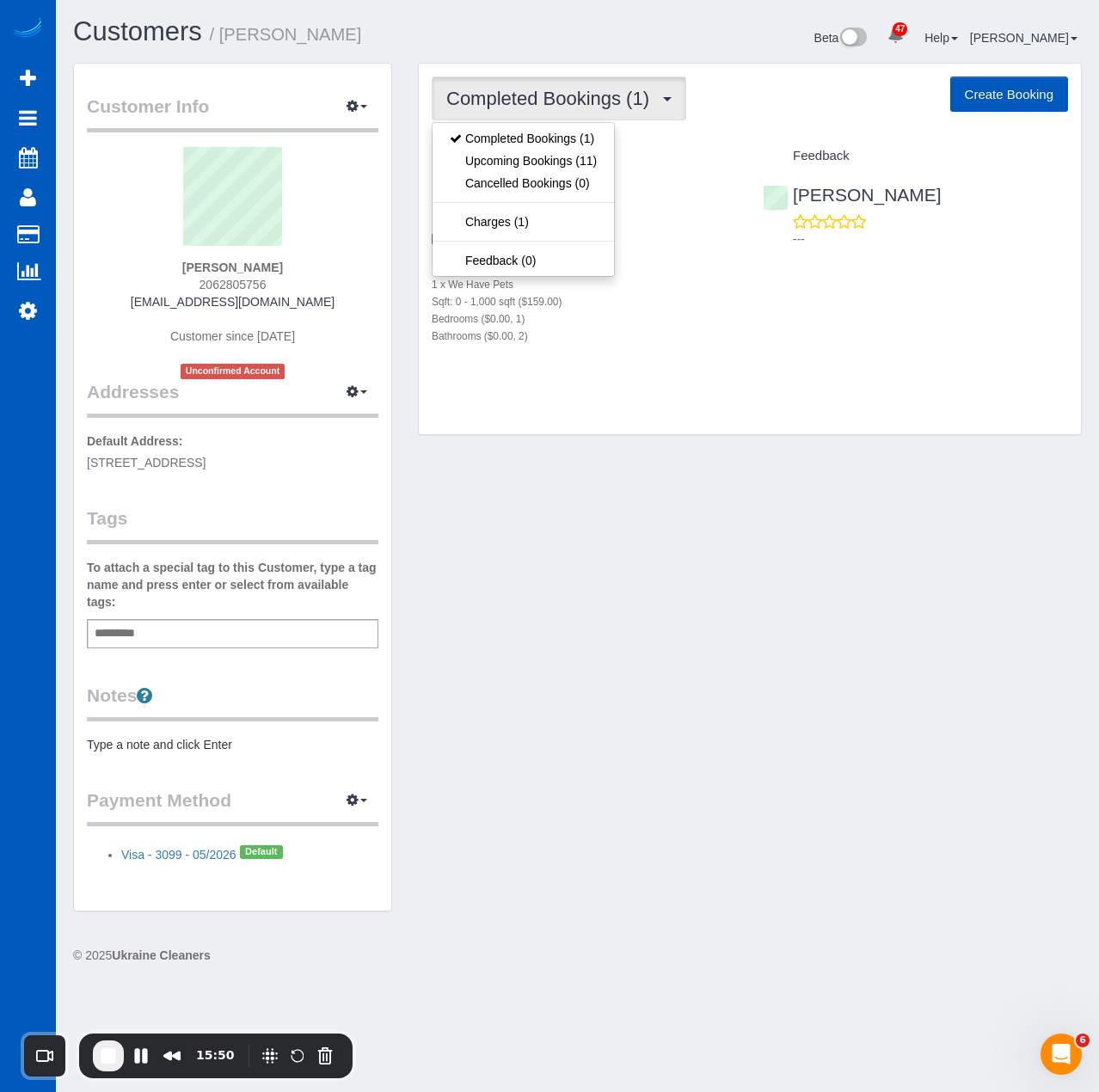
click at [704, 484] on div "Customer Info Edit Contact Info Send Message Email Preferences Special Sales Ta…" at bounding box center [577, 496] width 1035 height 866
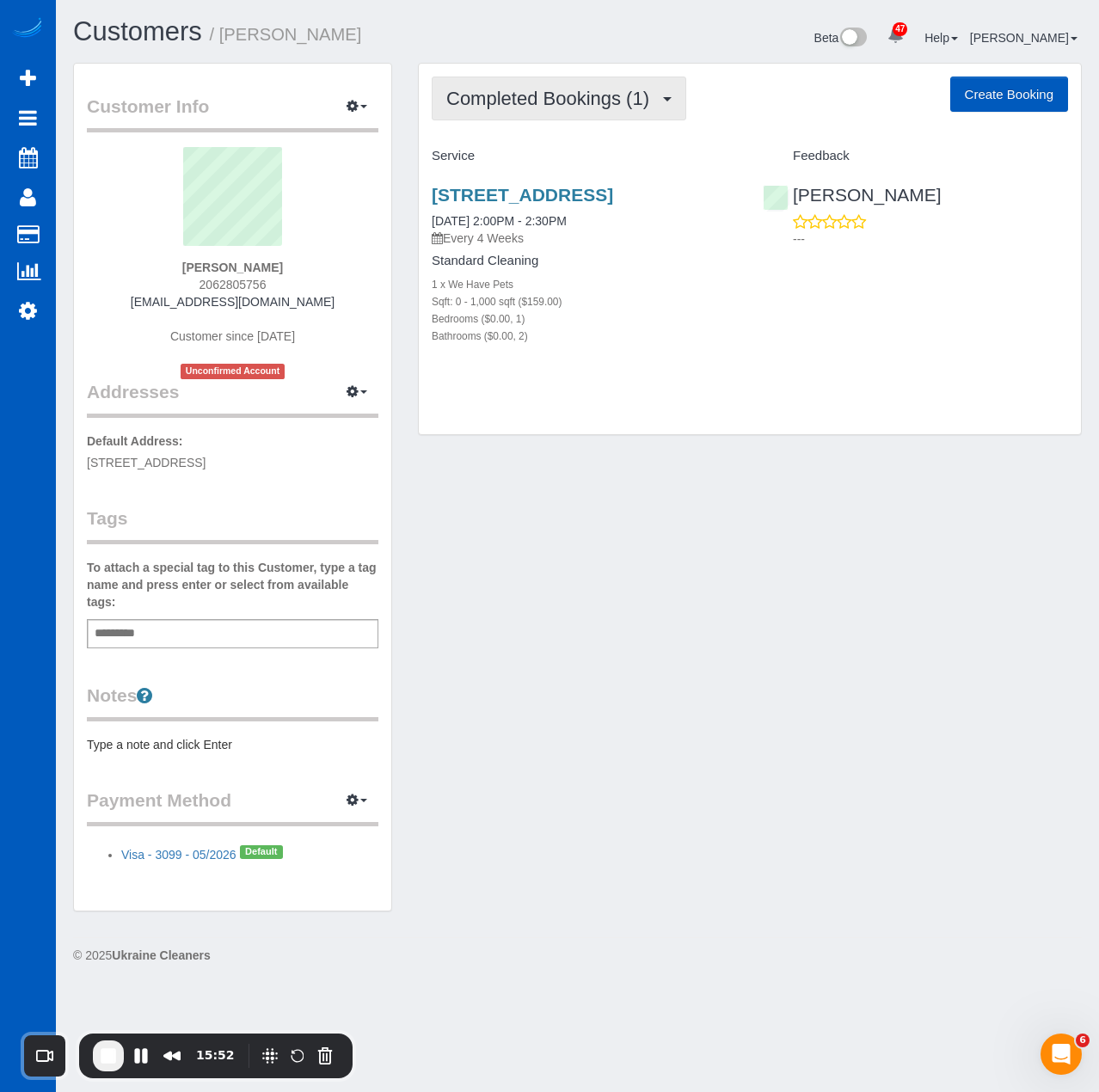
click at [640, 105] on span "Completed Bookings (1)" at bounding box center [552, 98] width 212 height 21
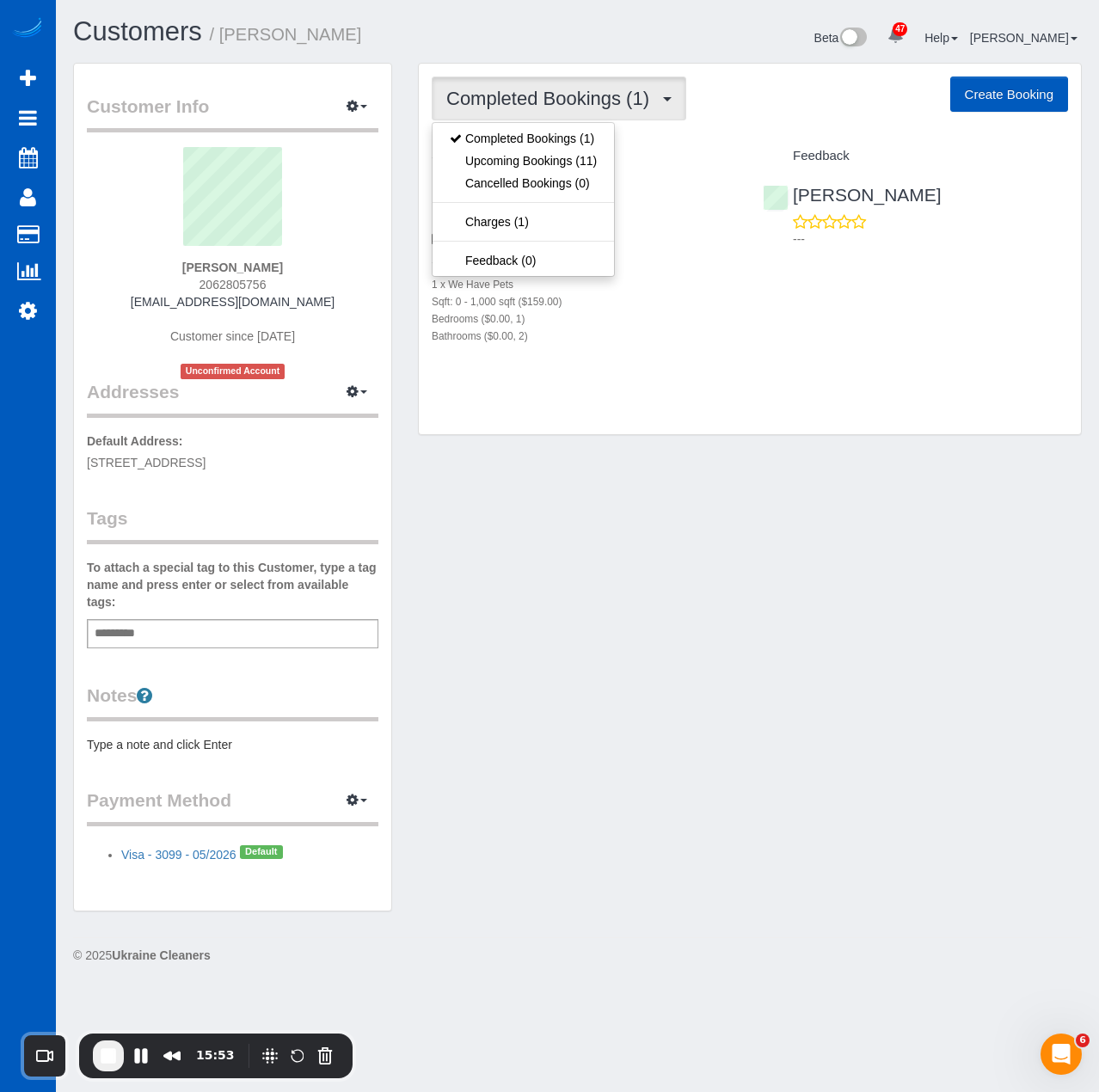
click at [656, 21] on div "Beta 47 Your Notifications You have 0 alerts × You have 2 to charge for [DATE] …" at bounding box center [837, 39] width 518 height 46
